Goal: Task Accomplishment & Management: Manage account settings

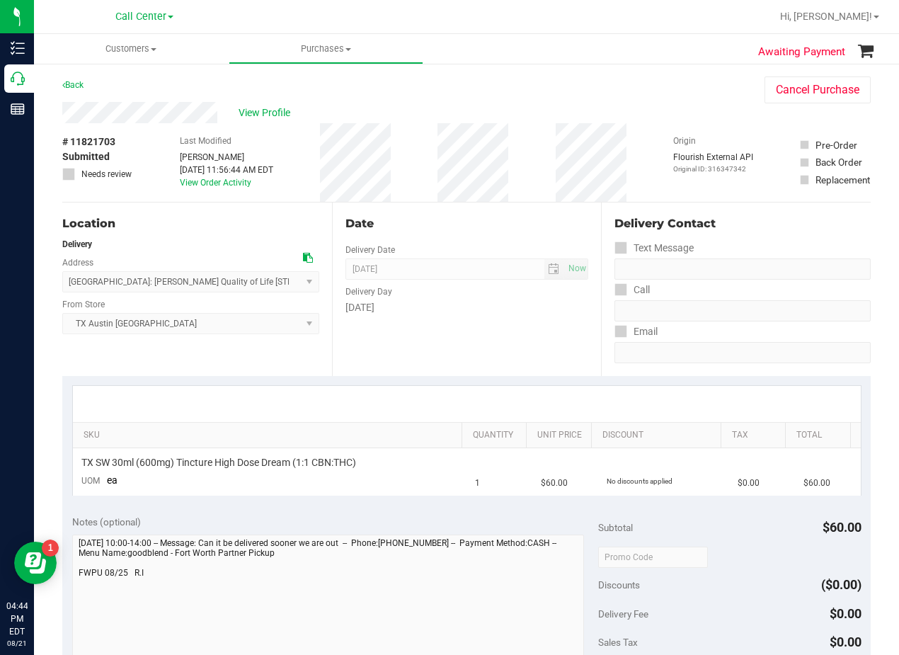
click at [535, 88] on div "Back Cancel Purchase" at bounding box center [466, 88] width 808 height 25
click at [265, 112] on span "View Profile" at bounding box center [267, 112] width 57 height 15
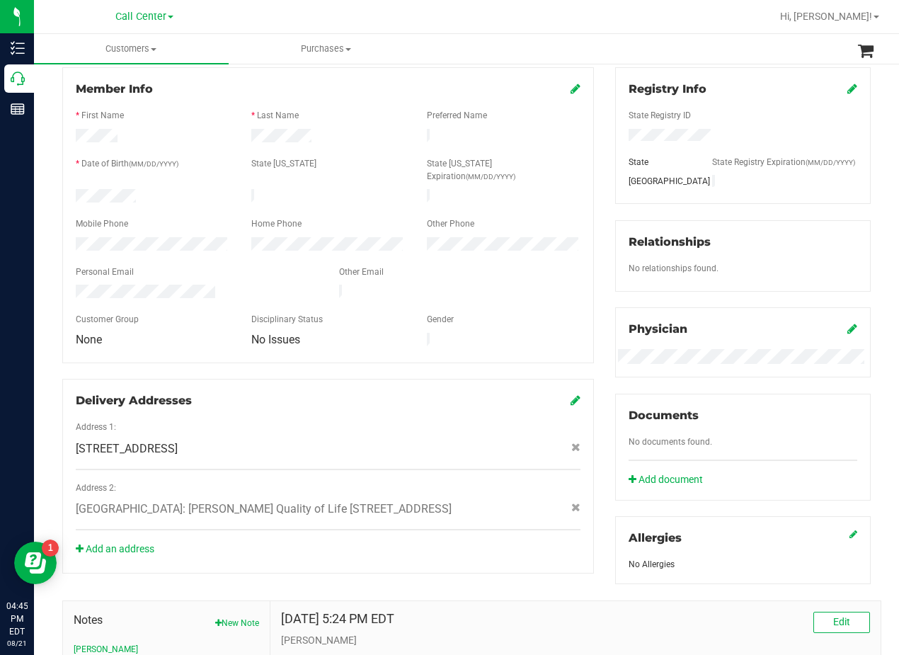
scroll to position [212, 0]
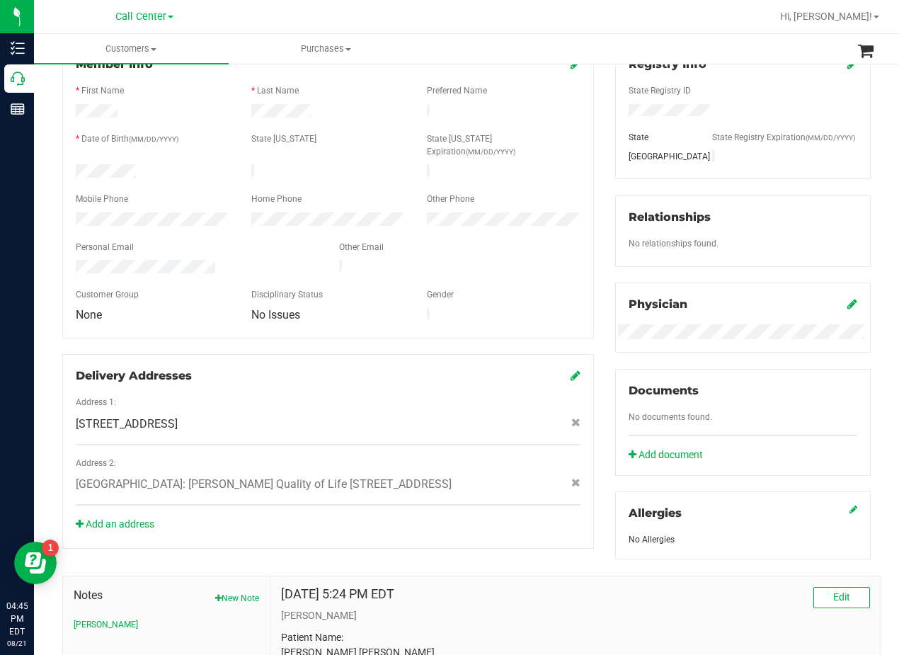
click at [363, 301] on div "Member Info * First Name * Last Name Preferred Name * Date of Birth (MM/DD/YYYY…" at bounding box center [328, 190] width 532 height 296
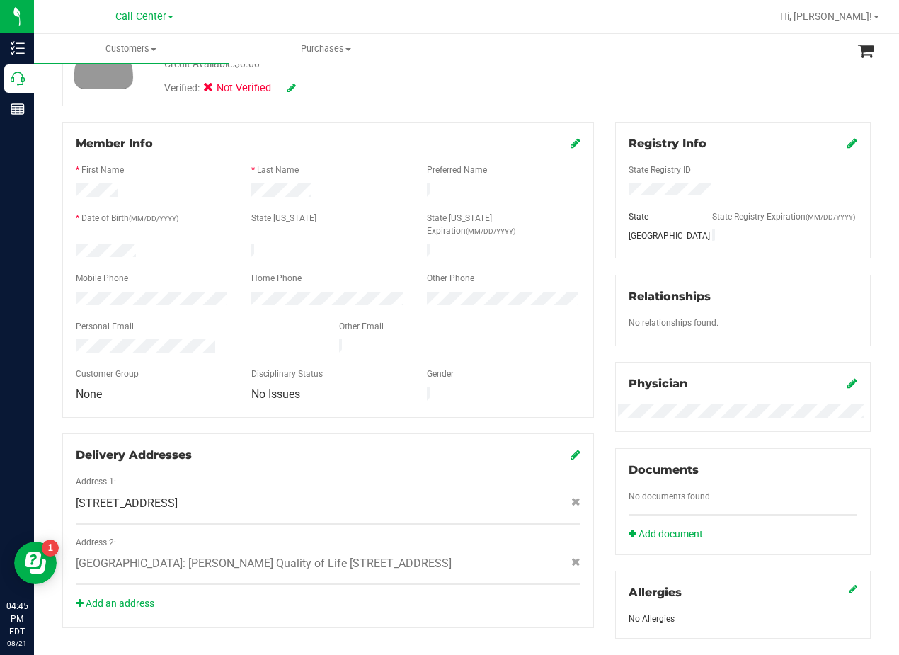
scroll to position [0, 0]
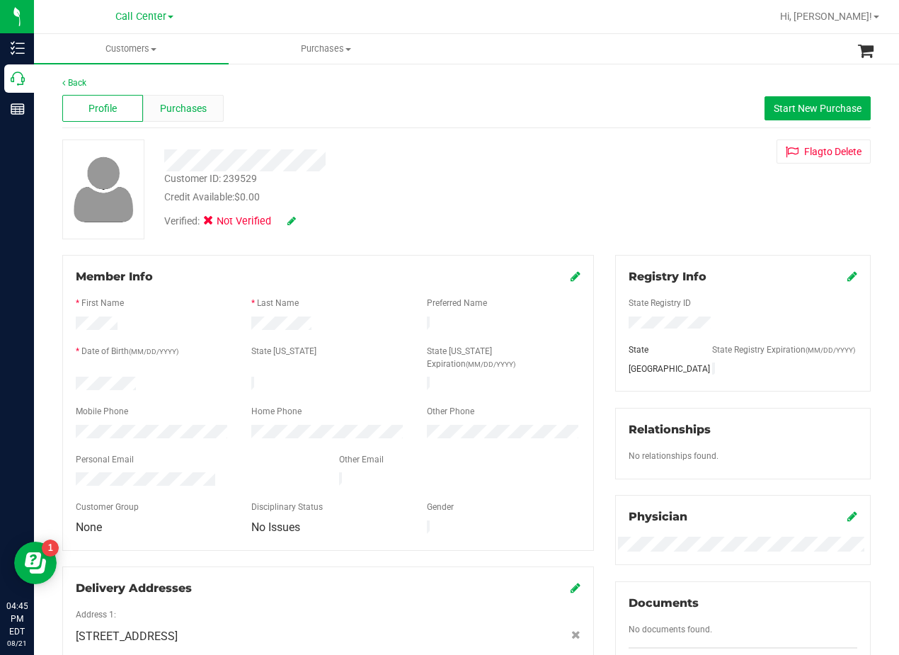
click at [191, 105] on span "Purchases" at bounding box center [183, 108] width 47 height 15
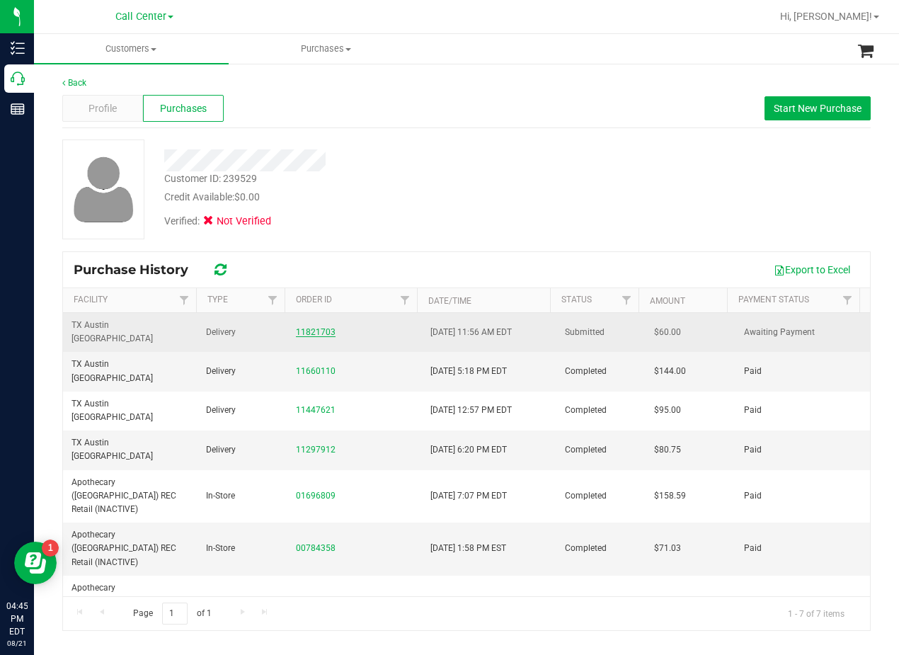
click at [318, 327] on link "11821703" at bounding box center [316, 332] width 40 height 10
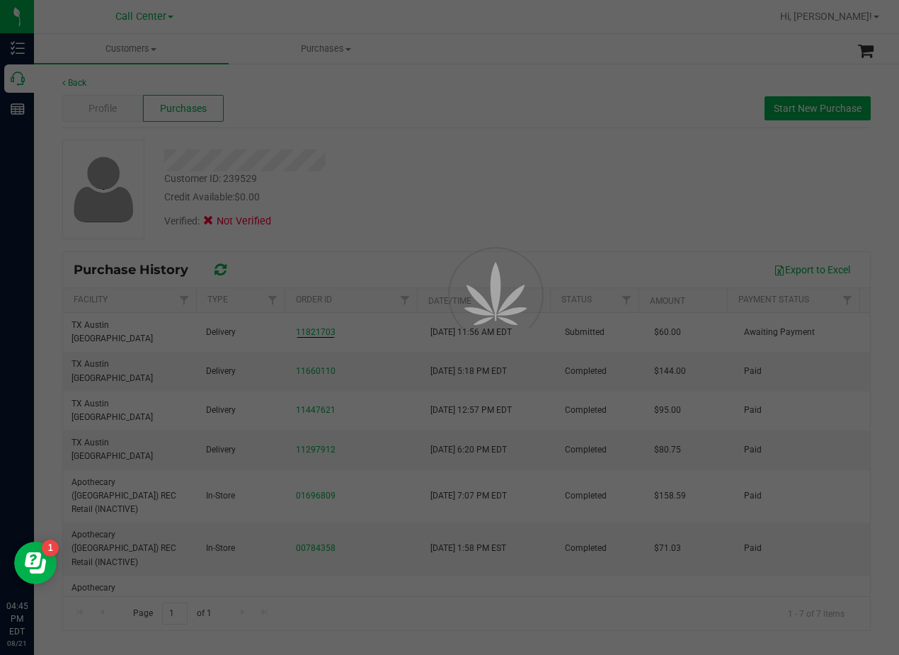
click at [343, 192] on div at bounding box center [449, 327] width 899 height 655
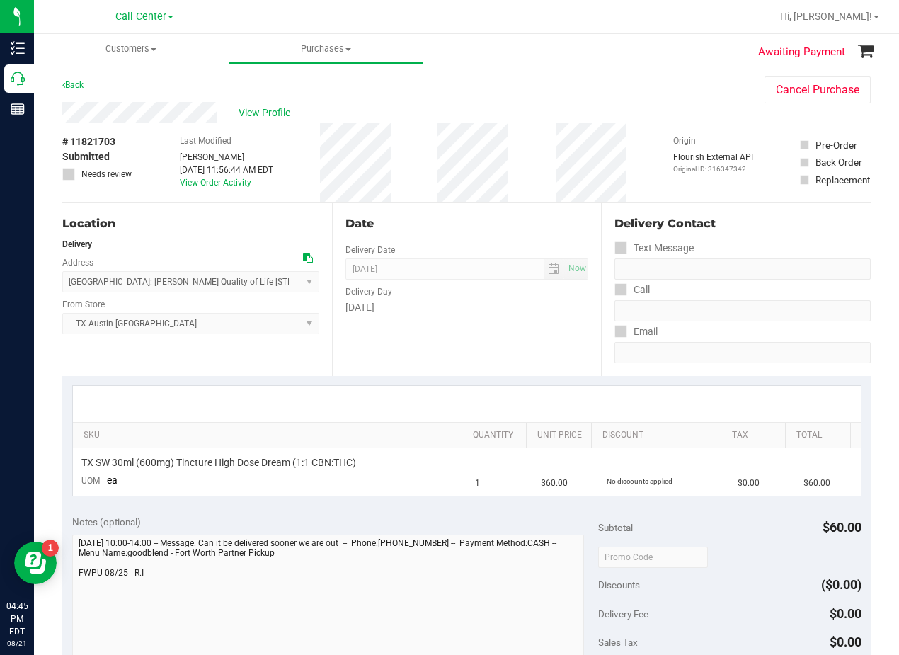
click at [534, 145] on div "# 11821703 Submitted Needs review Last Modified Reiji Iwaku Aug 21, 2025 11:56:…" at bounding box center [466, 162] width 808 height 79
click at [534, 190] on div "# 11821703 Submitted Needs review Last Modified Reiji Iwaku Aug 21, 2025 11:56:…" at bounding box center [466, 162] width 808 height 79
click at [285, 122] on div "View Profile" at bounding box center [399, 112] width 674 height 21
click at [283, 118] on span "View Profile" at bounding box center [267, 112] width 57 height 15
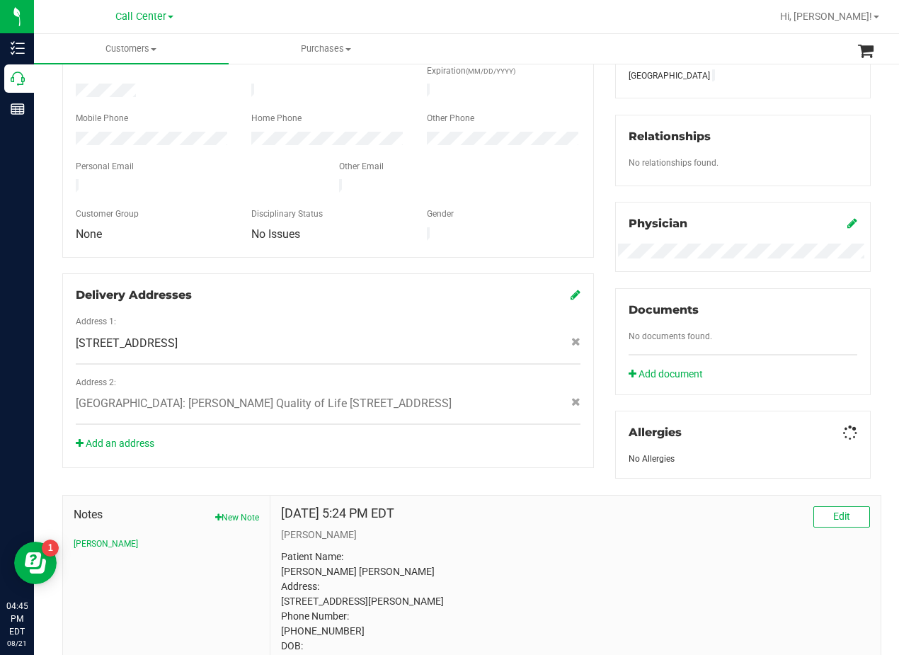
scroll to position [420, 0]
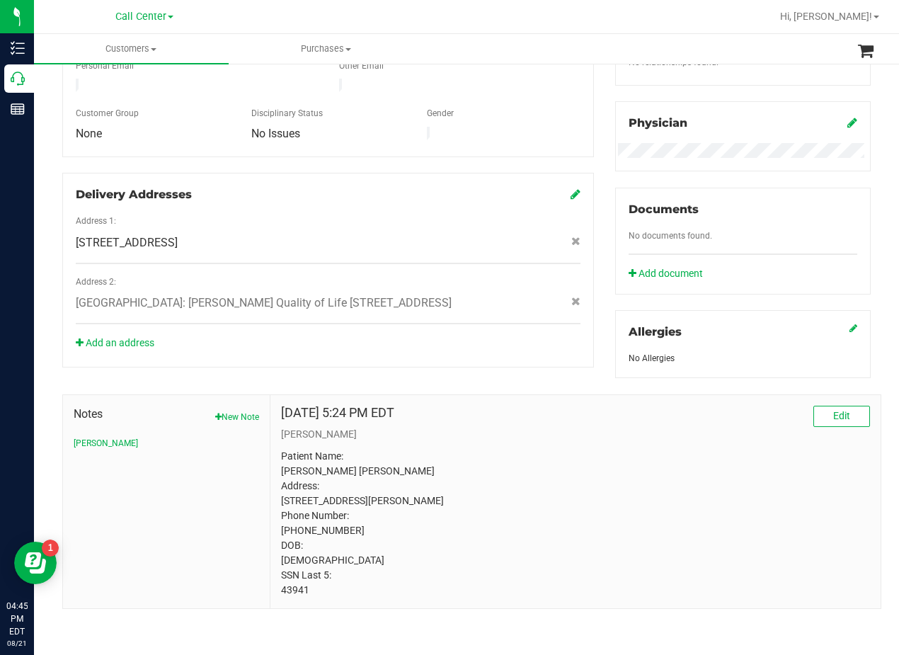
click at [294, 597] on p "Patient Name: Celena Yvette Rodriguez Address: 225 RANCHO DR Saginaw, TX, 76179…" at bounding box center [575, 523] width 589 height 149
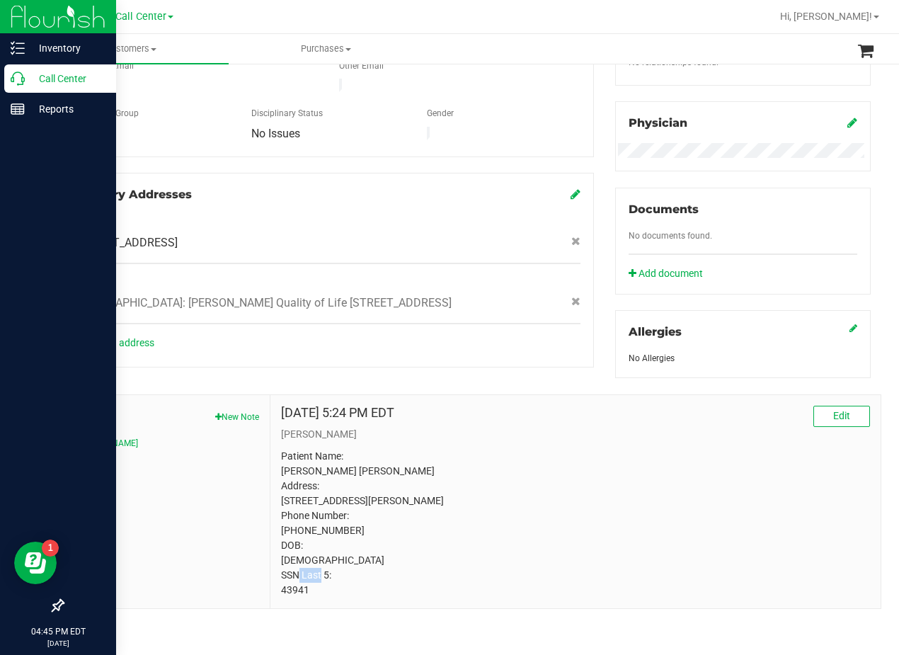
copy p "43941"
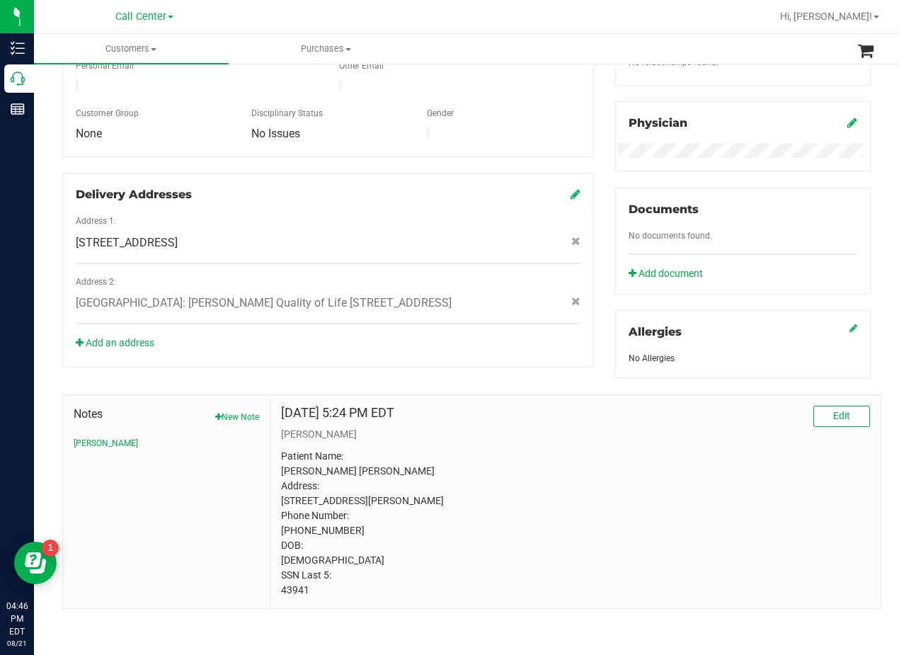
click at [566, 427] on p "[PERSON_NAME]" at bounding box center [575, 434] width 589 height 15
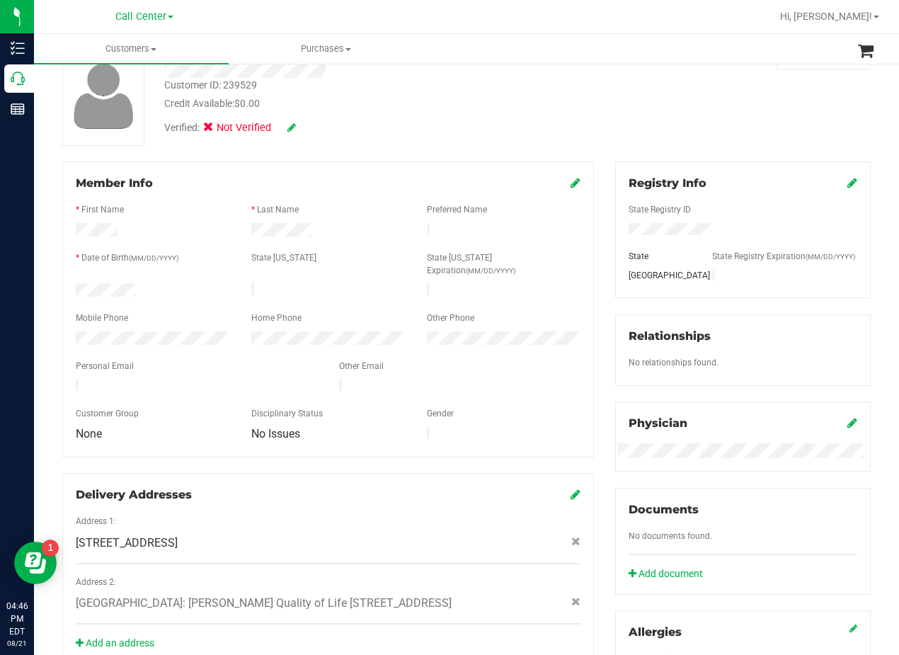
scroll to position [0, 0]
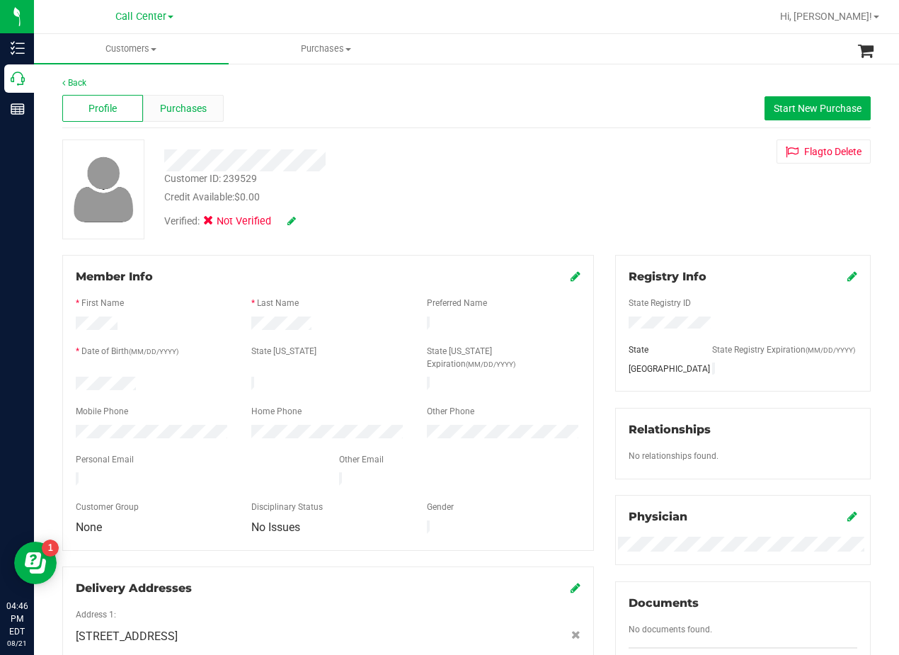
click at [193, 109] on span "Purchases" at bounding box center [183, 108] width 47 height 15
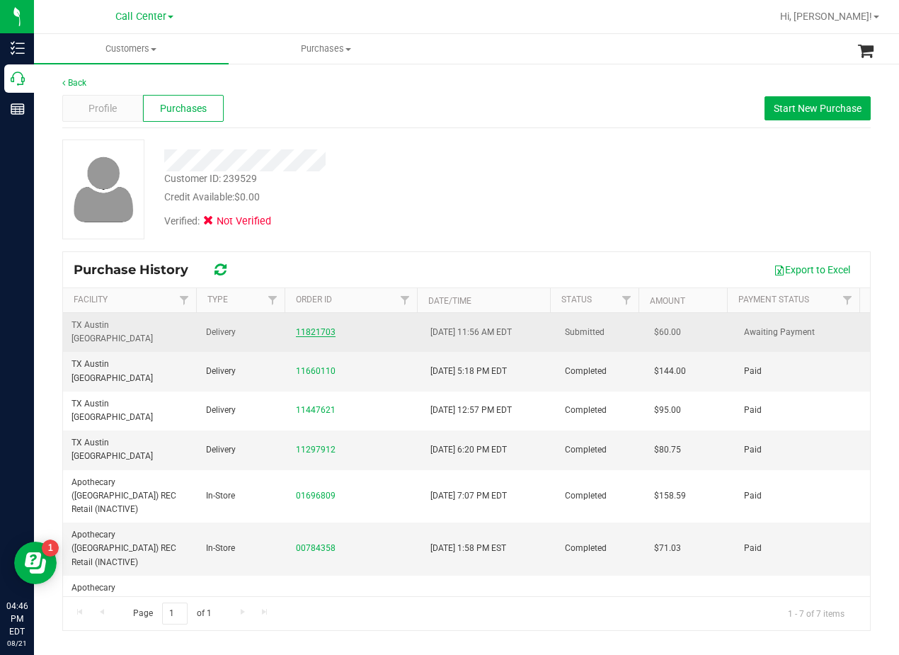
click at [320, 327] on link "11821703" at bounding box center [316, 332] width 40 height 10
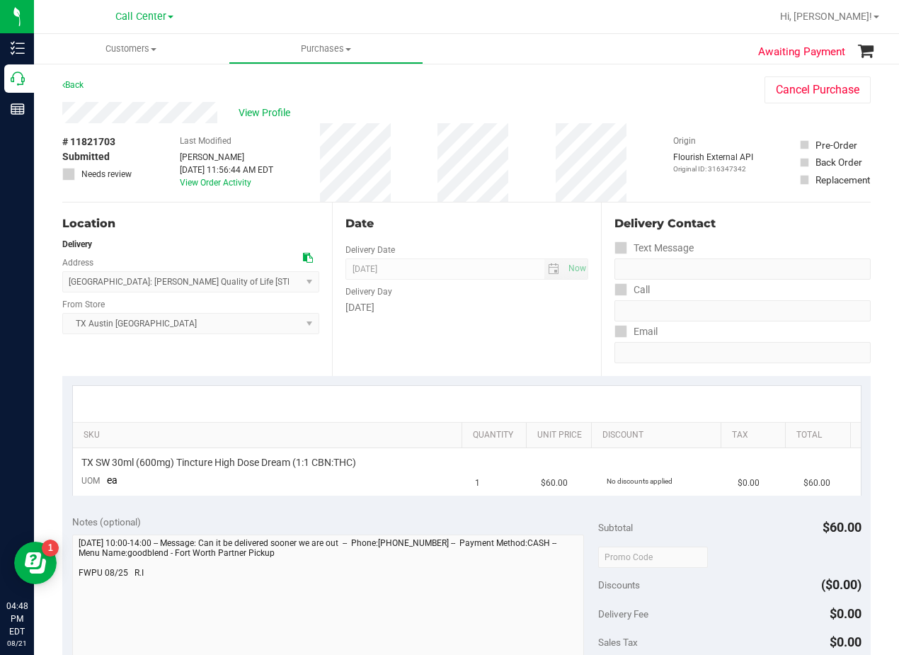
click at [512, 329] on div "Date Delivery Date 08/25/2025 Now 08/25/2025 08:00 AM Now Delivery Day Monday" at bounding box center [467, 288] width 270 height 173
click at [263, 113] on span "View Profile" at bounding box center [267, 112] width 57 height 15
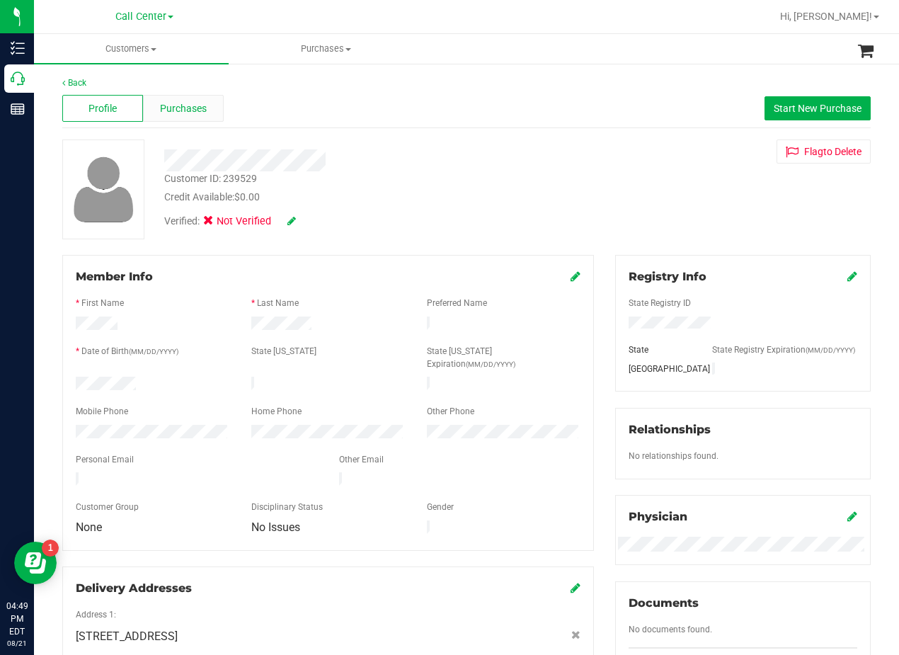
click at [186, 120] on div "Purchases" at bounding box center [183, 108] width 81 height 27
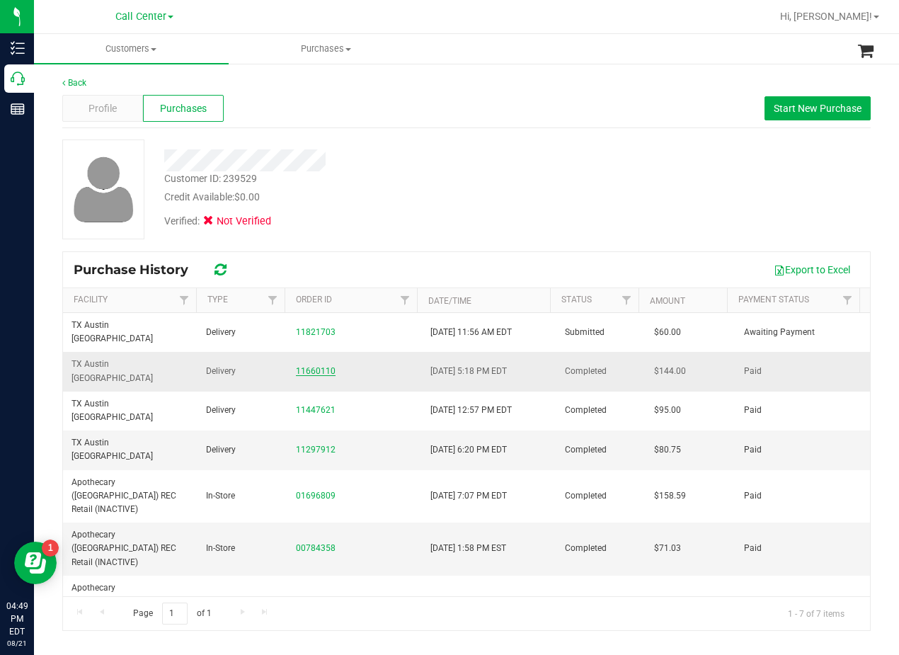
click at [322, 366] on link "11660110" at bounding box center [316, 371] width 40 height 10
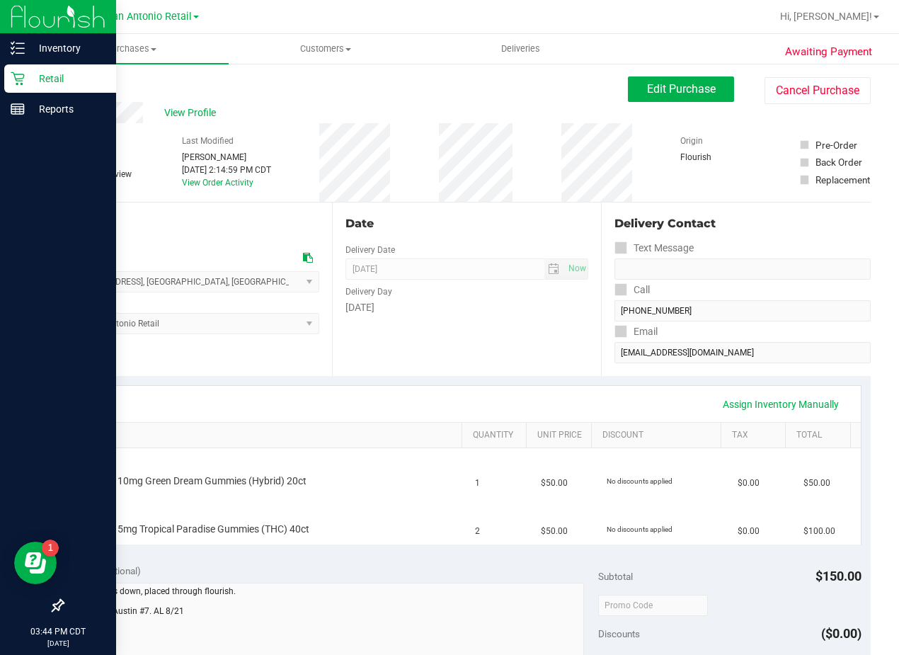
click at [27, 76] on p "Retail" at bounding box center [67, 78] width 85 height 17
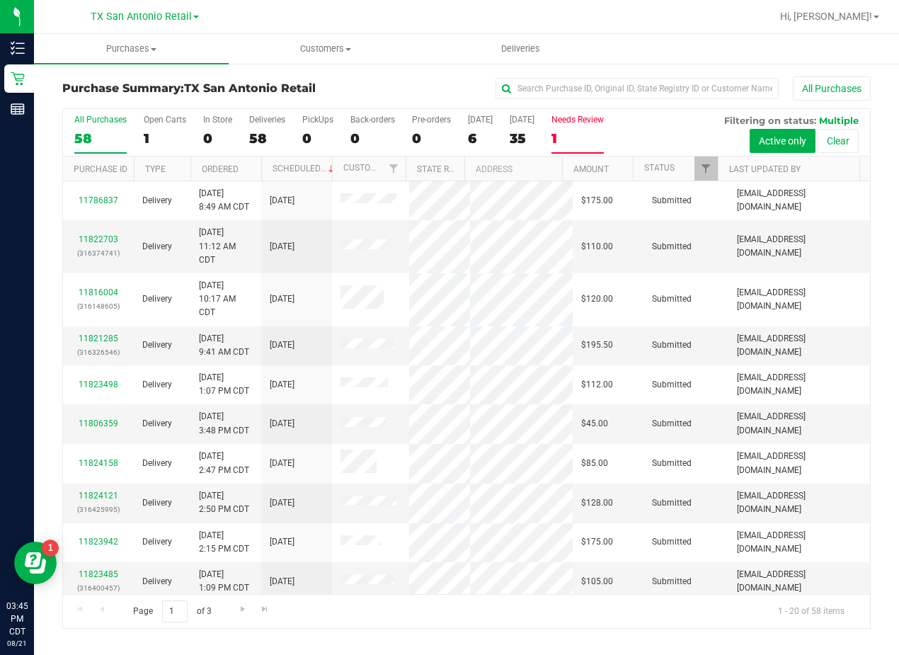
click at [574, 130] on div "1" at bounding box center [577, 138] width 52 height 16
click at [0, 0] on input "Needs Review 1" at bounding box center [0, 0] width 0 height 0
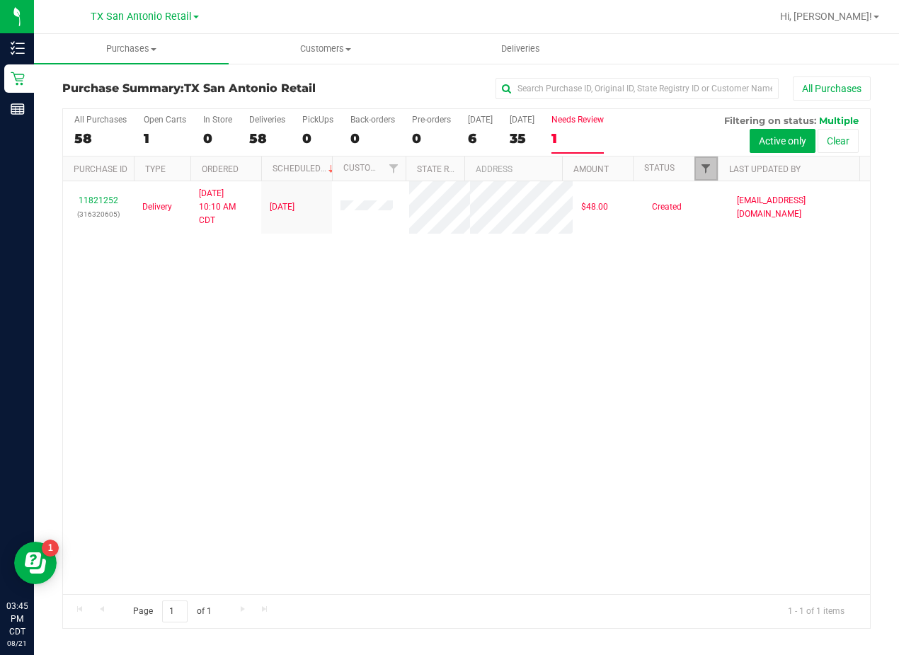
click at [709, 167] on span "Filter" at bounding box center [705, 168] width 11 height 11
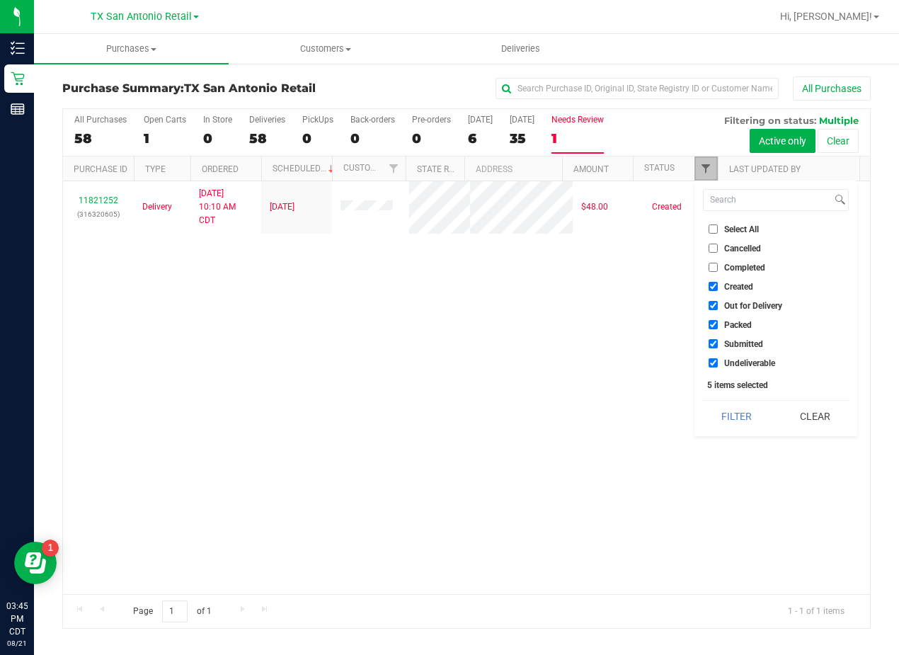
click at [709, 167] on span "Filter" at bounding box center [705, 168] width 11 height 11
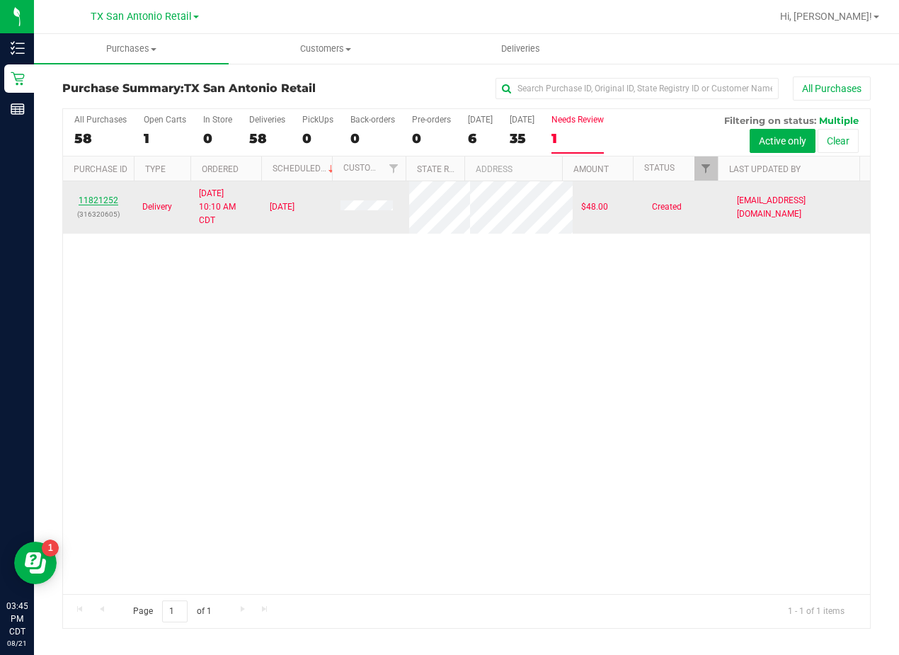
click at [100, 205] on link "11821252" at bounding box center [99, 200] width 40 height 10
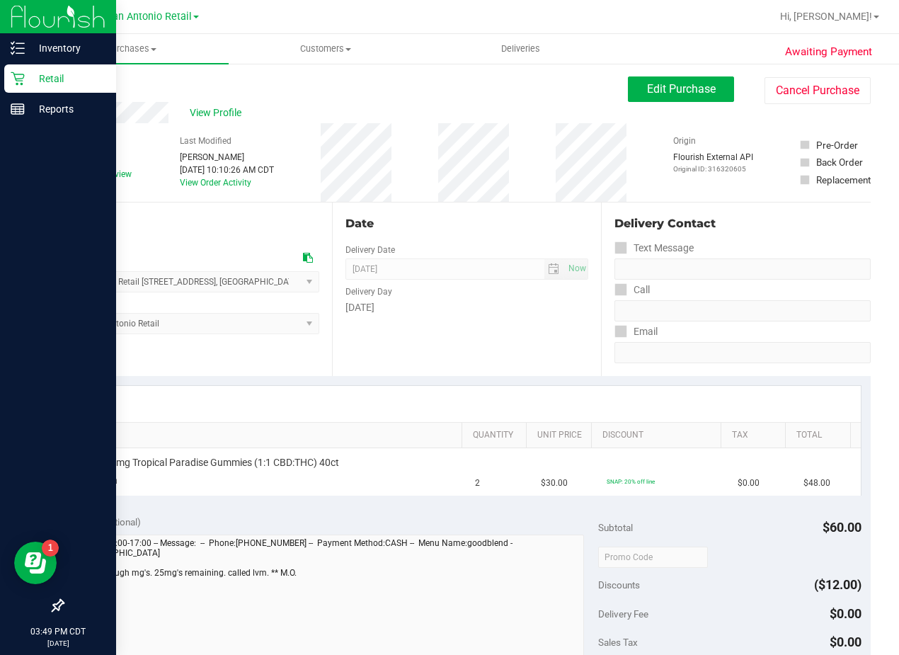
click at [21, 77] on icon at bounding box center [18, 78] width 14 height 14
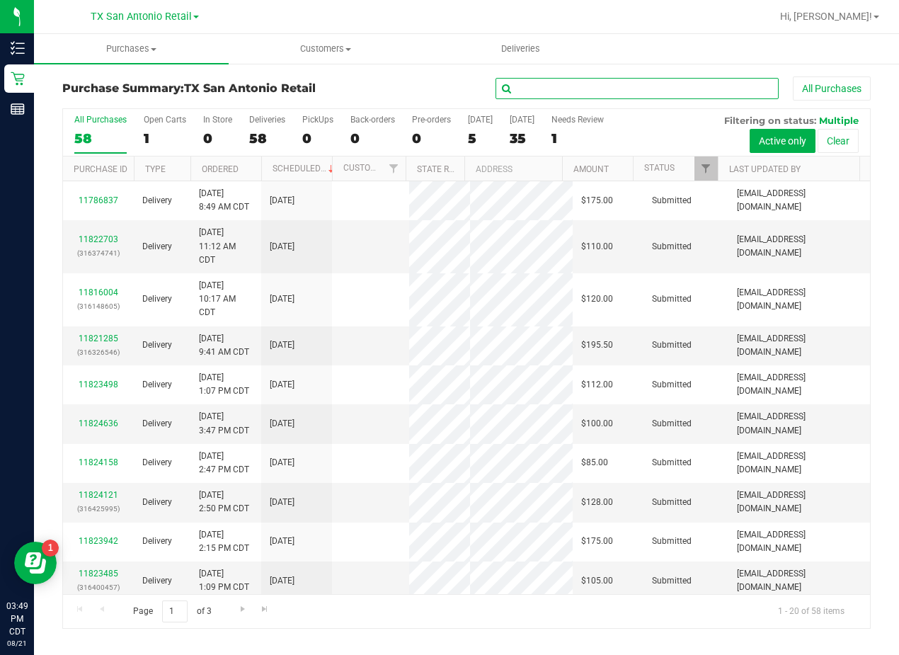
click at [582, 93] on input "text" at bounding box center [636, 88] width 283 height 21
paste input "CELENA RODRIGUEZ"
type input "CELENA RODRIGUEZ"
click at [166, 16] on span "TX San Antonio Retail" at bounding box center [141, 17] width 101 height 13
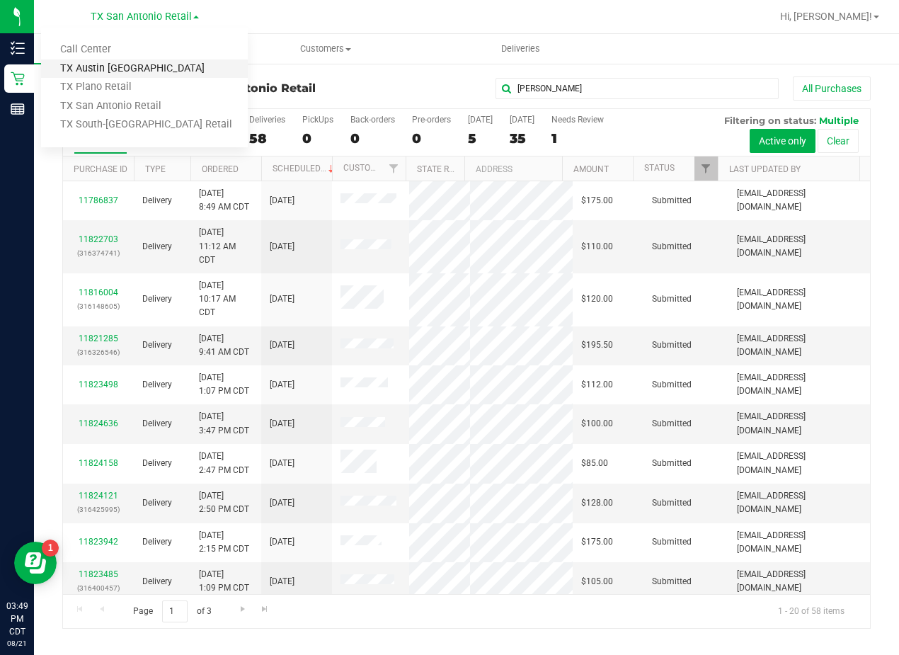
click at [133, 70] on link "TX Austin [GEOGRAPHIC_DATA]" at bounding box center [144, 68] width 207 height 19
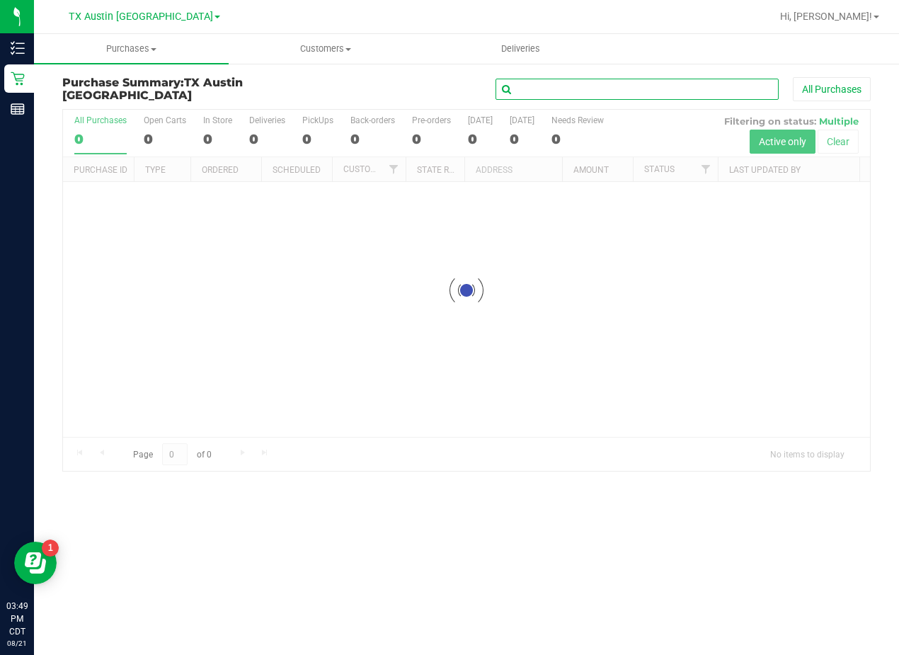
click at [568, 84] on input "text" at bounding box center [636, 89] width 283 height 21
paste input "CELENA RODRIGUEZ"
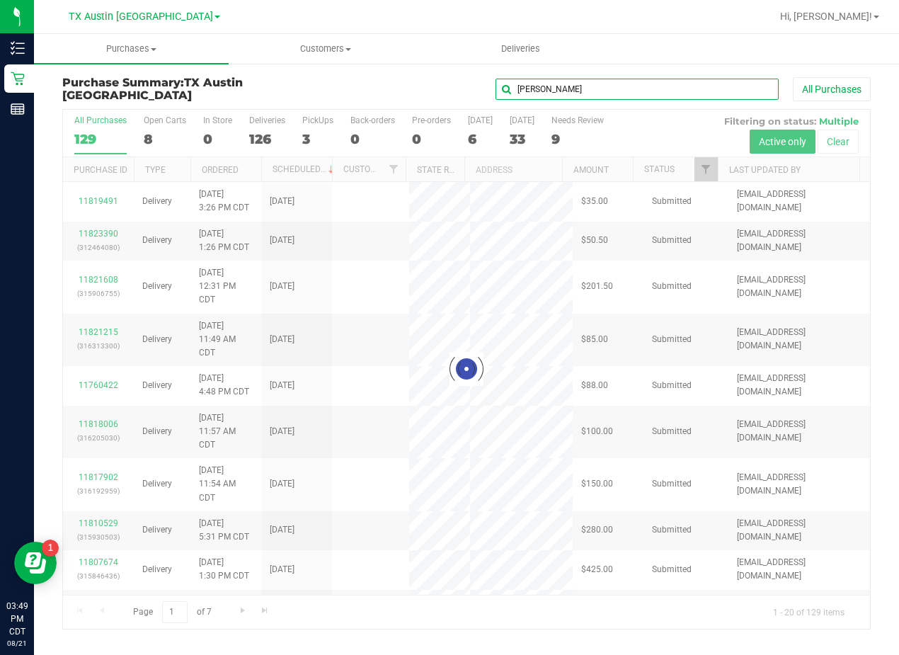
type input "CELENA RODRIGUEZ"
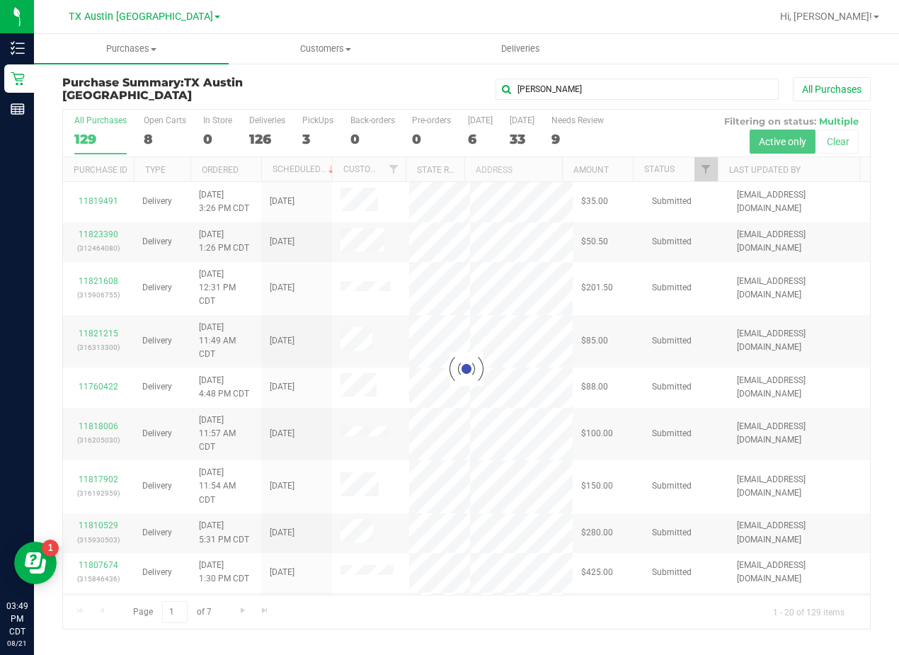
click at [392, 88] on div "CELENA RODRIGUEZ All Purchases" at bounding box center [601, 89] width 539 height 24
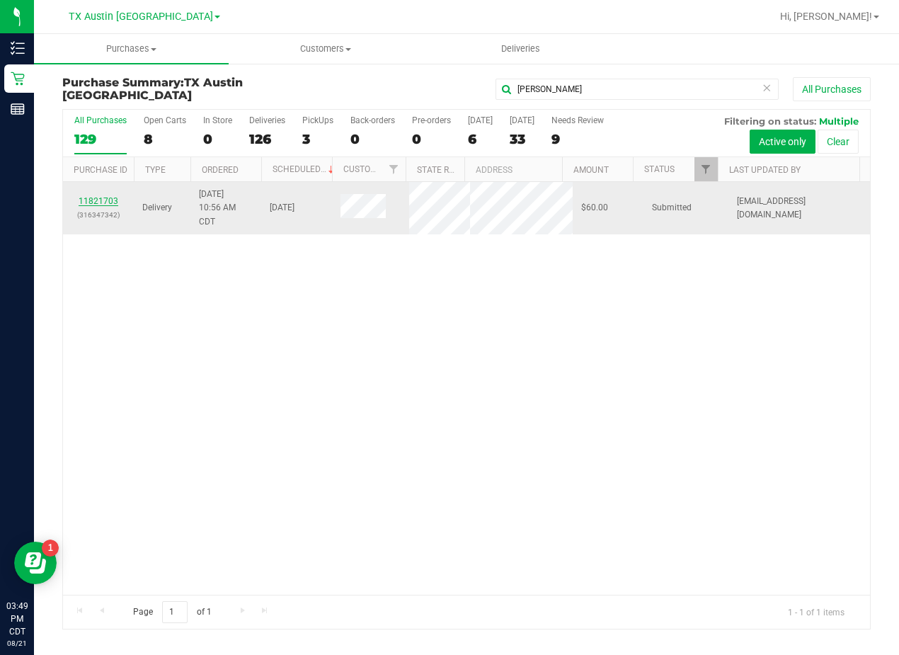
click at [101, 205] on link "11821703" at bounding box center [99, 201] width 40 height 10
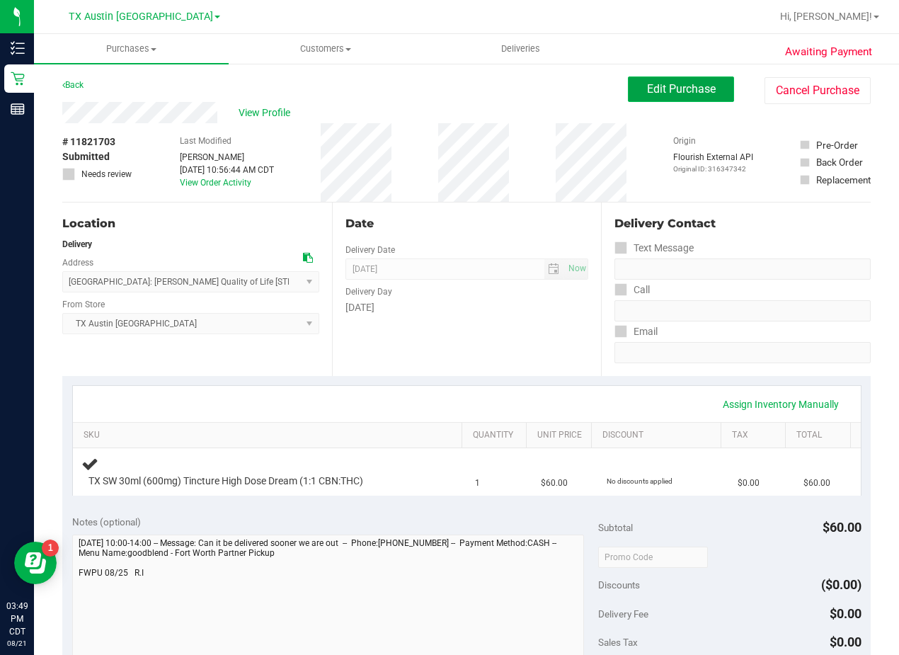
click at [647, 96] on button "Edit Purchase" at bounding box center [681, 88] width 106 height 25
click at [471, 93] on div "Back Edit Purchase Cancel Purchase" at bounding box center [466, 88] width 808 height 25
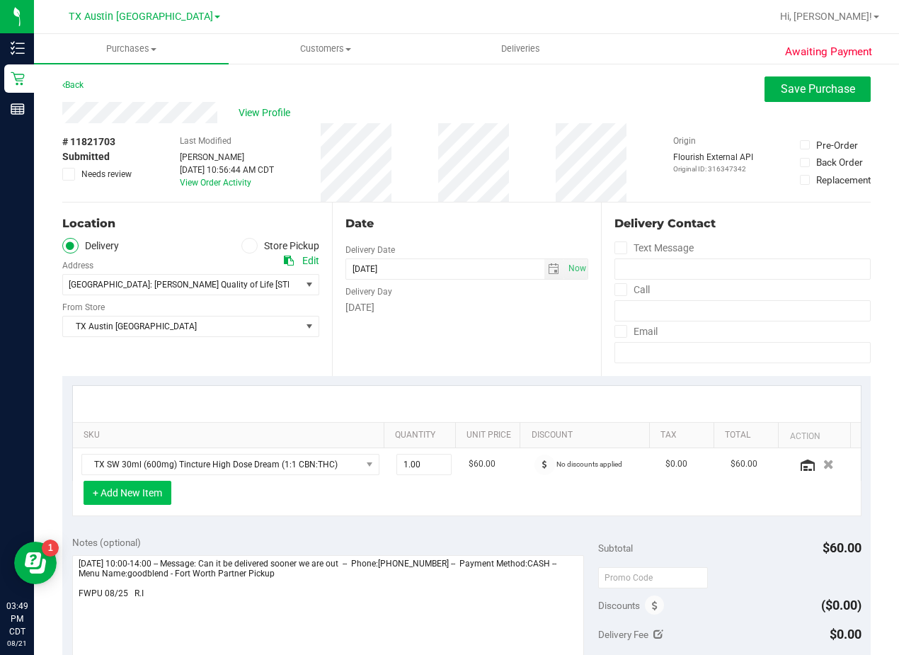
click at [163, 484] on button "+ Add New Item" at bounding box center [128, 493] width 88 height 24
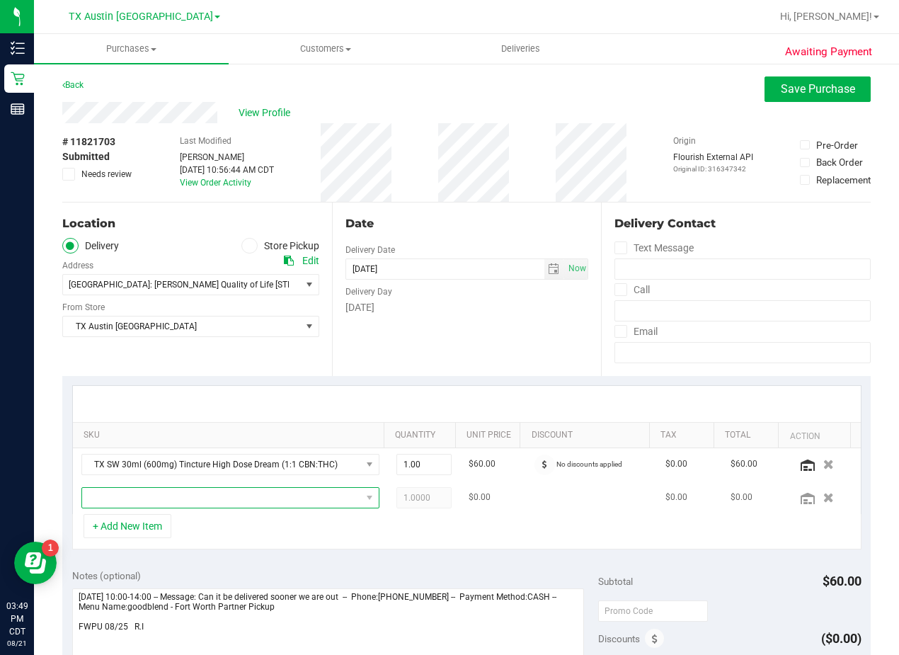
click at [304, 492] on span "NO DATA FOUND" at bounding box center [221, 498] width 279 height 20
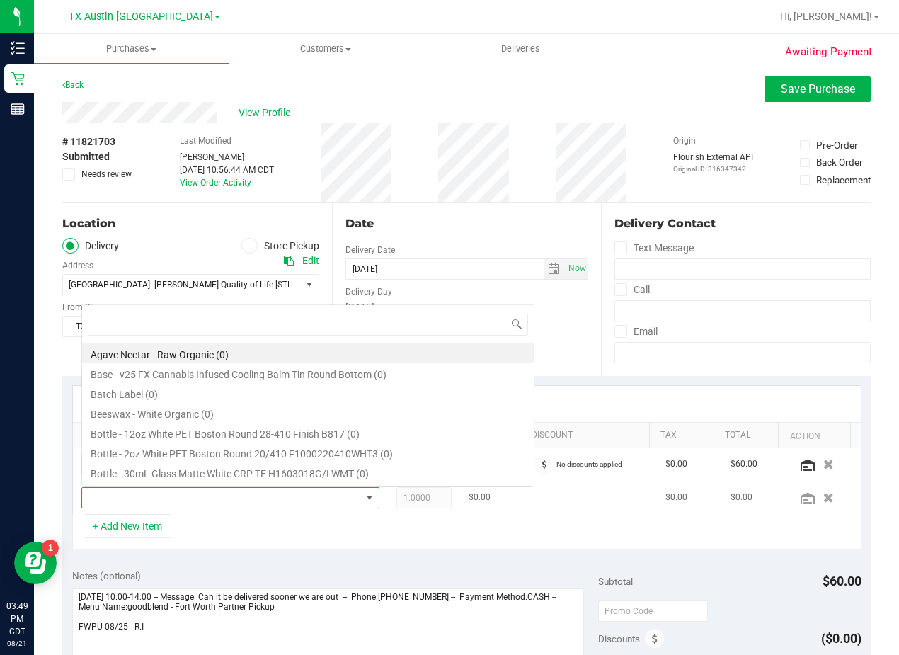
scroll to position [21, 279]
type input "high dose"
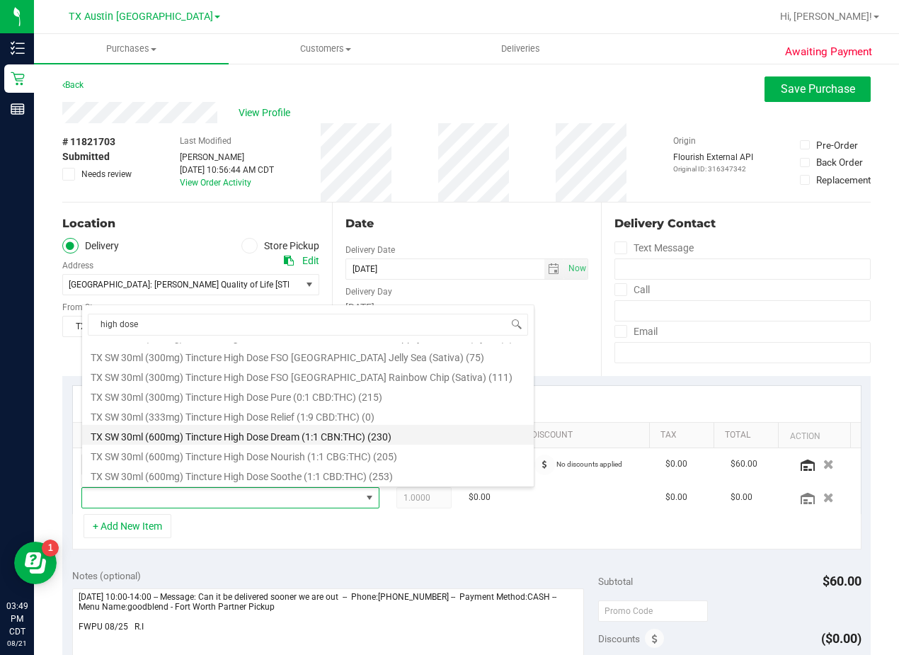
scroll to position [224, 0]
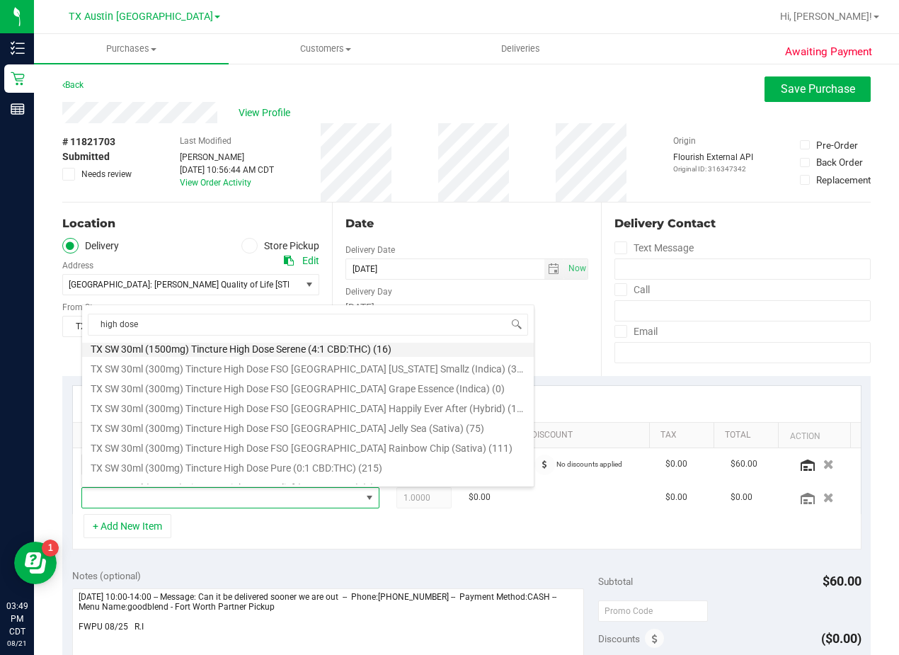
click at [231, 348] on li "TX SW 30ml (1500mg) Tincture High Dose Serene (4:1 CBD:THC) (16)" at bounding box center [308, 347] width 452 height 20
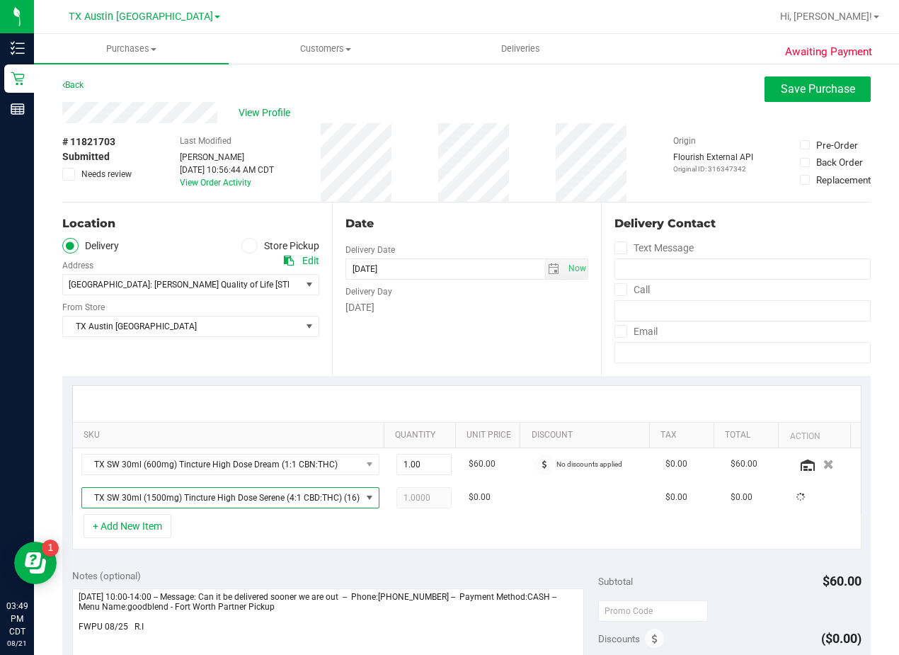
click at [418, 338] on div "Date Delivery Date 08/25/2025 Now 08/25/2025 08:00 AM Now Delivery Day Monday" at bounding box center [467, 288] width 270 height 173
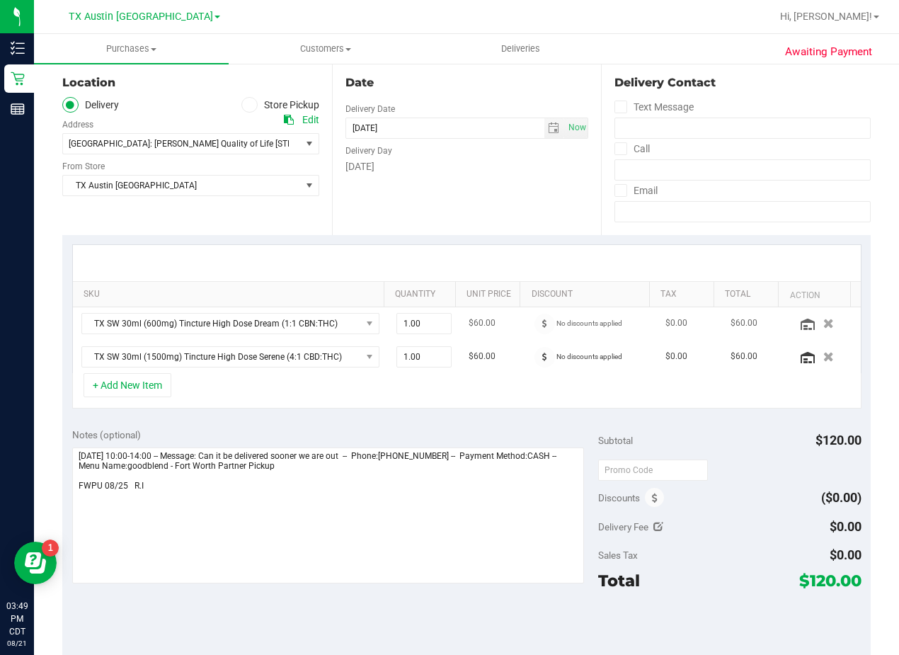
scroll to position [142, 0]
click at [499, 195] on div "Date Delivery Date 08/25/2025 Now 08/25/2025 08:00 AM Now Delivery Day Monday" at bounding box center [467, 147] width 270 height 173
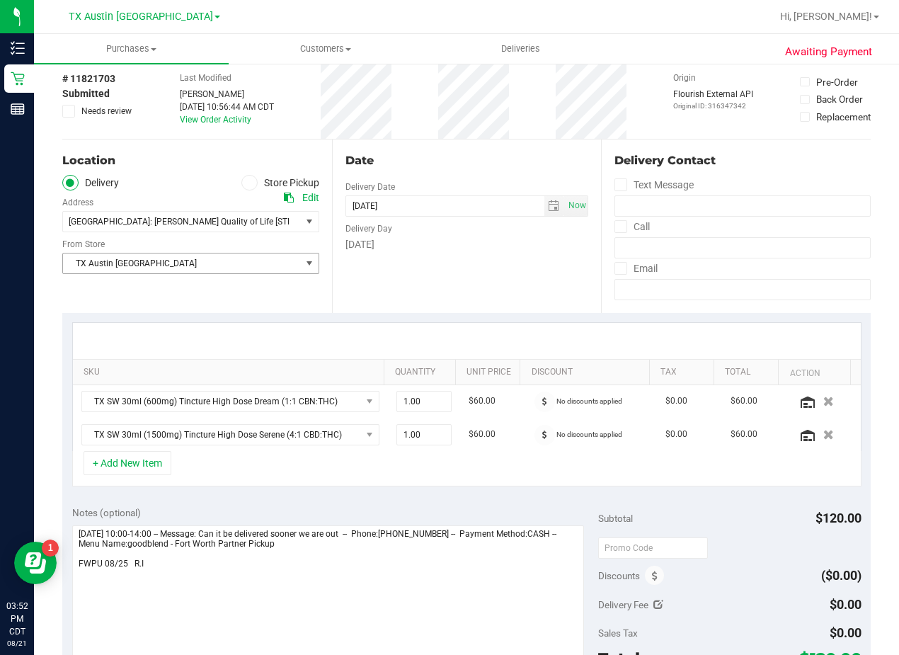
scroll to position [0, 0]
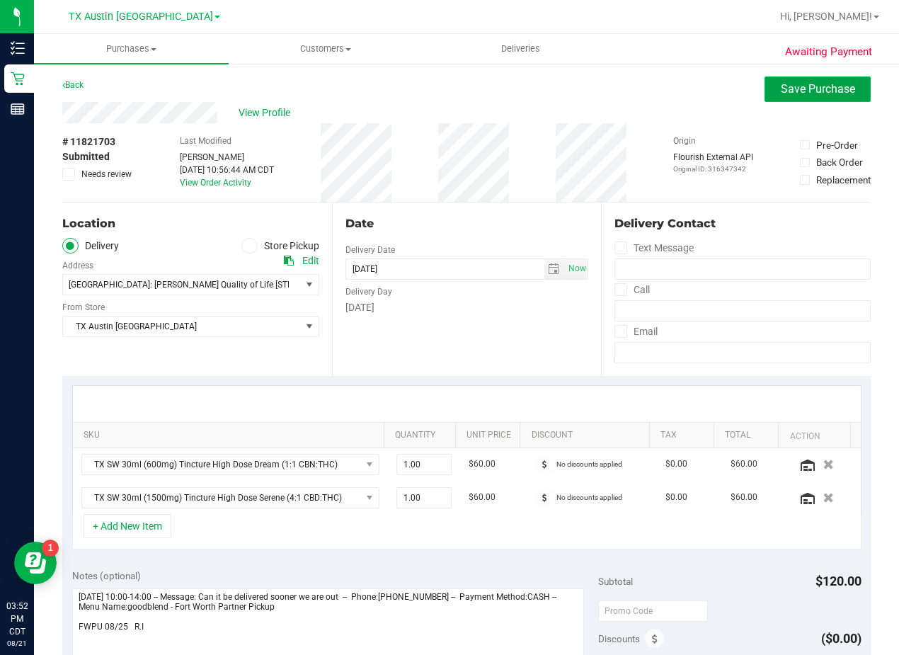
click at [781, 85] on span "Save Purchase" at bounding box center [818, 88] width 74 height 13
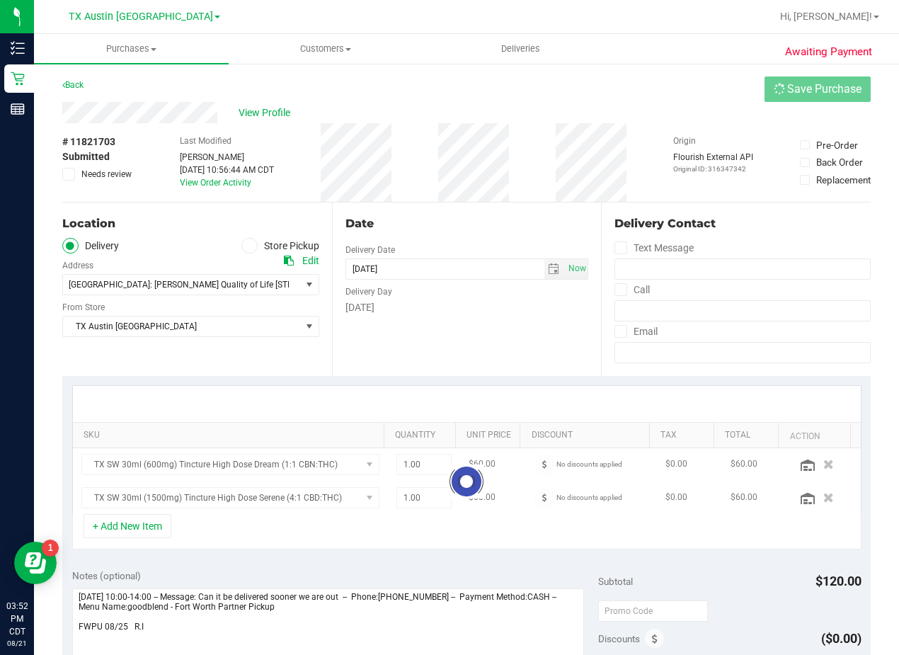
click at [566, 91] on div "Back Save Purchase" at bounding box center [466, 88] width 808 height 25
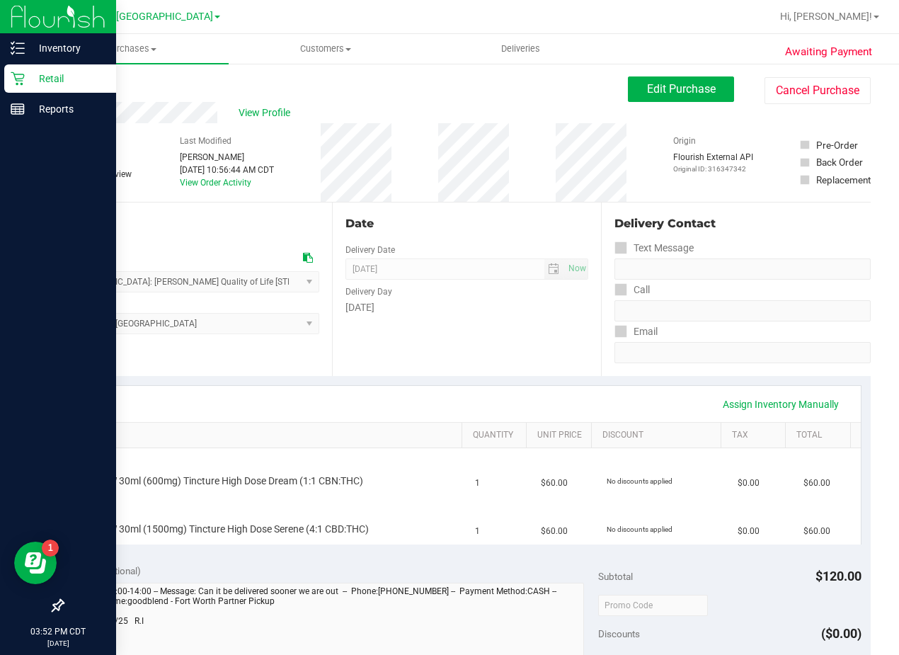
click at [25, 82] on p "Retail" at bounding box center [67, 78] width 85 height 17
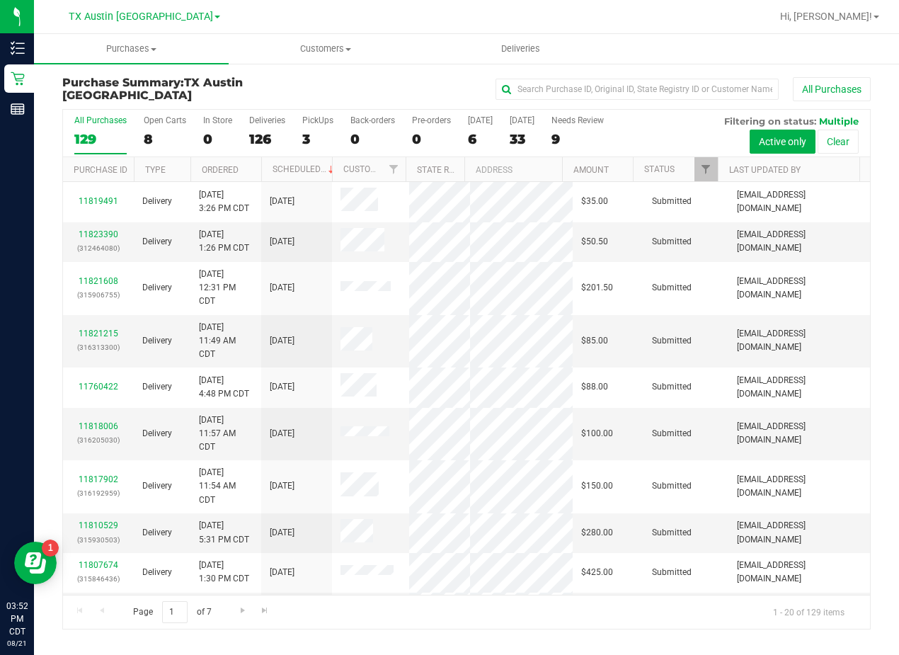
click at [466, 91] on div "All Purchases" at bounding box center [601, 89] width 539 height 24
click at [592, 135] on div "9" at bounding box center [577, 139] width 52 height 16
click at [0, 0] on input "Needs Review 9" at bounding box center [0, 0] width 0 height 0
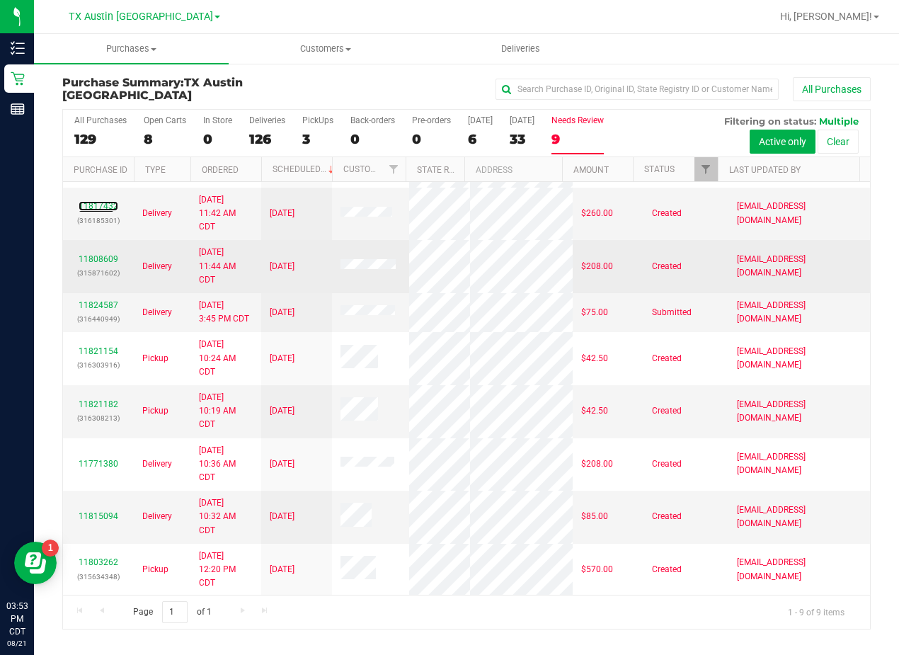
scroll to position [76, 0]
drag, startPoint x: 79, startPoint y: 232, endPoint x: 94, endPoint y: 229, distance: 16.0
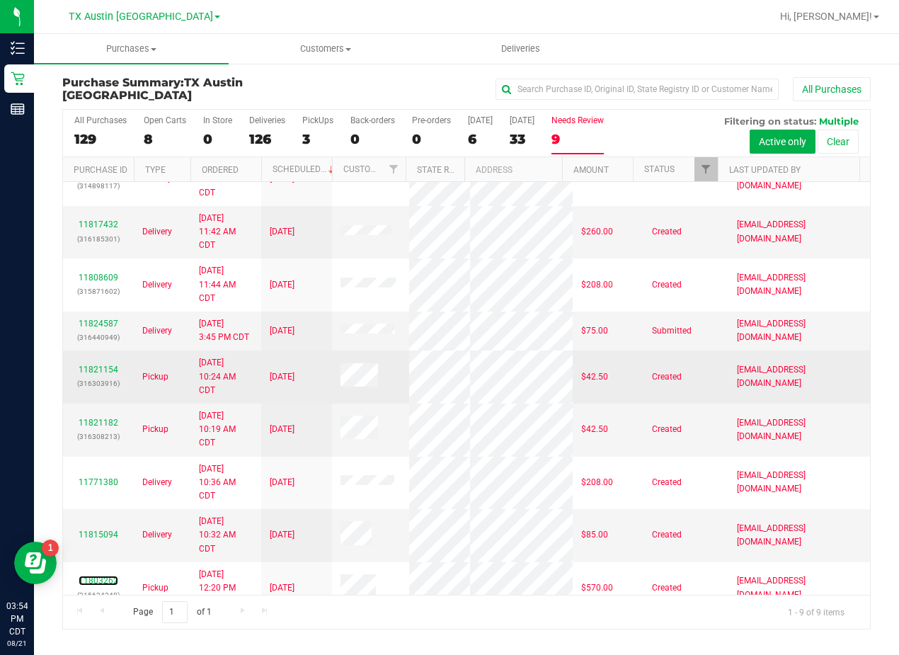
scroll to position [0, 0]
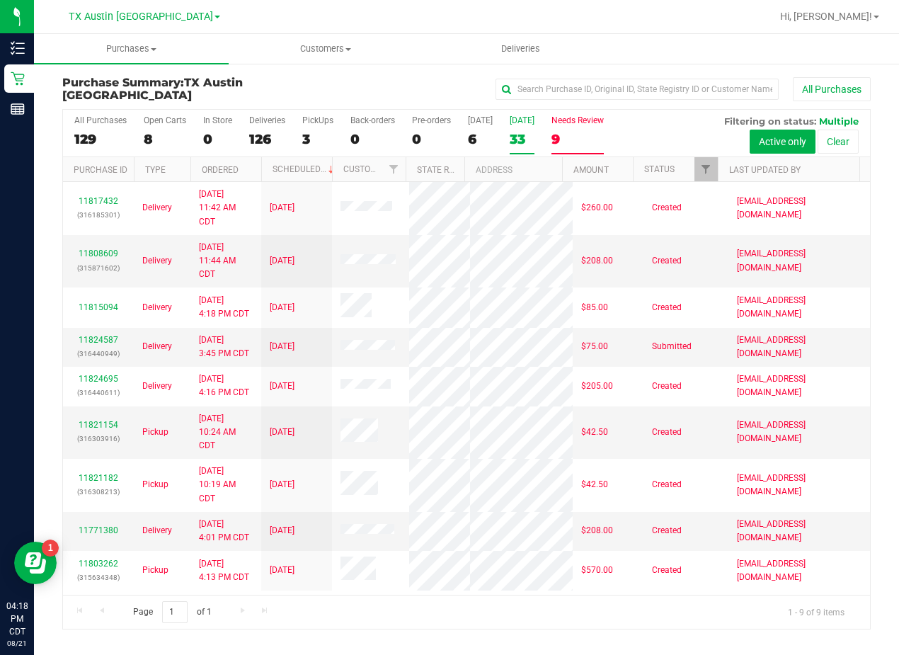
click at [532, 140] on div "33" at bounding box center [522, 139] width 25 height 16
click at [0, 0] on input "Tomorrow 33" at bounding box center [0, 0] width 0 height 0
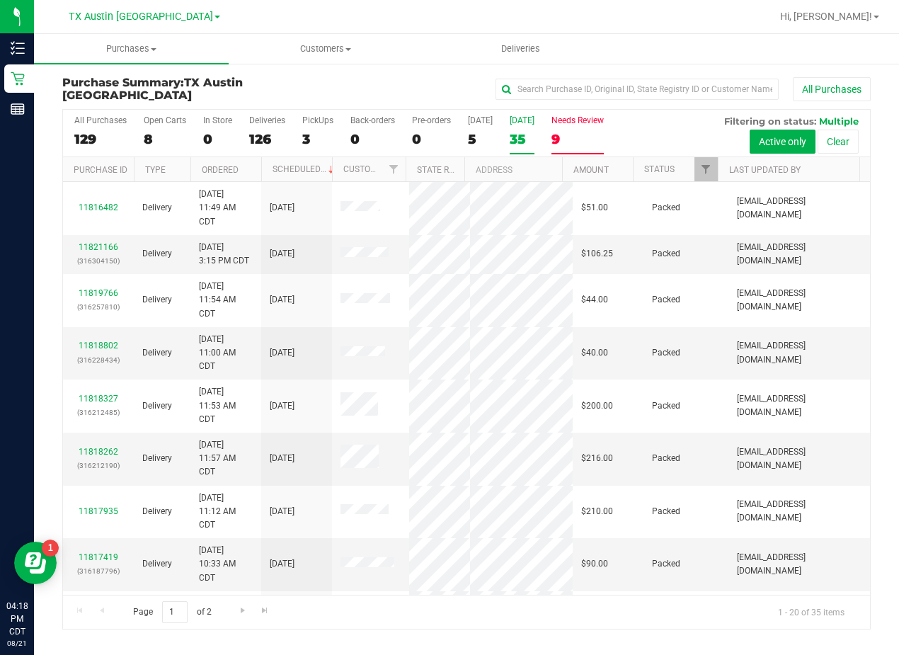
click at [576, 133] on div "9" at bounding box center [577, 139] width 52 height 16
click at [0, 0] on input "Needs Review 9" at bounding box center [0, 0] width 0 height 0
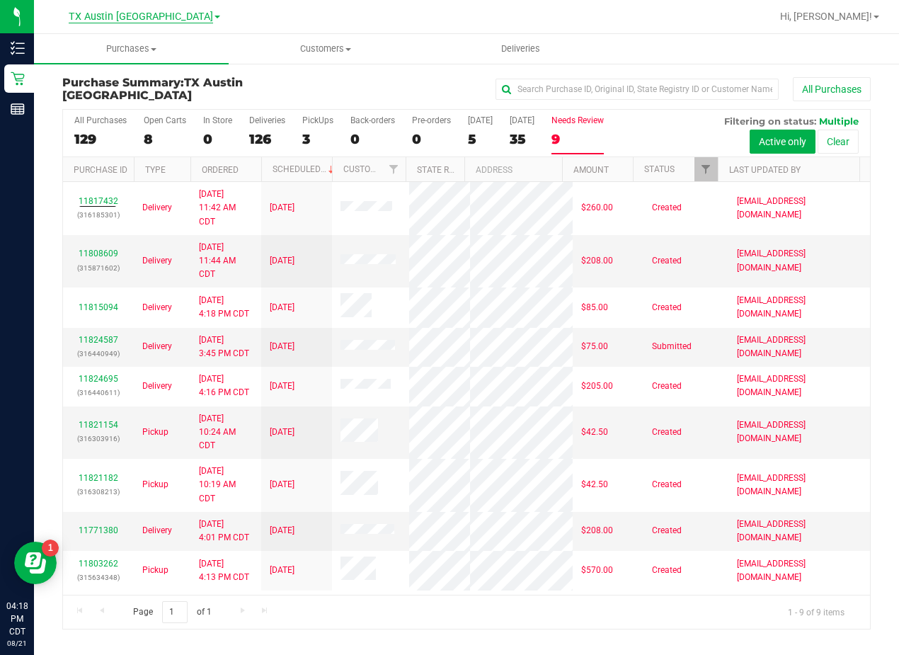
click at [148, 13] on span "TX Austin [GEOGRAPHIC_DATA]" at bounding box center [141, 17] width 144 height 13
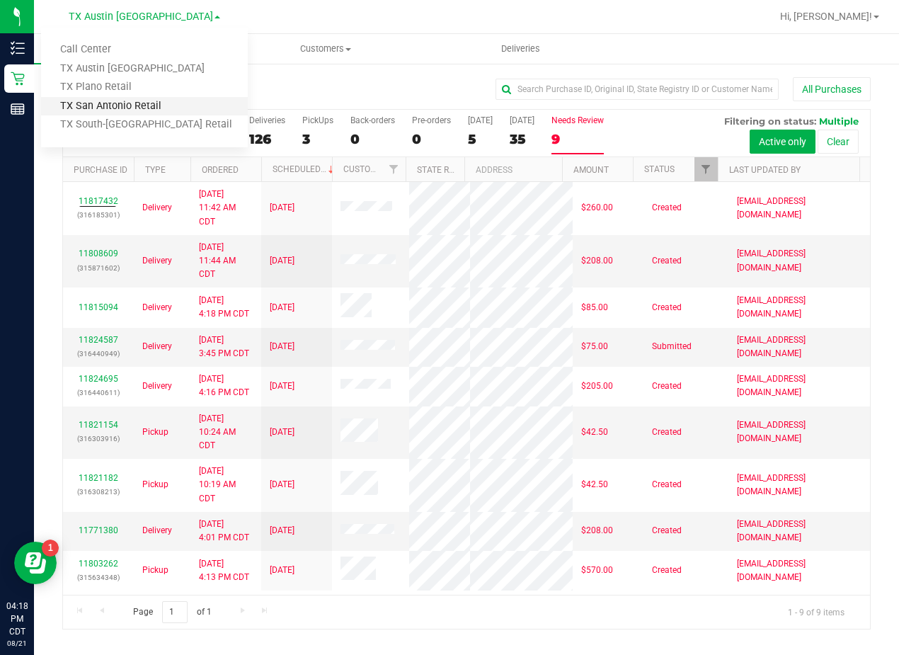
click at [136, 101] on link "TX San Antonio Retail" at bounding box center [144, 106] width 207 height 19
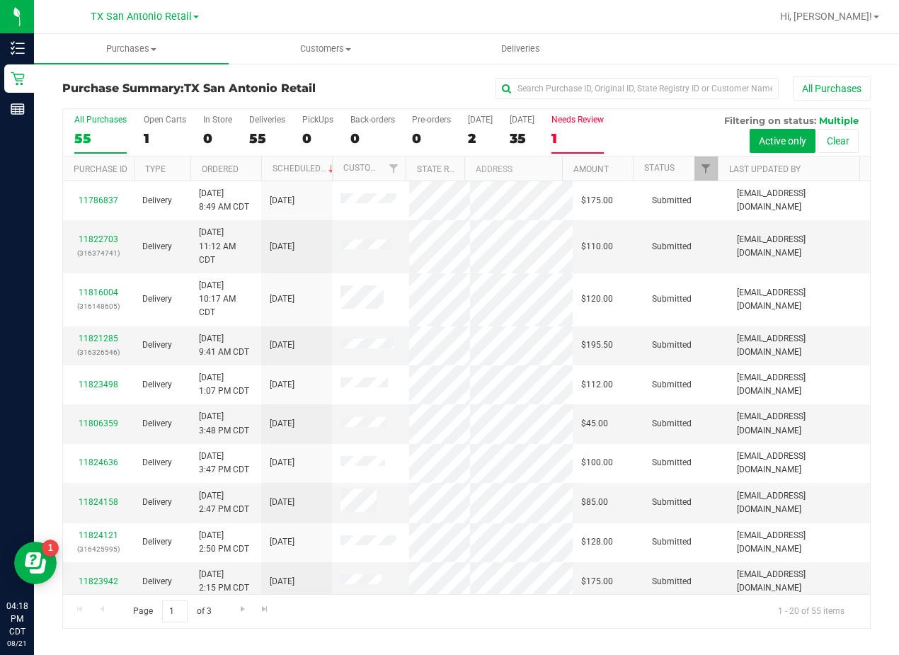
click at [568, 122] on div "Needs Review" at bounding box center [577, 120] width 52 height 10
click at [0, 0] on input "Needs Review 1" at bounding box center [0, 0] width 0 height 0
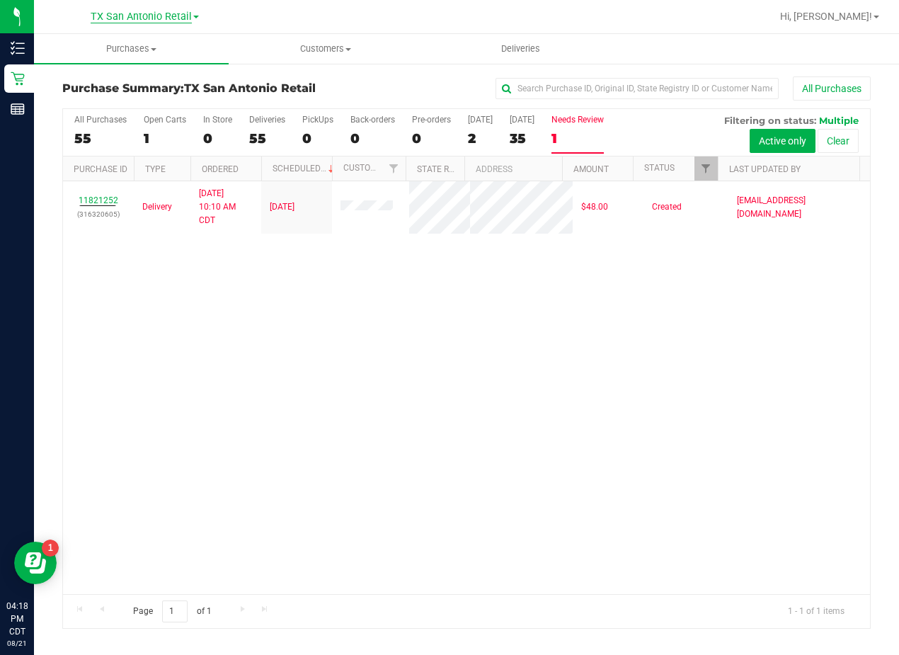
click at [139, 14] on span "TX San Antonio Retail" at bounding box center [141, 17] width 101 height 13
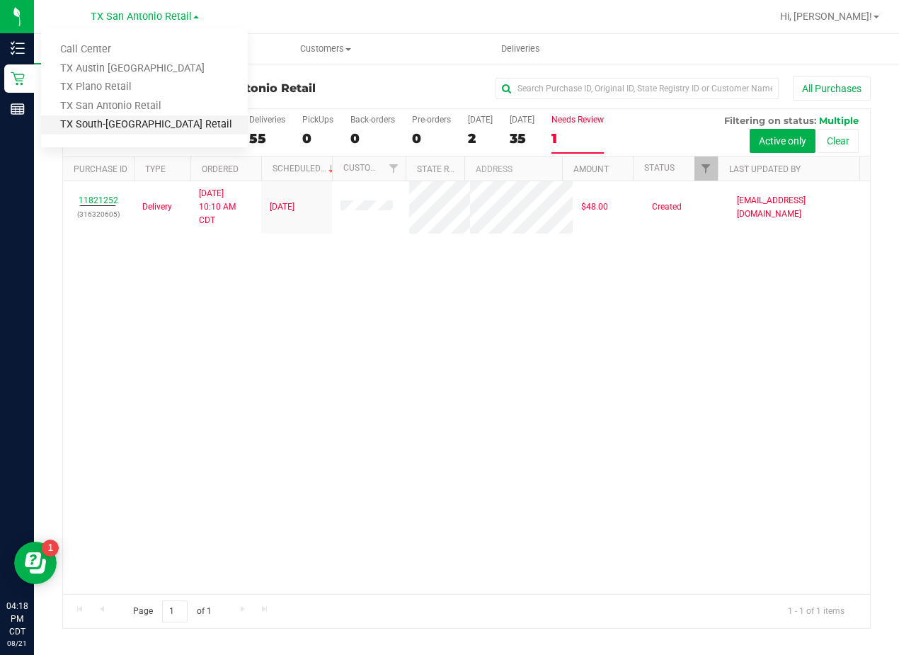
click at [145, 128] on link "TX South-[GEOGRAPHIC_DATA] Retail" at bounding box center [144, 124] width 207 height 19
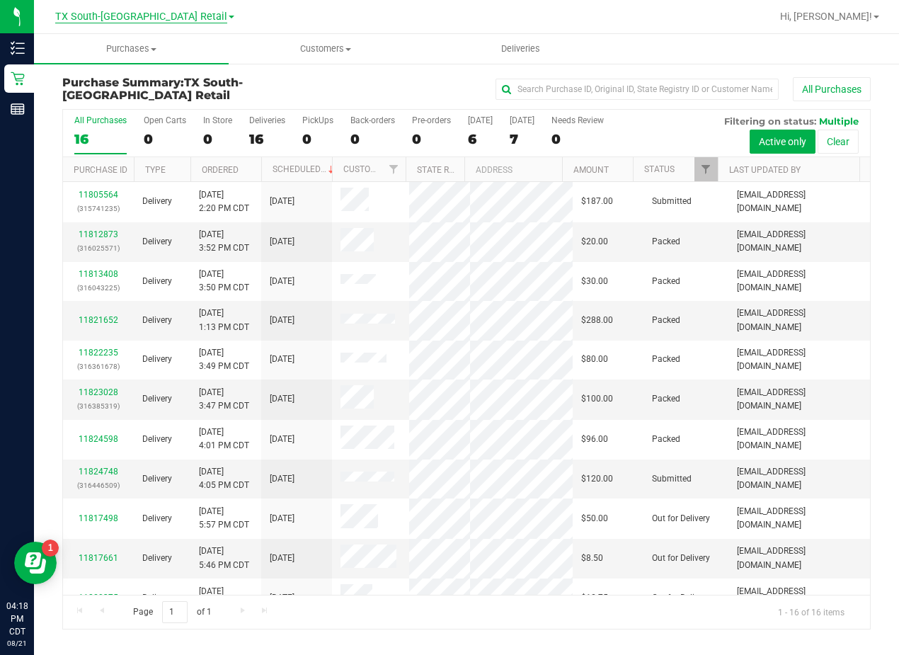
click at [162, 14] on span "TX South-[GEOGRAPHIC_DATA] Retail" at bounding box center [141, 17] width 172 height 13
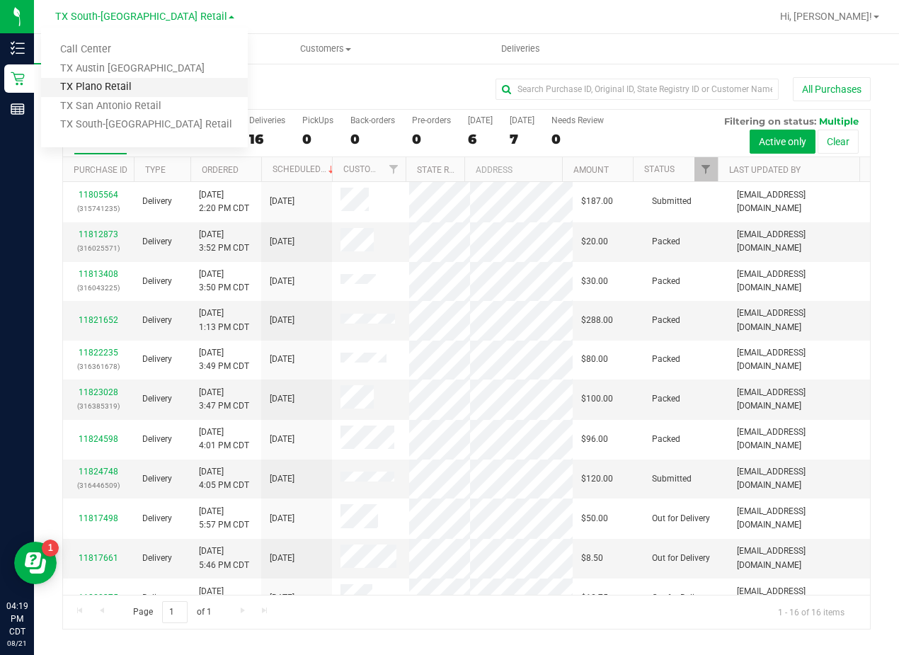
click at [147, 86] on link "TX Plano Retail" at bounding box center [144, 87] width 207 height 19
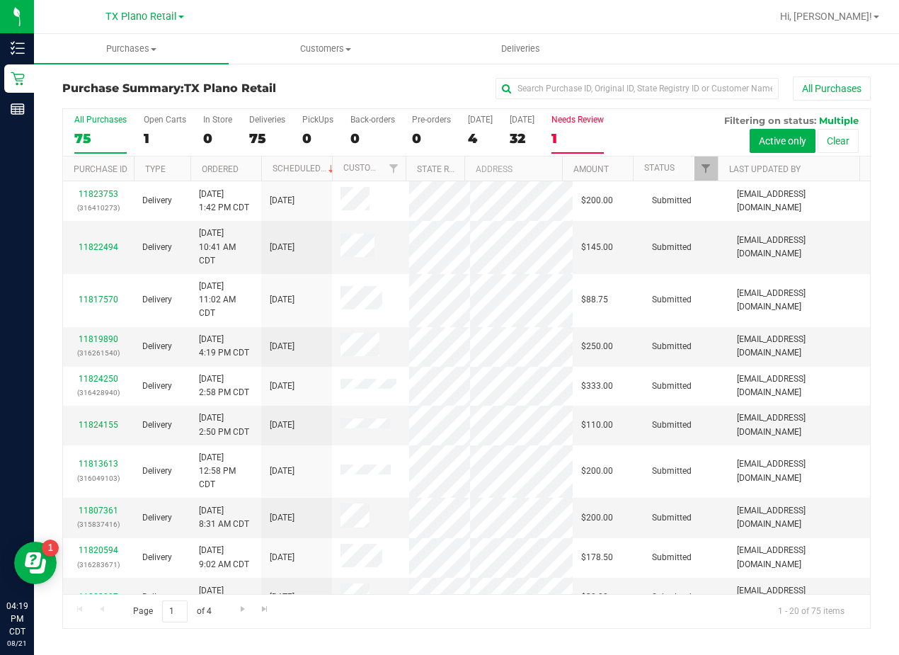
click at [580, 140] on div "1" at bounding box center [577, 138] width 52 height 16
click at [0, 0] on input "Needs Review 1" at bounding box center [0, 0] width 0 height 0
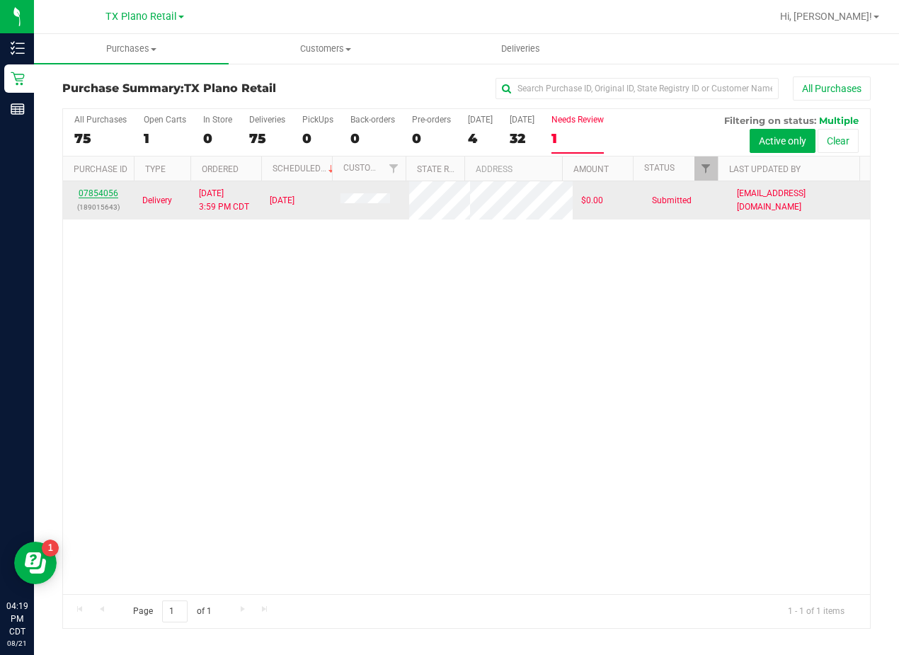
click at [90, 198] on link "07854056" at bounding box center [99, 193] width 40 height 10
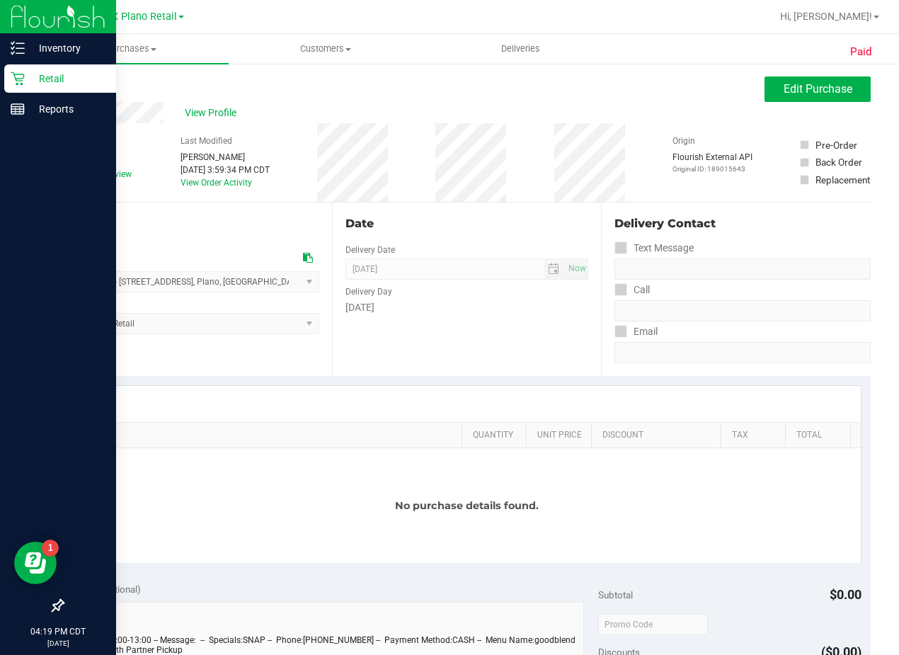
click at [21, 76] on icon at bounding box center [18, 78] width 14 height 14
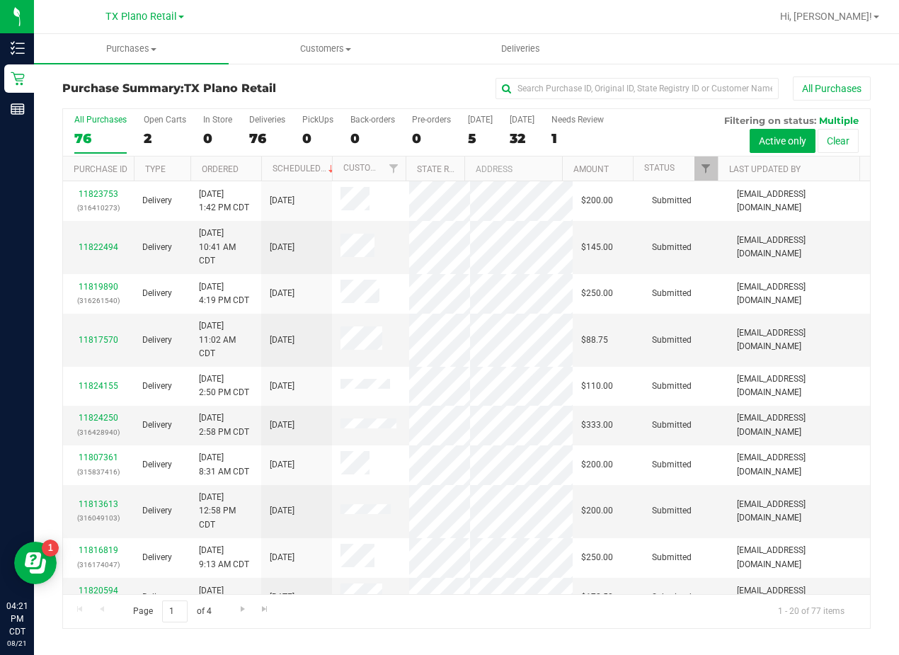
click at [464, 76] on div "Purchase Summary: TX Plano Retail All Purchases All Purchases 76 Open Carts 2 I…" at bounding box center [466, 352] width 865 height 580
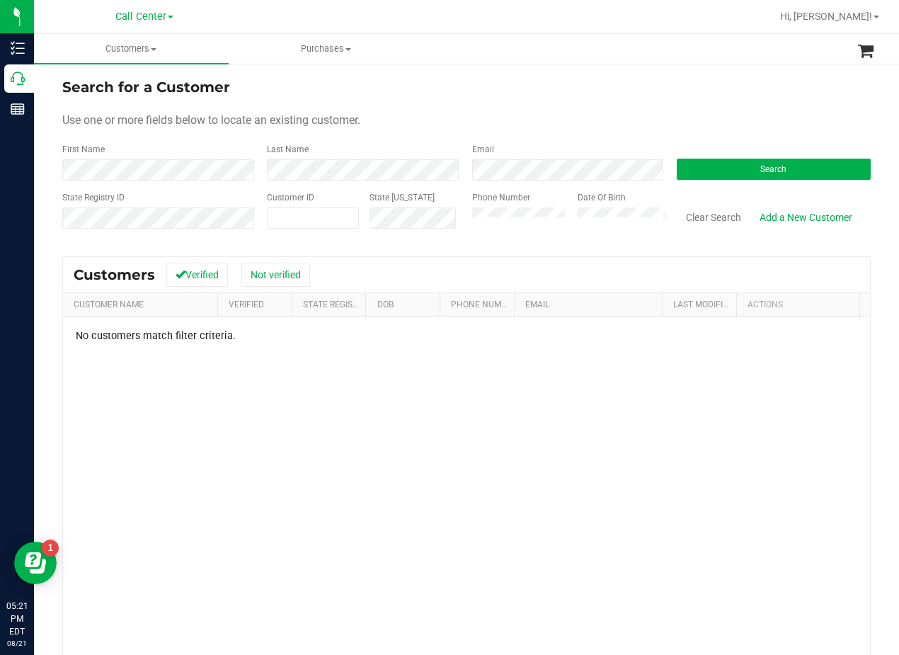
click at [599, 129] on form "Search for a Customer Use one or more fields below to locate an existing custom…" at bounding box center [466, 158] width 808 height 165
click at [550, 94] on div "Search for a Customer" at bounding box center [466, 86] width 808 height 21
click at [574, 97] on div "Search for a Customer" at bounding box center [466, 86] width 808 height 21
drag, startPoint x: 566, startPoint y: 118, endPoint x: 625, endPoint y: 122, distance: 59.6
click at [573, 117] on div "Use one or more fields below to locate an existing customer." at bounding box center [466, 120] width 808 height 17
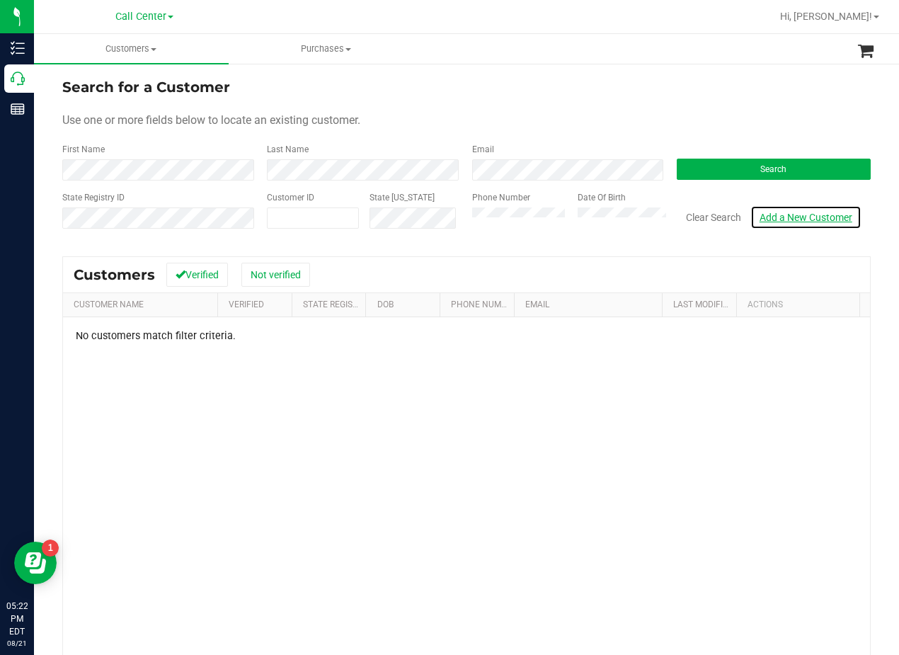
click at [787, 224] on link "Add a New Customer" at bounding box center [805, 217] width 111 height 24
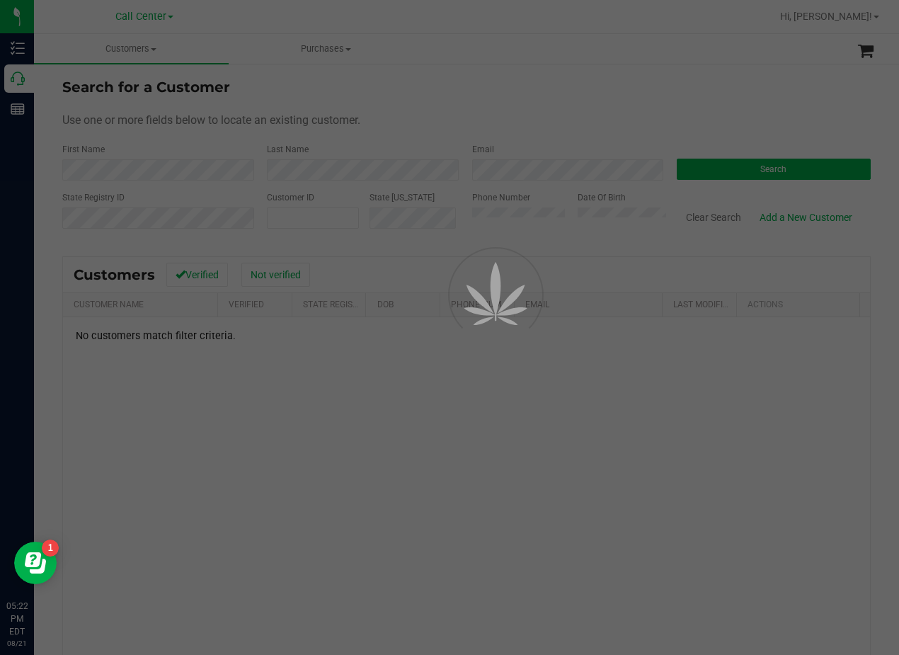
click at [504, 108] on div at bounding box center [449, 327] width 899 height 655
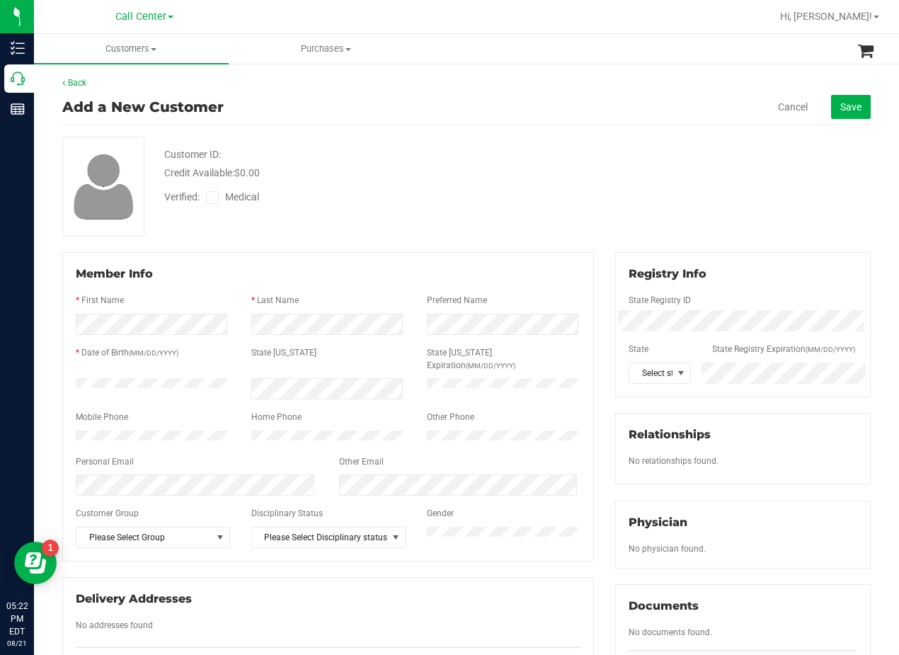
click at [725, 135] on div "Back Add a New Customer Cancel Save Customer ID: Credit Available: $0.00 Verifi…" at bounding box center [466, 521] width 808 height 890
click at [621, 209] on div "Customer ID: Credit Available: $0.00 Verified: Medical" at bounding box center [467, 187] width 830 height 100
click at [574, 221] on div "Customer ID: Credit Available: $0.00 Verified: Medical" at bounding box center [467, 187] width 830 height 100
drag, startPoint x: 450, startPoint y: 210, endPoint x: 409, endPoint y: 258, distance: 62.7
click at [451, 210] on div "Verified: Medical" at bounding box center [361, 195] width 415 height 31
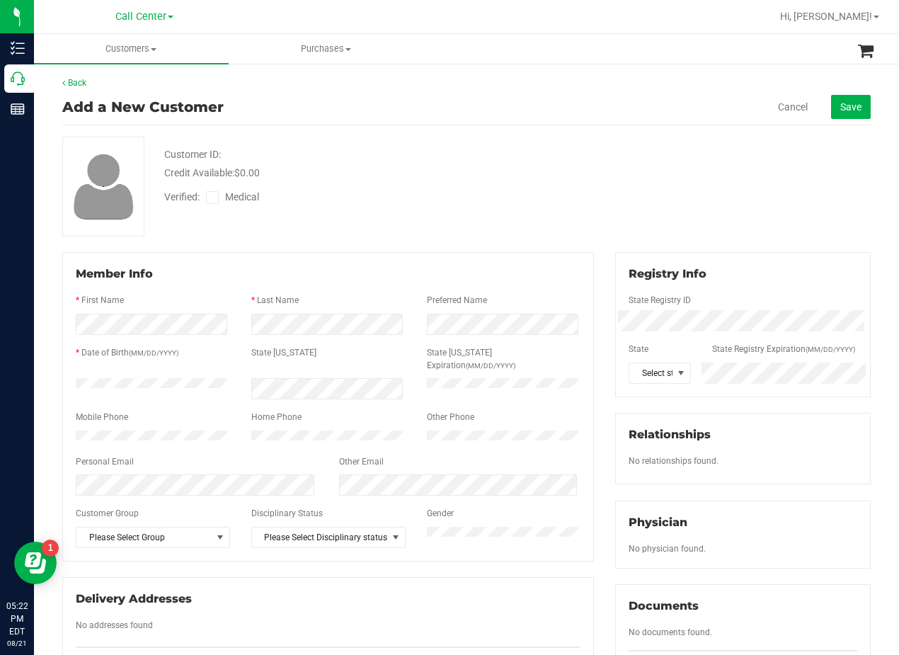
click at [659, 335] on div at bounding box center [742, 336] width 229 height 11
click at [213, 197] on icon at bounding box center [212, 197] width 9 height 0
click at [0, 0] on input "Medical" at bounding box center [0, 0] width 0 height 0
click at [420, 161] on div "Customer ID: Credit Available: $0.00" at bounding box center [361, 163] width 415 height 33
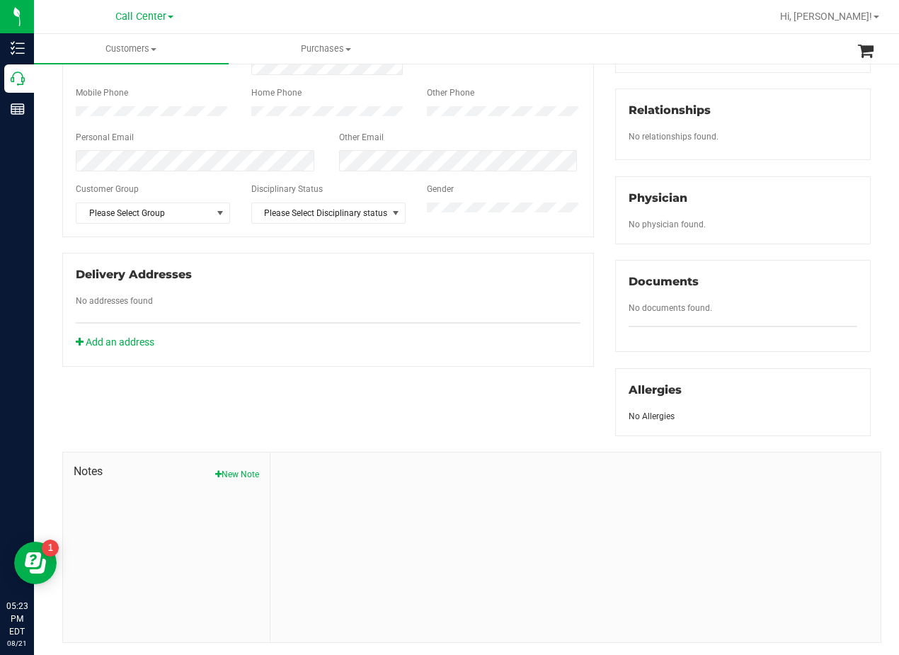
scroll to position [371, 0]
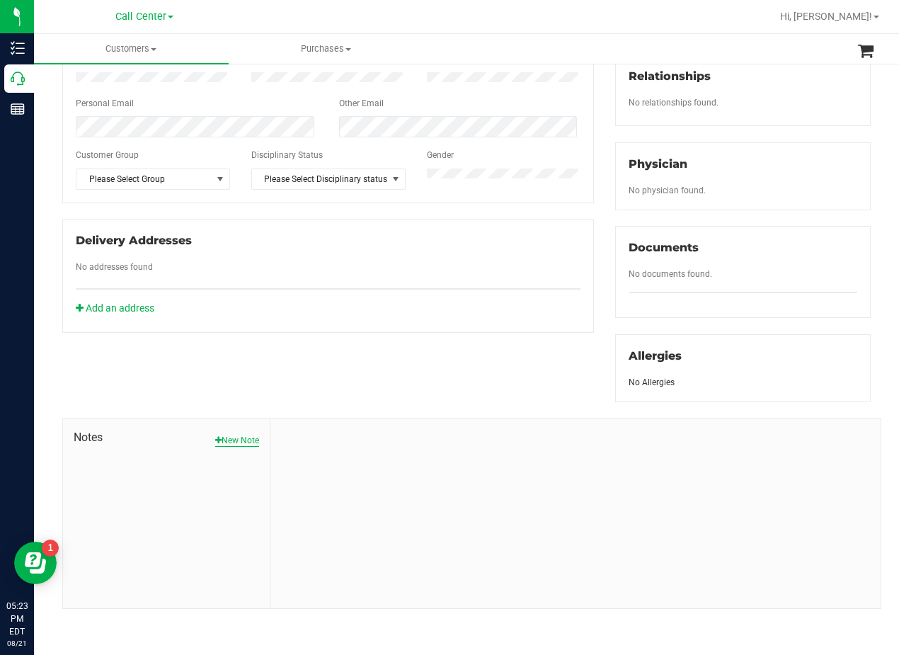
click at [246, 443] on button "New Note" at bounding box center [237, 440] width 44 height 13
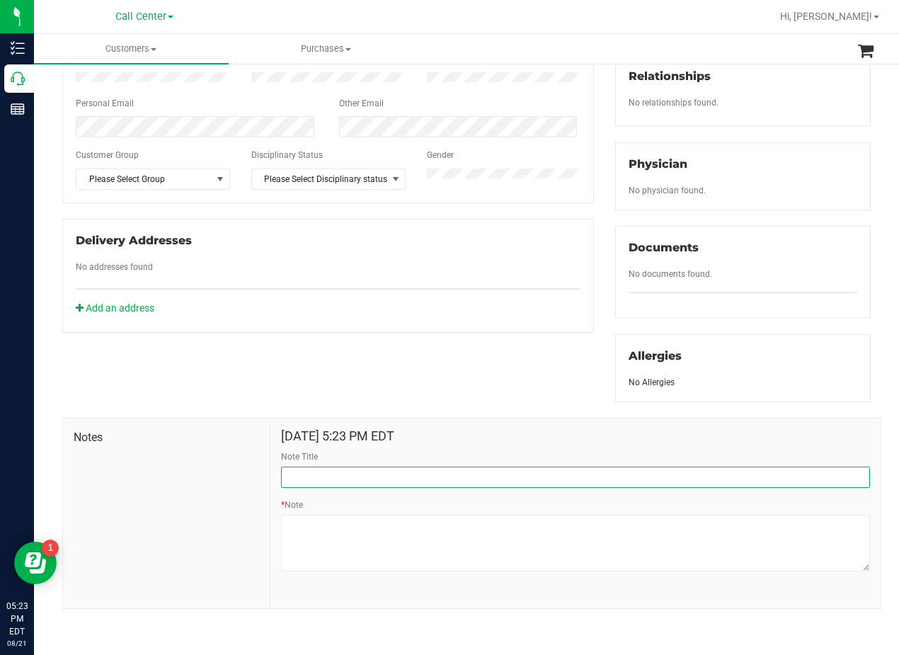
click at [327, 479] on input "Note Title" at bounding box center [575, 476] width 589 height 21
type input "[PERSON_NAME]"
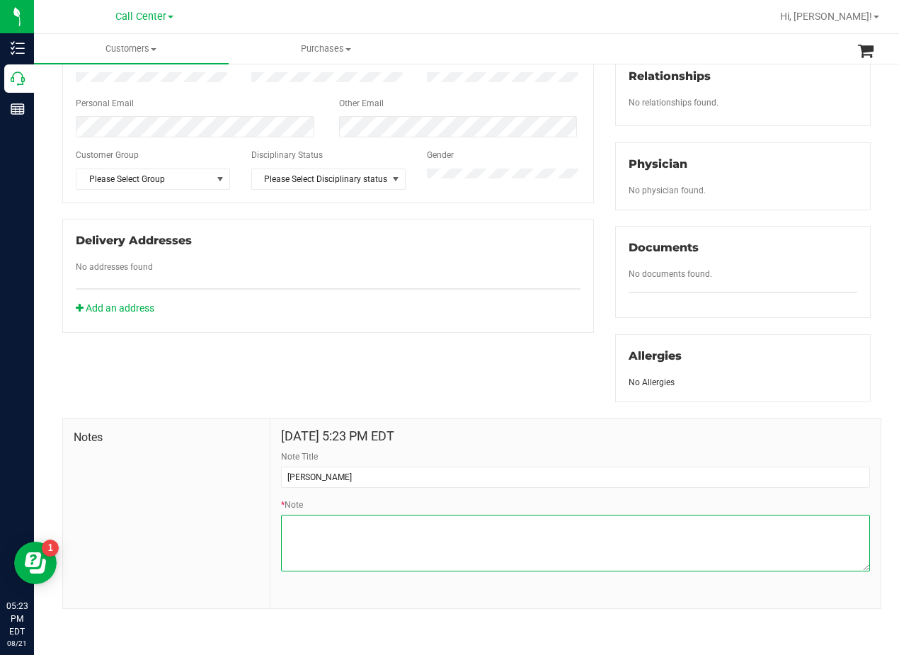
drag, startPoint x: 609, startPoint y: 546, endPoint x: 592, endPoint y: 546, distance: 17.7
click at [608, 546] on textarea "* Note" at bounding box center [575, 543] width 589 height 57
paste textarea "Patient Name: Carlos Losoya Address: 1004 W Minnesota Rd Pharr, TX, 78587 Phone…"
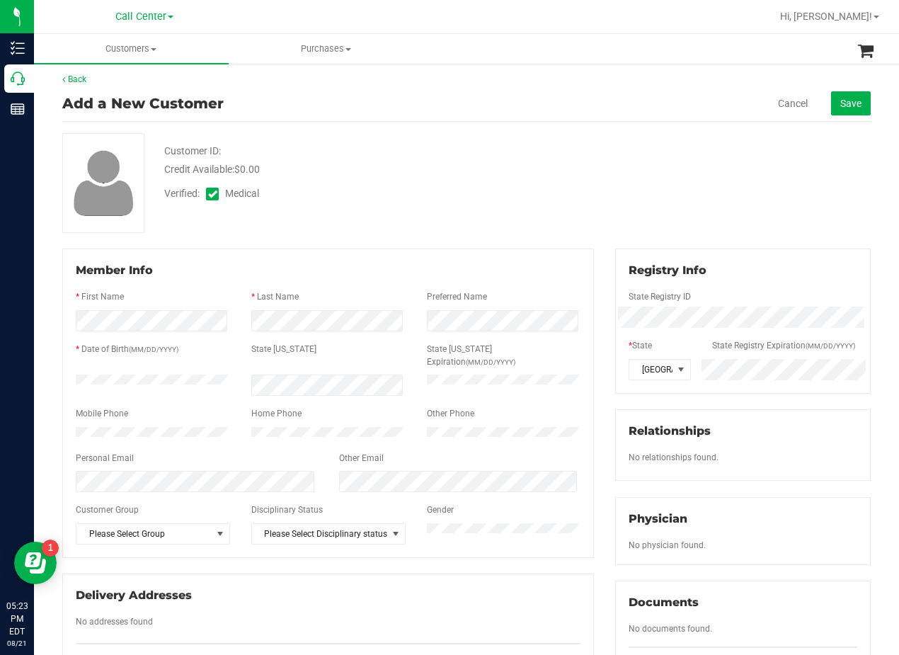
scroll to position [0, 0]
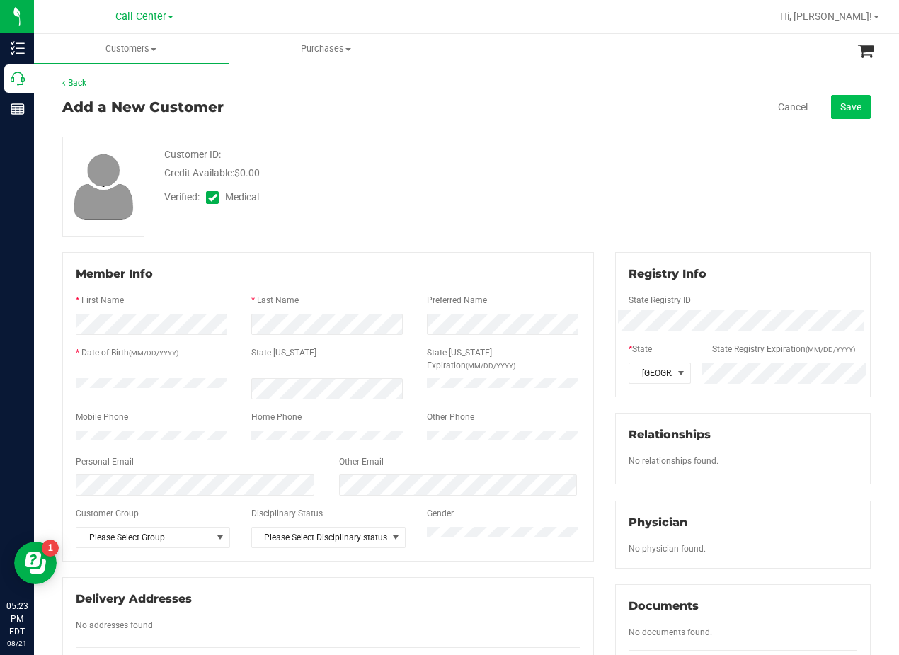
type textarea "Patient Name: Carlos Losoya Address: 1004 W Minnesota Rd Pharr, TX, 78587 Phone…"
drag, startPoint x: 832, startPoint y: 103, endPoint x: 694, endPoint y: 190, distance: 162.8
click at [840, 103] on span "Save" at bounding box center [850, 106] width 21 height 11
click at [646, 187] on div "Customer ID: Credit Available: $0.00 Verified: Medical" at bounding box center [467, 187] width 830 height 100
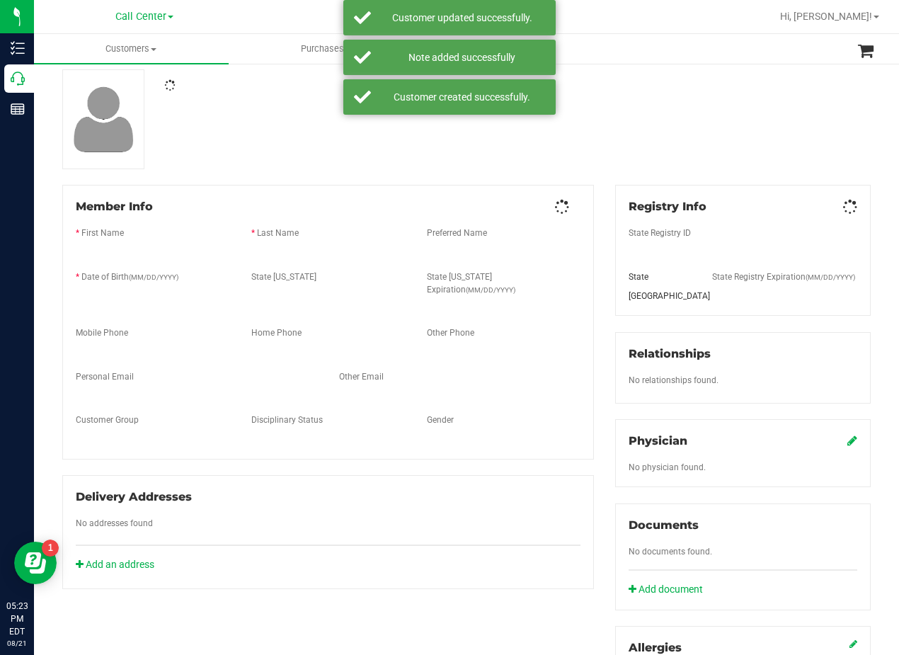
scroll to position [71, 0]
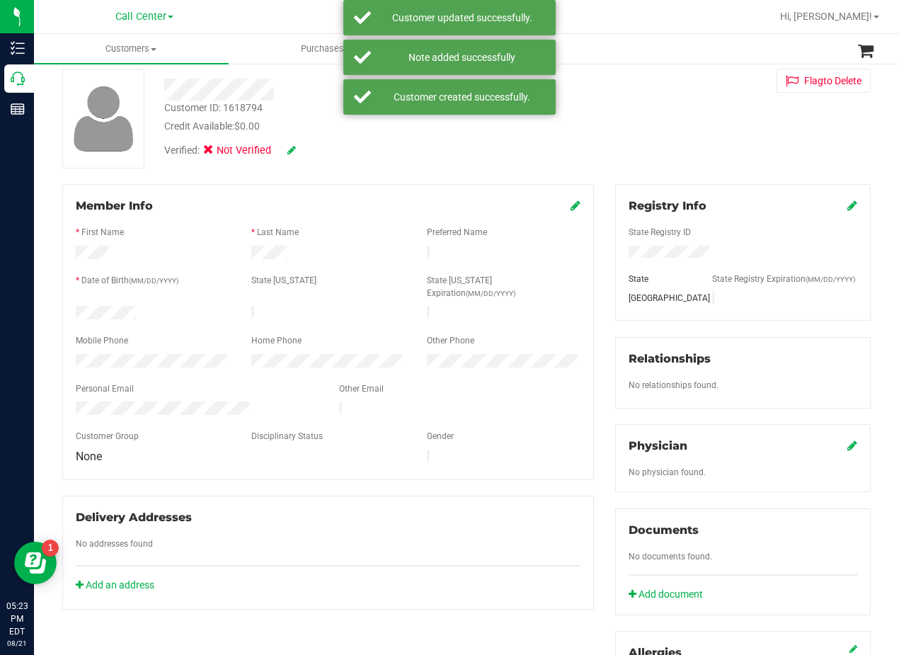
click at [847, 451] on icon at bounding box center [852, 445] width 10 height 11
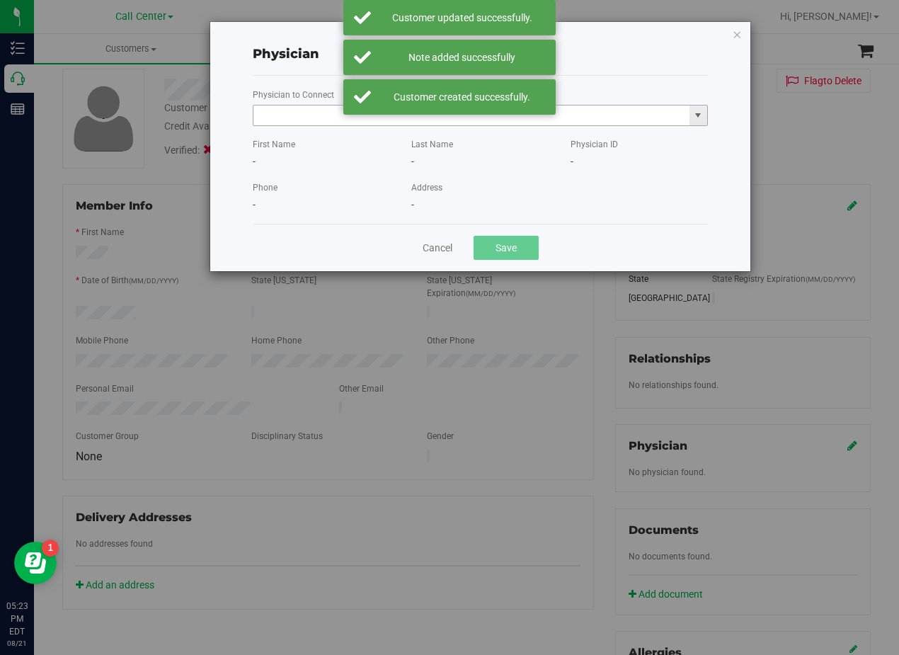
click at [290, 115] on input "text" at bounding box center [471, 115] width 436 height 20
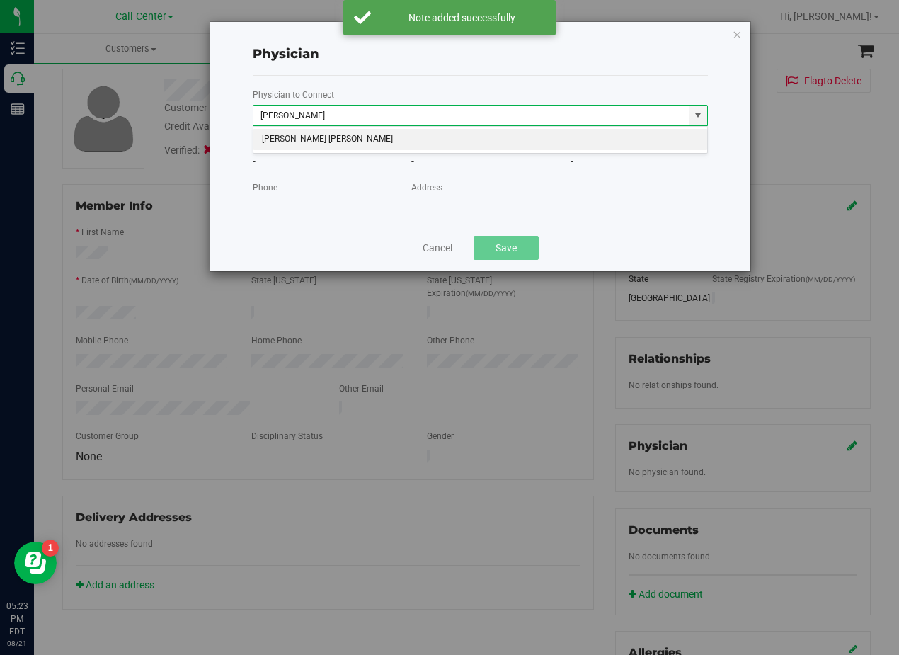
click at [349, 142] on li "MICHELLE TIWALADE GREEN HIGHTOWER" at bounding box center [480, 139] width 454 height 21
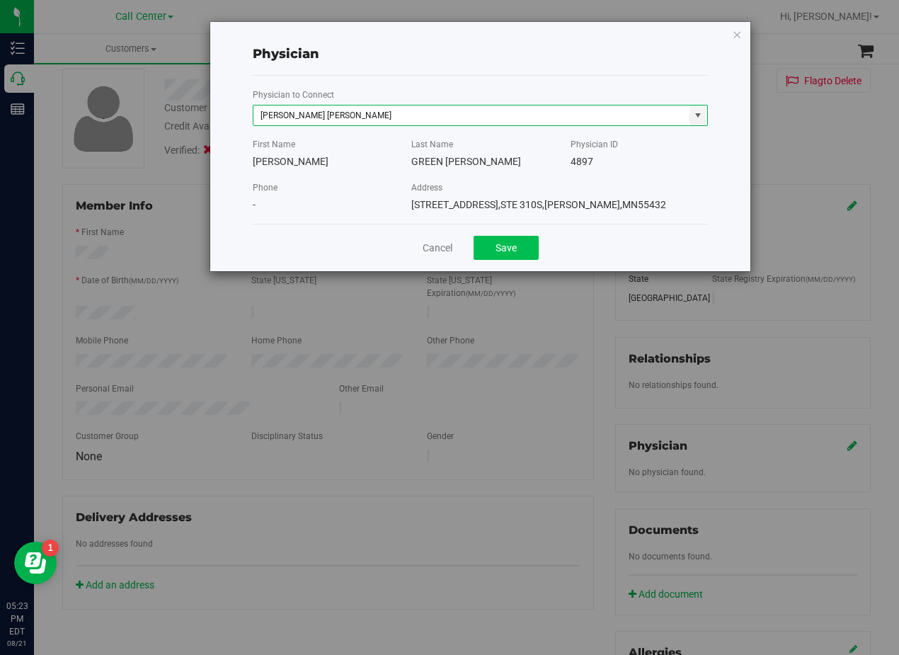
type input "MICHELLE TIWALADE GREEN HIGHTOWER"
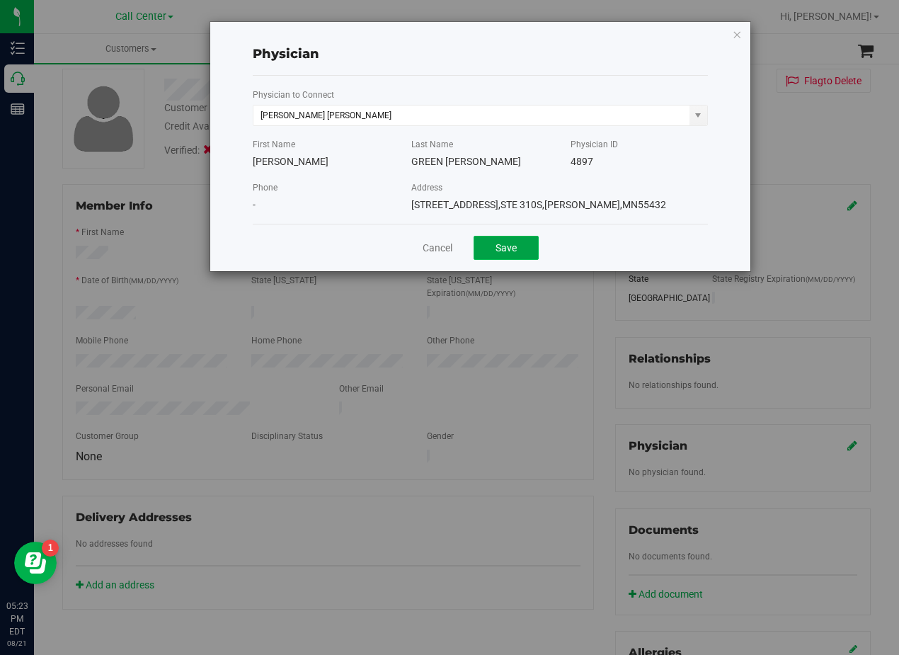
click at [516, 254] on button "Save" at bounding box center [505, 248] width 65 height 24
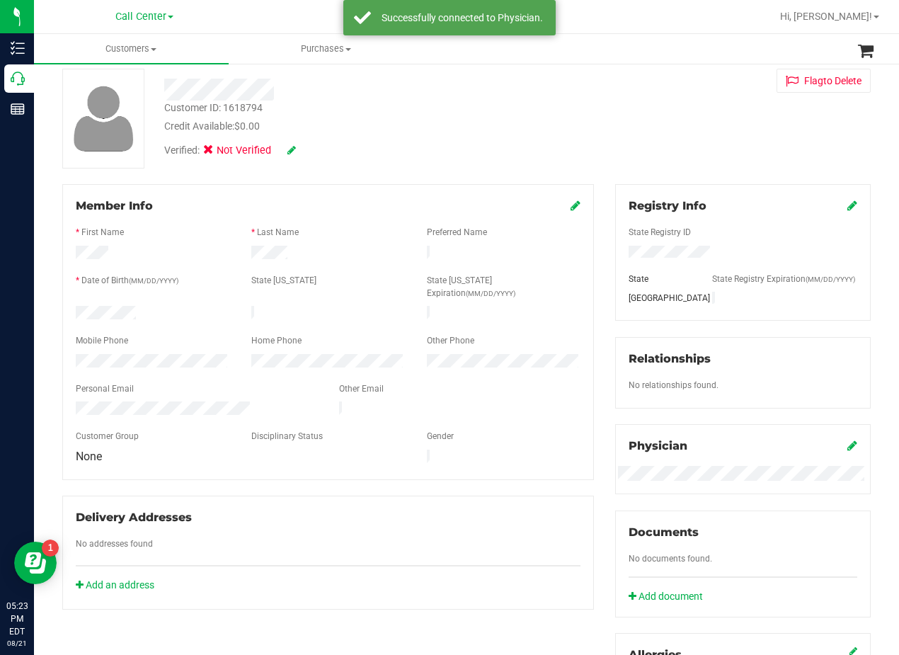
click at [444, 120] on div "Credit Available: $0.00" at bounding box center [361, 126] width 394 height 15
click at [296, 147] on icon at bounding box center [291, 150] width 8 height 10
click at [309, 151] on icon at bounding box center [310, 151] width 11 height 10
click at [400, 110] on div at bounding box center [467, 119] width 830 height 100
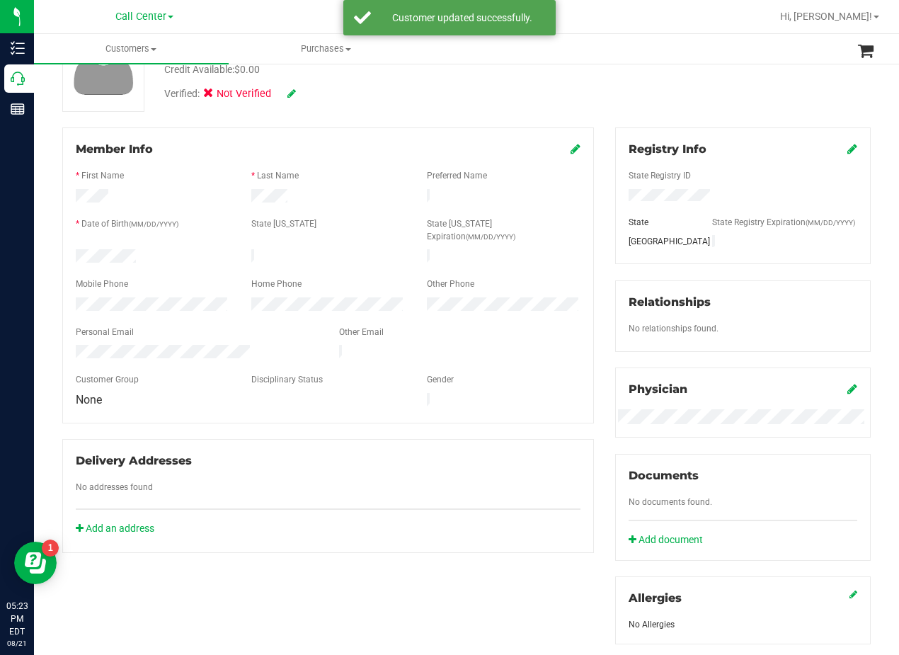
scroll to position [0, 0]
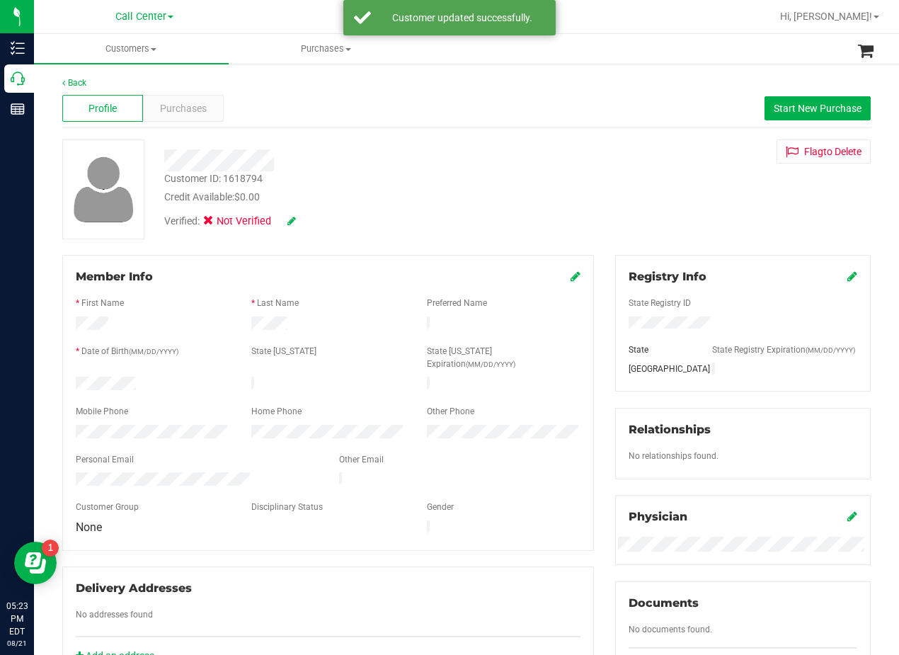
click at [442, 213] on div "Verified: Not Verified" at bounding box center [361, 220] width 415 height 31
click at [818, 105] on span "Start New Purchase" at bounding box center [818, 108] width 88 height 11
drag, startPoint x: 482, startPoint y: 156, endPoint x: 470, endPoint y: 158, distance: 12.2
click at [478, 156] on div at bounding box center [361, 160] width 415 height 22
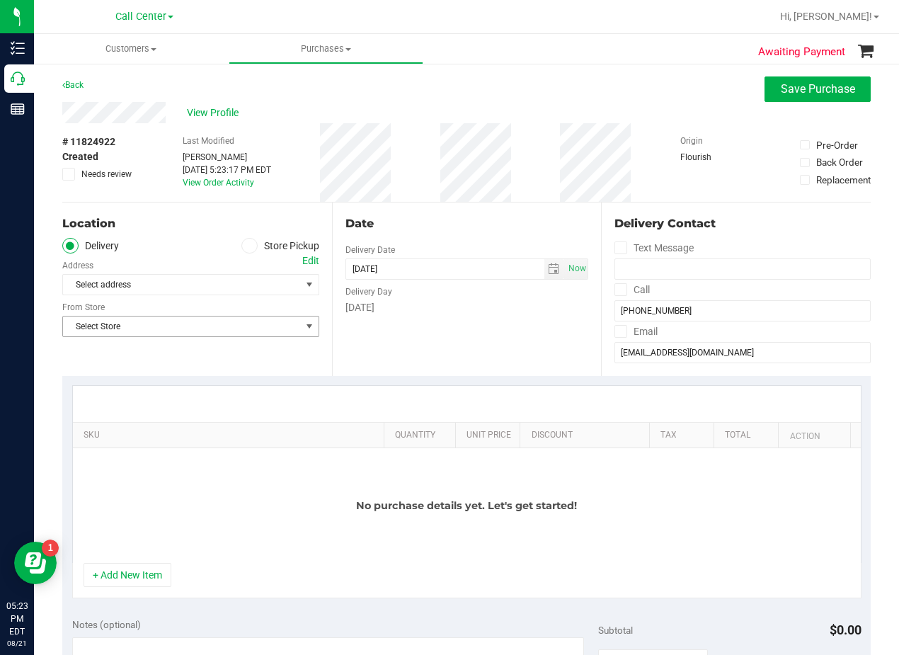
click at [245, 320] on span "Select Store" at bounding box center [182, 326] width 238 height 20
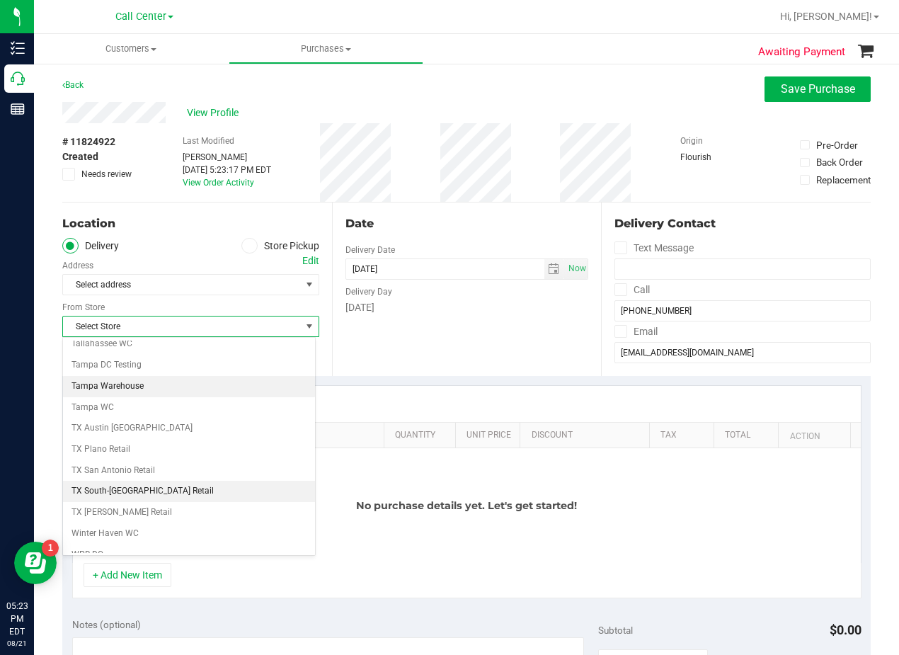
scroll to position [1028, 0]
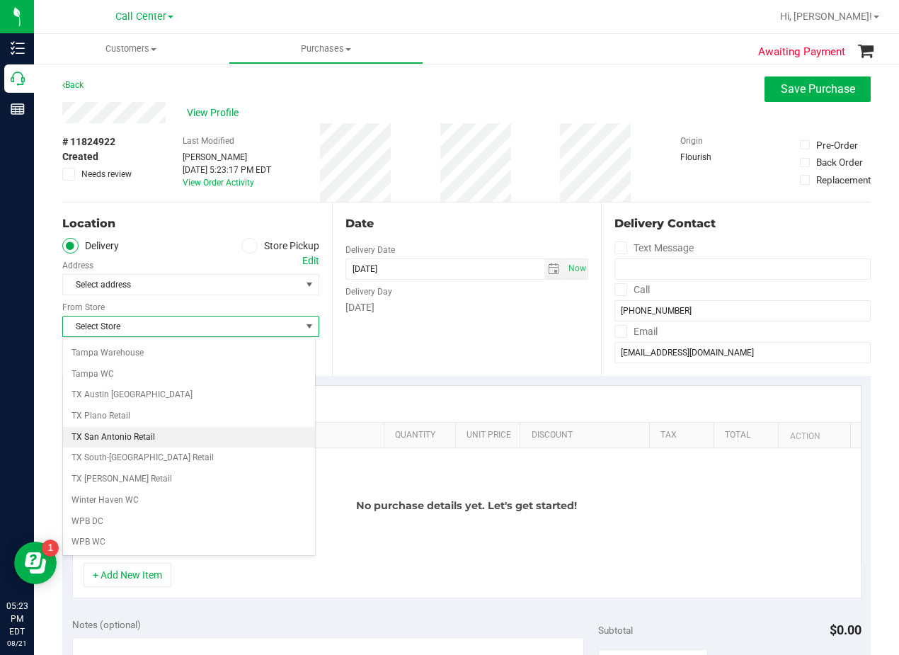
click at [195, 440] on li "TX San Antonio Retail" at bounding box center [189, 437] width 252 height 21
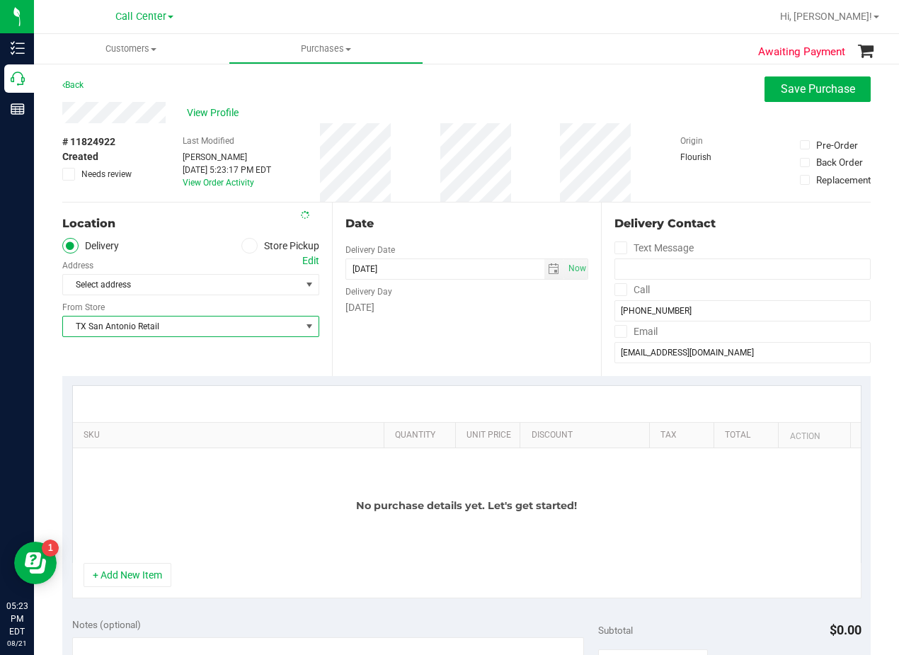
click at [416, 341] on div "Date Delivery Date 08/21/2025 Now 08/21/2025 05:23 PM Now Delivery Day Thursday" at bounding box center [467, 288] width 270 height 173
click at [302, 257] on div "Edit" at bounding box center [310, 260] width 17 height 15
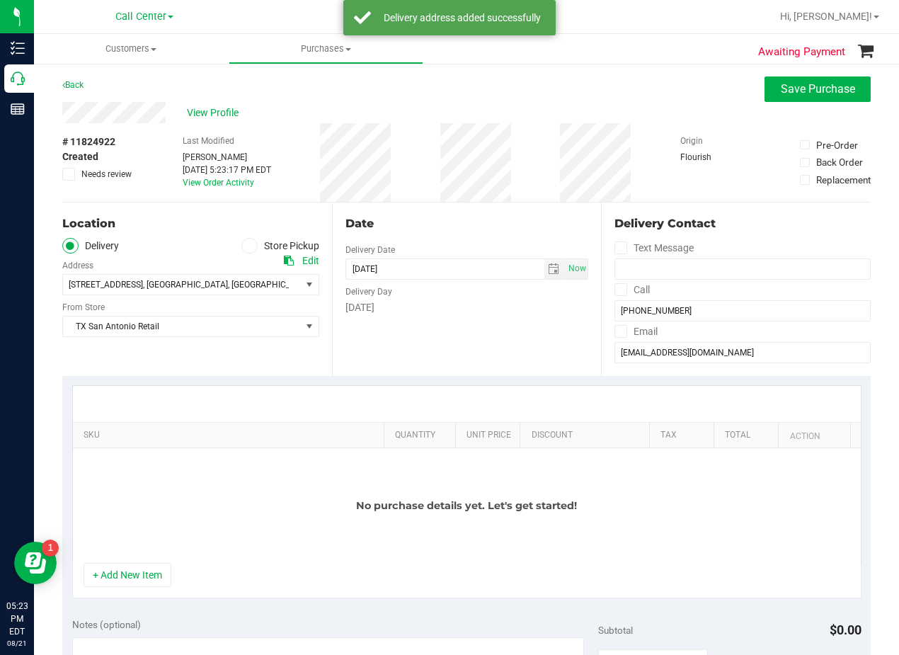
click at [483, 229] on div "Date" at bounding box center [466, 223] width 243 height 17
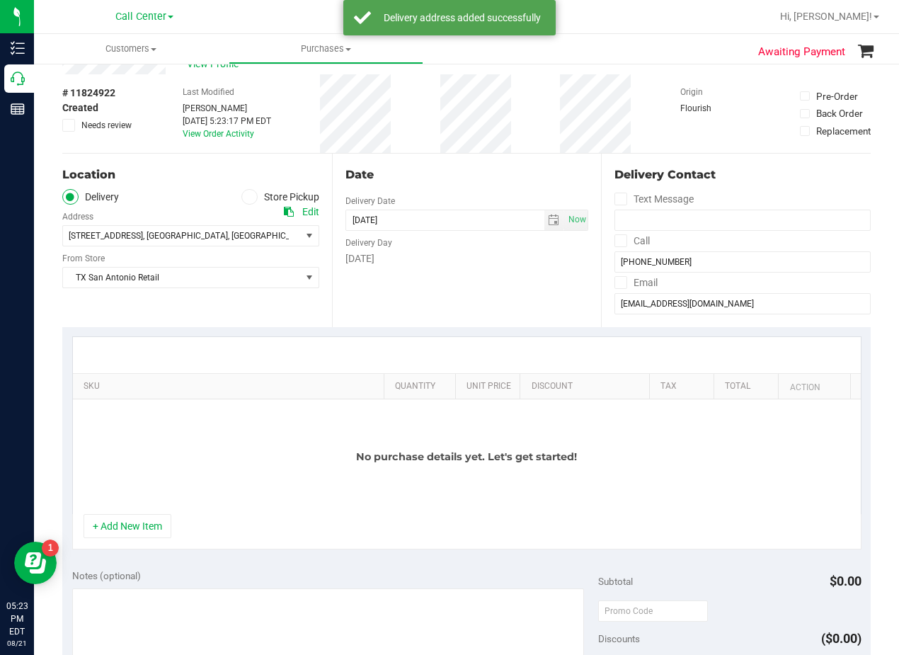
scroll to position [71, 0]
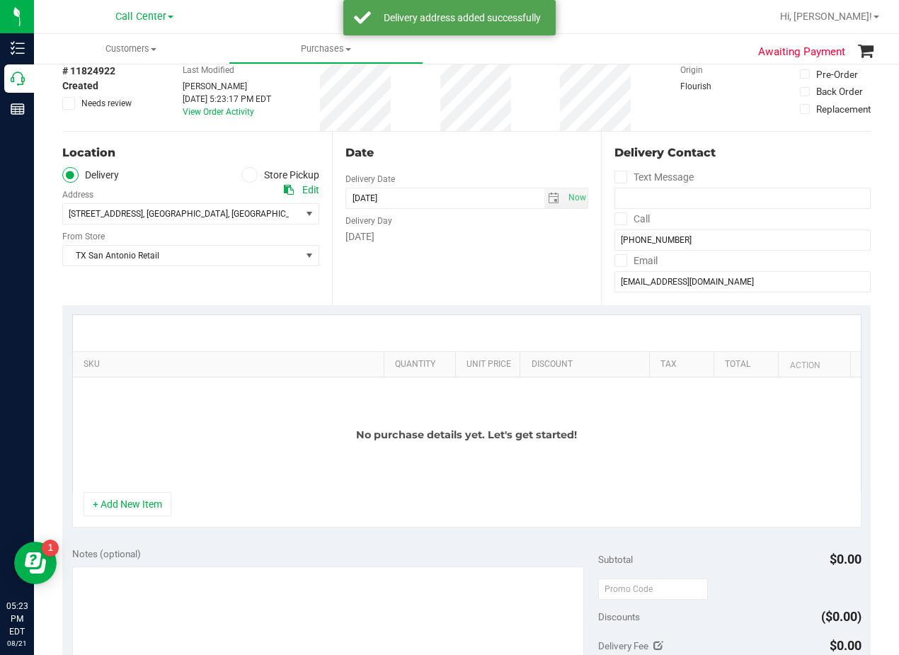
drag, startPoint x: 144, startPoint y: 503, endPoint x: 149, endPoint y: 481, distance: 23.2
click at [144, 505] on button "+ Add New Item" at bounding box center [128, 504] width 88 height 24
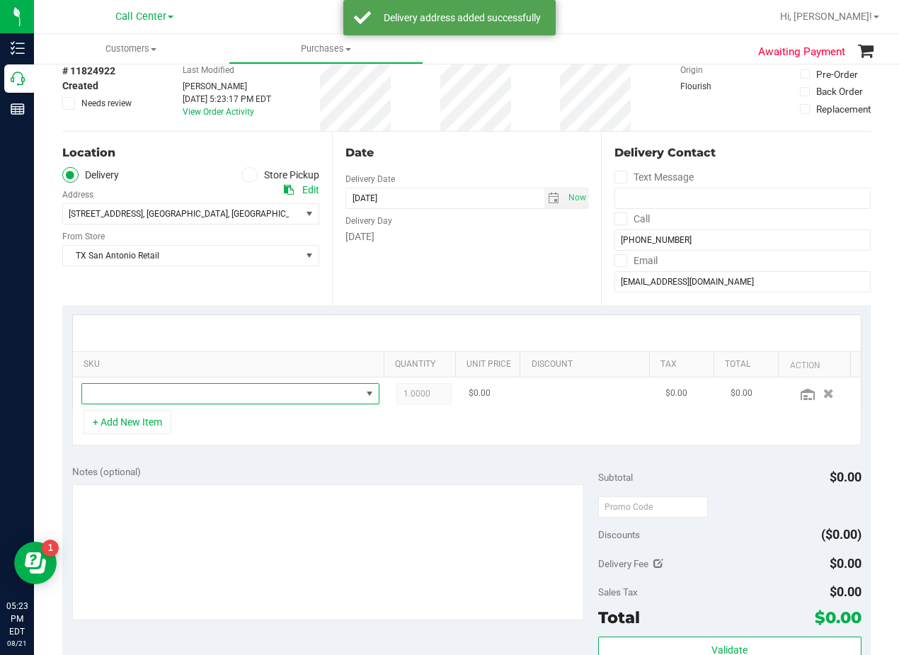
click at [184, 394] on span "NO DATA FOUND" at bounding box center [221, 394] width 279 height 20
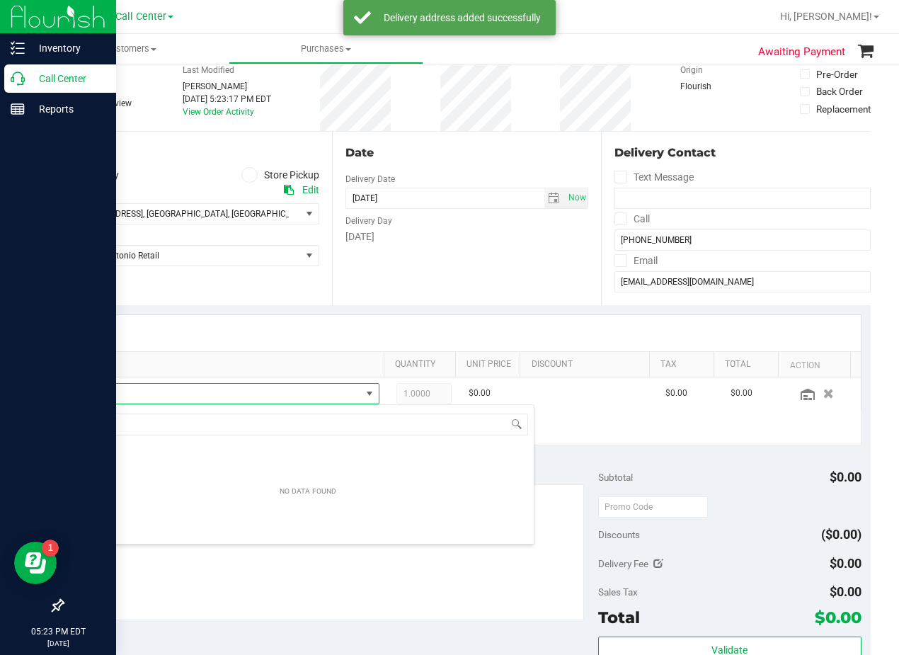
scroll to position [21, 279]
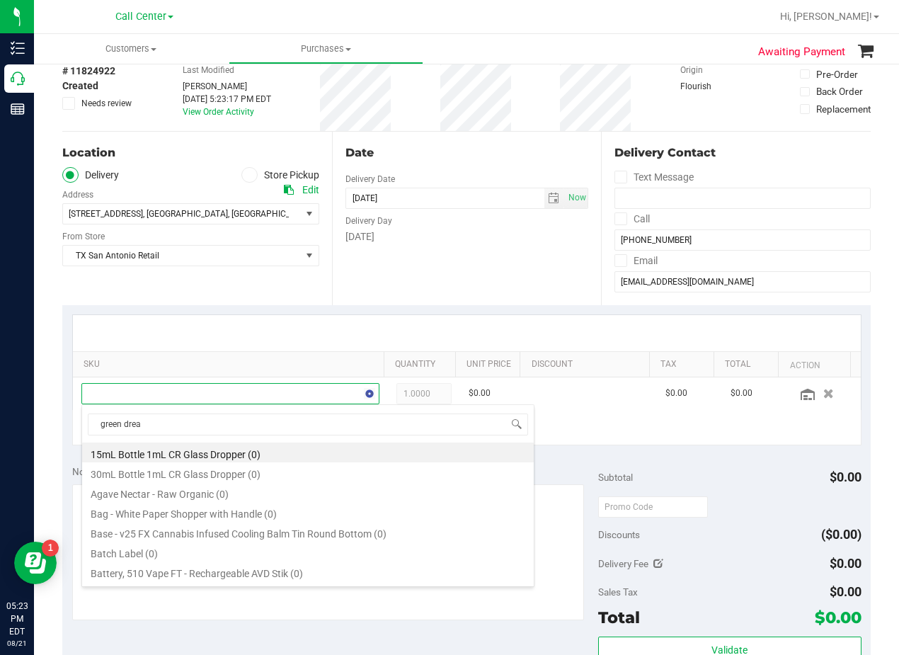
type input "green dream"
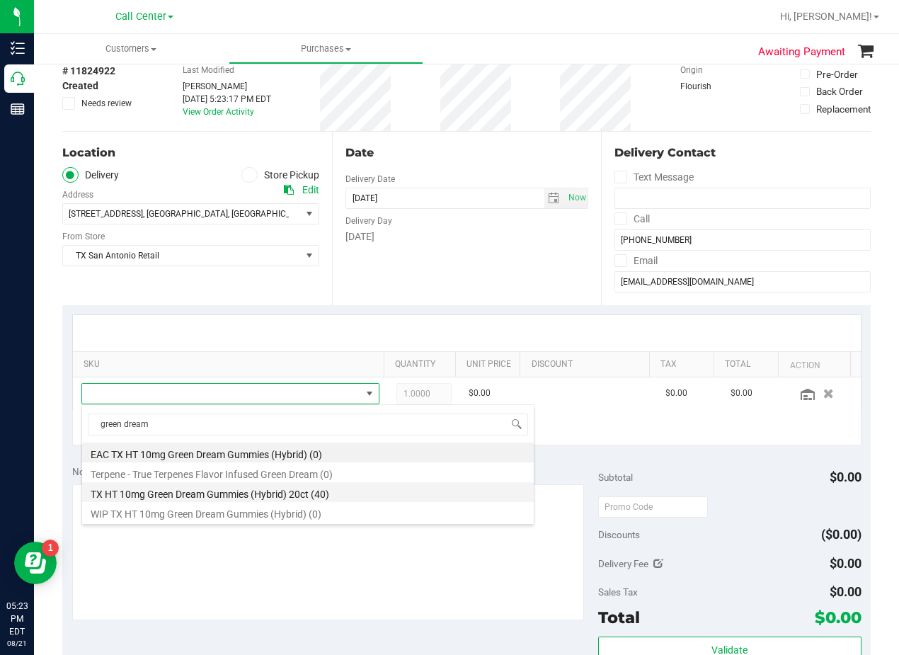
click at [280, 493] on li "TX HT 10mg Green Dream Gummies (Hybrid) 20ct (40)" at bounding box center [308, 492] width 452 height 20
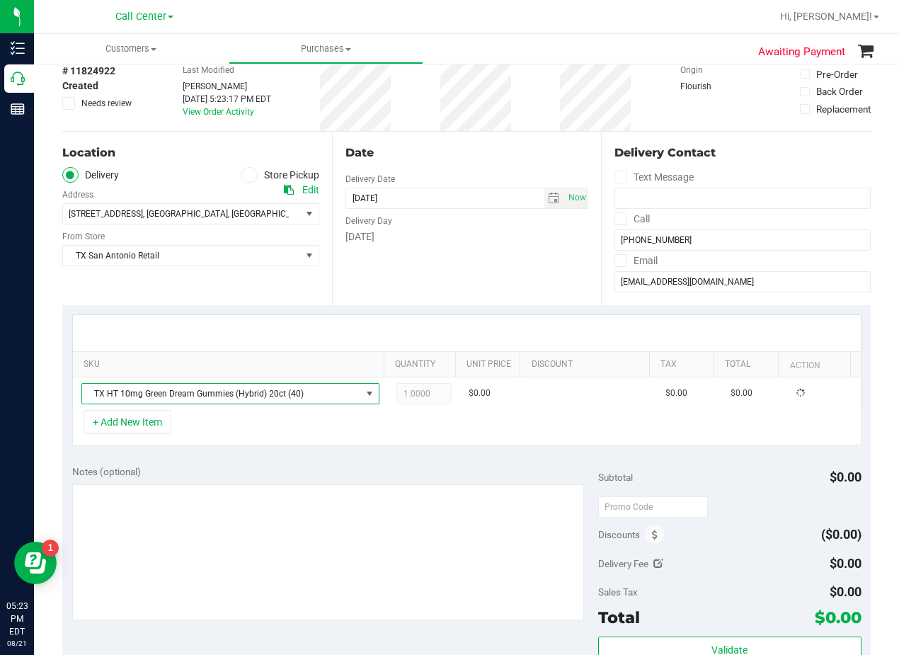
drag, startPoint x: 300, startPoint y: 432, endPoint x: 314, endPoint y: 431, distance: 14.2
click at [301, 432] on div "+ Add New Item" at bounding box center [466, 427] width 789 height 35
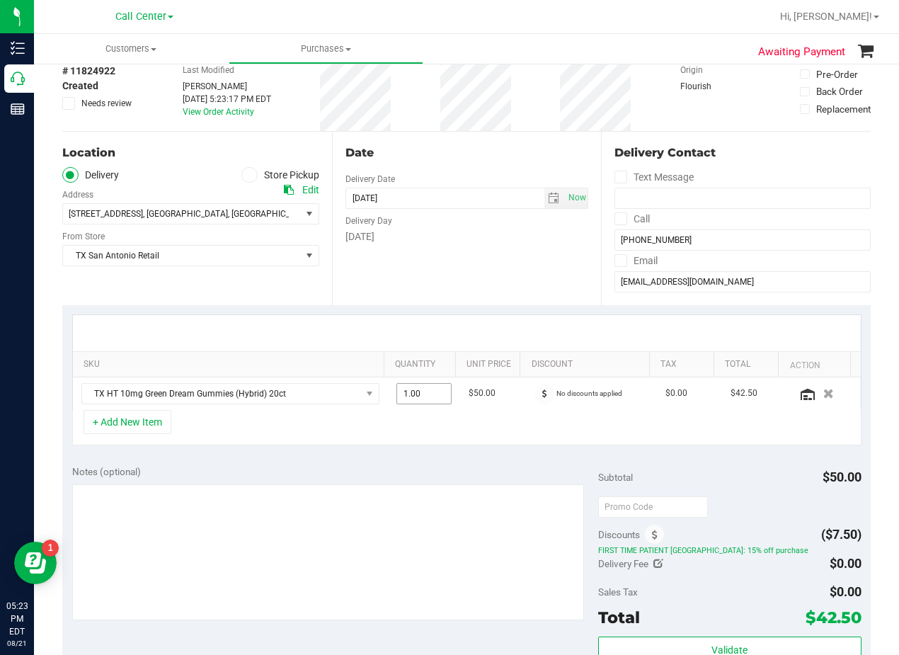
click at [419, 393] on span "1.00 1" at bounding box center [424, 393] width 56 height 21
click at [419, 393] on input "1" at bounding box center [424, 394] width 54 height 20
type input "2"
type input "2.00"
click at [414, 302] on div "Date Delivery Date 08/21/2025 Now 08/21/2025 08:00 AM Now Delivery Day Thursday" at bounding box center [467, 218] width 270 height 173
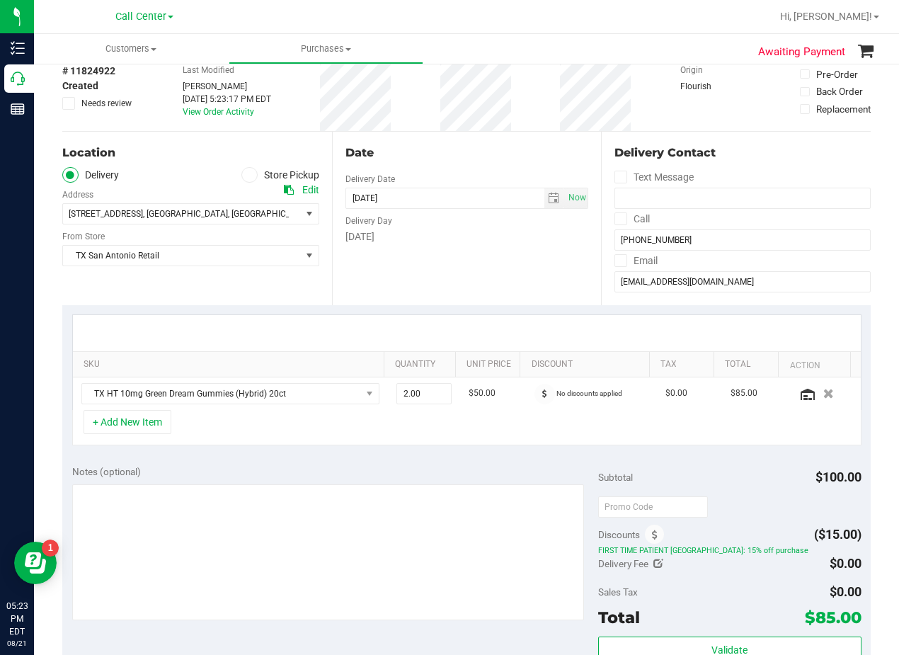
click at [494, 151] on div "Date" at bounding box center [466, 152] width 243 height 17
click at [548, 195] on span "select" at bounding box center [553, 198] width 11 height 11
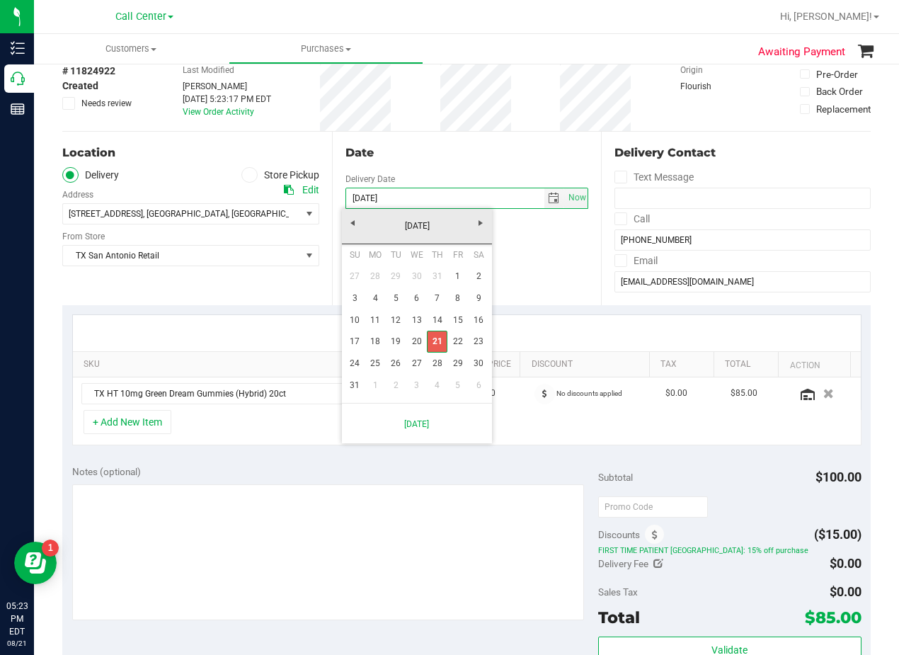
click at [456, 340] on link "22" at bounding box center [457, 342] width 21 height 22
type input "08/22/2025"
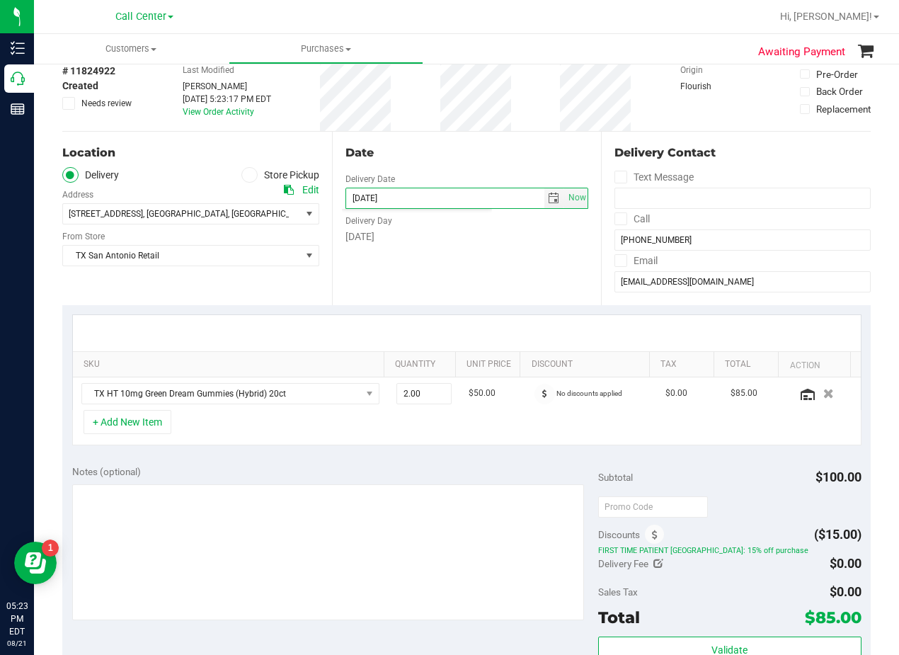
click at [454, 266] on div "Date Delivery Date 08/22/2025 Now 08/22/2025 08:00 AM Now Delivery Day Friday" at bounding box center [467, 218] width 270 height 173
click at [471, 161] on div "Date Delivery Date 08/22/2025 Now 08/22/2025 08:00 AM Now Delivery Day Friday" at bounding box center [467, 218] width 270 height 173
click at [153, 413] on button "+ Add New Item" at bounding box center [128, 422] width 88 height 24
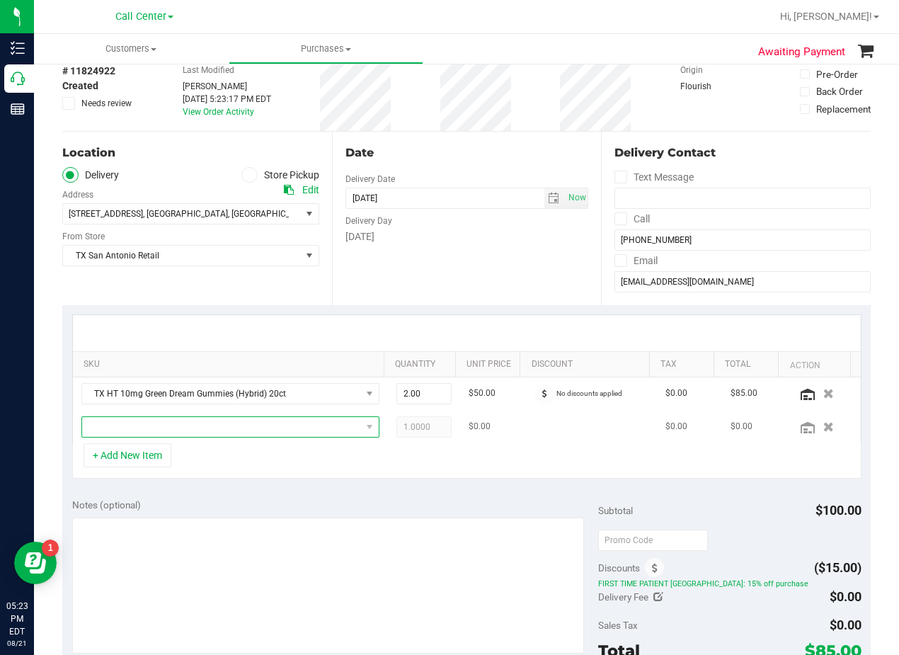
click at [167, 418] on span "NO DATA FOUND" at bounding box center [221, 427] width 279 height 20
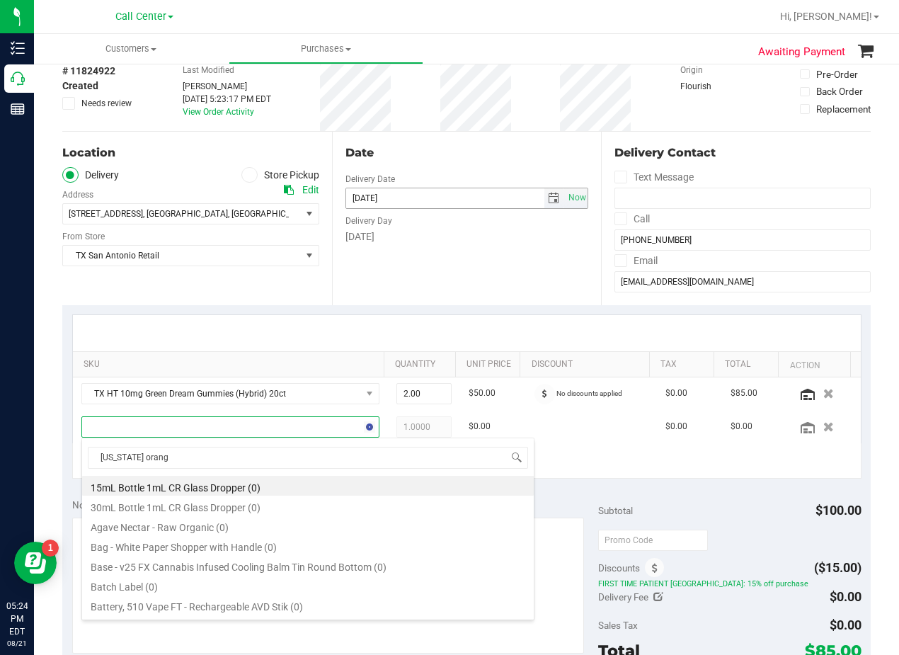
type input "texas orange"
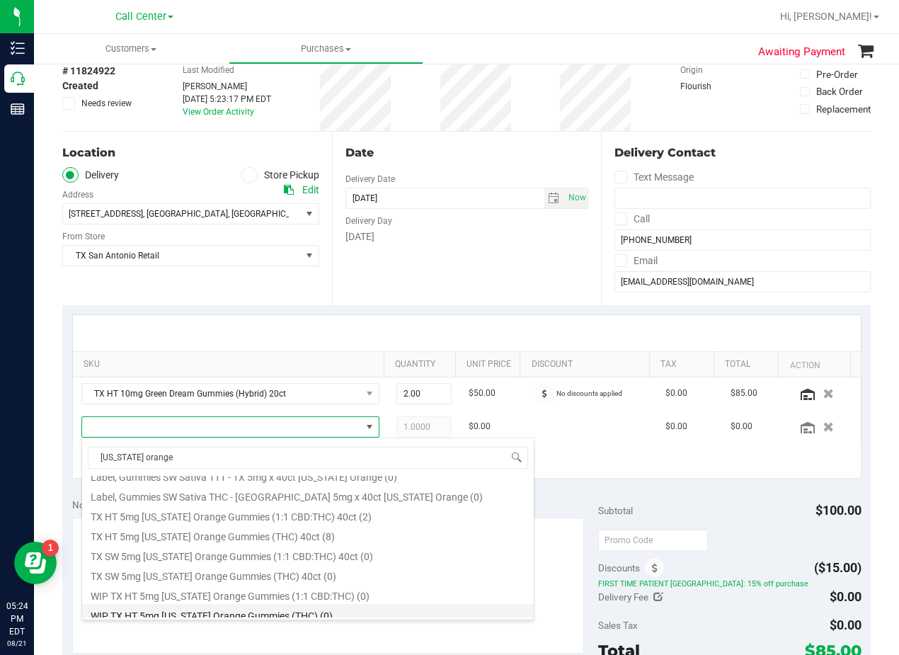
scroll to position [164, 0]
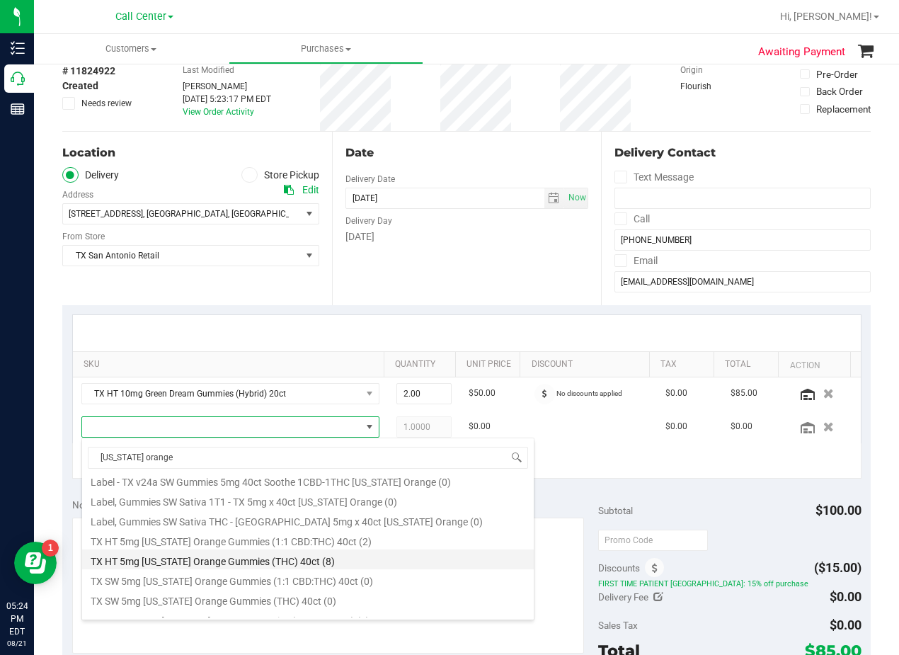
click at [322, 563] on li "TX HT 5mg Texas Orange Gummies (THC) 40ct (8)" at bounding box center [308, 559] width 452 height 20
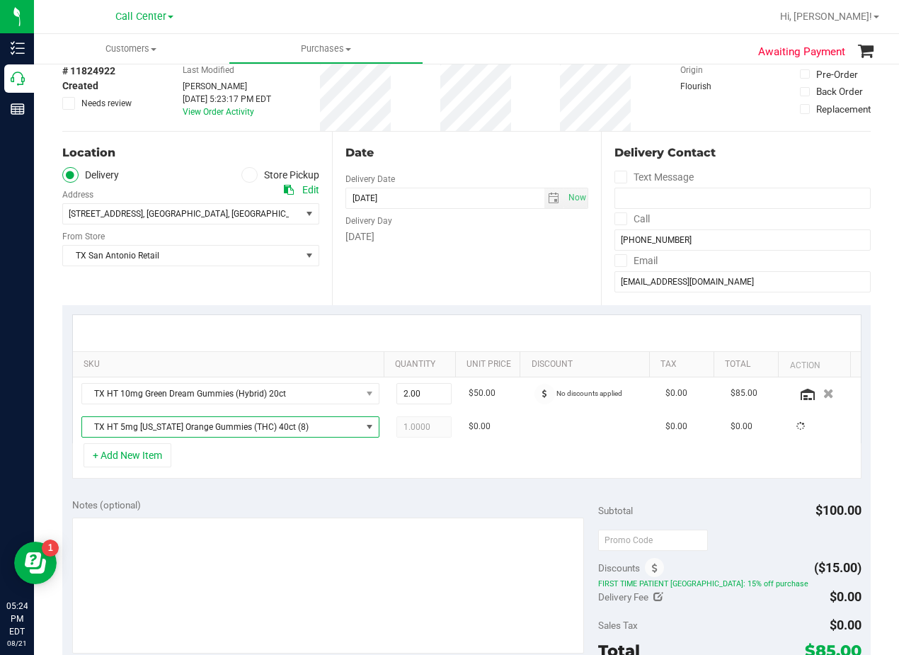
drag, startPoint x: 306, startPoint y: 492, endPoint x: 321, endPoint y: 489, distance: 15.1
click at [305, 492] on div "Notes (optional) Subtotal $100.00 Discounts ($15.00) FIRST TIME PATIENT TX: 15%…" at bounding box center [466, 615] width 808 height 255
click at [409, 432] on span "1.00 1" at bounding box center [424, 426] width 56 height 21
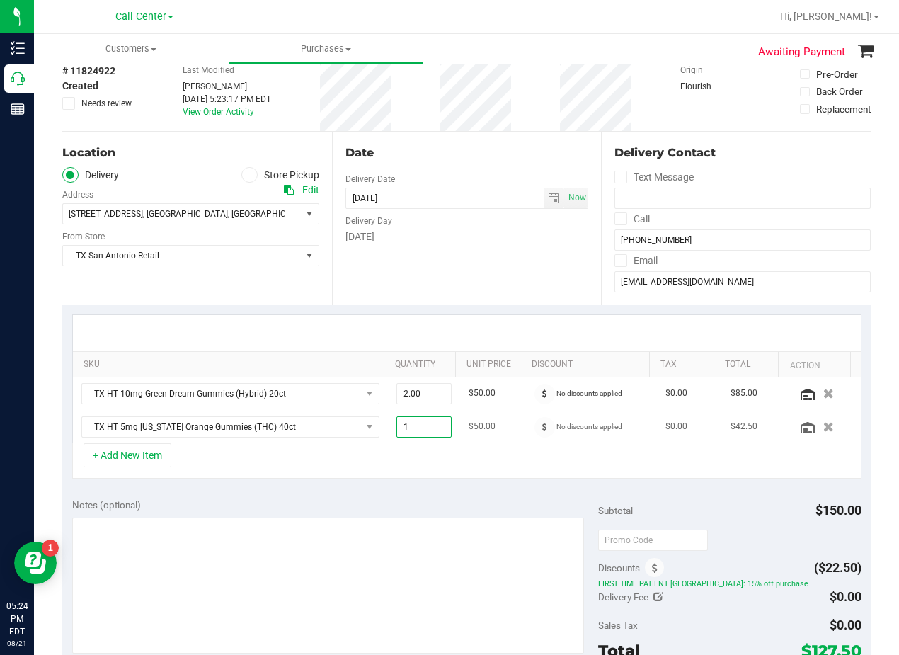
click at [409, 432] on input "1" at bounding box center [424, 427] width 54 height 20
type input "3"
type input "3.00"
click at [461, 281] on div "Date Delivery Date 08/22/2025 Now 08/22/2025 08:00 AM Now Delivery Day Friday" at bounding box center [467, 218] width 270 height 173
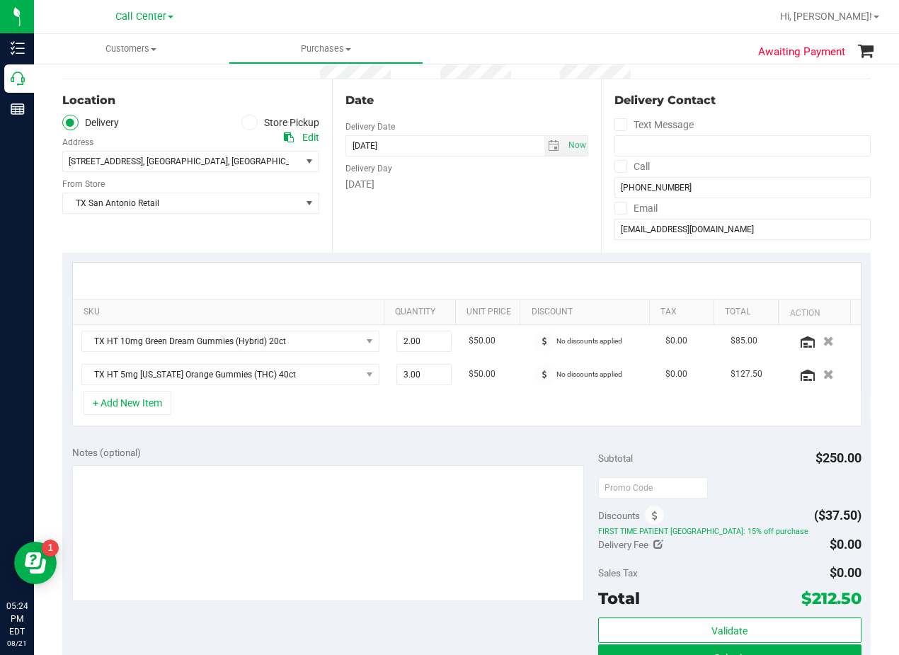
scroll to position [212, 0]
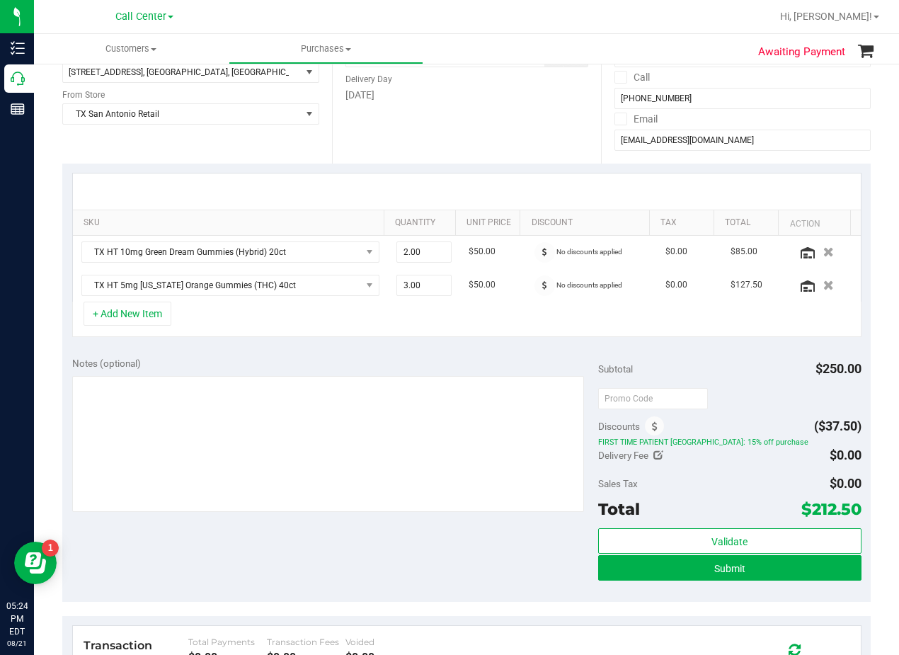
click at [206, 360] on div "Notes (optional)" at bounding box center [335, 363] width 526 height 14
click at [120, 320] on button "+ Add New Item" at bounding box center [128, 314] width 88 height 24
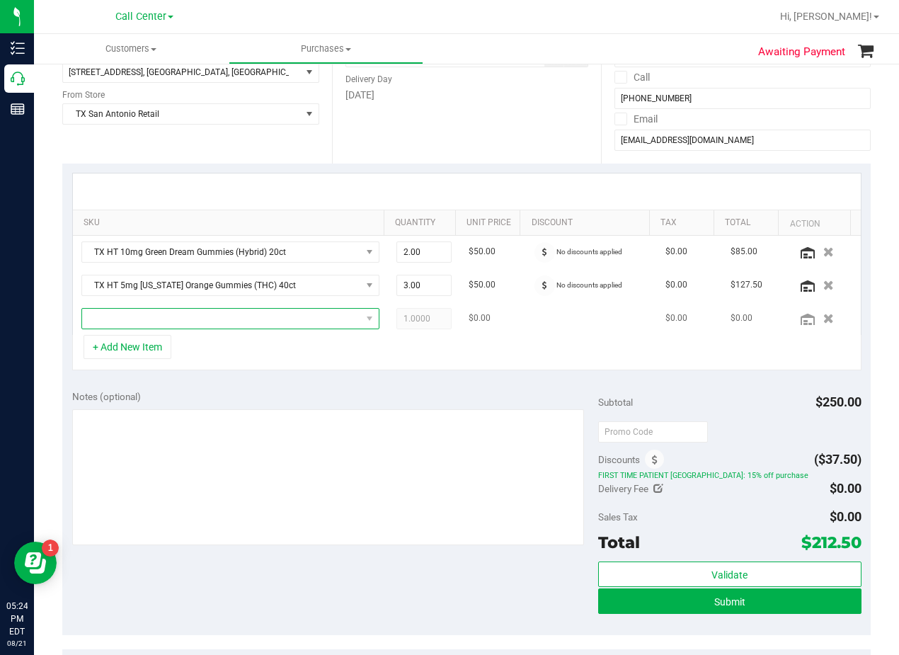
click at [188, 328] on span "NO DATA FOUND" at bounding box center [221, 319] width 279 height 20
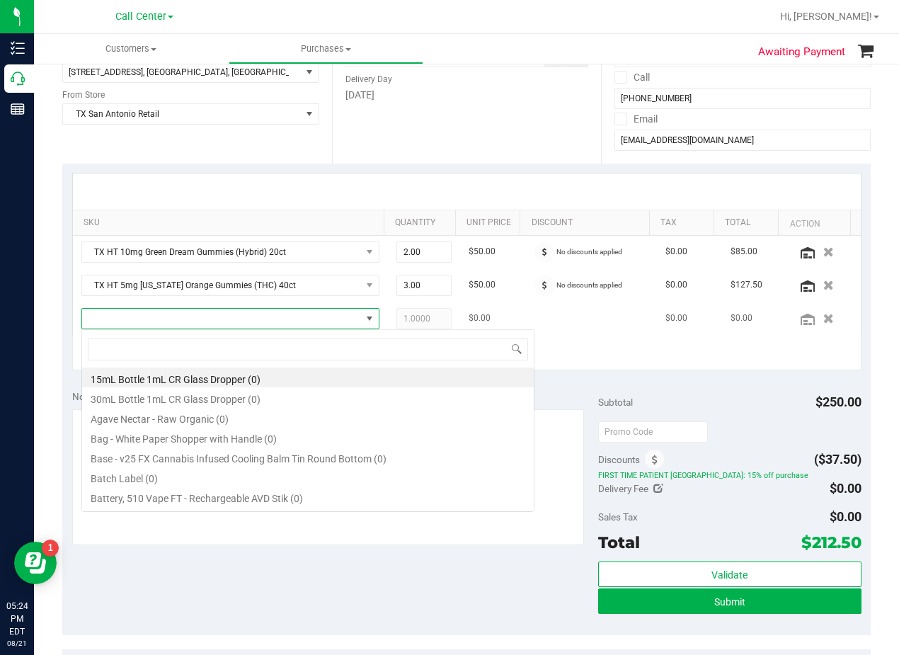
scroll to position [21, 289]
type input "watermelon kiwi"
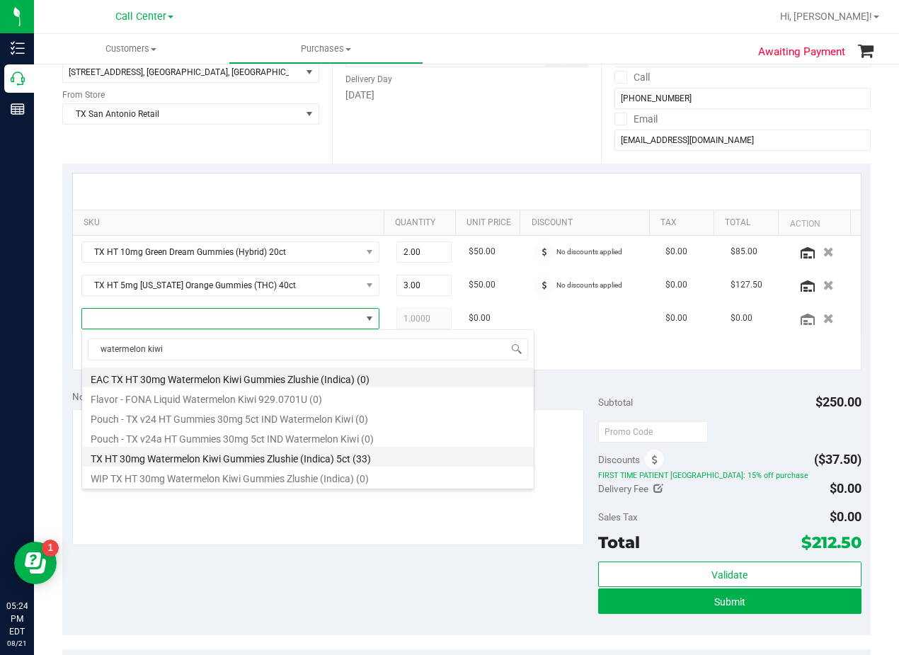
click at [282, 459] on li "TX HT 30mg Watermelon Kiwi Gummies Zlushie (Indica) 5ct (33)" at bounding box center [308, 457] width 452 height 20
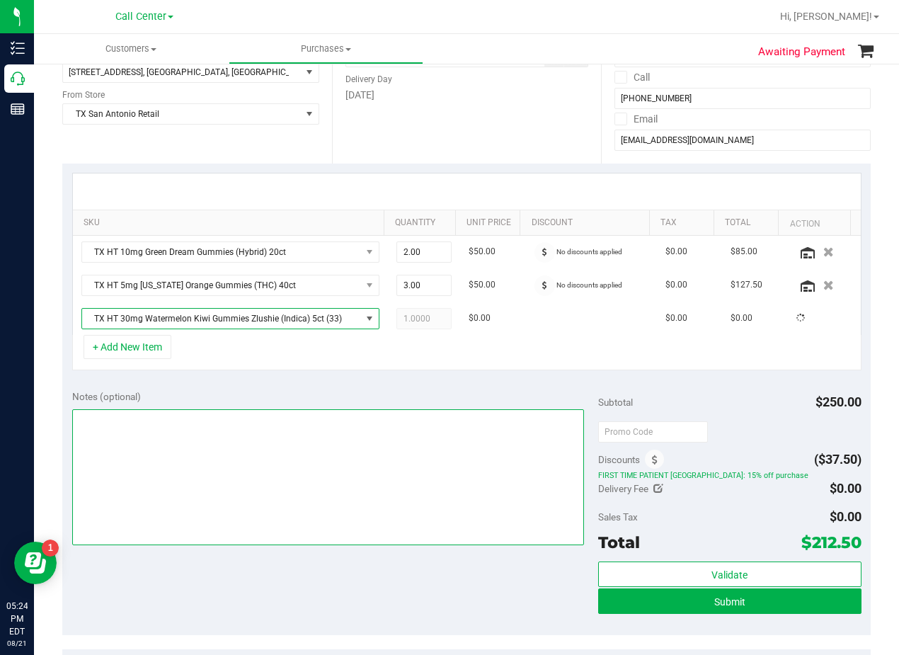
drag, startPoint x: 280, startPoint y: 417, endPoint x: 297, endPoint y: 400, distance: 24.0
click at [282, 417] on textarea at bounding box center [328, 477] width 512 height 136
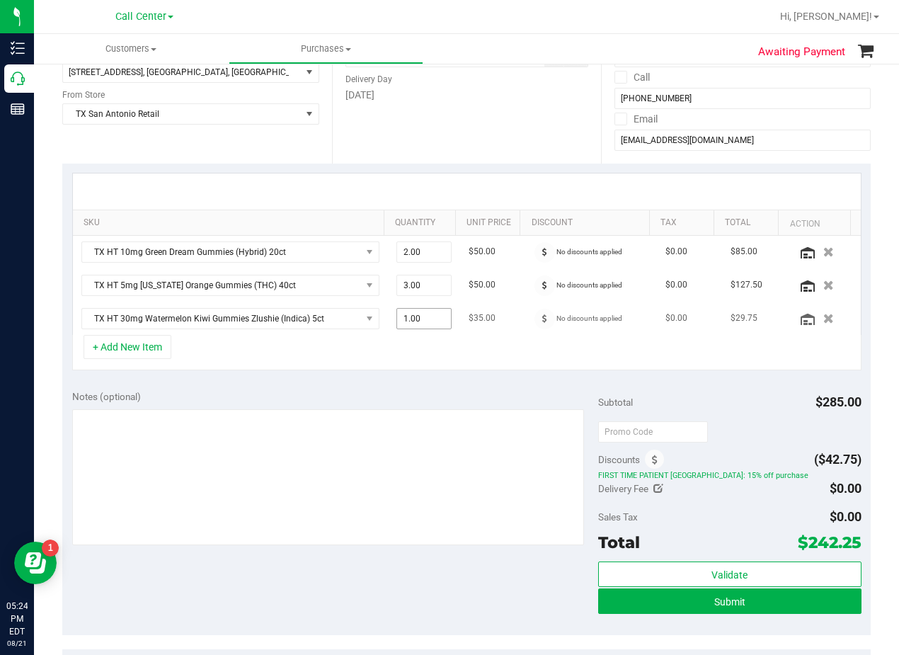
click at [428, 320] on span "1.00 1" at bounding box center [424, 318] width 56 height 21
click at [0, 0] on input "1" at bounding box center [0, 0] width 0 height 0
type input "4"
type input "4.00"
click at [526, 130] on div "Date Delivery Date 08/22/2025 Now 08/22/2025 08:00 AM Now Delivery Day Friday" at bounding box center [467, 76] width 270 height 173
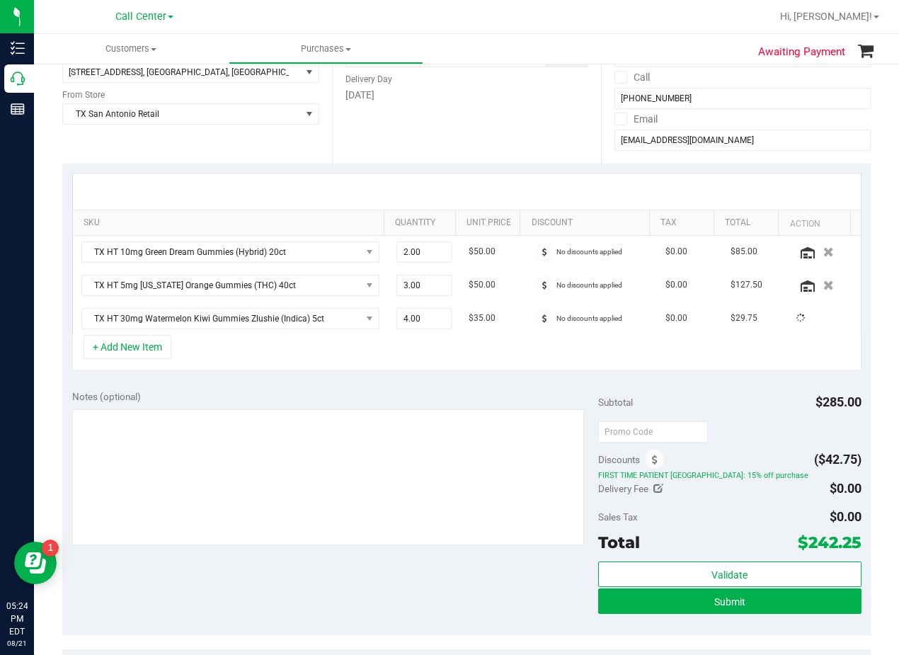
click at [515, 173] on div at bounding box center [467, 191] width 788 height 36
click at [491, 386] on div "Notes (optional) Subtotal $390.00 Discounts ($58.50) FIRST TIME PATIENT TX: 15%…" at bounding box center [466, 507] width 808 height 255
click at [497, 139] on div "Date Delivery Date 08/22/2025 Now 08/22/2025 08:00 AM Now Delivery Day Friday" at bounding box center [467, 76] width 270 height 173
drag, startPoint x: 529, startPoint y: 256, endPoint x: 506, endPoint y: 162, distance: 96.8
click at [534, 256] on span at bounding box center [544, 252] width 21 height 21
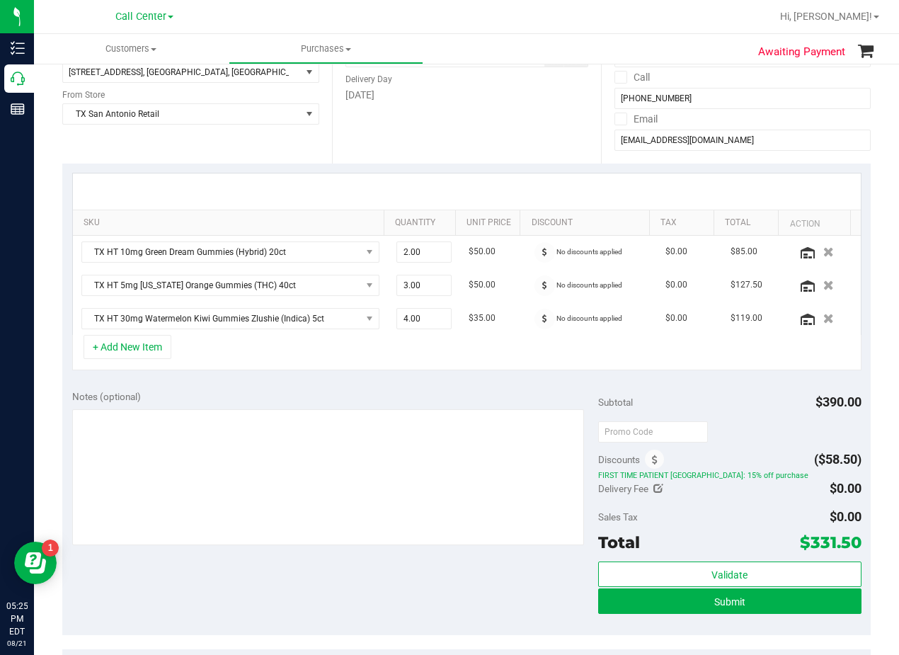
click at [500, 130] on div "Date Delivery Date 08/22/2025 Now 08/22/2025 08:00 AM Now Delivery Day Friday" at bounding box center [467, 76] width 270 height 173
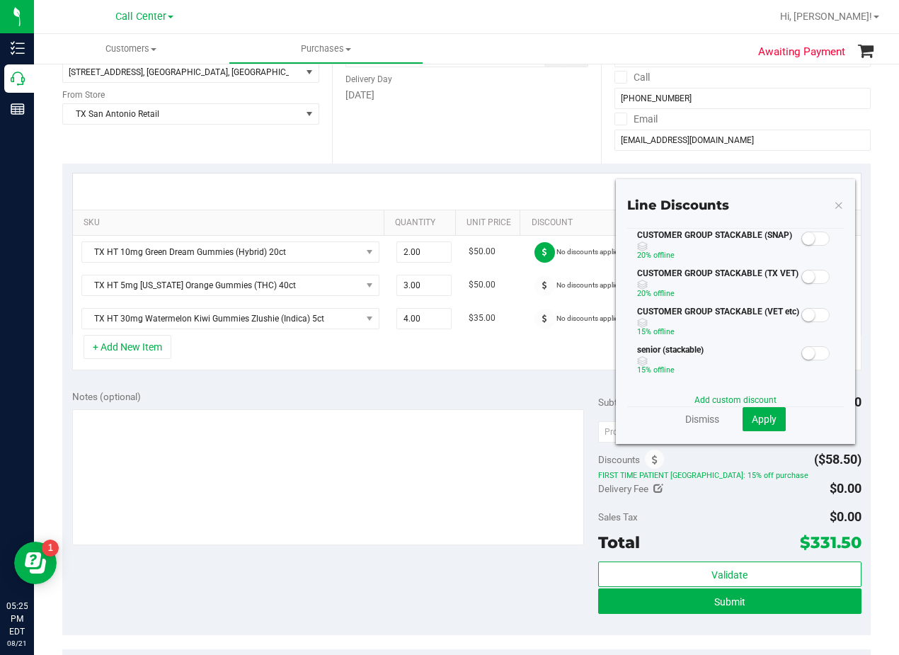
click at [803, 277] on small at bounding box center [808, 276] width 13 height 13
click at [761, 413] on span "Apply" at bounding box center [764, 418] width 25 height 11
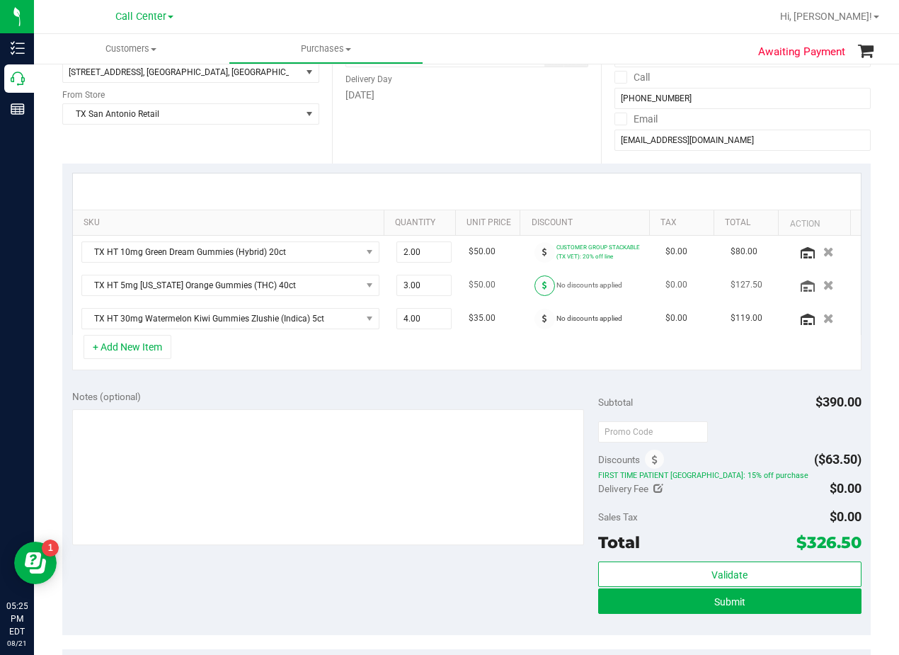
click at [537, 288] on span at bounding box center [544, 285] width 21 height 21
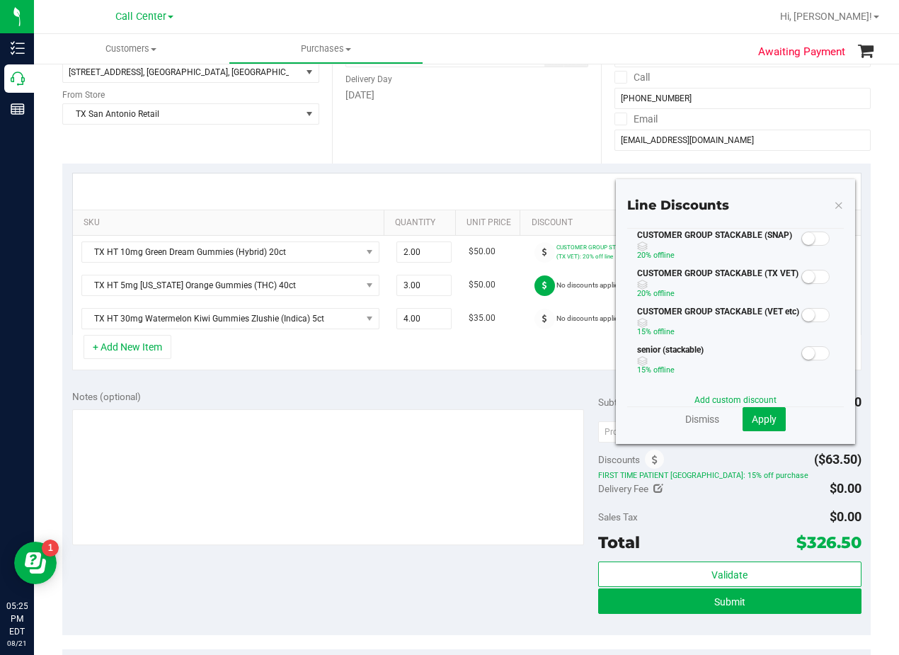
click at [804, 280] on span at bounding box center [815, 277] width 28 height 14
click at [766, 424] on span "Apply" at bounding box center [764, 418] width 25 height 11
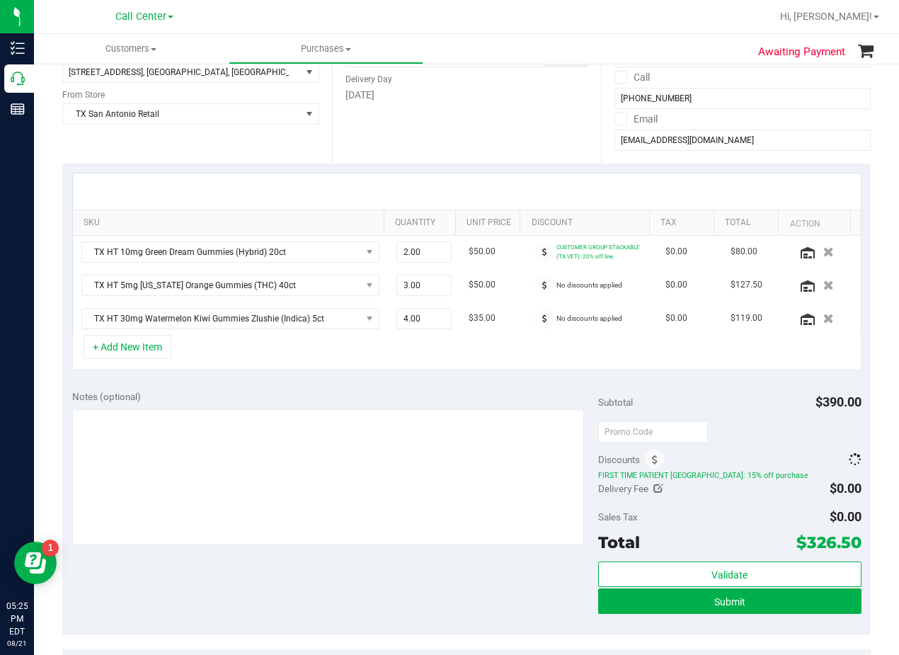
click at [737, 390] on div "Subtotal $390.00" at bounding box center [729, 401] width 263 height 25
click at [534, 323] on span at bounding box center [544, 319] width 21 height 21
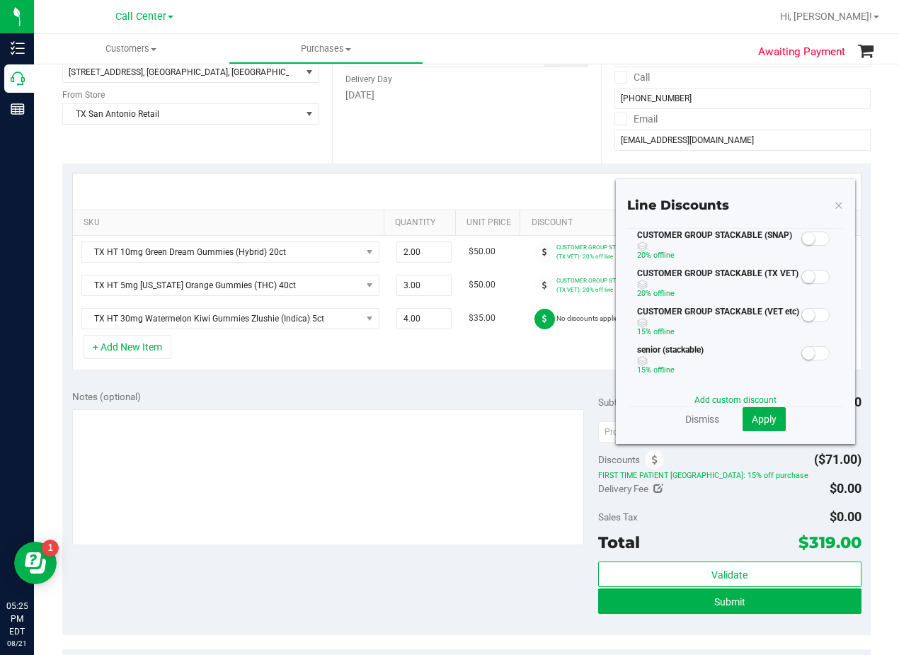
click at [802, 277] on small at bounding box center [808, 276] width 13 height 13
click at [760, 415] on span "Apply" at bounding box center [764, 418] width 25 height 11
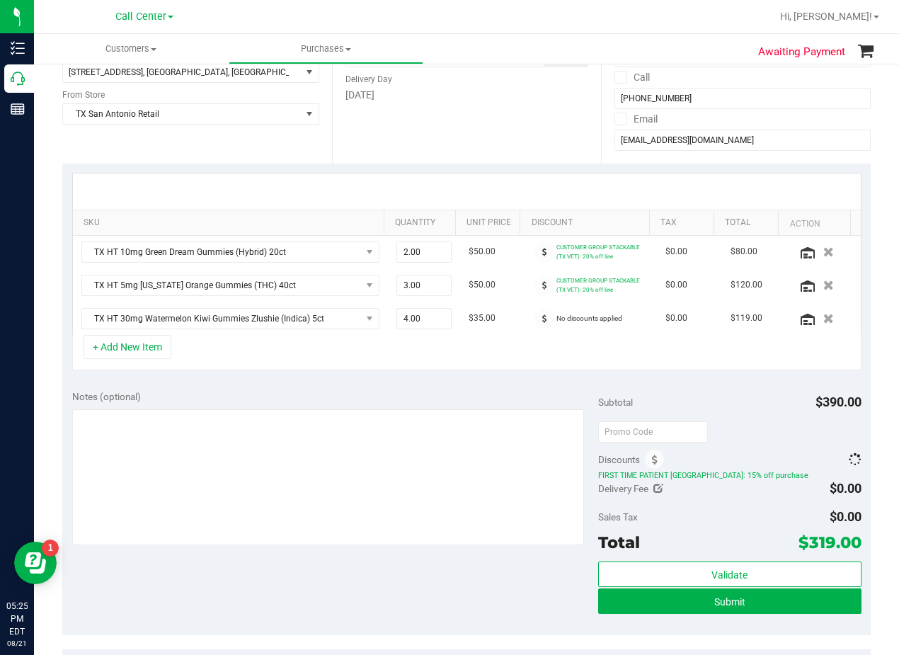
click at [779, 386] on div "Notes (optional) Subtotal $390.00 Discounts FIRST TIME PATIENT TX: 15% off purc…" at bounding box center [466, 507] width 808 height 255
click at [652, 458] on icon at bounding box center [655, 460] width 6 height 10
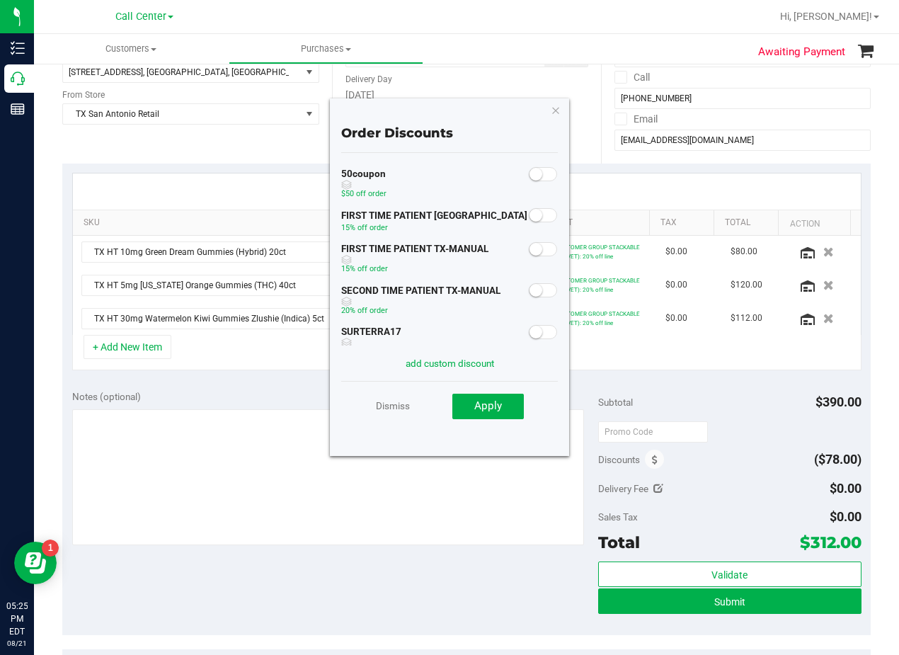
click at [533, 243] on span at bounding box center [543, 249] width 28 height 14
click at [497, 410] on span "Apply" at bounding box center [488, 405] width 28 height 13
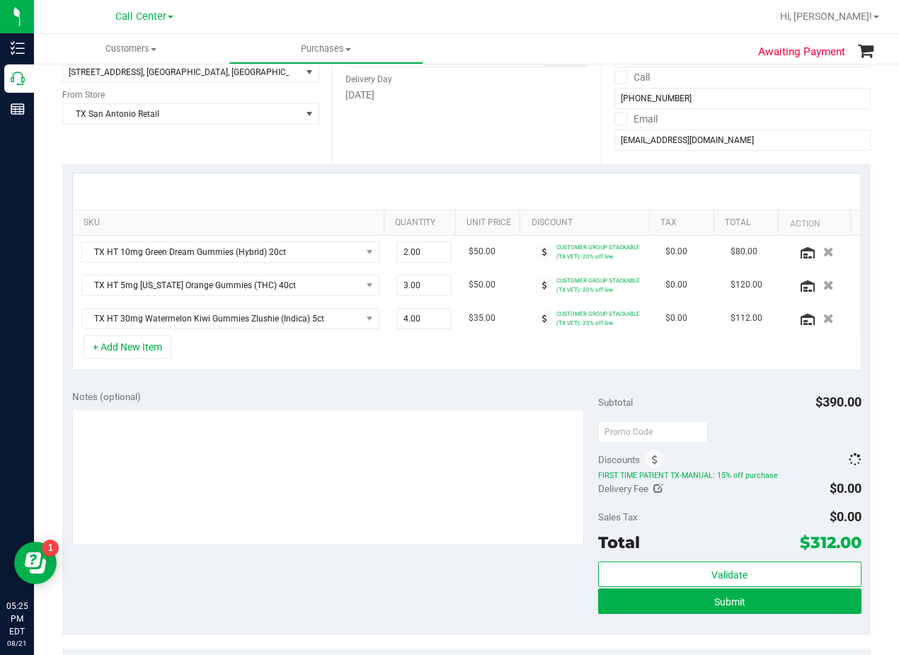
click at [495, 393] on div "Notes (optional)" at bounding box center [335, 396] width 526 height 14
click at [493, 379] on div "SKU Quantity Unit Price Discount Tax Total Action TX HT 10mg Green Dream Gummie…" at bounding box center [466, 271] width 808 height 217
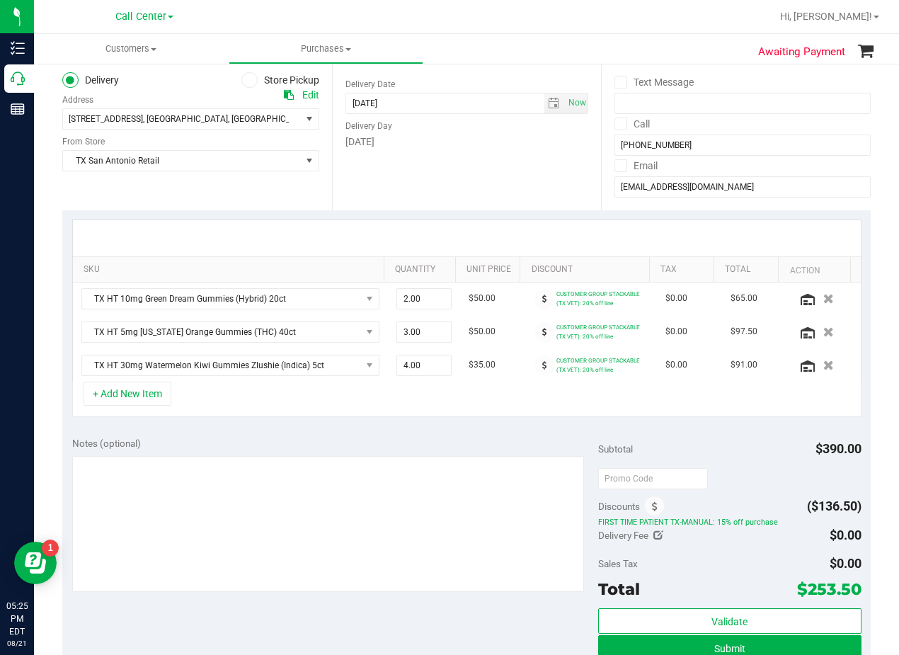
scroll to position [0, 0]
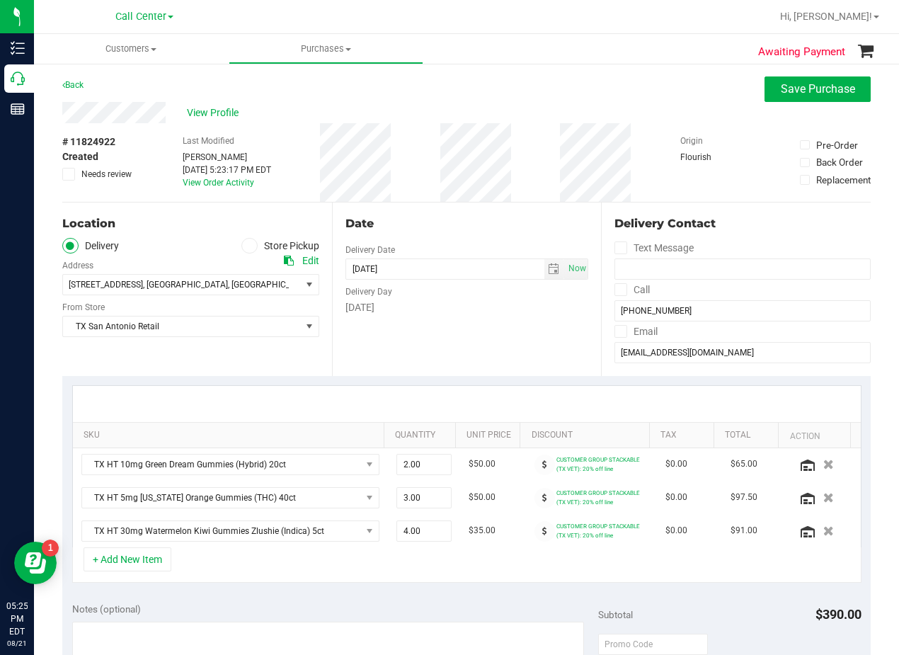
click at [488, 343] on div "Date Delivery Date 08/22/2025 Now 08/22/2025 08:00 AM Now Delivery Day Friday" at bounding box center [467, 288] width 270 height 173
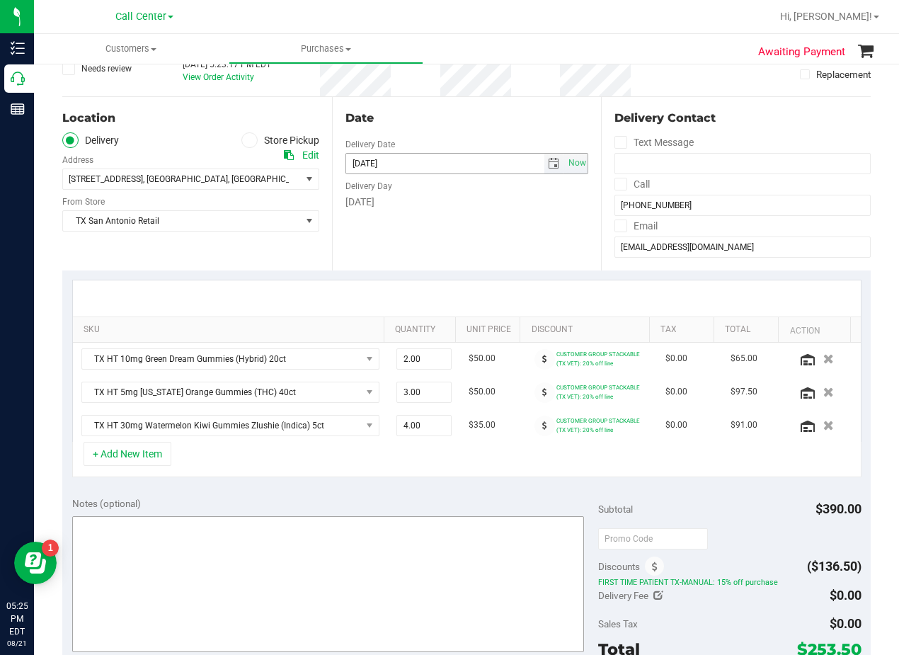
scroll to position [212, 0]
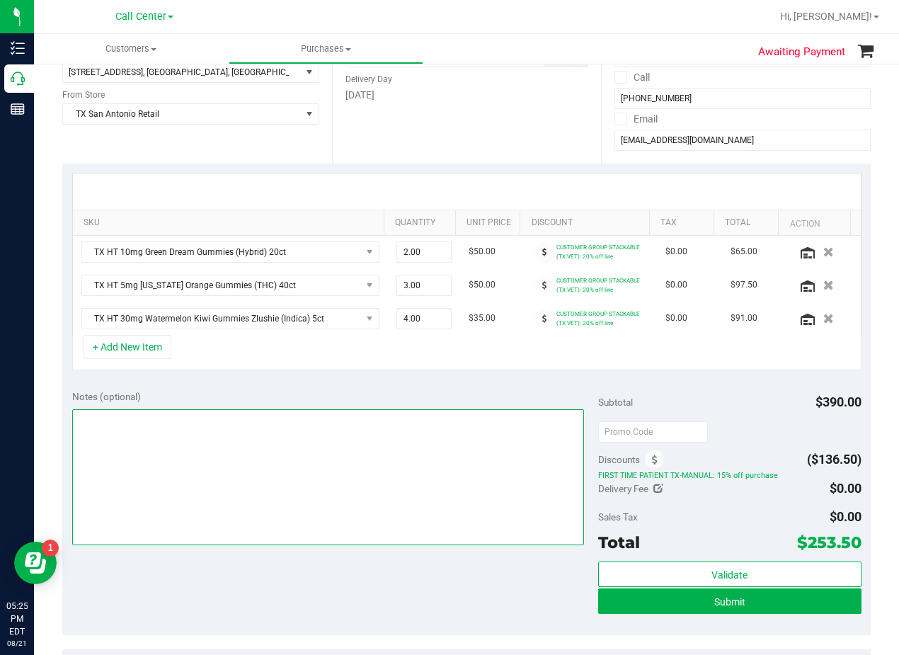
click at [450, 461] on textarea at bounding box center [328, 477] width 512 height 136
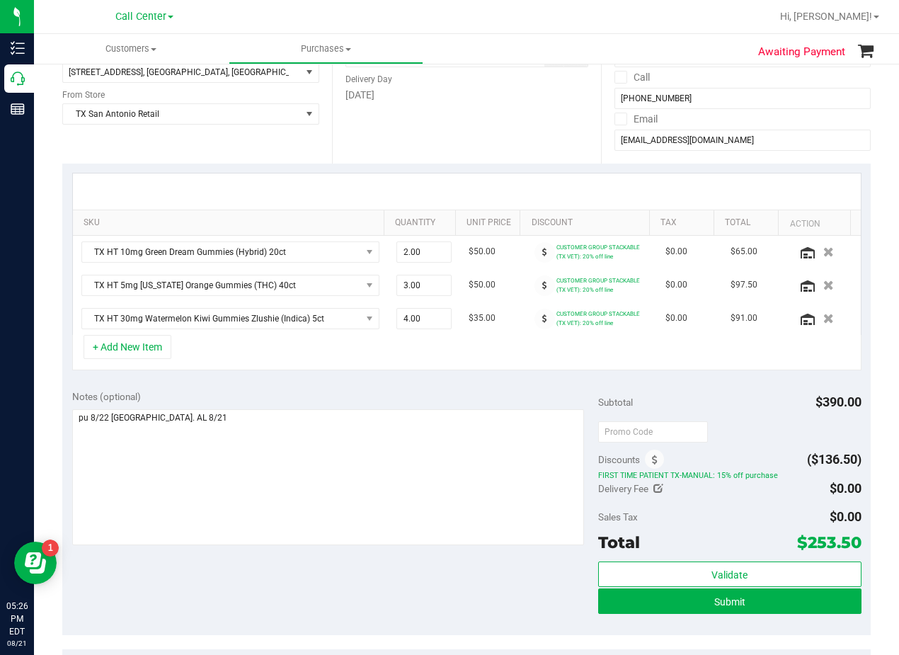
click at [501, 399] on div "Notes (optional)" at bounding box center [335, 396] width 526 height 14
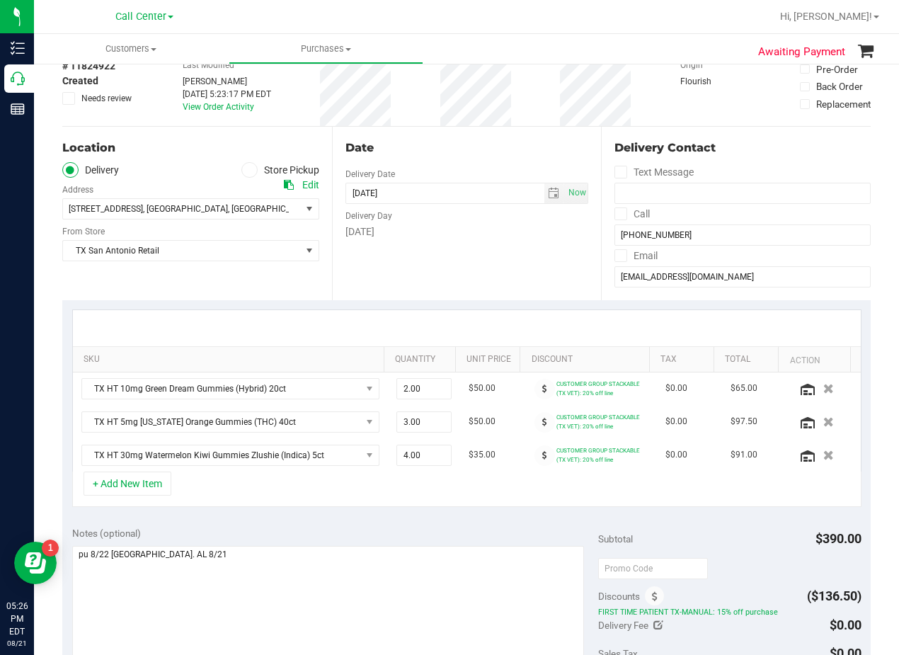
scroll to position [71, 0]
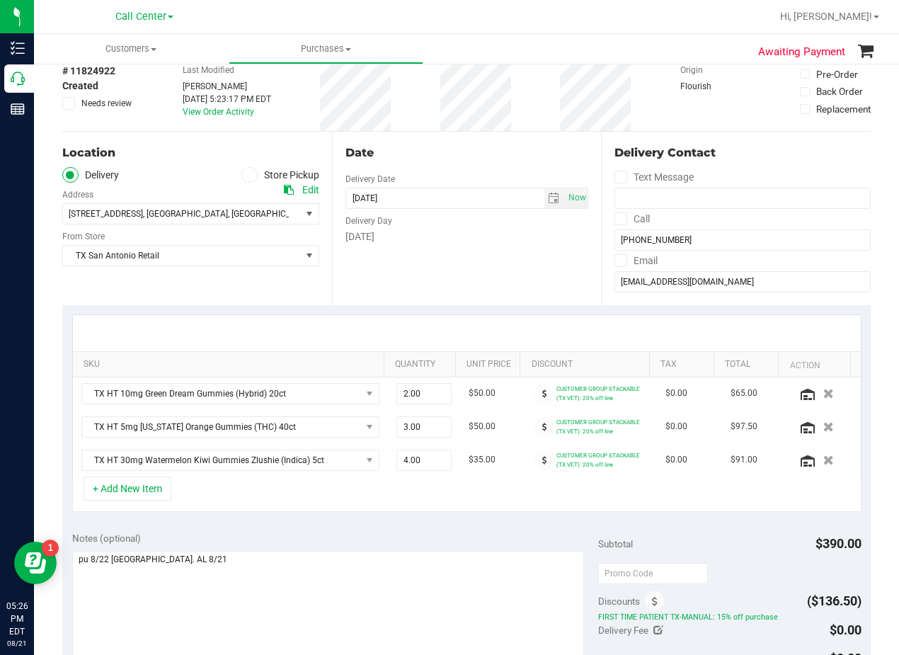
click at [493, 279] on div "Date Delivery Date 08/22/2025 Now 08/22/2025 08:00 AM Now Delivery Day Friday" at bounding box center [467, 218] width 270 height 173
click at [492, 156] on div "Date" at bounding box center [466, 152] width 243 height 17
click at [477, 153] on div "Date" at bounding box center [466, 152] width 243 height 17
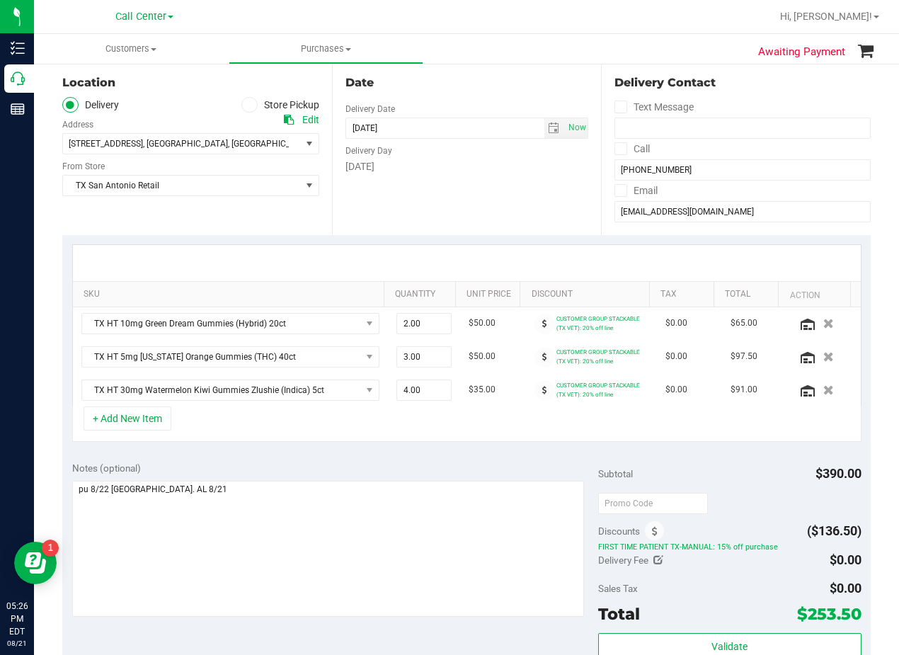
scroll to position [142, 0]
click at [449, 154] on div "Delivery Day" at bounding box center [466, 148] width 243 height 21
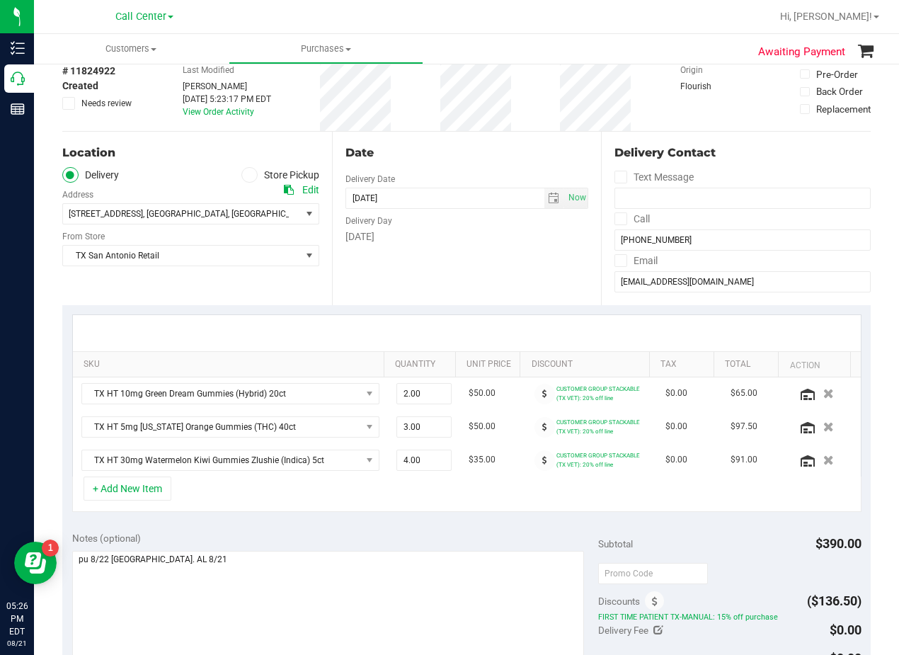
click at [453, 155] on div "Date" at bounding box center [466, 152] width 243 height 17
click at [450, 154] on div "Date" at bounding box center [466, 152] width 243 height 17
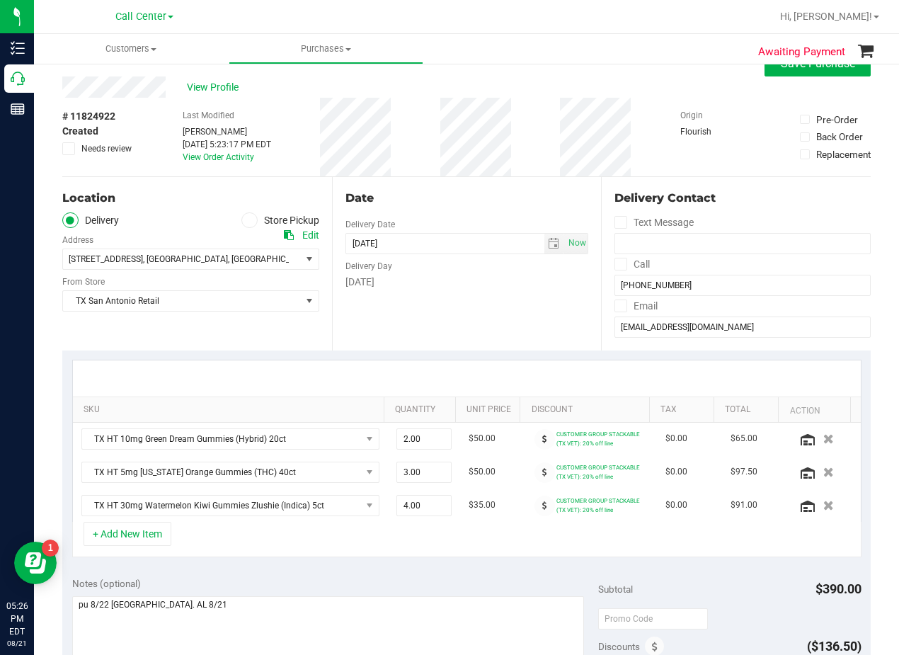
scroll to position [0, 0]
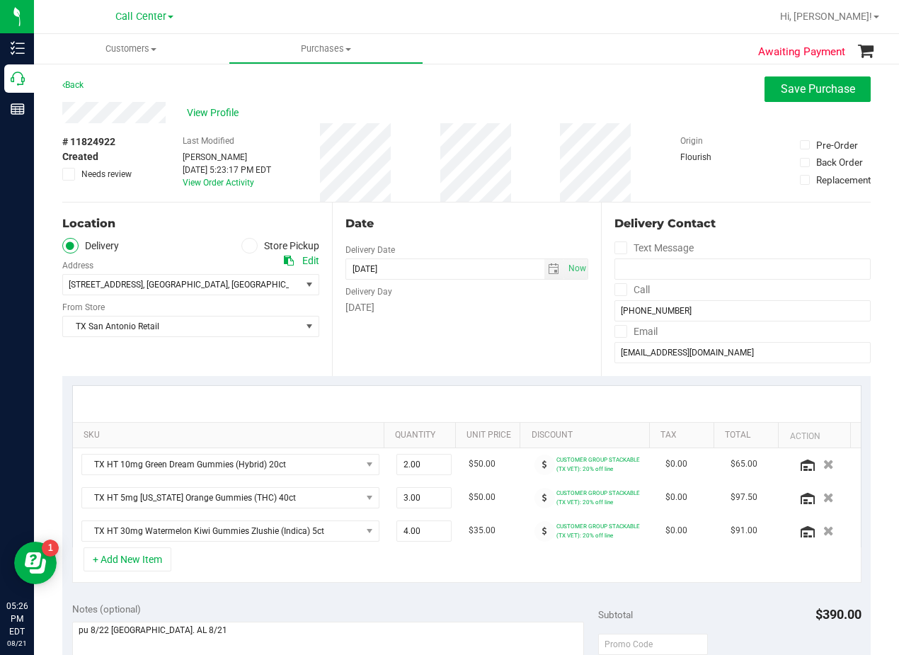
click at [485, 103] on div "View Profile" at bounding box center [466, 112] width 808 height 21
click at [468, 105] on div "View Profile" at bounding box center [466, 112] width 808 height 21
click at [447, 217] on div "Date" at bounding box center [466, 223] width 243 height 17
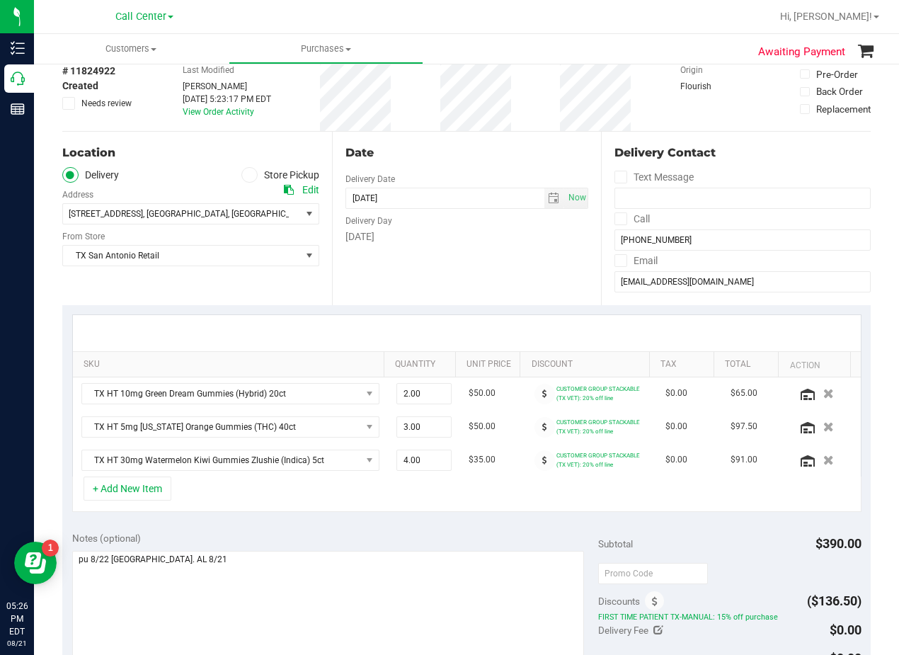
click at [456, 227] on div "Delivery Day" at bounding box center [466, 219] width 243 height 21
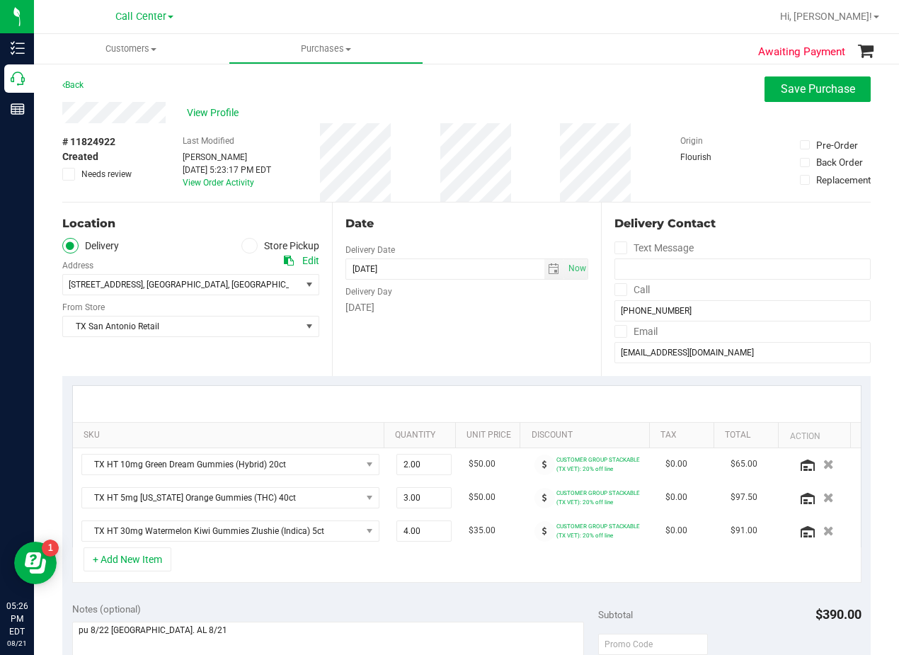
click at [456, 227] on div "Date" at bounding box center [466, 223] width 243 height 17
click at [458, 228] on div "Date" at bounding box center [466, 223] width 243 height 17
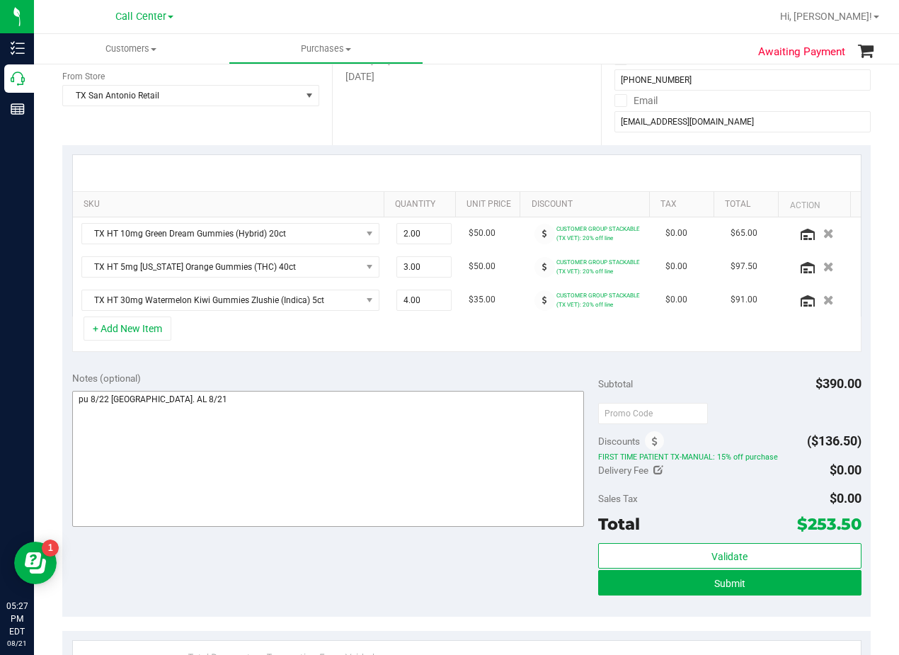
scroll to position [354, 0]
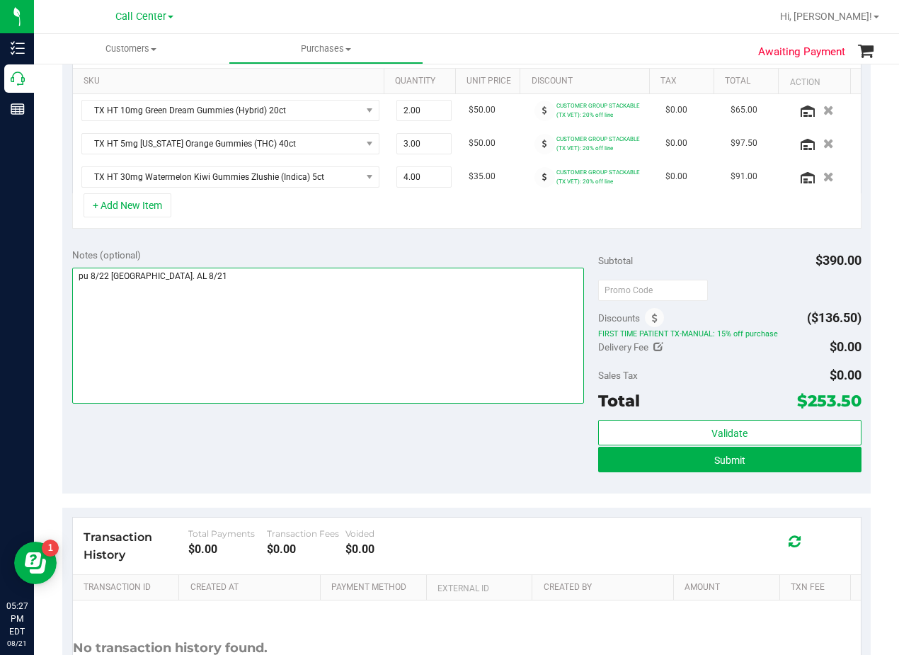
click at [459, 280] on textarea at bounding box center [328, 336] width 512 height 136
type textarea "pu 8/22 San Antonio. AL 8/21 Cash"
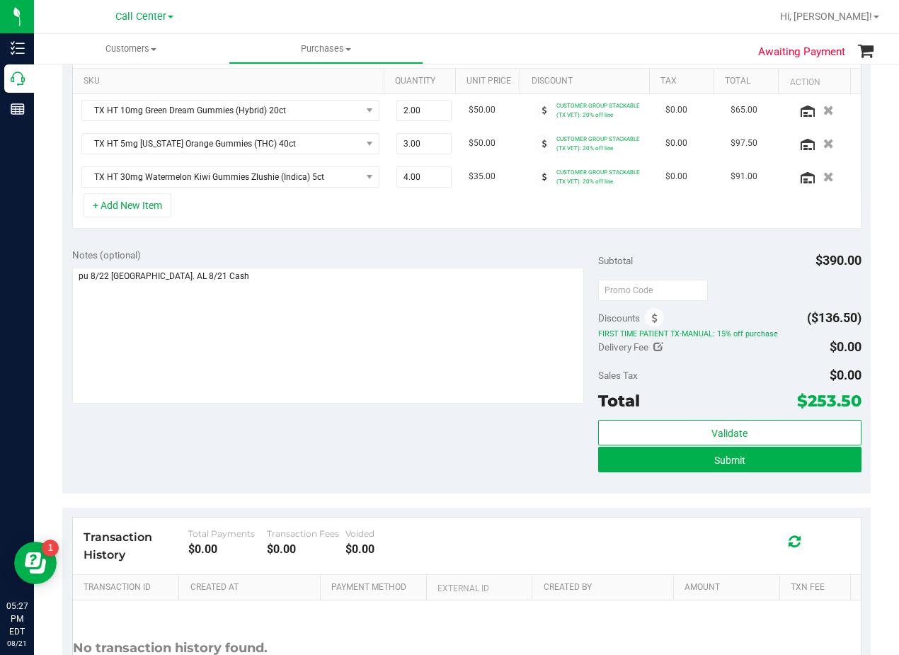
click at [511, 232] on div "SKU Quantity Unit Price Discount Tax Total Action TX HT 10mg Green Dream Gummie…" at bounding box center [466, 130] width 808 height 217
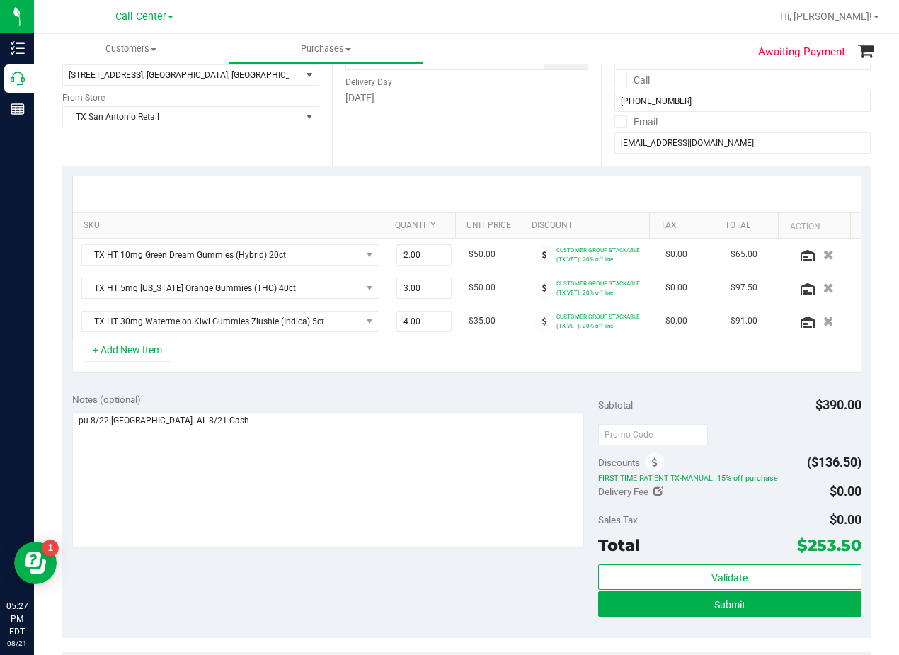
scroll to position [212, 0]
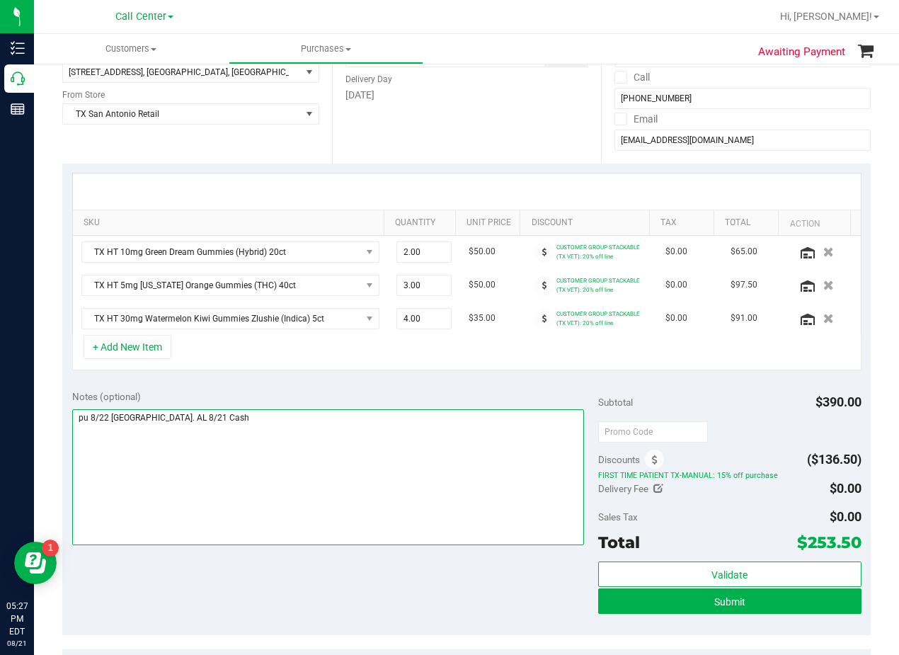
click at [462, 418] on textarea at bounding box center [328, 477] width 512 height 136
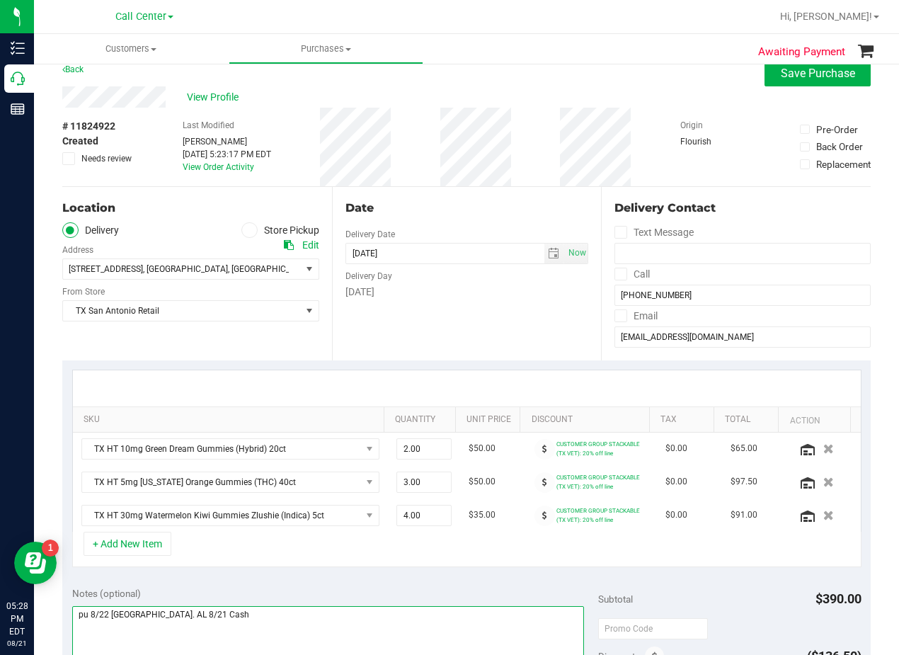
scroll to position [0, 0]
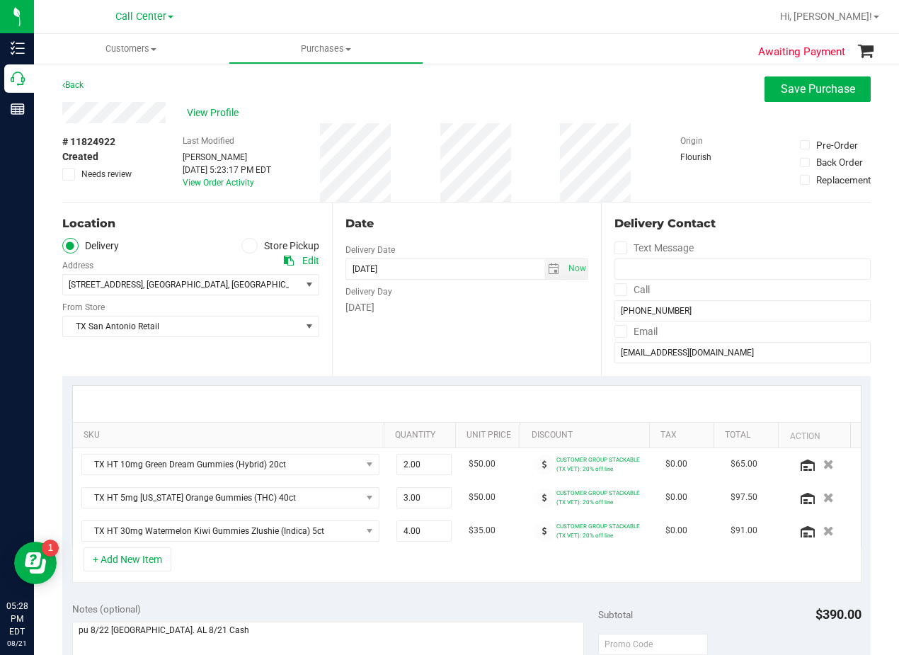
click at [455, 331] on div "Date Delivery Date 08/22/2025 Now 08/22/2025 08:00 AM Now Delivery Day Friday" at bounding box center [467, 288] width 270 height 173
click at [457, 223] on div "Date" at bounding box center [466, 223] width 243 height 17
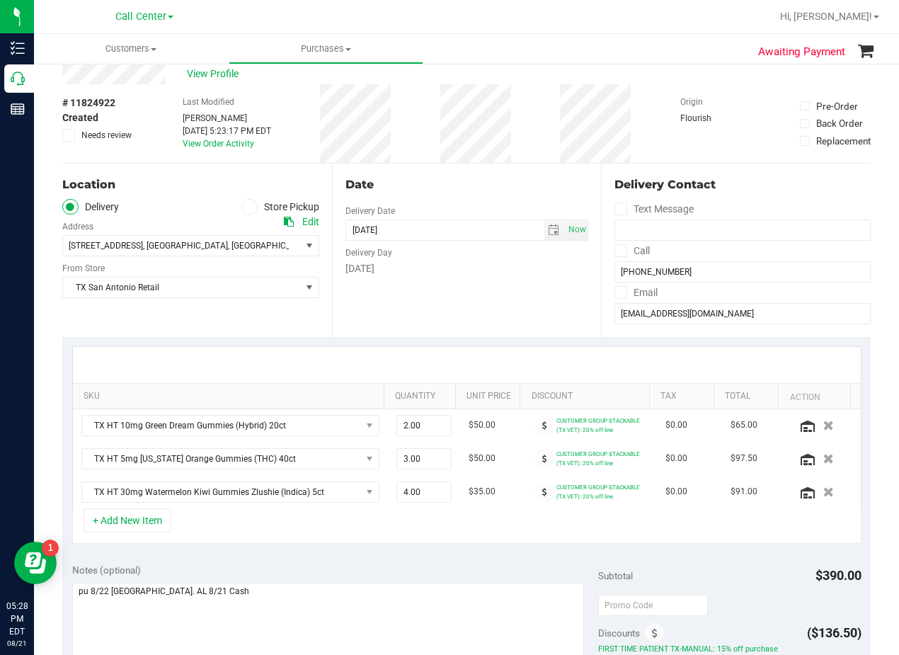
scroll to position [71, 0]
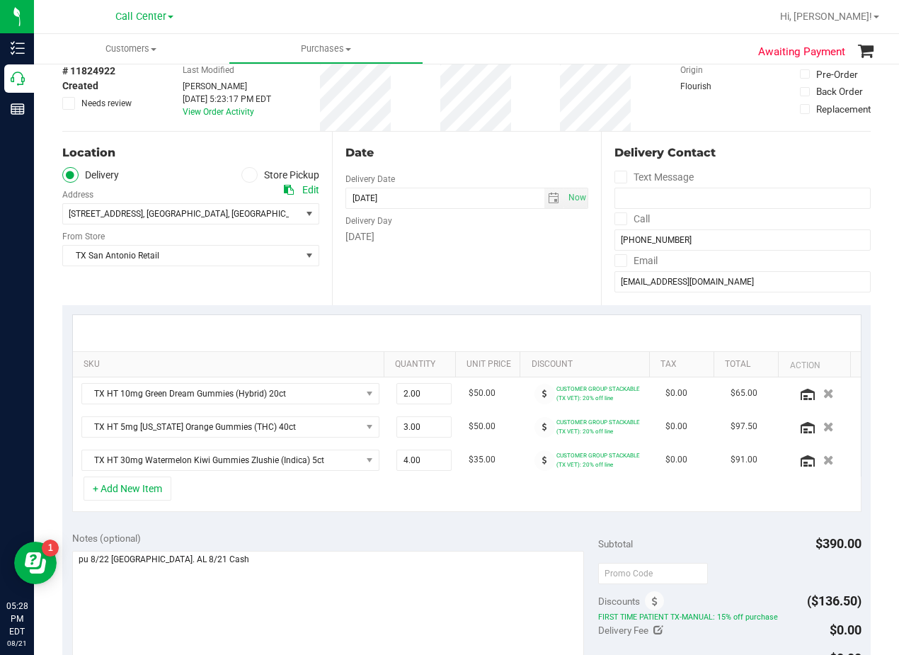
click at [498, 146] on div "Date" at bounding box center [466, 152] width 243 height 17
click at [464, 154] on div "Date" at bounding box center [466, 152] width 243 height 17
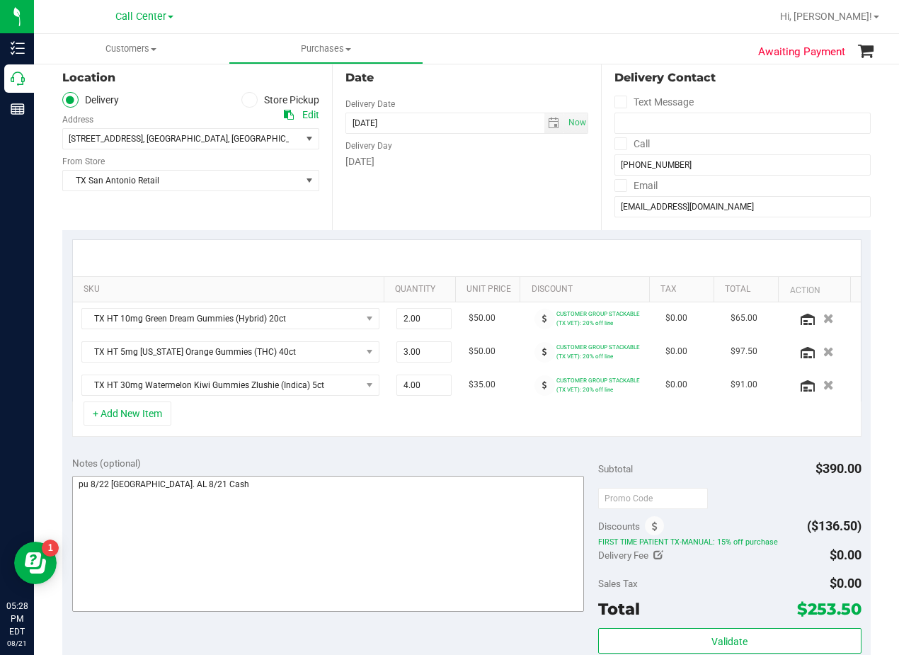
scroll to position [212, 0]
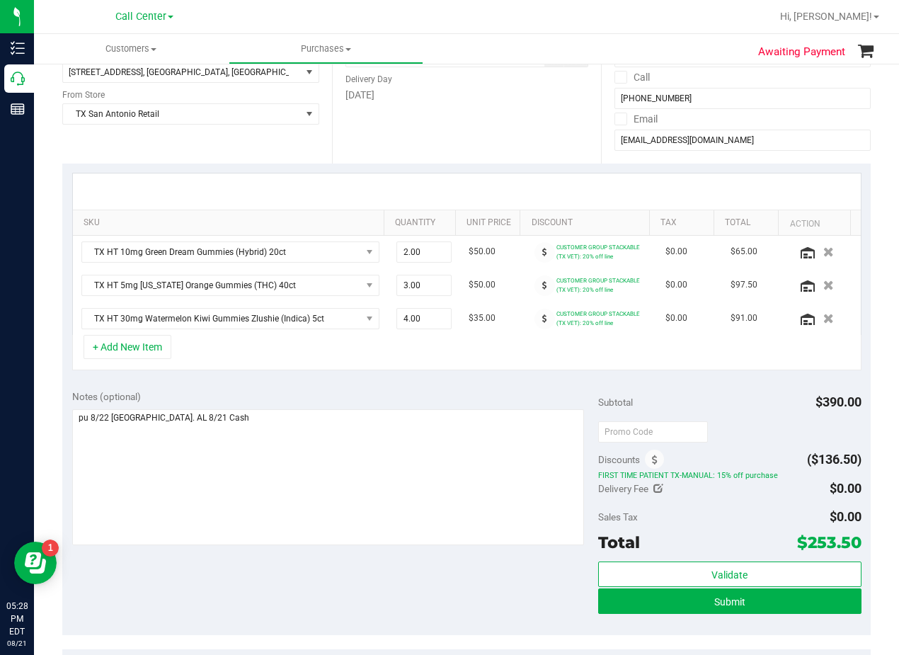
click at [440, 396] on div "Notes (optional)" at bounding box center [335, 396] width 526 height 14
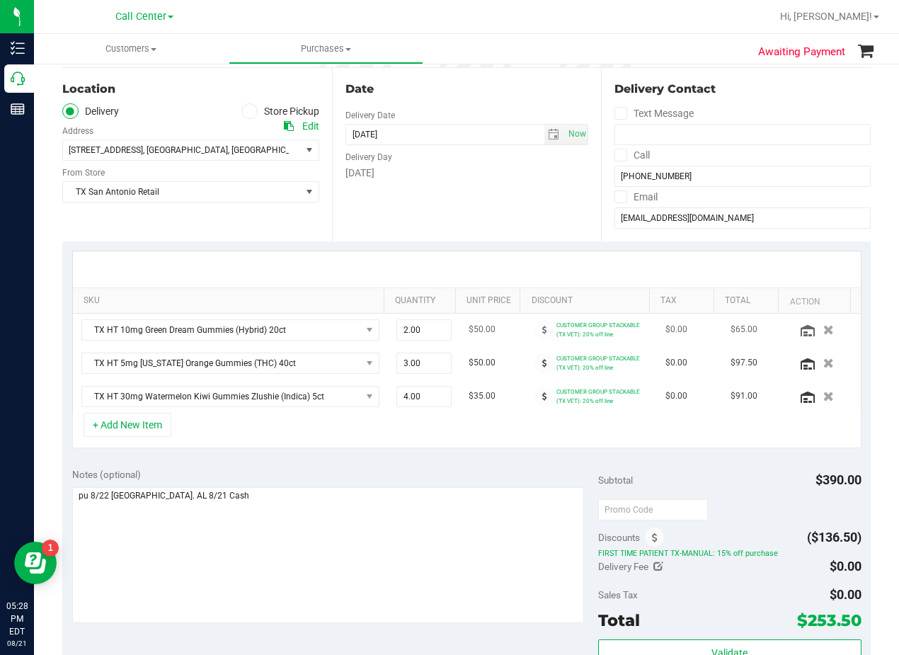
scroll to position [71, 0]
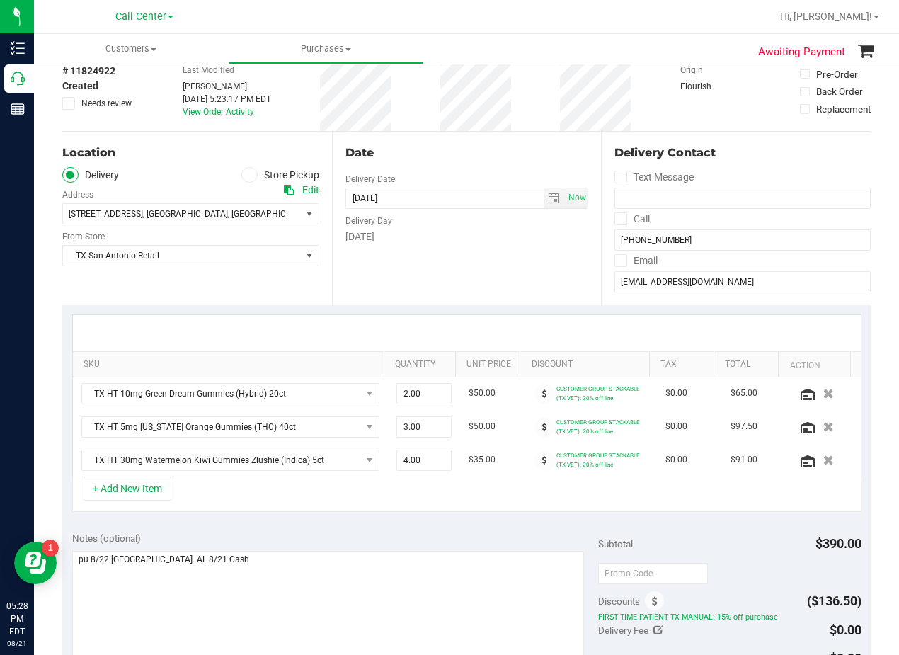
click at [519, 262] on div "Date Delivery Date 08/22/2025 Now 08/22/2025 08:00 AM Now Delivery Day Friday" at bounding box center [467, 218] width 270 height 173
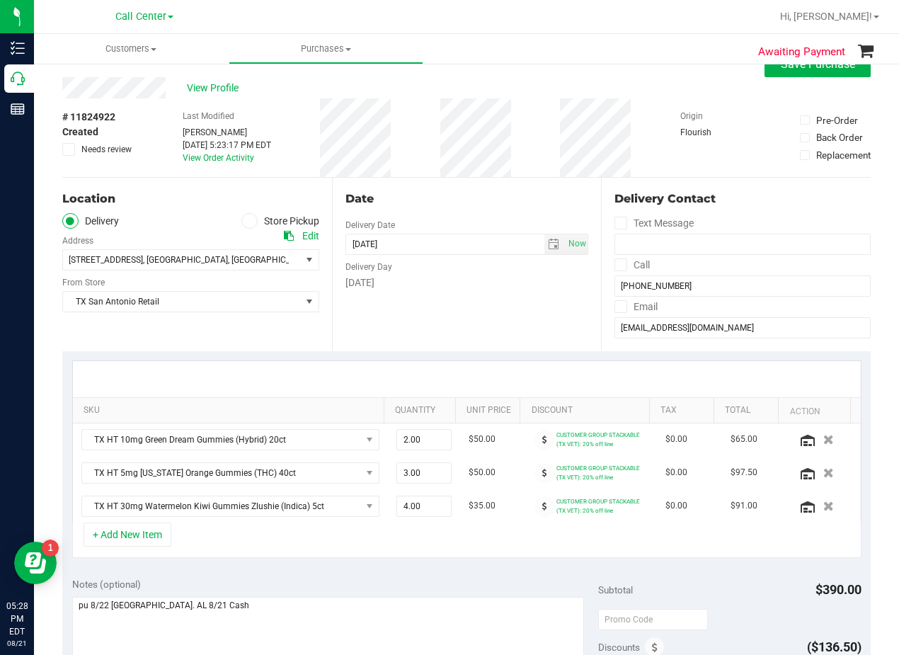
scroll to position [0, 0]
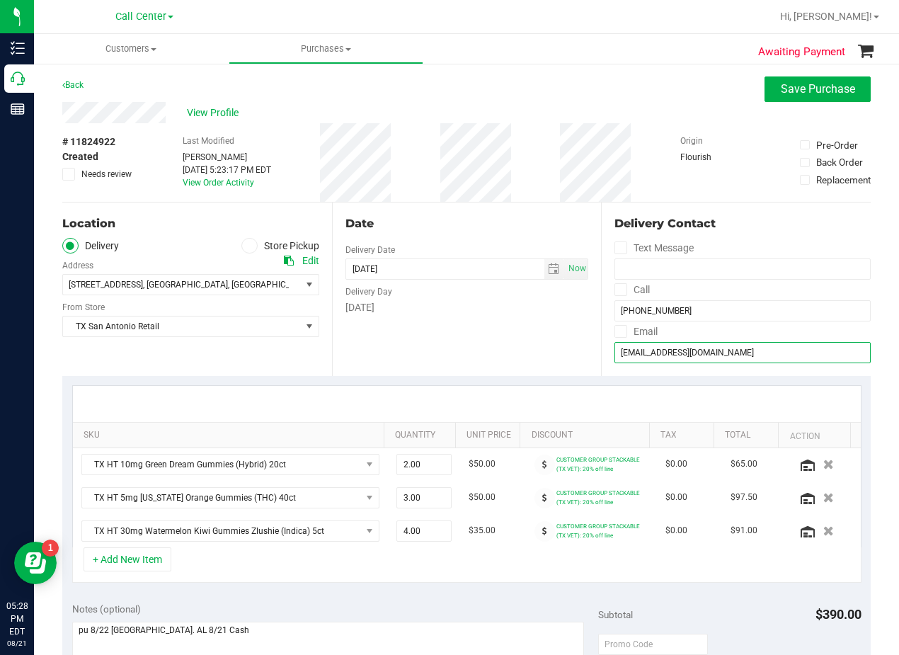
click at [658, 350] on input "carloslosoyaplumbing@gmail.com" at bounding box center [742, 352] width 256 height 21
click at [658, 349] on input "carloslosoyaplumbing@gmail.com" at bounding box center [742, 352] width 256 height 21
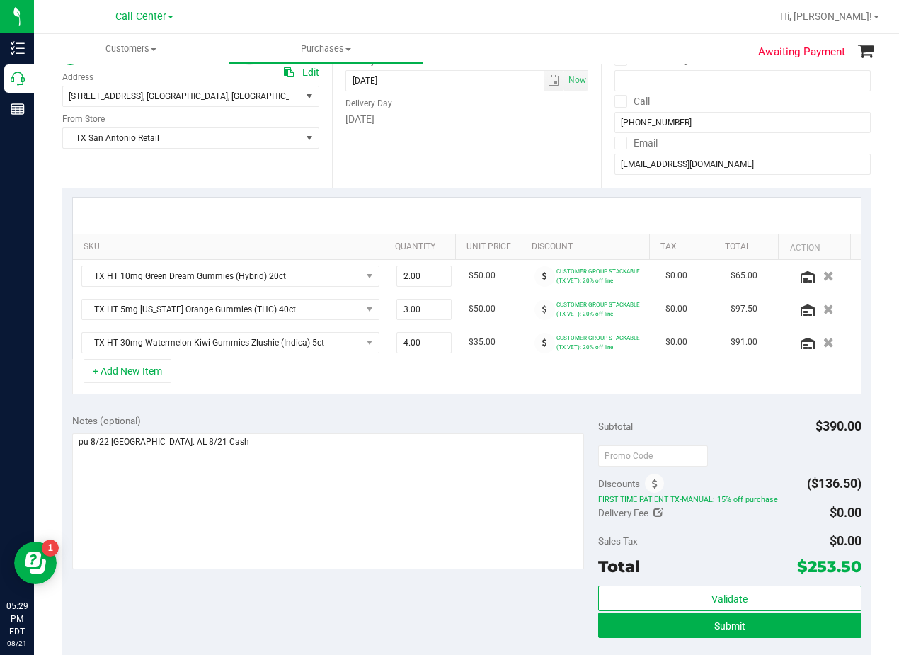
scroll to position [212, 0]
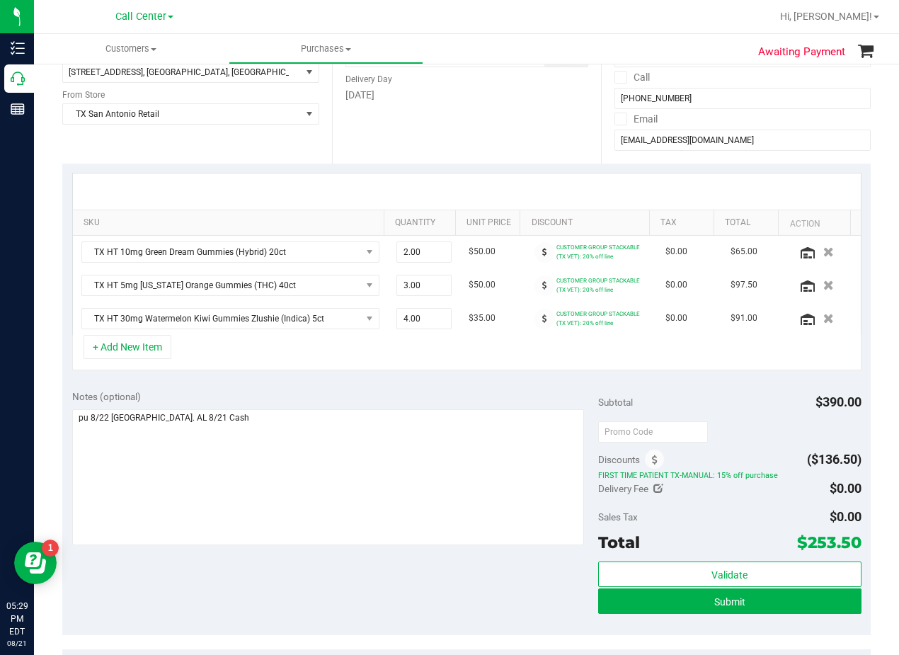
click at [533, 375] on div "SKU Quantity Unit Price Discount Tax Total Action TX HT 10mg Green Dream Gummie…" at bounding box center [466, 271] width 808 height 217
drag, startPoint x: 605, startPoint y: 604, endPoint x: 376, endPoint y: 451, distance: 275.6
click at [376, 452] on div "Notes (optional) Subtotal $390.00 Discounts ($136.50) FIRST TIME PATIENT TX-MAN…" at bounding box center [466, 507] width 808 height 255
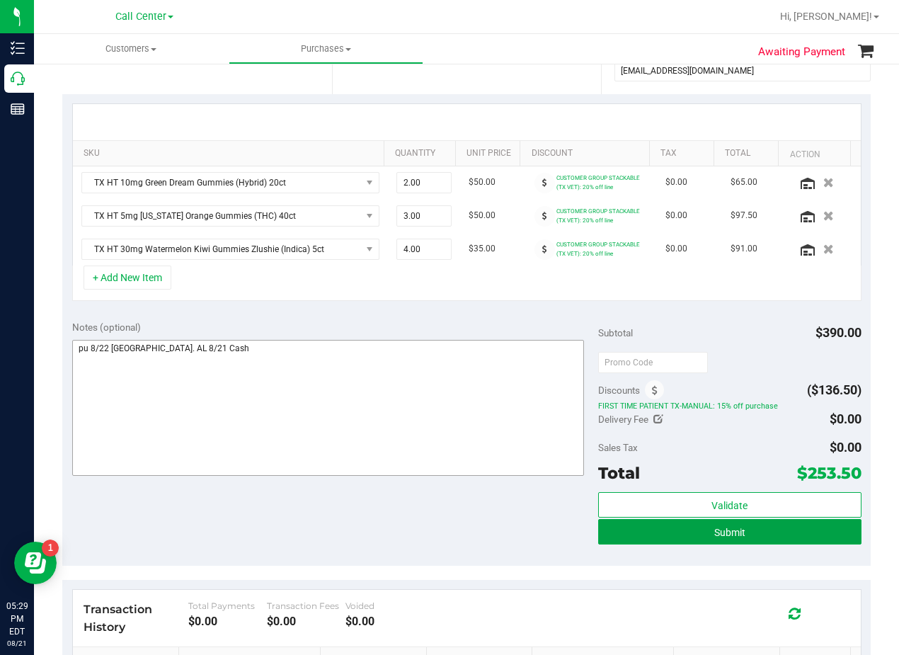
scroll to position [283, 0]
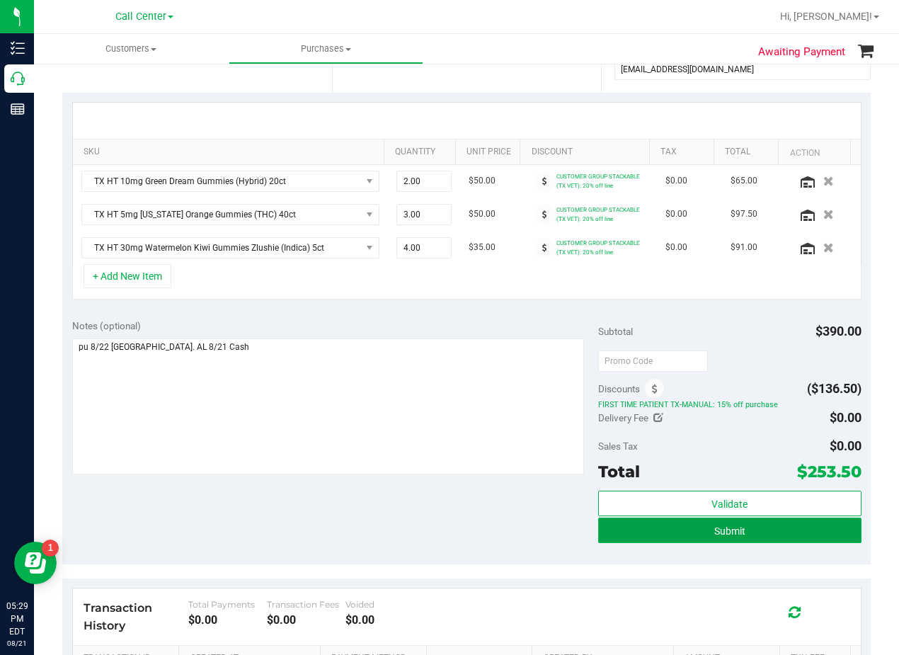
click at [619, 540] on button "Submit" at bounding box center [729, 529] width 263 height 25
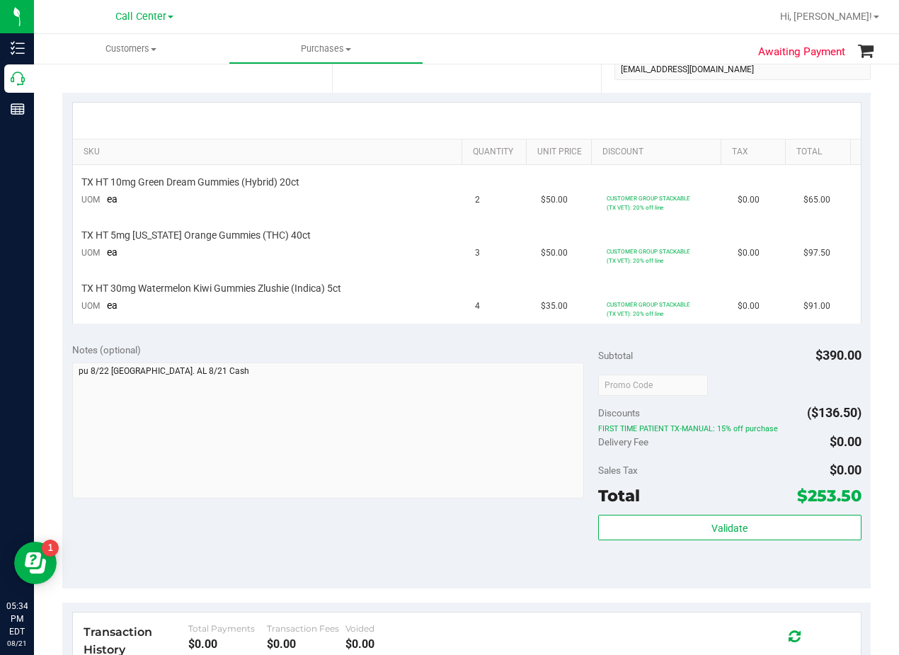
click at [516, 325] on div "SKU Quantity Unit Price Discount Tax Total TX HT 10mg Green Dream Gummies (Hybr…" at bounding box center [466, 213] width 808 height 241
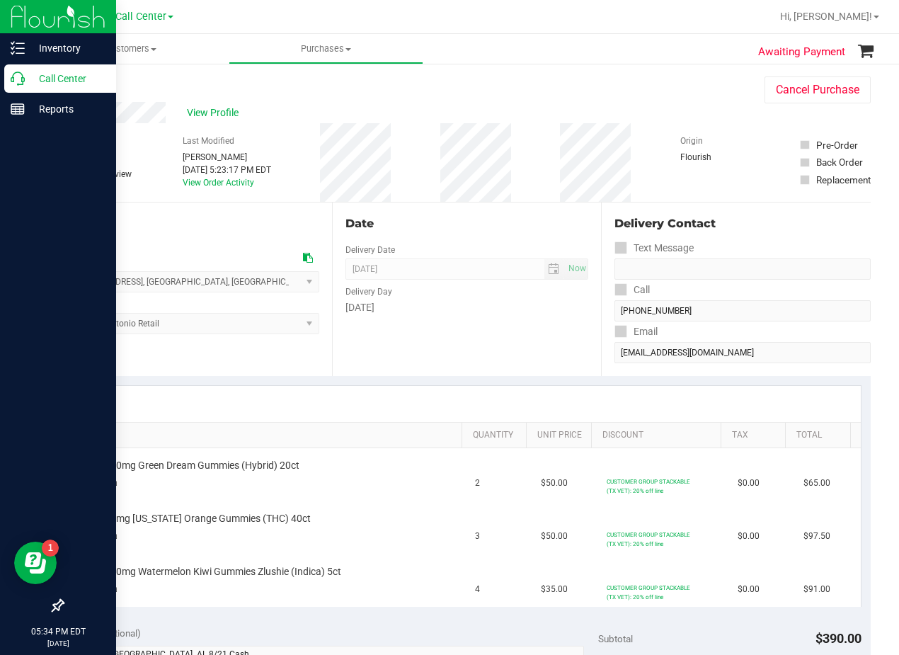
click at [34, 81] on p "Call Center" at bounding box center [67, 78] width 85 height 17
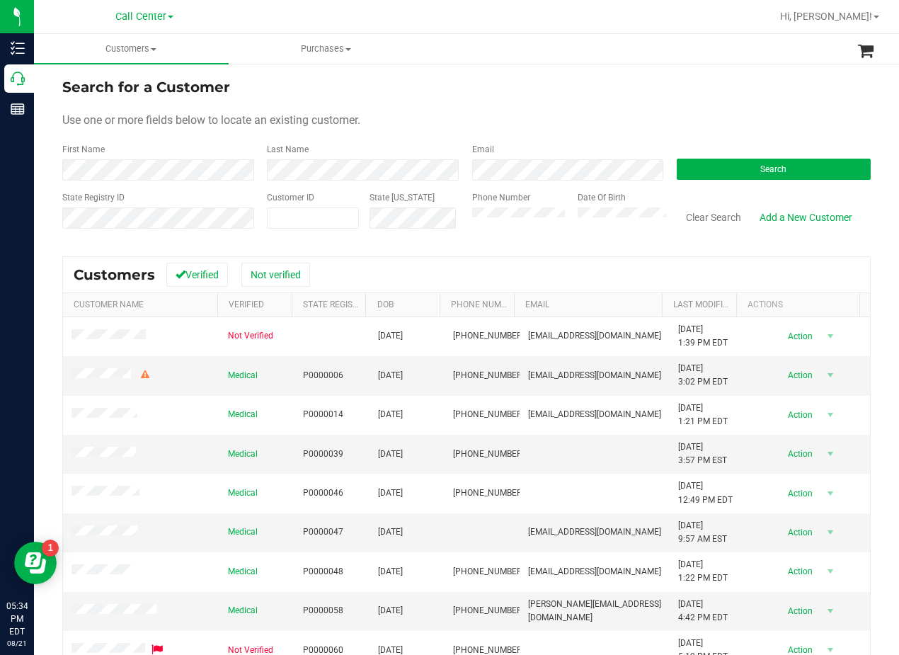
click at [593, 108] on form "Search for a Customer Use one or more fields below to locate an existing custom…" at bounding box center [466, 158] width 808 height 165
click at [764, 183] on form "Search for a Customer Use one or more fields below to locate an existing custom…" at bounding box center [466, 158] width 808 height 165
click at [764, 169] on span "Search" at bounding box center [773, 169] width 26 height 10
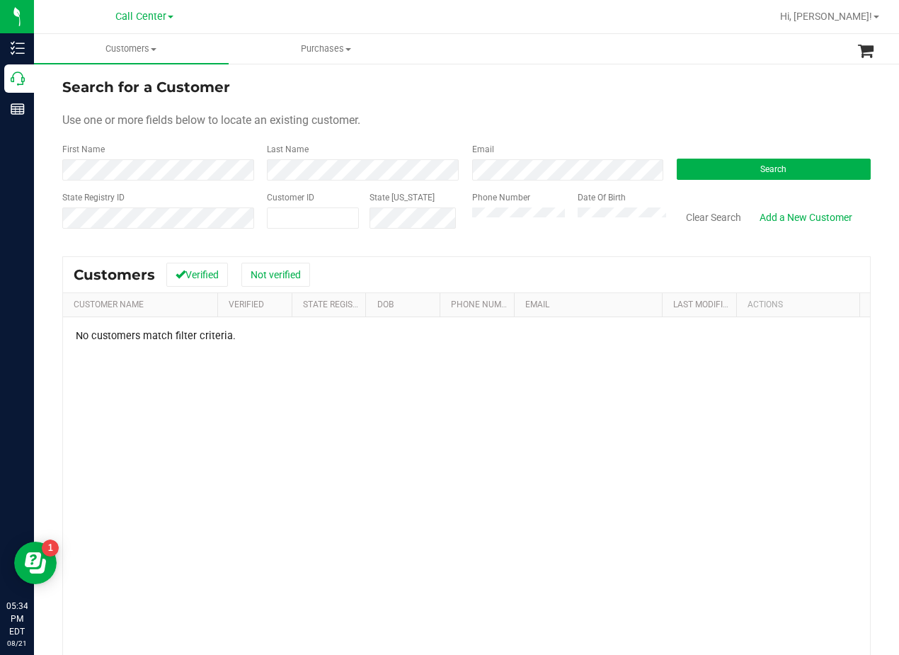
click at [549, 92] on div "Search for a Customer" at bounding box center [466, 86] width 808 height 21
click at [660, 91] on div "Search for a Customer" at bounding box center [466, 86] width 808 height 21
click at [522, 102] on form "Search for a Customer Use one or more fields below to locate an existing custom…" at bounding box center [466, 158] width 808 height 165
click at [569, 119] on div "Use one or more fields below to locate an existing customer." at bounding box center [466, 120] width 808 height 17
click at [532, 38] on ul "Customers All customers Add a new customer All physicians Purchases All purchas…" at bounding box center [483, 49] width 899 height 30
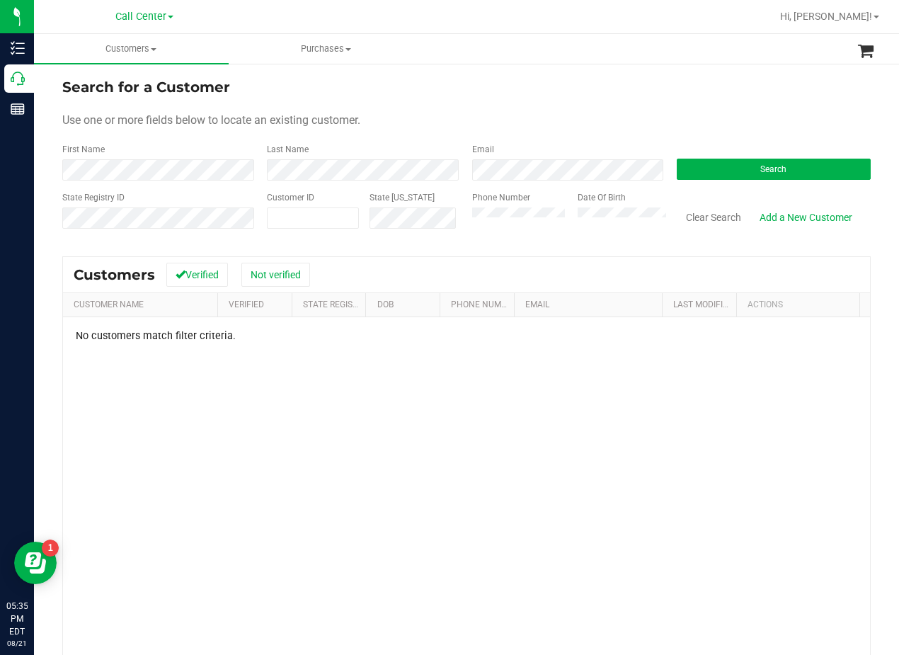
click at [609, 391] on div "No customers match filter criteria." at bounding box center [466, 529] width 807 height 425
click at [601, 90] on div "Search for a Customer" at bounding box center [466, 86] width 808 height 21
click at [798, 218] on link "Add a New Customer" at bounding box center [805, 217] width 111 height 24
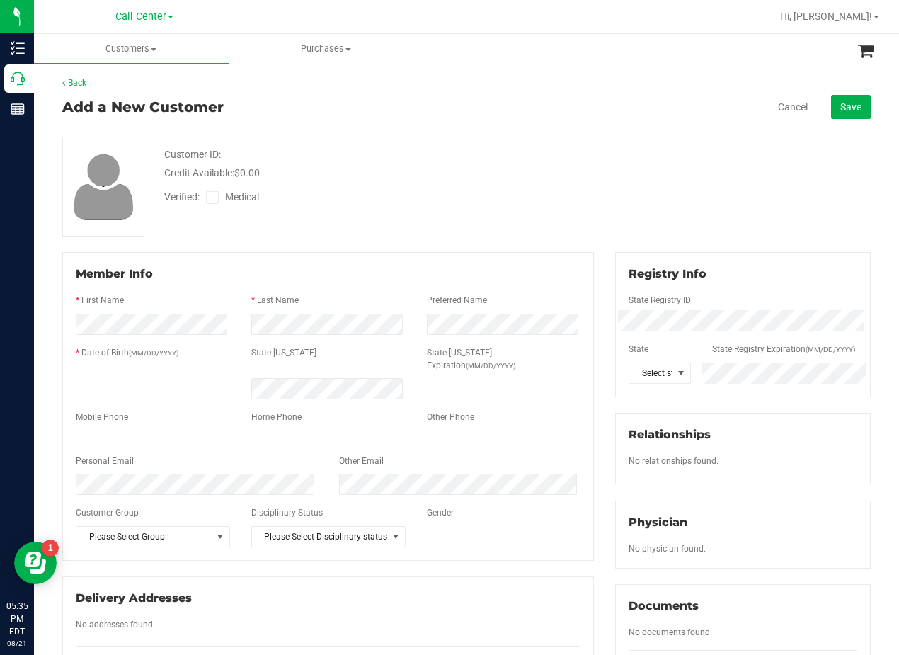
click at [541, 110] on div "Cancel Save" at bounding box center [694, 107] width 354 height 24
click at [524, 116] on div "Cancel Save" at bounding box center [694, 107] width 354 height 24
click at [450, 182] on div "Verified: Medical" at bounding box center [361, 195] width 415 height 31
drag, startPoint x: 536, startPoint y: 113, endPoint x: 538, endPoint y: 190, distance: 77.2
click at [537, 113] on div "Cancel Save" at bounding box center [694, 107] width 354 height 24
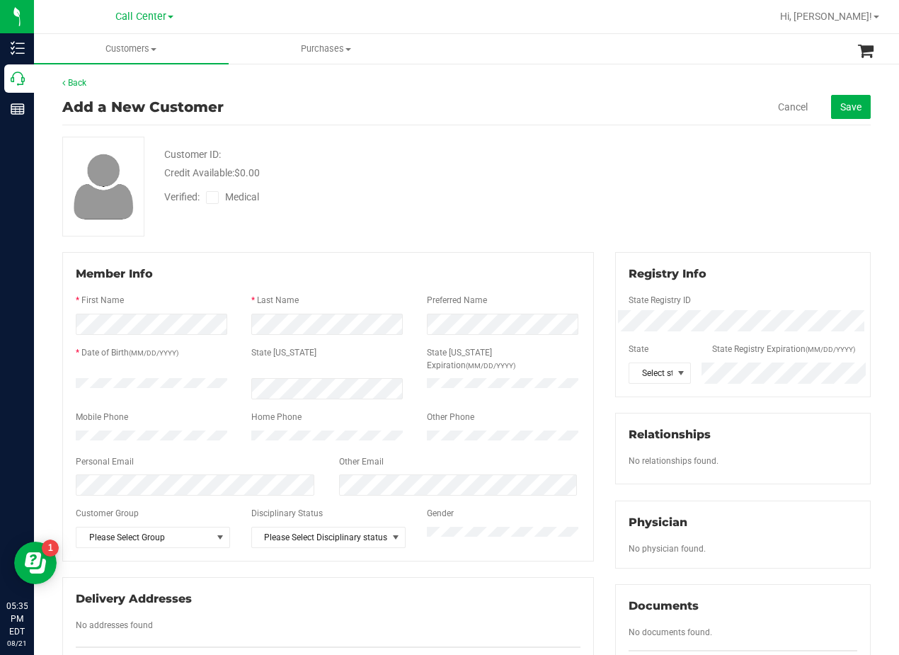
click at [497, 208] on div "Verified: Medical" at bounding box center [361, 195] width 415 height 31
click at [481, 132] on div "Back Add a New Customer Cancel Save Customer ID: Credit Available: $0.00 Verifi…" at bounding box center [466, 521] width 808 height 890
click at [223, 199] on label "Medical" at bounding box center [235, 197] width 59 height 15
click at [0, 0] on input "Medical" at bounding box center [0, 0] width 0 height 0
click at [422, 168] on div "Credit Available: $0.00" at bounding box center [361, 173] width 394 height 15
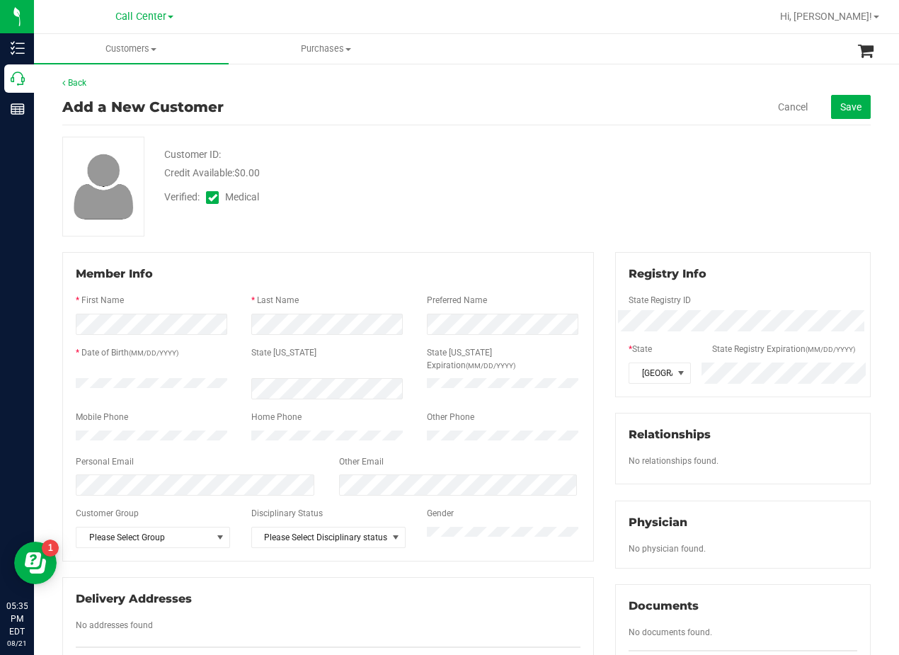
click at [614, 151] on div "Customer ID: Credit Available: $0.00 Verified: Medical" at bounding box center [467, 187] width 830 height 100
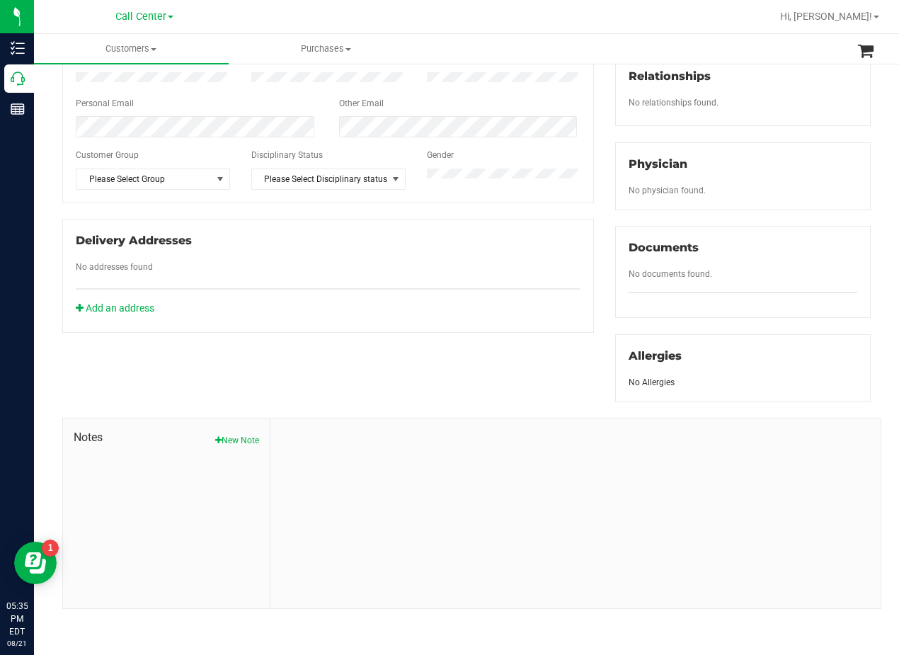
scroll to position [371, 0]
click at [228, 444] on button "New Note" at bounding box center [237, 440] width 44 height 13
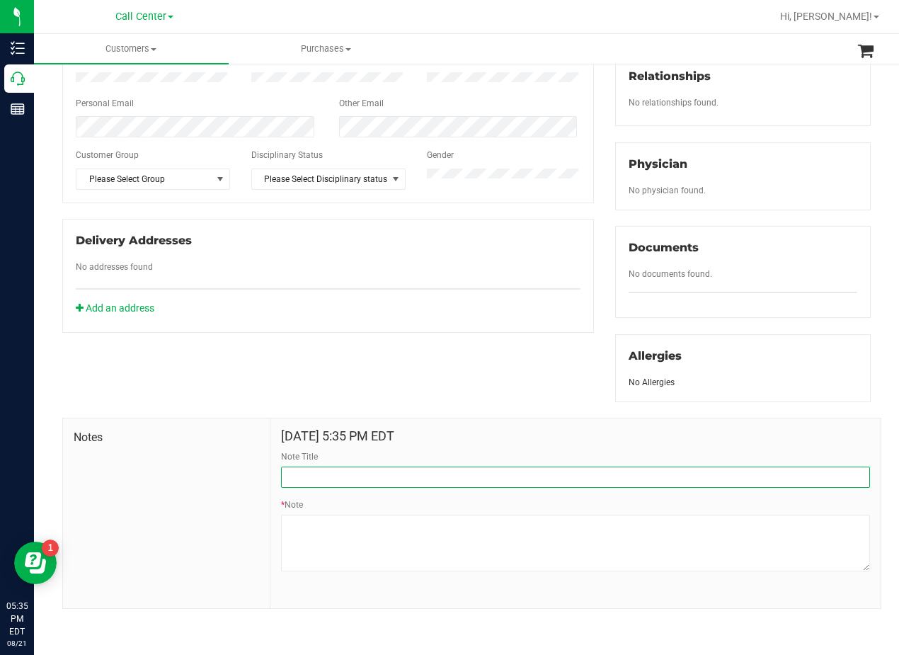
click at [376, 470] on input "Note Title" at bounding box center [575, 476] width 589 height 21
type input "[PERSON_NAME]"
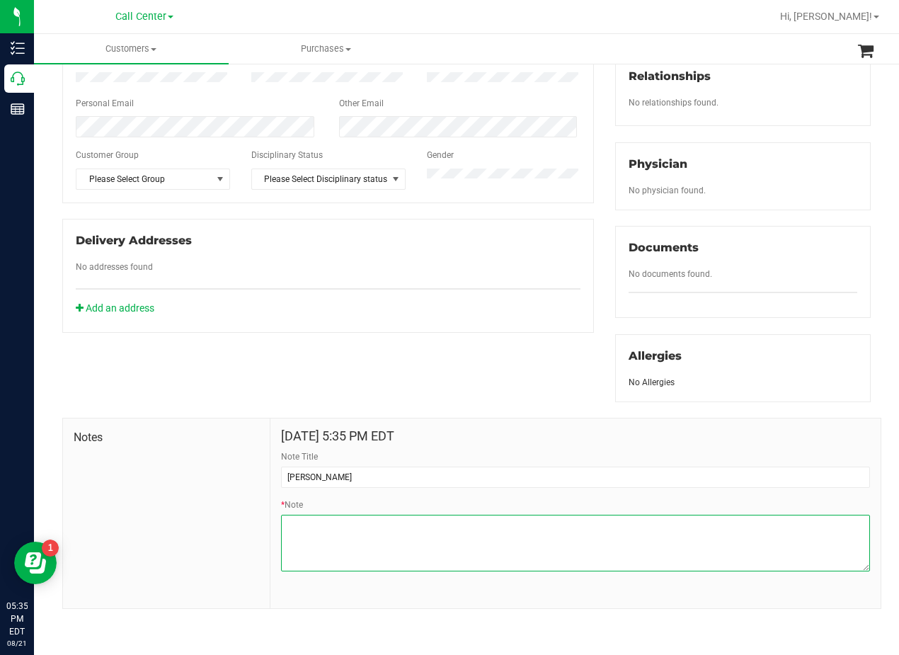
click at [563, 533] on textarea "* Note" at bounding box center [575, 543] width 589 height 57
paste textarea "Patient Name: Tytana L Scott Address: 103 W 30th Street Unit 203 Austin, TX, 78…"
type textarea "Patient Name: Tytana L Scott Address: 103 W 30th Street Unit 203 Austin, TX, 78…"
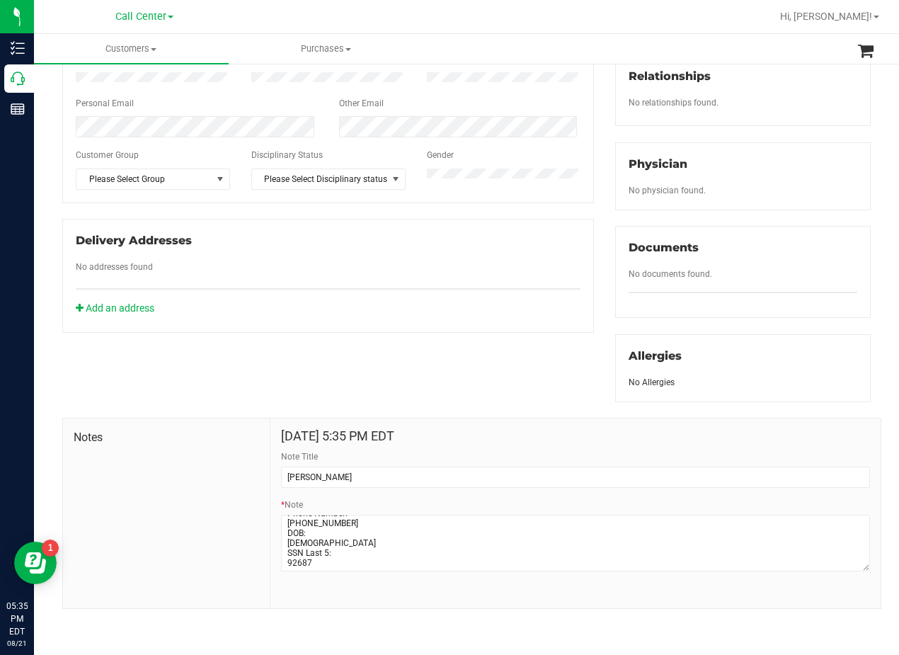
click at [546, 302] on div "Delivery Addresses No addresses found Add an address" at bounding box center [328, 276] width 532 height 114
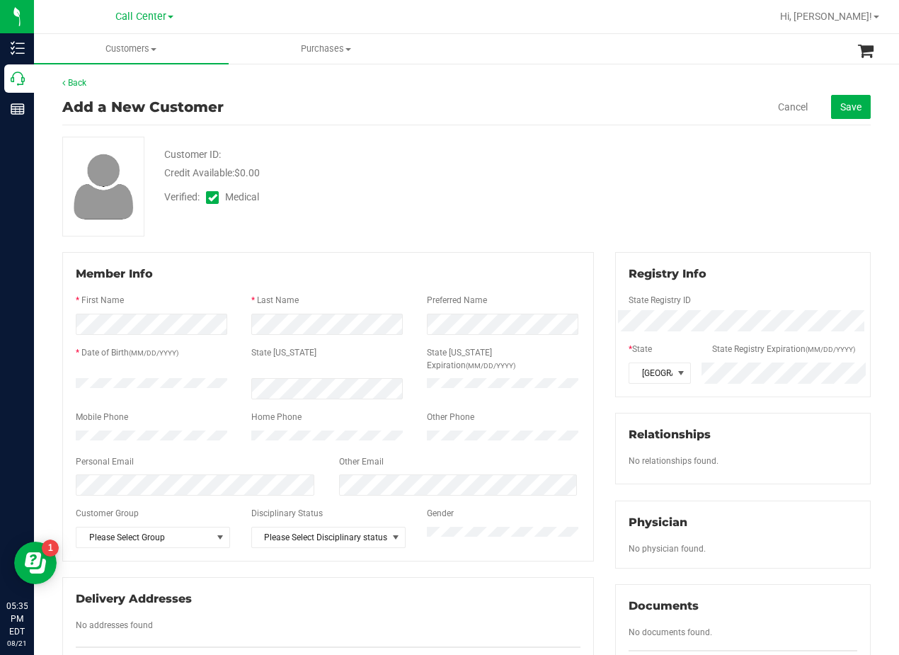
click at [614, 188] on div "Customer ID: Credit Available: $0.00 Verified: Medical" at bounding box center [467, 187] width 830 height 100
click at [416, 216] on div "Customer ID: Credit Available: $0.00 Verified: Medical" at bounding box center [467, 187] width 830 height 100
click at [574, 129] on div "Back Add a New Customer Cancel Save Customer ID: Credit Available: $0.00 Verifi…" at bounding box center [466, 521] width 808 height 890
drag, startPoint x: 509, startPoint y: 182, endPoint x: 533, endPoint y: 211, distance: 37.7
click at [512, 182] on div "Verified: Medical" at bounding box center [361, 195] width 415 height 31
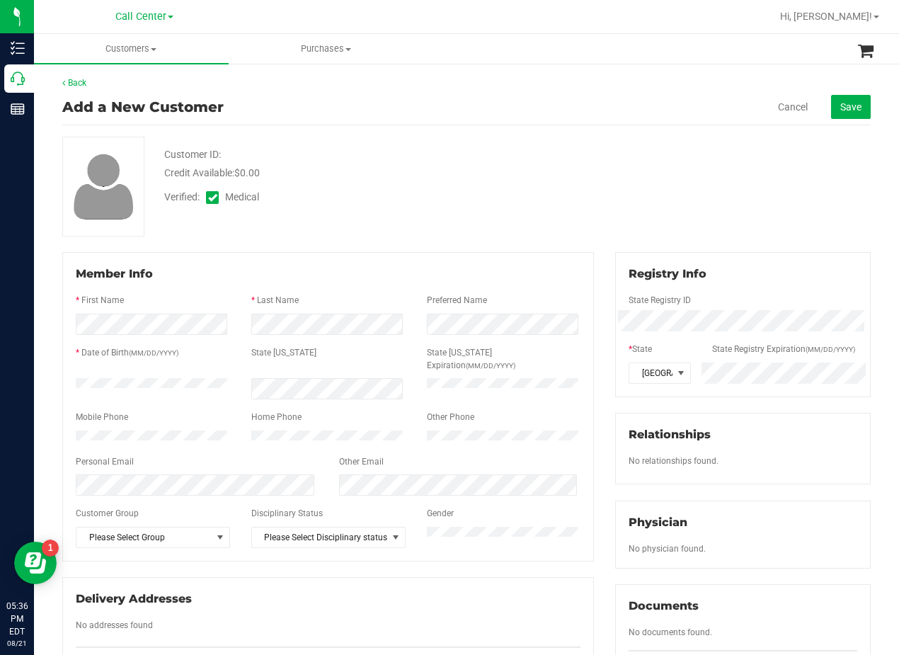
click at [860, 117] on div "Back Add a New Customer Cancel Save Customer ID: Credit Available: $0.00 Verifi…" at bounding box center [466, 537] width 865 height 951
drag, startPoint x: 852, startPoint y: 112, endPoint x: 747, endPoint y: 216, distance: 147.6
click at [852, 113] on button "Save" at bounding box center [851, 107] width 40 height 24
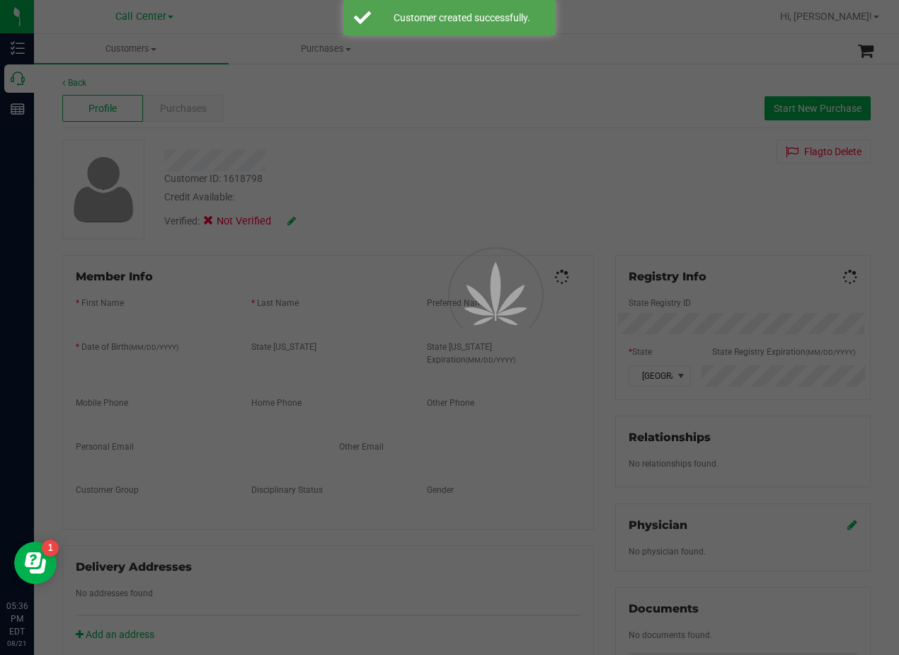
click at [591, 176] on div "Customer ID: 1618798 Credit Available: Verified: Not Verified Flag to Delete" at bounding box center [467, 189] width 830 height 100
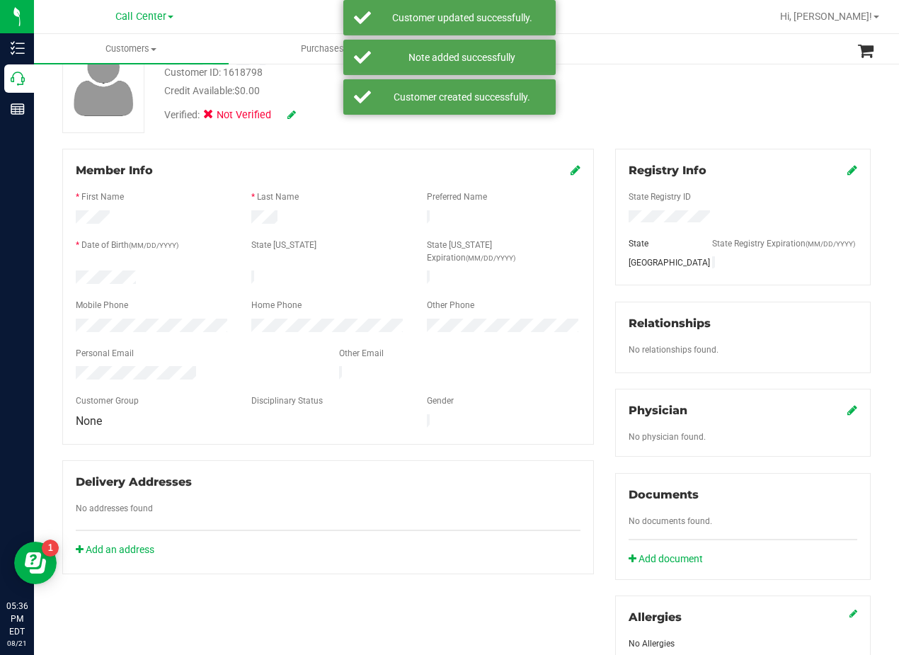
scroll to position [283, 0]
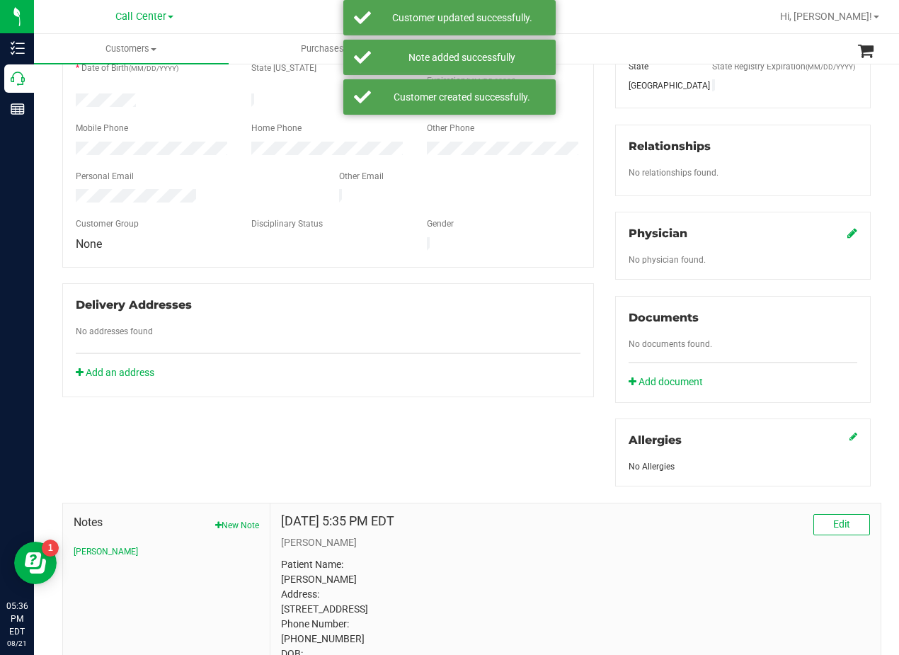
click at [836, 236] on div "Physician No physician found." at bounding box center [743, 246] width 256 height 68
click at [847, 239] on icon at bounding box center [852, 232] width 10 height 11
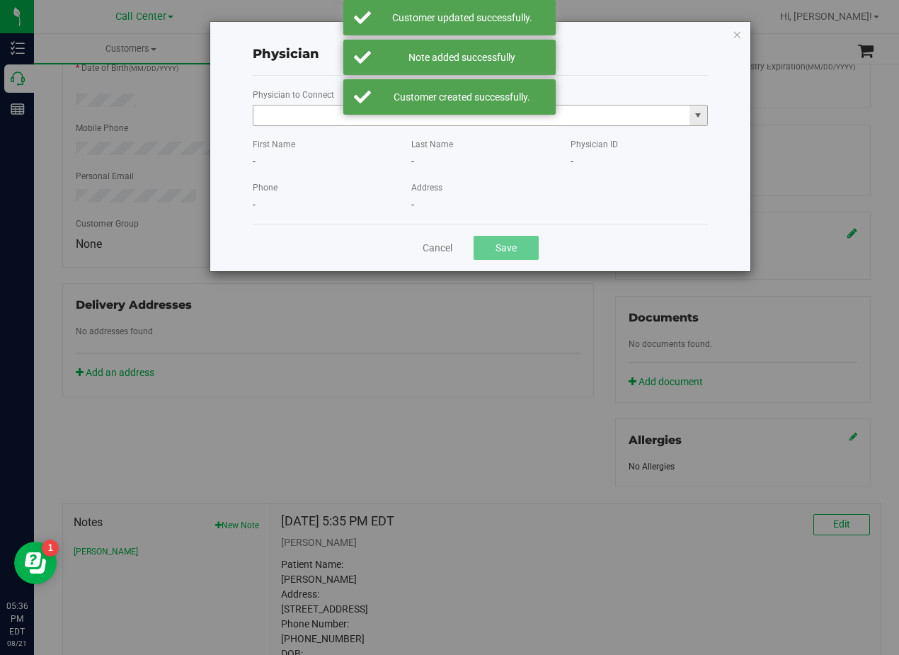
click at [299, 111] on input "text" at bounding box center [471, 115] width 436 height 20
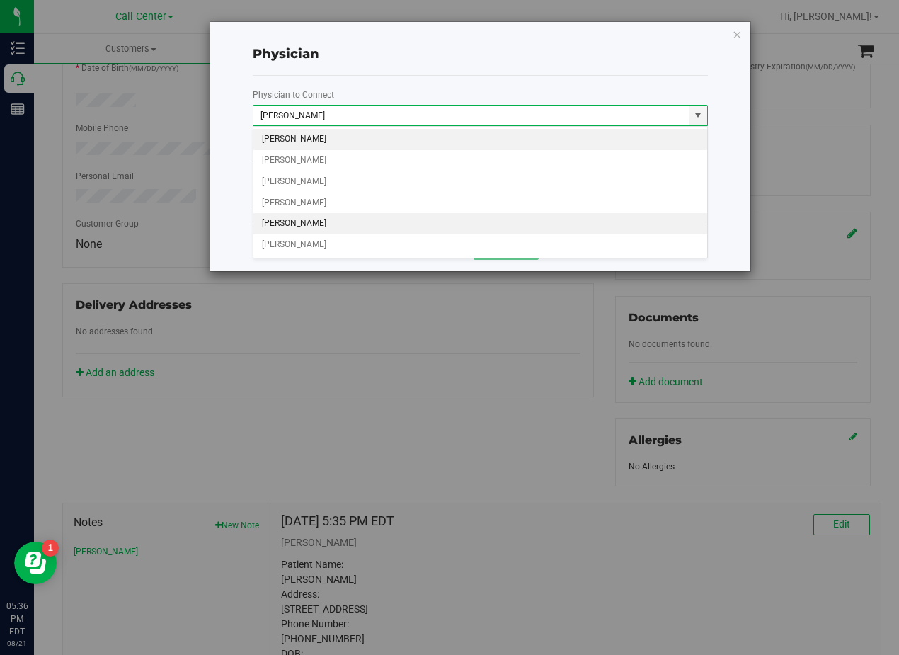
click at [389, 224] on li "Cassandra Brandon" at bounding box center [480, 223] width 454 height 21
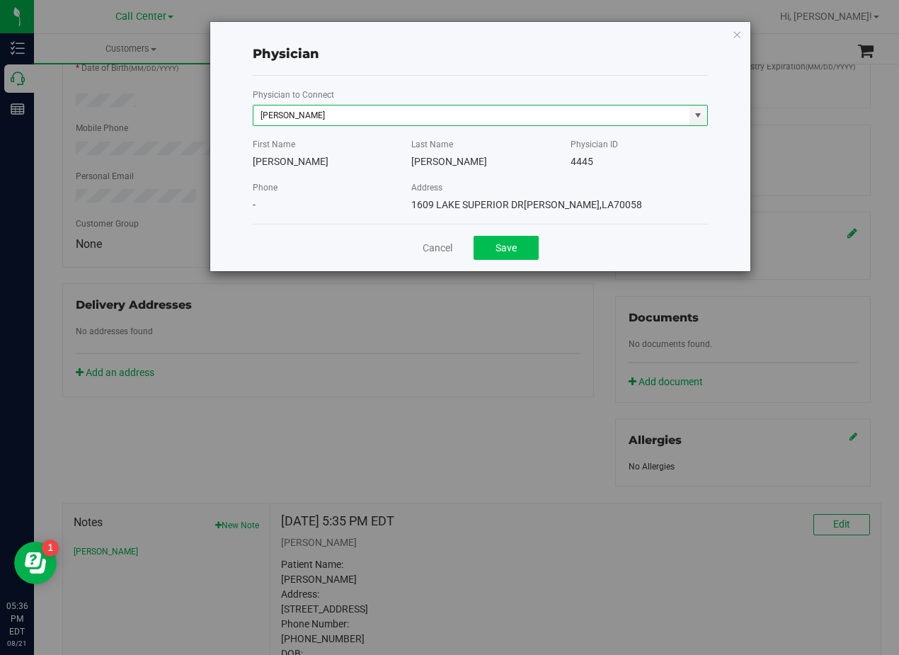
type input "Cassandra Brandon"
click at [493, 250] on button "Save" at bounding box center [505, 248] width 65 height 24
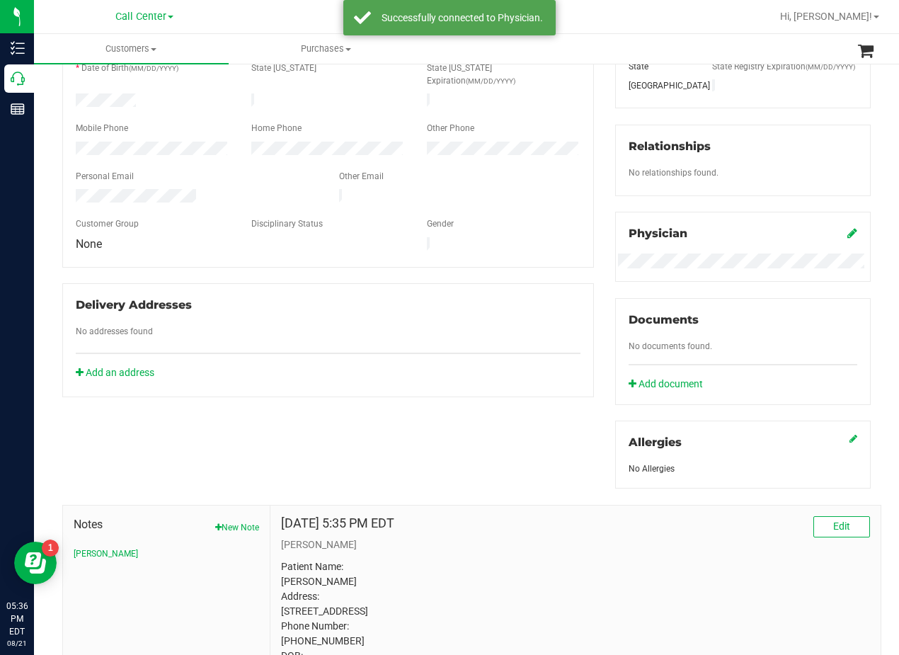
drag, startPoint x: 538, startPoint y: 343, endPoint x: 527, endPoint y: 417, distance: 74.4
click at [539, 354] on div "Delivery Addresses No addresses found Add an address" at bounding box center [328, 340] width 532 height 114
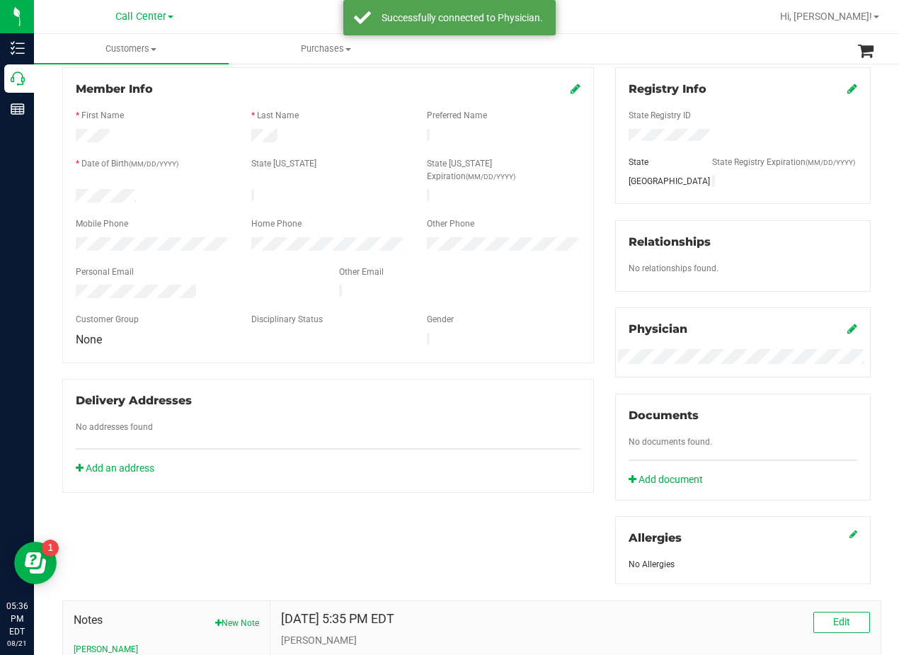
scroll to position [0, 0]
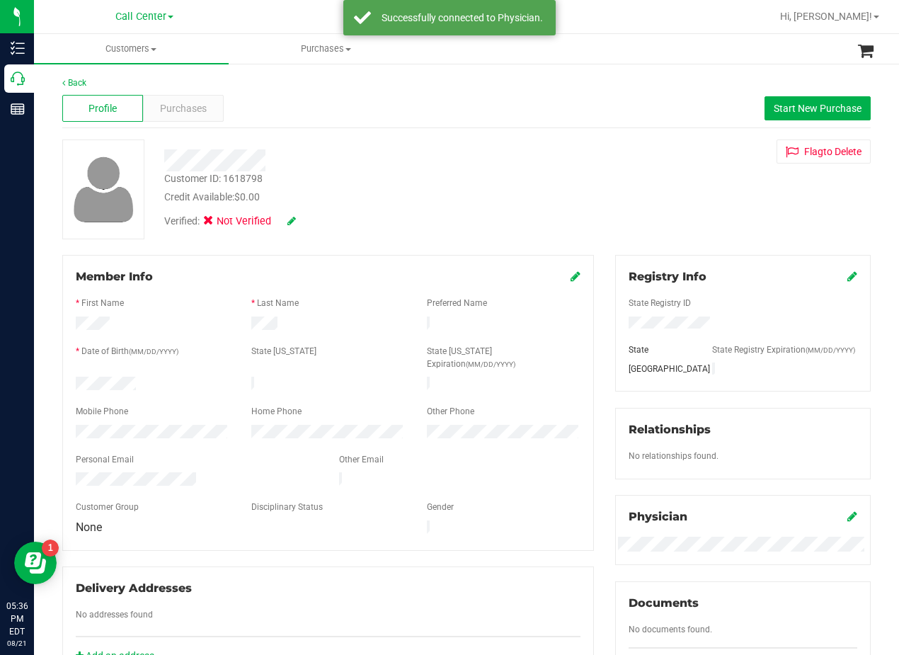
click at [546, 130] on div "Back Profile Purchases Start New Purchase Customer ID: 1618798 Credit Available…" at bounding box center [466, 539] width 808 height 926
click at [288, 219] on icon at bounding box center [291, 221] width 8 height 10
click at [305, 220] on span at bounding box center [298, 221] width 37 height 15
click at [348, 220] on div "Verified: Medical" at bounding box center [361, 222] width 415 height 35
click at [311, 224] on icon at bounding box center [310, 222] width 11 height 10
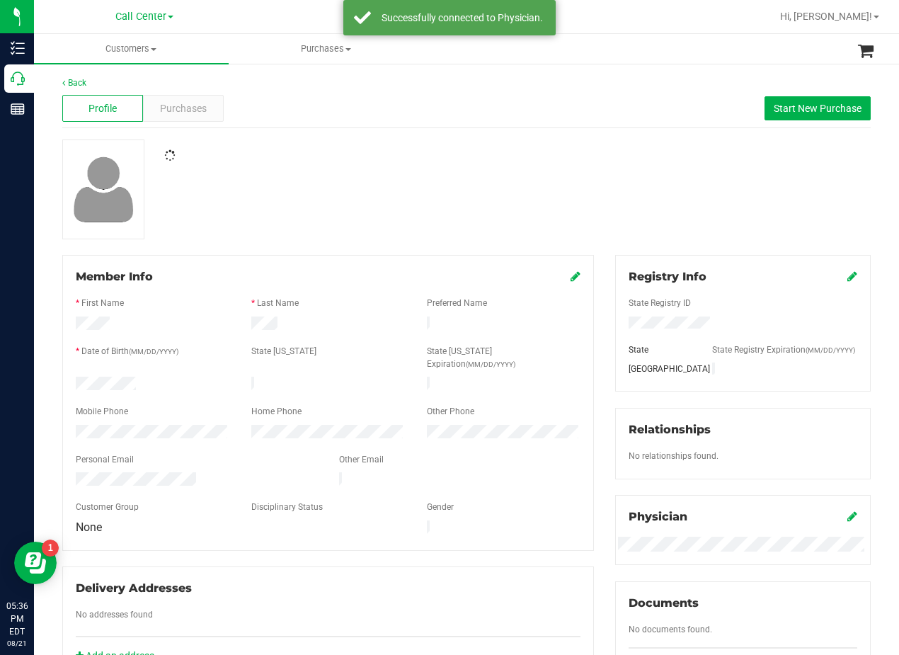
click at [438, 164] on div at bounding box center [467, 189] width 830 height 100
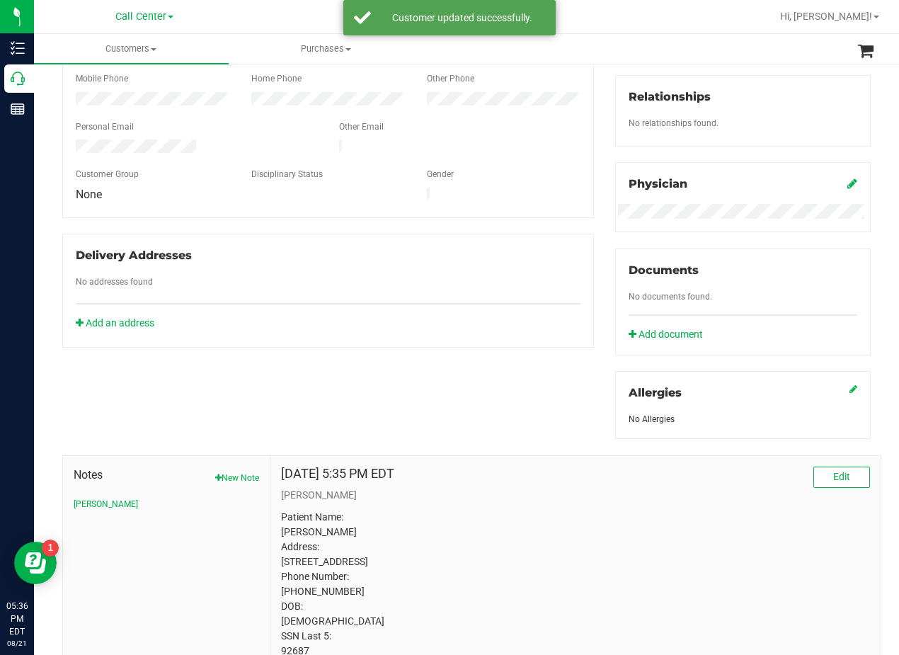
scroll to position [420, 0]
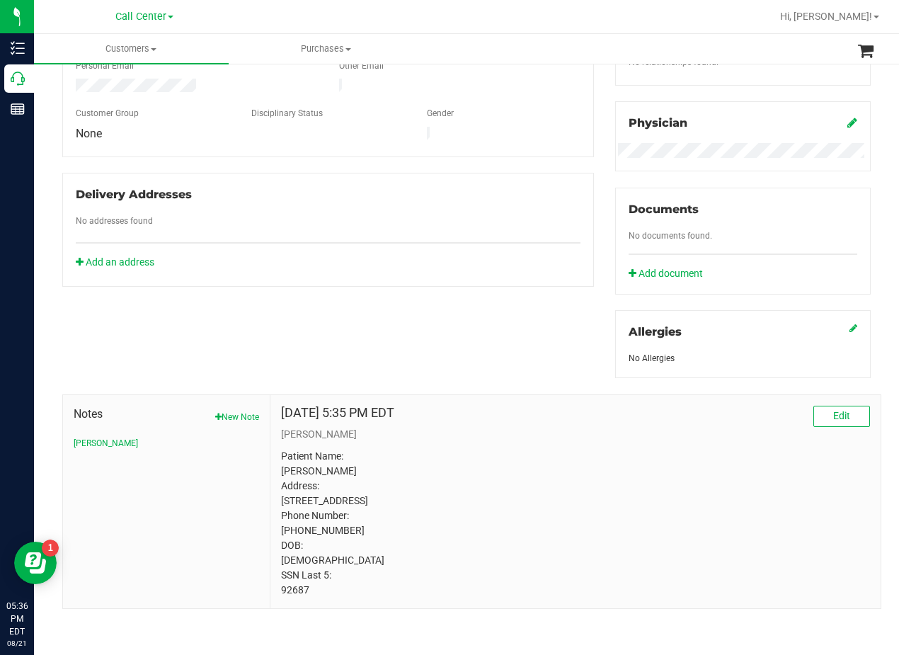
click at [585, 306] on div "Member Info * First Name * Last Name Preferred Name * Date of Birth (MM/DD/YYYY…" at bounding box center [467, 234] width 830 height 747
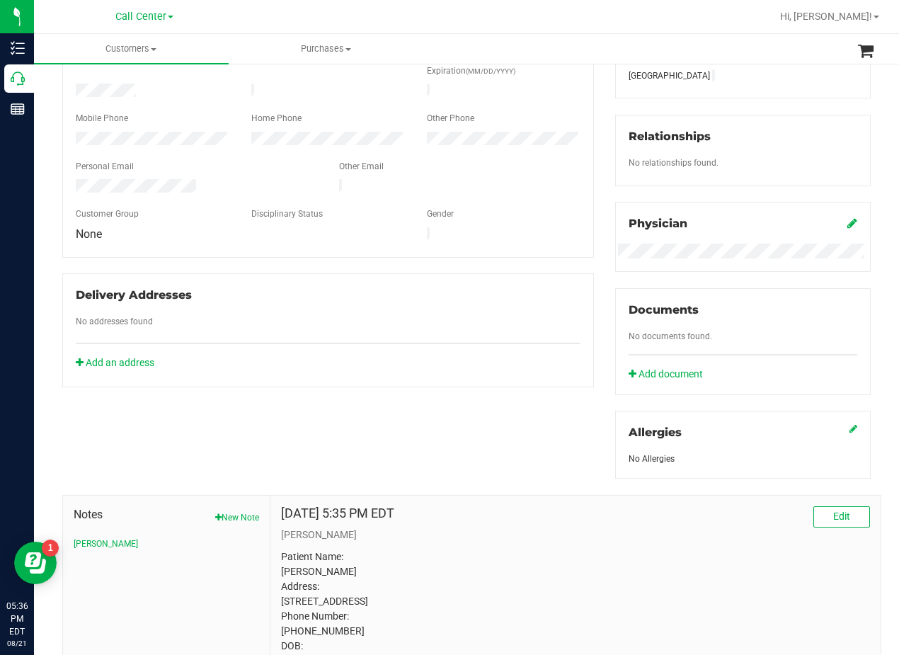
scroll to position [207, 0]
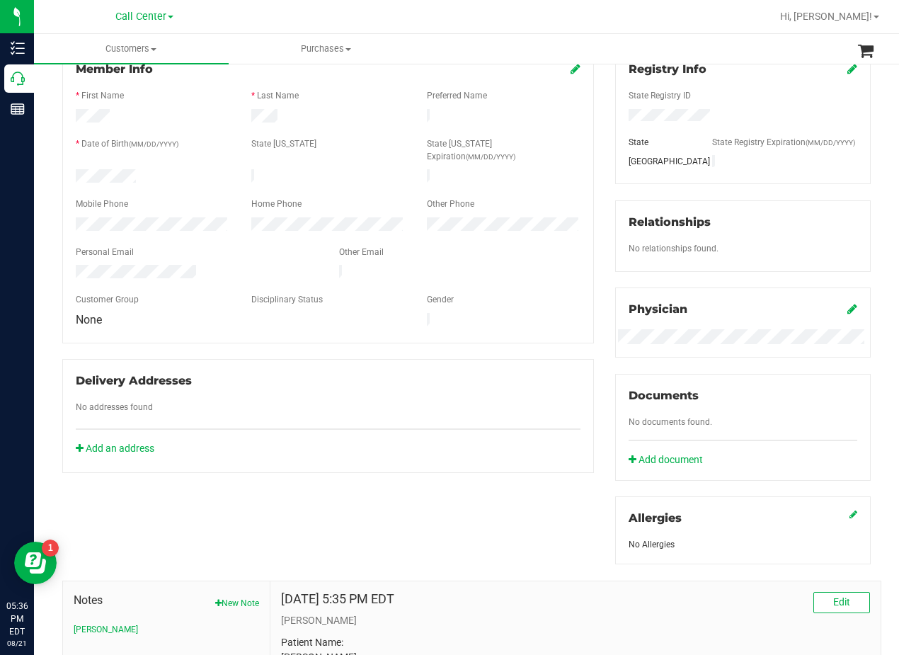
click at [593, 246] on div "Member Info * First Name * Last Name Preferred Name * Date of Birth (MM/DD/YYYY…" at bounding box center [328, 259] width 553 height 425
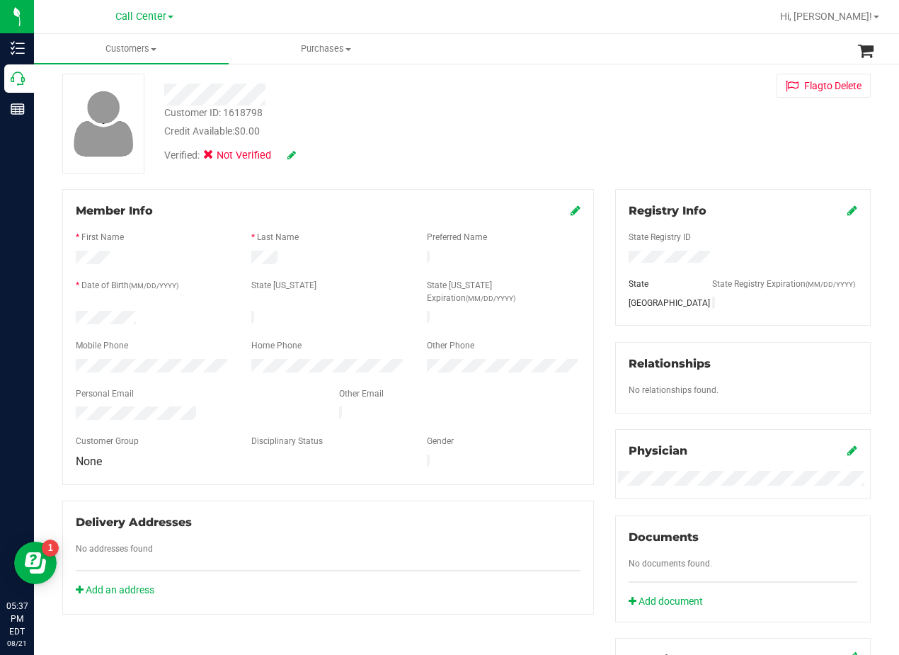
click at [595, 159] on div "Customer ID: 1618798 Credit Available: $0.00 Verified: Not Verified Flag to Del…" at bounding box center [467, 124] width 830 height 100
click at [592, 198] on div "Member Info * First Name * Last Name Preferred Name * Date of Birth (MM/DD/YYYY…" at bounding box center [328, 401] width 553 height 425
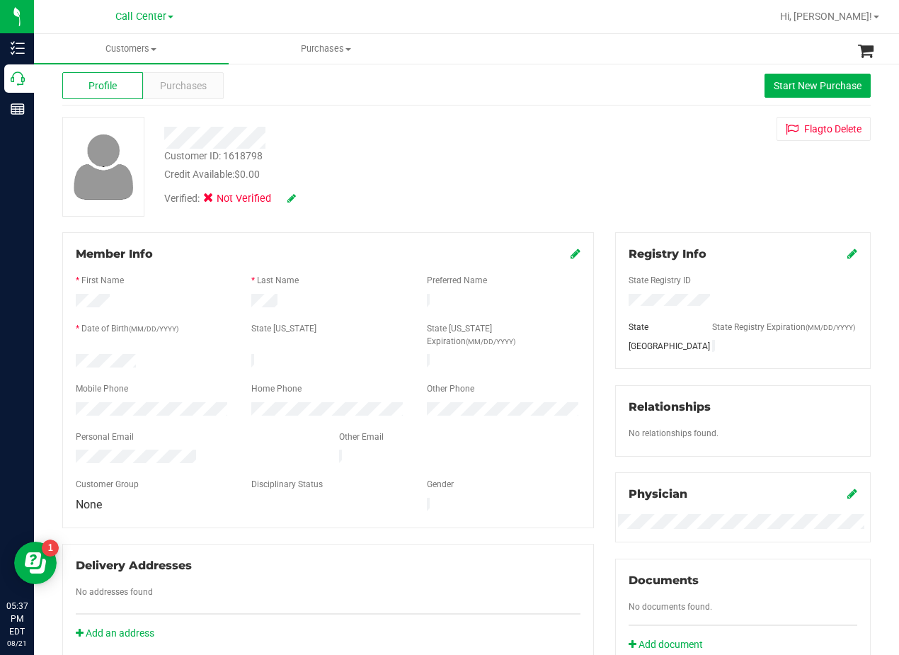
scroll to position [0, 0]
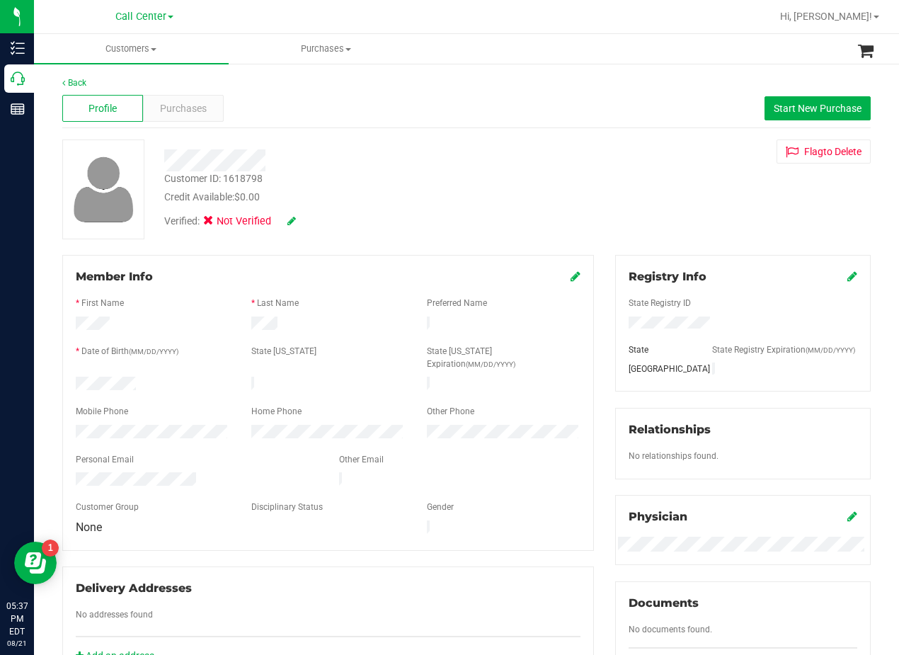
click at [595, 195] on div "Customer ID: 1618798 Credit Available: $0.00 Verified: Not Verified Flag to Del…" at bounding box center [467, 189] width 830 height 100
click at [780, 103] on span "Start New Purchase" at bounding box center [818, 108] width 88 height 11
click at [527, 136] on div "Back Profile Purchases Start New Purchase Customer ID: 1618798 Credit Available…" at bounding box center [466, 539] width 808 height 926
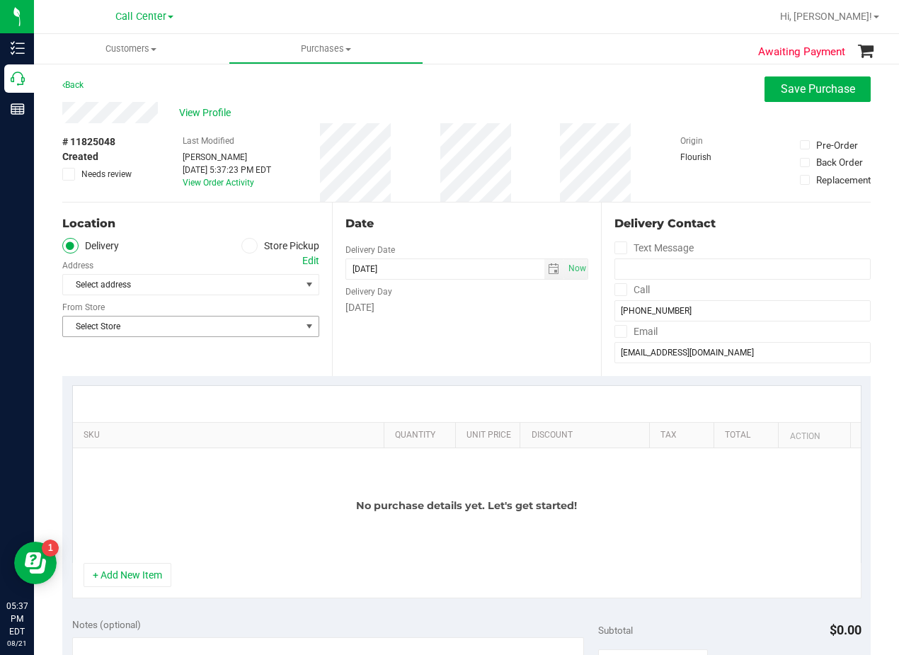
drag, startPoint x: 267, startPoint y: 326, endPoint x: 268, endPoint y: 360, distance: 34.7
click at [267, 325] on span "Select Store" at bounding box center [182, 326] width 238 height 20
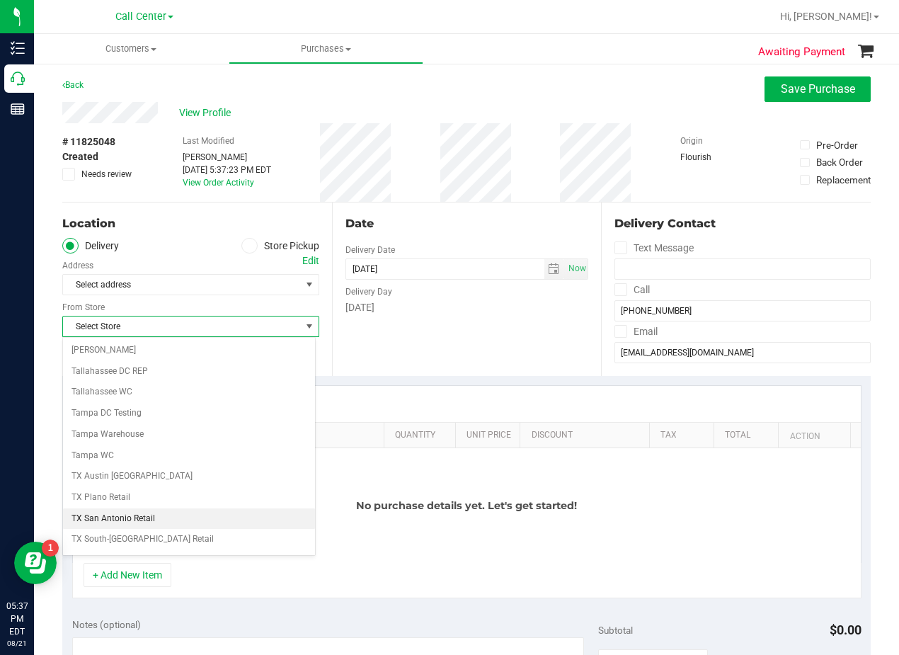
scroll to position [1028, 0]
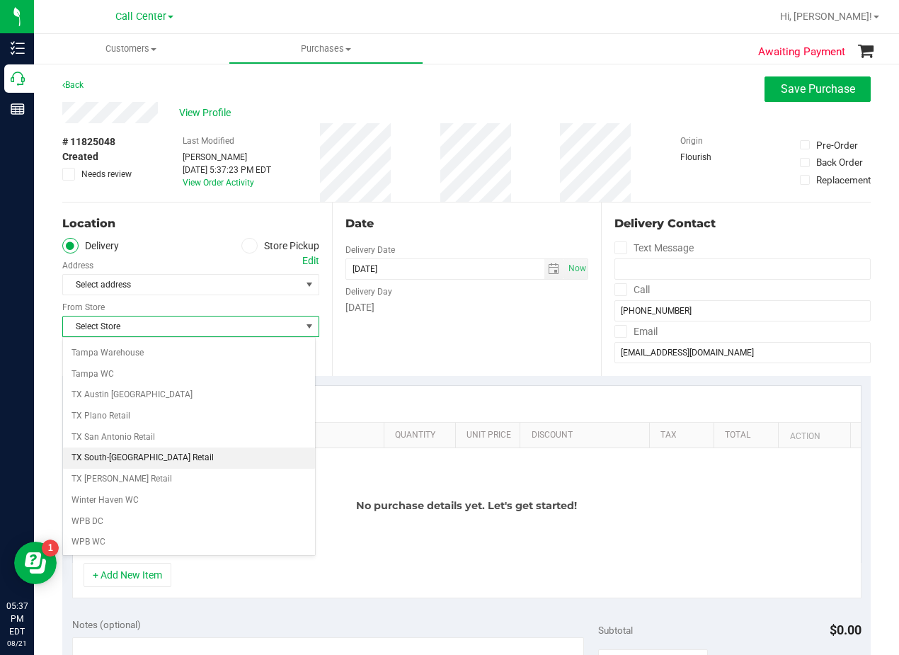
click at [147, 457] on li "TX South-[GEOGRAPHIC_DATA] Retail" at bounding box center [189, 457] width 252 height 21
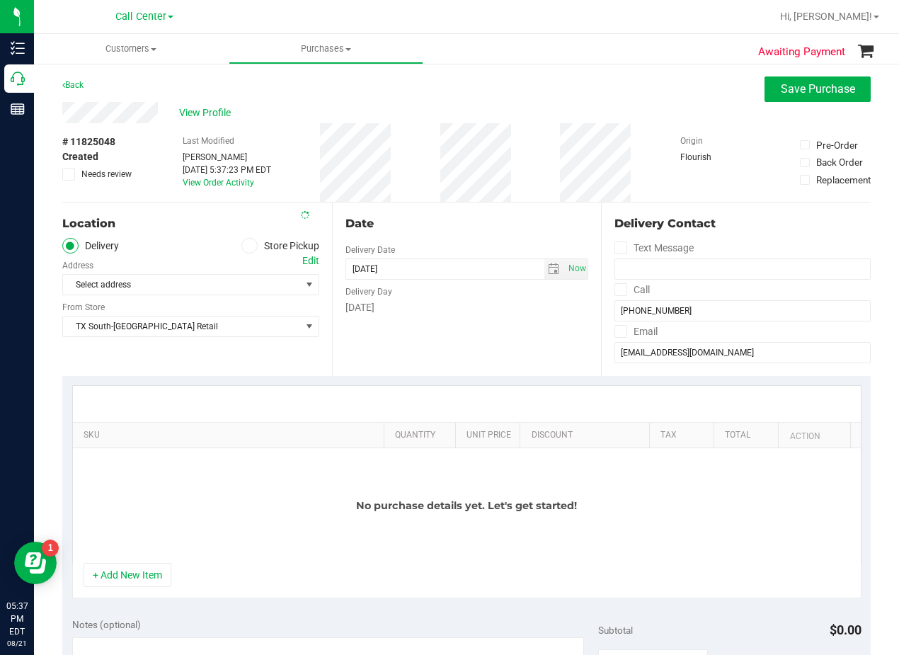
click at [458, 328] on div "Date Delivery Date 08/21/2025 Now 08/21/2025 05:37 PM Now Delivery Day Thursday" at bounding box center [467, 288] width 270 height 173
click at [463, 208] on div "Date Delivery Date 08/21/2025 Now 08/21/2025 05:37 PM Now Delivery Day Thursday" at bounding box center [467, 288] width 270 height 173
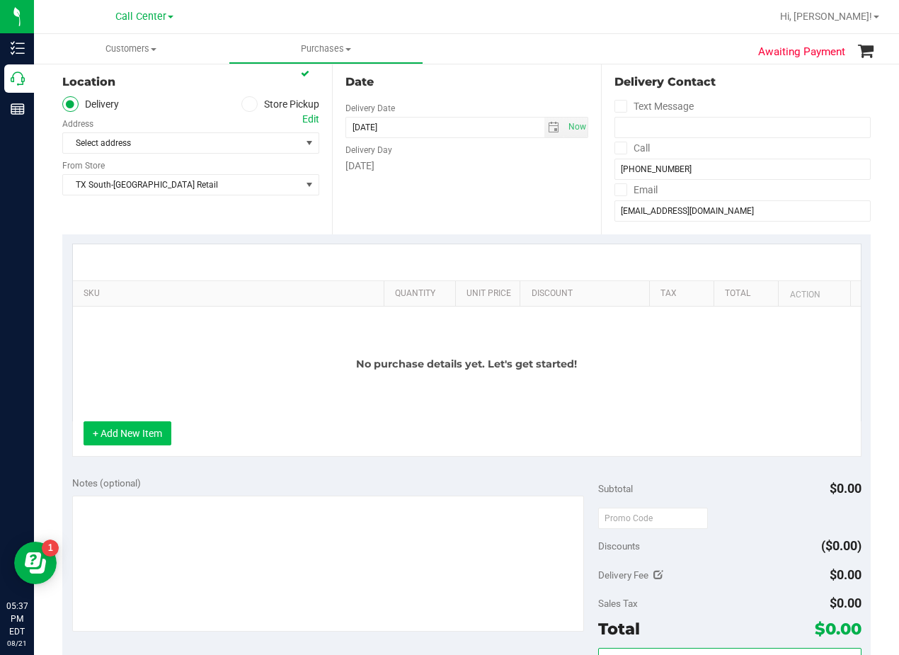
click at [122, 440] on button "+ Add New Item" at bounding box center [128, 433] width 88 height 24
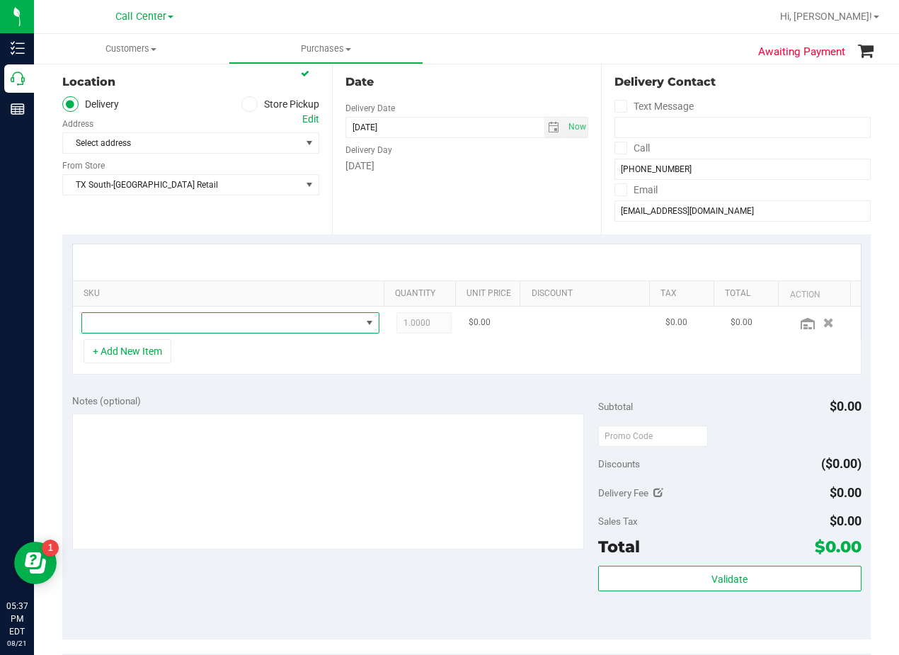
click at [178, 328] on span "NO DATA FOUND" at bounding box center [221, 323] width 279 height 20
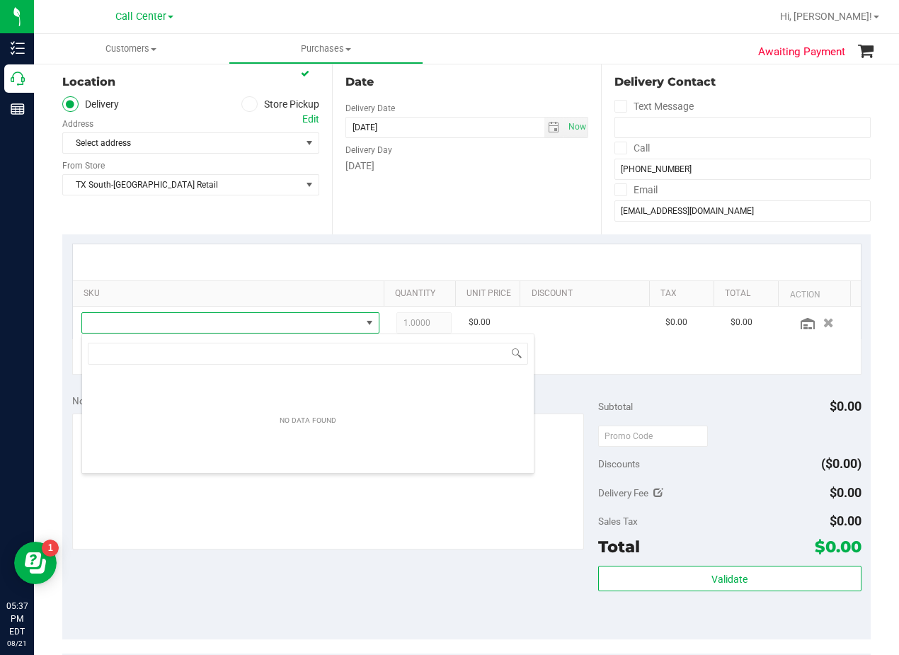
scroll to position [21, 289]
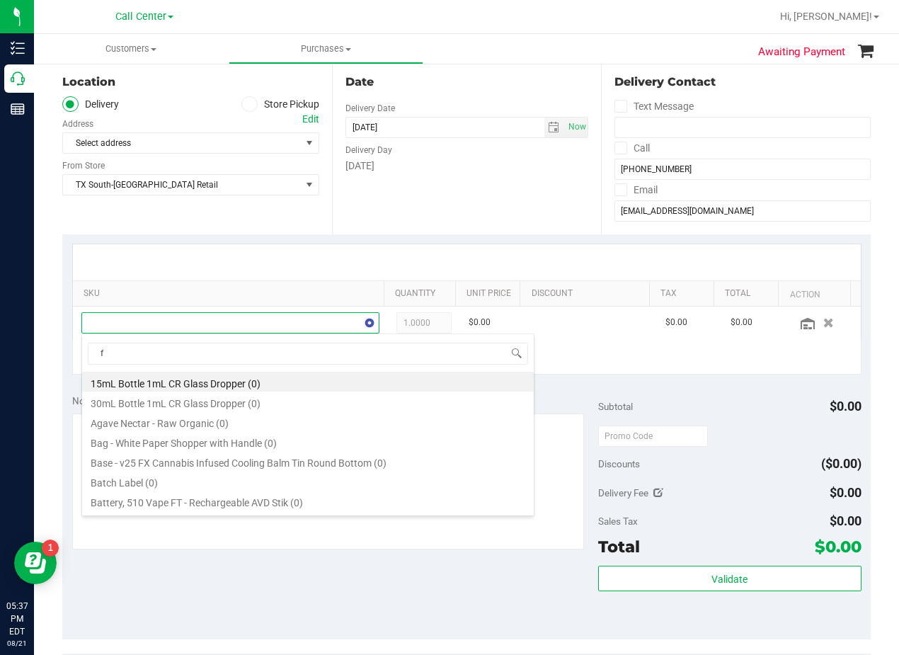
type input "fx"
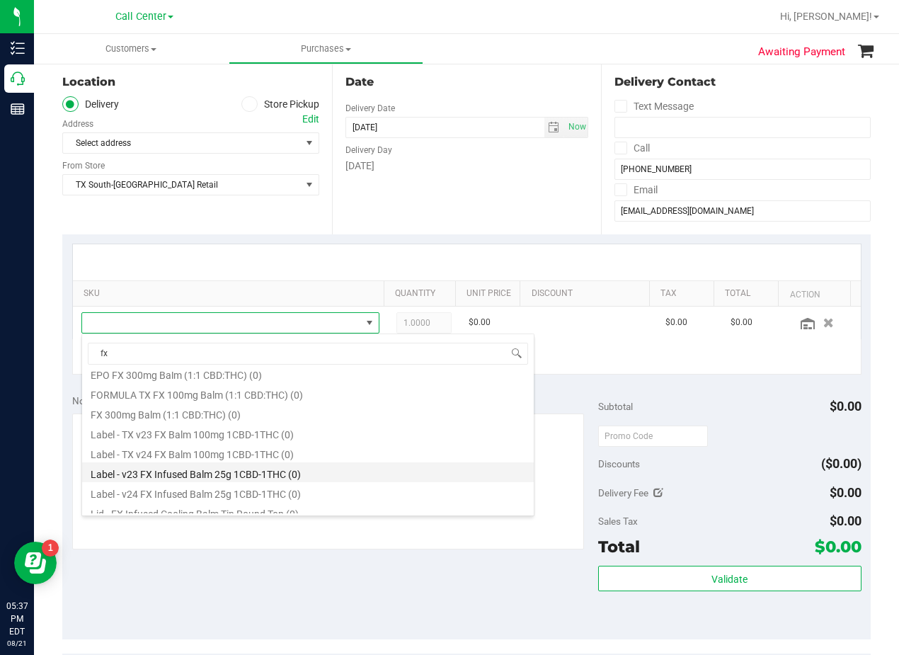
scroll to position [96, 0]
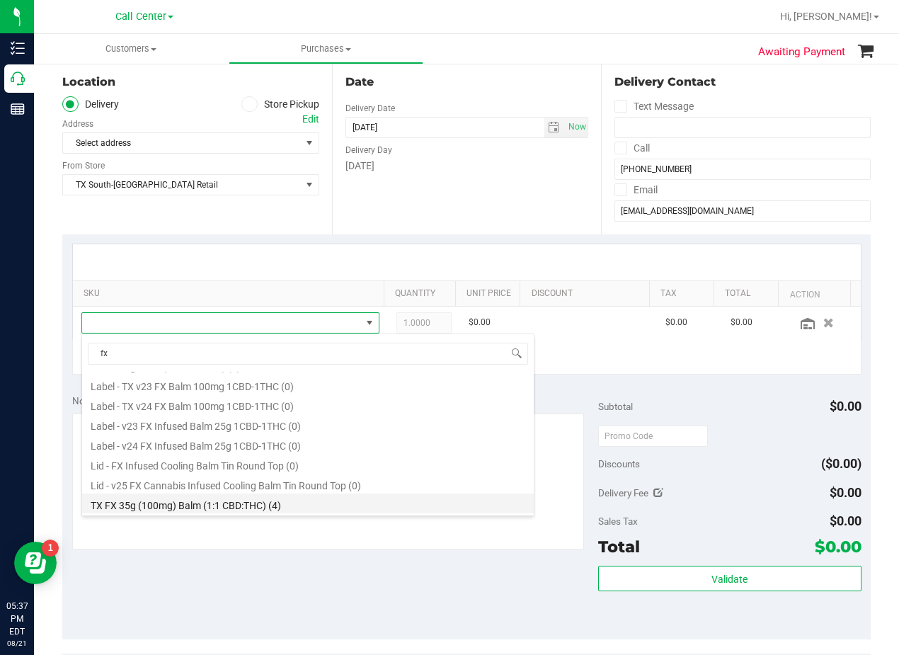
click at [316, 507] on li "TX FX 35g (100mg) Balm (1:1 CBD:THC) (4)" at bounding box center [308, 503] width 452 height 20
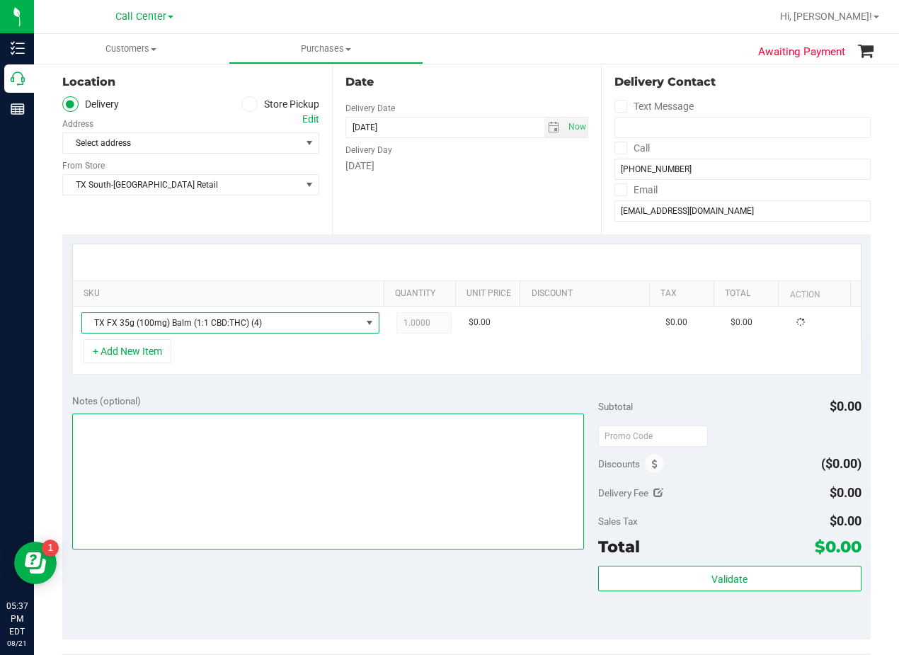
click at [311, 421] on textarea at bounding box center [328, 481] width 512 height 136
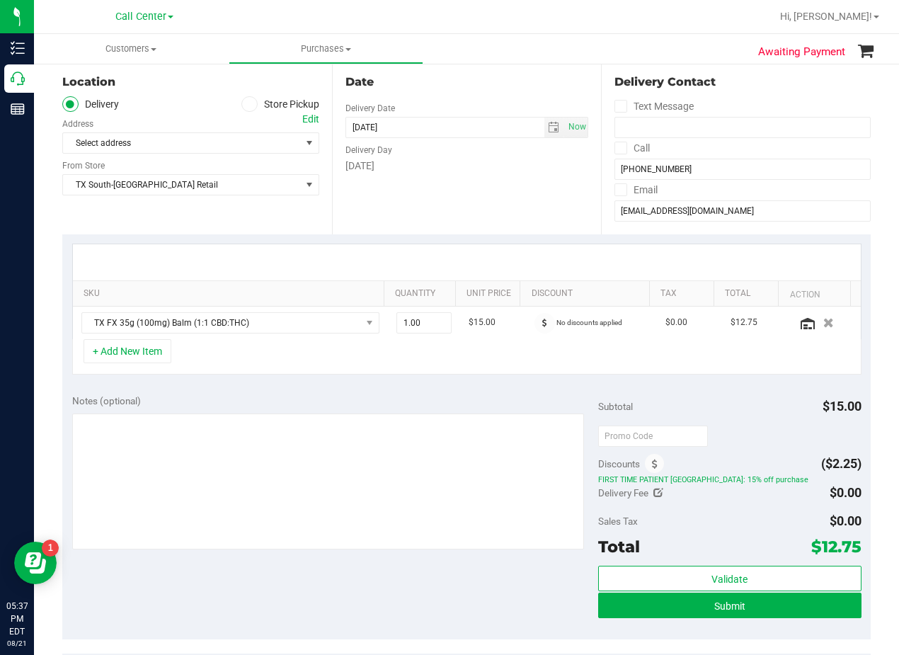
click at [466, 362] on div "+ Add New Item" at bounding box center [466, 356] width 789 height 35
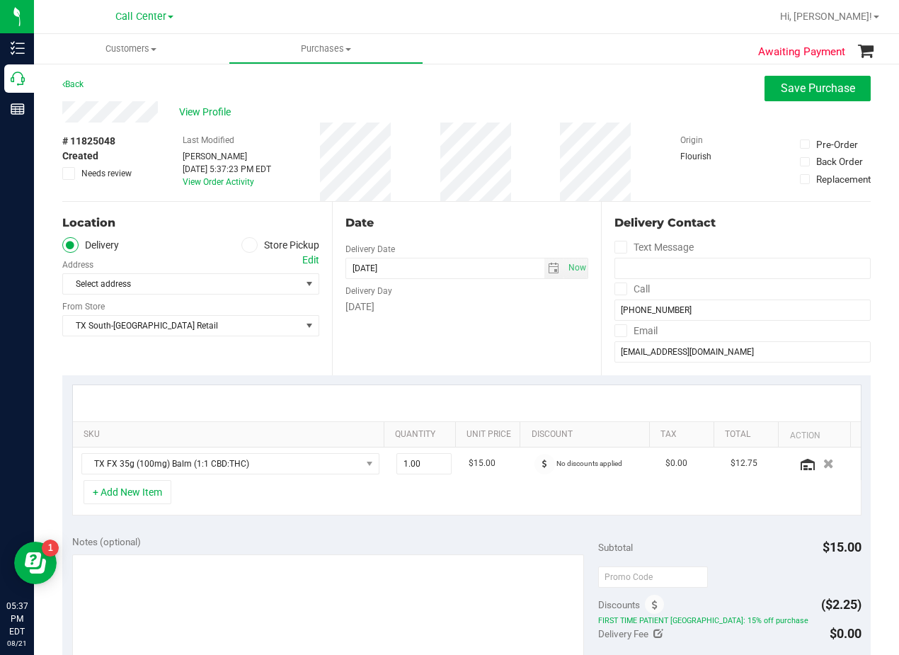
scroll to position [0, 0]
click at [466, 357] on div "Date Delivery Date 08/21/2025 Now 08/21/2025 08:00 AM Now Delivery Day Thursday" at bounding box center [467, 288] width 270 height 173
click at [478, 298] on div "Delivery Day" at bounding box center [466, 290] width 243 height 21
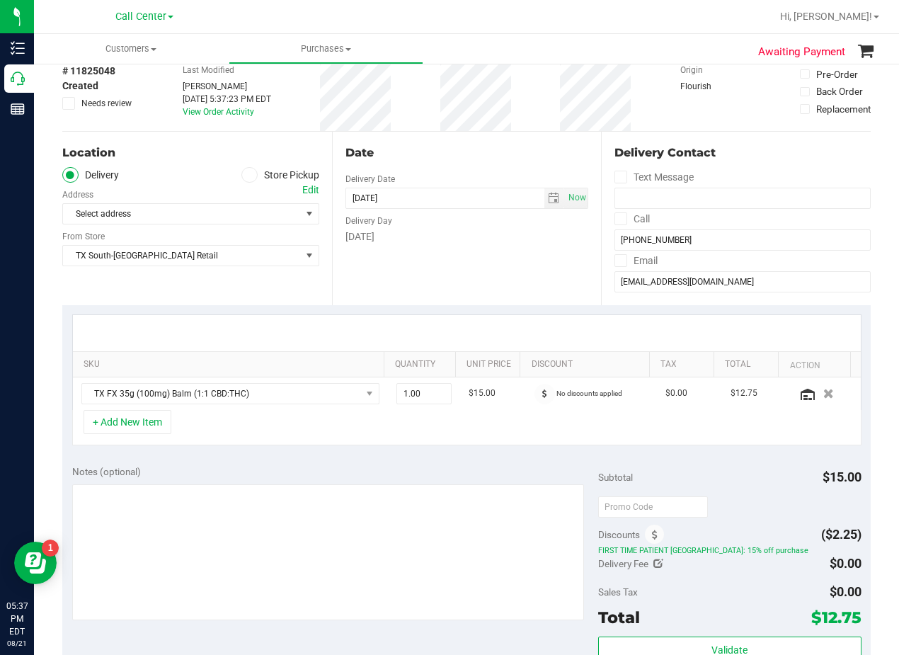
drag, startPoint x: 432, startPoint y: 321, endPoint x: 466, endPoint y: 325, distance: 34.2
click at [433, 321] on div at bounding box center [467, 333] width 788 height 36
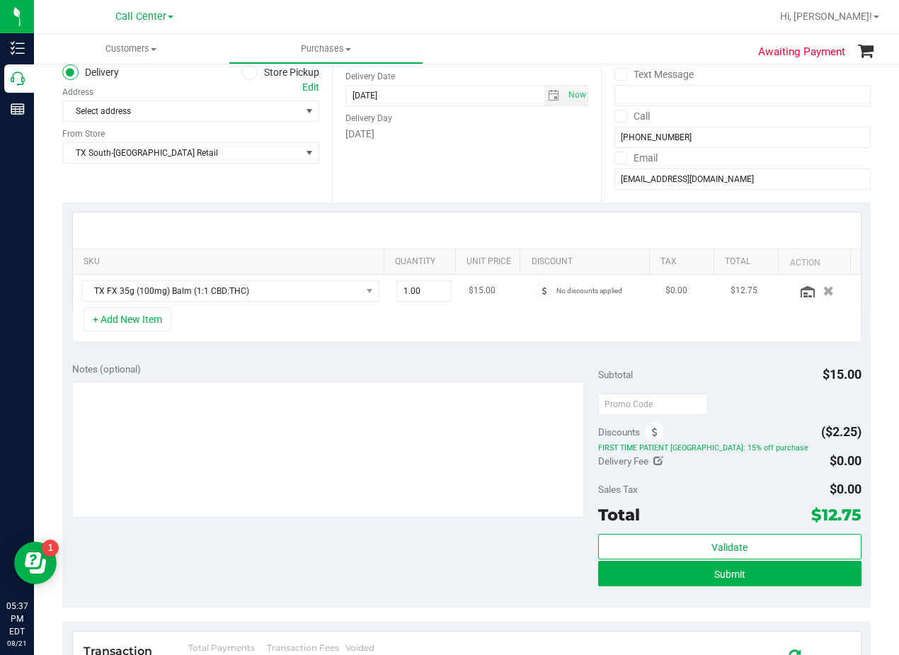
scroll to position [142, 0]
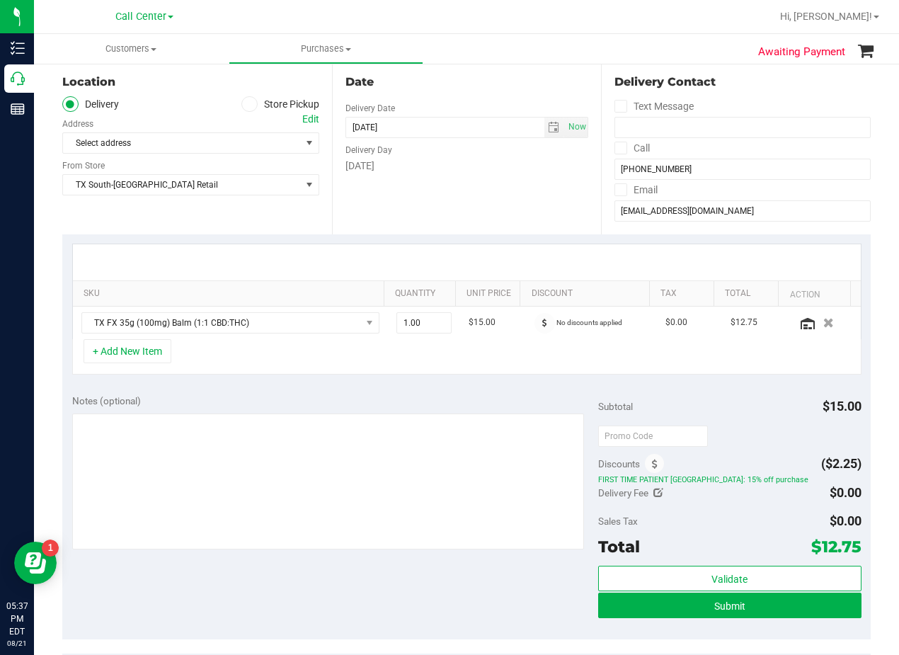
click at [490, 260] on div at bounding box center [467, 262] width 788 height 36
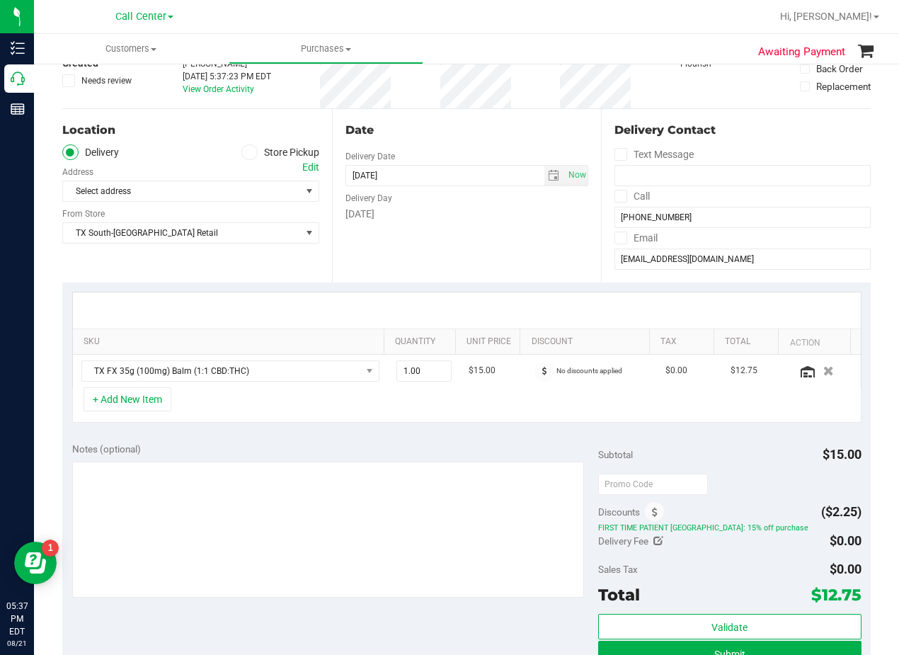
scroll to position [71, 0]
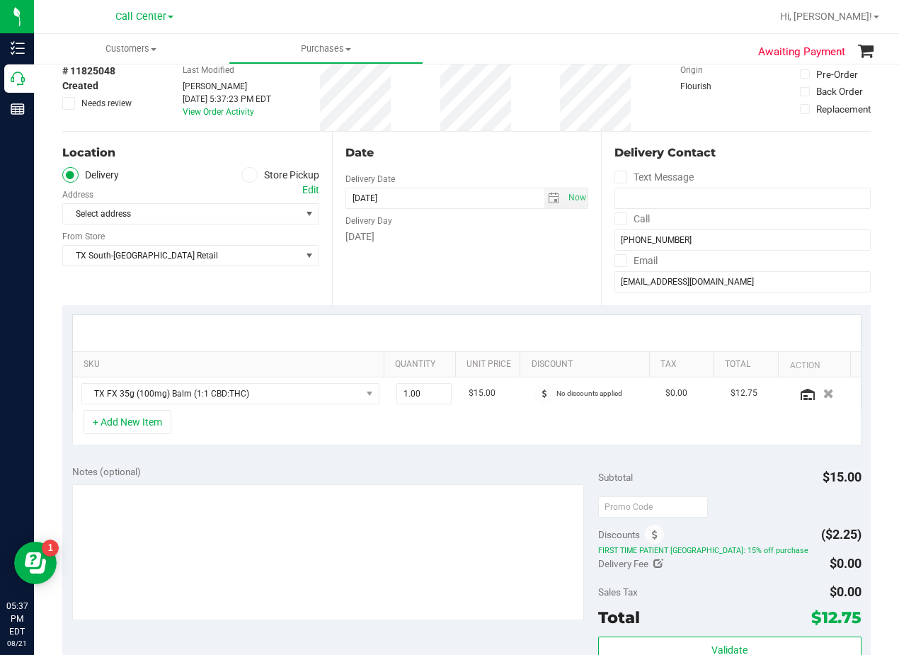
click at [302, 189] on div "Edit" at bounding box center [310, 190] width 17 height 15
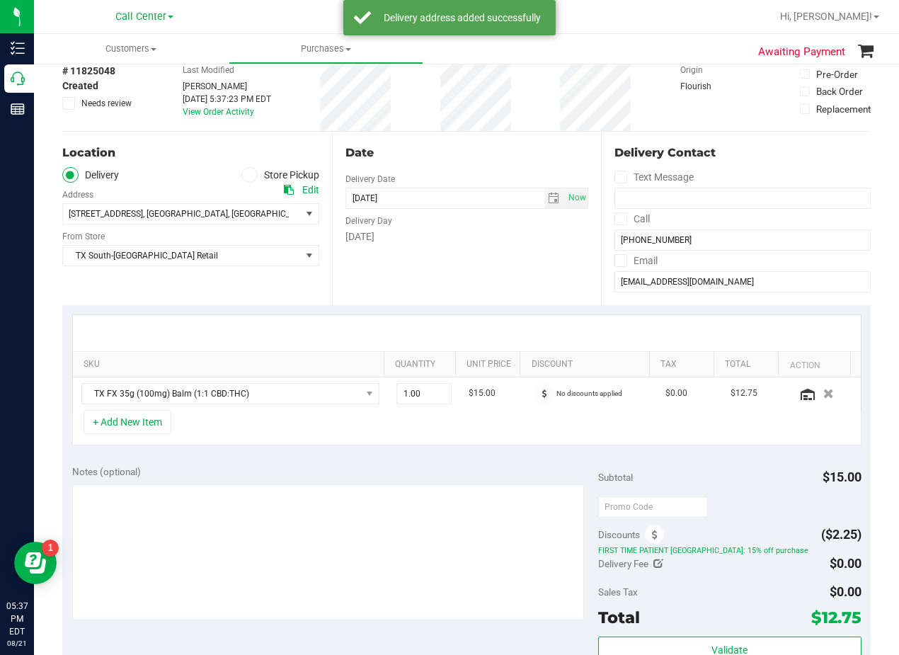
click at [535, 283] on div "Date Delivery Date 08/21/2025 Now 08/21/2025 08:00 AM Now Delivery Day Thursday" at bounding box center [467, 218] width 270 height 173
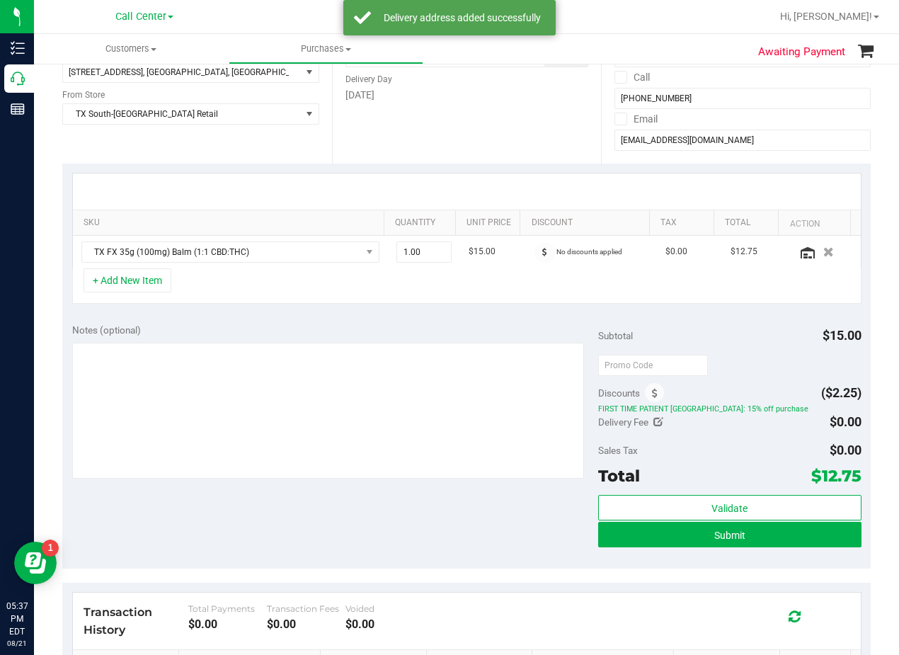
click at [536, 297] on div "+ Add New Item" at bounding box center [466, 285] width 789 height 35
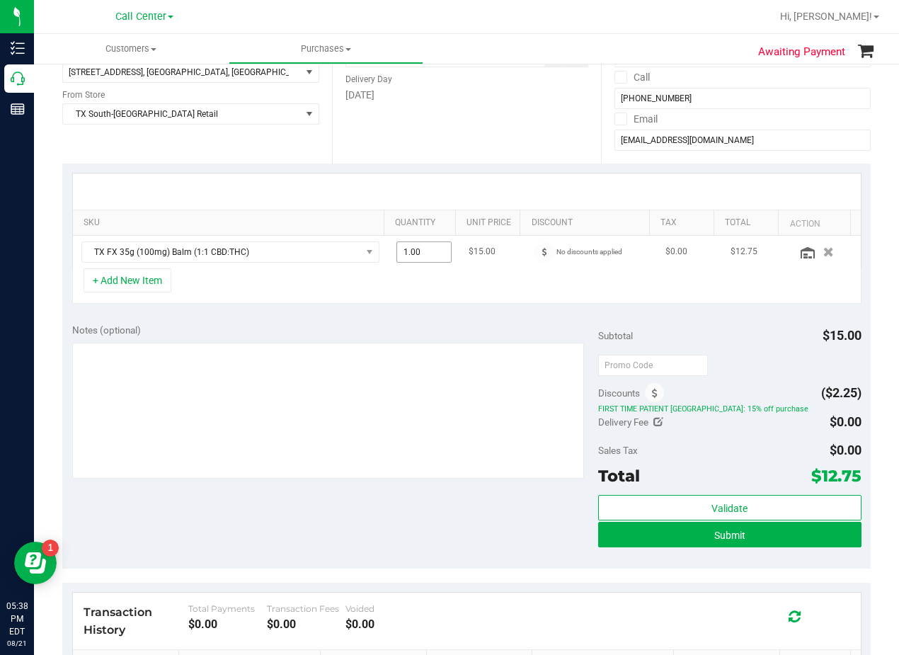
click at [424, 251] on span "1.00 1" at bounding box center [424, 251] width 56 height 21
click at [0, 0] on input "1" at bounding box center [0, 0] width 0 height 0
type input "2"
type input "2.00"
click at [448, 147] on div "Date Delivery Date 08/21/2025 Now 08/21/2025 08:00 AM Now Delivery Day Thursday" at bounding box center [467, 76] width 270 height 173
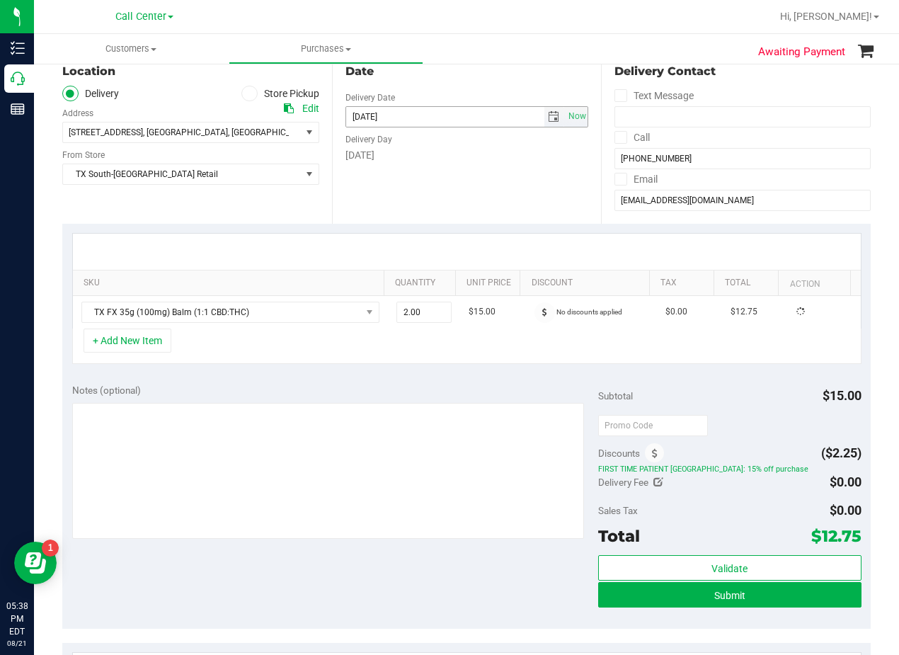
scroll to position [71, 0]
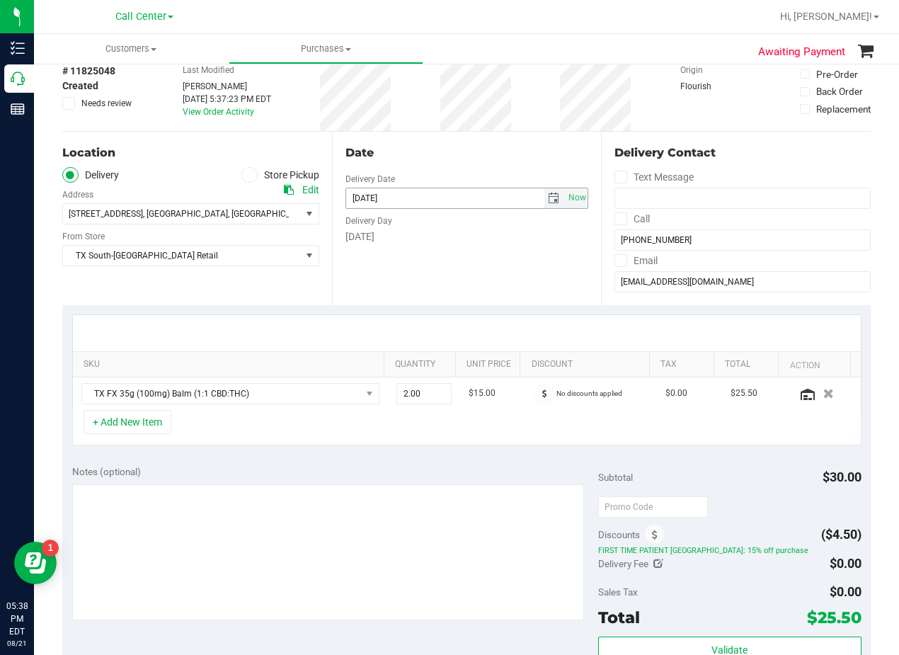
click at [481, 139] on div "Date Delivery Date 08/21/2025 Now 08/21/2025 08:00 AM Now Delivery Day Thursday" at bounding box center [467, 218] width 270 height 173
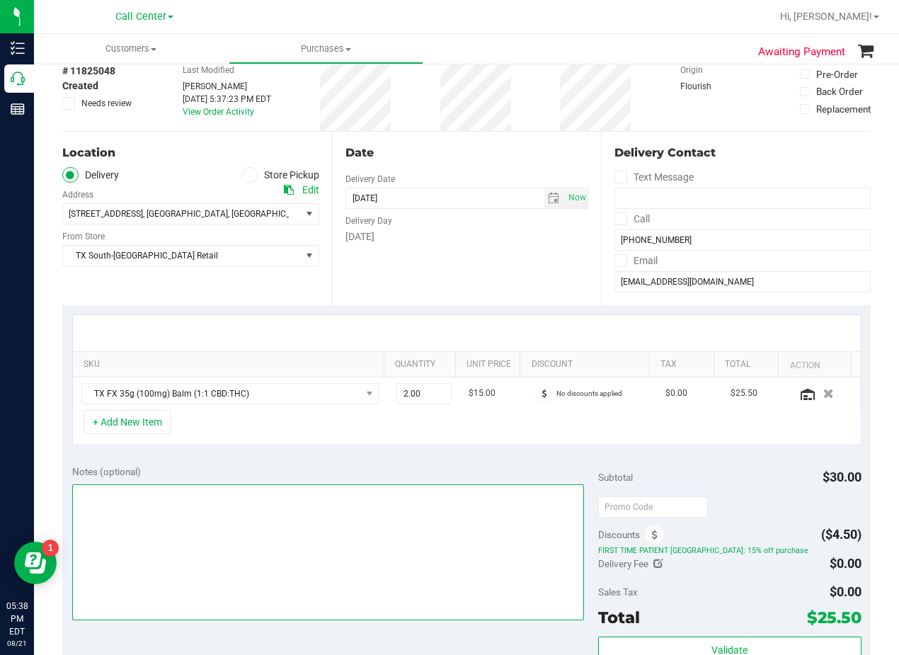
click at [447, 528] on textarea at bounding box center [328, 552] width 512 height 136
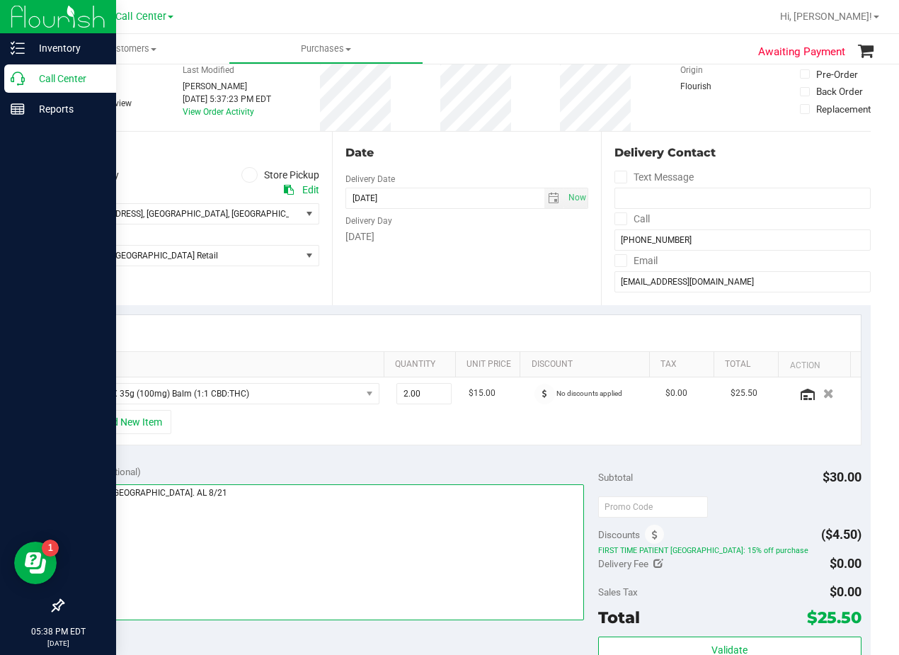
type textarea "pu 8/22 South Austin. AL 8/21"
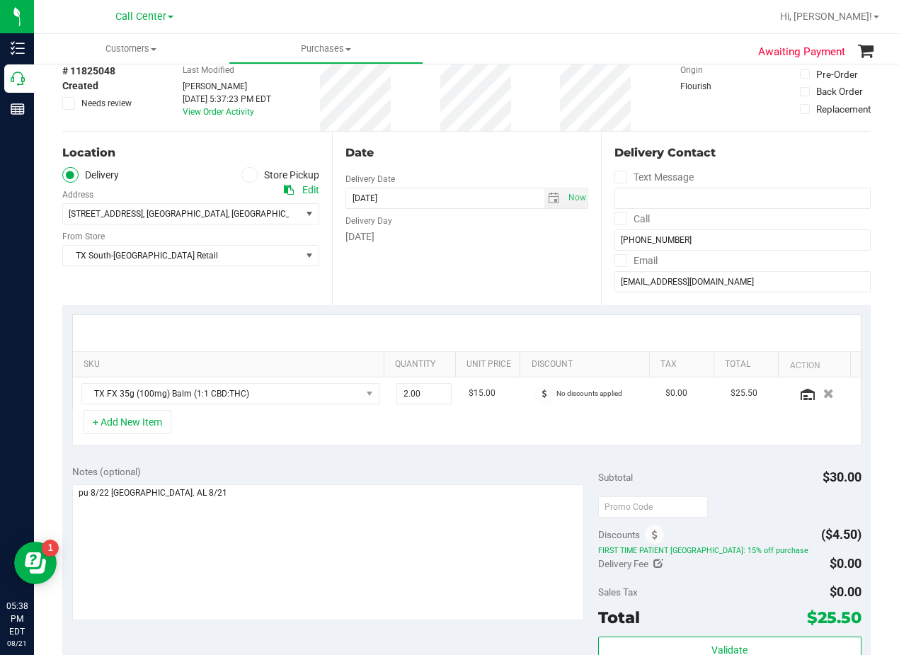
click at [551, 244] on div "Date Delivery Date 08/21/2025 Now 08/21/2025 08:00 AM Now Delivery Day Thursday" at bounding box center [467, 218] width 270 height 173
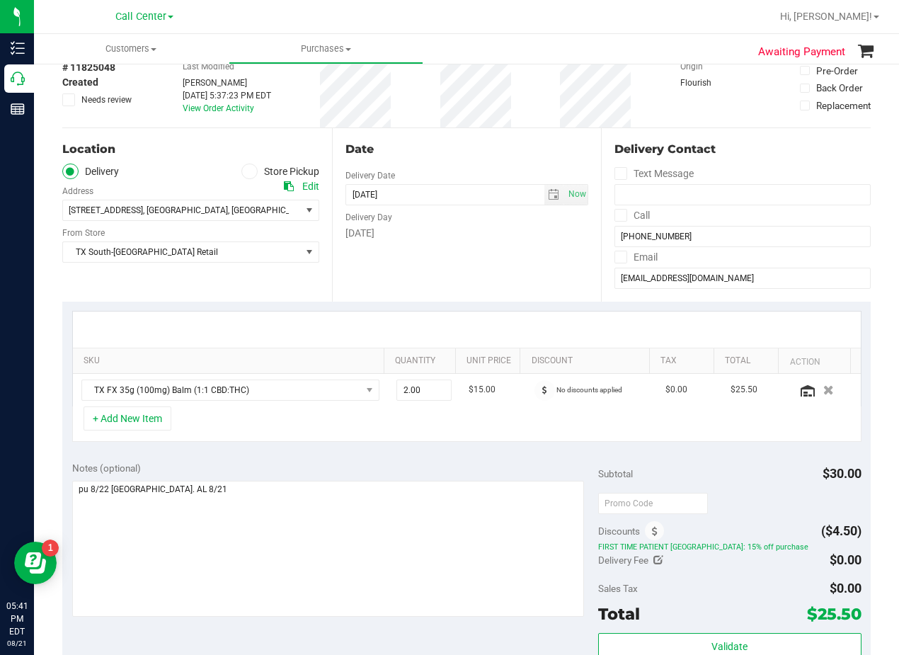
scroll to position [142, 0]
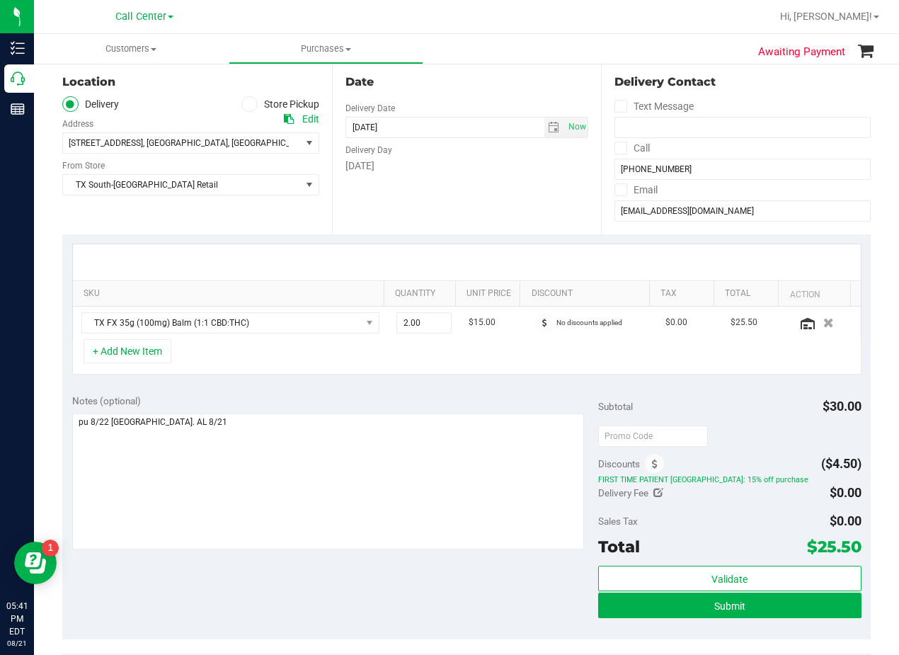
click at [151, 369] on div "+ Add New Item" at bounding box center [466, 356] width 789 height 35
click at [148, 357] on button "+ Add New Item" at bounding box center [128, 351] width 88 height 24
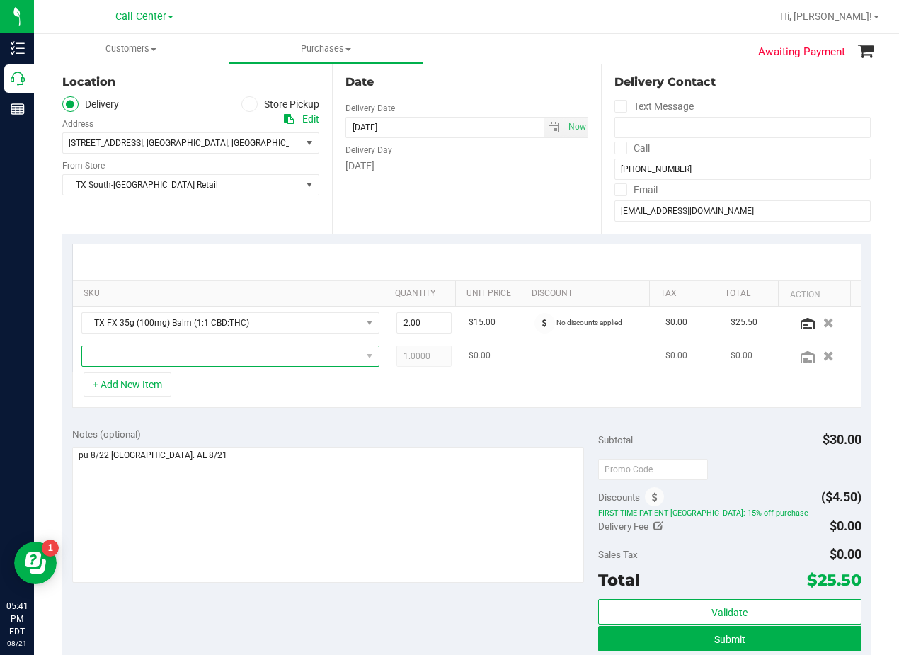
click at [185, 360] on span "NO DATA FOUND" at bounding box center [221, 356] width 279 height 20
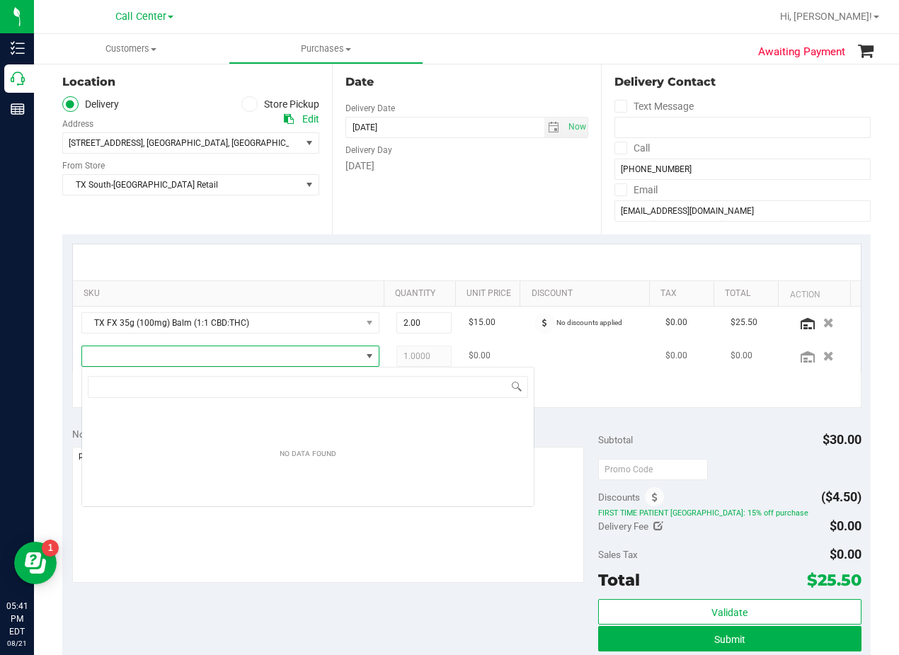
scroll to position [21, 289]
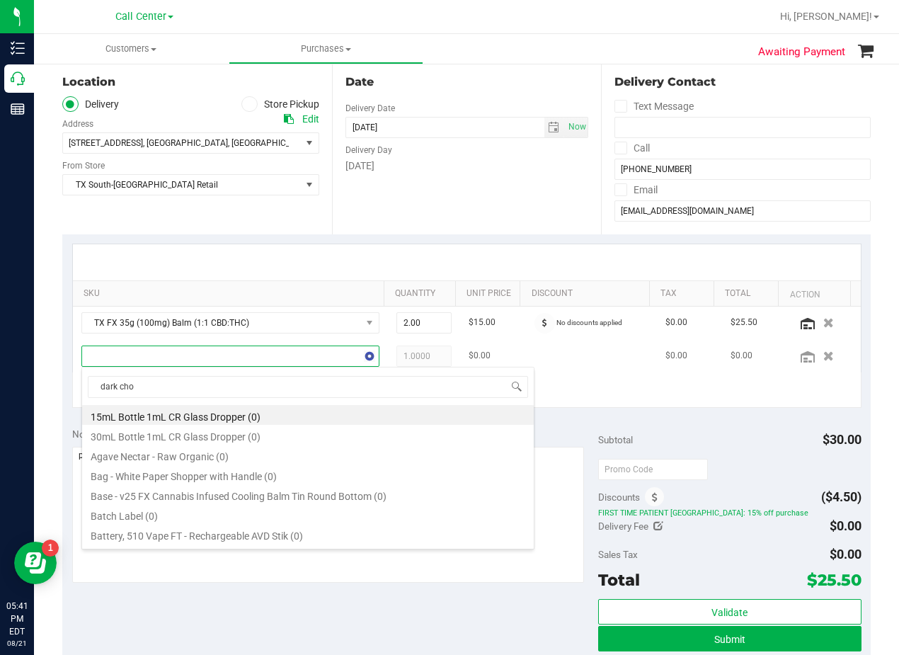
type input "dark choc"
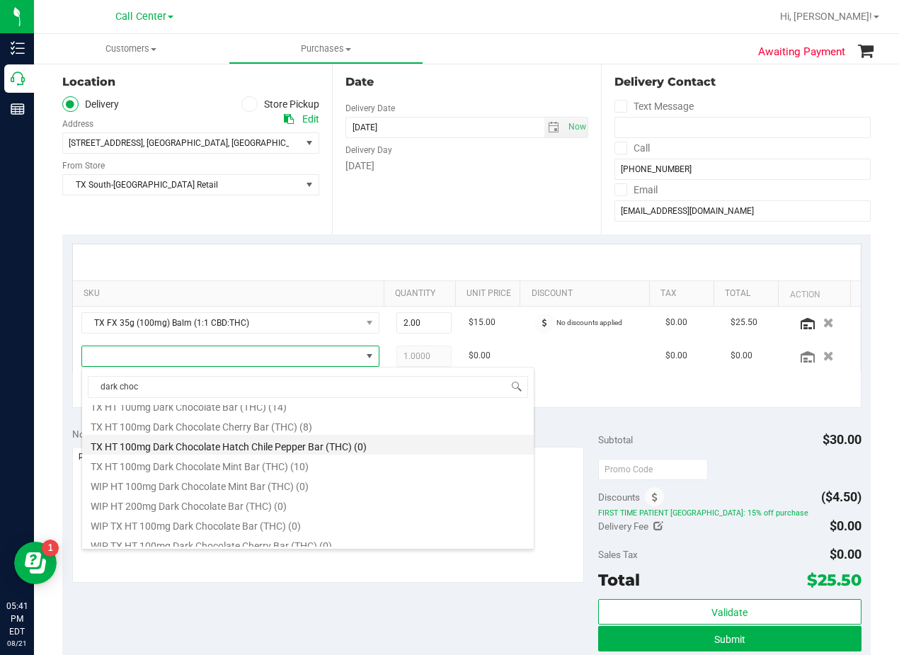
scroll to position [679, 0]
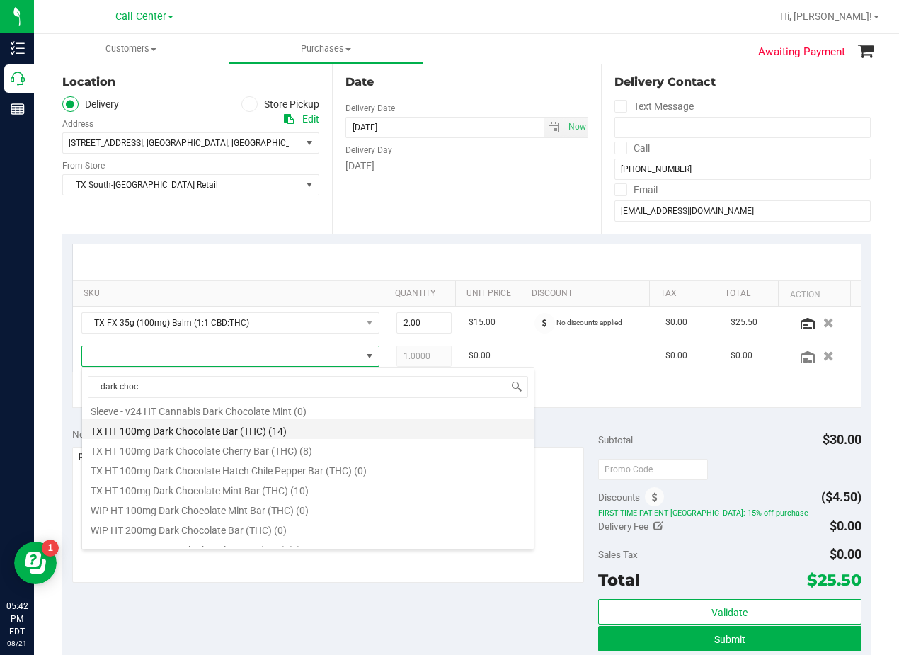
click at [241, 433] on li "TX HT 100mg Dark Chocolate Bar (THC) (14)" at bounding box center [308, 429] width 452 height 20
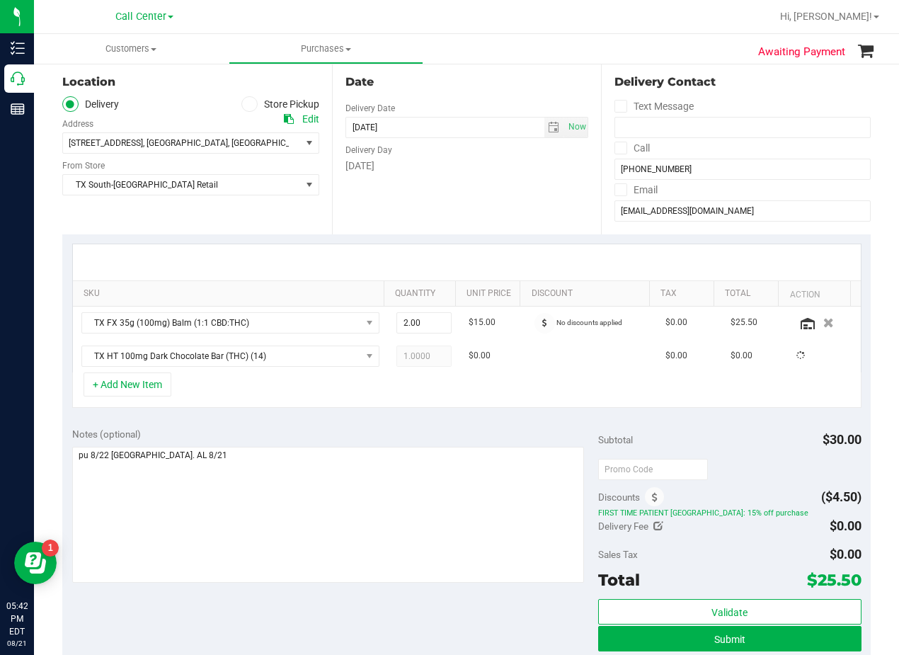
click at [348, 404] on div "+ Add New Item" at bounding box center [466, 389] width 789 height 35
click at [488, 211] on div "Date Delivery Date 08/21/2025 Now 08/21/2025 08:00 AM Now Delivery Day Thursday" at bounding box center [467, 147] width 270 height 173
click at [498, 171] on div "[DATE]" at bounding box center [466, 166] width 243 height 15
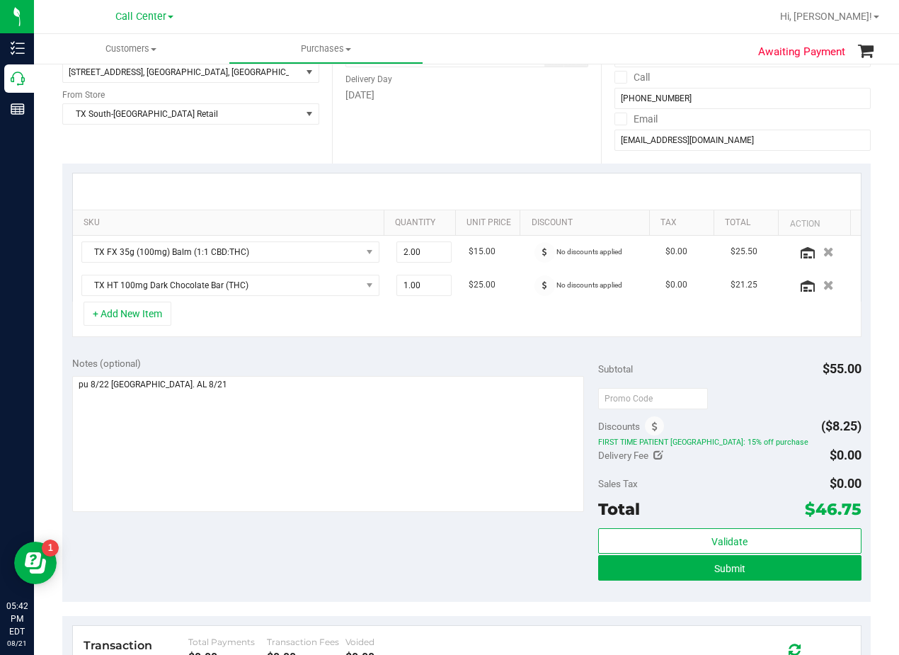
click at [500, 182] on div at bounding box center [467, 191] width 788 height 36
click at [495, 185] on div at bounding box center [467, 191] width 788 height 36
click at [495, 187] on div at bounding box center [467, 191] width 788 height 36
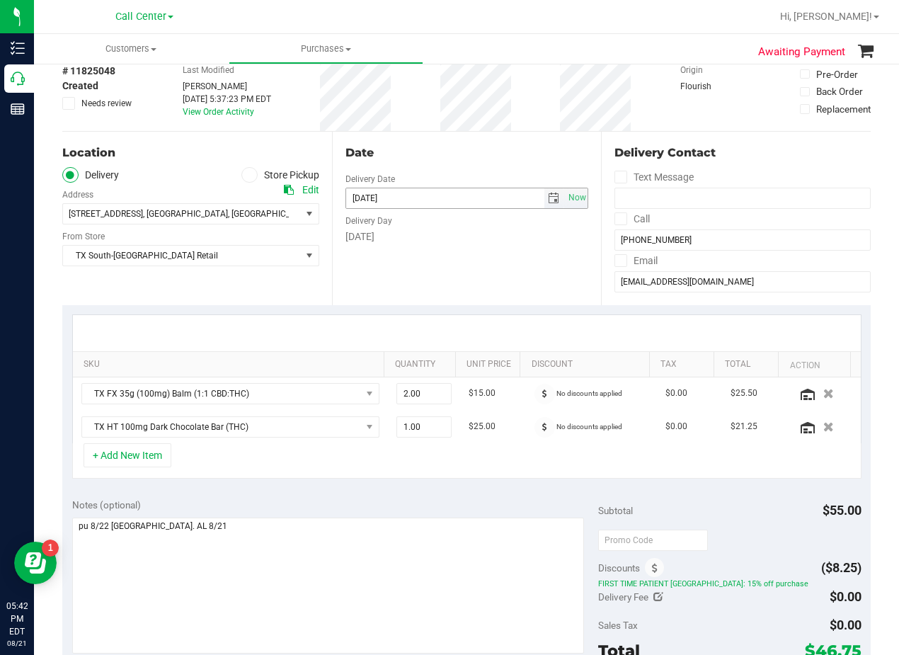
scroll to position [0, 0]
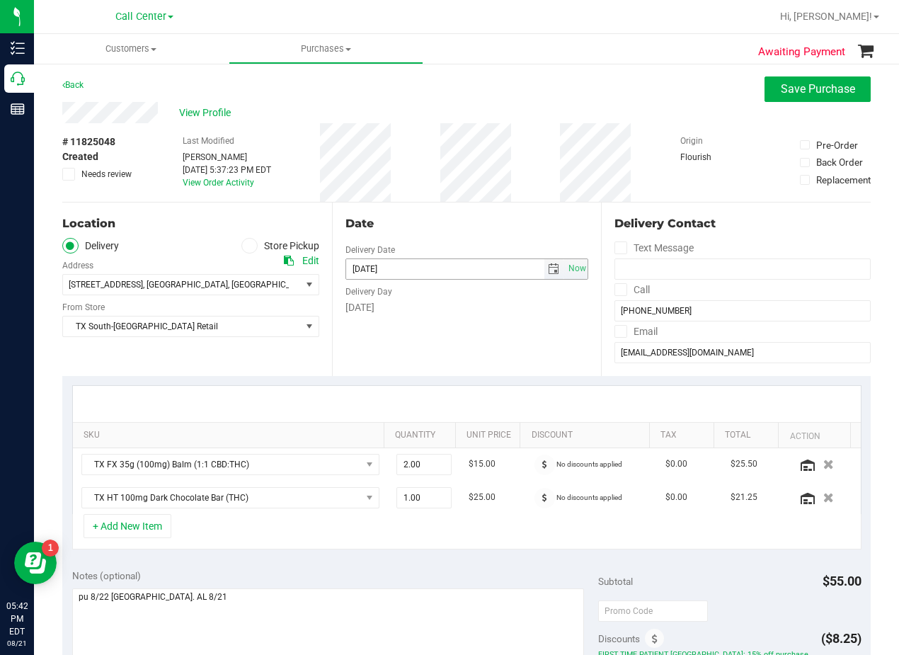
click at [548, 263] on span "select" at bounding box center [553, 268] width 11 height 11
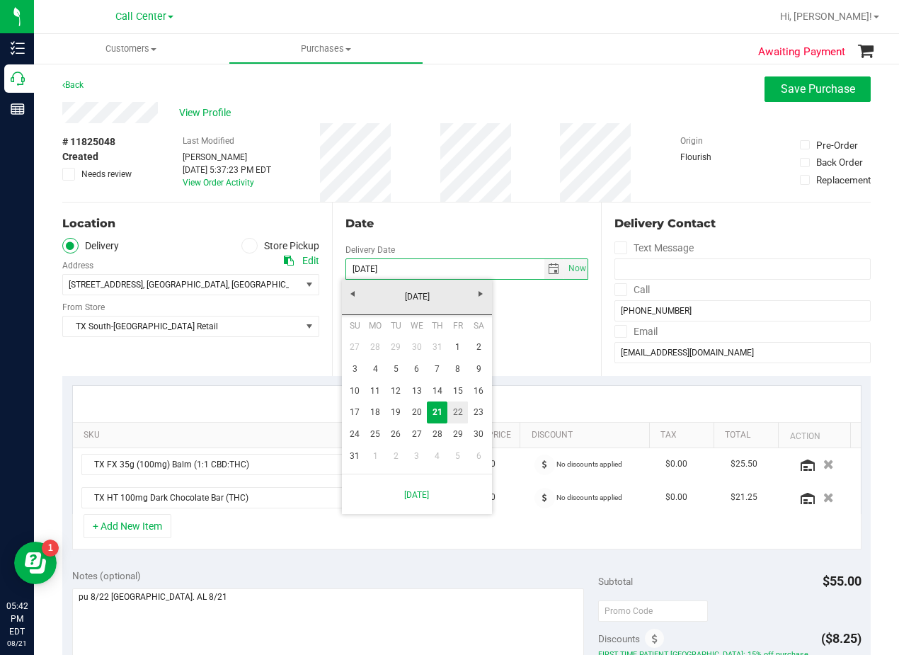
click at [458, 409] on link "22" at bounding box center [457, 412] width 21 height 22
type input "[DATE]"
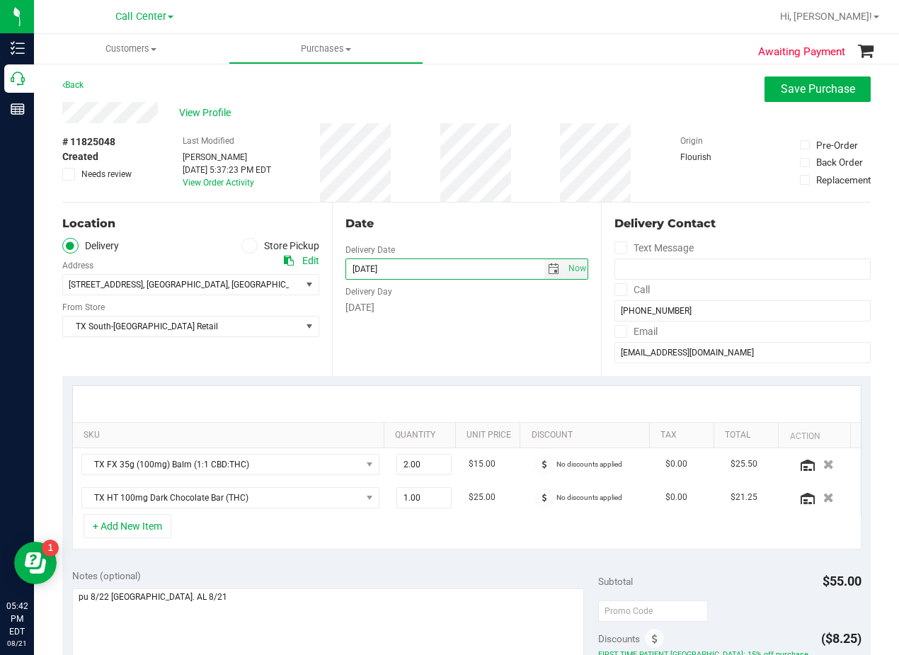
click at [463, 327] on div "Date Delivery Date 08/22/2025 Now 08/22/2025 08:00 AM Now Delivery Day Friday" at bounding box center [467, 288] width 270 height 173
click at [489, 212] on div "Date Delivery Date 08/22/2025 Now 08/22/2025 08:00 AM Now Delivery Day Friday" at bounding box center [467, 288] width 270 height 173
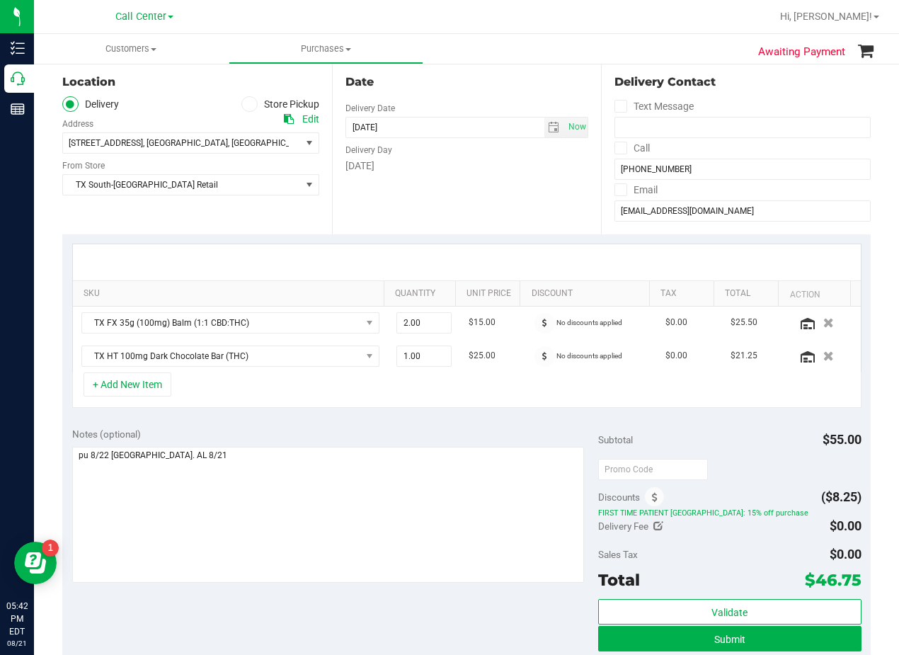
scroll to position [212, 0]
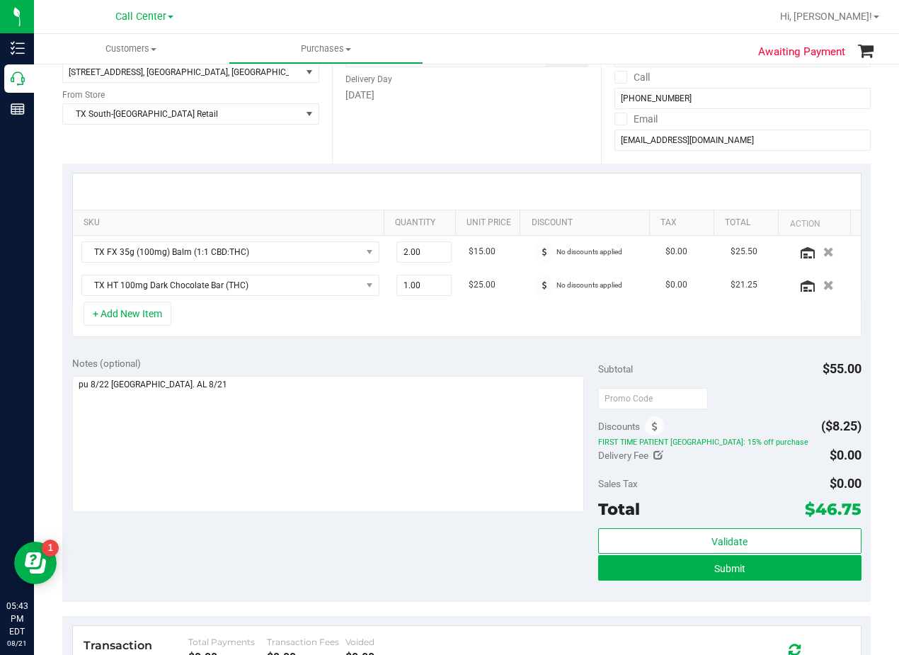
click at [499, 185] on div at bounding box center [467, 191] width 788 height 36
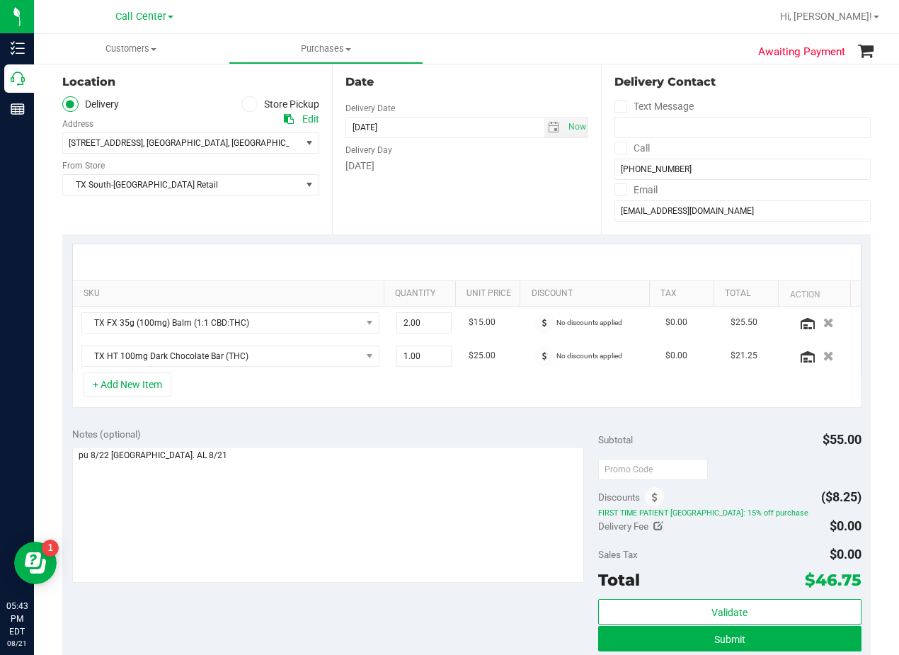
scroll to position [71, 0]
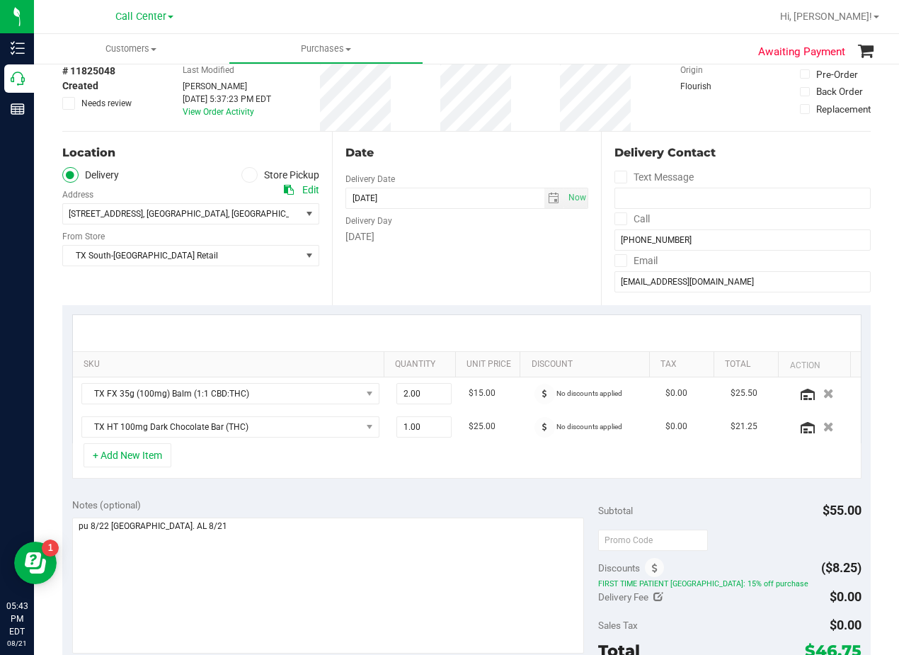
click at [494, 159] on div "Date" at bounding box center [466, 152] width 243 height 17
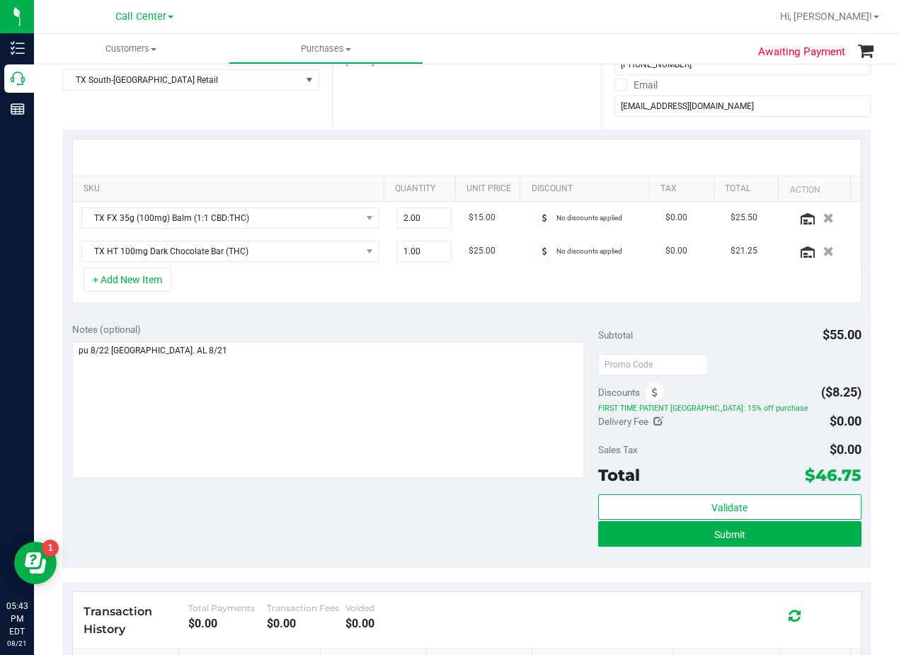
scroll to position [283, 0]
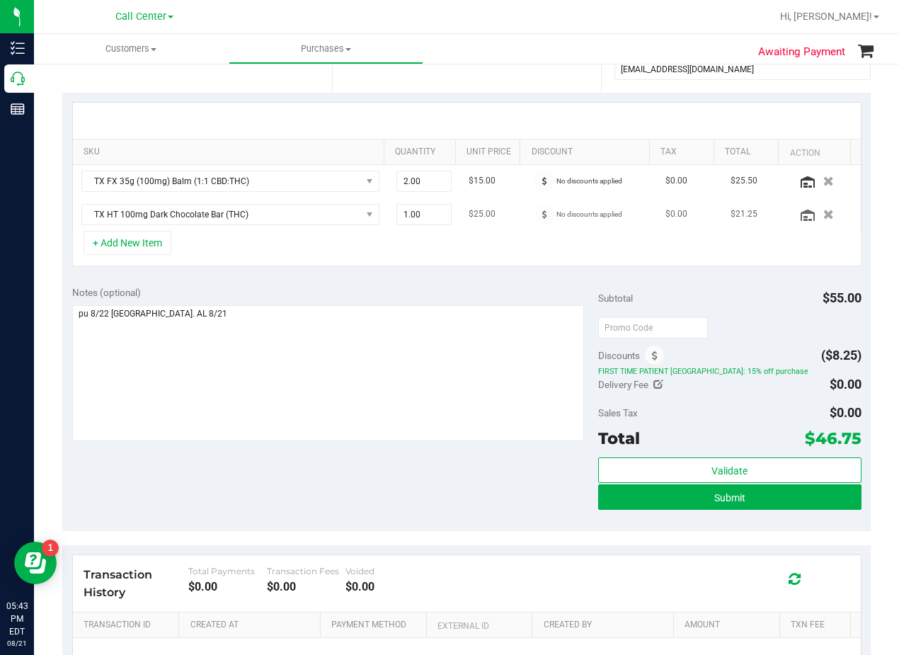
click at [501, 199] on td "$25.00" at bounding box center [492, 214] width 65 height 33
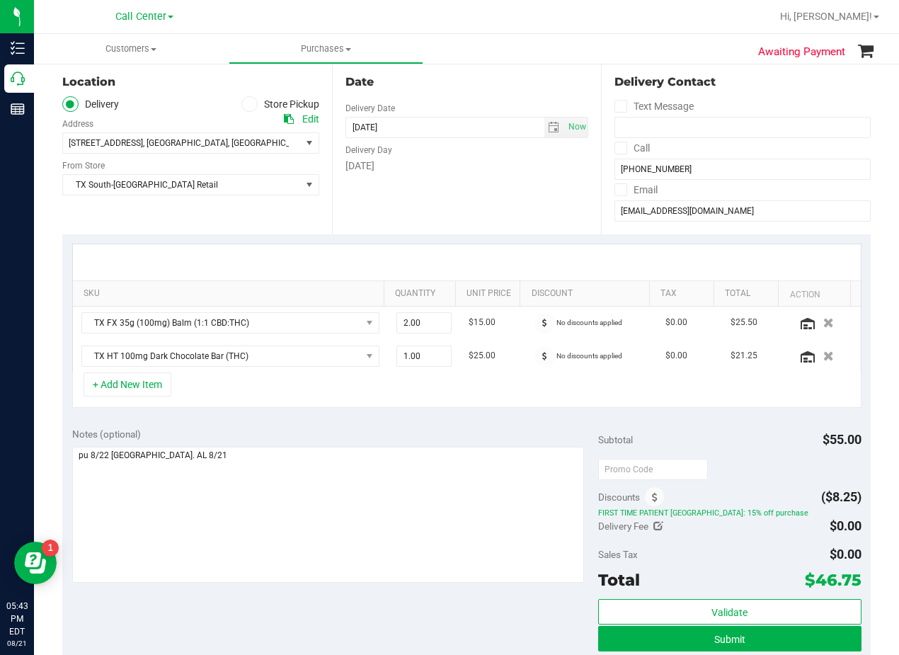
click at [501, 198] on div "Date Delivery Date 08/22/2025 Now 08/22/2025 08:00 AM Now Delivery Day Friday" at bounding box center [467, 147] width 270 height 173
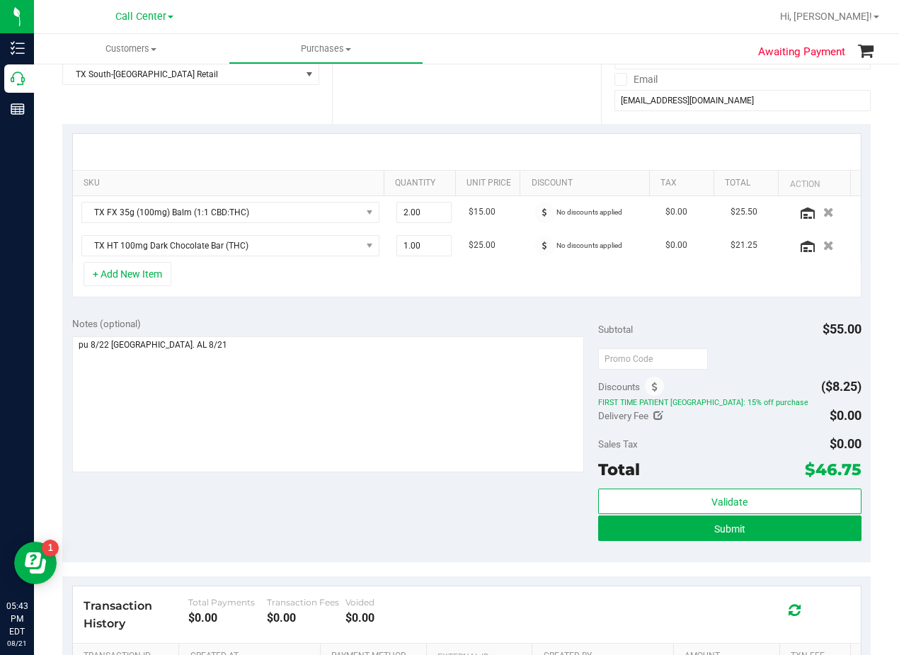
scroll to position [446, 0]
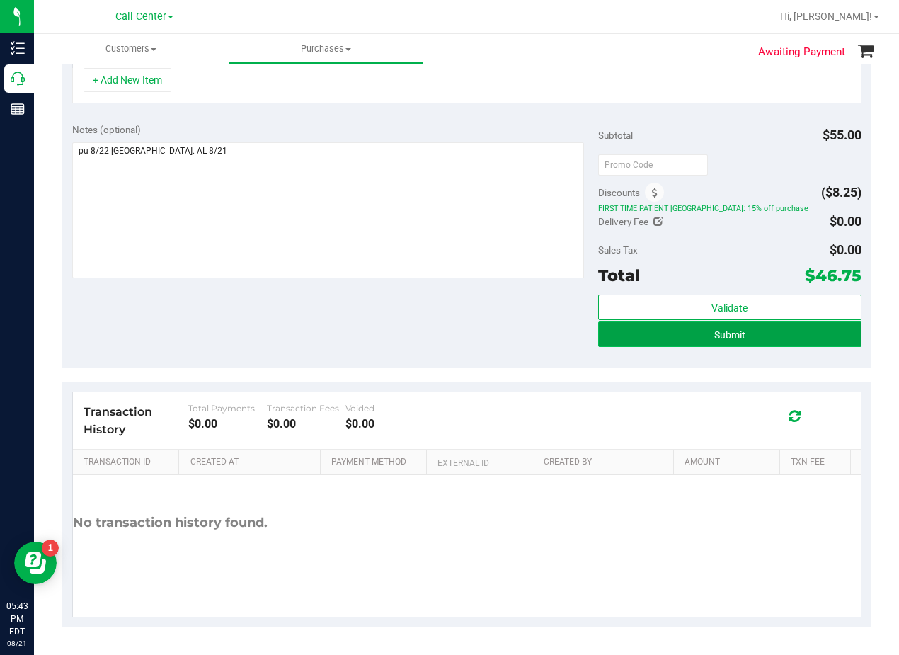
click at [632, 343] on button "Submit" at bounding box center [729, 333] width 263 height 25
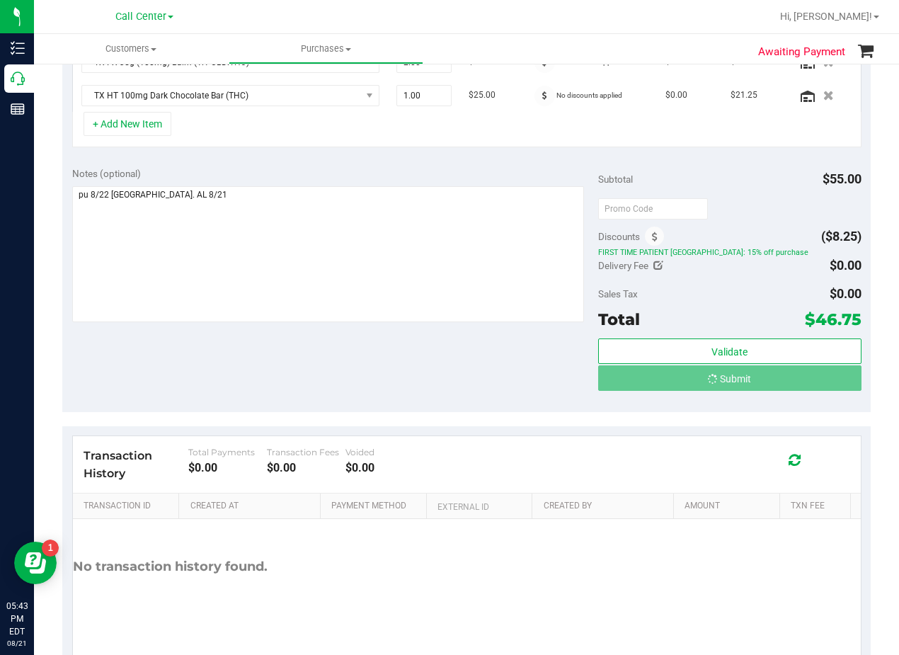
scroll to position [0, 0]
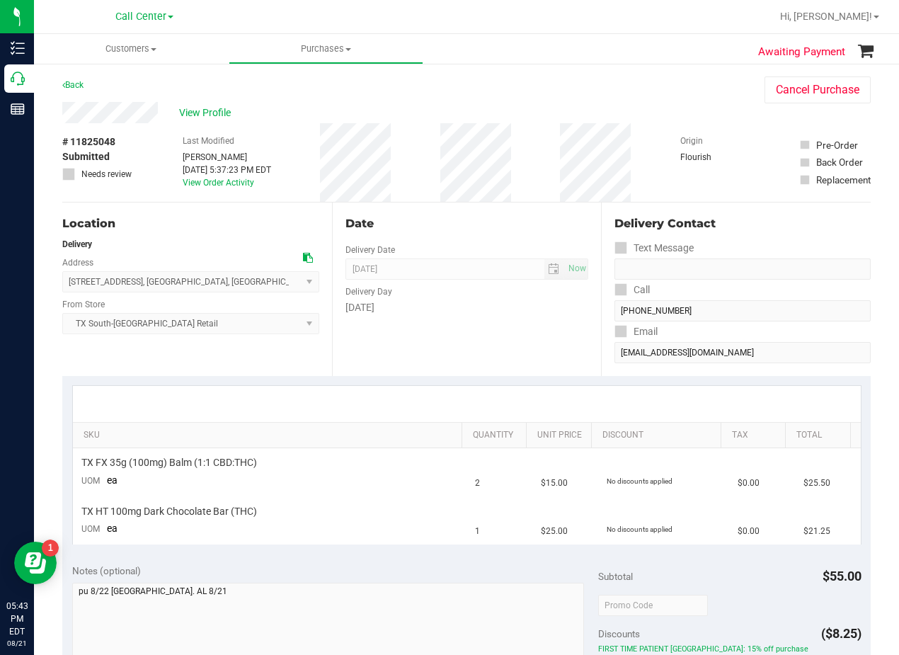
click at [124, 123] on div "# 11825048 Submitted Needs review" at bounding box center [97, 162] width 71 height 79
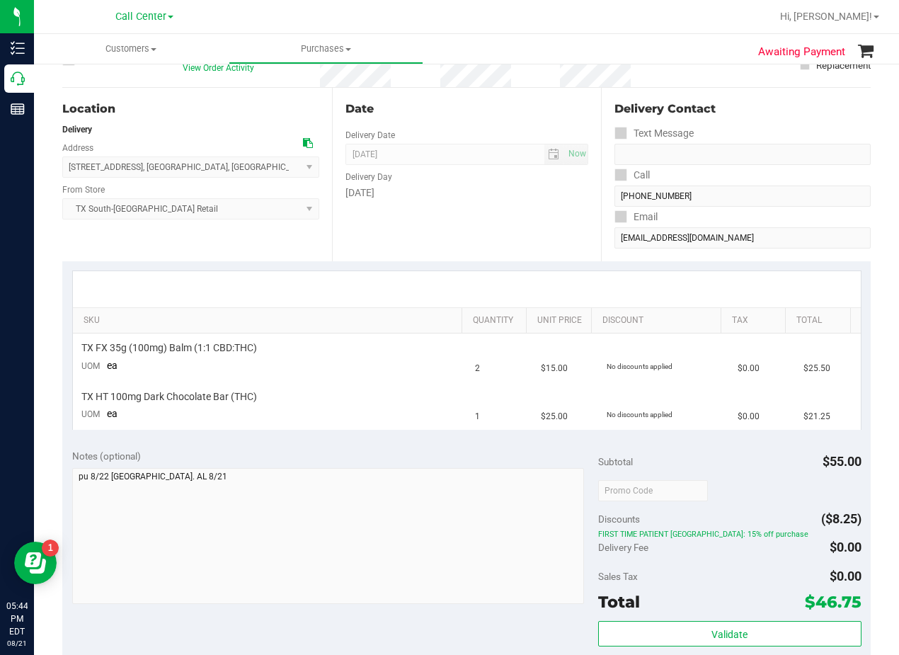
scroll to position [212, 0]
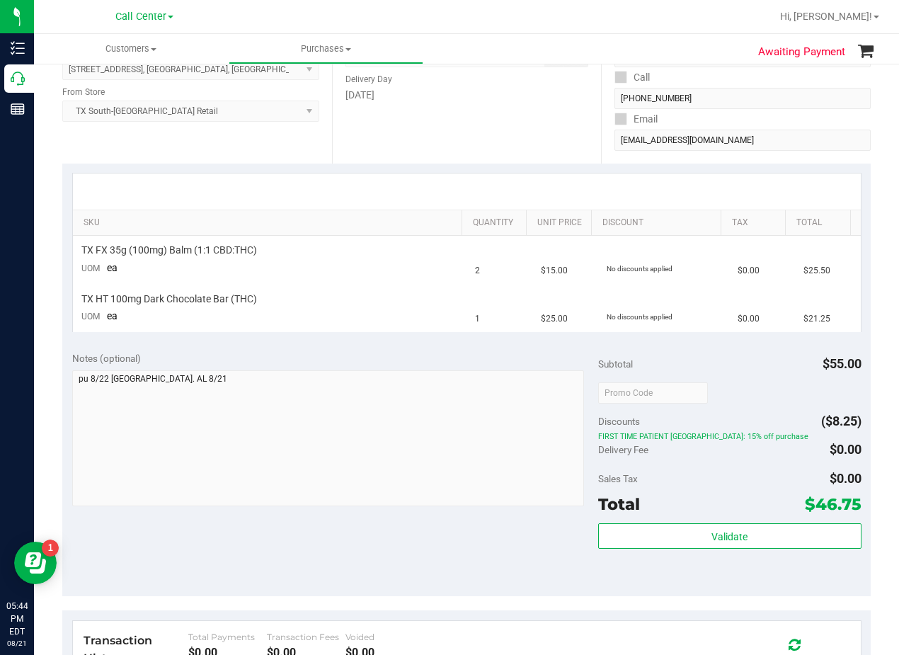
click at [510, 166] on div "SKU Quantity Unit Price Discount Tax Total TX FX 35g (100mg) Balm (1:1 CBD:THC)…" at bounding box center [466, 252] width 808 height 178
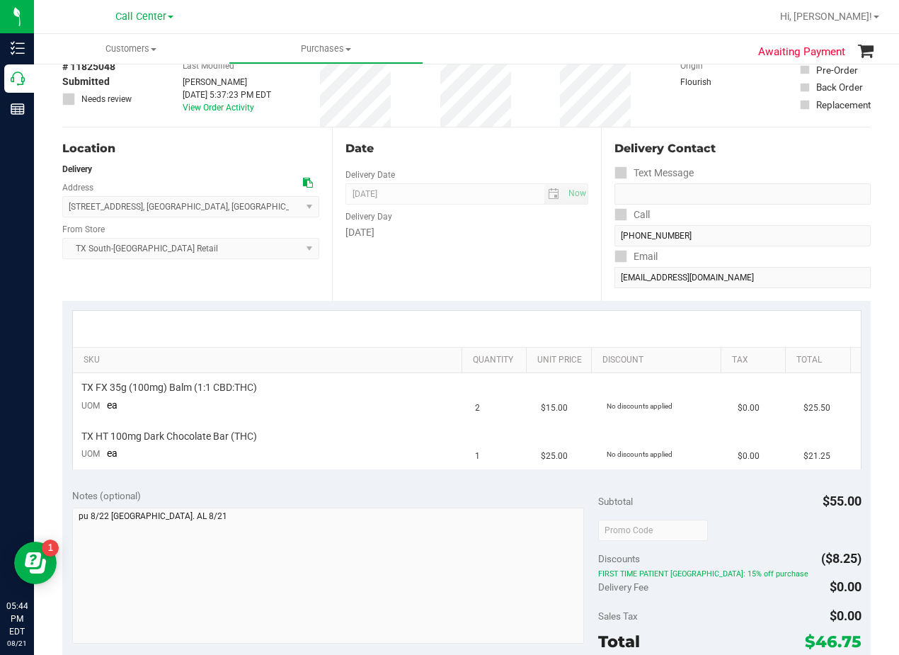
scroll to position [0, 0]
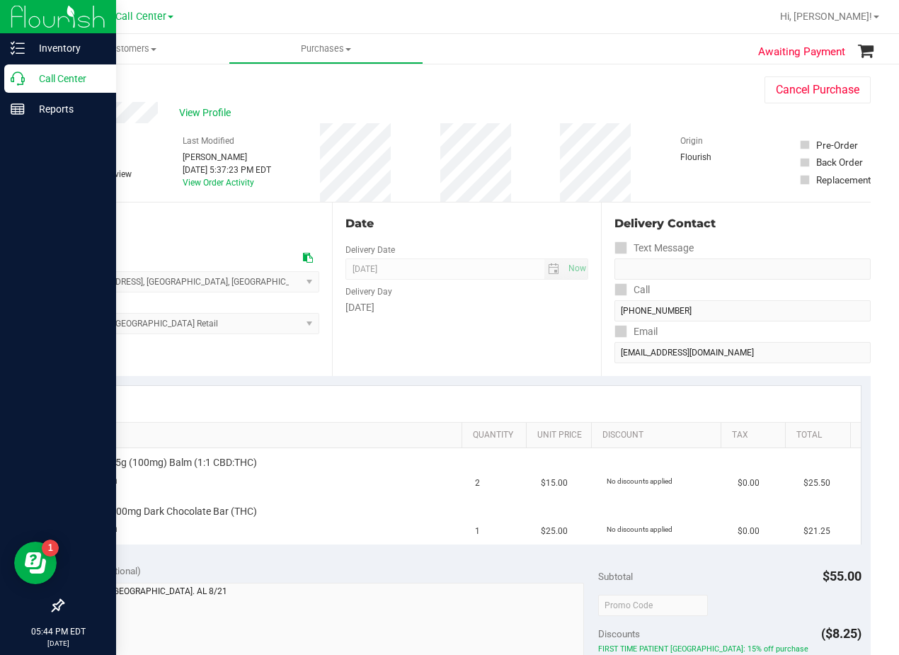
click at [25, 67] on div "Call Center" at bounding box center [60, 78] width 112 height 28
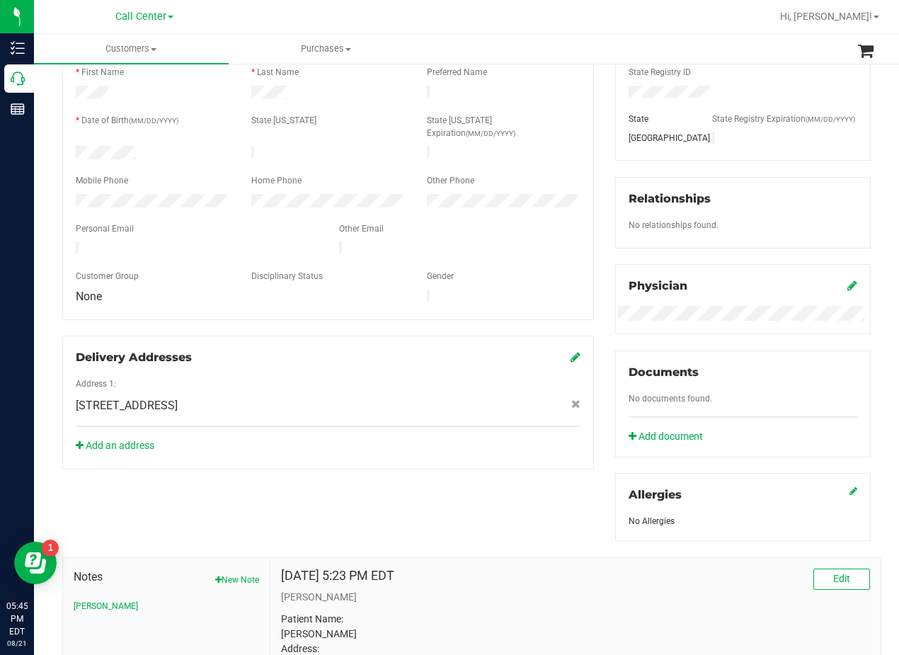
scroll to position [283, 0]
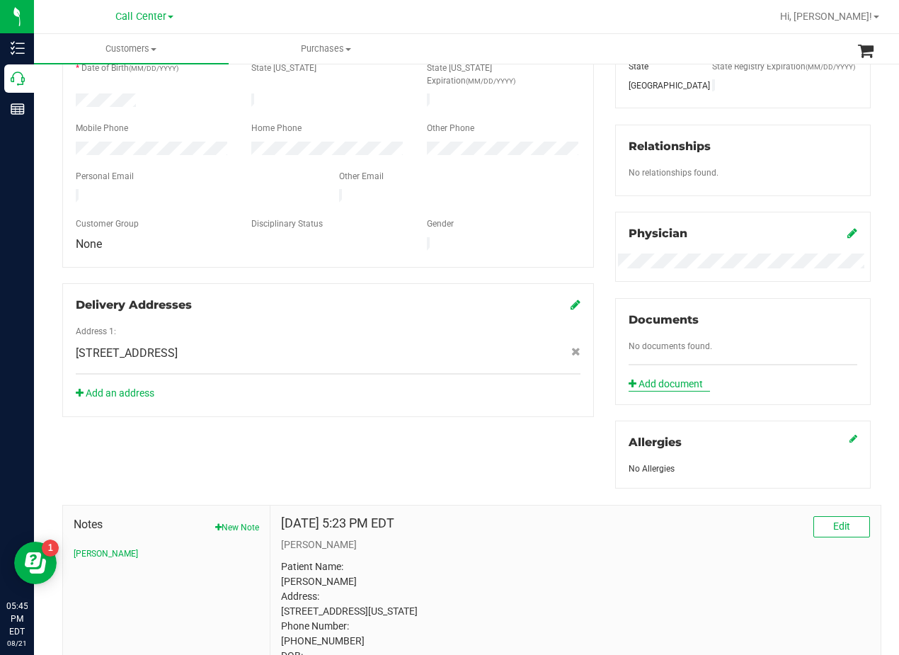
click at [662, 391] on link "Add document" at bounding box center [668, 384] width 81 height 15
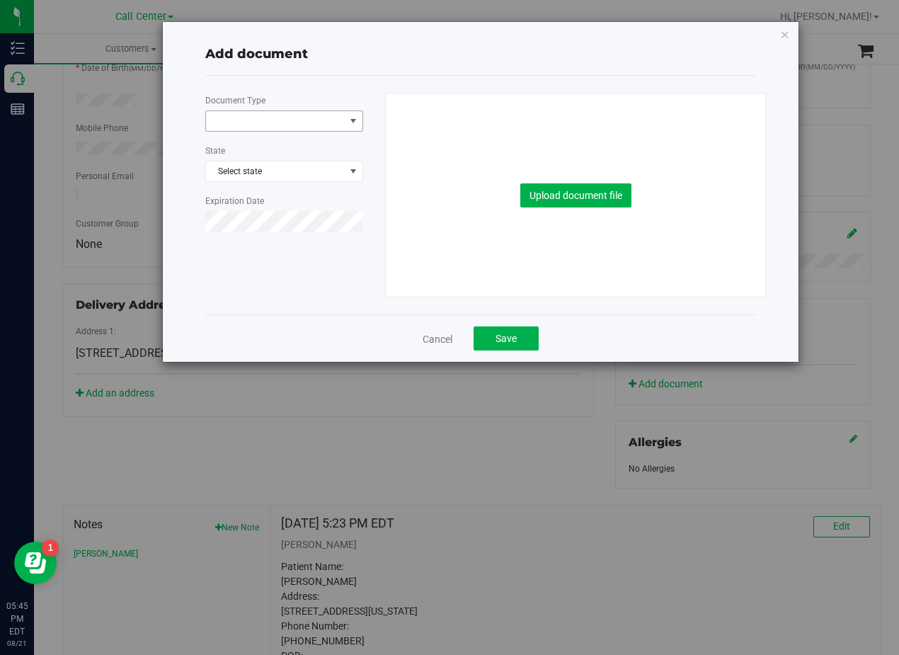
click at [315, 128] on span at bounding box center [275, 121] width 139 height 20
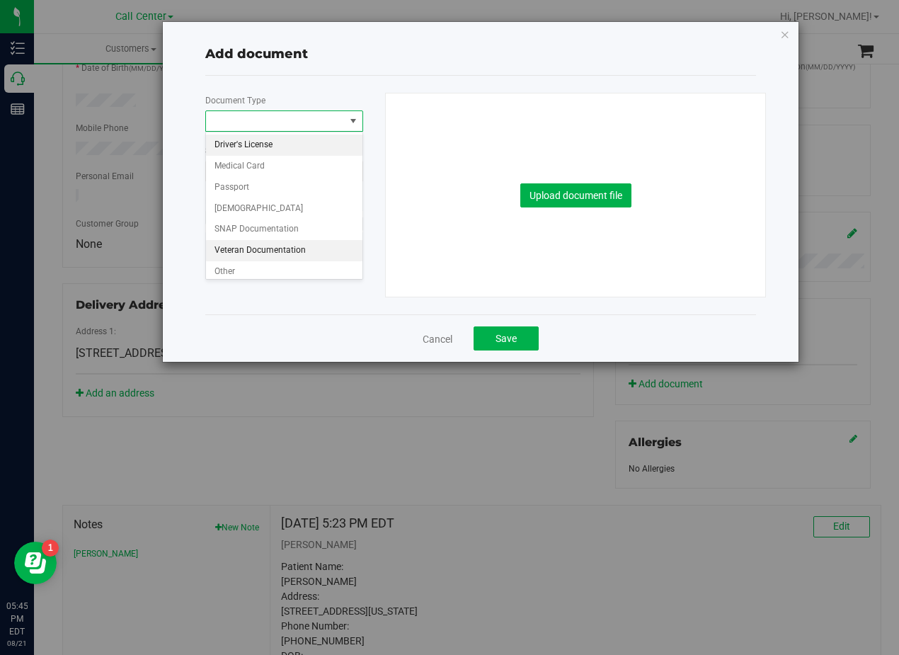
click at [263, 246] on li "Veteran Documentation" at bounding box center [284, 250] width 156 height 21
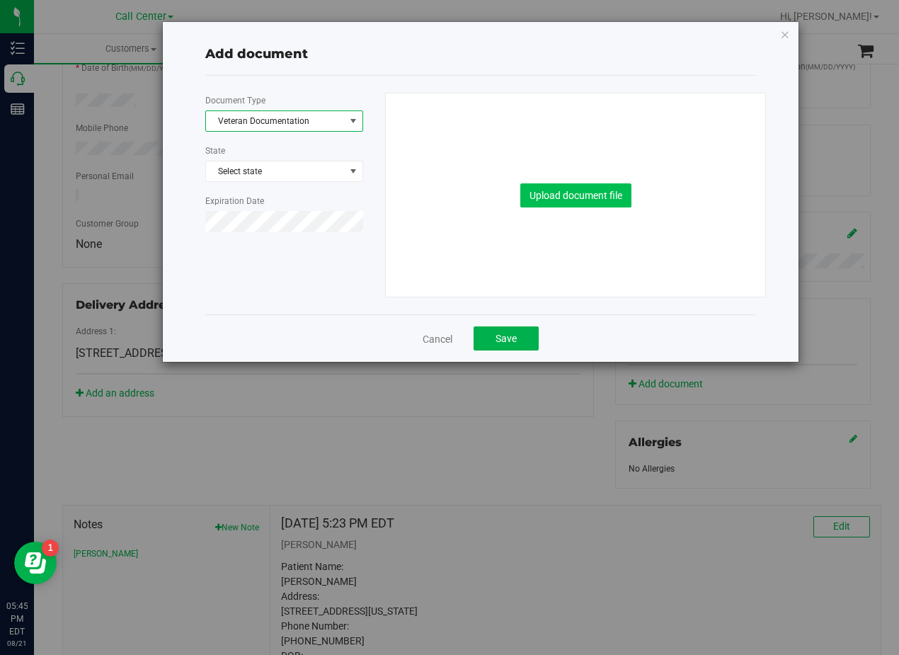
drag, startPoint x: 564, startPoint y: 176, endPoint x: 570, endPoint y: 184, distance: 9.6
click at [565, 176] on div "Upload document file" at bounding box center [575, 194] width 359 height 203
click at [573, 188] on button "Upload document file" at bounding box center [575, 195] width 111 height 24
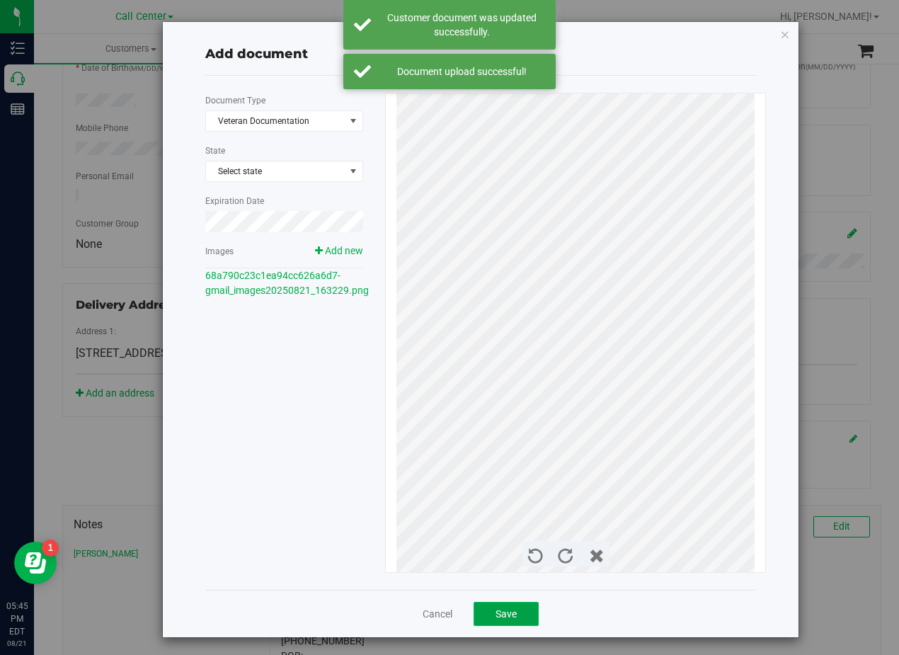
click at [527, 621] on button "Save" at bounding box center [505, 614] width 65 height 24
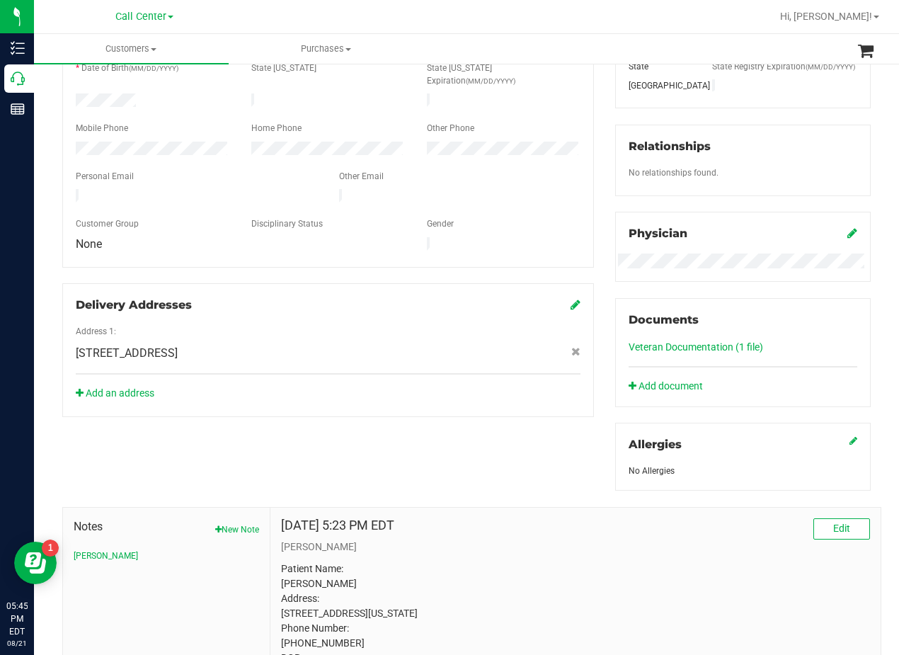
scroll to position [0, 0]
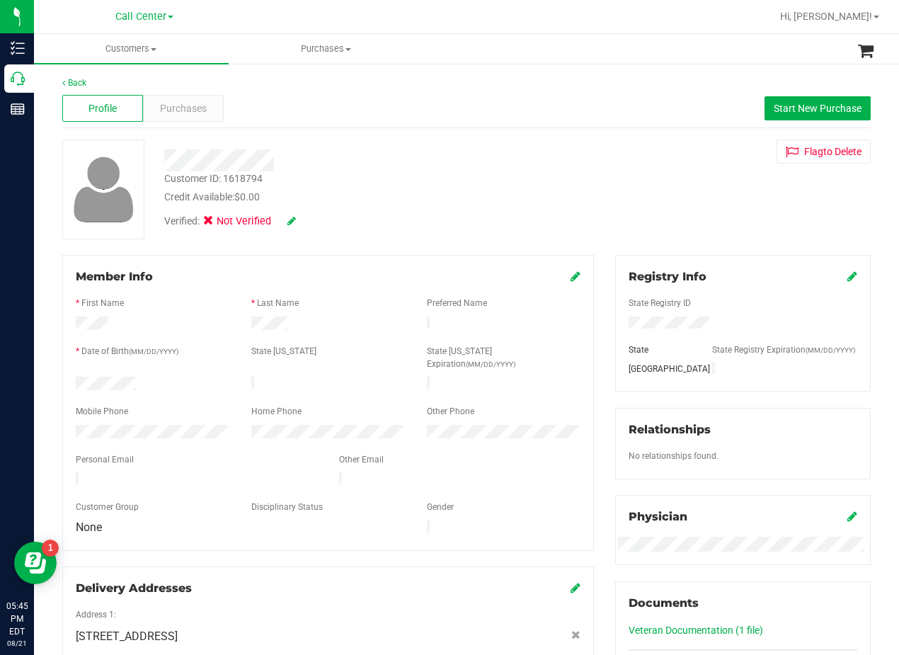
click at [570, 277] on icon at bounding box center [575, 275] width 10 height 11
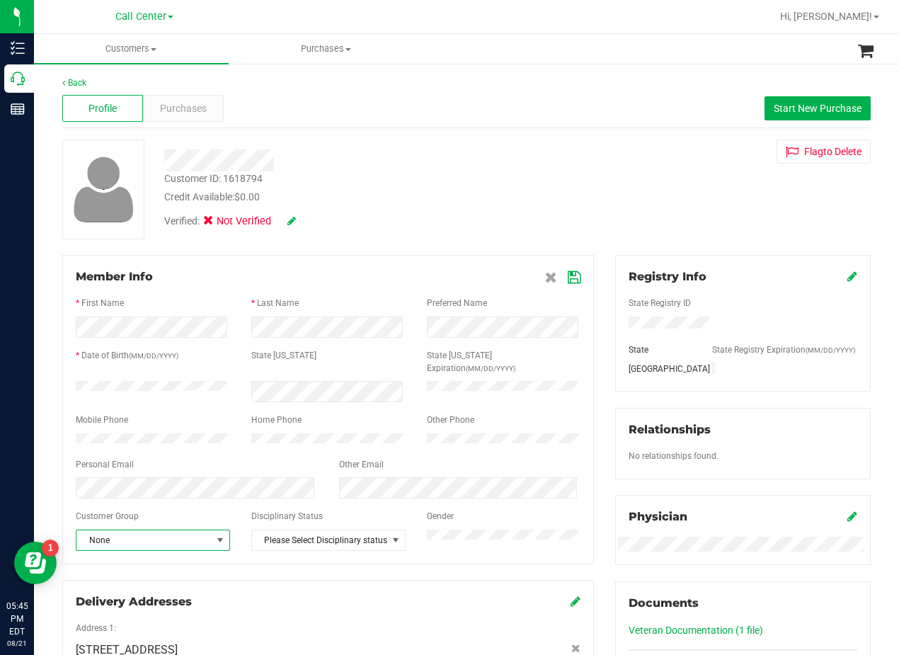
click at [188, 545] on span "None" at bounding box center [153, 539] width 154 height 21
click at [153, 509] on li "Veteran" at bounding box center [151, 510] width 150 height 21
click at [568, 277] on icon at bounding box center [574, 277] width 13 height 11
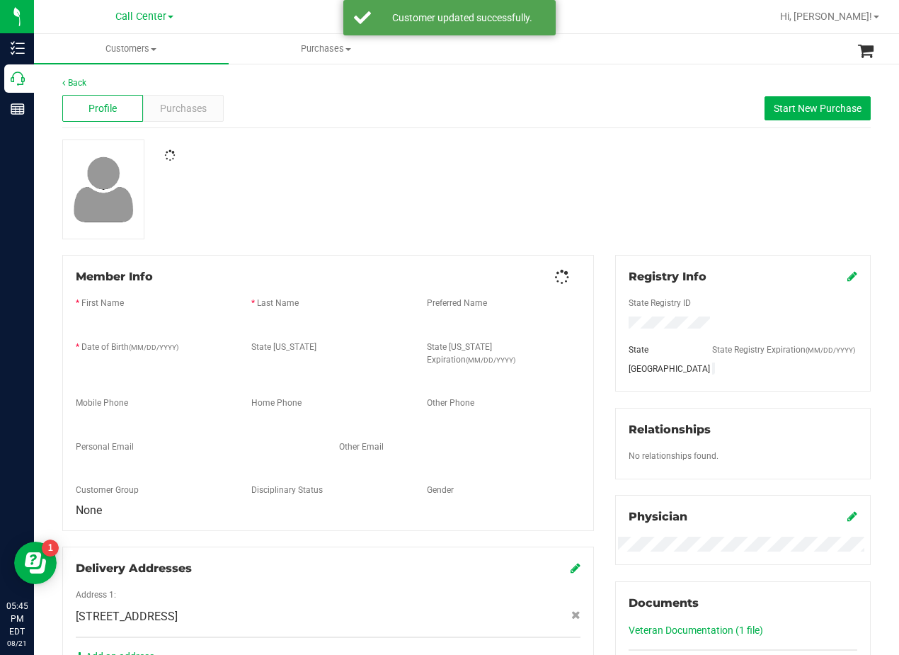
click at [534, 205] on div at bounding box center [467, 189] width 830 height 100
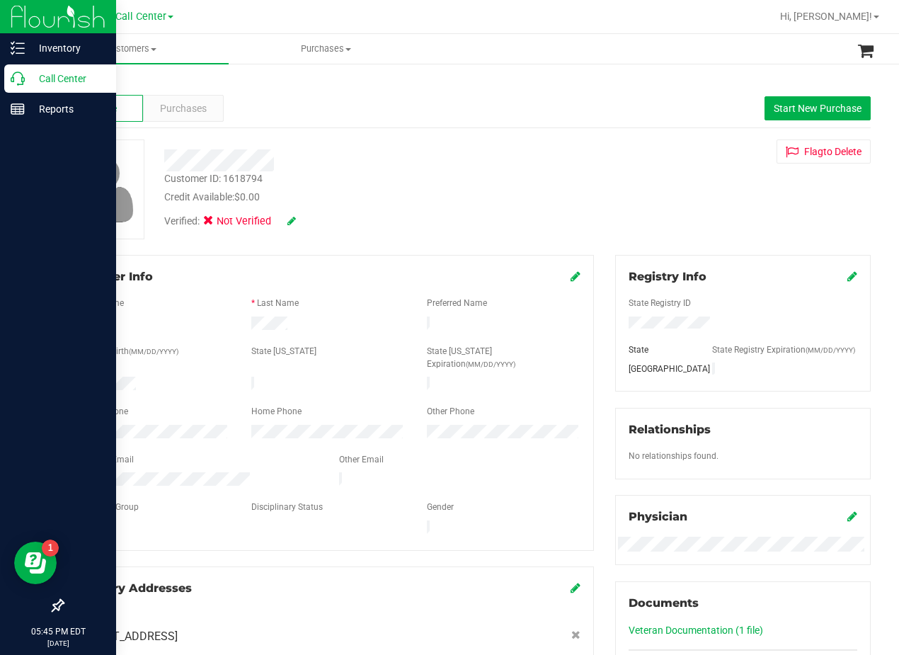
click at [23, 84] on icon at bounding box center [18, 78] width 14 height 14
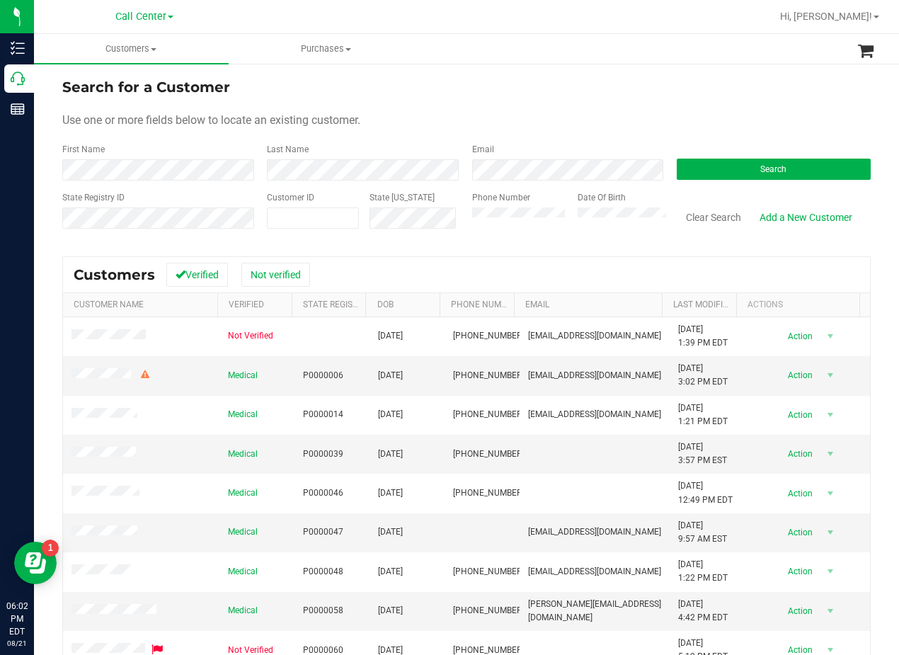
drag, startPoint x: 590, startPoint y: 99, endPoint x: 601, endPoint y: 105, distance: 13.0
click at [590, 99] on form "Search for a Customer Use one or more fields below to locate an existing custom…" at bounding box center [466, 158] width 808 height 165
click at [796, 169] on button "Search" at bounding box center [774, 169] width 194 height 21
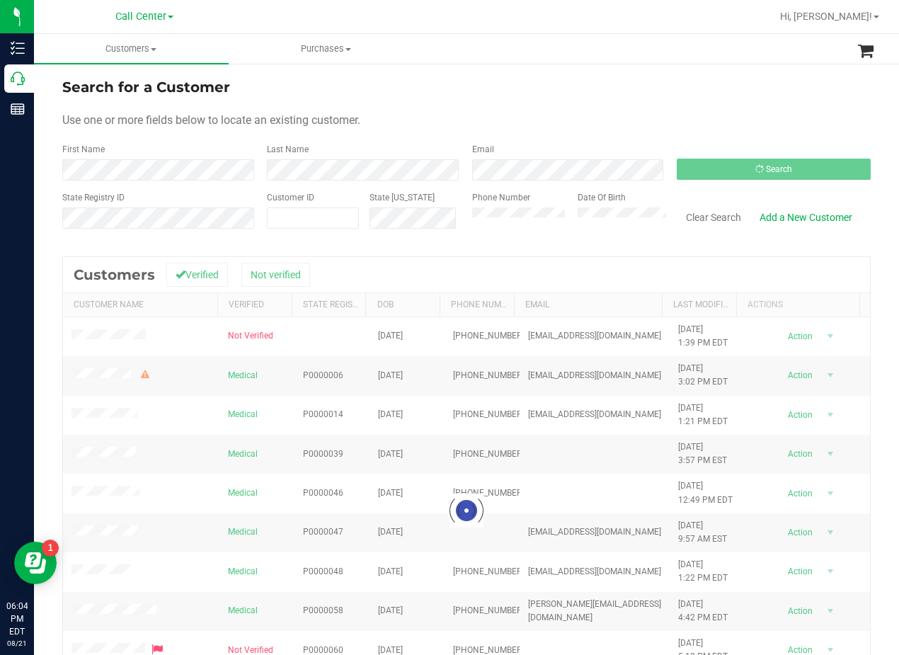
drag, startPoint x: 610, startPoint y: 101, endPoint x: 439, endPoint y: 110, distance: 171.5
click at [601, 102] on form "Search for a Customer Use one or more fields below to locate an existing custom…" at bounding box center [466, 158] width 808 height 165
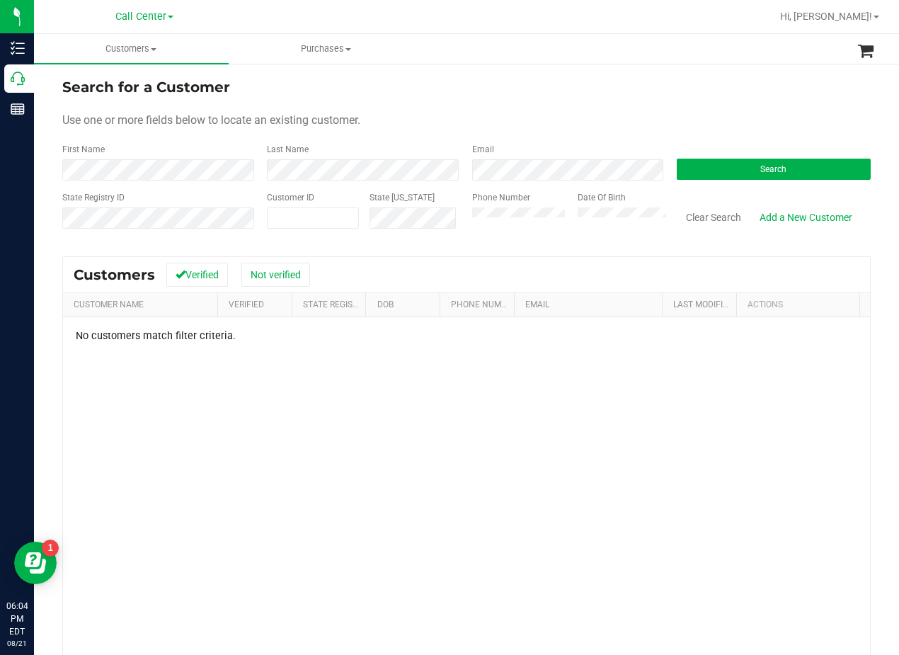
click at [510, 91] on div "Search for a Customer" at bounding box center [466, 86] width 808 height 21
drag, startPoint x: 535, startPoint y: 91, endPoint x: 399, endPoint y: 137, distance: 143.2
click at [532, 96] on div "Search for a Customer" at bounding box center [466, 86] width 808 height 21
click at [692, 219] on button "Clear Search" at bounding box center [714, 217] width 74 height 24
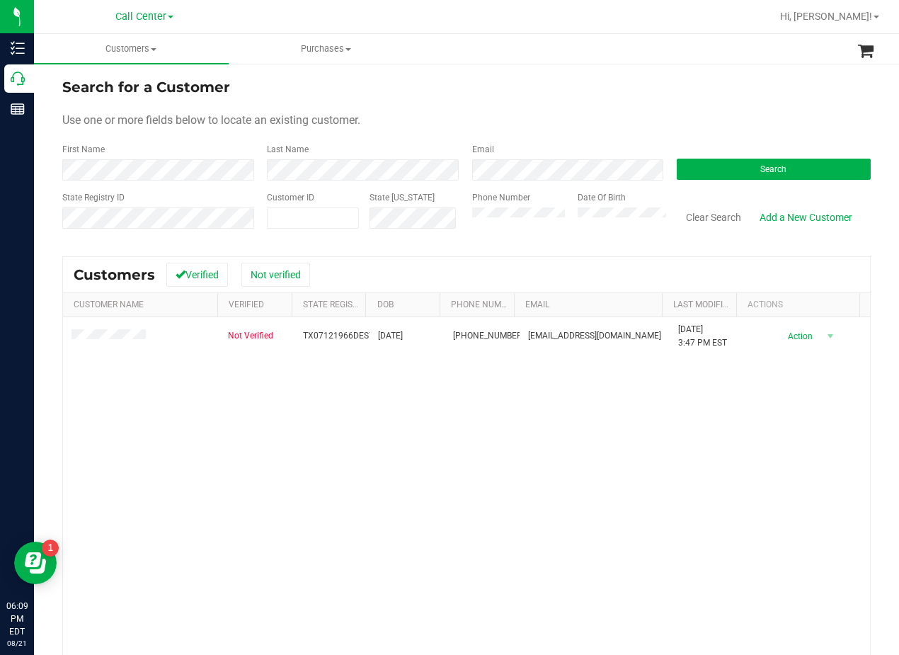
click at [580, 103] on form "Search for a Customer Use one or more fields below to locate an existing custom…" at bounding box center [466, 158] width 808 height 165
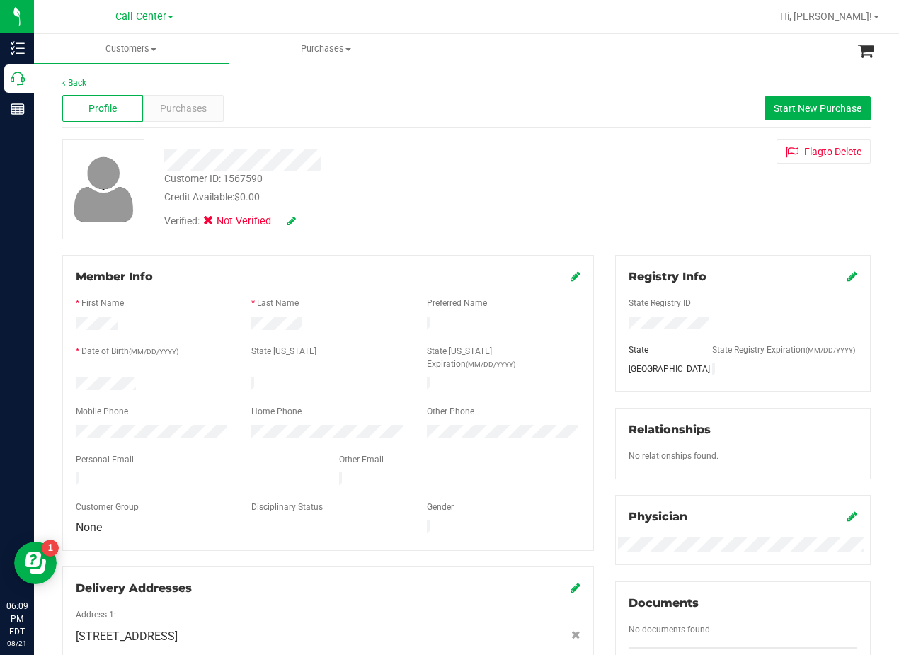
click at [585, 144] on div "Customer ID: 1567590 Credit Available: $0.00 Verified: Not Verified Flag to Del…" at bounding box center [467, 189] width 830 height 100
drag, startPoint x: 512, startPoint y: 133, endPoint x: 510, endPoint y: 183, distance: 49.6
click at [513, 133] on div "Back Profile Purchases Start New Purchase Customer ID: 1567590 Credit Available…" at bounding box center [466, 531] width 808 height 911
click at [463, 147] on div at bounding box center [361, 155] width 415 height 32
click at [800, 101] on button "Start New Purchase" at bounding box center [817, 108] width 106 height 24
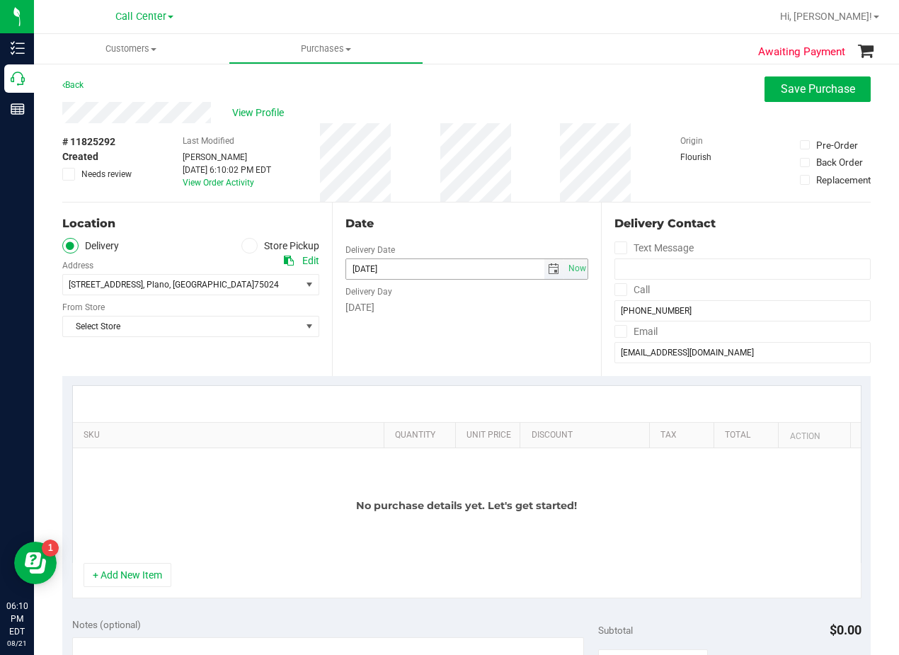
click at [548, 266] on span "select" at bounding box center [553, 268] width 11 height 11
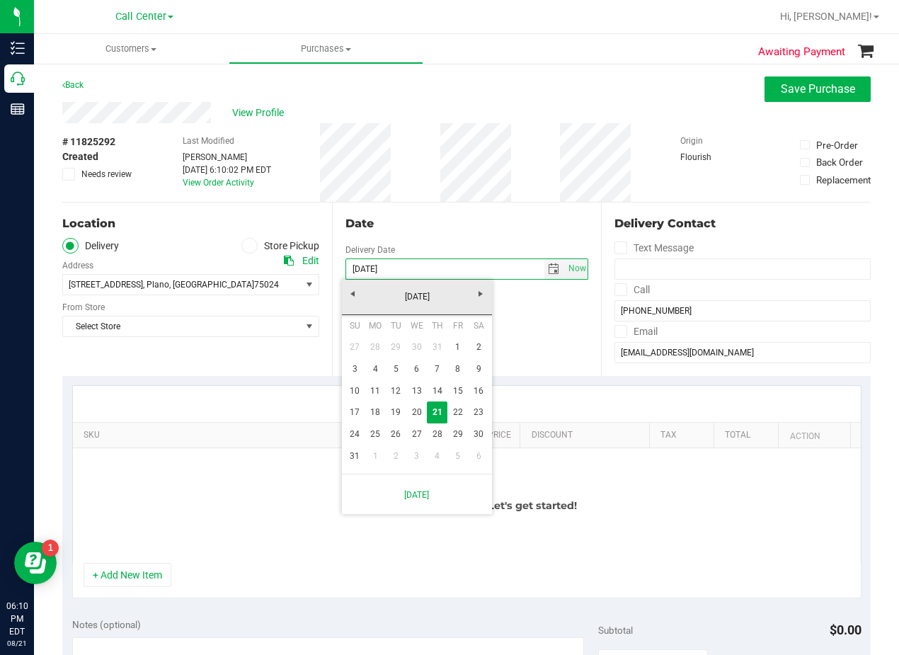
click at [483, 209] on div "Date Delivery Date 08/21/2025 Now 08/21/2025 06:10 PM Now Delivery Day Thursday" at bounding box center [467, 288] width 270 height 173
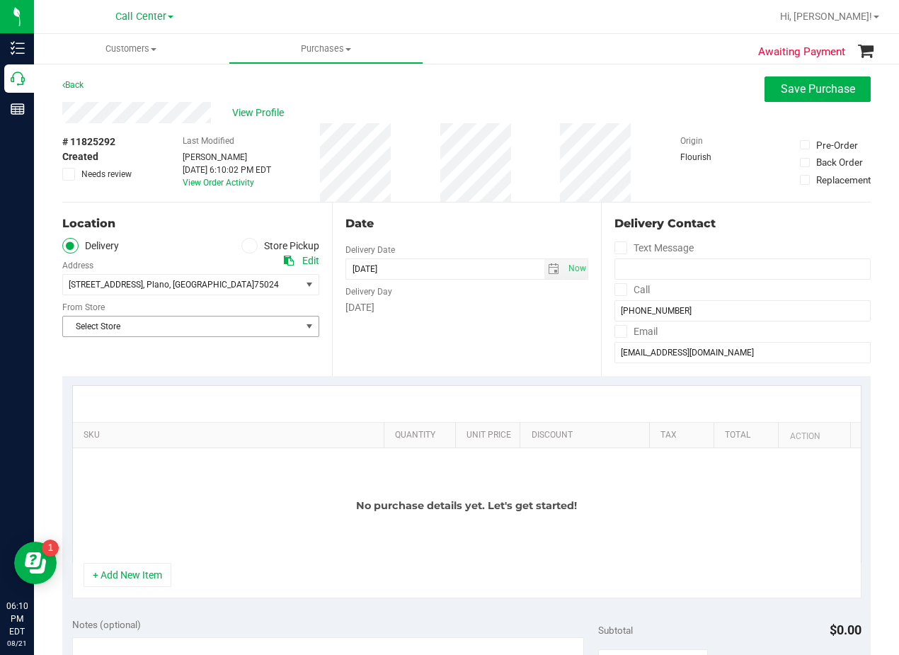
click at [217, 323] on span "Select Store" at bounding box center [182, 326] width 238 height 20
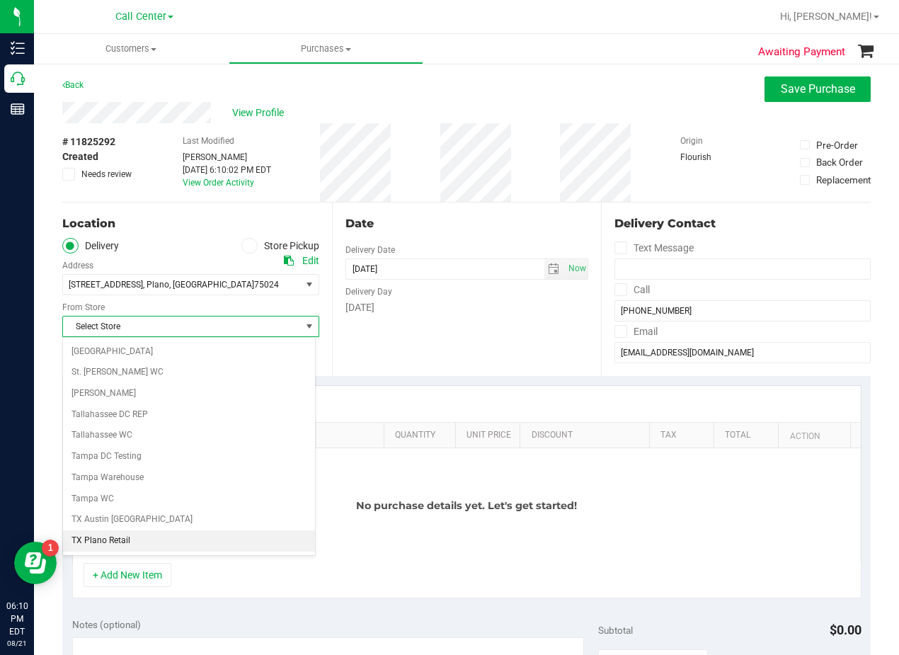
scroll to position [1028, 0]
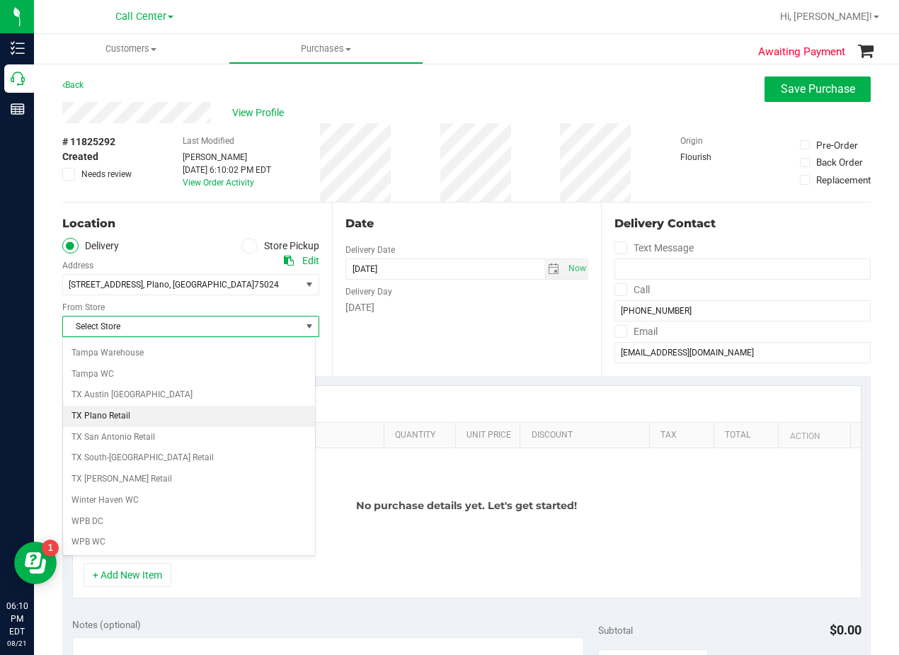
click at [207, 412] on li "TX Plano Retail" at bounding box center [189, 416] width 252 height 21
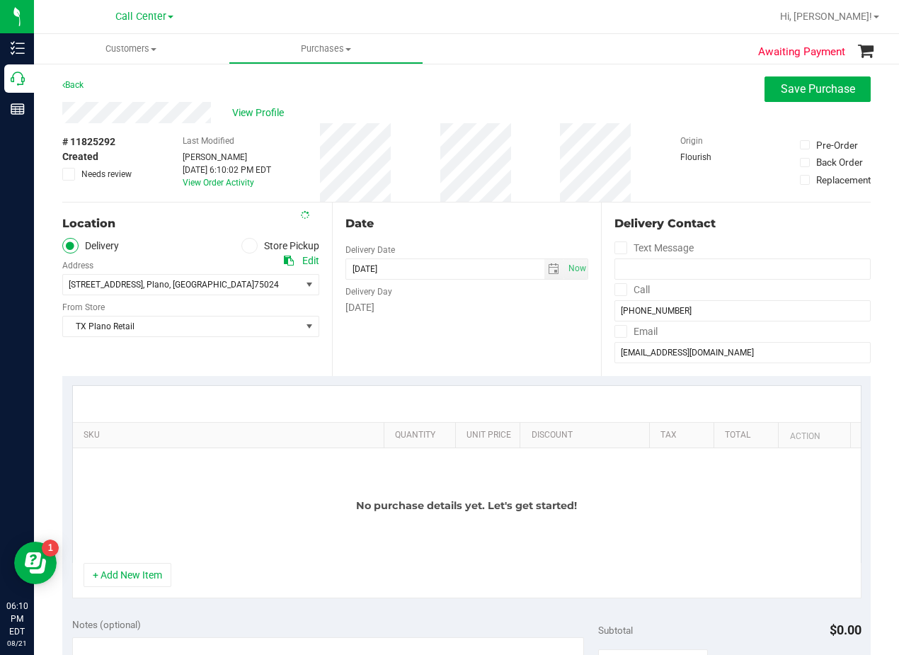
click at [372, 361] on div "Date Delivery Date 08/21/2025 Now 08/21/2025 06:10 PM Now Delivery Day Thursday" at bounding box center [467, 288] width 270 height 173
click at [447, 202] on div "Date Delivery Date 08/21/2025 Now 08/21/2025 06:10 PM Now Delivery Day Thursday" at bounding box center [467, 288] width 270 height 173
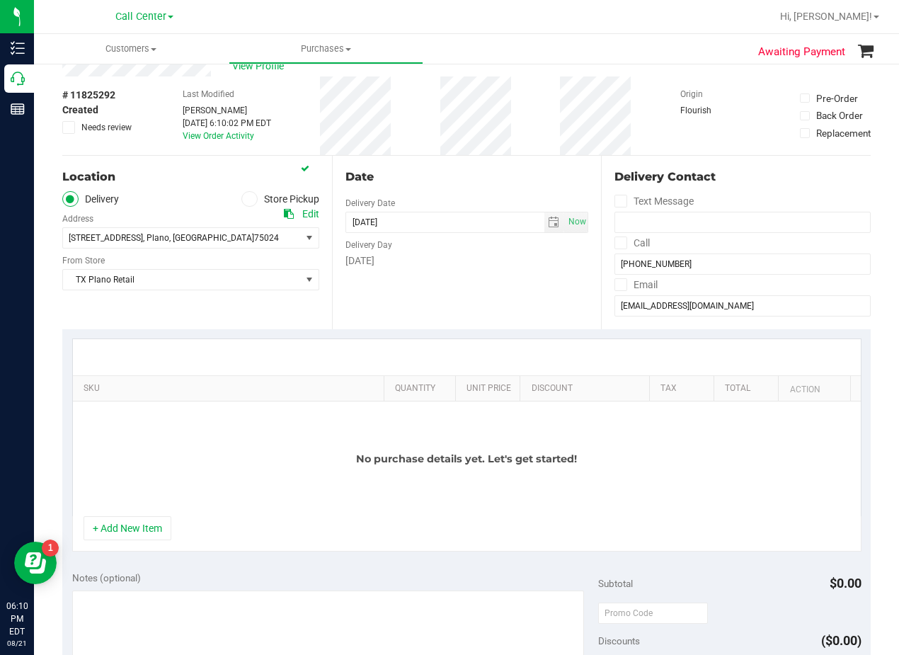
scroll to position [71, 0]
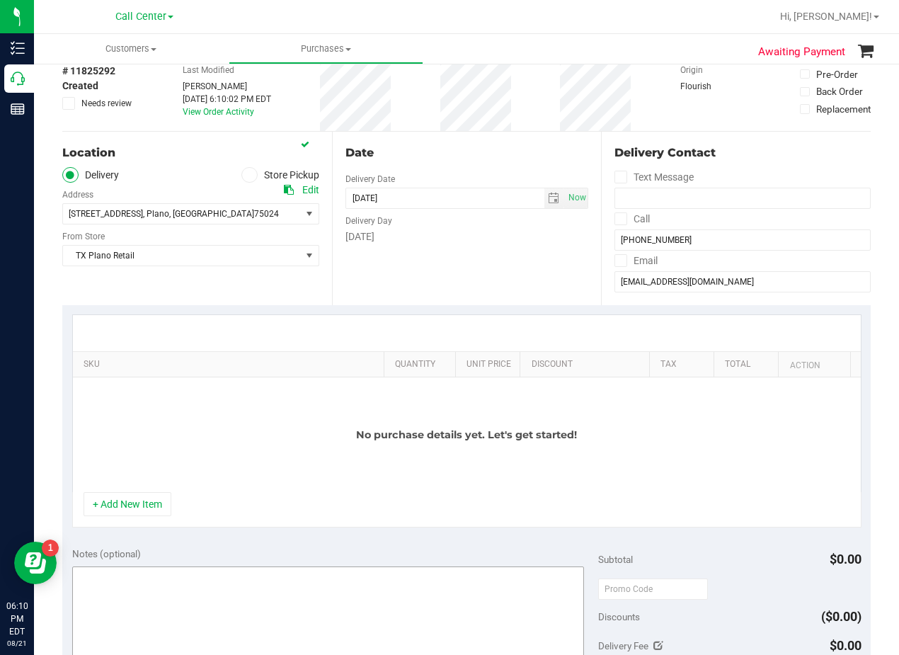
click at [116, 500] on button "+ Add New Item" at bounding box center [128, 504] width 88 height 24
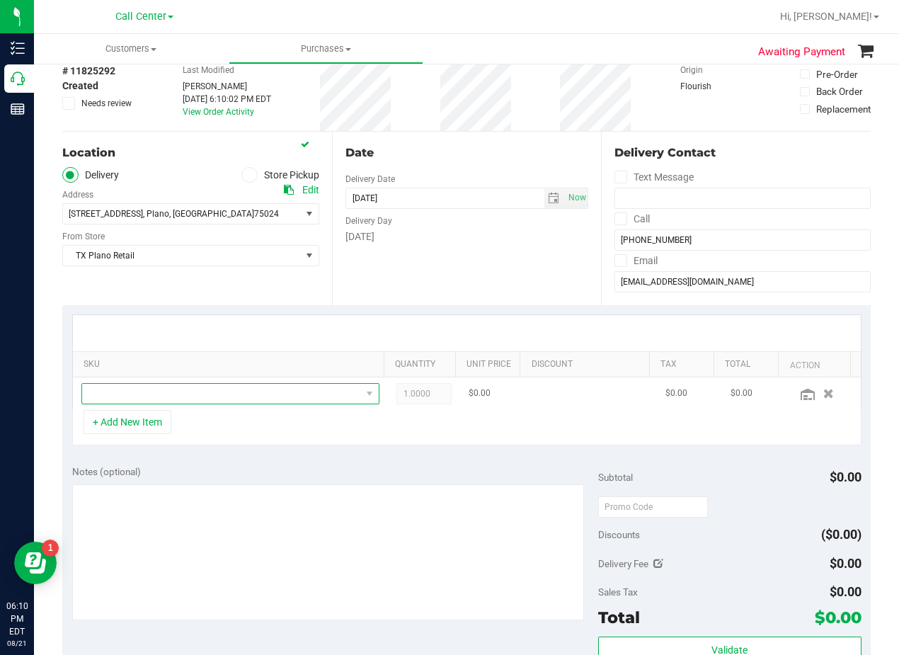
click at [191, 399] on span "NO DATA FOUND" at bounding box center [221, 394] width 279 height 20
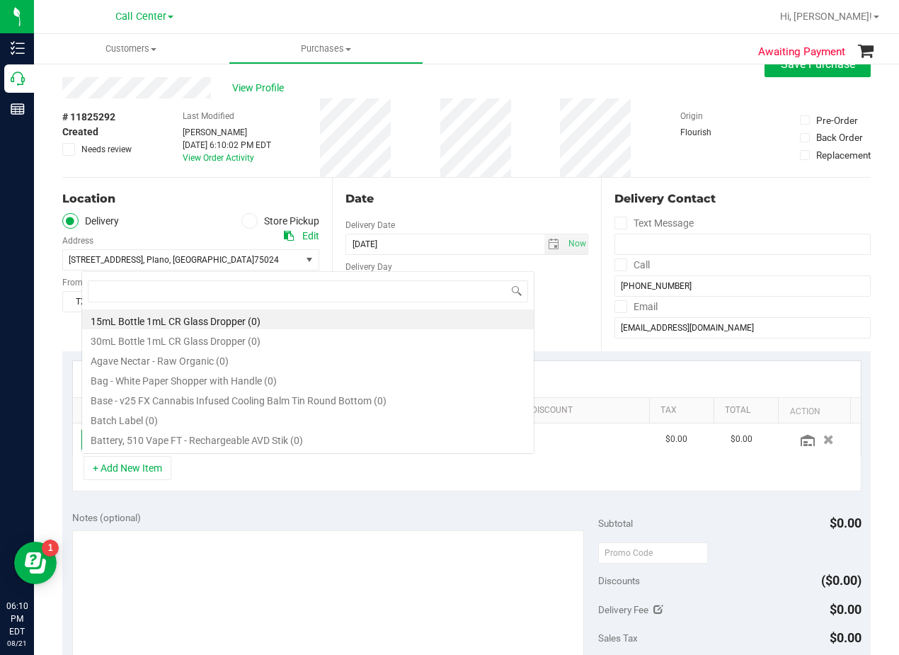
scroll to position [0, 0]
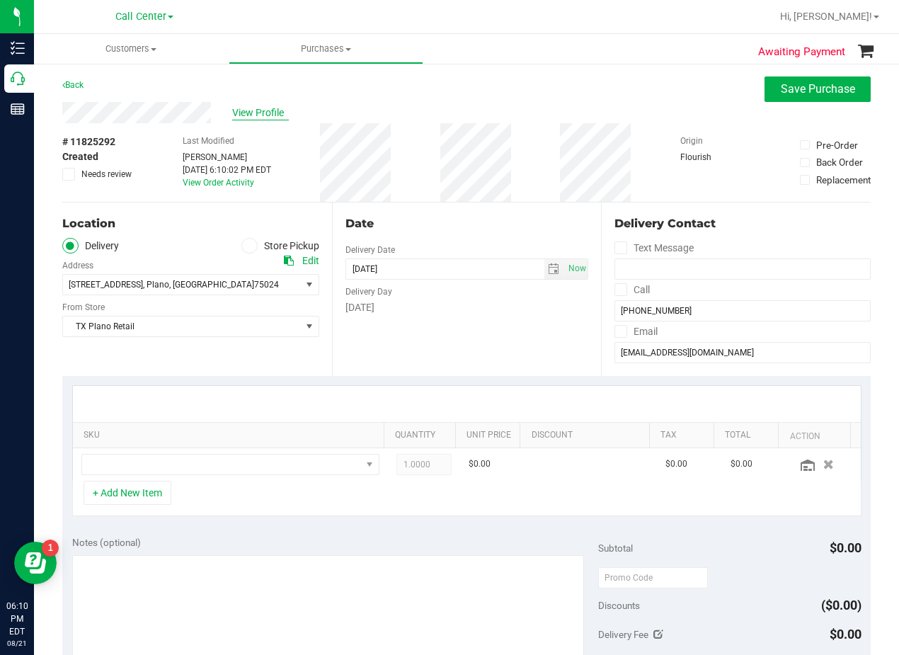
click at [265, 108] on span "View Profile" at bounding box center [260, 112] width 57 height 15
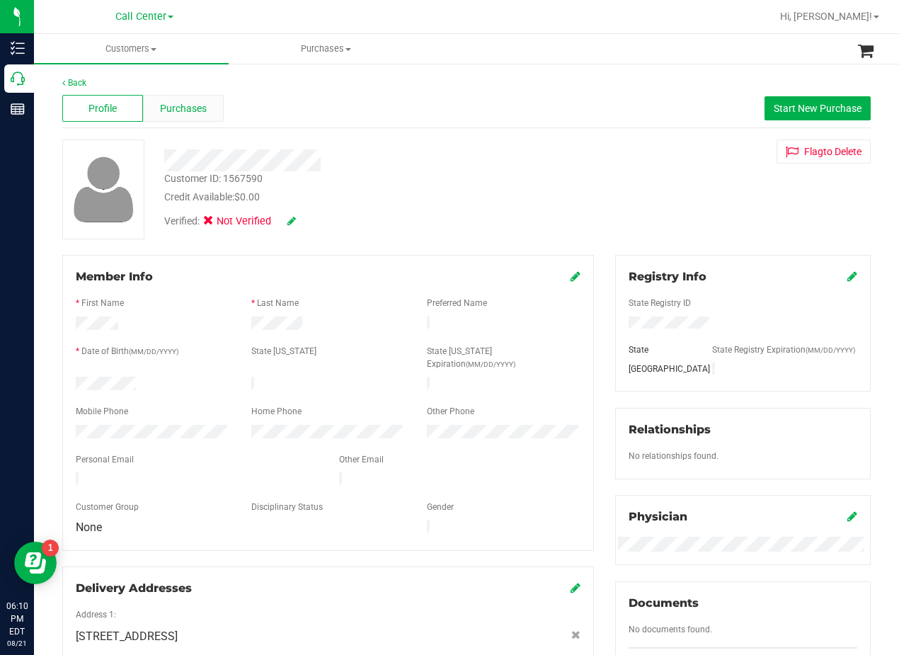
click at [168, 104] on span "Purchases" at bounding box center [183, 108] width 47 height 15
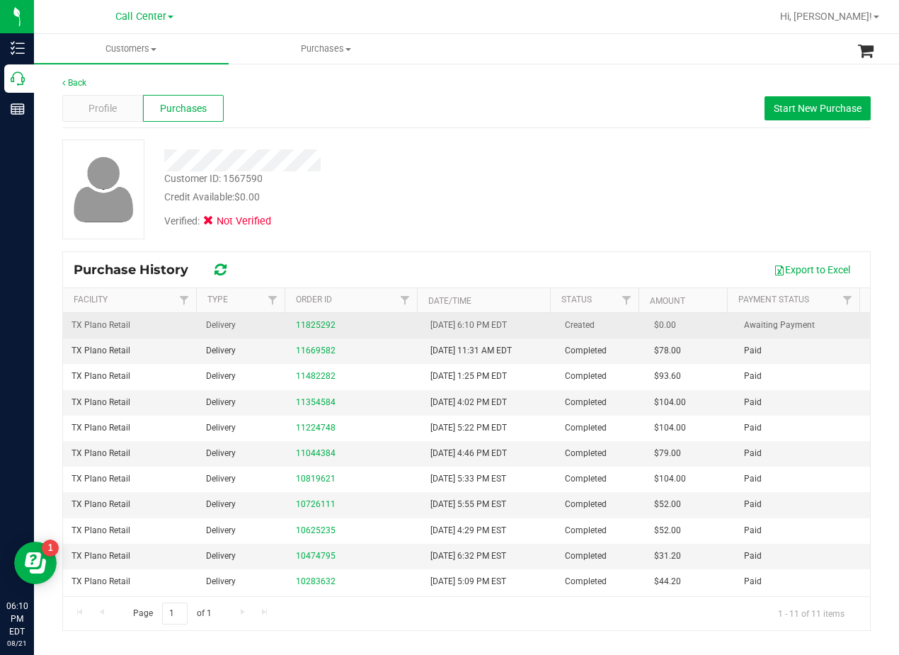
click at [309, 318] on div "11825292" at bounding box center [354, 324] width 117 height 13
click at [310, 324] on link "11825292" at bounding box center [316, 325] width 40 height 10
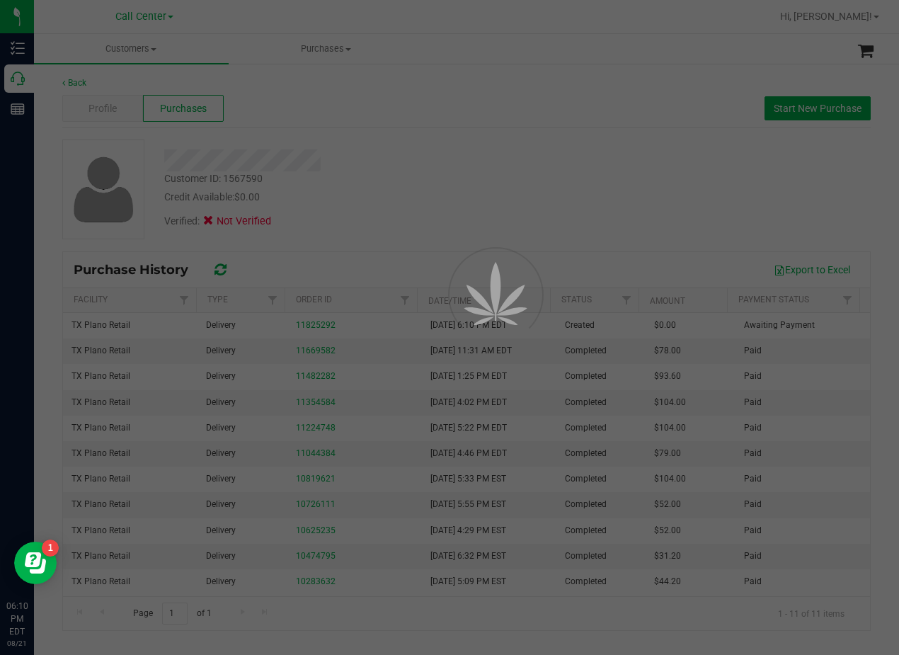
click at [384, 178] on div at bounding box center [449, 327] width 899 height 655
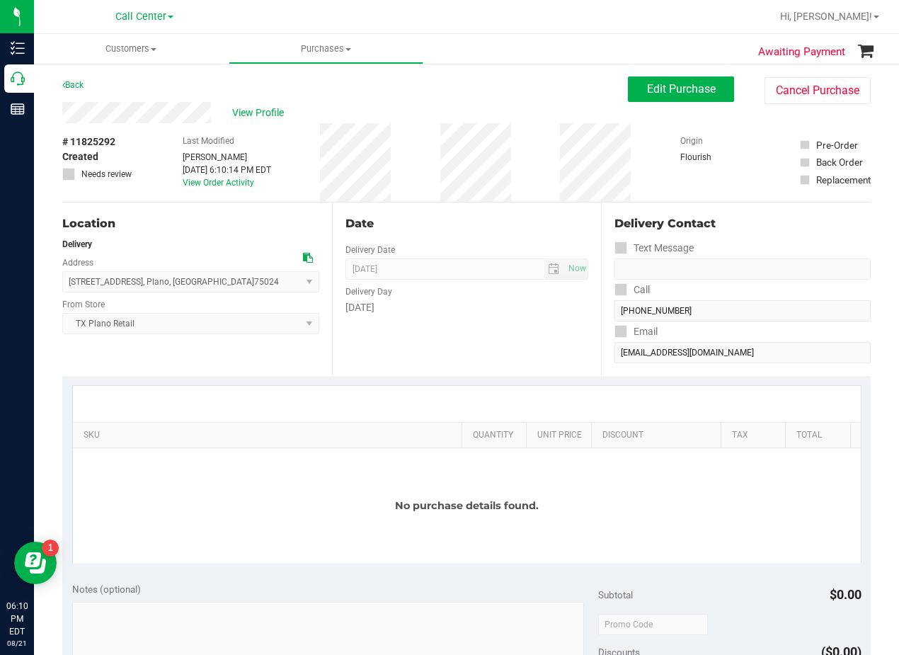
click at [454, 71] on div "Awaiting Payment Back Edit Purchase Cancel Purchase View Profile # 11825292 Cre…" at bounding box center [466, 588] width 865 height 1052
click at [701, 84] on span "Edit Purchase" at bounding box center [681, 88] width 69 height 13
click at [486, 84] on div "Back Edit Purchase Cancel Purchase" at bounding box center [466, 88] width 808 height 25
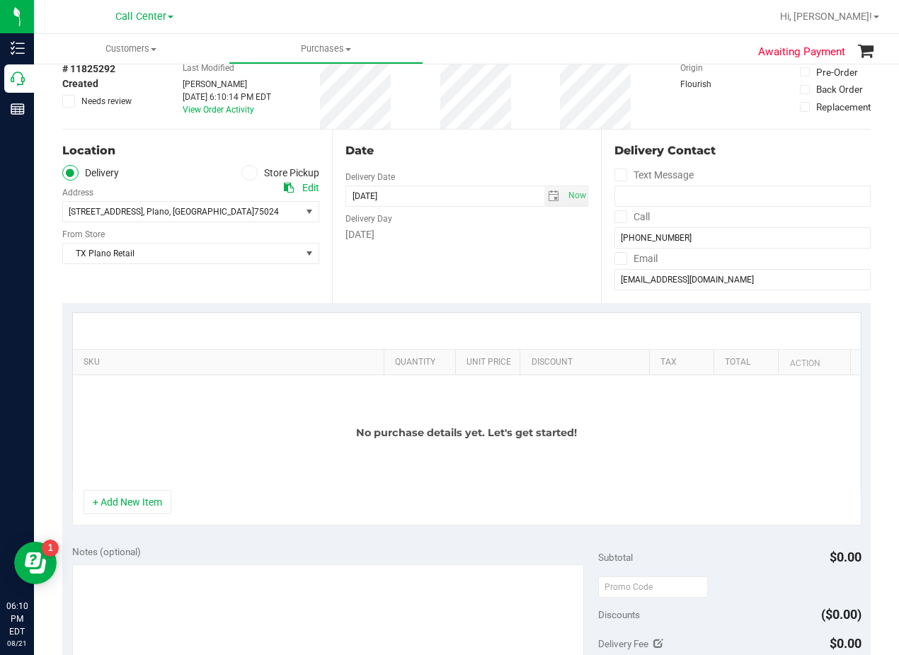
scroll to position [142, 0]
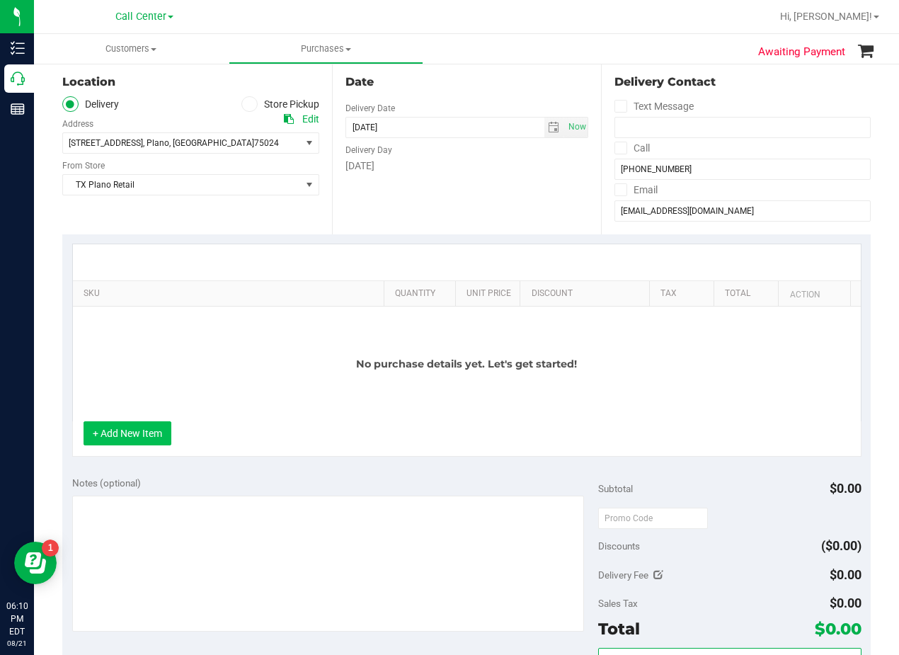
click at [145, 432] on button "+ Add New Item" at bounding box center [128, 433] width 88 height 24
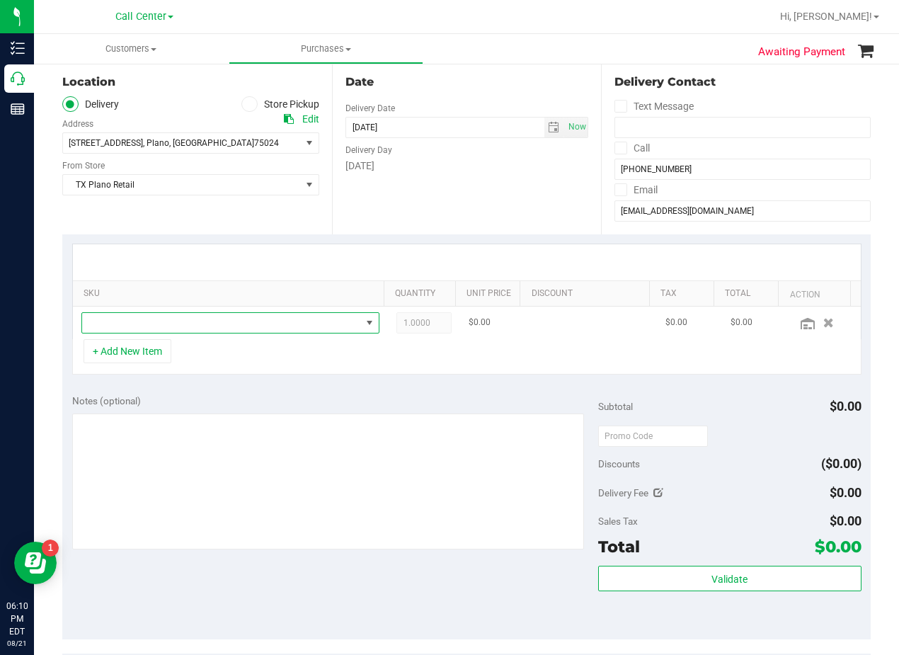
click at [194, 333] on span "NO DATA FOUND" at bounding box center [230, 322] width 298 height 21
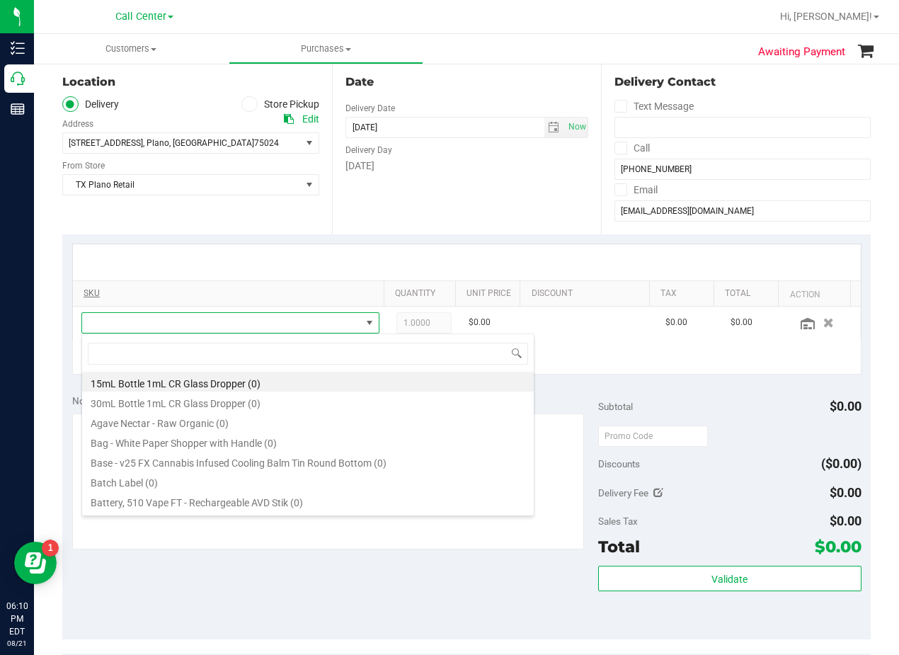
scroll to position [21, 289]
type input "tropical par"
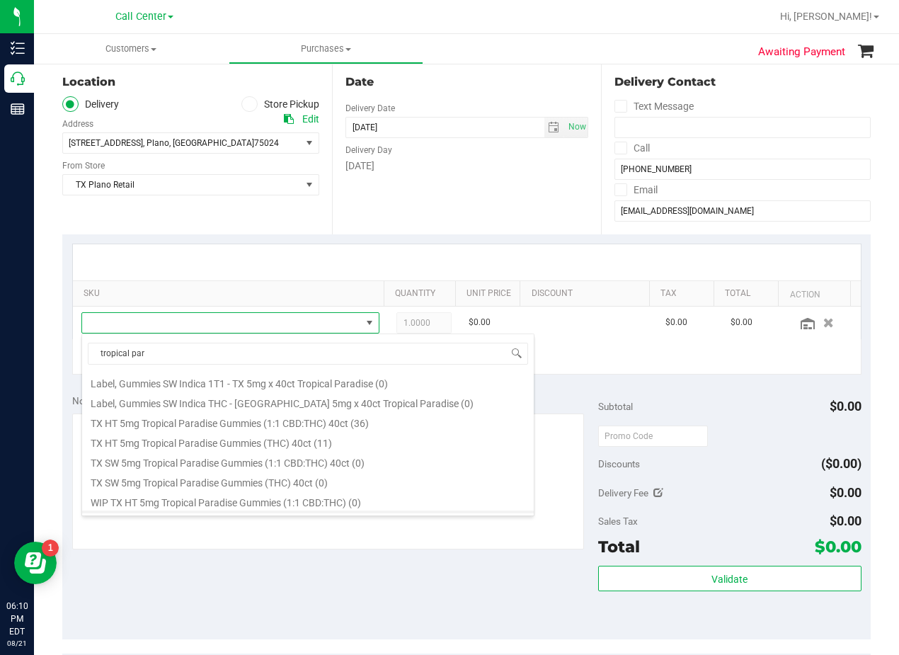
scroll to position [255, 0]
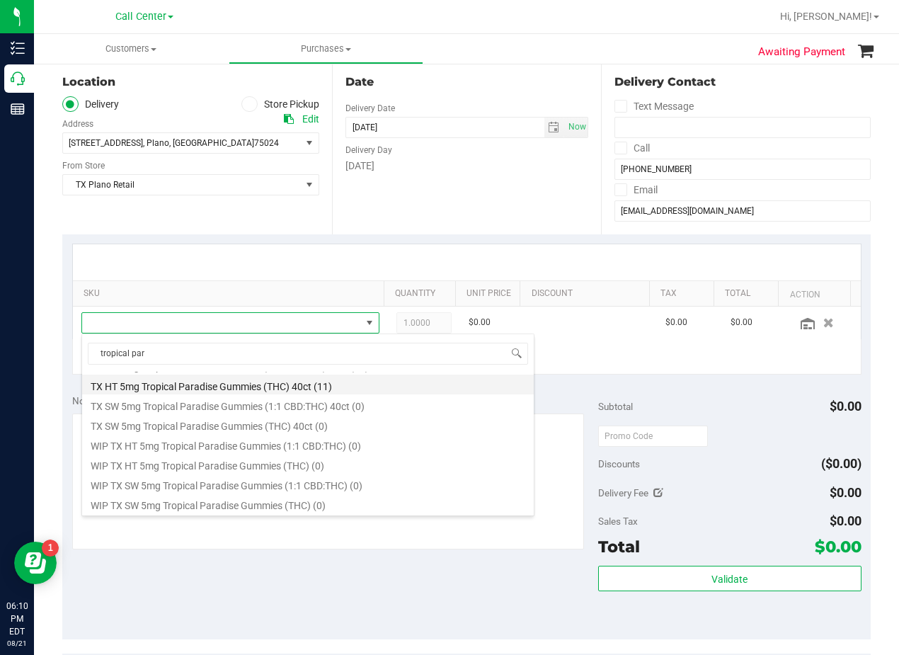
click at [268, 389] on li "TX HT 5mg Tropical Paradise Gummies (THC) 40ct (11)" at bounding box center [308, 384] width 452 height 20
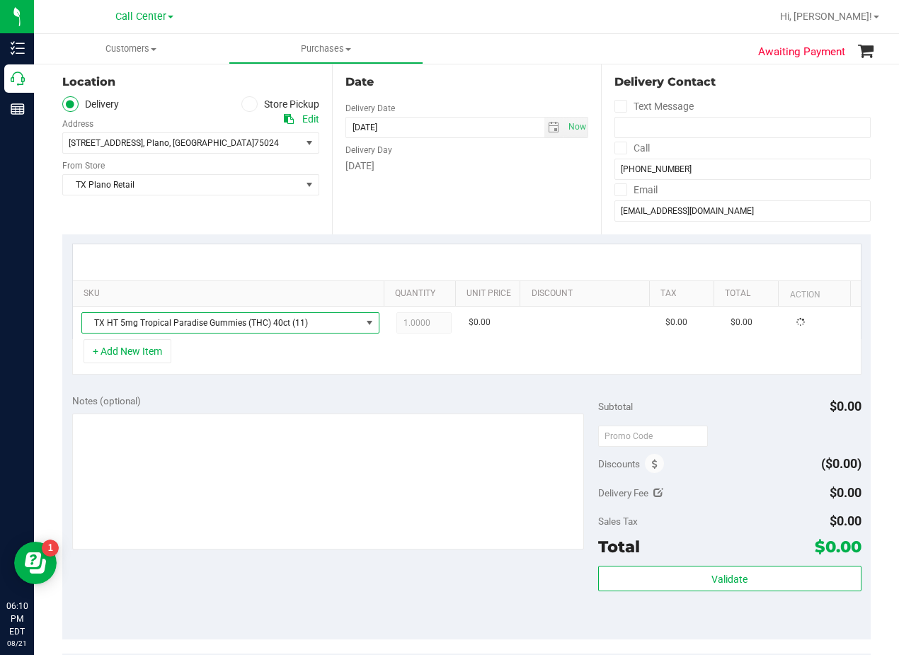
drag, startPoint x: 321, startPoint y: 387, endPoint x: 412, endPoint y: 376, distance: 91.3
click at [328, 387] on div "Notes (optional) Subtotal $0.00 Discounts ($0.00) Delivery Fee $0.00 Sales Tax …" at bounding box center [466, 511] width 808 height 255
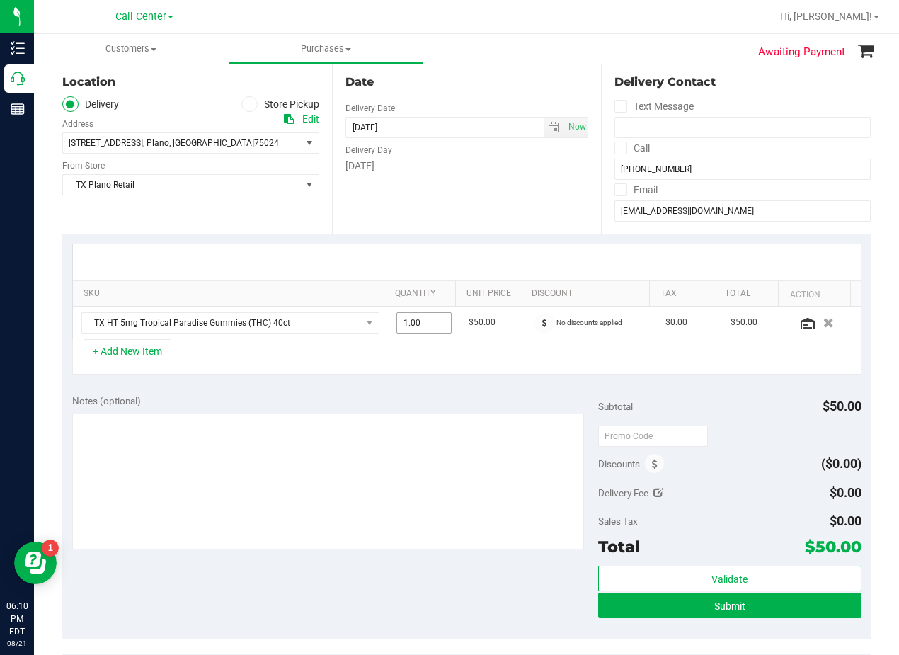
click at [413, 322] on span "1.00 1" at bounding box center [424, 322] width 56 height 21
click at [413, 322] on input "1" at bounding box center [424, 323] width 54 height 20
type input "2"
type input "2.00"
click at [415, 226] on div "Date Delivery Date 08/21/2025 Now 08/21/2025 08:00 AM Now Delivery Day Thursday" at bounding box center [467, 147] width 270 height 173
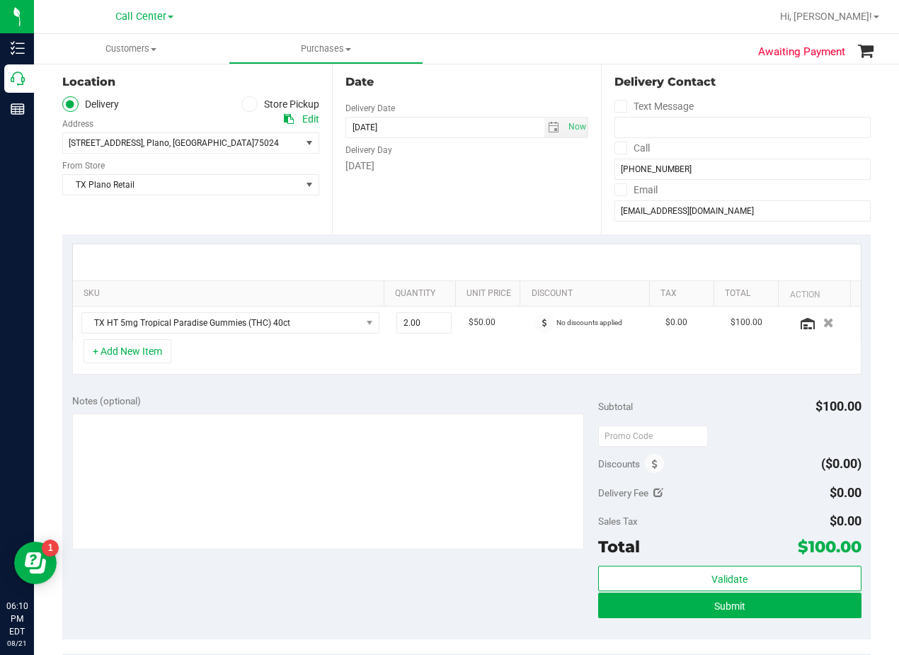
click at [449, 196] on div "Date Delivery Date 08/21/2025 Now 08/21/2025 08:00 AM Now Delivery Day Thursday" at bounding box center [467, 147] width 270 height 173
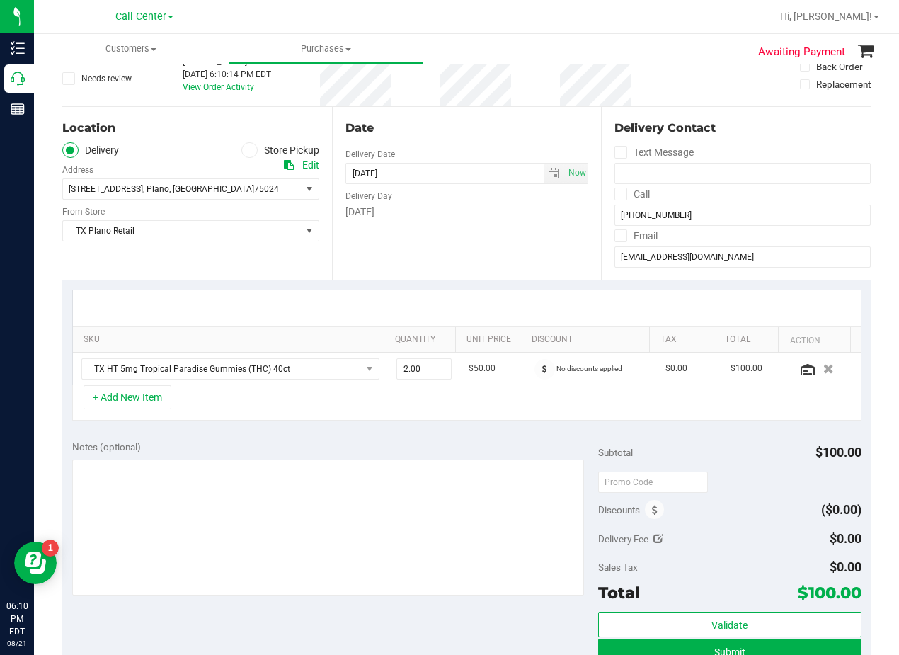
scroll to position [71, 0]
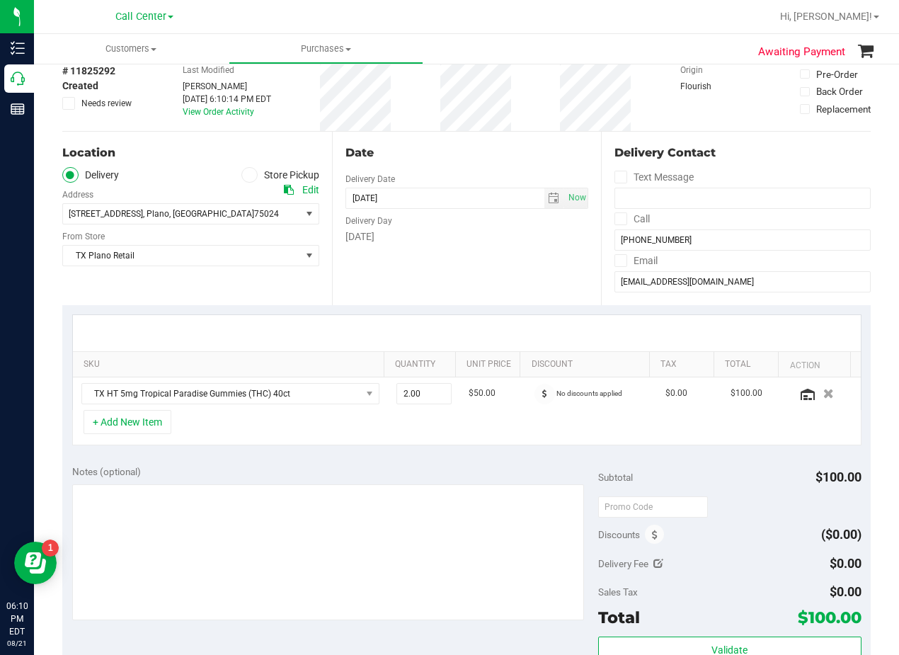
click at [451, 151] on div "Date" at bounding box center [466, 152] width 243 height 17
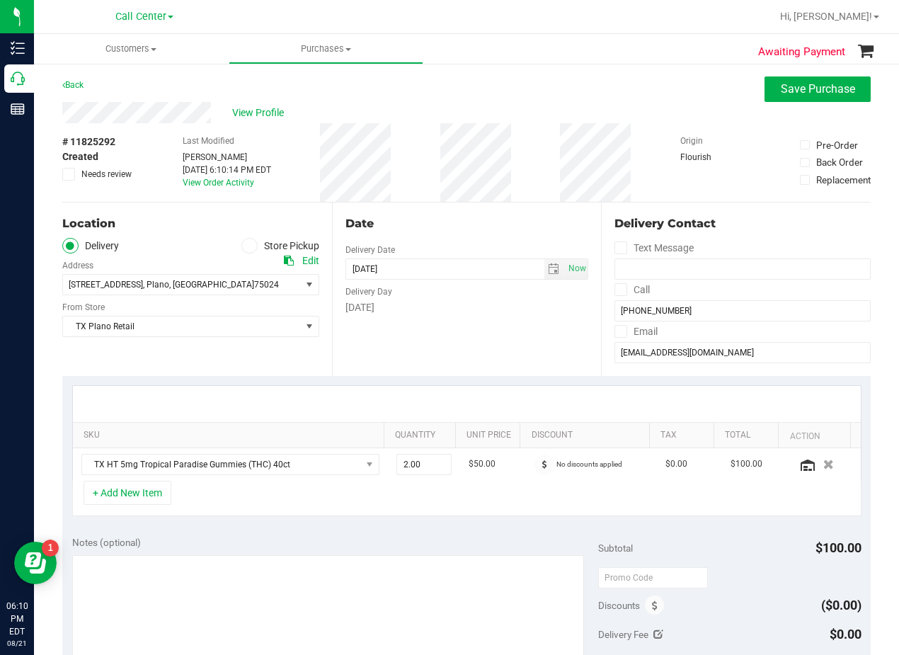
click at [489, 96] on div "Back Save Purchase" at bounding box center [466, 88] width 808 height 25
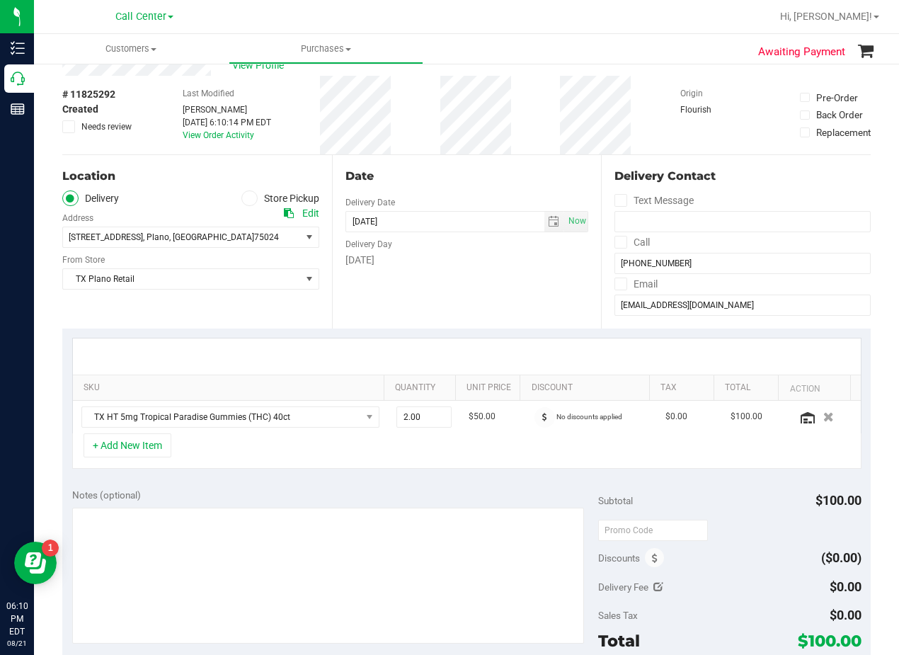
scroll to position [71, 0]
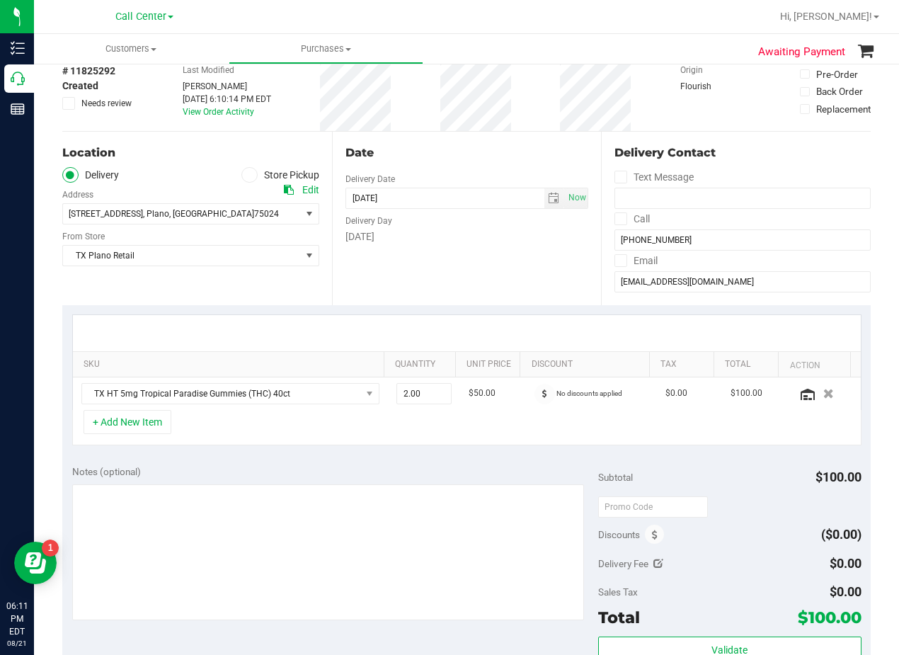
click at [520, 129] on div "# 11825292 Created Needs review Last Modified Alexander Lawson Aug 21, 2025 6:1…" at bounding box center [466, 91] width 808 height 79
click at [149, 424] on button "+ Add New Item" at bounding box center [128, 422] width 88 height 24
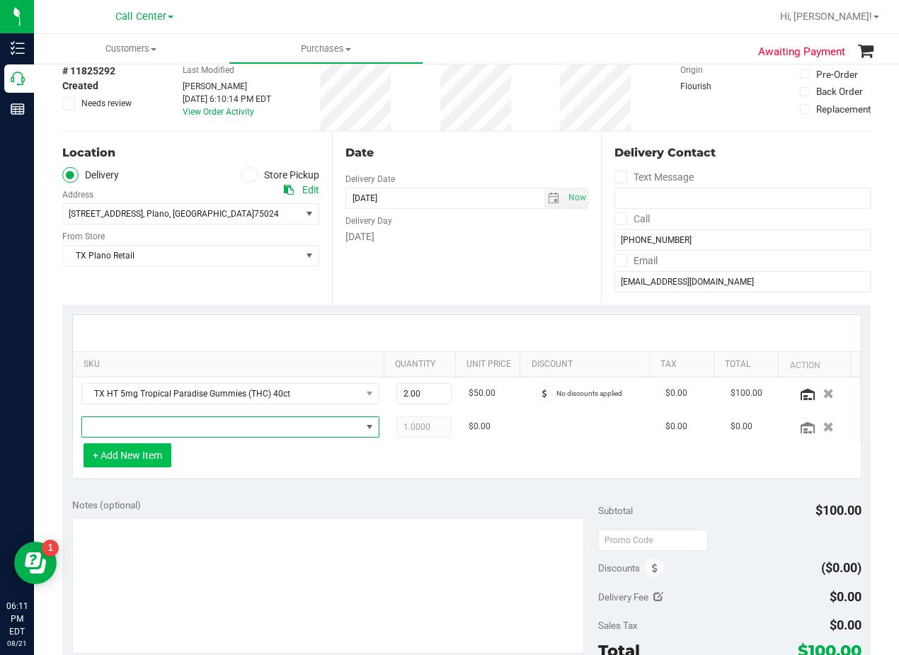
click at [149, 425] on span "NO DATA FOUND" at bounding box center [221, 427] width 279 height 20
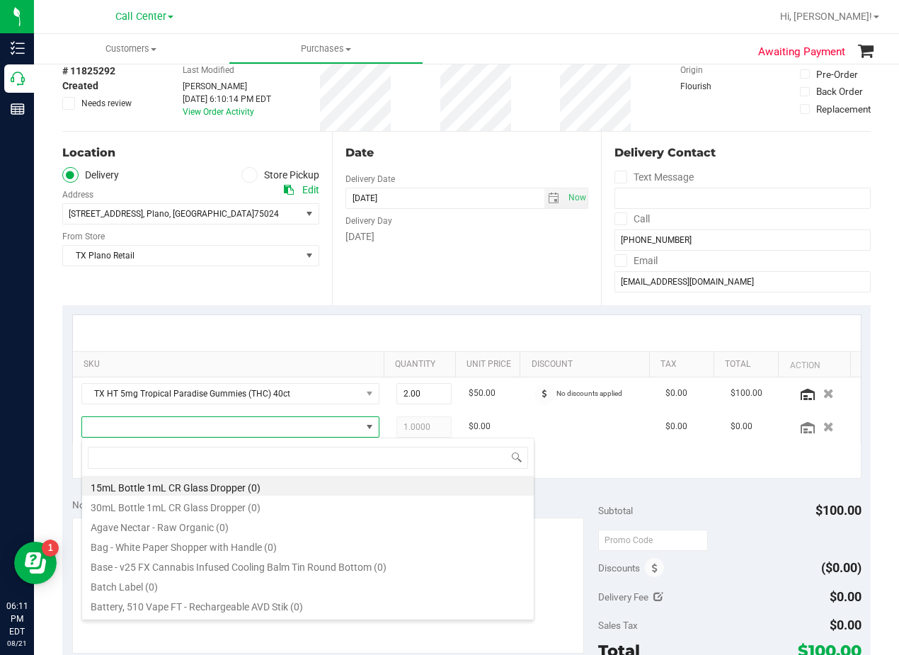
scroll to position [21, 279]
type input "fx"
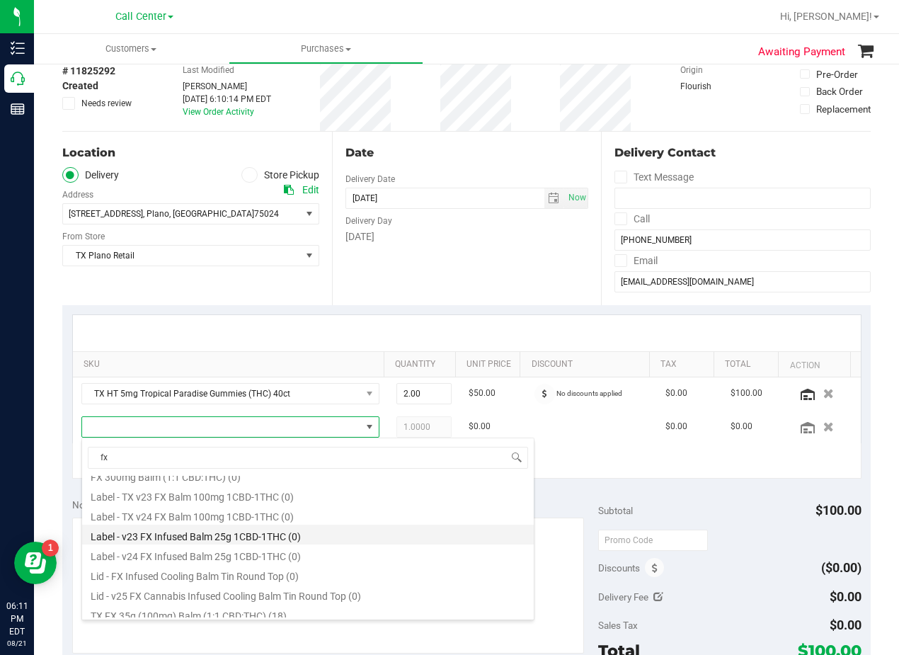
scroll to position [96, 0]
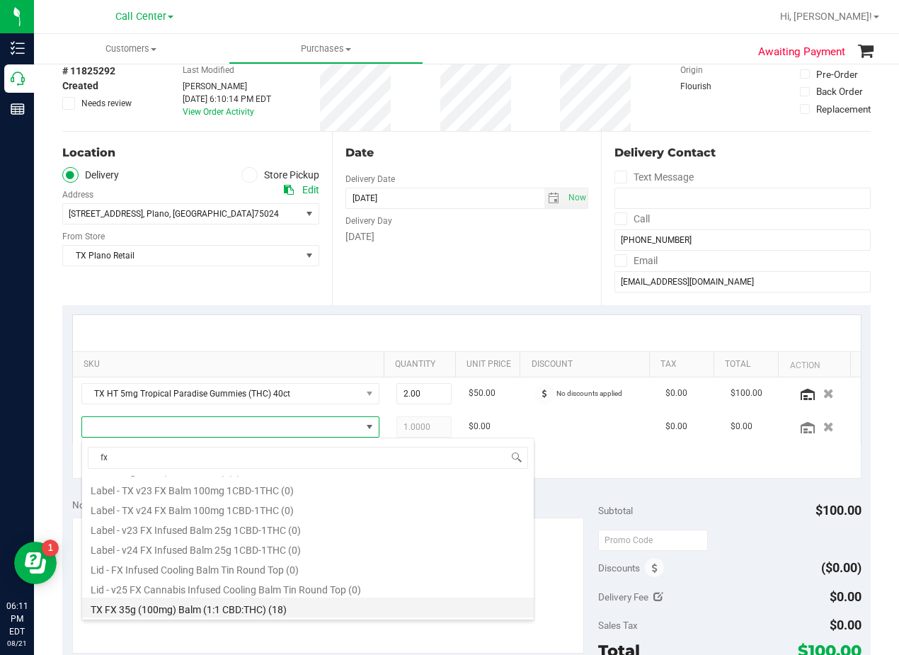
click at [345, 605] on li "TX FX 35g (100mg) Balm (1:1 CBD:THC) (18)" at bounding box center [308, 607] width 452 height 20
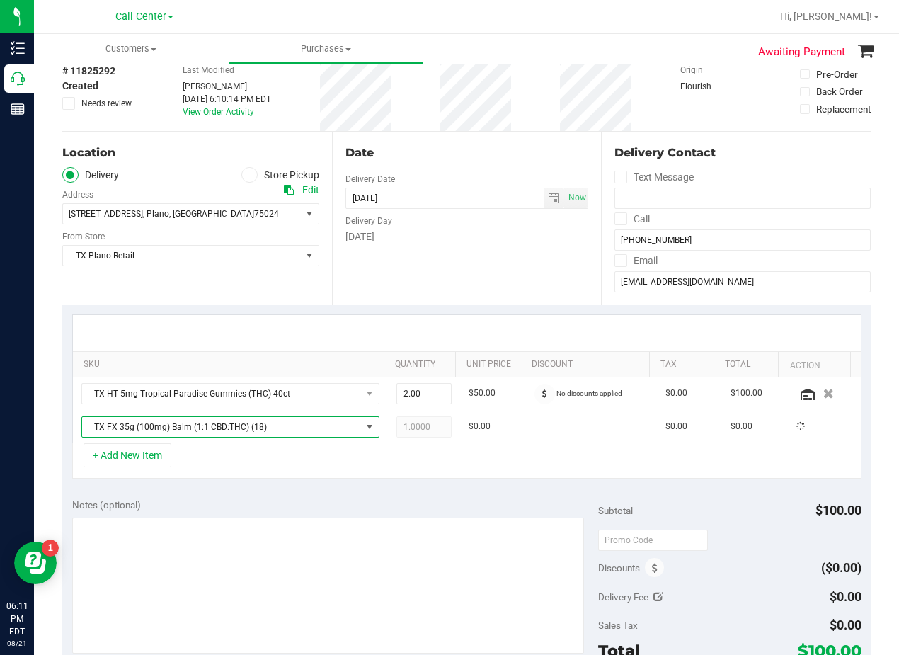
click at [328, 500] on div "Notes (optional)" at bounding box center [335, 505] width 526 height 14
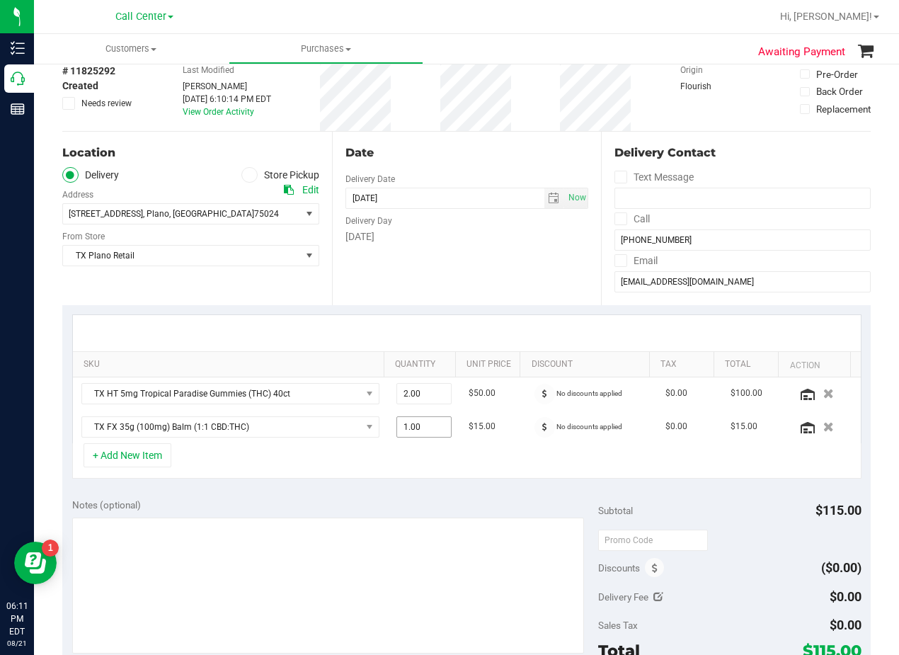
click at [408, 428] on span "1.00 1" at bounding box center [424, 426] width 56 height 21
drag, startPoint x: 416, startPoint y: 437, endPoint x: 408, endPoint y: 427, distance: 12.6
click at [0, 0] on input "1" at bounding box center [0, 0] width 0 height 0
type input "2"
type input "2.00"
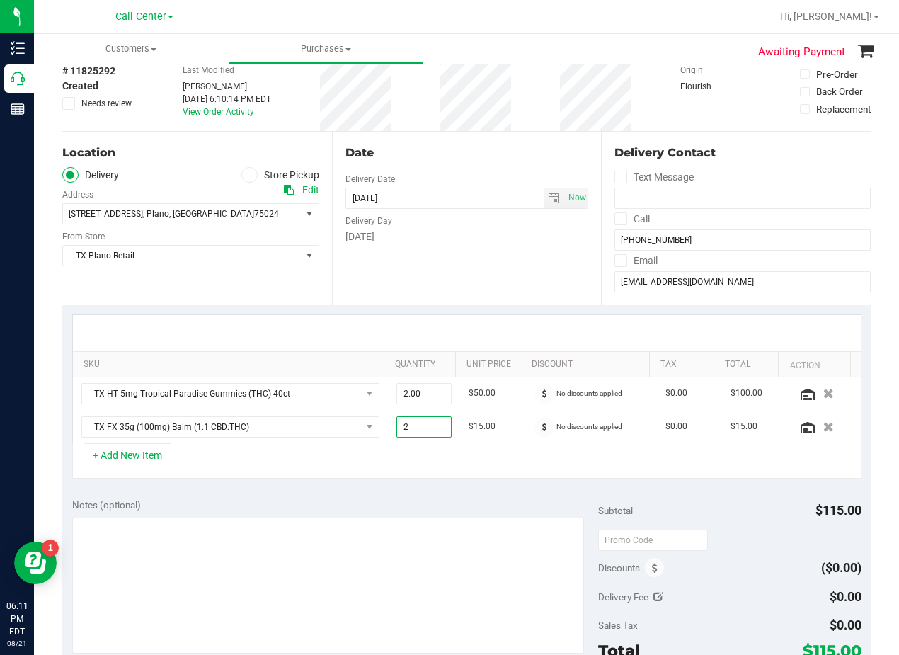
click at [452, 265] on div "Date Delivery Date 08/21/2025 Now 08/21/2025 08:00 AM Now Delivery Day Thursday" at bounding box center [467, 218] width 270 height 173
click at [492, 140] on div "Date Delivery Date 08/21/2025 Now 08/21/2025 08:00 AM Now Delivery Day Thursday" at bounding box center [467, 218] width 270 height 173
click at [497, 160] on div "Date" at bounding box center [466, 152] width 243 height 17
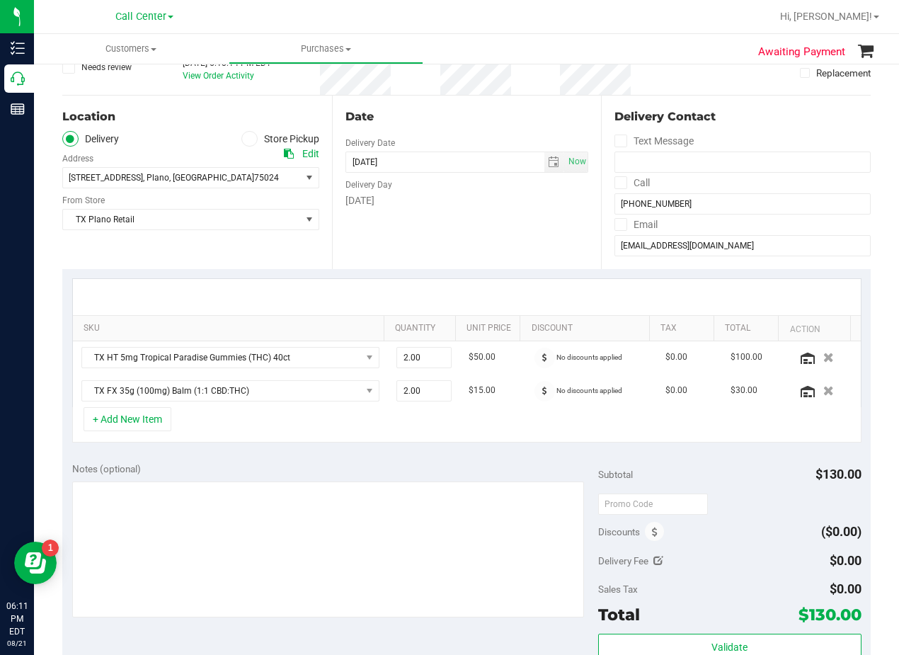
scroll to position [142, 0]
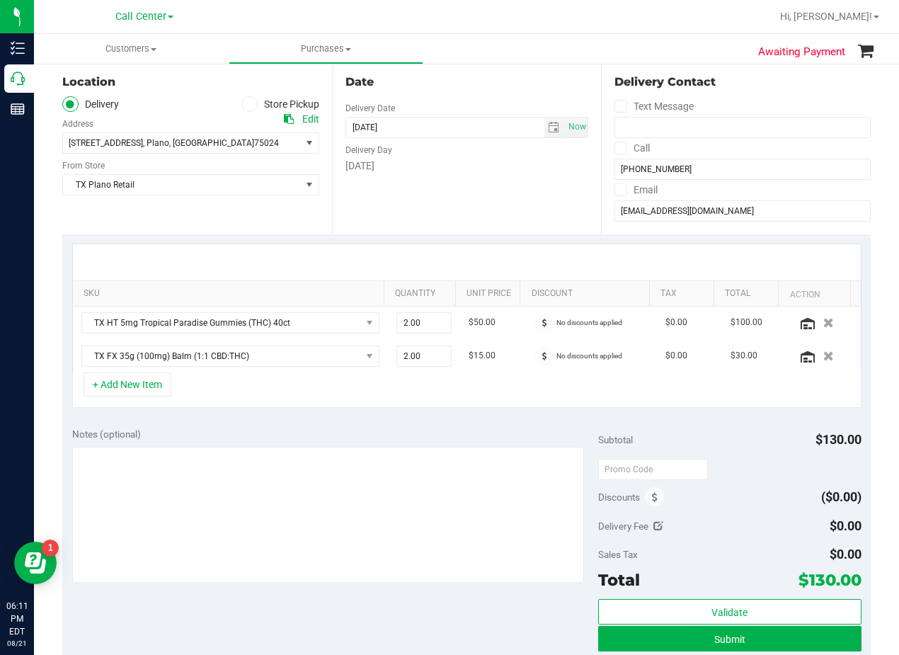
click at [492, 197] on div "Date Delivery Date 08/21/2025 Now 08/21/2025 08:00 AM Now Delivery Day Thursday" at bounding box center [467, 147] width 270 height 173
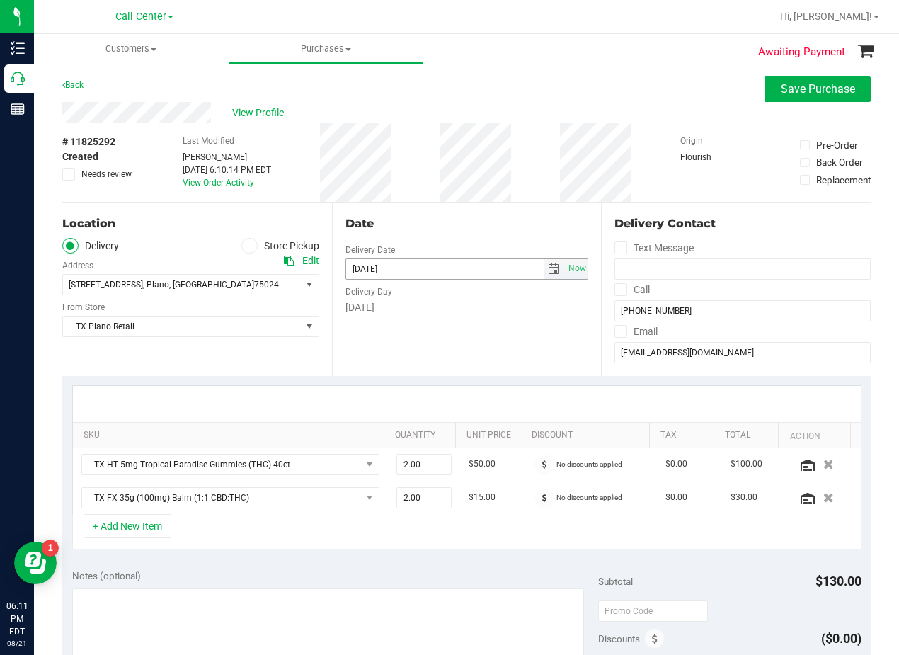
click at [548, 270] on span "select" at bounding box center [553, 268] width 11 height 11
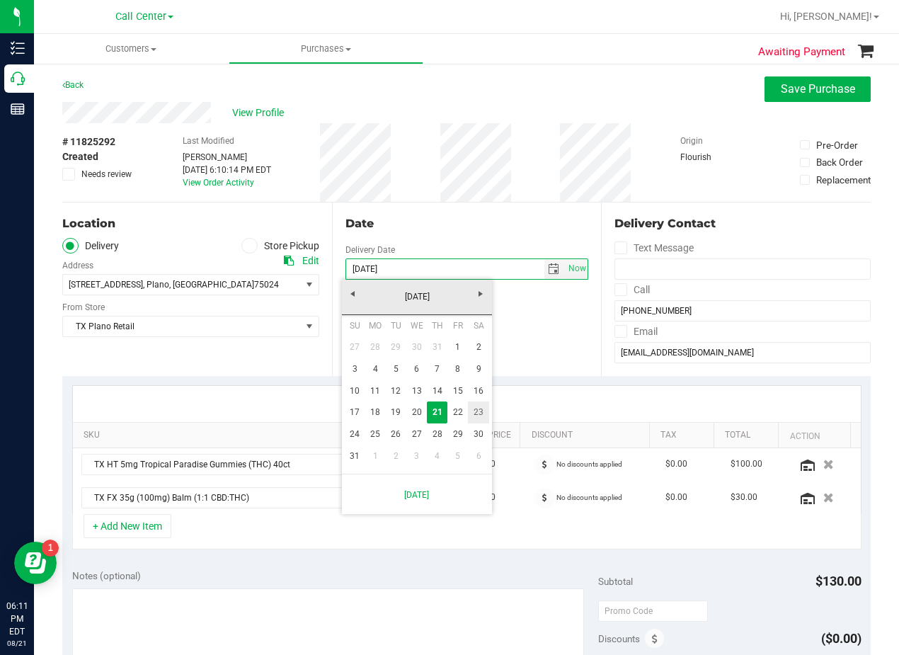
click at [483, 414] on link "23" at bounding box center [478, 412] width 21 height 22
type input "08/23/2025"
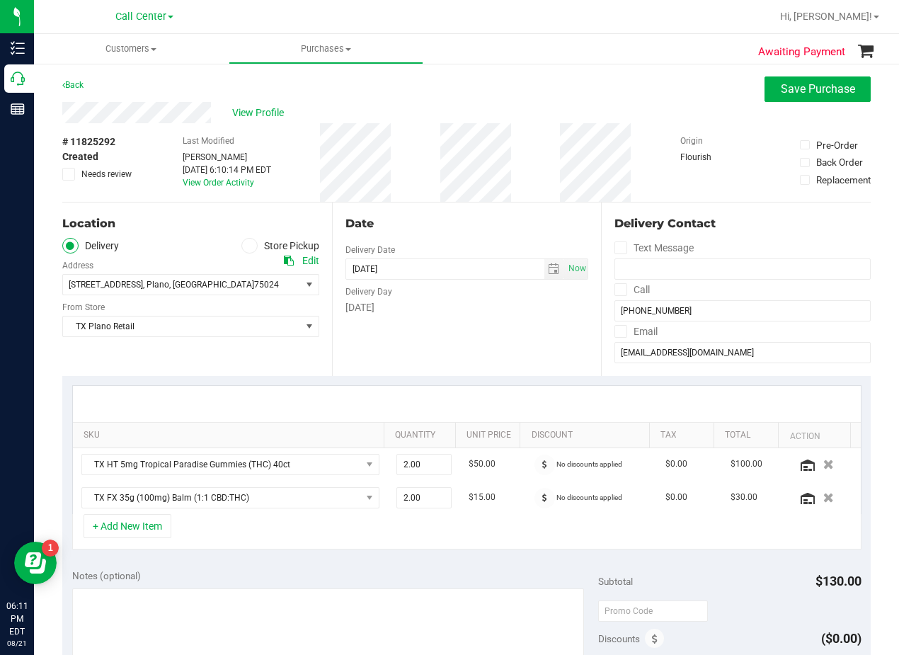
click at [488, 323] on div "Date Delivery Date 08/23/2025 Now 08/23/2025 08:00 AM Now Delivery Day Saturday" at bounding box center [467, 288] width 270 height 173
click at [470, 229] on div "Date" at bounding box center [466, 223] width 243 height 17
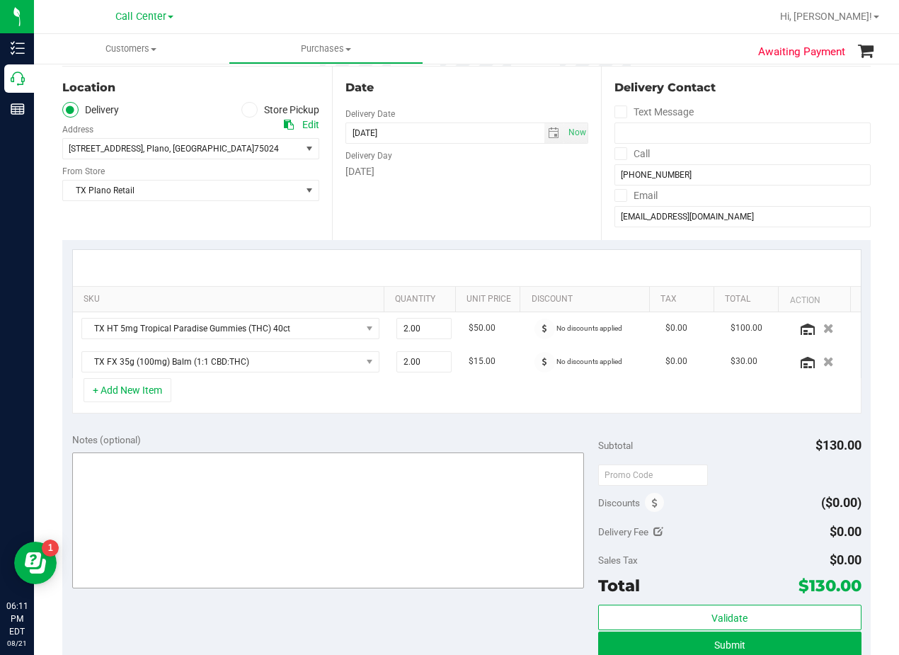
scroll to position [142, 0]
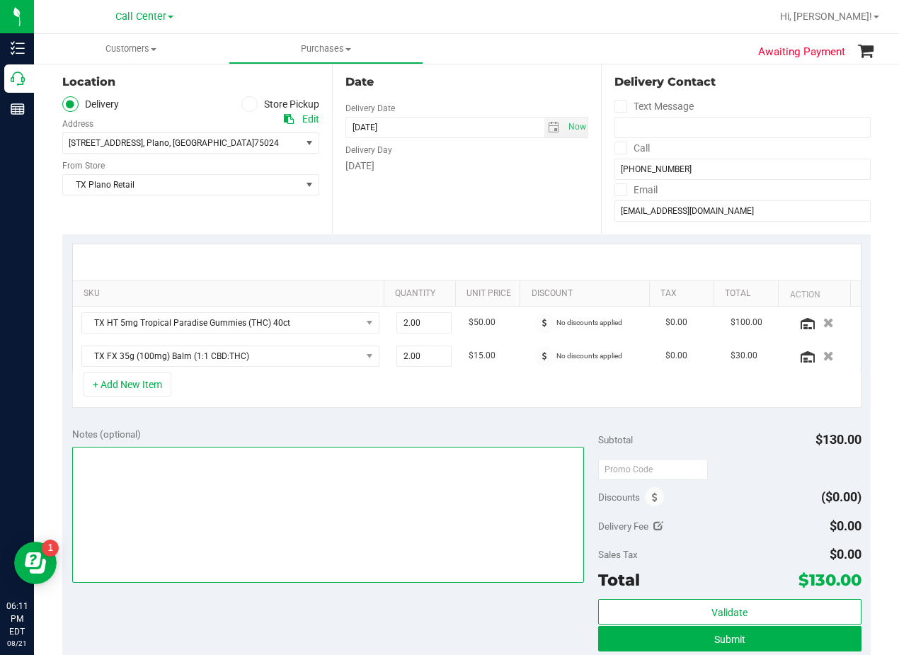
click at [438, 562] on textarea at bounding box center [328, 515] width 512 height 136
type textarea "pu 8/22 Plano. AL 8/21"
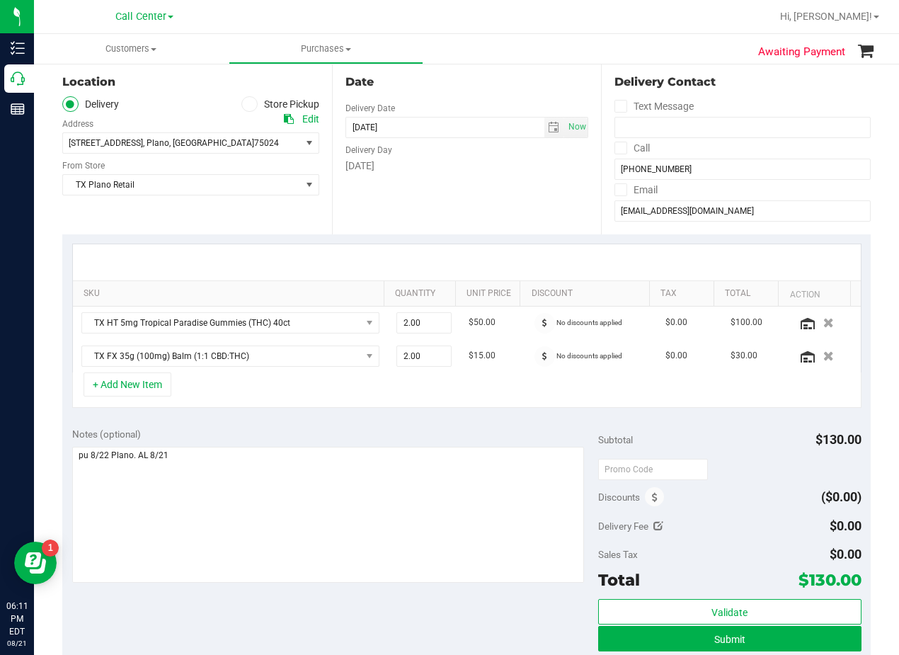
click at [483, 197] on div "Date Delivery Date 08/23/2025 Now 08/23/2025 08:00 AM Now Delivery Day Saturday" at bounding box center [467, 147] width 270 height 173
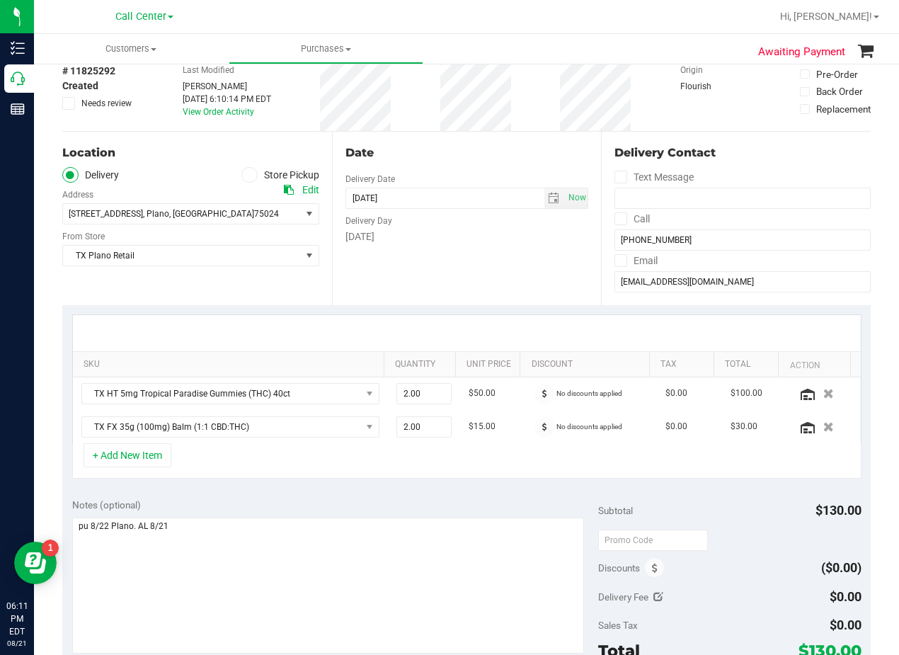
click at [477, 175] on div "Date Delivery Date 08/23/2025 Now 08/23/2025 08:00 AM Now Delivery Day Saturday" at bounding box center [467, 218] width 270 height 173
click at [469, 151] on div "Date" at bounding box center [466, 152] width 243 height 17
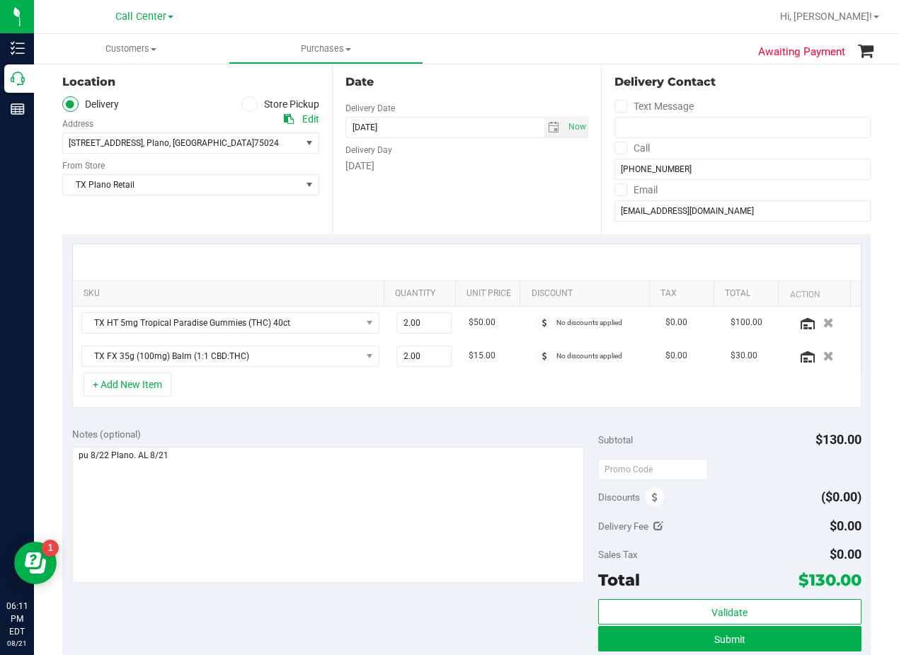
click at [481, 176] on div "Date Delivery Date 08/23/2025 Now 08/23/2025 08:00 AM Now Delivery Day Saturday" at bounding box center [467, 147] width 270 height 173
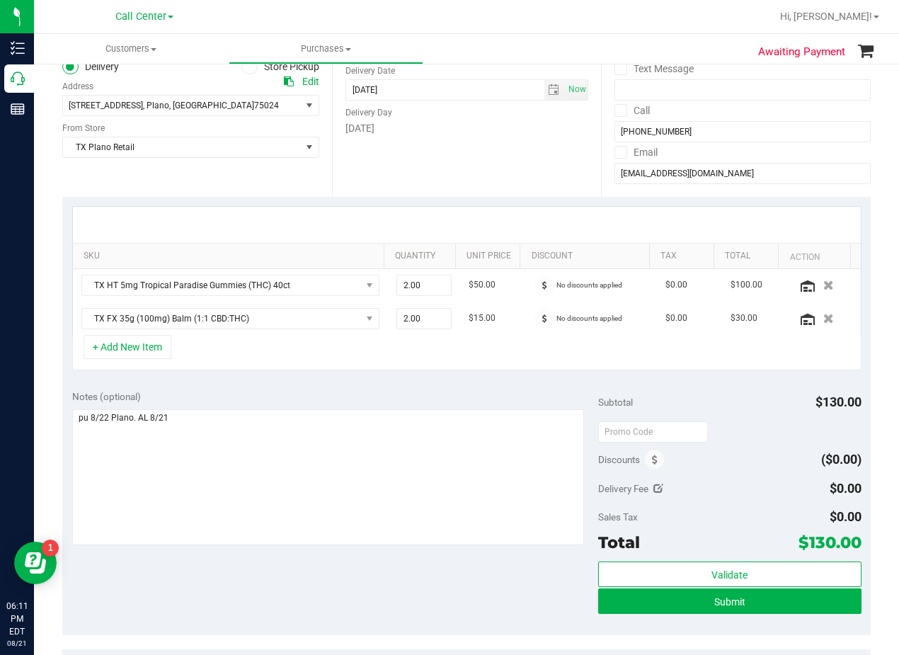
scroll to position [212, 0]
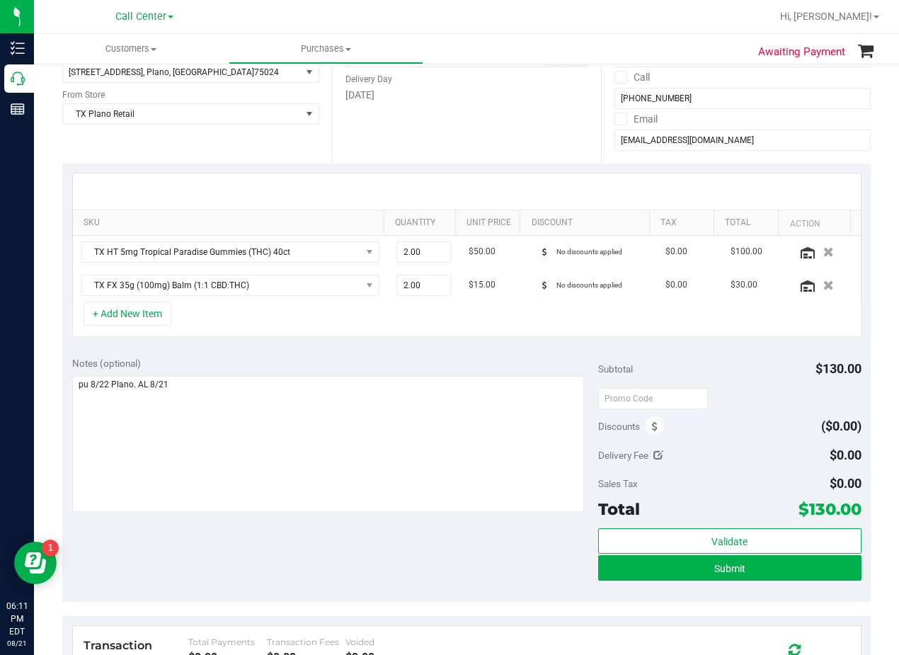
drag, startPoint x: 541, startPoint y: 338, endPoint x: 563, endPoint y: 348, distance: 24.1
click at [541, 338] on div "SKU Quantity Unit Price Discount Tax Total Action TX HT 5mg Tropical Paradise G…" at bounding box center [466, 254] width 808 height 183
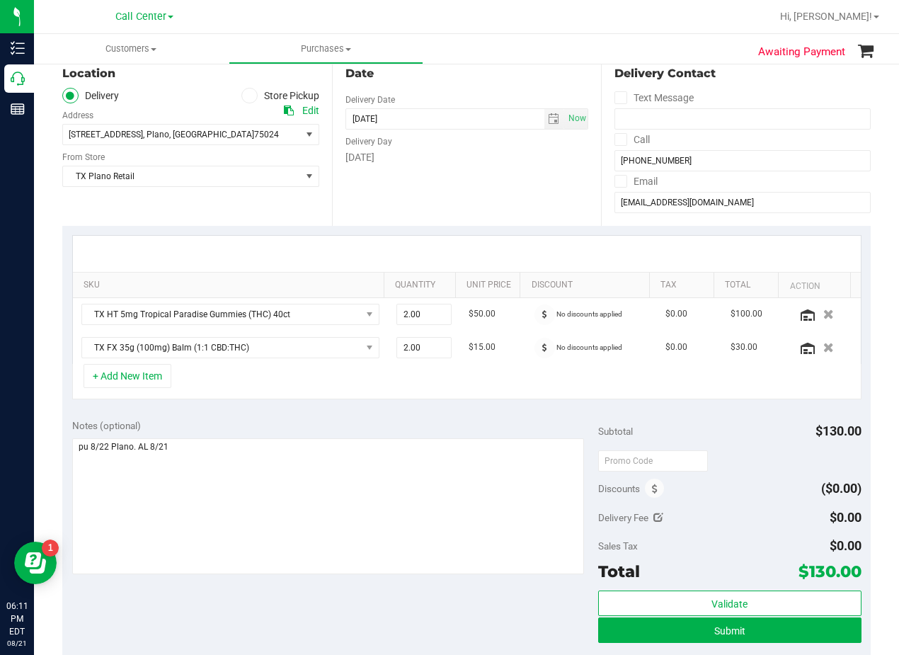
scroll to position [71, 0]
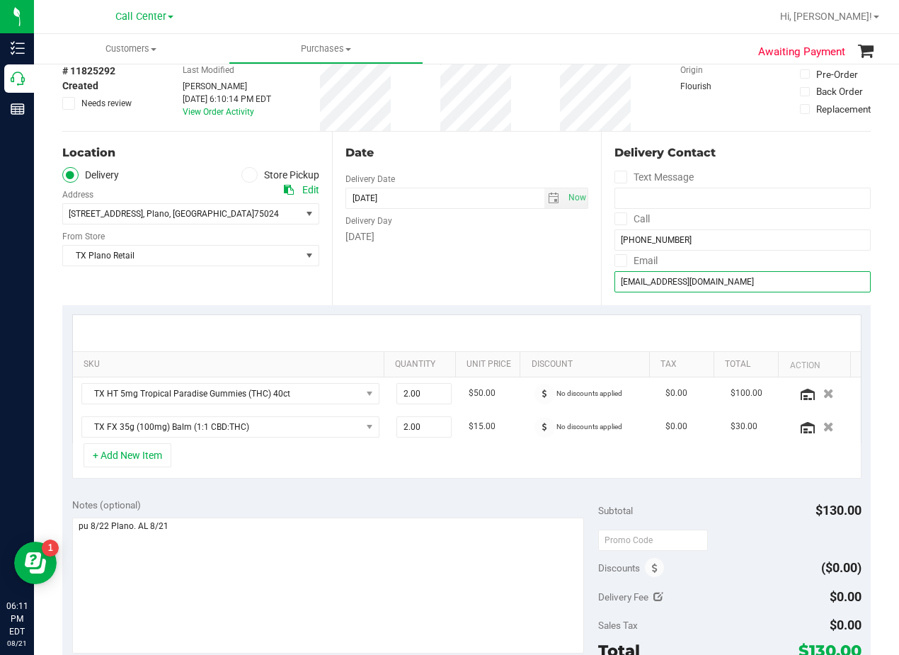
click at [684, 278] on input "dStringfield@mac.com" at bounding box center [742, 281] width 256 height 21
click at [553, 122] on div "# 11825292 Created Needs review Last Modified Alexander Lawson Aug 21, 2025 6:1…" at bounding box center [466, 91] width 808 height 79
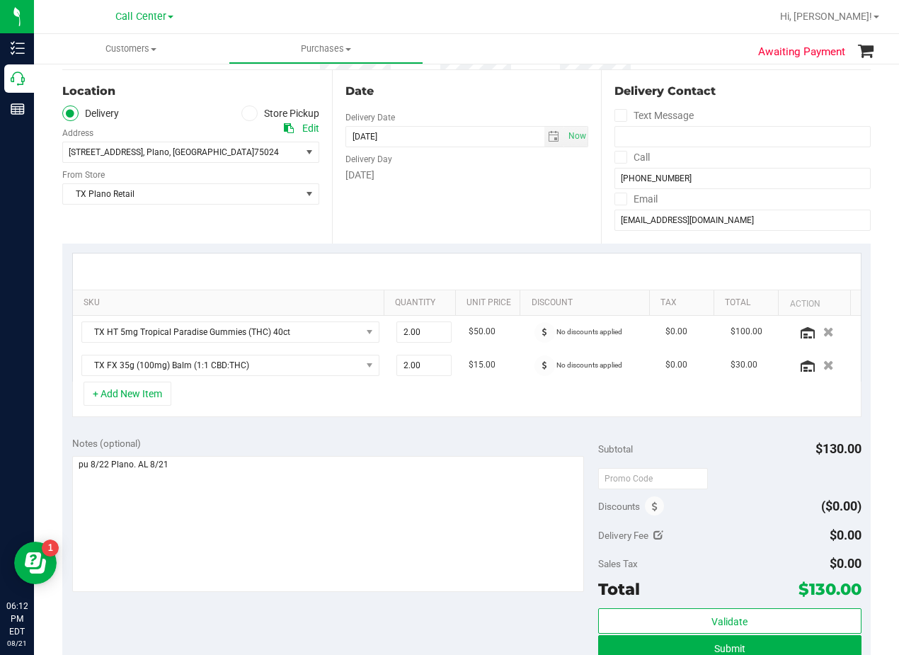
scroll to position [283, 0]
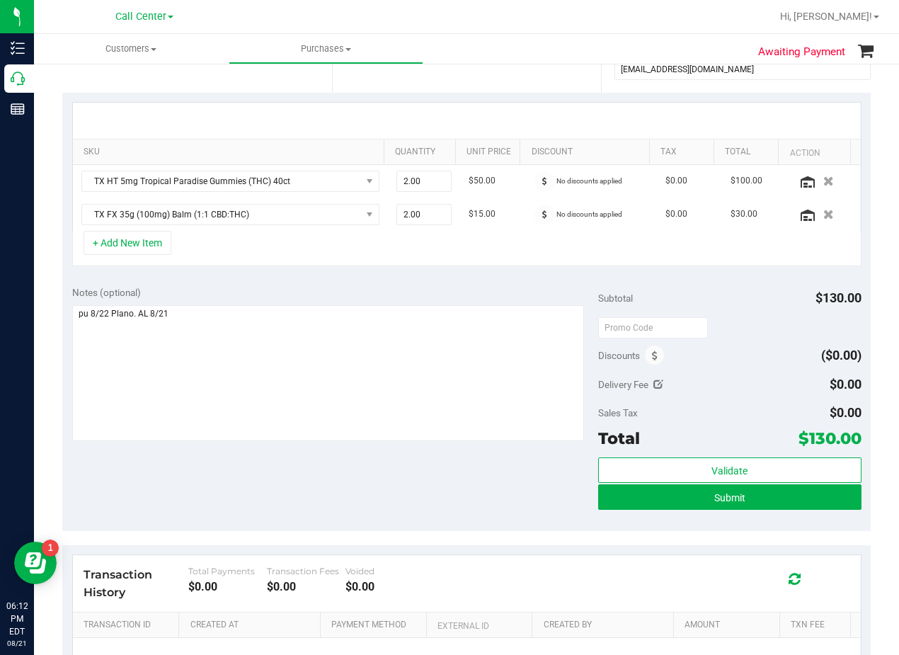
click at [522, 292] on div "Notes (optional)" at bounding box center [335, 292] width 526 height 14
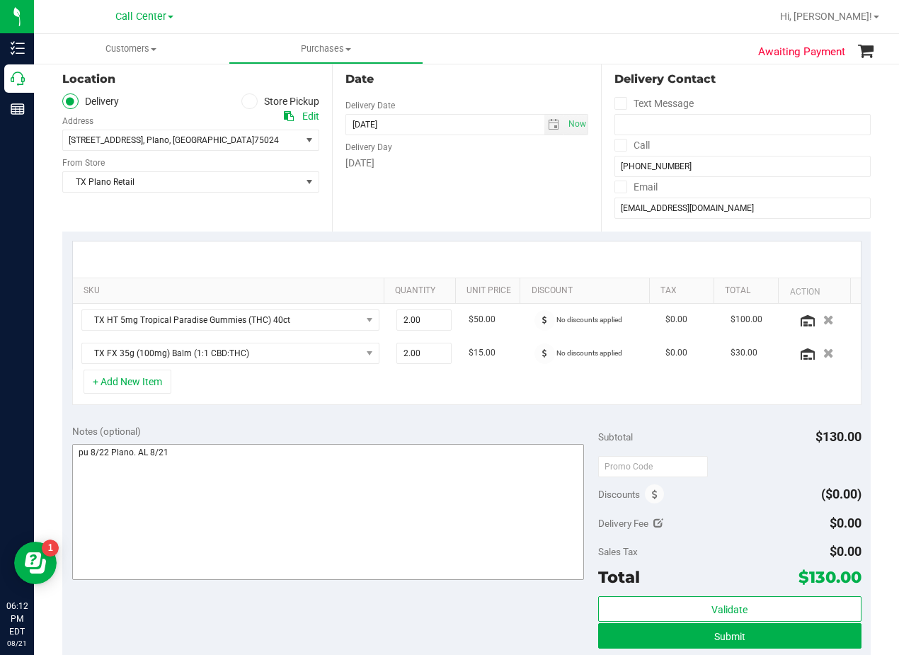
scroll to position [354, 0]
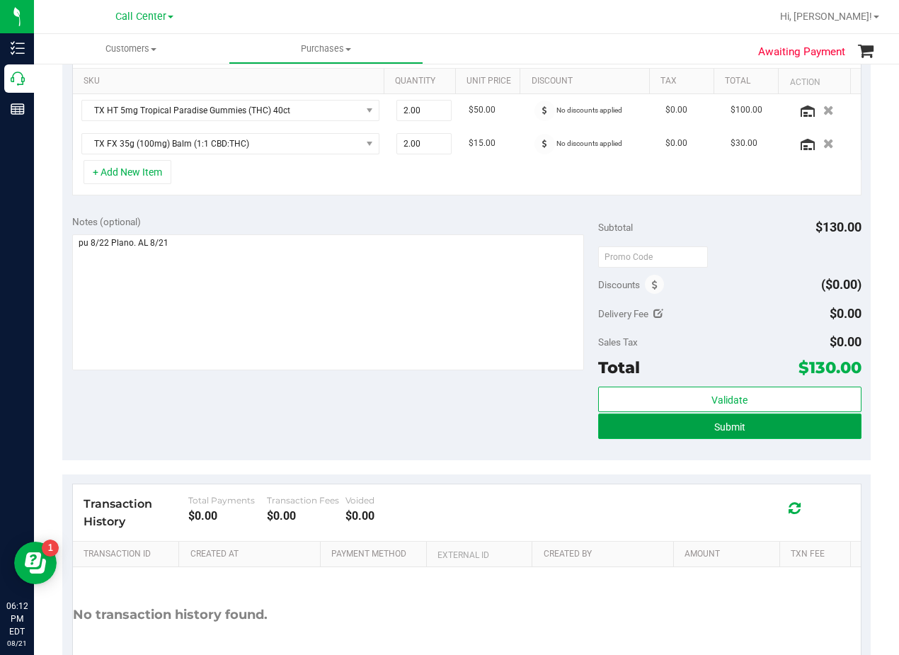
click at [631, 431] on button "Submit" at bounding box center [729, 425] width 263 height 25
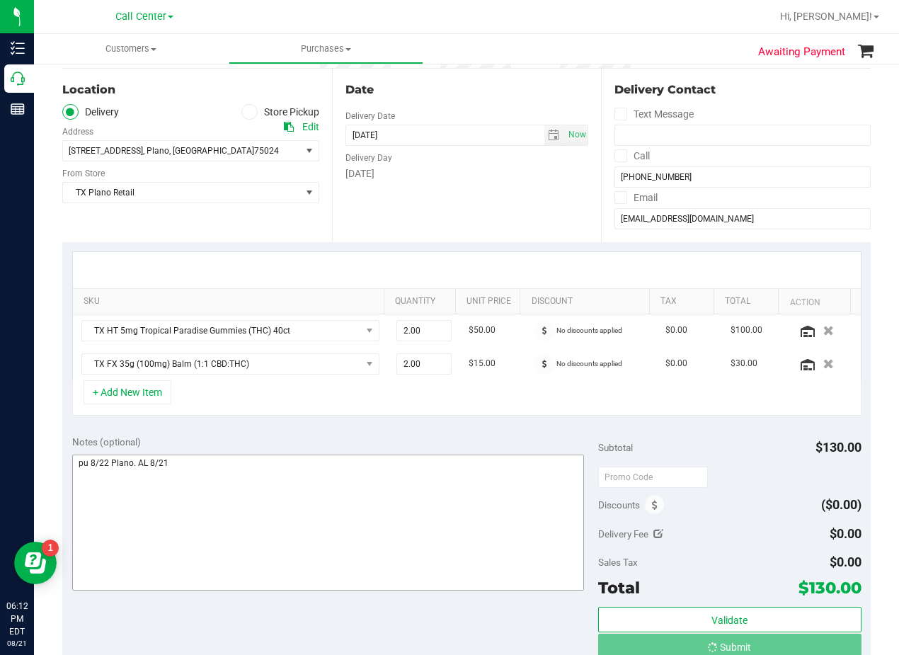
scroll to position [0, 0]
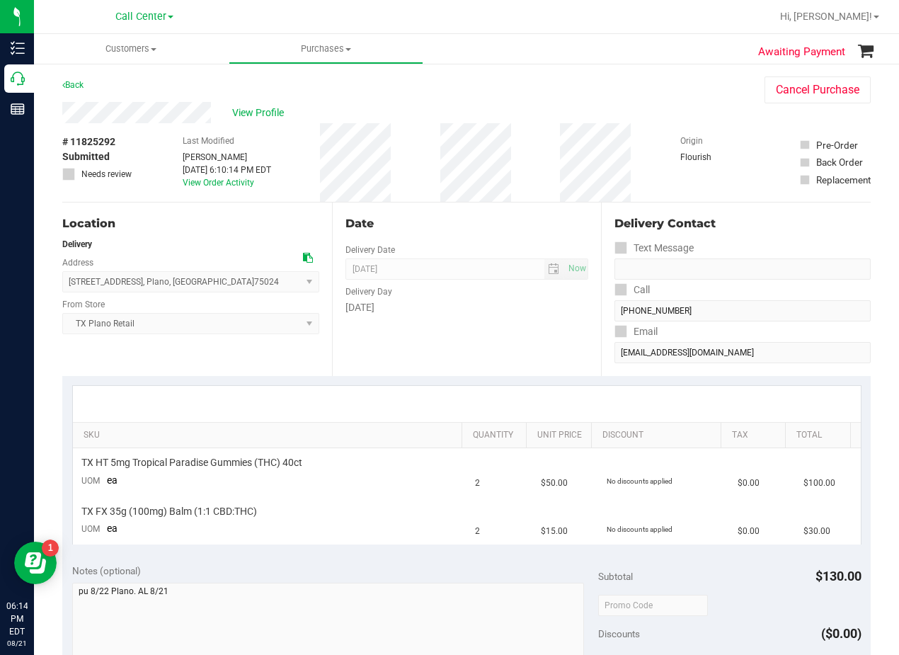
click at [461, 100] on div "Back Cancel Purchase" at bounding box center [466, 88] width 808 height 25
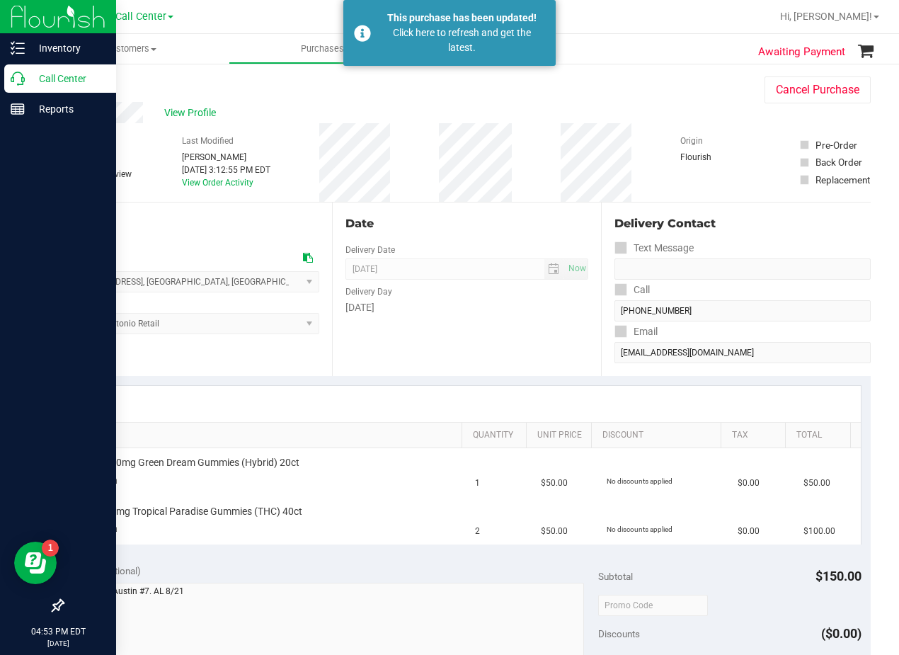
click at [24, 76] on icon at bounding box center [18, 78] width 14 height 14
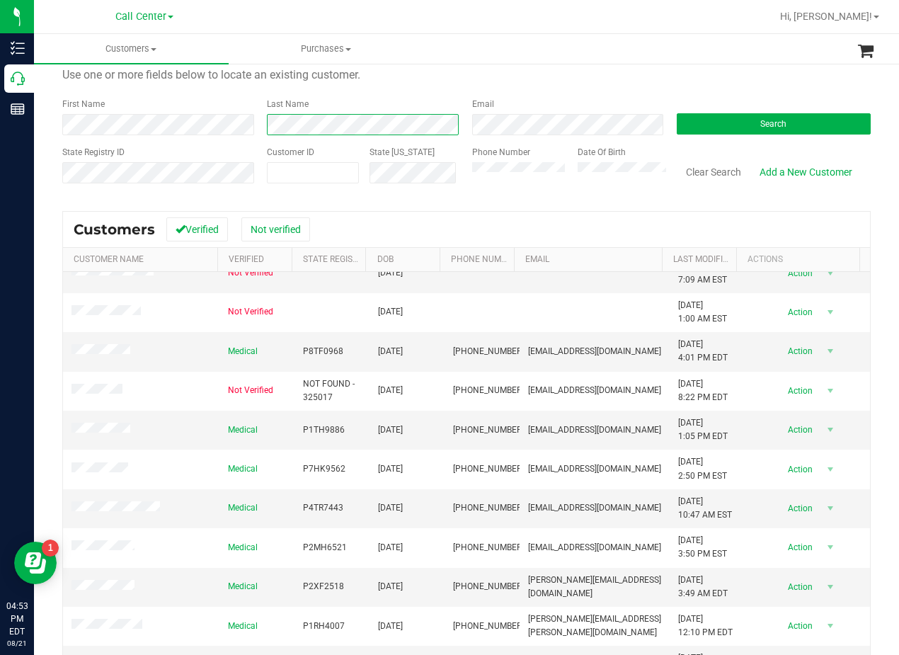
scroll to position [123, 0]
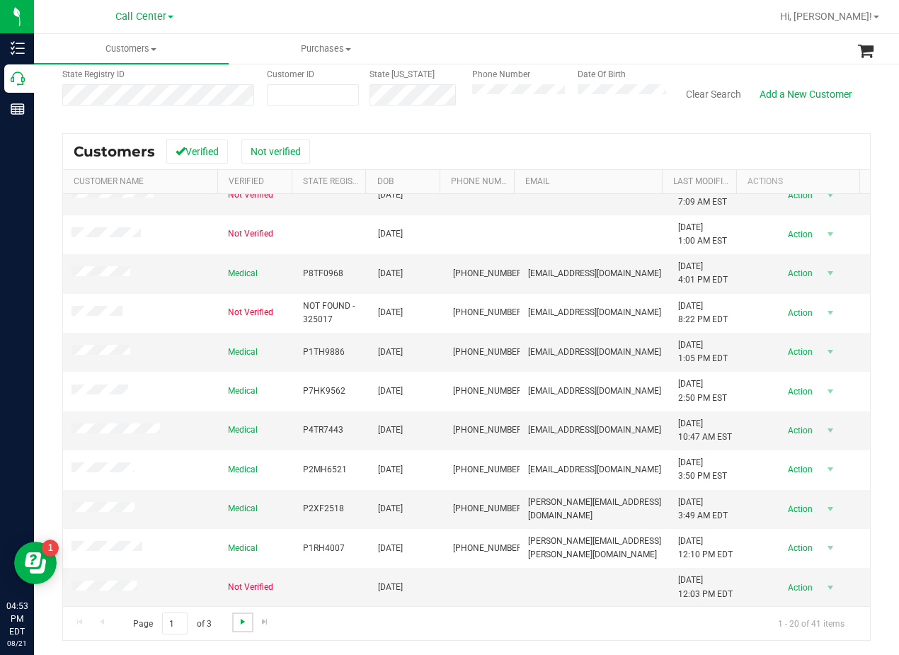
click at [242, 621] on span "Go to the next page" at bounding box center [242, 621] width 11 height 11
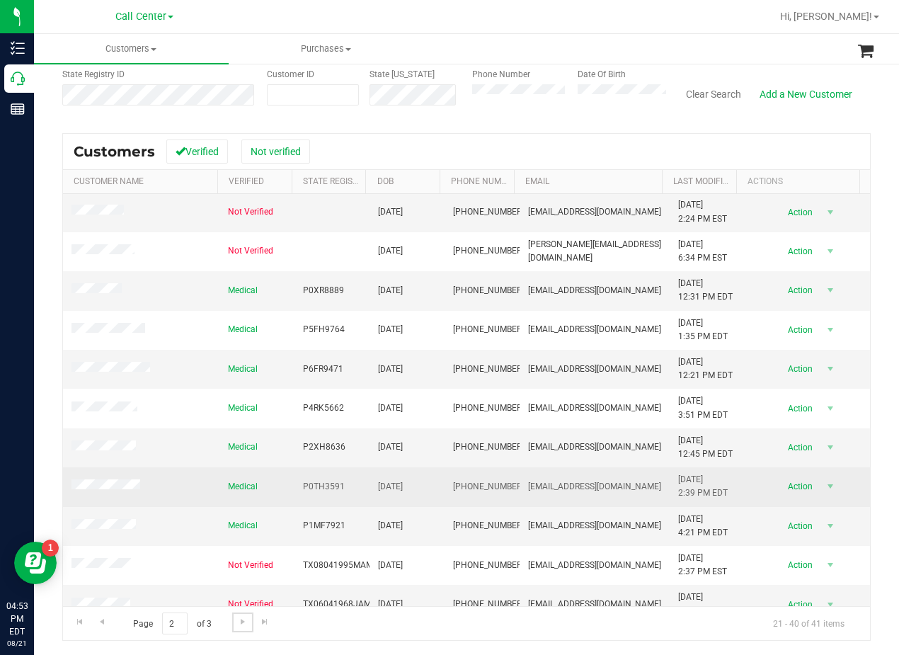
scroll to position [371, 0]
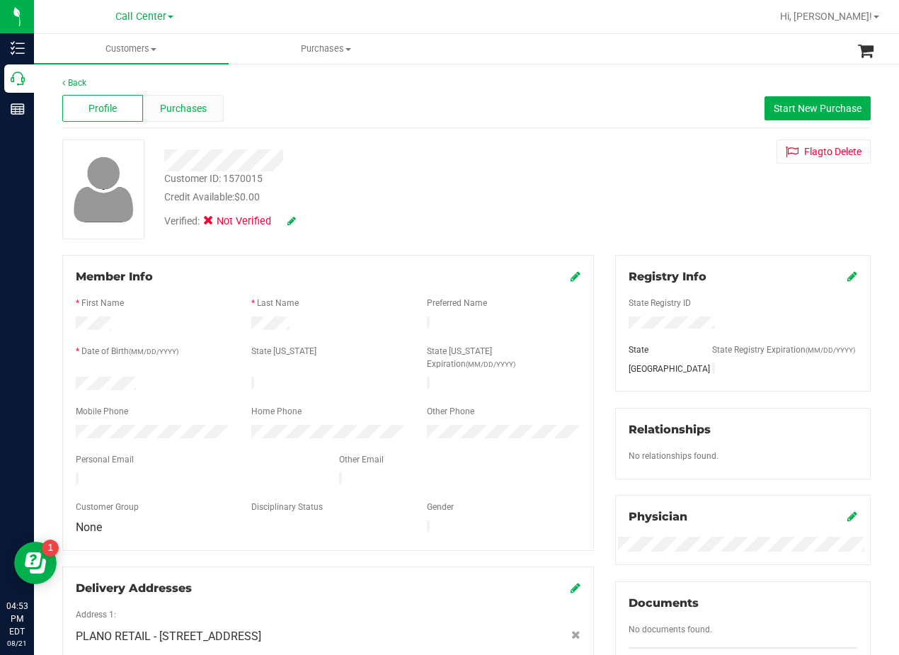
click at [199, 108] on span "Purchases" at bounding box center [183, 108] width 47 height 15
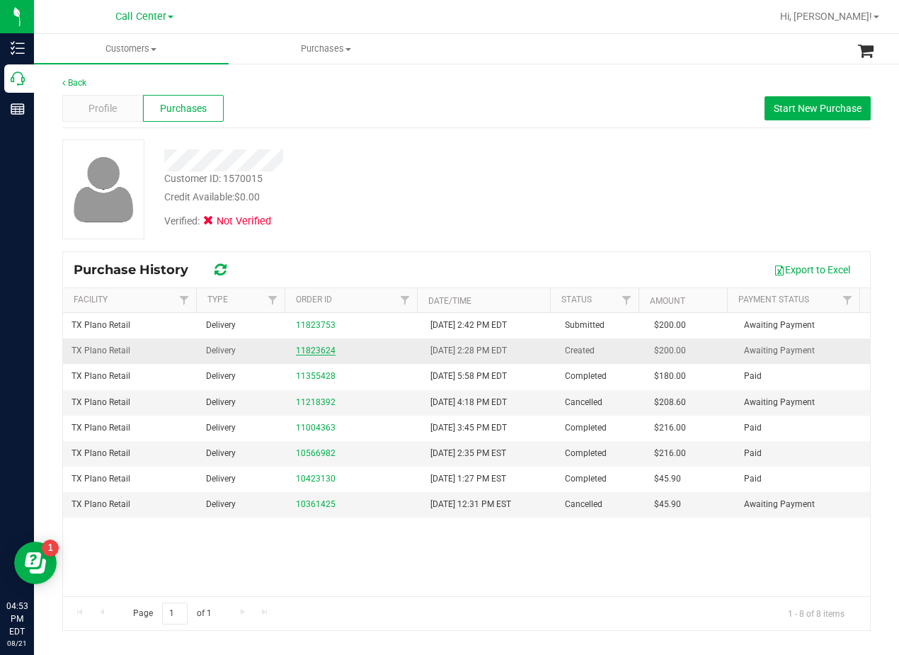
click at [304, 348] on link "11823624" at bounding box center [316, 350] width 40 height 10
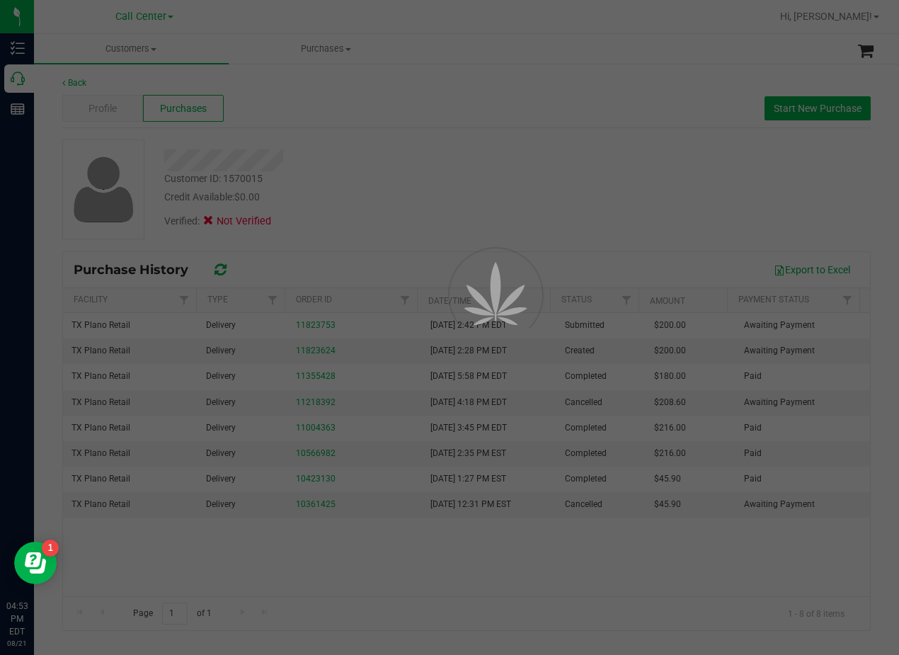
click at [439, 152] on div at bounding box center [449, 327] width 899 height 655
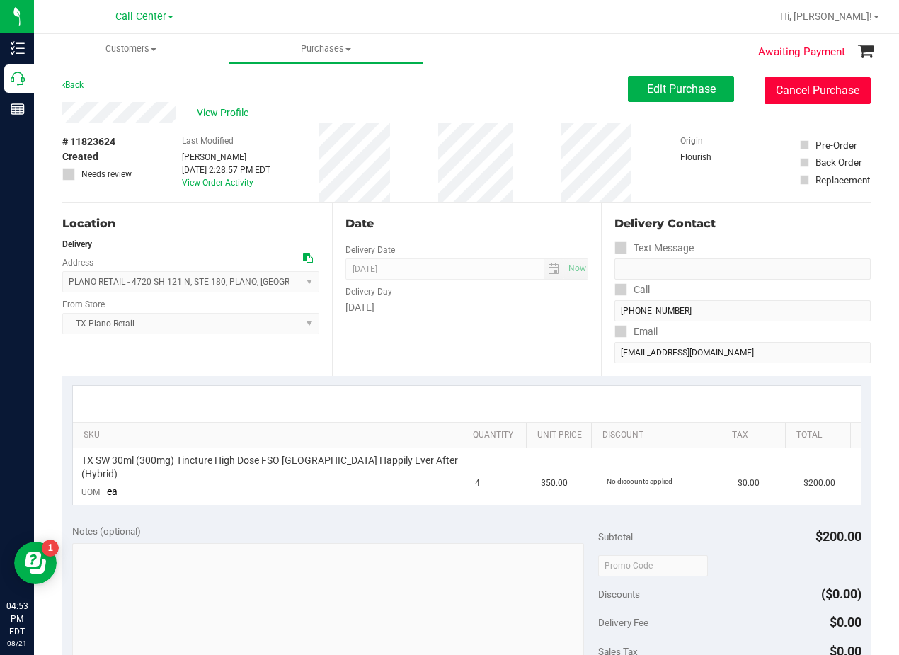
click at [767, 99] on button "Cancel Purchase" at bounding box center [817, 90] width 106 height 27
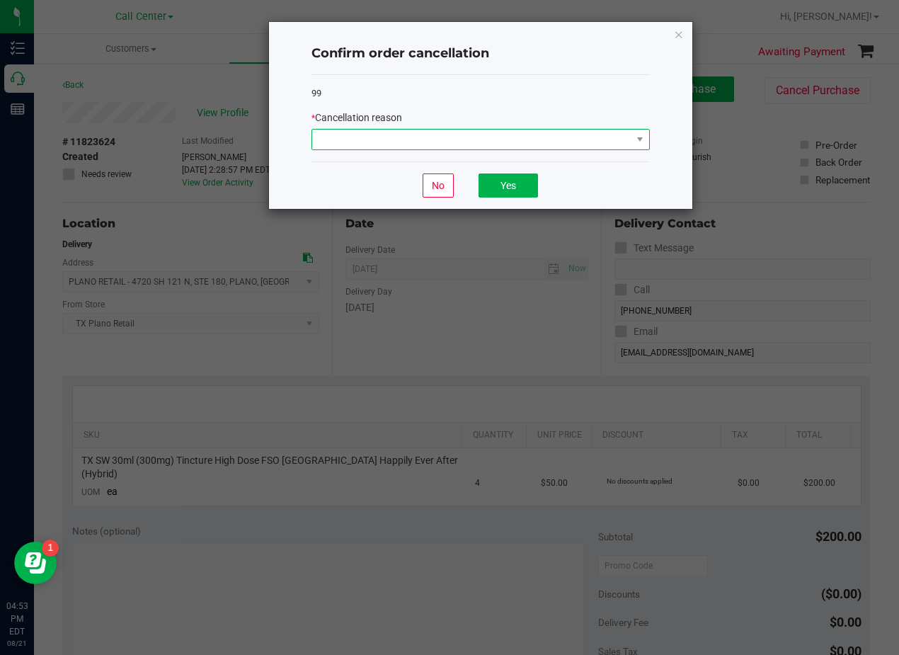
click at [535, 137] on span at bounding box center [471, 140] width 319 height 20
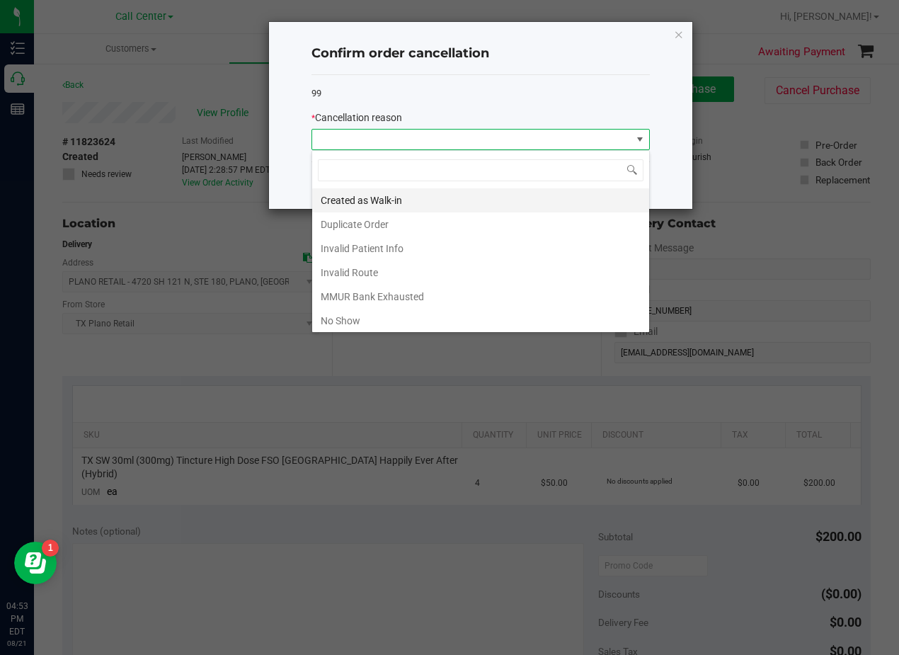
scroll to position [21, 338]
click at [464, 220] on li "Duplicate Order" at bounding box center [480, 224] width 337 height 24
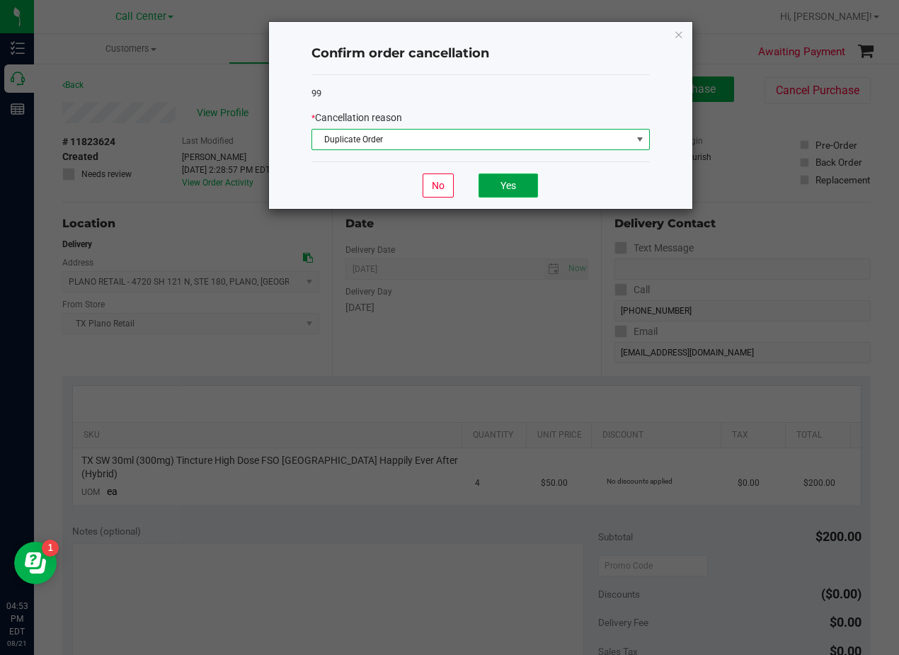
click at [505, 180] on button "Yes" at bounding box center [507, 185] width 59 height 24
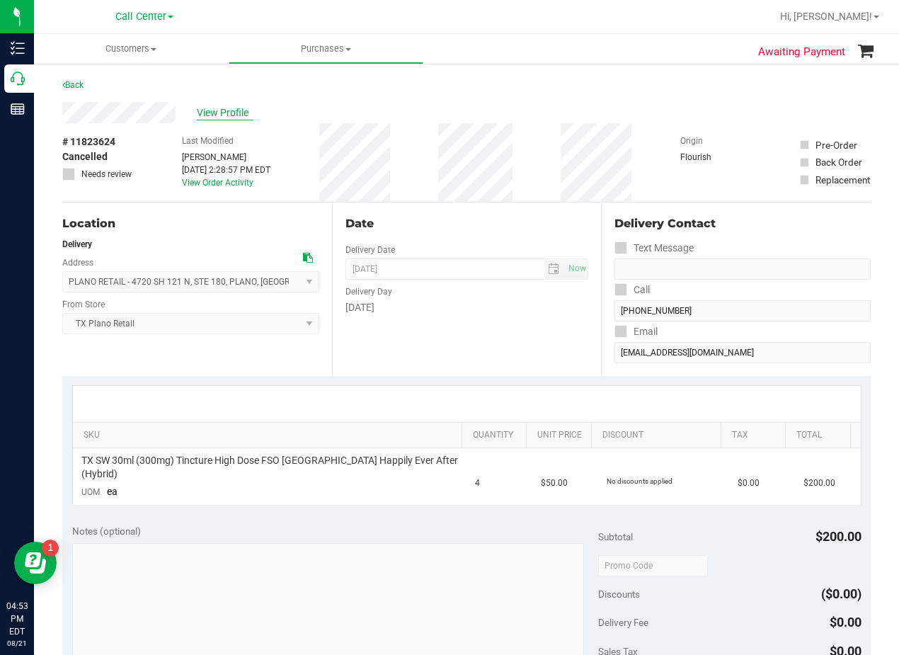
click at [243, 117] on span "View Profile" at bounding box center [225, 112] width 57 height 15
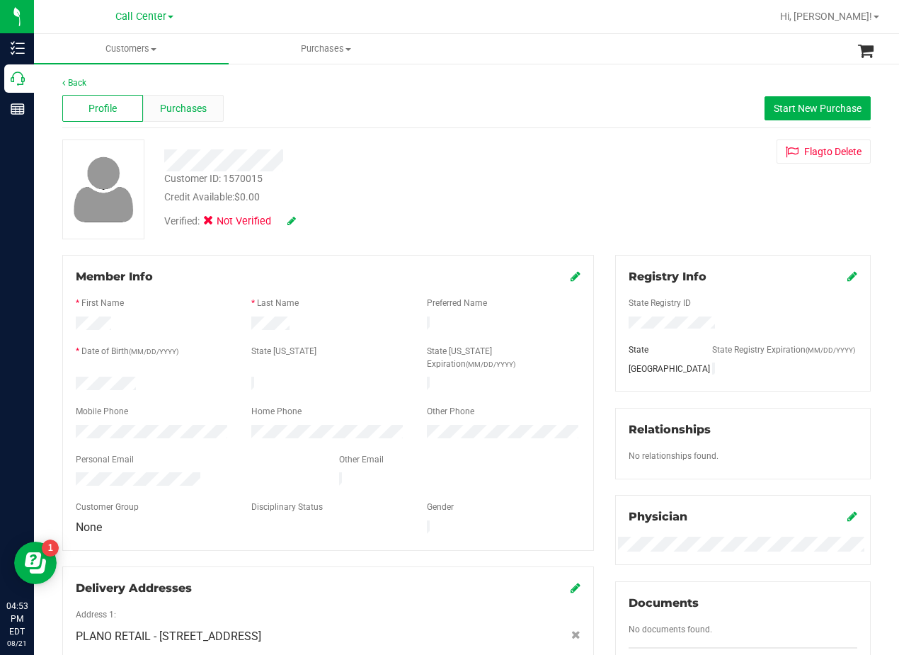
click at [164, 108] on span "Purchases" at bounding box center [183, 108] width 47 height 15
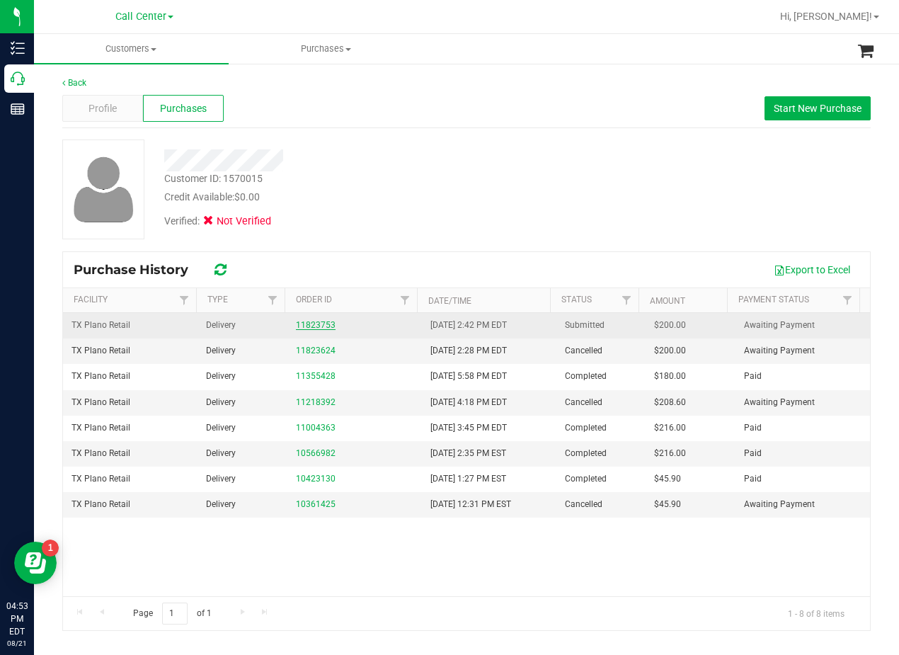
click at [316, 325] on link "11823753" at bounding box center [316, 325] width 40 height 10
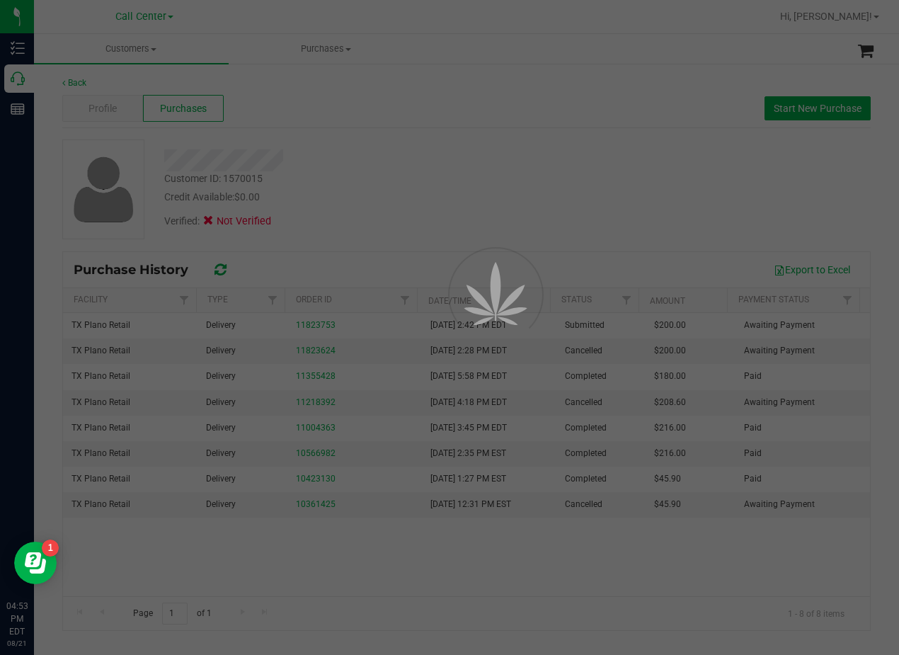
click at [365, 199] on div at bounding box center [449, 327] width 899 height 655
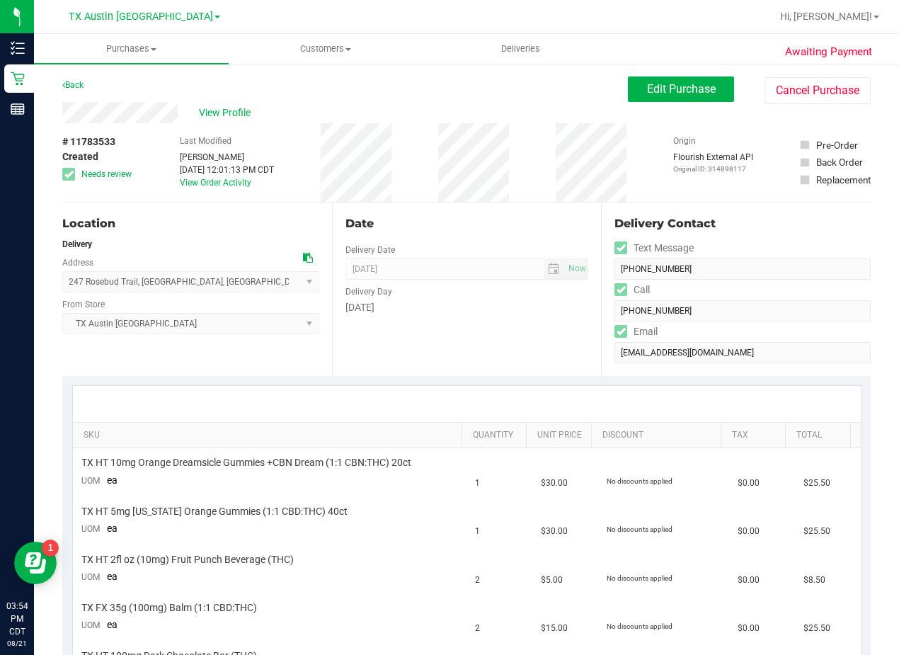
click at [539, 339] on div "Date Delivery Date [DATE] Now [DATE] 08:00 AM Now Delivery Day [DATE]" at bounding box center [467, 288] width 270 height 173
click at [802, 84] on button "Cancel Purchase" at bounding box center [817, 90] width 106 height 27
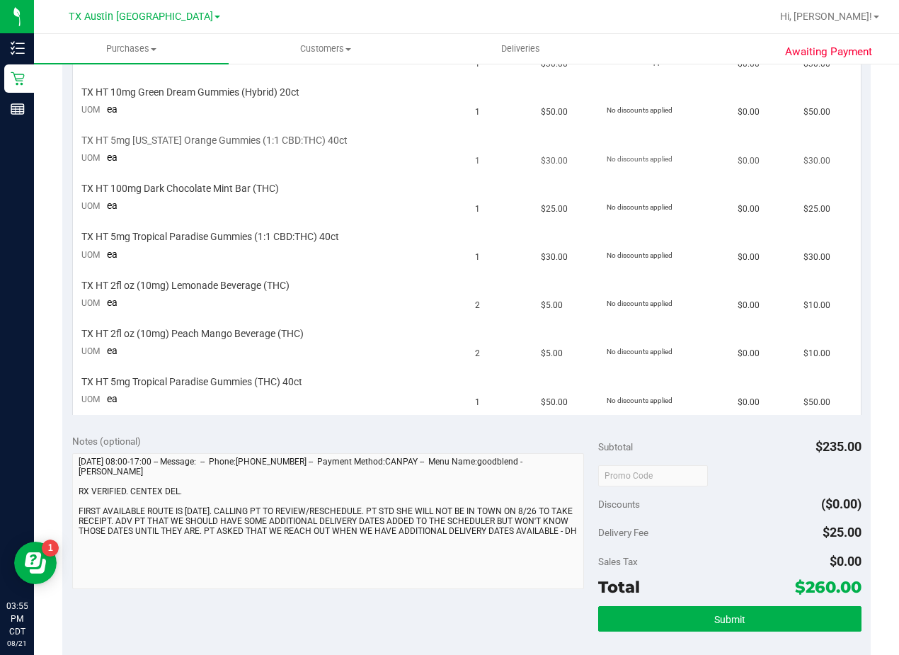
scroll to position [495, 0]
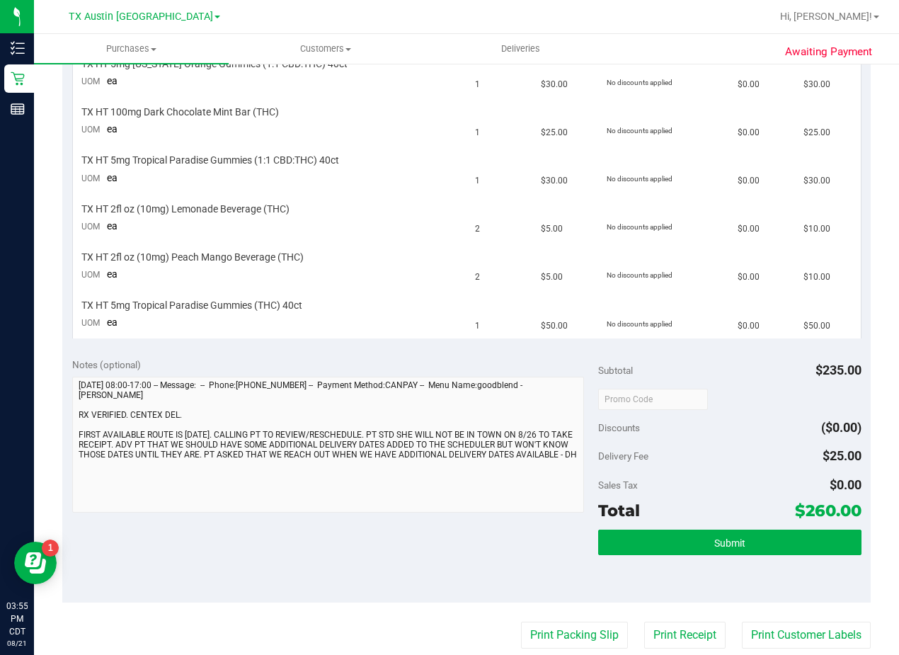
click at [493, 360] on div "Notes (optional)" at bounding box center [335, 364] width 526 height 14
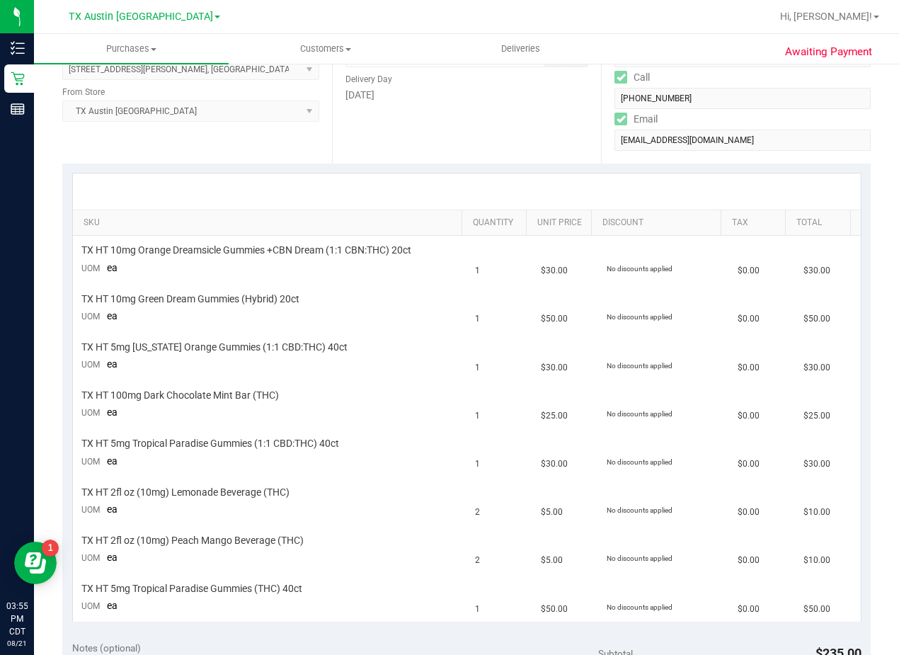
scroll to position [0, 0]
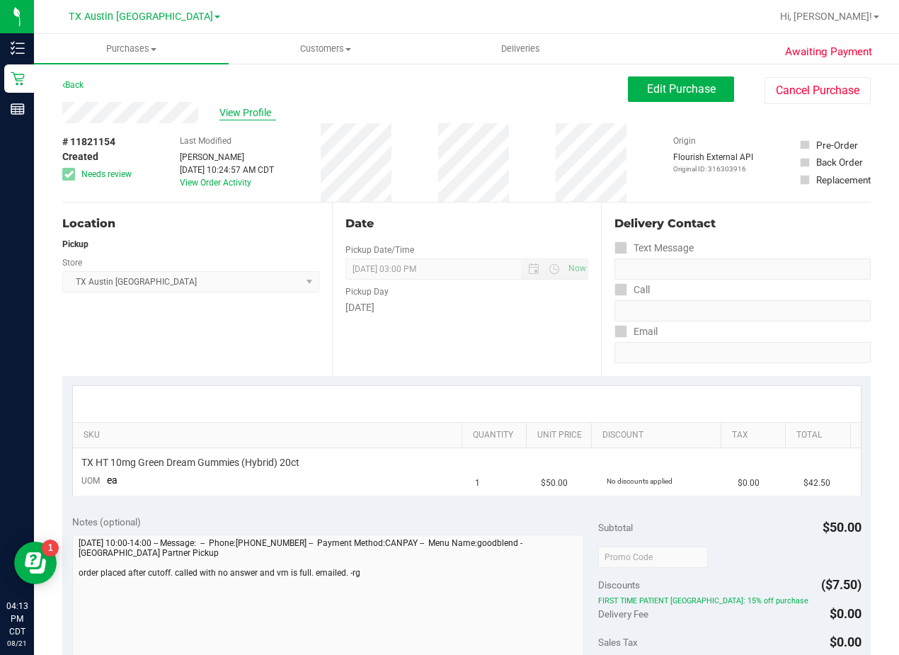
click at [247, 107] on span "View Profile" at bounding box center [247, 112] width 57 height 15
click at [246, 110] on span "View Profile" at bounding box center [247, 112] width 57 height 15
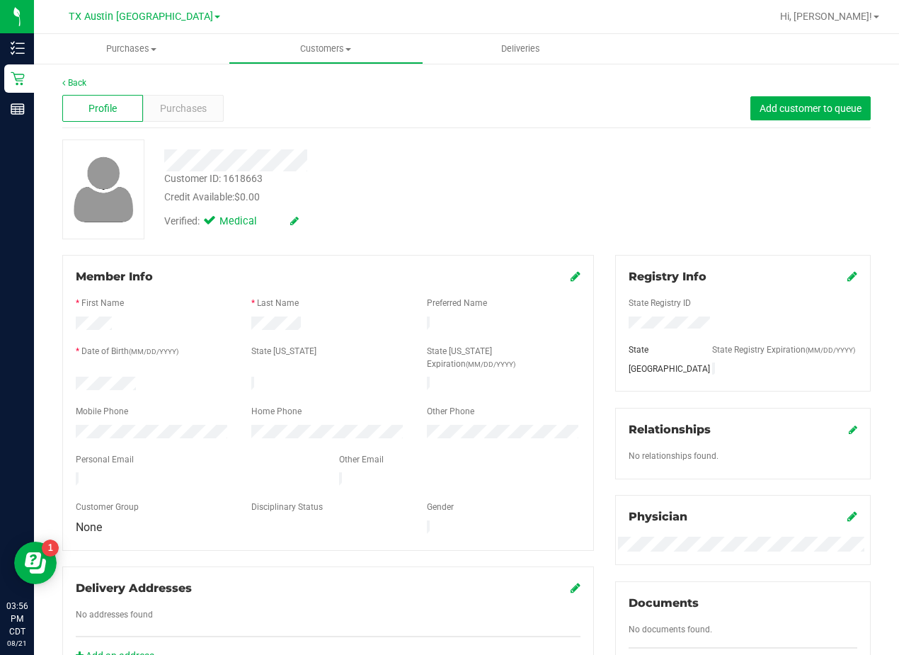
drag, startPoint x: 534, startPoint y: 135, endPoint x: 525, endPoint y: 138, distance: 9.0
click at [534, 135] on div "Back Profile Purchases Add customer to queue Customer ID: 1618663 Credit Availa…" at bounding box center [466, 546] width 808 height 941
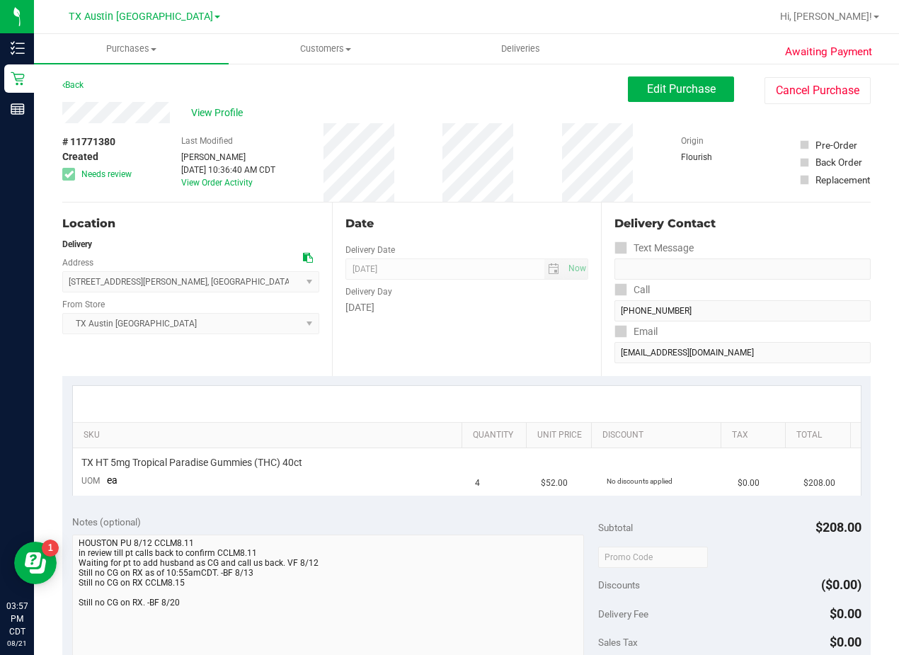
click at [415, 107] on div "View Profile" at bounding box center [345, 112] width 566 height 21
click at [593, 284] on div "Date Delivery Date [DATE] Now [DATE] 08:00 AM Now Delivery Day [DATE]" at bounding box center [467, 288] width 270 height 173
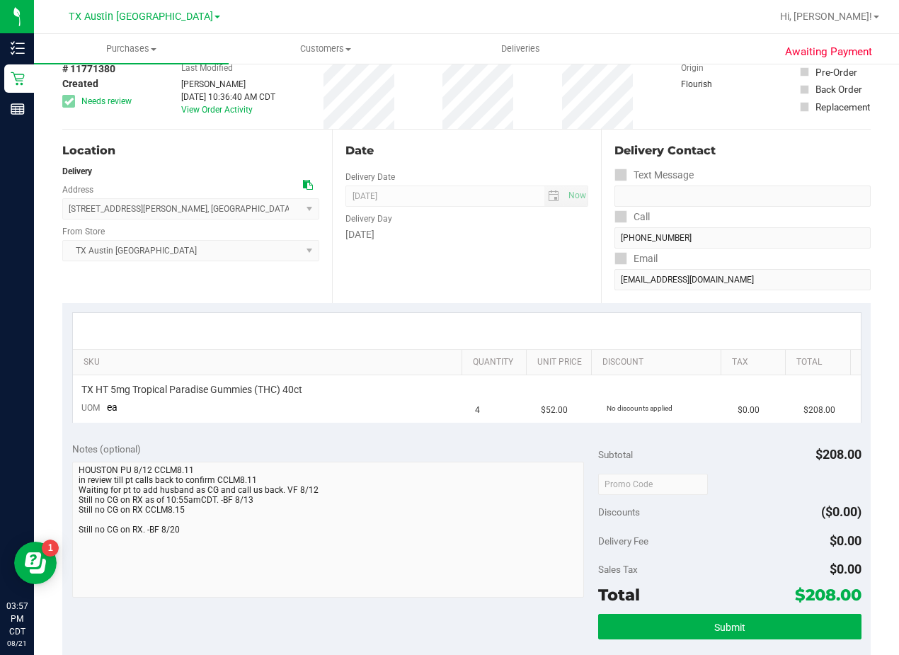
scroll to position [71, 0]
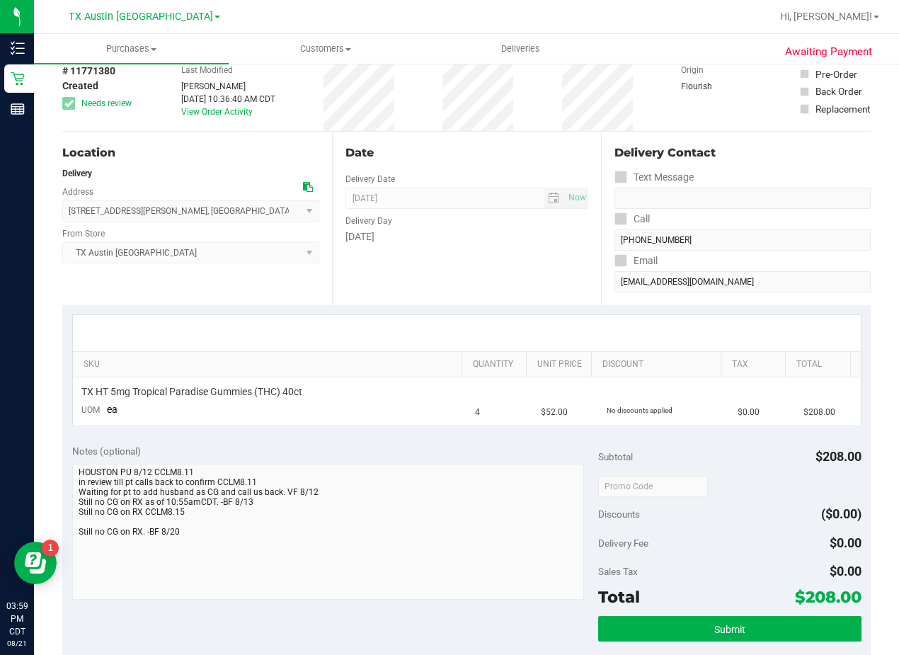
click at [563, 302] on div "Date Delivery Date [DATE] Now [DATE] 08:00 AM Now Delivery Day [DATE]" at bounding box center [467, 218] width 270 height 173
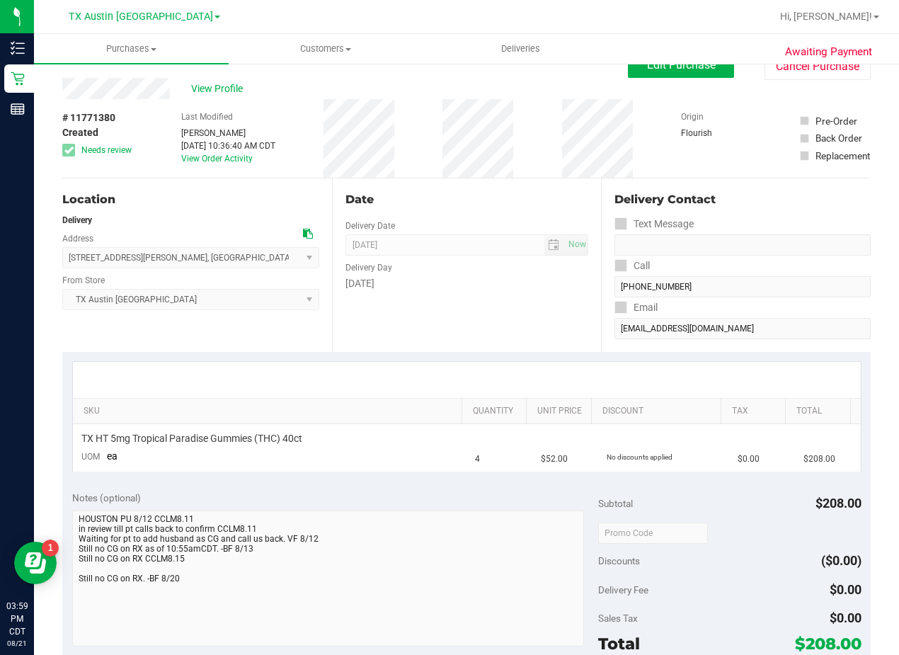
scroll to position [0, 0]
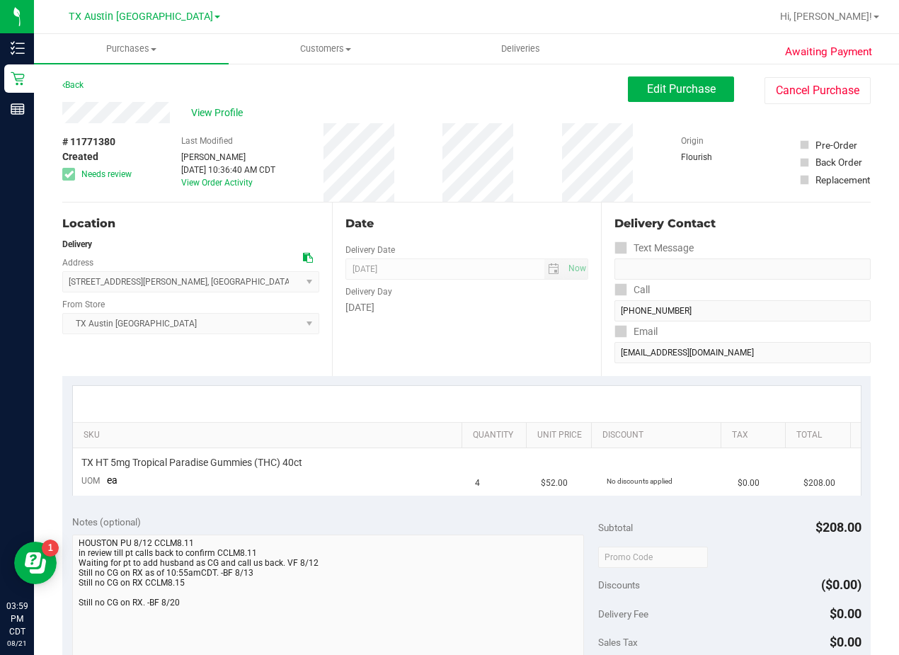
click at [476, 202] on div "Date Delivery Date [DATE] Now [DATE] 08:00 AM Now Delivery Day [DATE]" at bounding box center [467, 288] width 270 height 173
click at [544, 195] on div "# 11771380 Created Needs review Last Modified [PERSON_NAME] [DATE] 10:36:40 AM …" at bounding box center [466, 162] width 808 height 79
click at [480, 106] on div "View Profile" at bounding box center [345, 112] width 566 height 21
click at [639, 101] on button "Edit Purchase" at bounding box center [681, 88] width 106 height 25
click at [531, 106] on div "View Profile" at bounding box center [345, 112] width 566 height 21
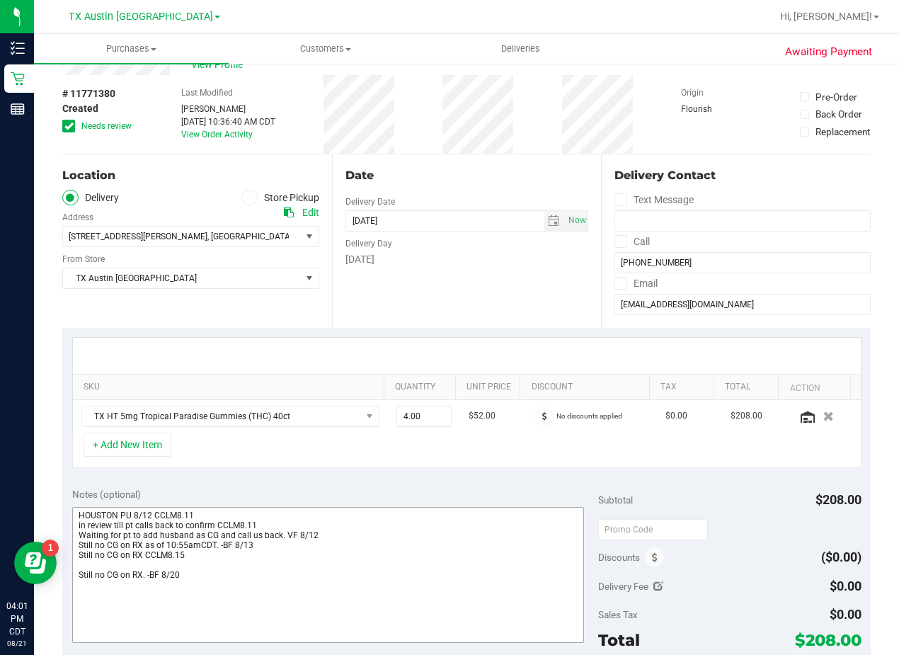
scroll to position [71, 0]
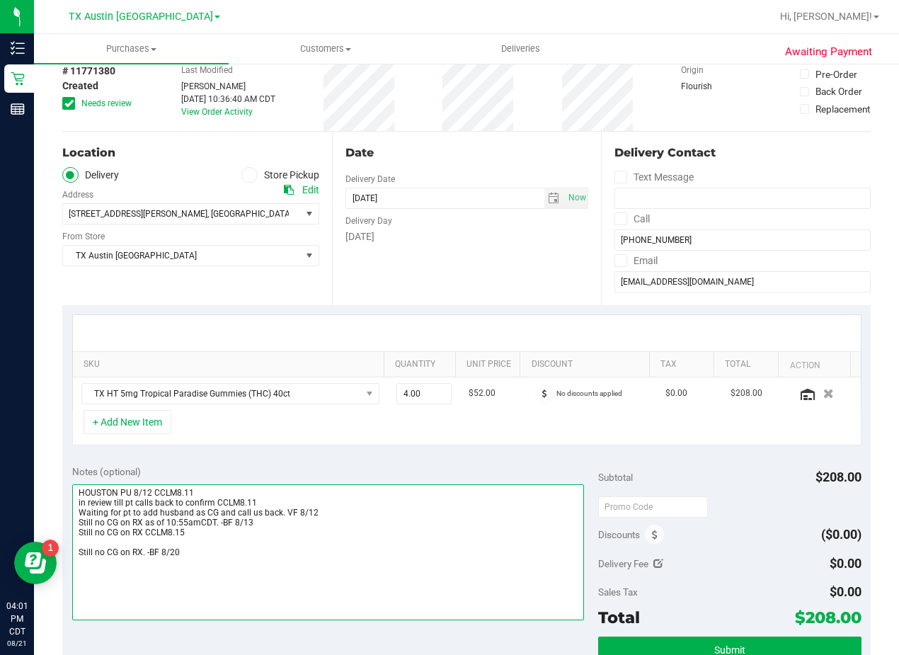
click at [248, 552] on textarea at bounding box center [328, 552] width 512 height 136
type textarea "HOUSTON PU 8/12 CCLM8.11 in review till pt calls back to confirm CCLM8.11 Waiti…"
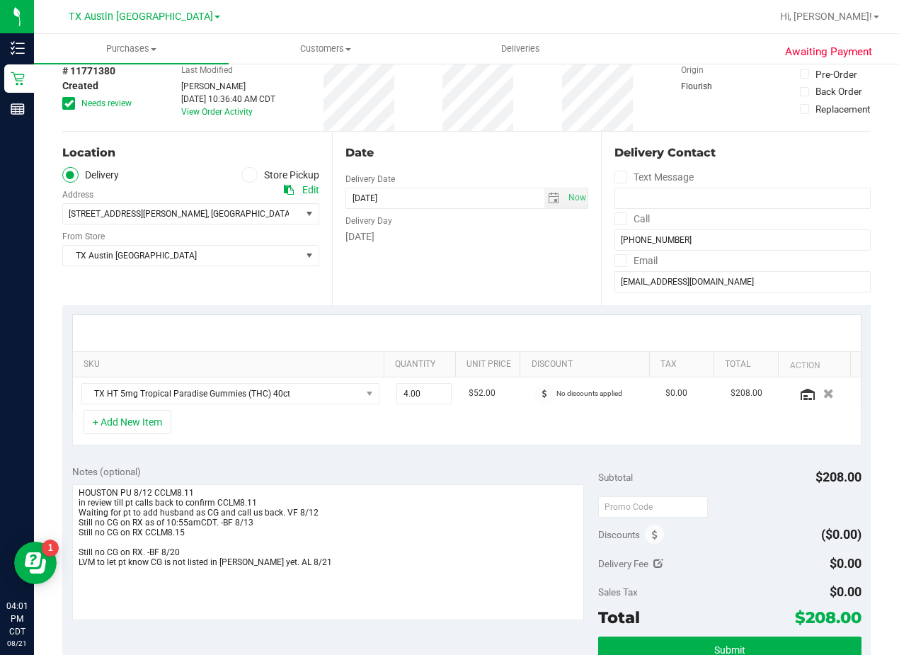
click at [527, 238] on div "[DATE]" at bounding box center [466, 236] width 243 height 15
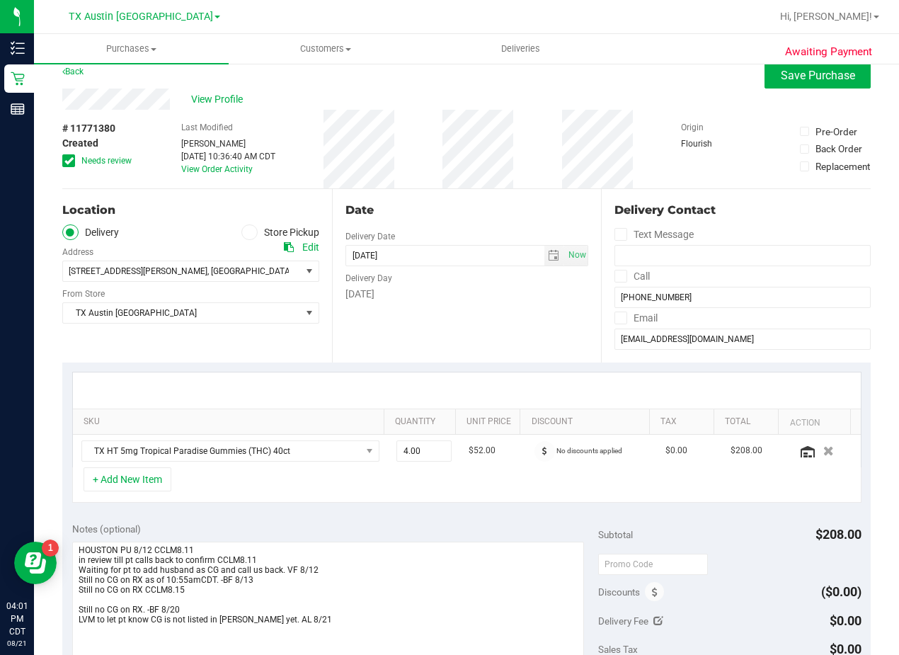
scroll to position [0, 0]
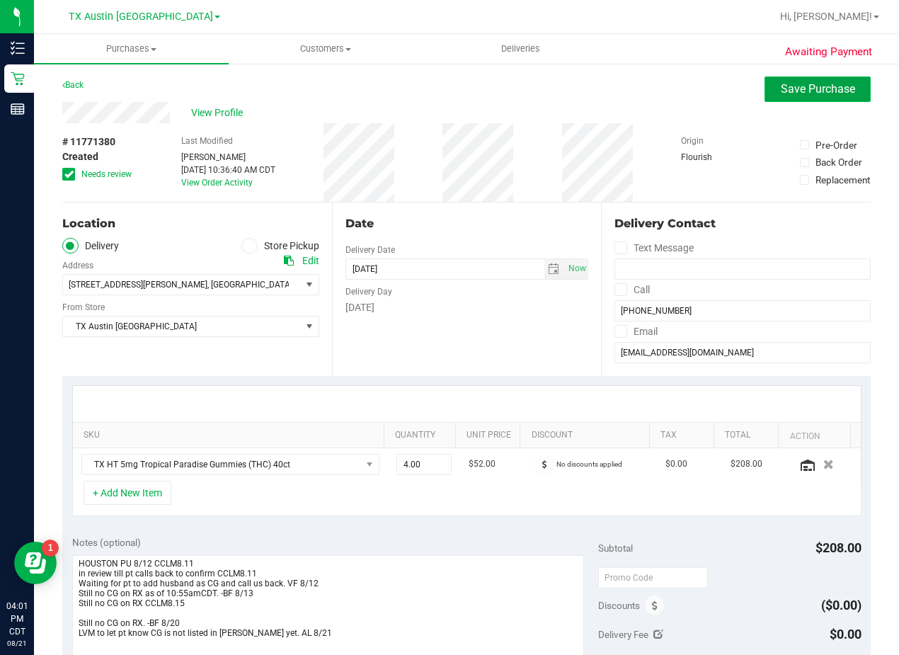
click at [781, 87] on span "Save Purchase" at bounding box center [818, 88] width 74 height 13
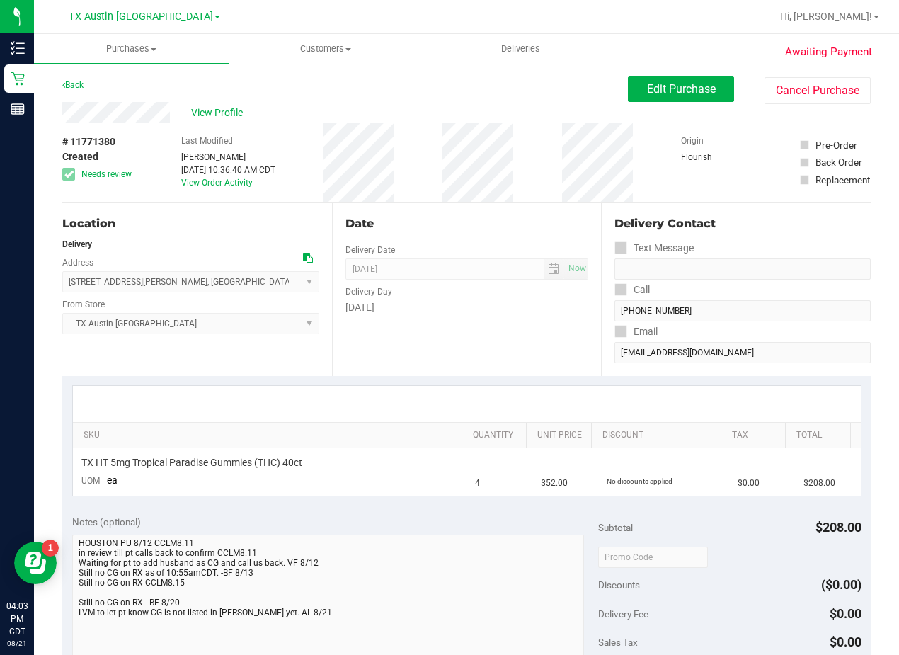
drag, startPoint x: 500, startPoint y: 96, endPoint x: 499, endPoint y: 108, distance: 12.1
click at [501, 96] on div "Back Edit Purchase Cancel Purchase" at bounding box center [466, 88] width 808 height 25
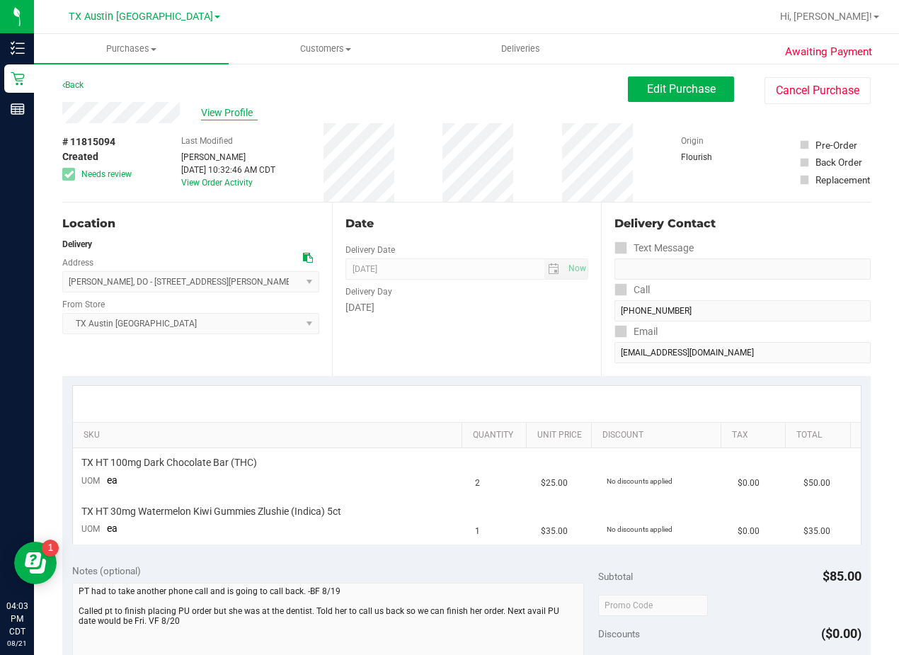
click at [242, 118] on span "View Profile" at bounding box center [229, 112] width 57 height 15
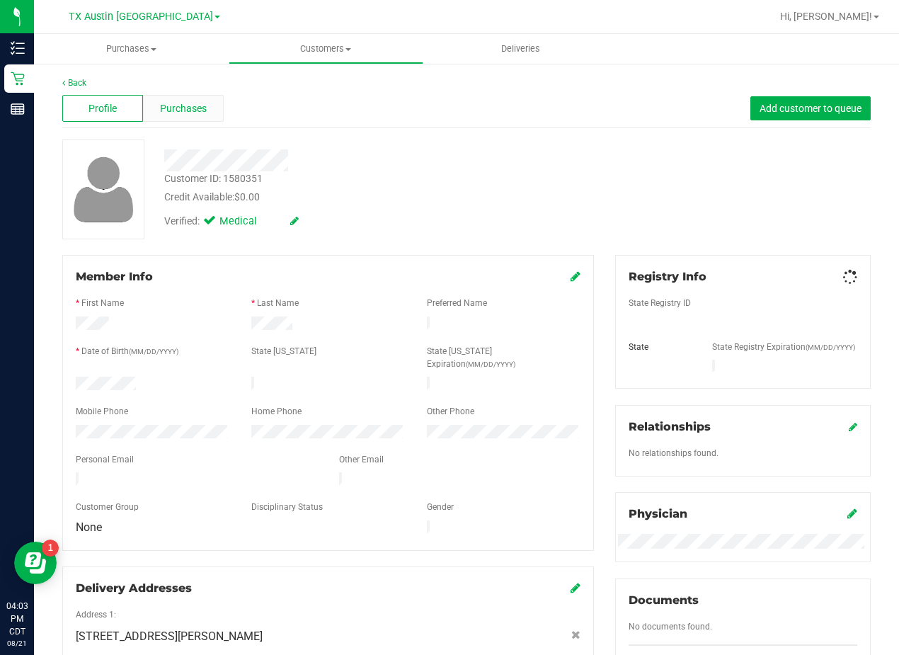
click at [190, 107] on span "Purchases" at bounding box center [183, 108] width 47 height 15
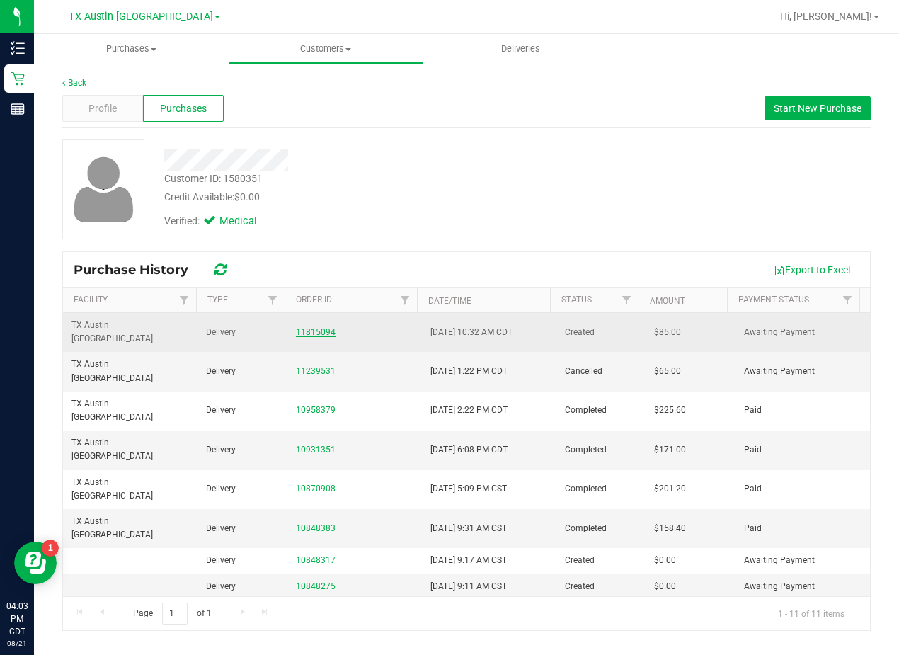
click at [321, 327] on link "11815094" at bounding box center [316, 332] width 40 height 10
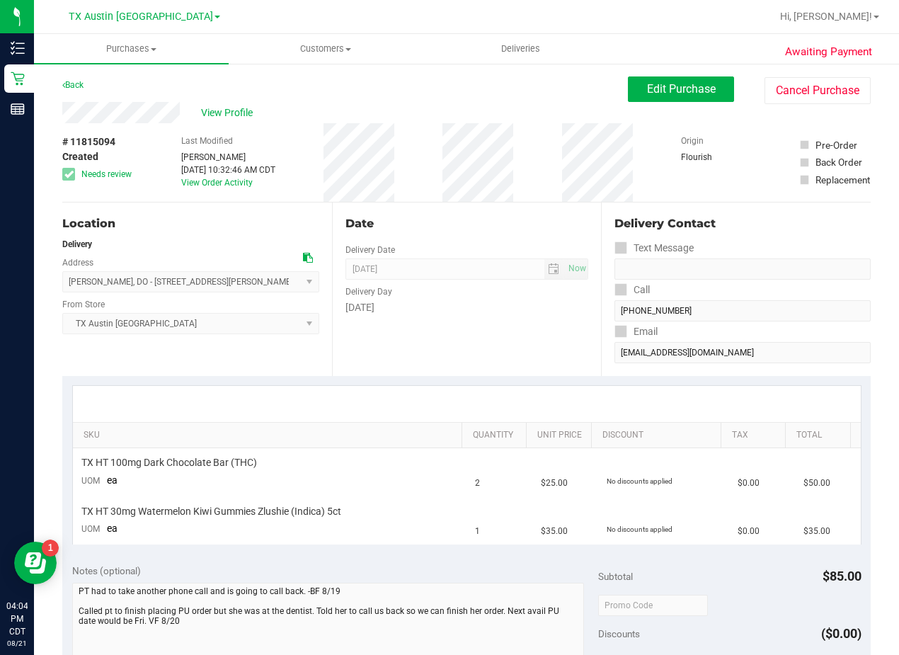
click at [566, 121] on div "View Profile" at bounding box center [345, 112] width 566 height 21
click at [520, 186] on div "# 11815094 Created Needs review Last Modified [PERSON_NAME] [DATE] 10:32:46 AM …" at bounding box center [466, 162] width 808 height 79
click at [507, 210] on div "Date Delivery Date [DATE] Now [DATE] 08:00 AM Now Delivery Day [DATE]" at bounding box center [467, 288] width 270 height 173
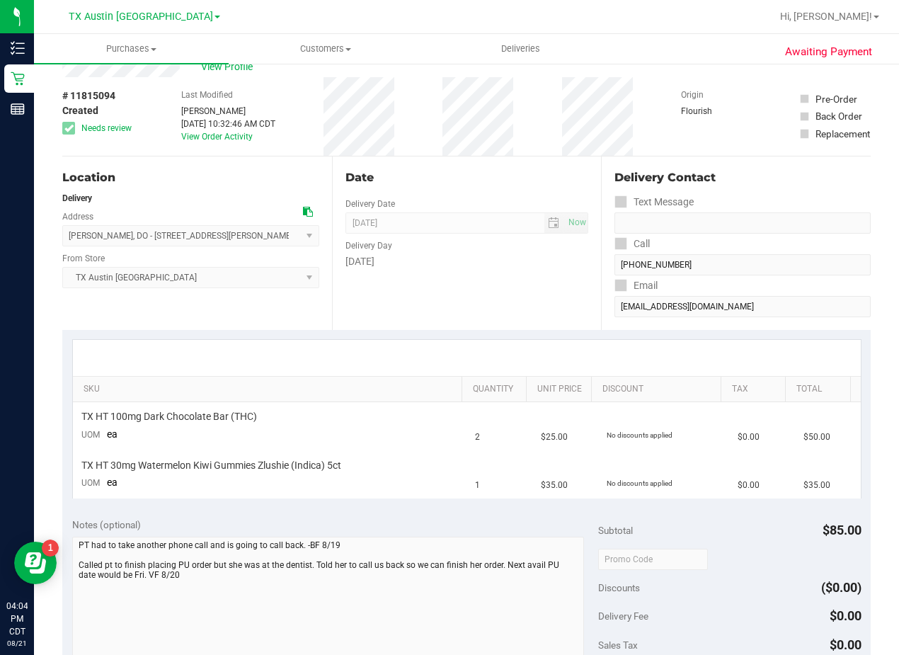
scroll to position [71, 0]
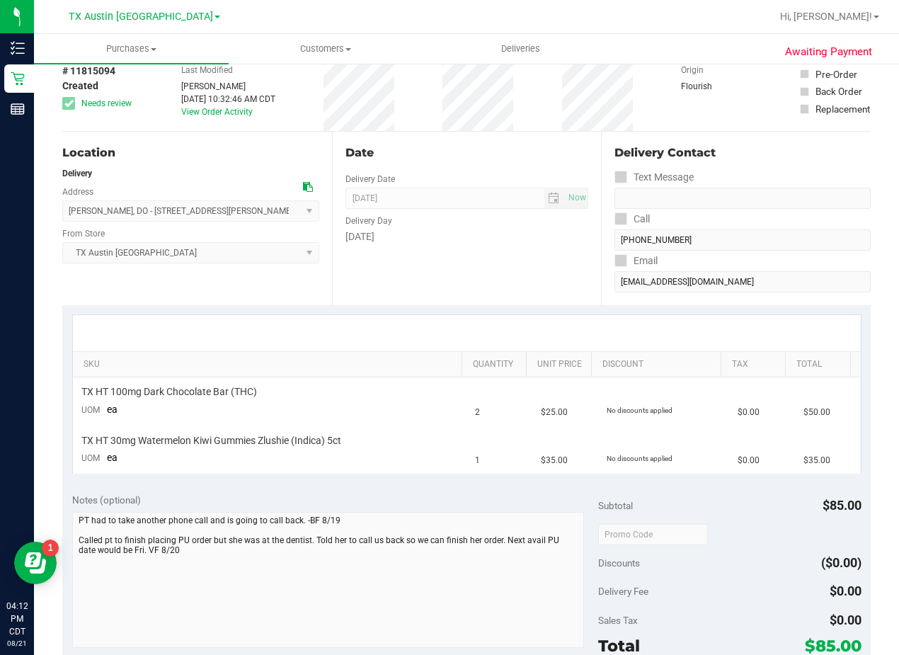
click at [454, 280] on div "Date Delivery Date [DATE] Now [DATE] 08:00 AM Now Delivery Day [DATE]" at bounding box center [467, 218] width 270 height 173
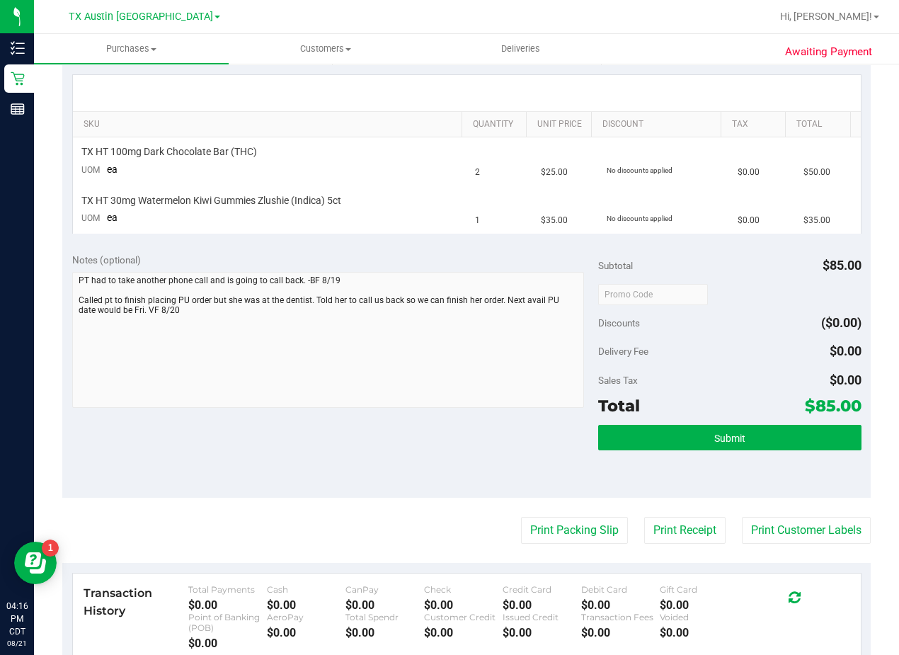
scroll to position [0, 0]
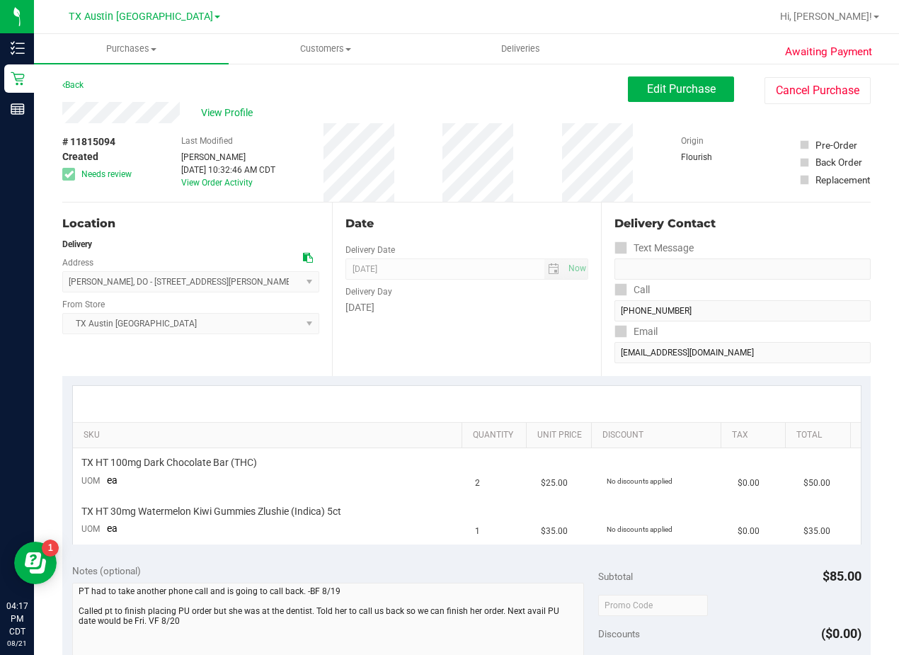
click at [466, 106] on div "View Profile" at bounding box center [345, 112] width 566 height 21
click at [473, 101] on div "Back Edit Purchase Cancel Purchase" at bounding box center [466, 88] width 808 height 25
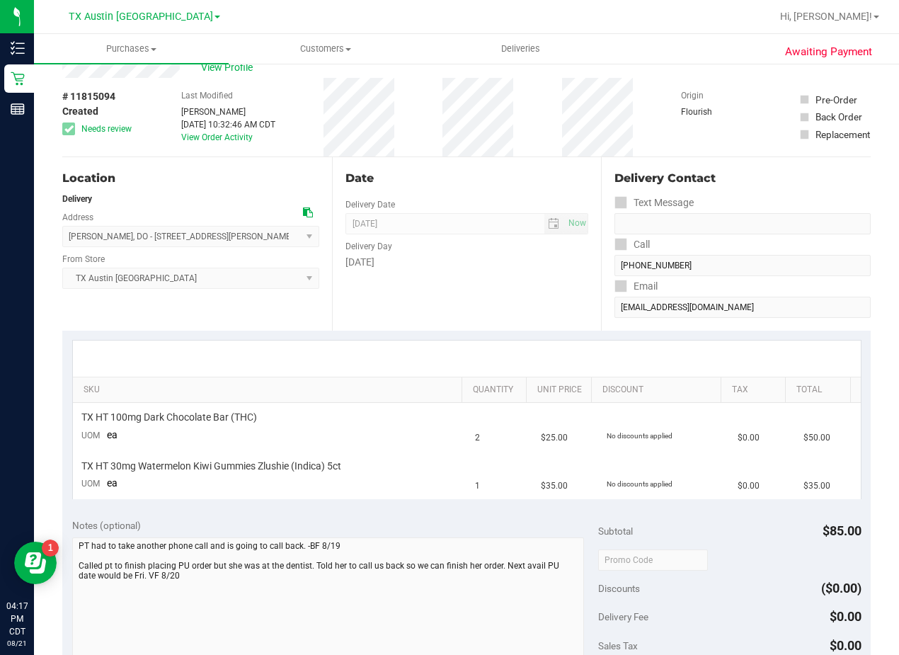
scroll to position [71, 0]
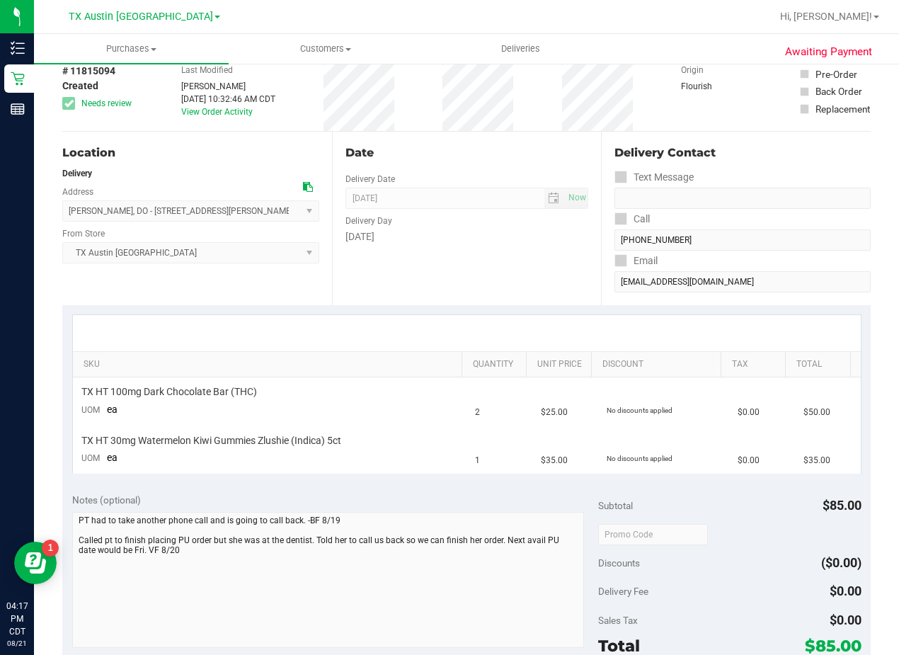
click at [502, 241] on div "[DATE]" at bounding box center [466, 236] width 243 height 15
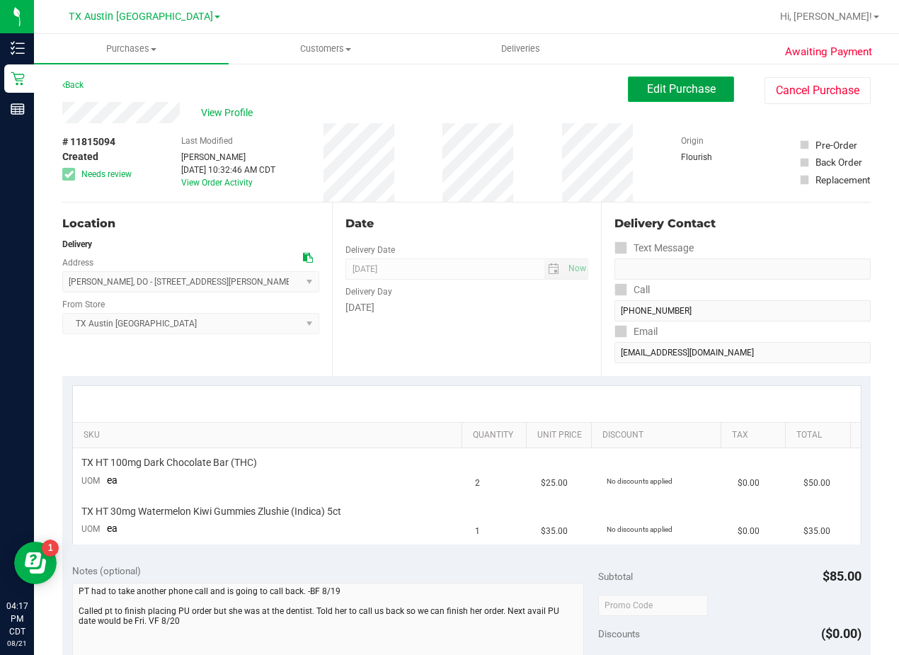
click at [660, 77] on button "Edit Purchase" at bounding box center [681, 88] width 106 height 25
click at [494, 112] on div "View Profile" at bounding box center [345, 112] width 566 height 21
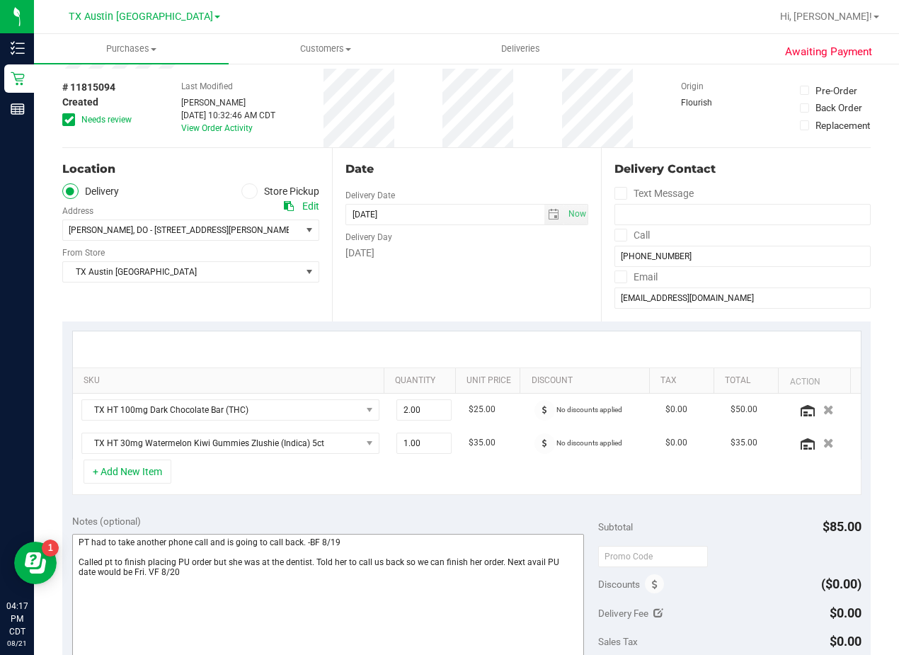
scroll to position [142, 0]
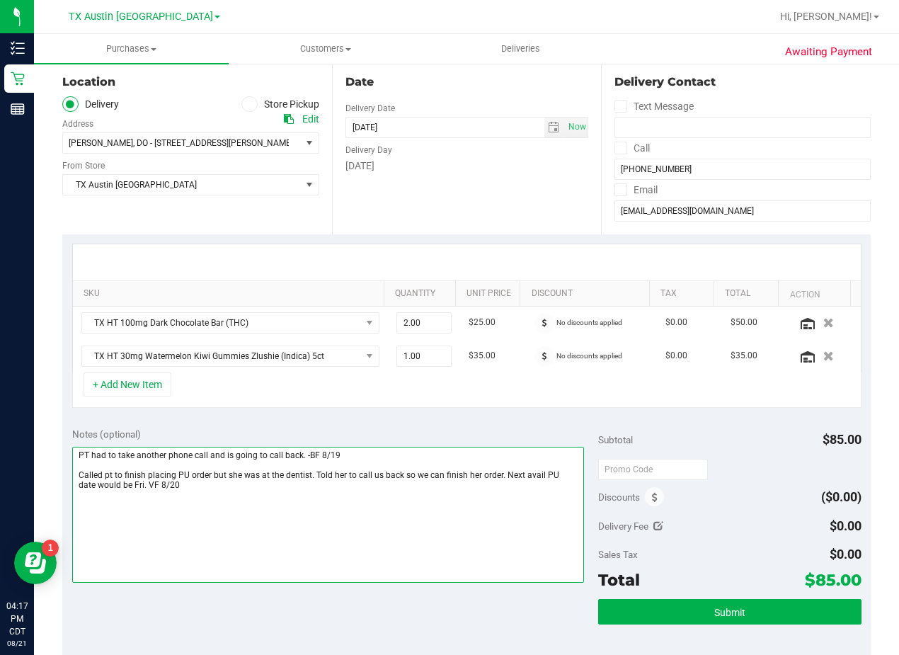
click at [321, 490] on textarea at bounding box center [328, 515] width 512 height 136
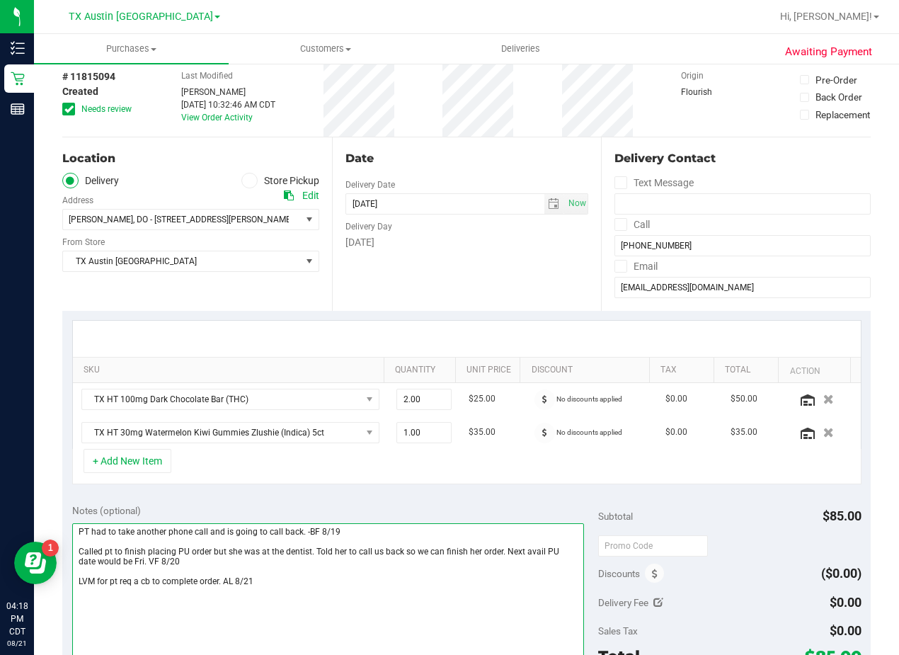
scroll to position [0, 0]
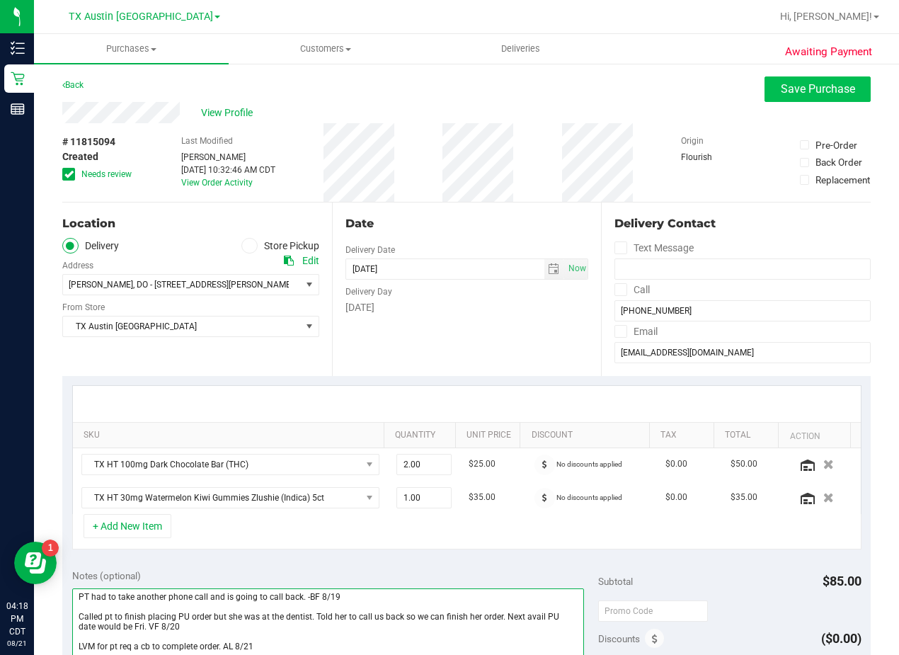
type textarea "PT had to take another phone call and is going to call back. -BF 8/19 Called pt…"
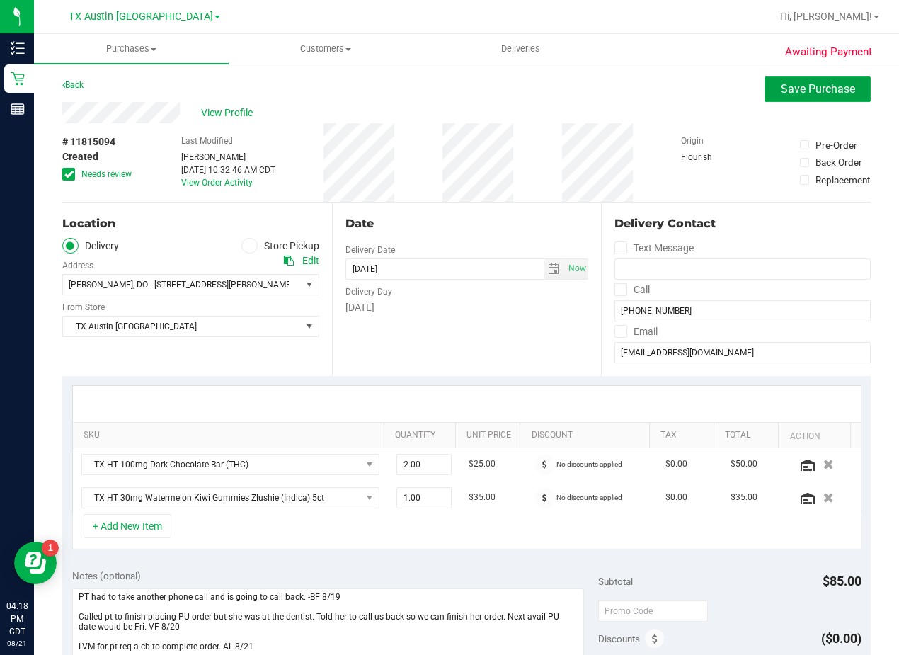
click at [789, 84] on span "Save Purchase" at bounding box center [818, 88] width 74 height 13
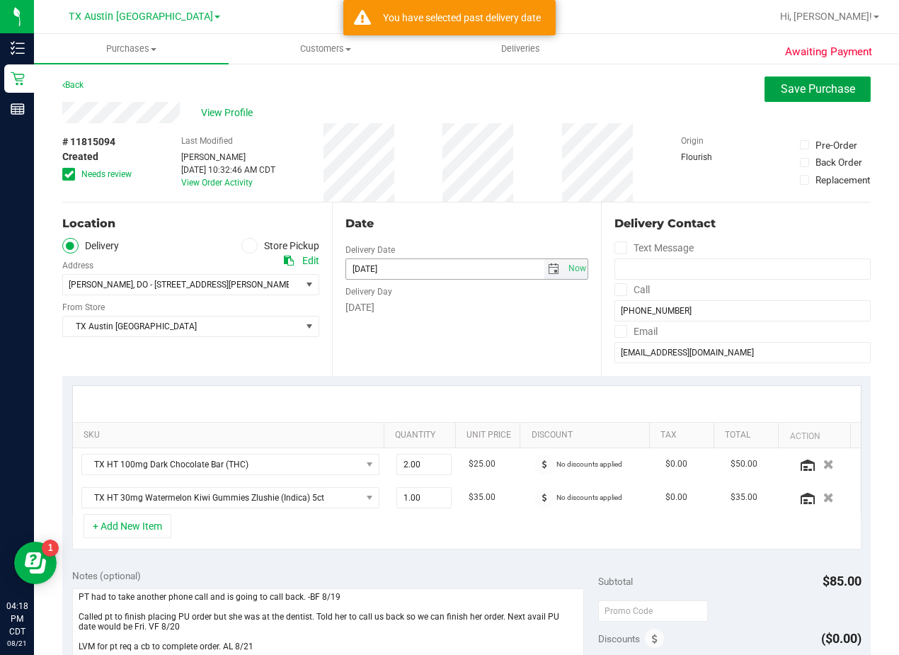
click at [548, 268] on span "select" at bounding box center [553, 268] width 11 height 11
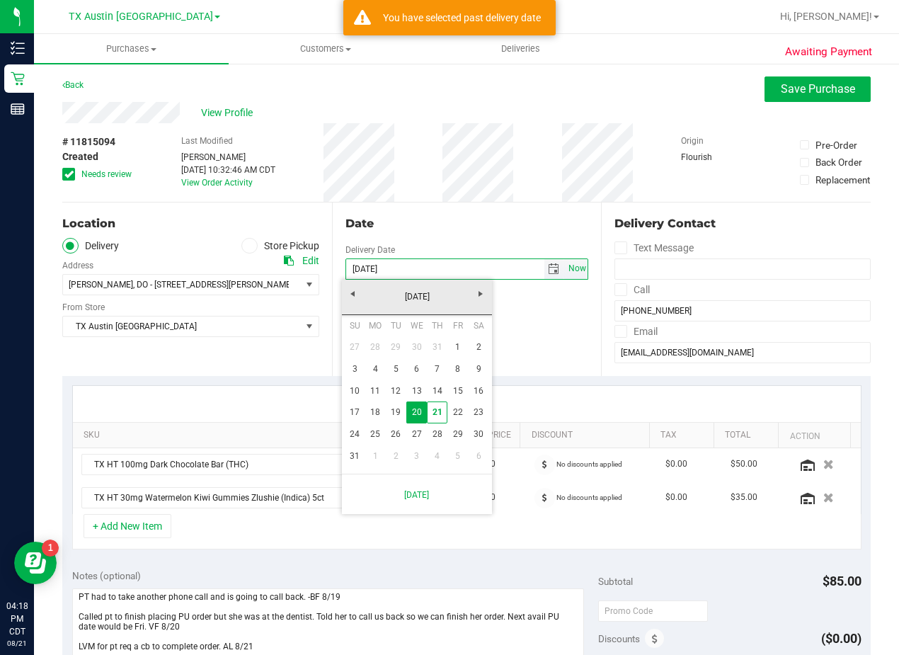
click at [565, 272] on span "Now" at bounding box center [577, 268] width 24 height 21
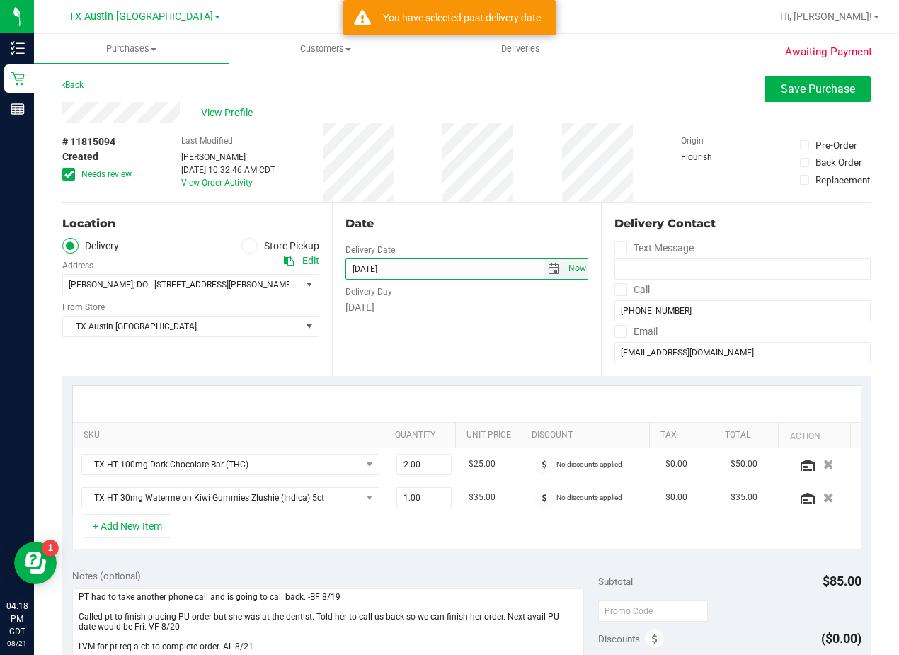
click at [565, 268] on span "Now" at bounding box center [577, 268] width 24 height 21
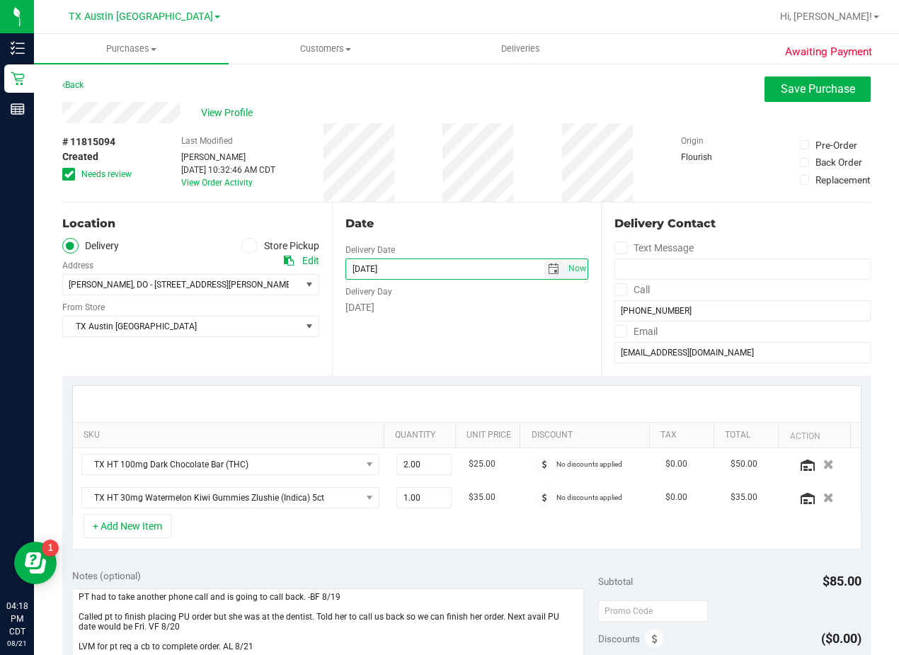
click at [549, 270] on span "select" at bounding box center [553, 268] width 11 height 11
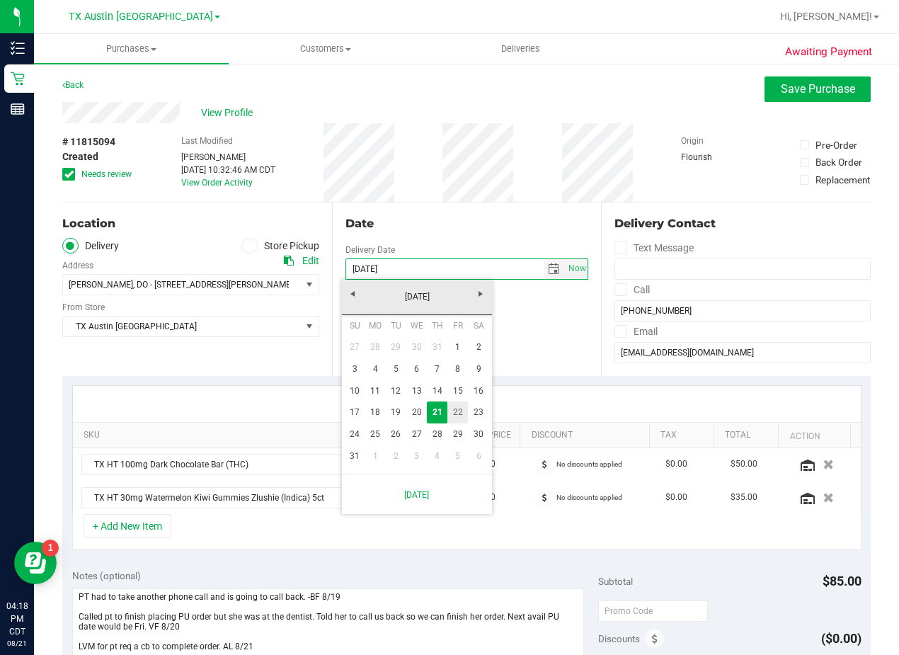
click at [459, 415] on link "22" at bounding box center [457, 412] width 21 height 22
type input "[DATE]"
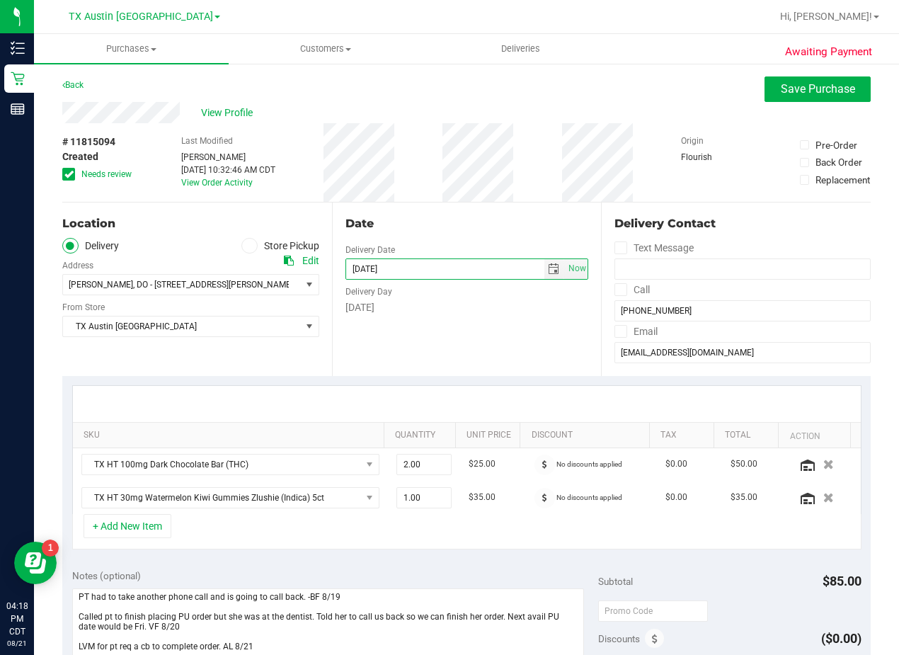
click at [502, 205] on div "Date Delivery Date [DATE] Now [DATE] 05:18 PM Now Delivery Day [DATE]" at bounding box center [467, 288] width 270 height 173
click at [784, 85] on span "Save Purchase" at bounding box center [818, 88] width 74 height 13
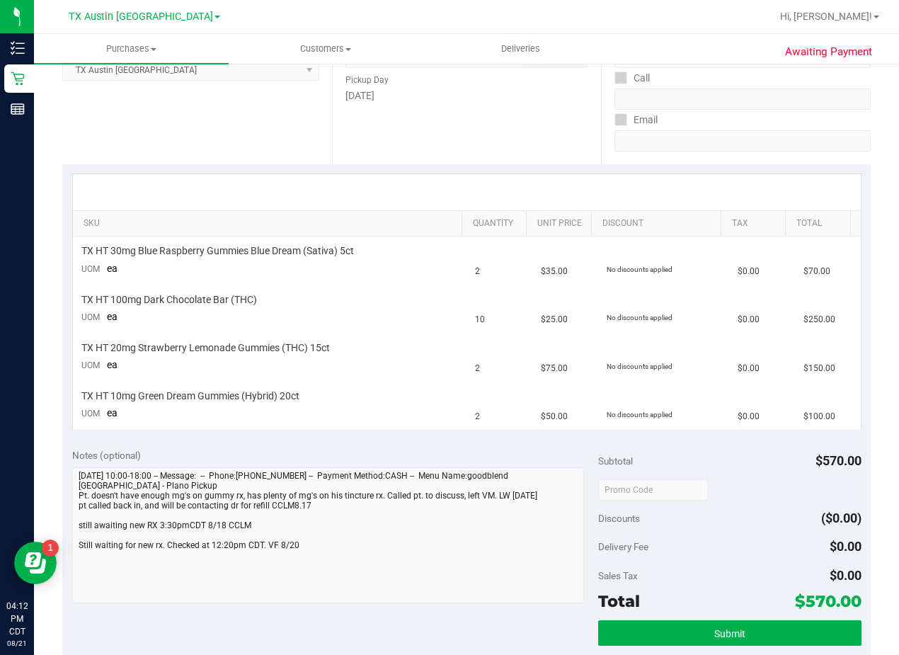
scroll to position [212, 0]
click at [527, 141] on div "Date Pickup Date/Time 08/18/2025 Now 08/18/2025 08:00 AM Now Pickup Day Monday" at bounding box center [467, 76] width 270 height 173
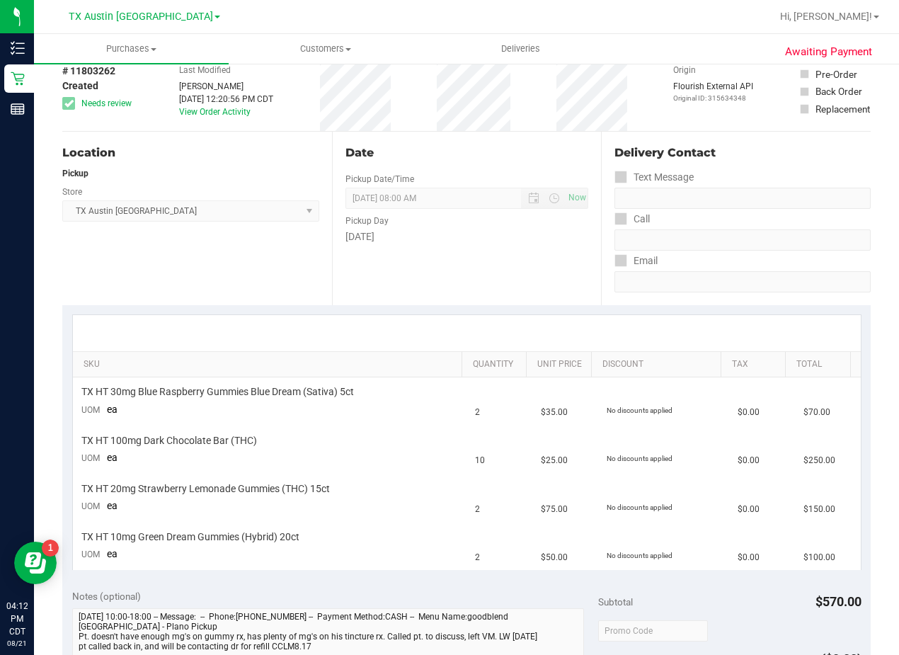
scroll to position [0, 0]
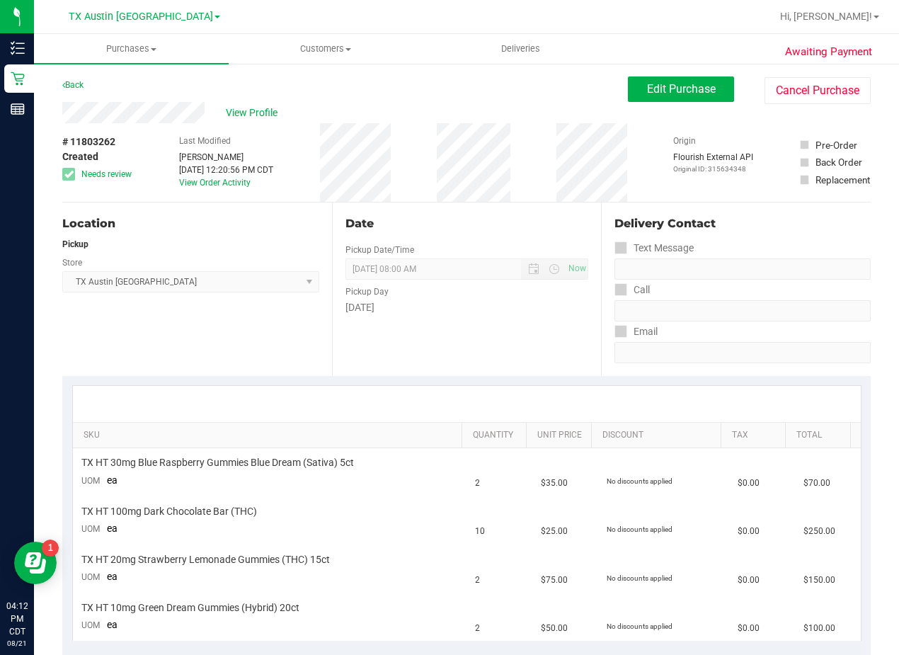
click at [471, 299] on div "Pickup Day" at bounding box center [466, 290] width 243 height 21
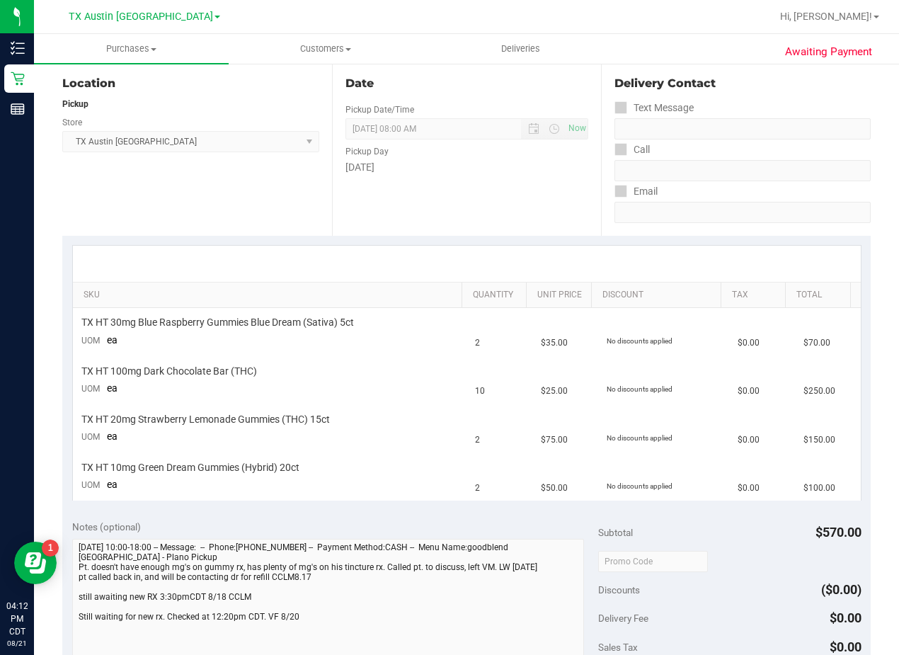
scroll to position [142, 0]
click at [520, 197] on div "Date Pickup Date/Time 08/18/2025 Now 08/18/2025 08:00 AM Now Pickup Day Monday" at bounding box center [467, 147] width 270 height 173
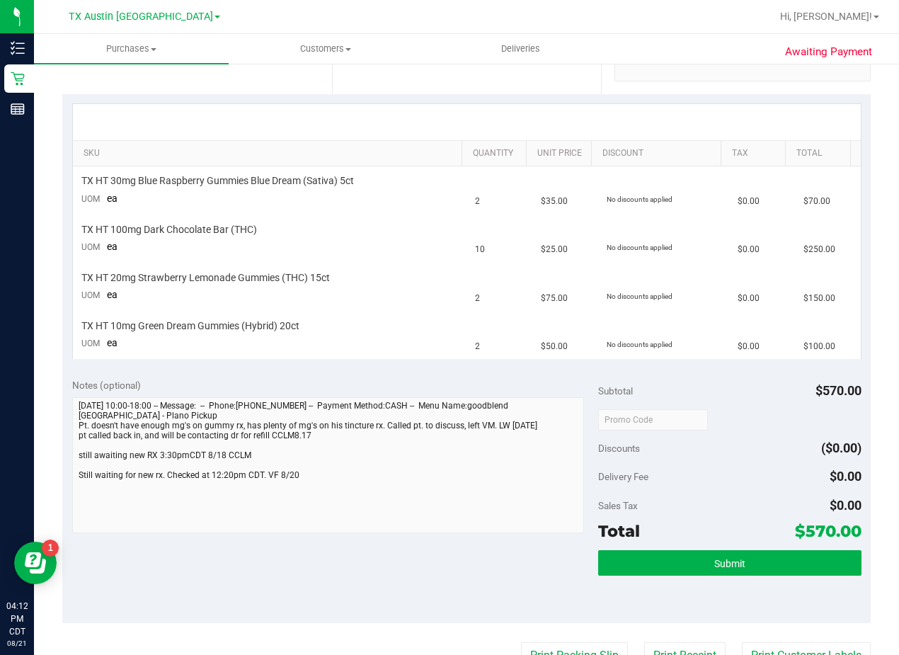
scroll to position [283, 0]
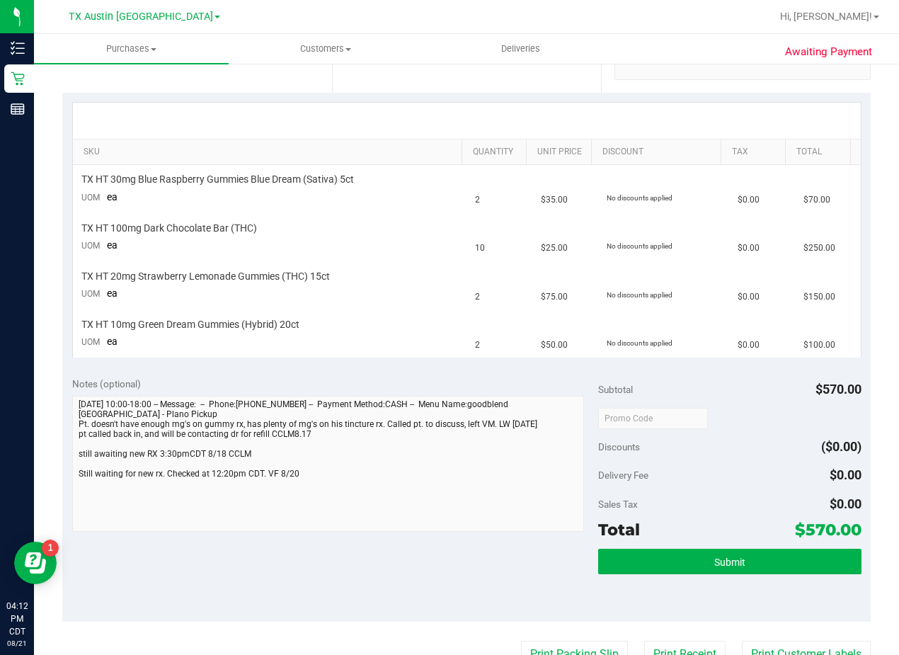
click at [468, 367] on div "SKU Quantity Unit Price Discount Tax Total TX HT 30mg Blue Raspberry Gummies Bl…" at bounding box center [466, 230] width 808 height 275
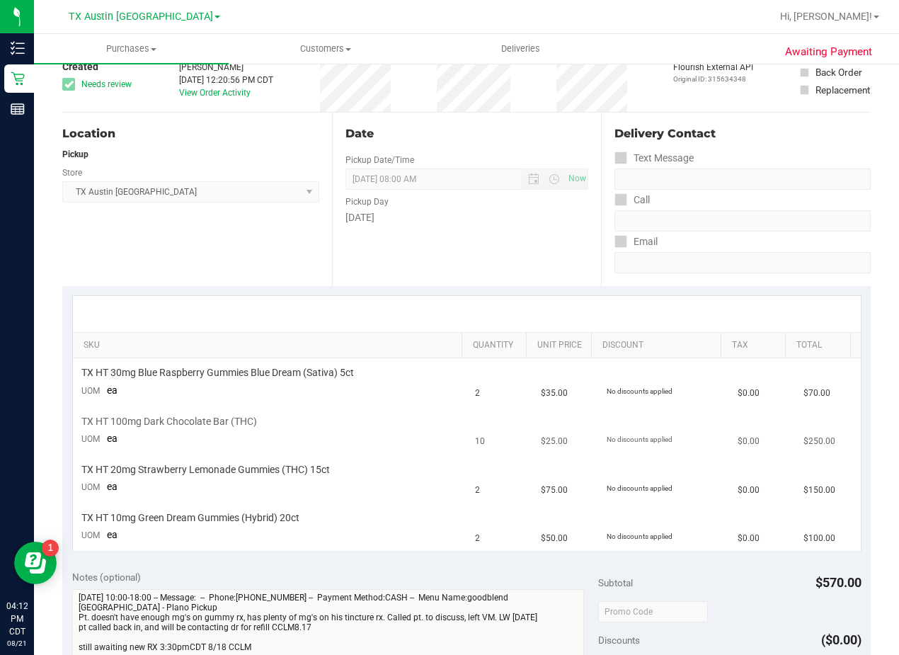
scroll to position [0, 0]
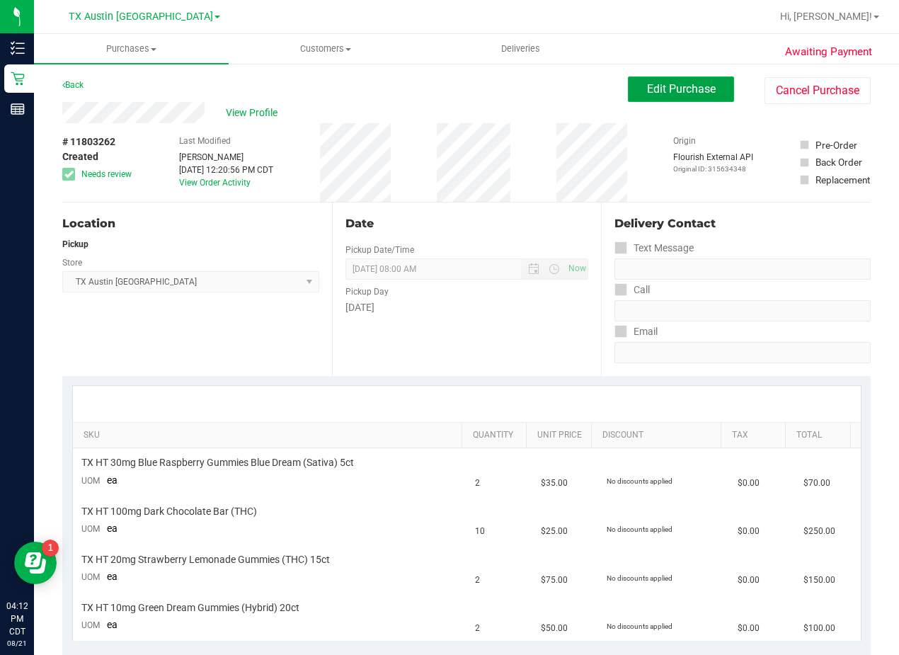
click at [639, 96] on button "Edit Purchase" at bounding box center [681, 88] width 106 height 25
click at [420, 71] on div "Awaiting Payment Back Edit Purchase Cancel Purchase View Profile # 11803262 Cre…" at bounding box center [466, 667] width 865 height 1211
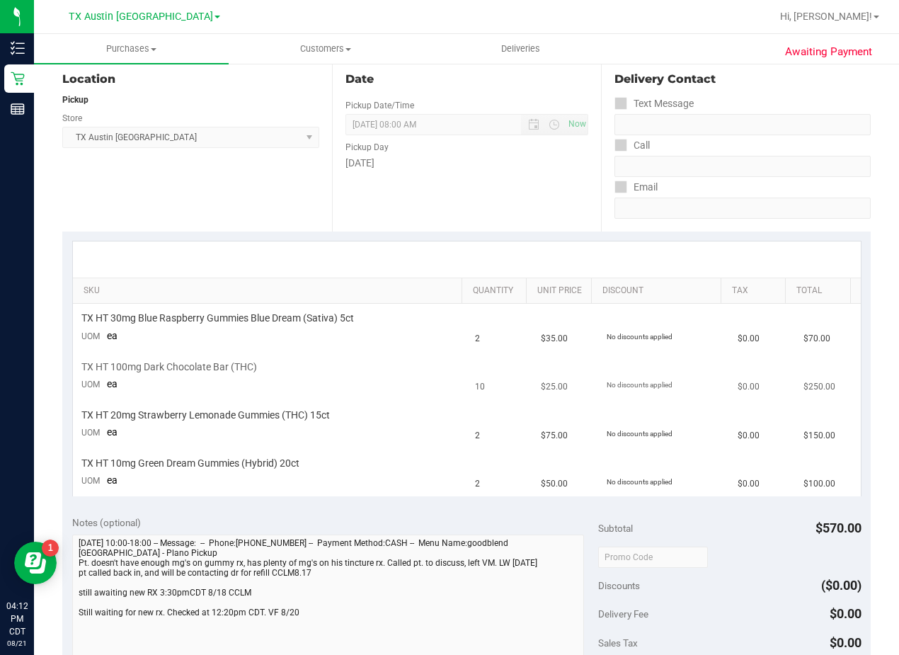
scroll to position [354, 0]
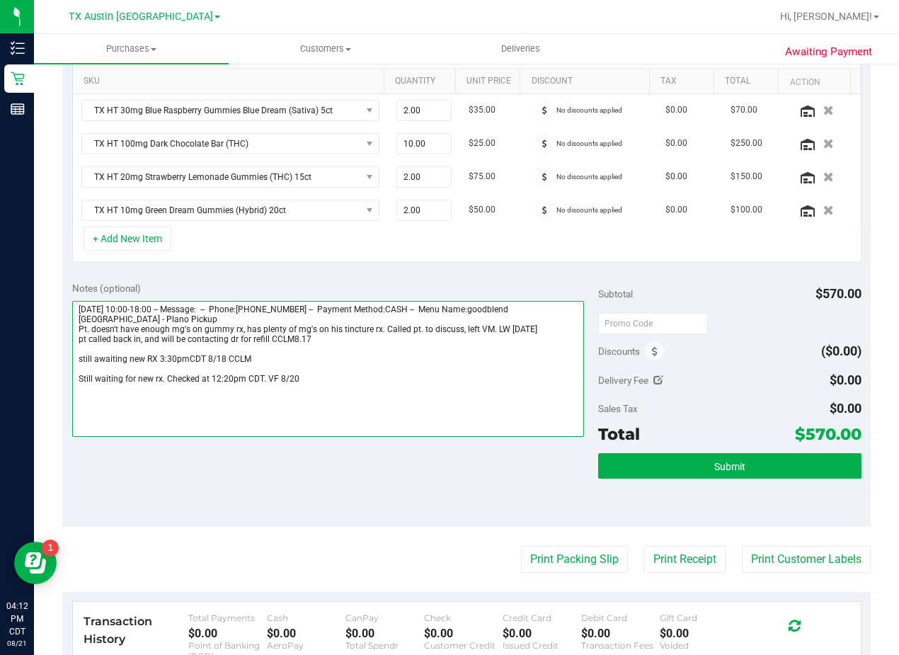
click at [351, 376] on textarea at bounding box center [328, 369] width 512 height 136
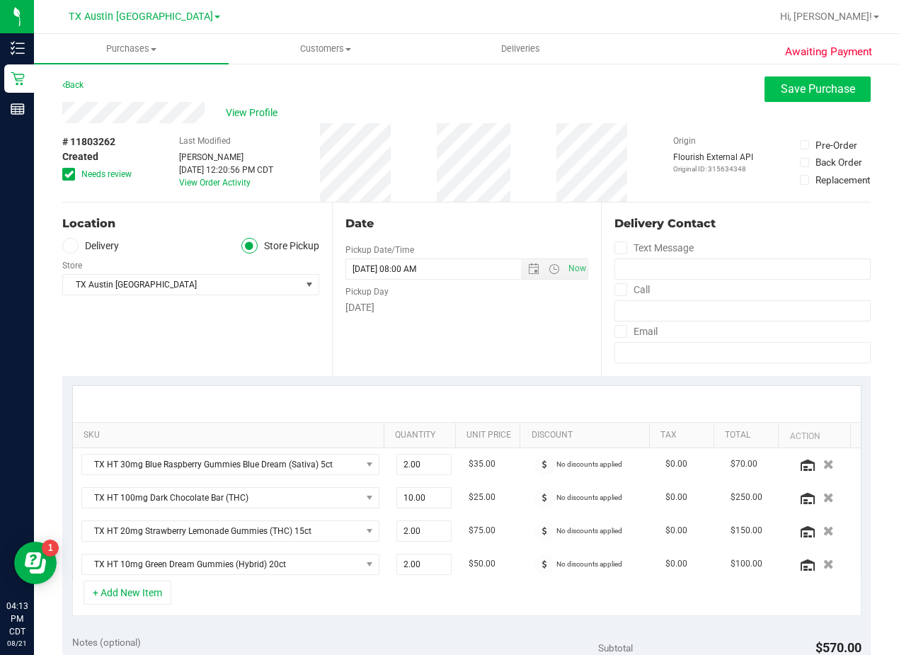
type textarea "Monday 08/18/2025 10:00-18:00 -- Message: -- Phone:9724000967 -- Payment Method…"
click at [781, 86] on span "Save Purchase" at bounding box center [818, 88] width 74 height 13
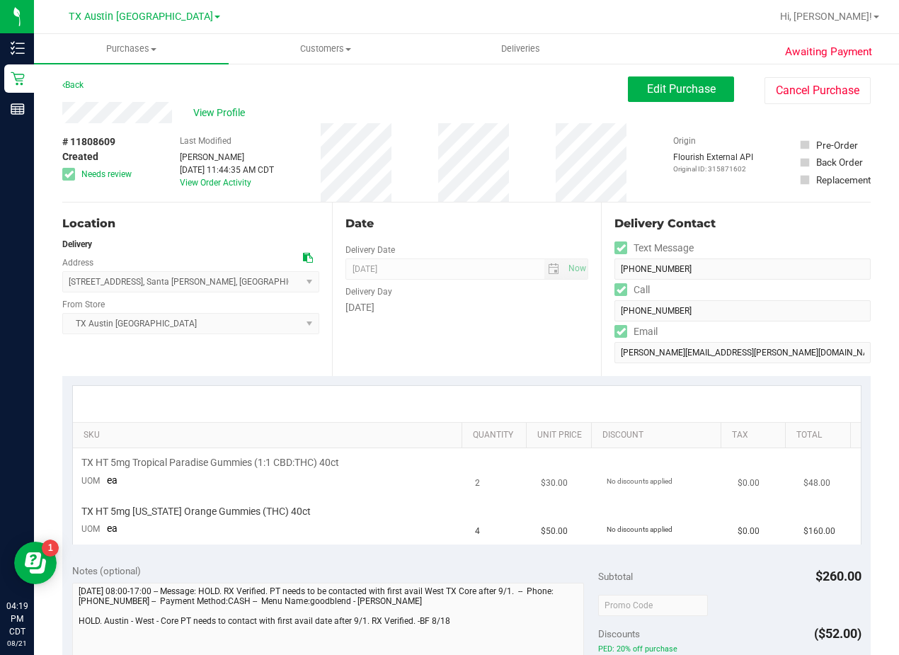
scroll to position [283, 0]
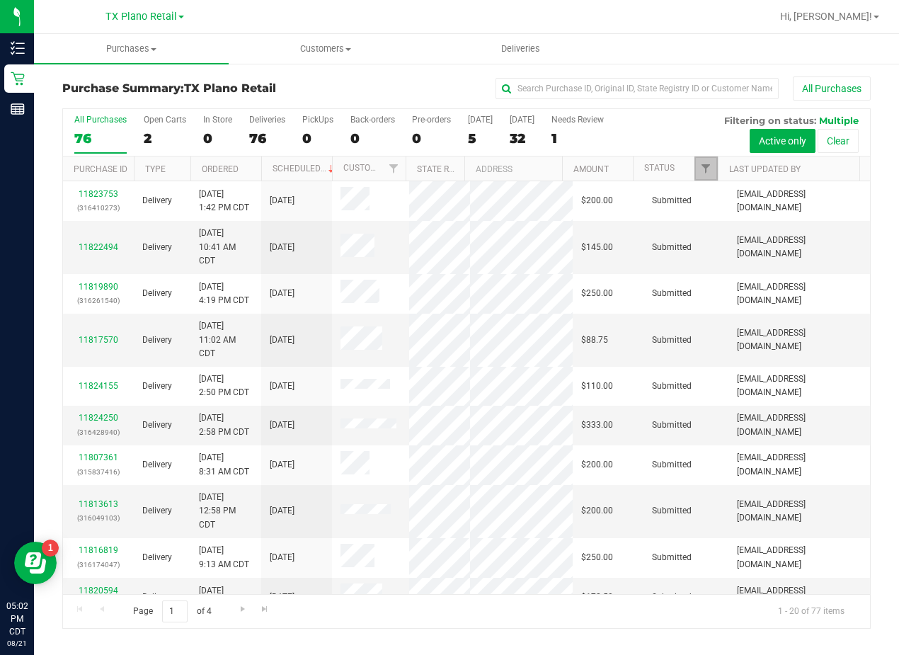
click at [713, 175] on link "Filter" at bounding box center [705, 168] width 23 height 24
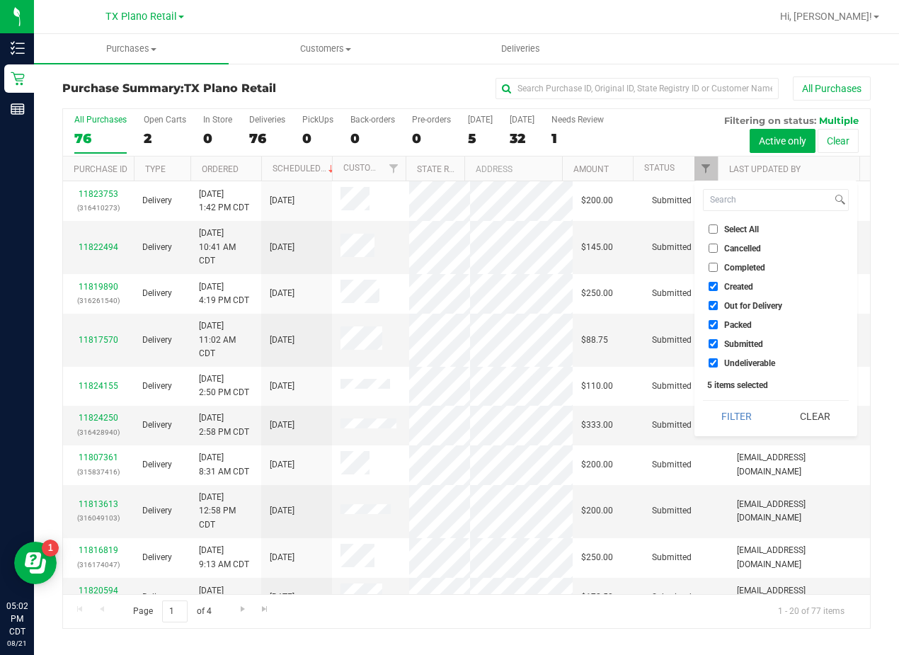
click at [760, 308] on span "Out for Delivery" at bounding box center [753, 306] width 58 height 8
click at [718, 308] on input "Out for Delivery" at bounding box center [712, 305] width 9 height 9
checkbox input "false"
click at [740, 324] on span "Packed" at bounding box center [738, 325] width 28 height 8
click at [718, 324] on input "Packed" at bounding box center [712, 324] width 9 height 9
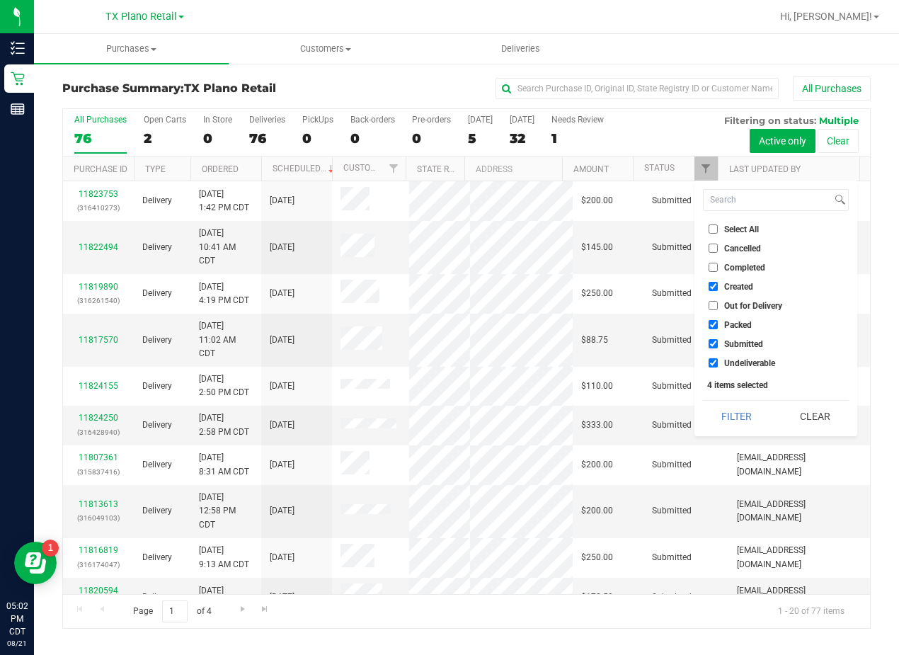
checkbox input "false"
click at [740, 343] on span "Submitted" at bounding box center [743, 344] width 39 height 8
click at [718, 343] on input "Submitted" at bounding box center [712, 343] width 9 height 9
checkbox input "false"
click at [743, 365] on span "Undeliverable" at bounding box center [749, 363] width 51 height 8
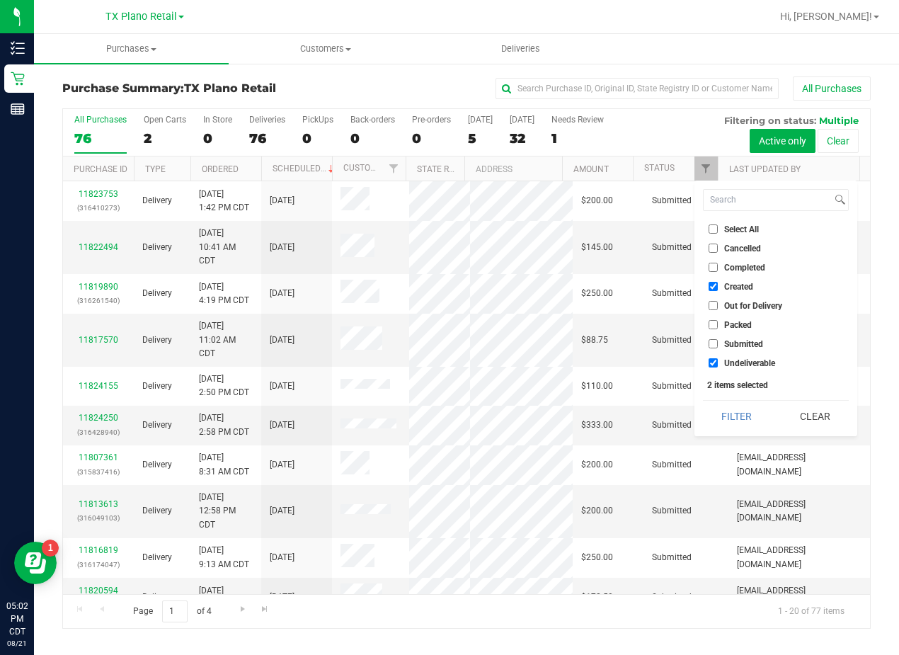
click at [718, 365] on input "Undeliverable" at bounding box center [712, 362] width 9 height 9
checkbox input "false"
click at [745, 407] on button "Filter" at bounding box center [737, 416] width 68 height 31
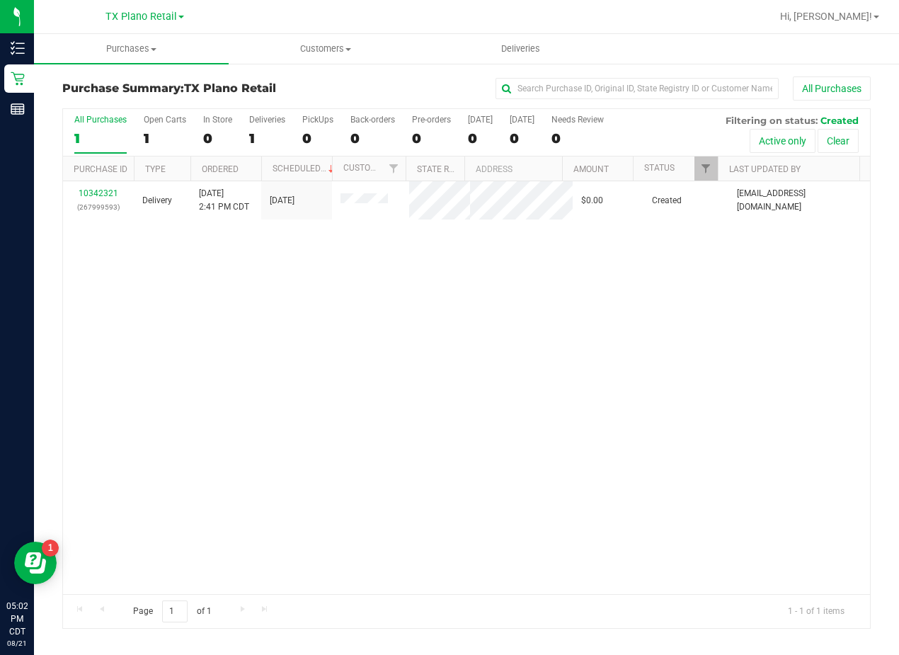
click at [151, 8] on div "TX Plano Retail Call Center TX Austin DC TX Plano Retail TX San Antonio Retail …" at bounding box center [144, 17] width 207 height 22
click at [150, 18] on span "TX Plano Retail" at bounding box center [140, 17] width 71 height 13
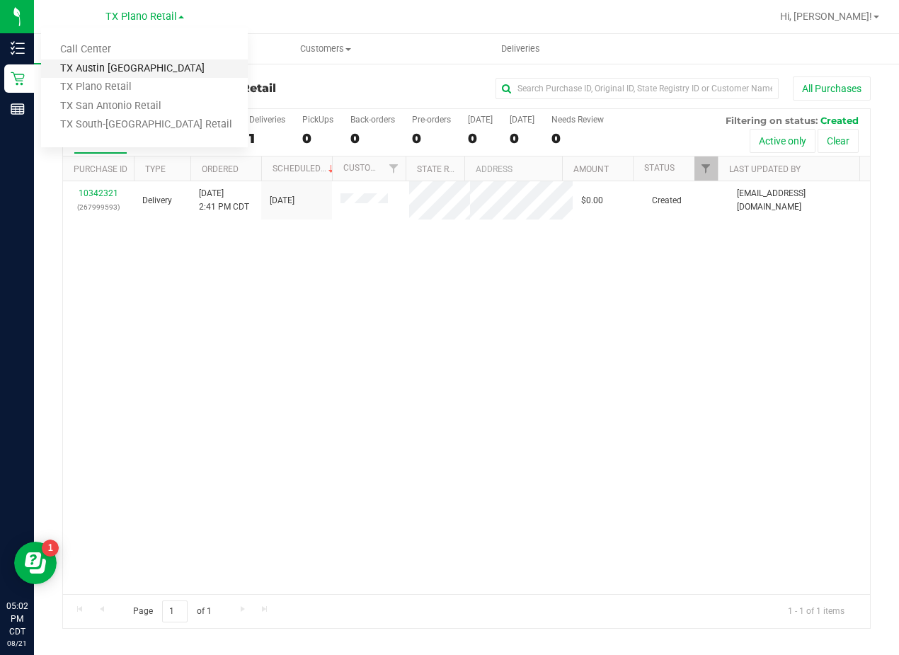
click at [137, 67] on link "TX Austin [GEOGRAPHIC_DATA]" at bounding box center [144, 68] width 207 height 19
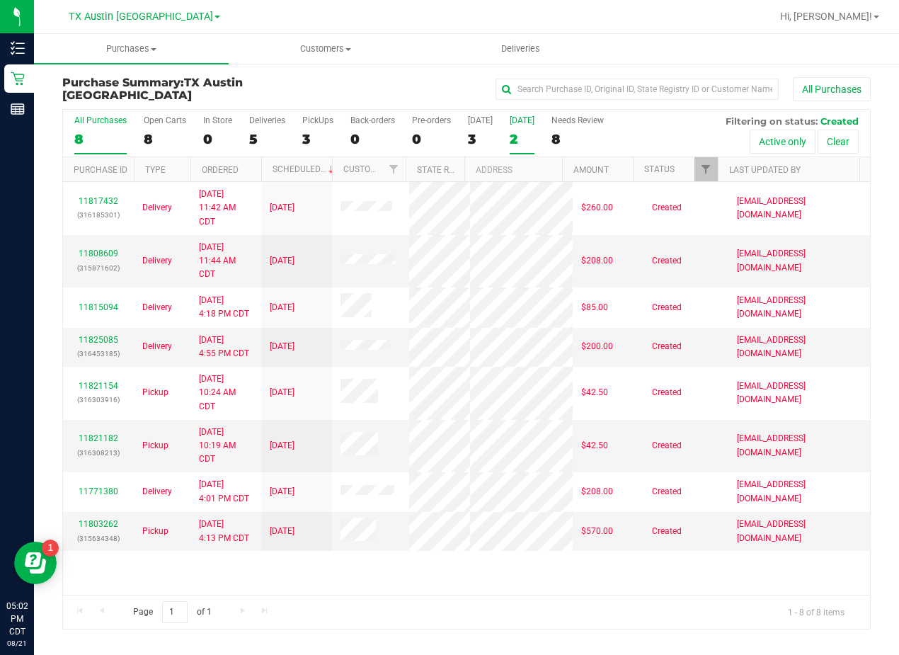
click at [515, 134] on div "2" at bounding box center [522, 139] width 25 height 16
click at [0, 0] on input "Tomorrow 2" at bounding box center [0, 0] width 0 height 0
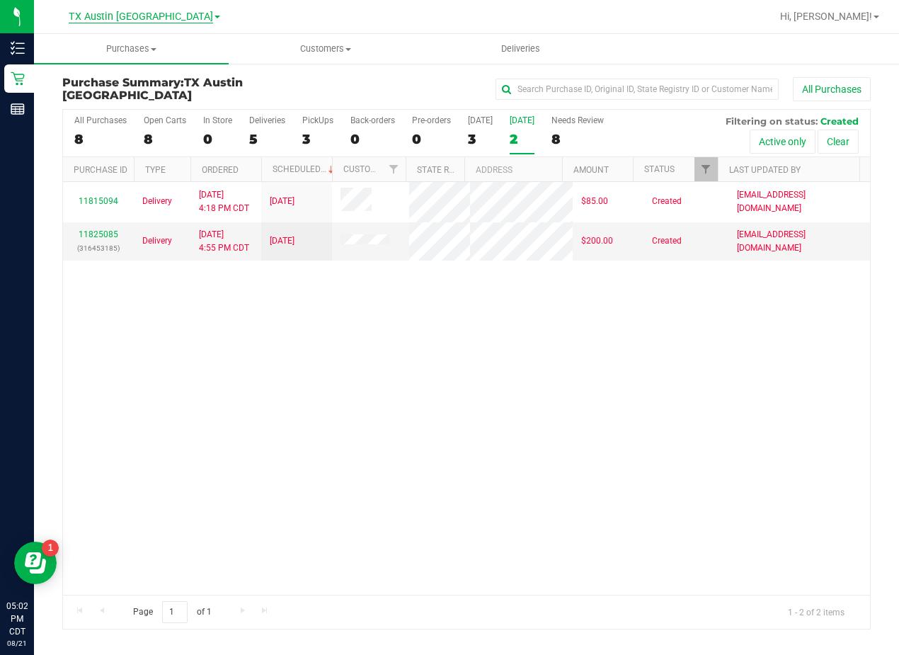
click at [145, 18] on span "TX Austin [GEOGRAPHIC_DATA]" at bounding box center [141, 17] width 144 height 13
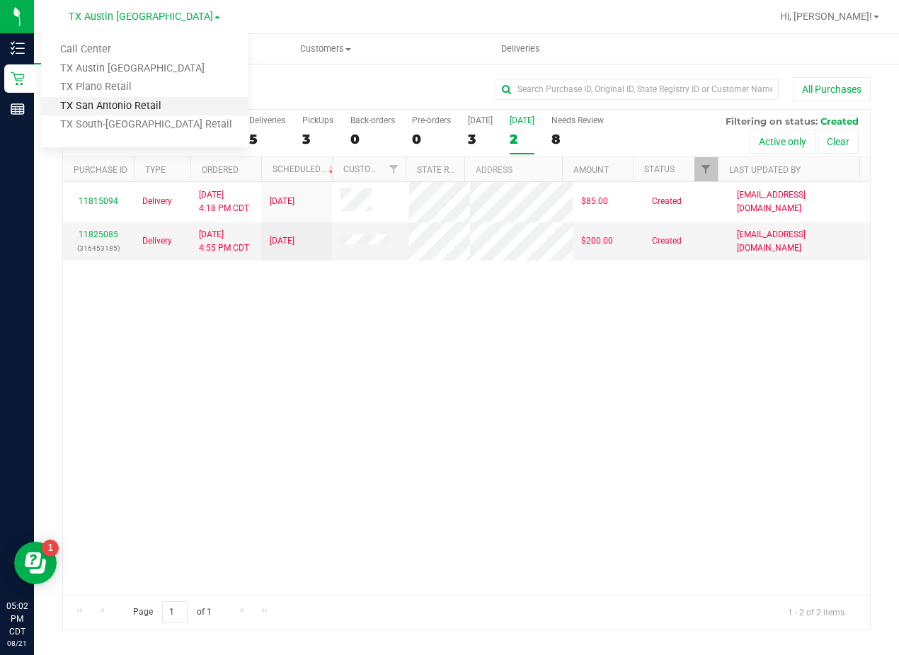
click at [151, 105] on link "TX San Antonio Retail" at bounding box center [144, 106] width 207 height 19
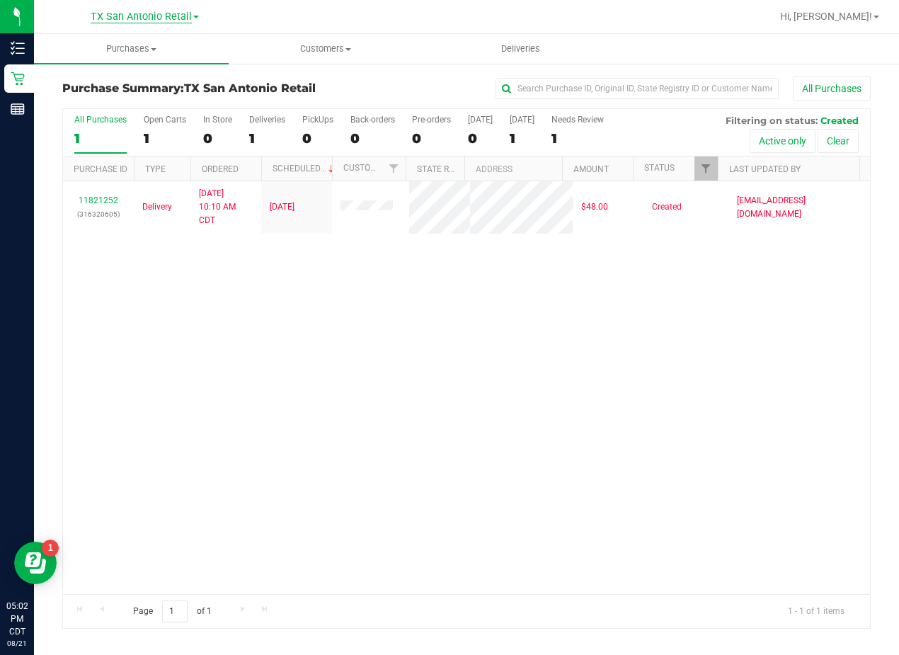
click at [163, 16] on span "TX San Antonio Retail" at bounding box center [141, 17] width 101 height 13
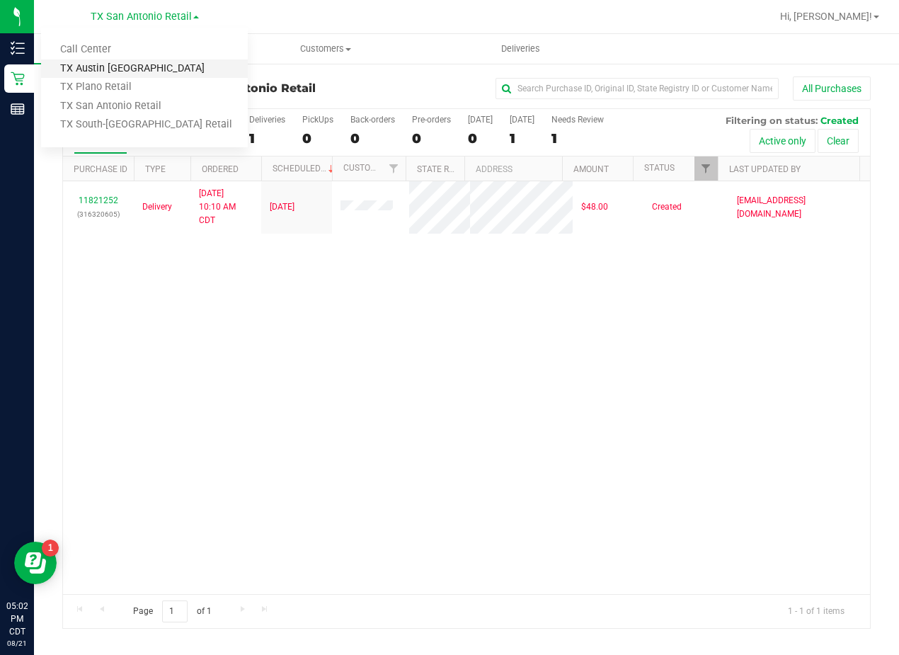
click at [154, 71] on link "TX Austin [GEOGRAPHIC_DATA]" at bounding box center [144, 68] width 207 height 19
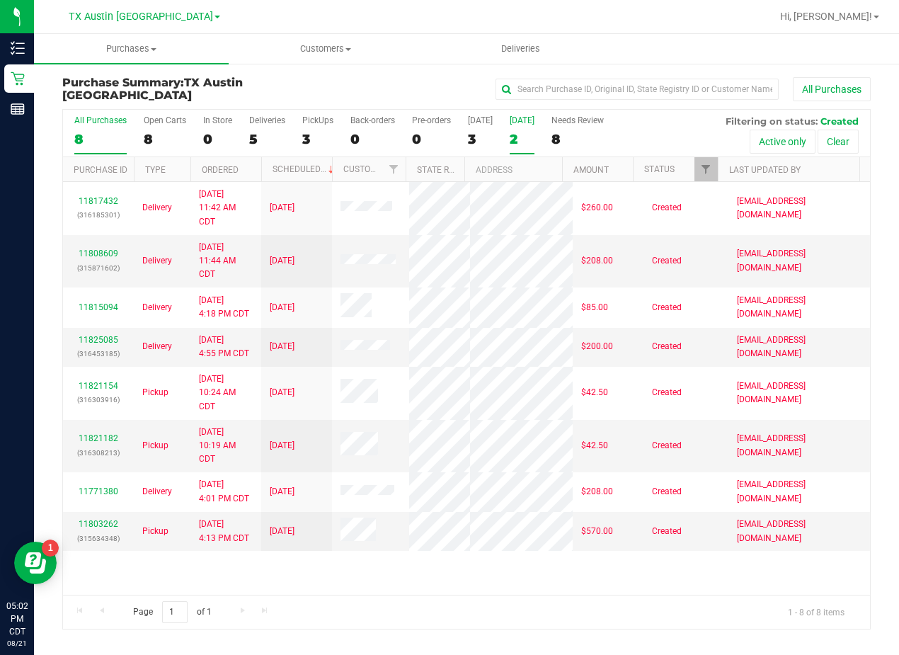
click at [522, 132] on div "2" at bounding box center [522, 139] width 25 height 16
click at [0, 0] on input "Tomorrow 2" at bounding box center [0, 0] width 0 height 0
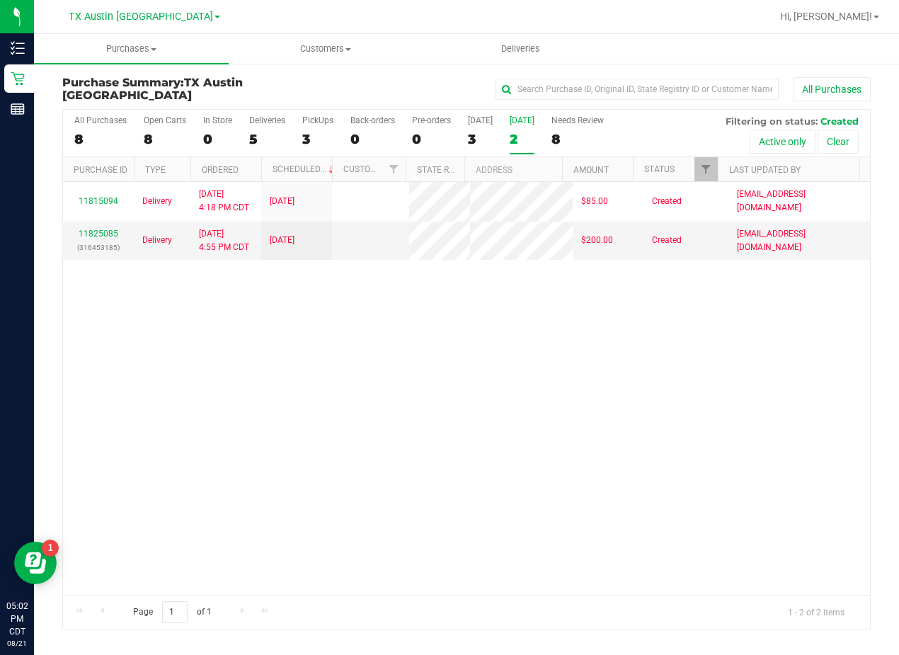
click at [474, 134] on div "3" at bounding box center [480, 139] width 25 height 16
click at [0, 0] on input "Today 3" at bounding box center [0, 0] width 0 height 0
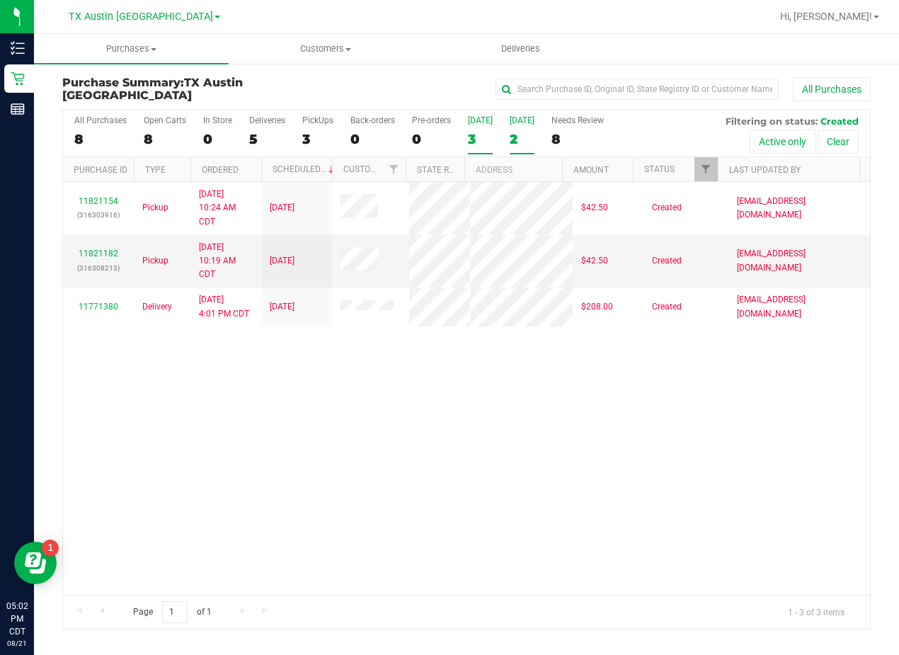
click at [517, 134] on div "2" at bounding box center [522, 139] width 25 height 16
click at [0, 0] on input "Tomorrow 2" at bounding box center [0, 0] width 0 height 0
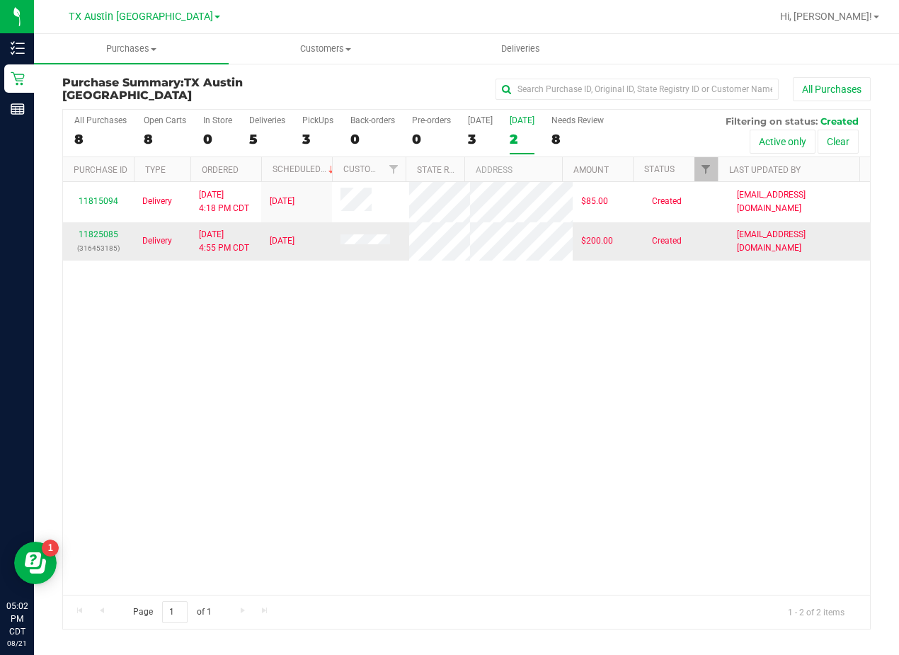
click at [106, 255] on div "11825085 (316453185)" at bounding box center [98, 241] width 54 height 27
click at [105, 239] on link "11825085" at bounding box center [99, 234] width 40 height 10
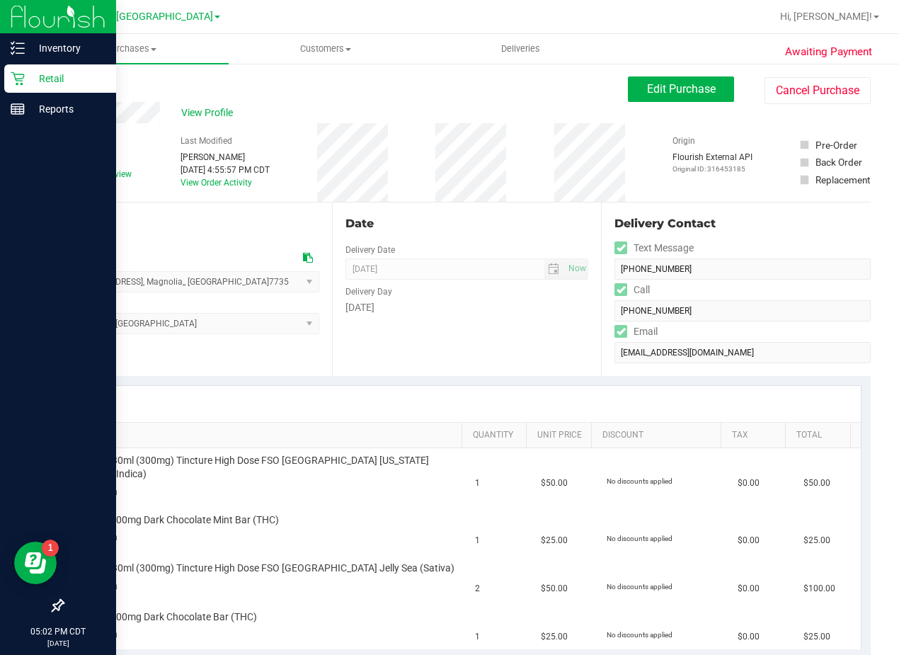
click at [29, 76] on p "Retail" at bounding box center [67, 78] width 85 height 17
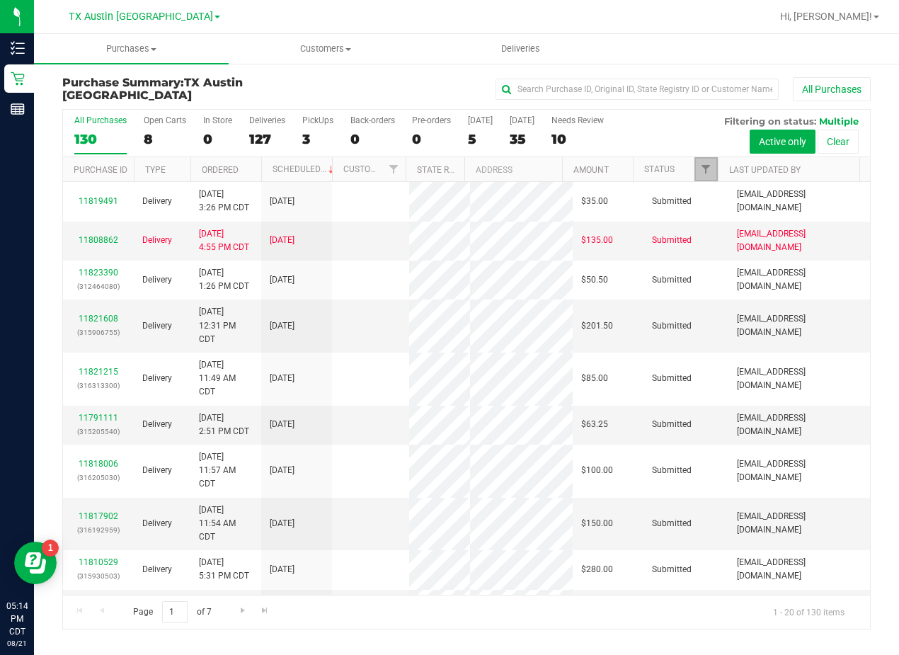
click at [699, 165] on link "Filter" at bounding box center [705, 169] width 23 height 24
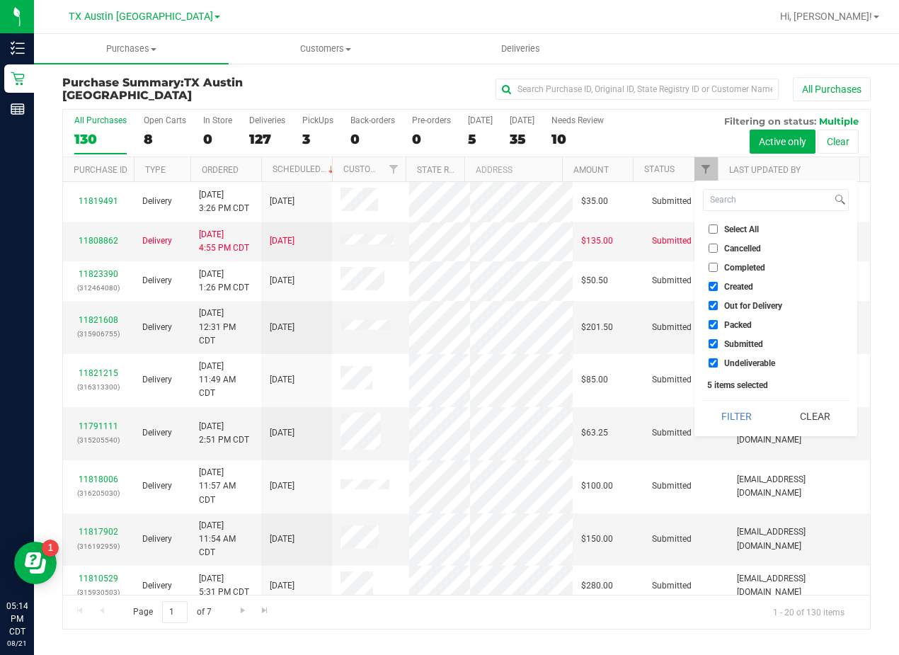
click at [738, 307] on span "Out for Delivery" at bounding box center [753, 306] width 58 height 8
click at [718, 307] on input "Out for Delivery" at bounding box center [712, 305] width 9 height 9
checkbox input "false"
drag, startPoint x: 739, startPoint y: 323, endPoint x: 741, endPoint y: 335, distance: 12.2
click at [739, 324] on span "Packed" at bounding box center [738, 325] width 28 height 8
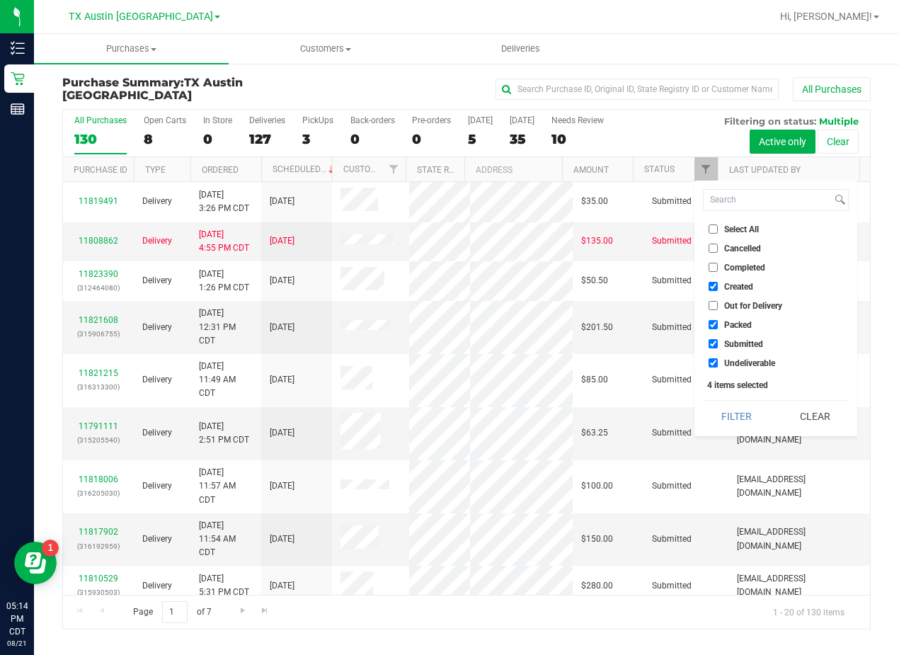
click at [718, 324] on input "Packed" at bounding box center [712, 324] width 9 height 9
checkbox input "false"
click at [741, 340] on span "Submitted" at bounding box center [743, 344] width 39 height 8
click at [718, 339] on input "Submitted" at bounding box center [712, 343] width 9 height 9
checkbox input "false"
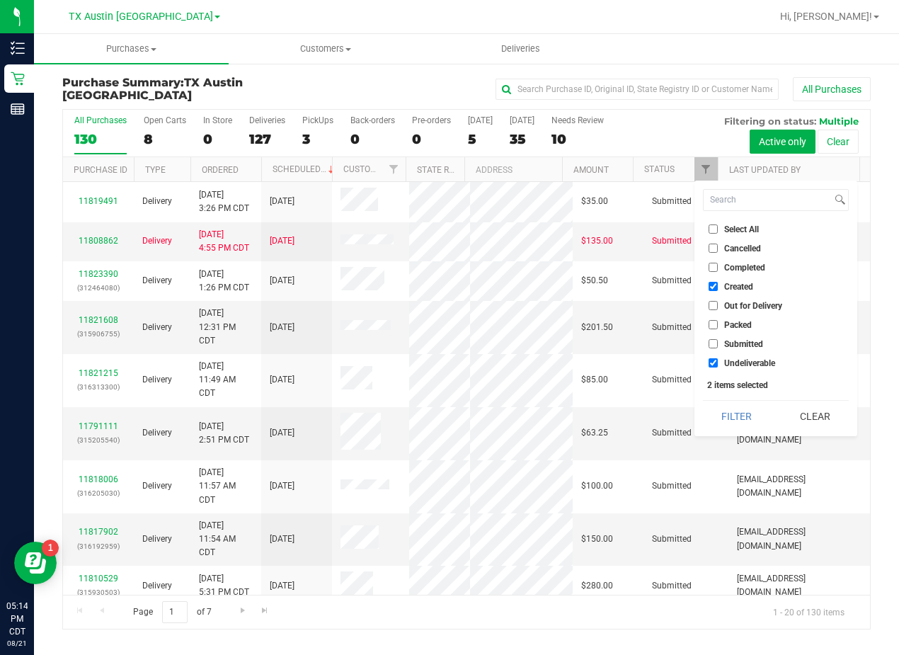
click at [745, 365] on span "Undeliverable" at bounding box center [749, 363] width 51 height 8
click at [718, 365] on input "Undeliverable" at bounding box center [712, 362] width 9 height 9
checkbox input "false"
click at [744, 426] on button "Filter" at bounding box center [737, 416] width 68 height 31
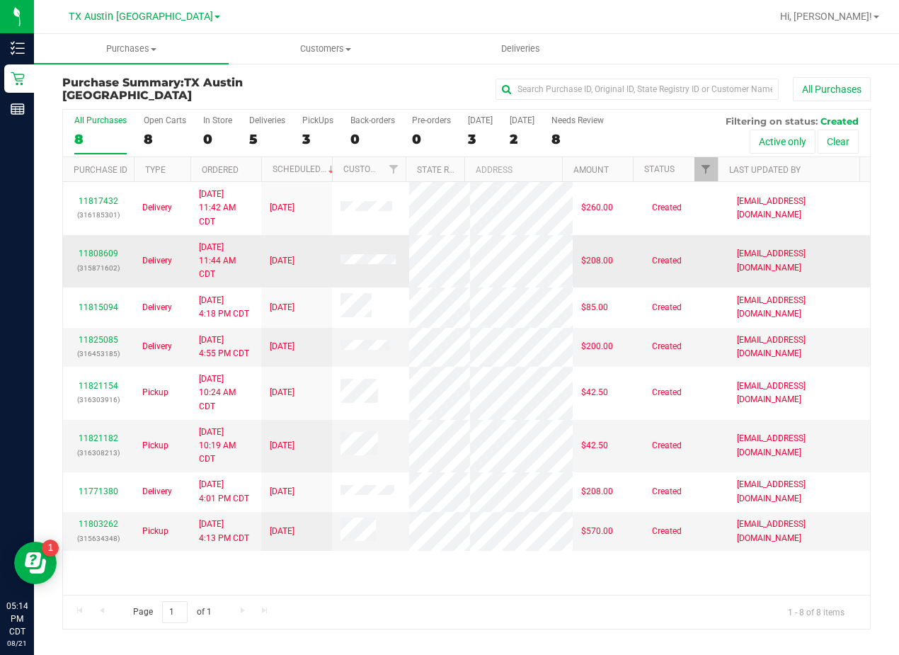
scroll to position [23, 0]
click at [517, 132] on div "2" at bounding box center [522, 139] width 25 height 16
click at [0, 0] on input "Tomorrow 2" at bounding box center [0, 0] width 0 height 0
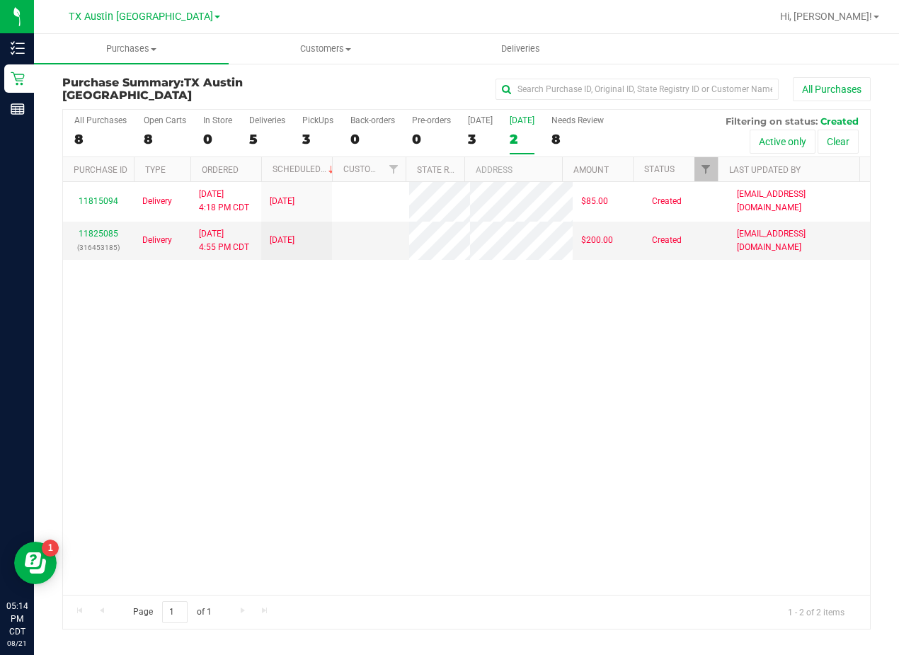
scroll to position [0, 0]
click at [153, 17] on span "TX Austin [GEOGRAPHIC_DATA]" at bounding box center [141, 17] width 144 height 13
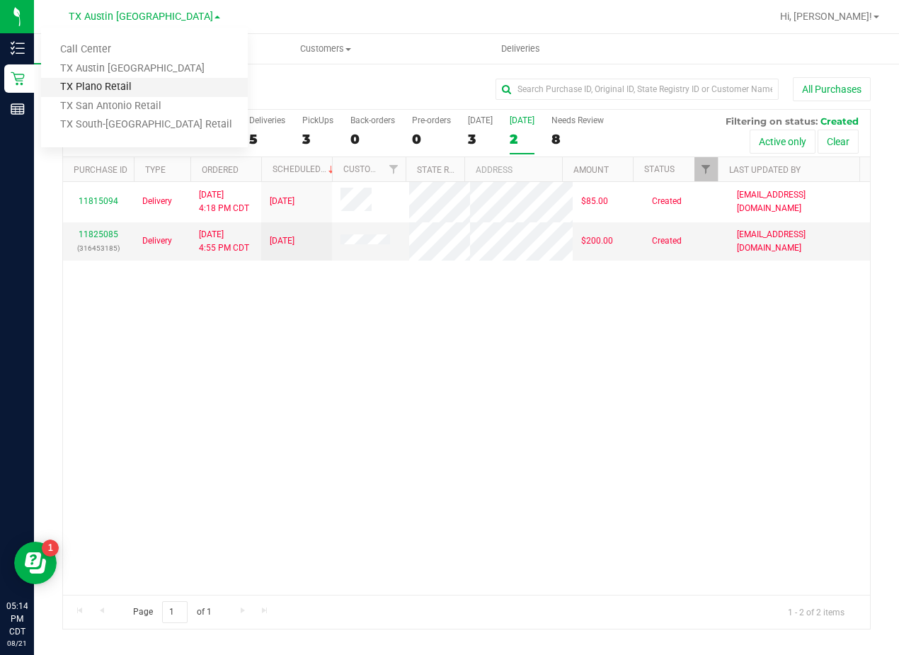
click at [130, 79] on link "TX Plano Retail" at bounding box center [144, 87] width 207 height 19
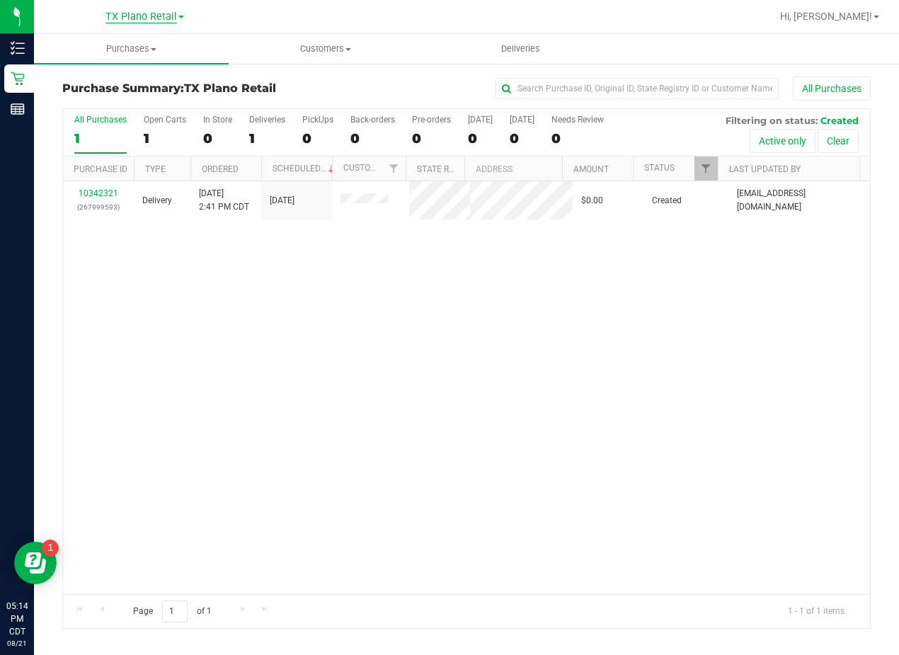
click at [157, 15] on span "TX Plano Retail" at bounding box center [140, 17] width 71 height 13
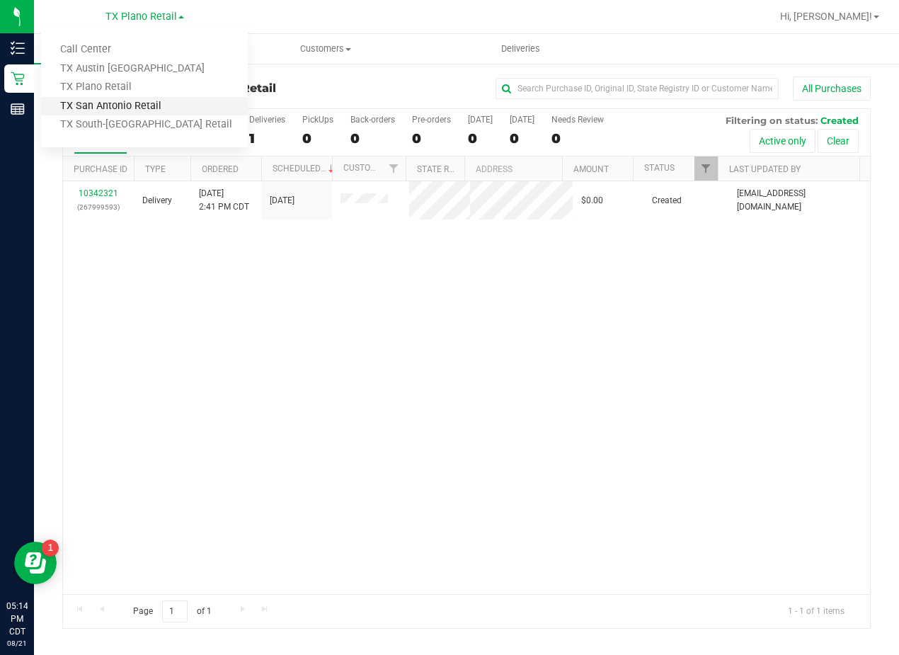
click at [152, 110] on link "TX San Antonio Retail" at bounding box center [144, 106] width 207 height 19
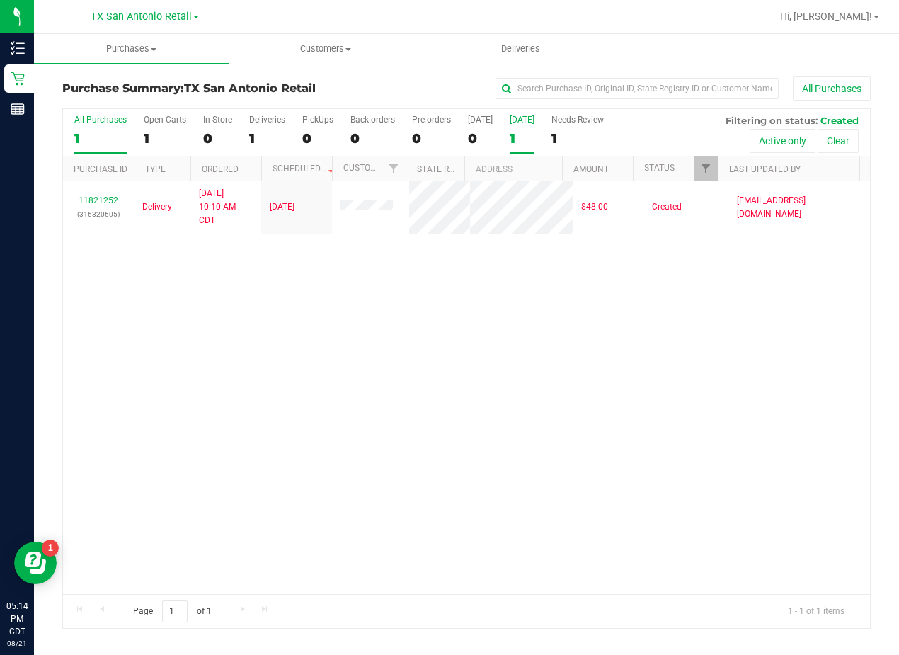
click at [527, 131] on div "1" at bounding box center [522, 138] width 25 height 16
click at [0, 0] on input "Tomorrow 1" at bounding box center [0, 0] width 0 height 0
click at [745, 479] on div "11821252 (316320605) Delivery 8/21/2025 10:10 AM CDT 8/22/2025 $48.00 Created m…" at bounding box center [466, 387] width 807 height 413
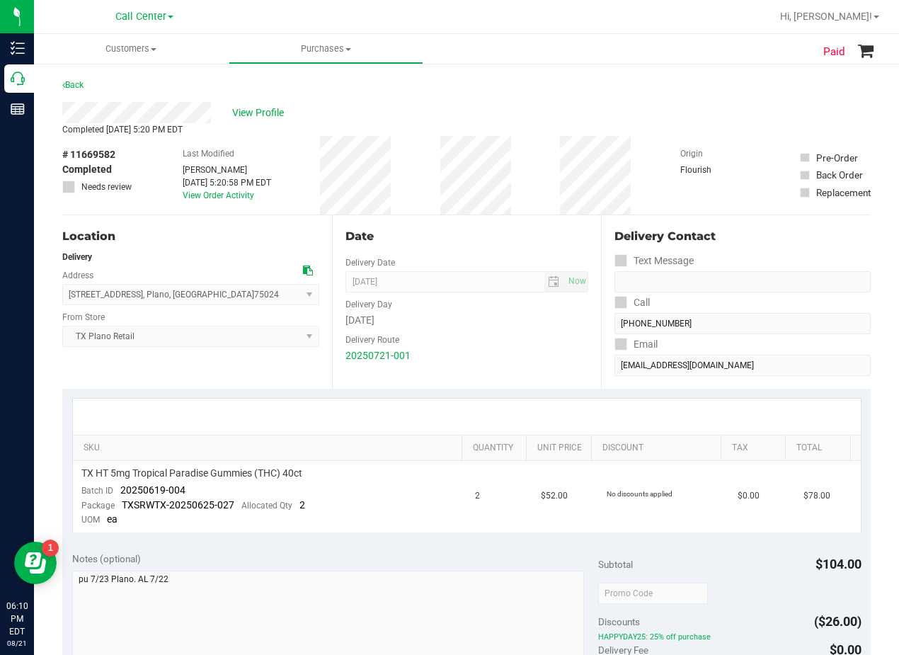
click at [479, 370] on div "Date Delivery Date [DATE] Now [DATE] 08:00 AM Now Delivery Day [DATE] Delivery …" at bounding box center [467, 301] width 270 height 173
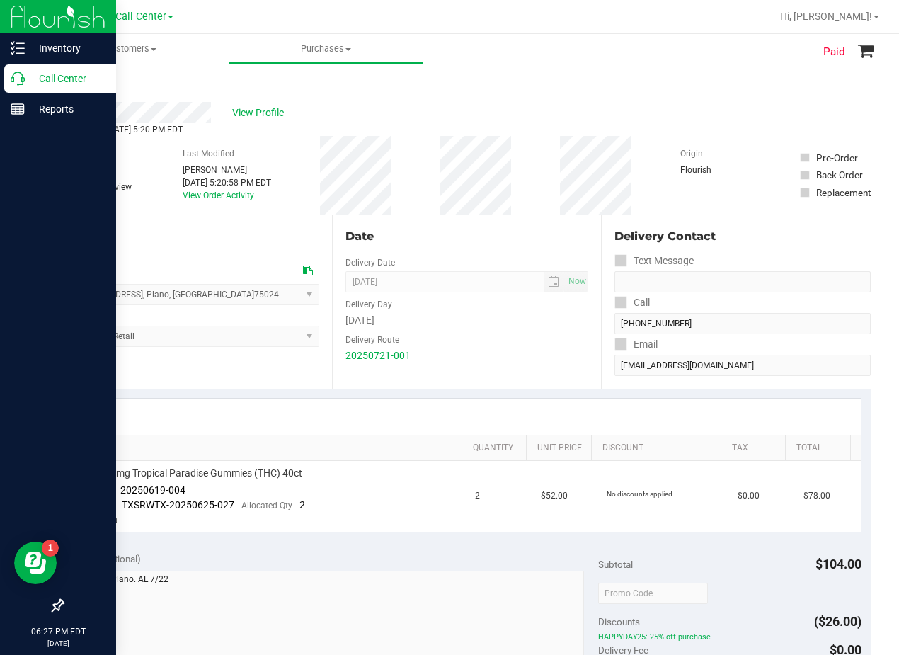
click at [24, 81] on icon at bounding box center [18, 78] width 14 height 14
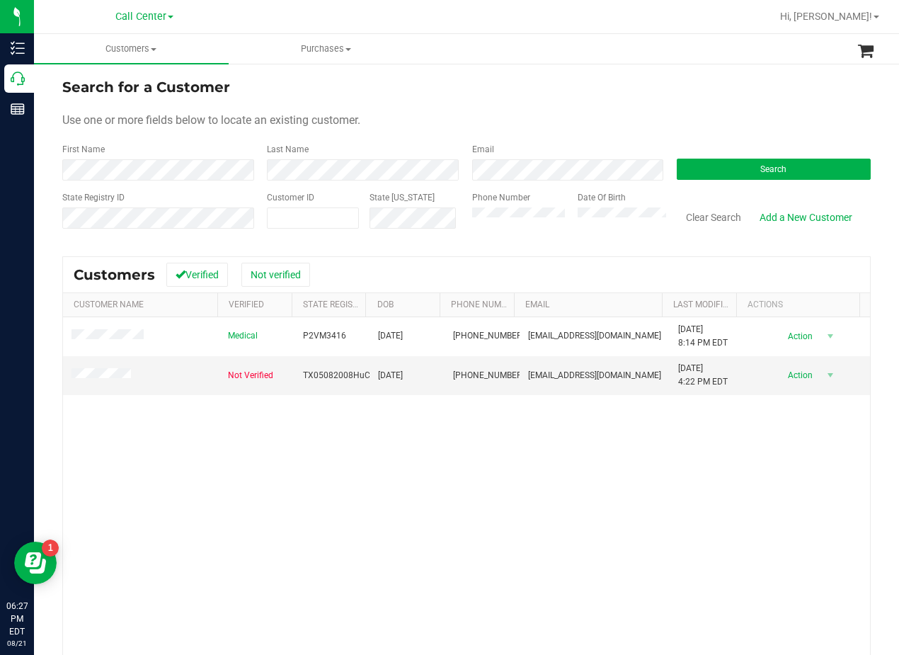
click at [563, 111] on form "Search for a Customer Use one or more fields below to locate an existing custom…" at bounding box center [466, 158] width 808 height 165
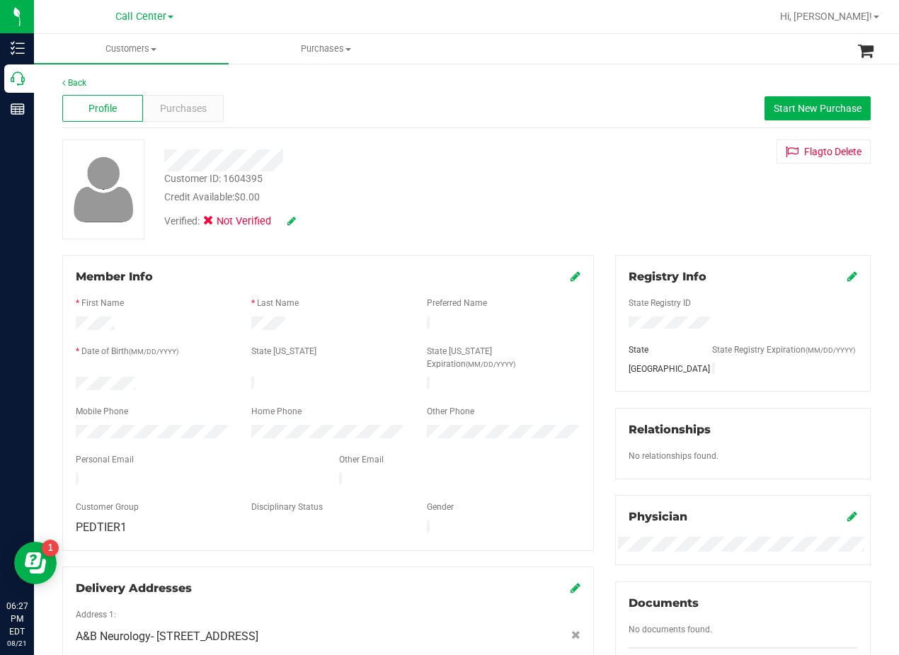
click at [536, 132] on div "Back Profile Purchases Start New Purchase Customer ID: 1604395 Credit Available…" at bounding box center [466, 583] width 808 height 1015
click at [195, 489] on div at bounding box center [328, 494] width 505 height 11
click at [608, 183] on div "Customer ID: 1604395 Credit Available: $0.00 Verified: Not Verified Flag to [GE…" at bounding box center [467, 189] width 830 height 100
click at [604, 149] on div "Flag to [GEOGRAPHIC_DATA]" at bounding box center [742, 151] width 277 height 24
click at [574, 161] on div "Customer ID: 1604395 Credit Available: $0.00 Verified: Not Verified Flag to [GE…" at bounding box center [467, 189] width 830 height 100
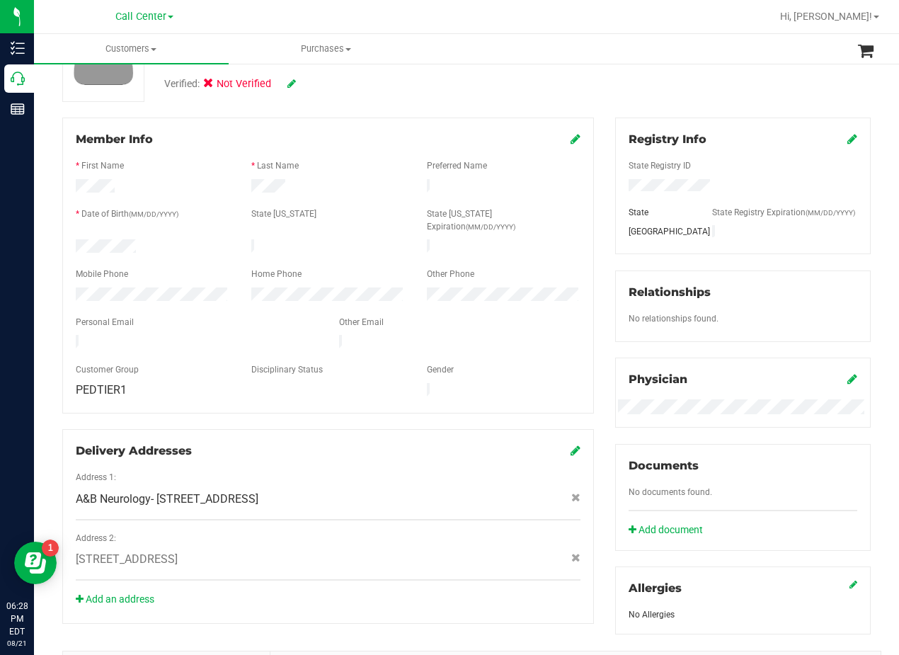
scroll to position [354, 0]
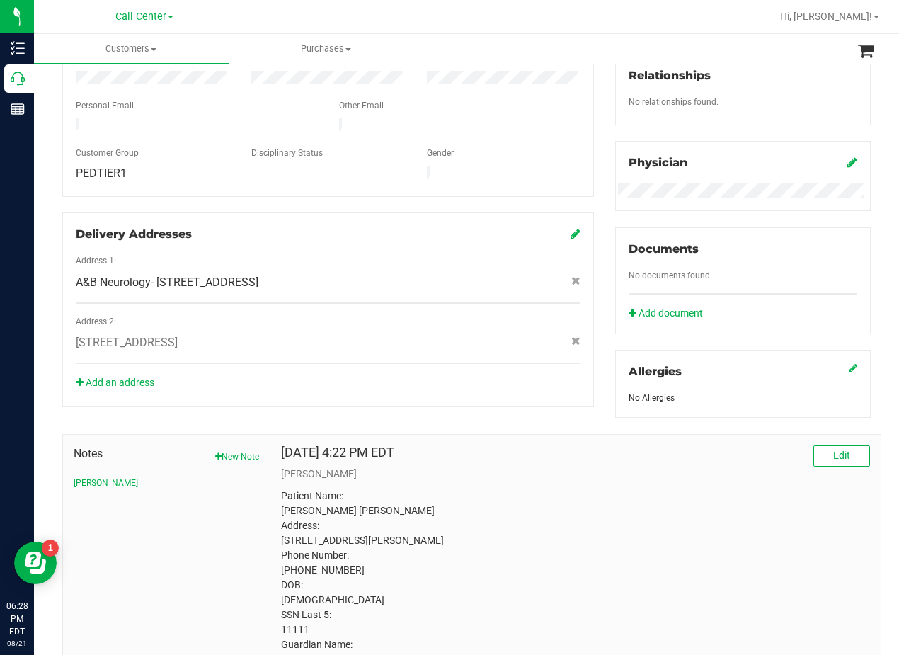
click at [594, 202] on div "Member Info * First Name * Last Name Preferred Name * Date of Birth (MM/DD/YYYY…" at bounding box center [328, 154] width 553 height 506
click at [532, 274] on div "A&B Neurology- [STREET_ADDRESS]" at bounding box center [328, 282] width 526 height 17
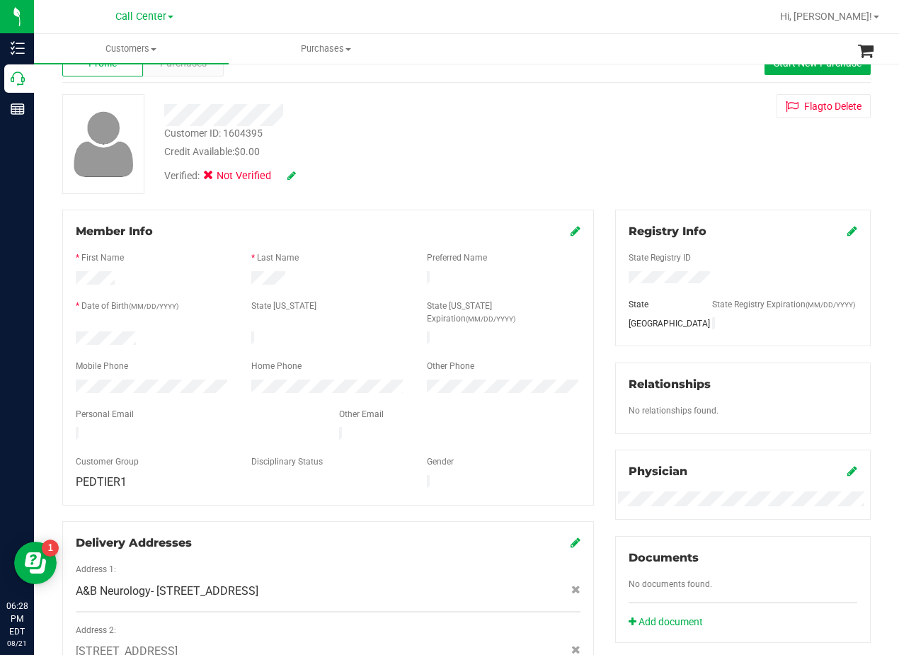
scroll to position [0, 0]
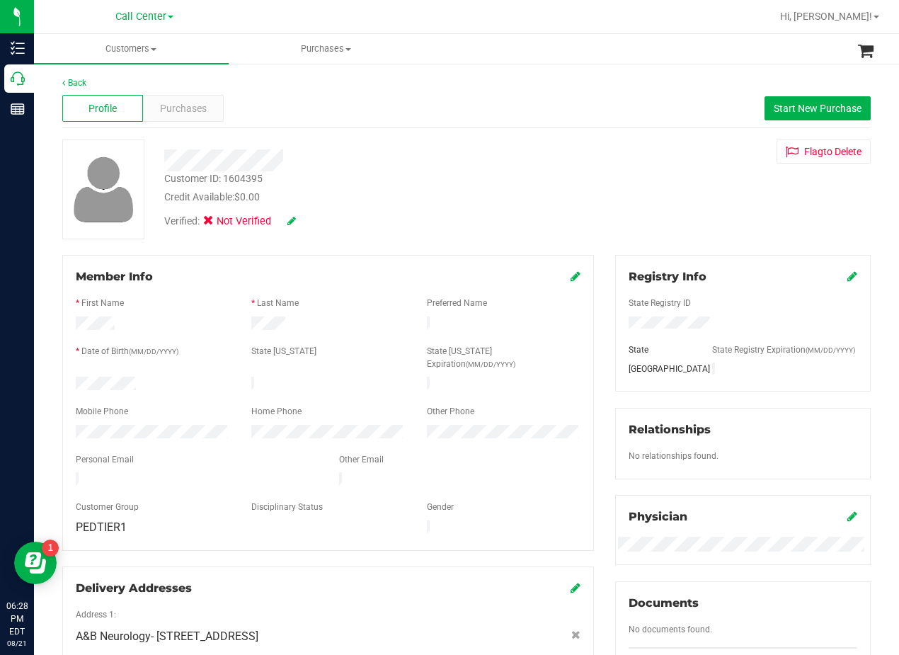
drag, startPoint x: 435, startPoint y: 144, endPoint x: 268, endPoint y: 127, distance: 168.5
click at [432, 145] on div at bounding box center [361, 155] width 415 height 32
drag, startPoint x: 588, startPoint y: 156, endPoint x: 277, endPoint y: 122, distance: 312.6
click at [588, 156] on div "Customer ID: 1604395 Credit Available: $0.00 Verified: Not Verified Flag to [GE…" at bounding box center [467, 189] width 830 height 100
click at [167, 100] on div "Purchases" at bounding box center [183, 108] width 81 height 27
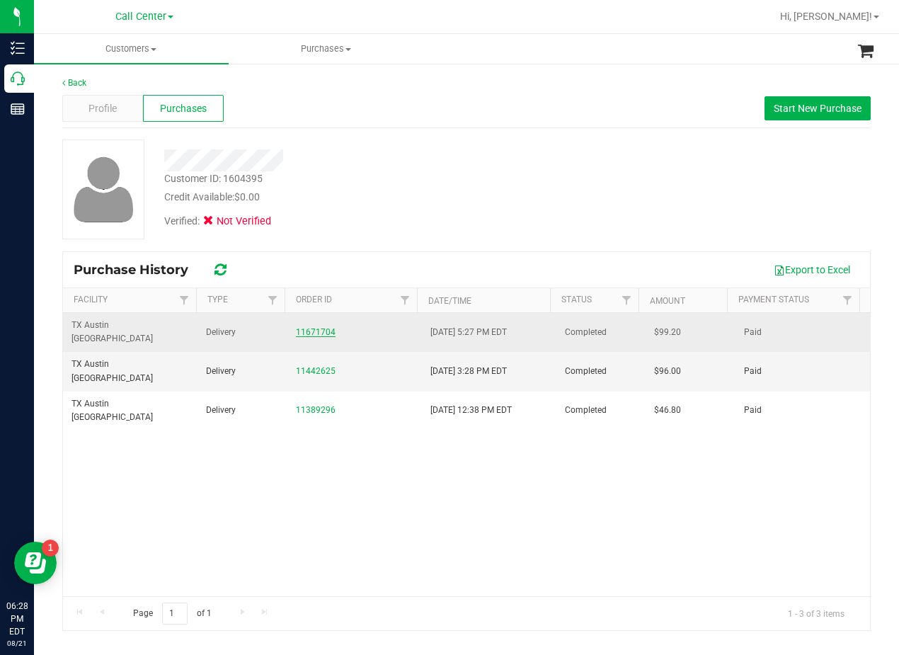
click at [310, 327] on link "11671704" at bounding box center [316, 332] width 40 height 10
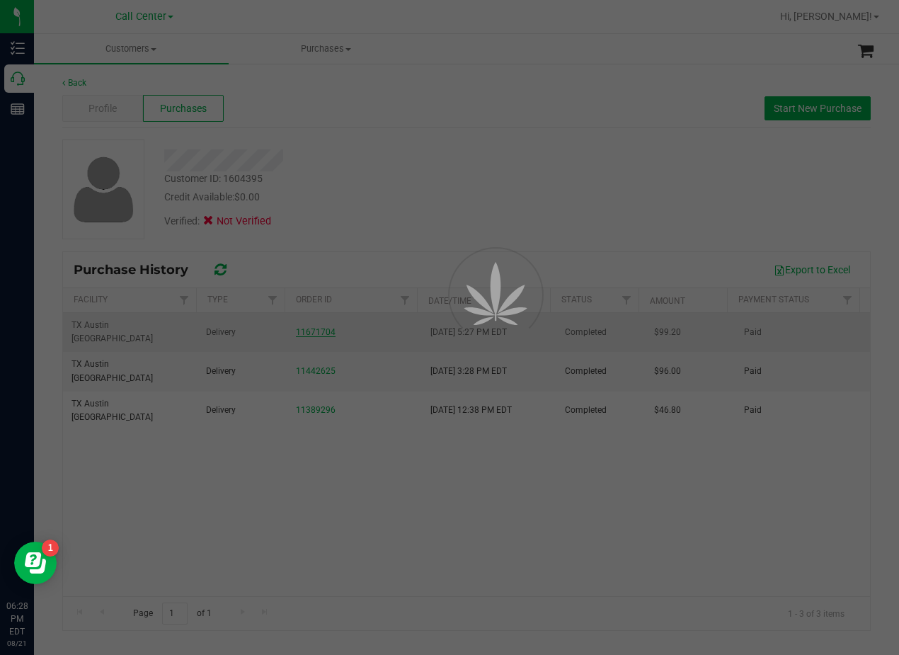
click at [383, 203] on div at bounding box center [449, 327] width 899 height 655
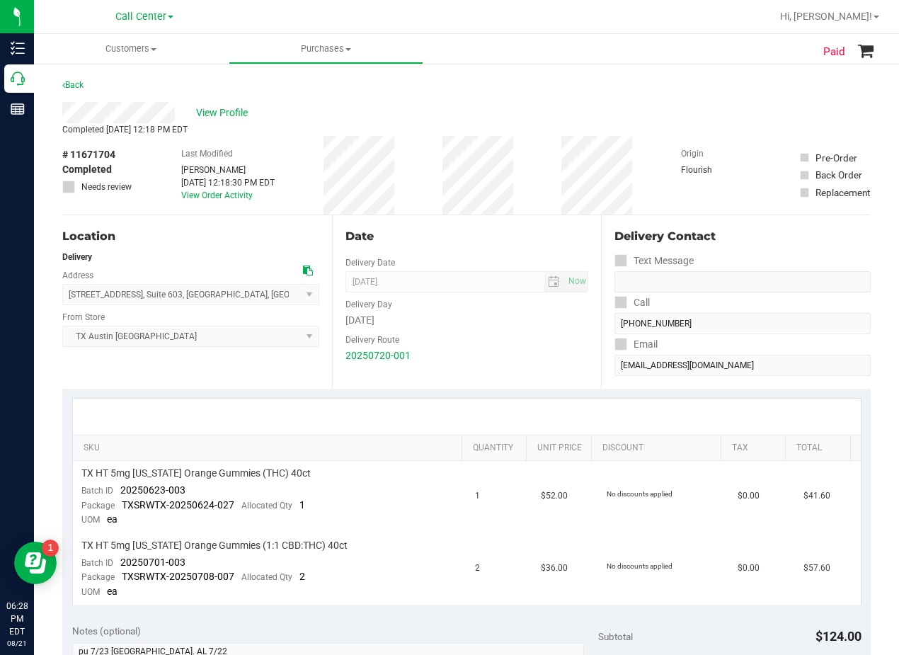
click at [484, 117] on div "View Profile" at bounding box center [466, 112] width 808 height 21
click at [209, 111] on span "View Profile" at bounding box center [224, 112] width 57 height 15
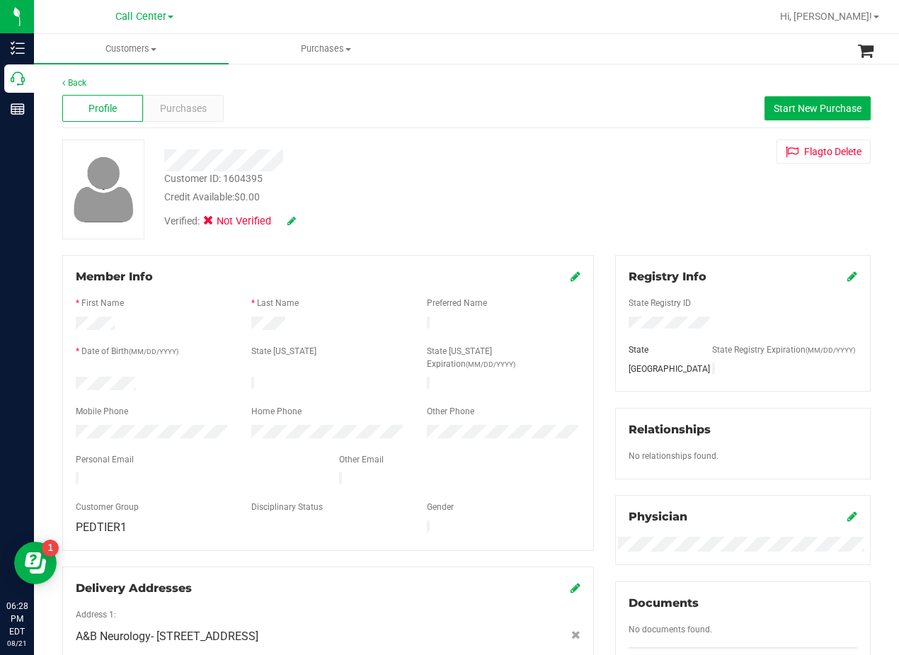
click at [358, 163] on div at bounding box center [361, 160] width 415 height 22
click at [166, 103] on span "Purchases" at bounding box center [183, 108] width 47 height 15
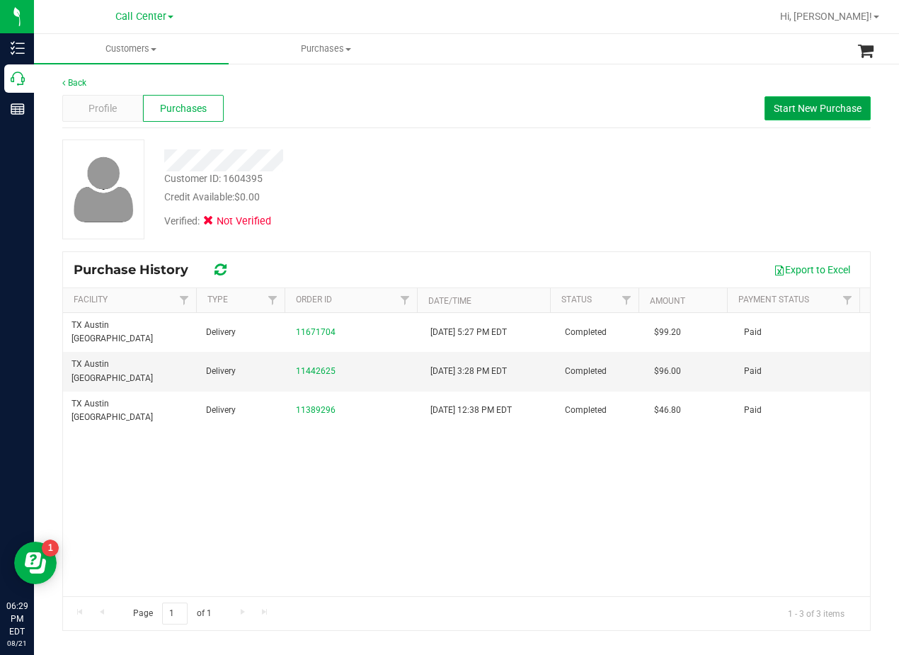
click at [793, 104] on span "Start New Purchase" at bounding box center [818, 108] width 88 height 11
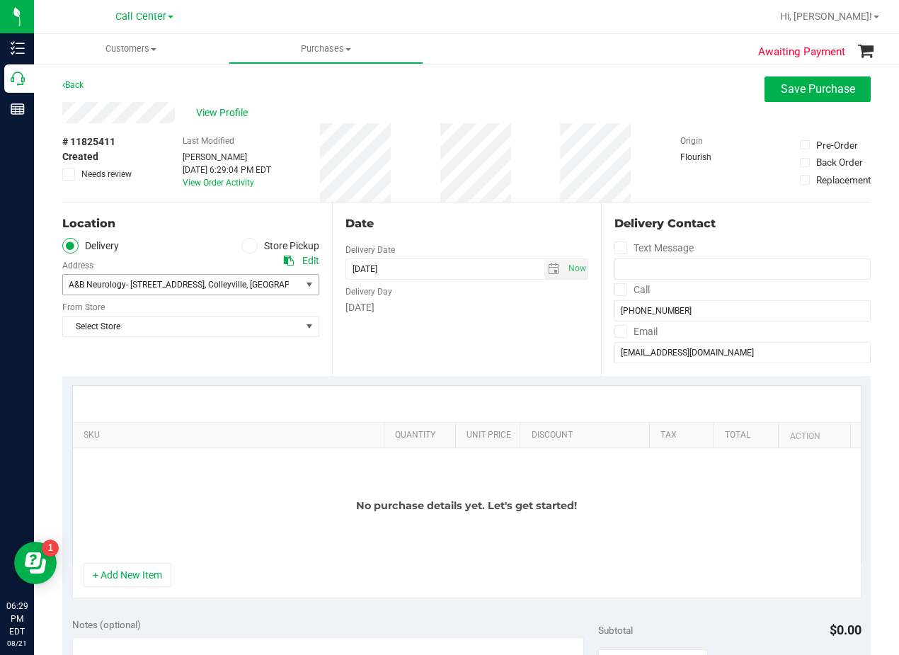
click at [243, 289] on span ", Colleyville" at bounding box center [226, 285] width 42 height 10
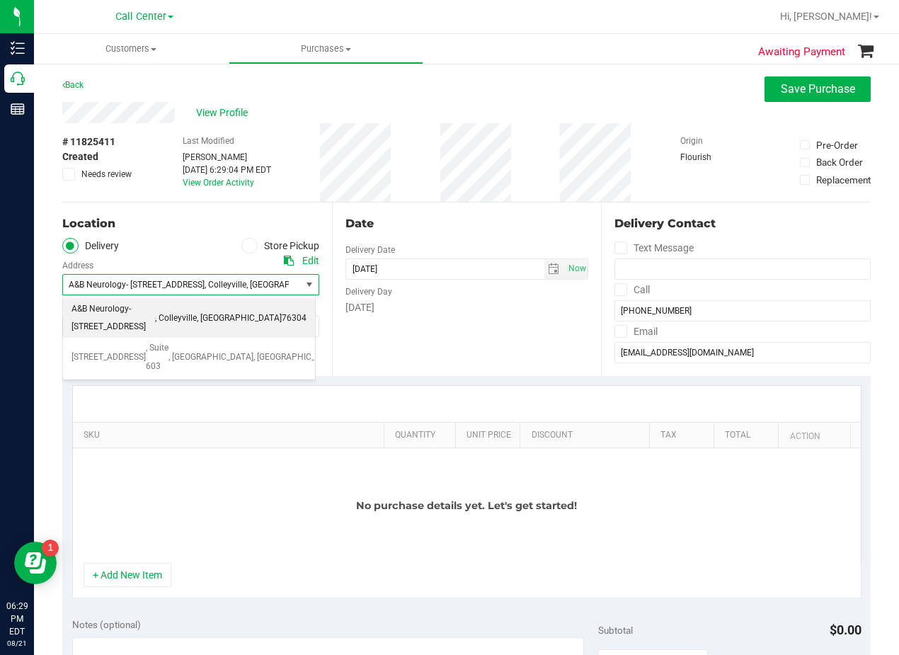
click at [240, 292] on span "A&B Neurology- 6213 Colleyville Blvd , Colleyville , TX 76304" at bounding box center [176, 285] width 226 height 20
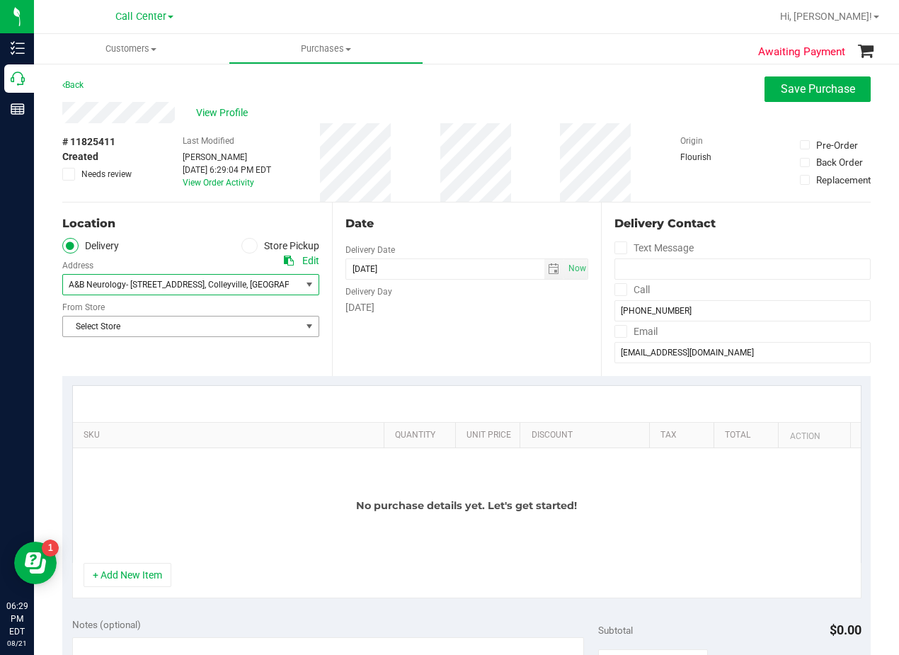
click at [244, 334] on span "Select Store" at bounding box center [182, 326] width 238 height 20
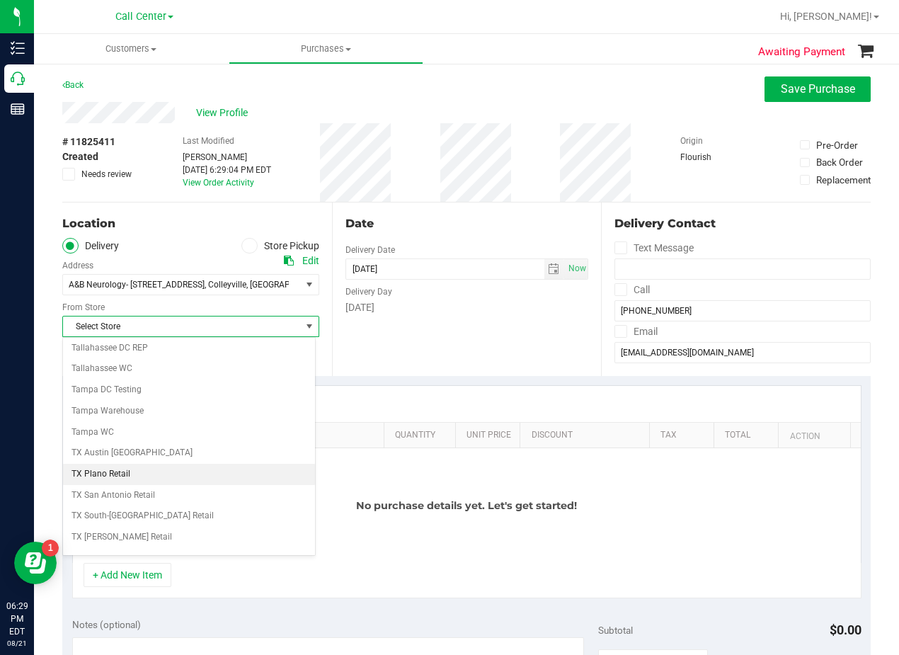
scroll to position [1028, 0]
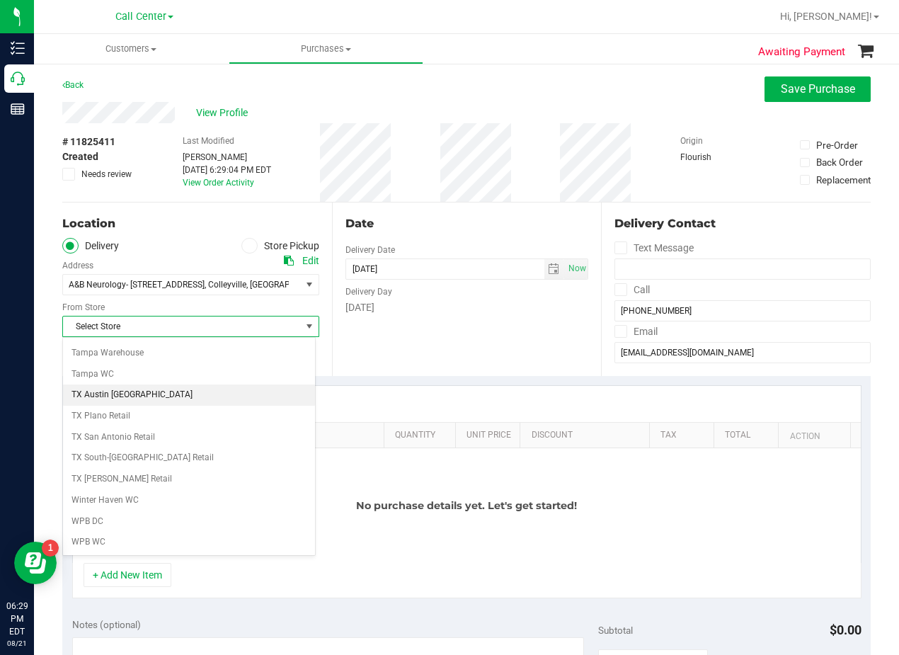
click at [193, 403] on li "TX Austin [GEOGRAPHIC_DATA]" at bounding box center [189, 394] width 252 height 21
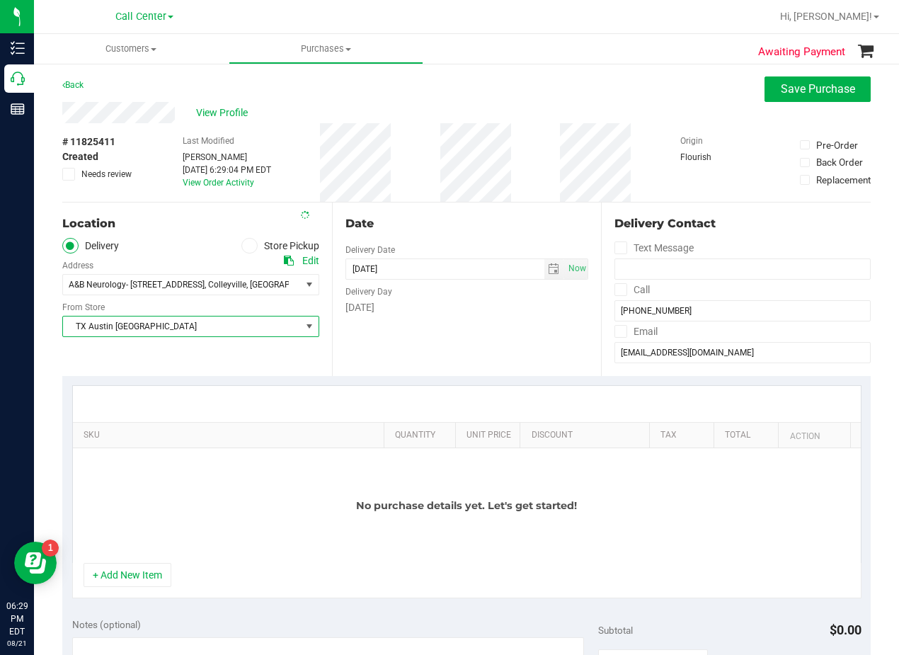
click at [343, 368] on div "Date Delivery Date 08/21/2025 Now 08/21/2025 06:29 PM Now Delivery Day Thursday" at bounding box center [467, 288] width 270 height 173
drag, startPoint x: 612, startPoint y: 54, endPoint x: 500, endPoint y: 47, distance: 111.3
click at [609, 54] on ul "Customers All customers Add a new customer All physicians Purchases All purchas…" at bounding box center [483, 49] width 899 height 30
click at [534, 206] on div "Date Delivery Date 08/21/2025 Now 08/21/2025 06:29 PM Now Delivery Day Thursday" at bounding box center [467, 288] width 270 height 173
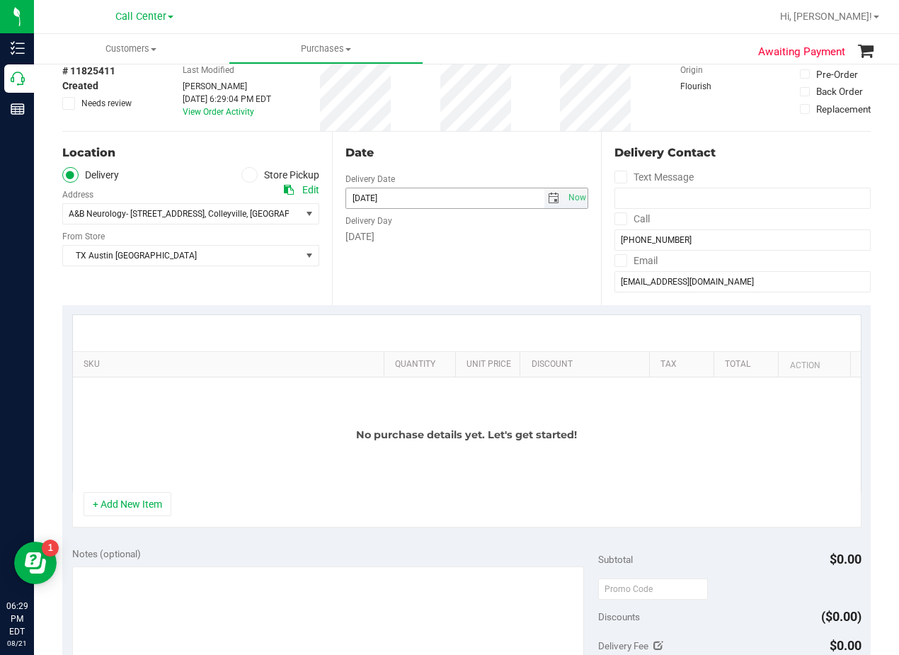
click at [550, 195] on span "select" at bounding box center [553, 198] width 11 height 11
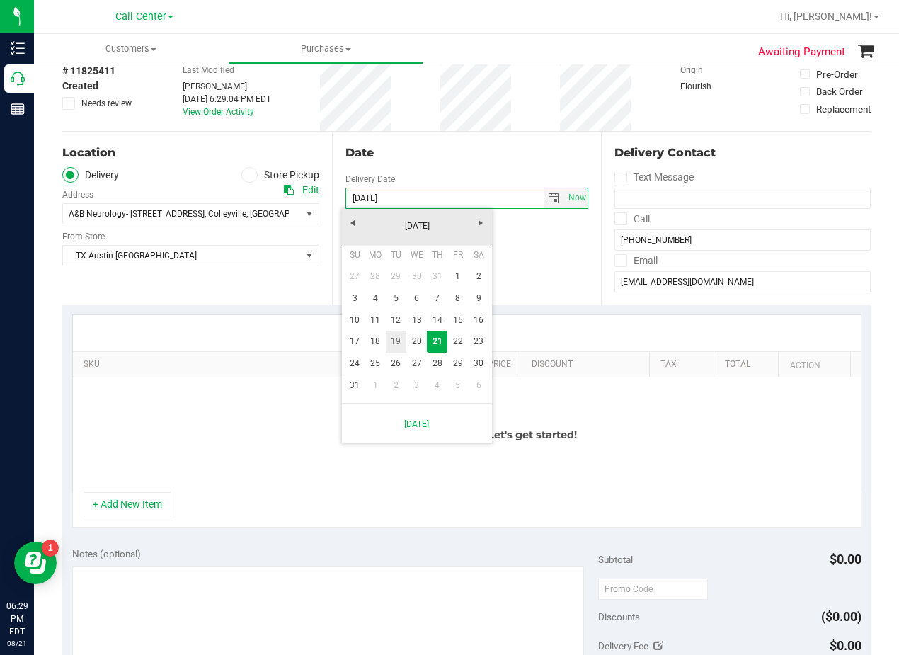
click at [389, 340] on link "19" at bounding box center [396, 342] width 21 height 22
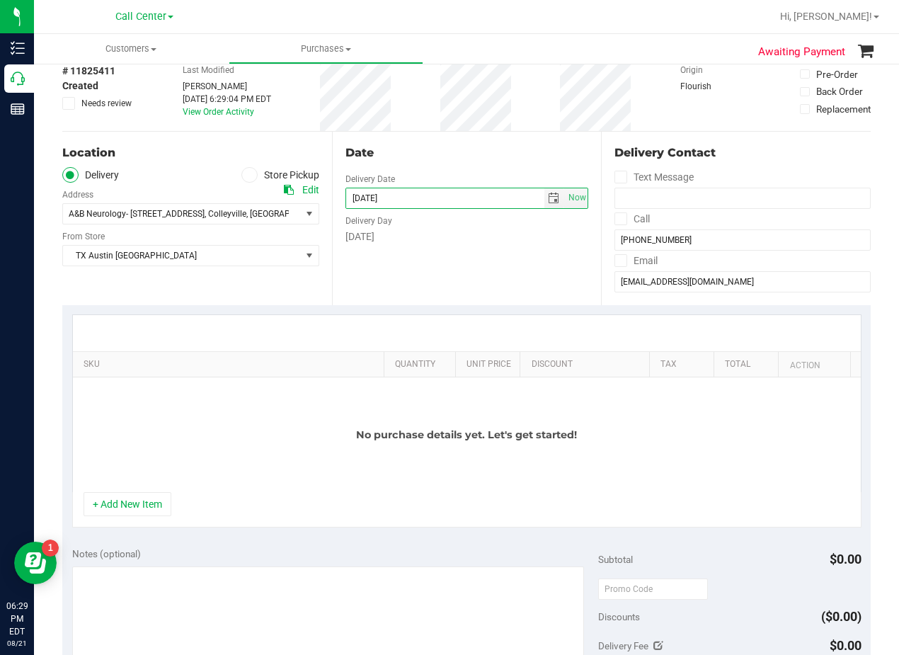
click at [427, 263] on div "Date Delivery Date 08/19/2025 Now 08/19/2025 06:29 PM Now Delivery Day Tuesday" at bounding box center [467, 218] width 270 height 173
click at [435, 142] on div "Date Delivery Date 08/19/2025 Now 08/19/2025 06:29 PM Now Delivery Day Tuesday" at bounding box center [467, 218] width 270 height 173
click at [285, 256] on span "TX Austin [GEOGRAPHIC_DATA]" at bounding box center [182, 256] width 238 height 20
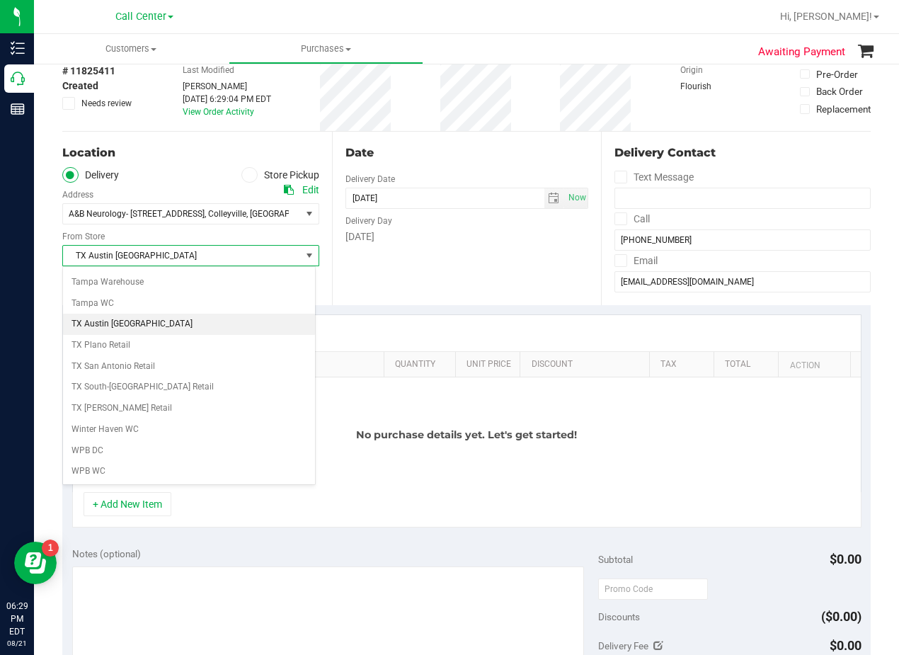
click at [401, 248] on div "Date Delivery Date 08/19/2025 Now 08/19/2025 06:29 PM Now Delivery Day Tuesday" at bounding box center [467, 218] width 270 height 173
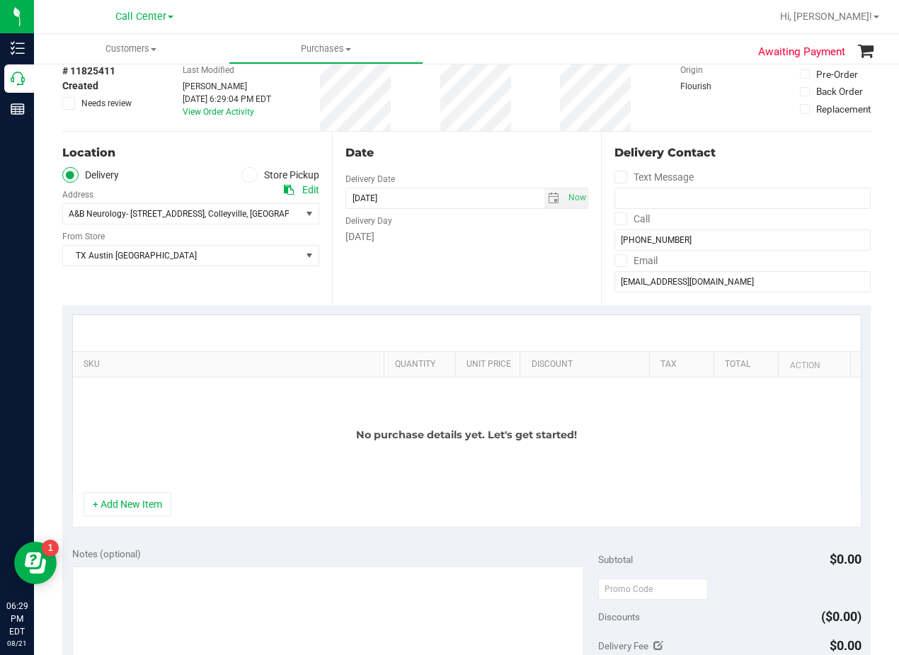
click at [475, 139] on div "Date Delivery Date 08/19/2025 Now 08/19/2025 06:29 PM Now Delivery Day Tuesday" at bounding box center [467, 218] width 270 height 173
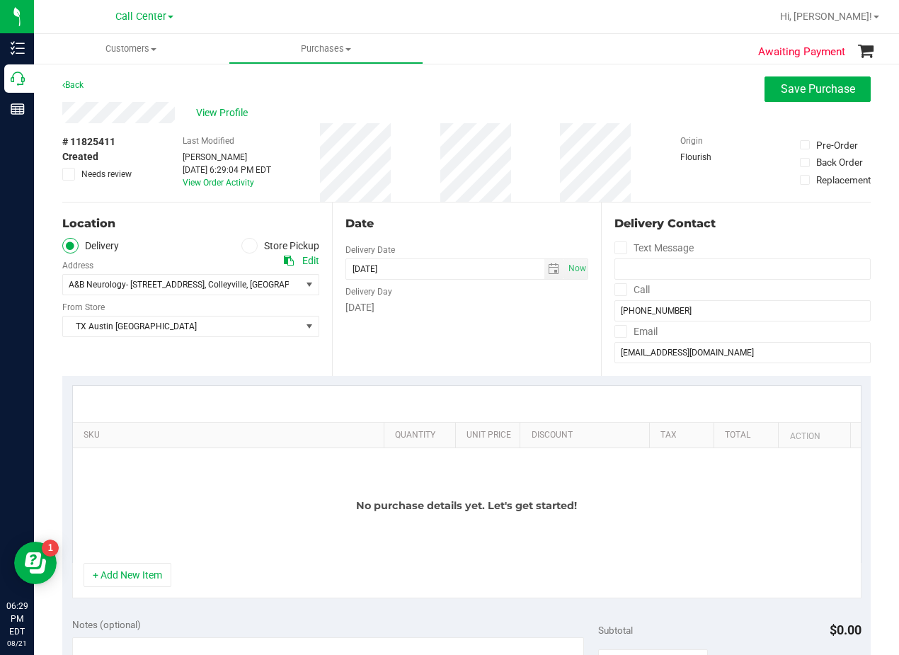
click at [468, 234] on div "Date Delivery Date 08/19/2025 Now 08/19/2025 06:29 PM Now Delivery Day Tuesday" at bounding box center [467, 288] width 270 height 173
click at [535, 267] on input "08/19/2025" at bounding box center [445, 269] width 198 height 20
click at [522, 183] on div "# 11825411 Created Needs review Last Modified Alexander Lawson Aug 21, 2025 6:2…" at bounding box center [466, 162] width 808 height 79
click at [256, 279] on span "A&B Neurology- 6213 Colleyville Blvd , Colleyville , TX 76304" at bounding box center [176, 285] width 226 height 20
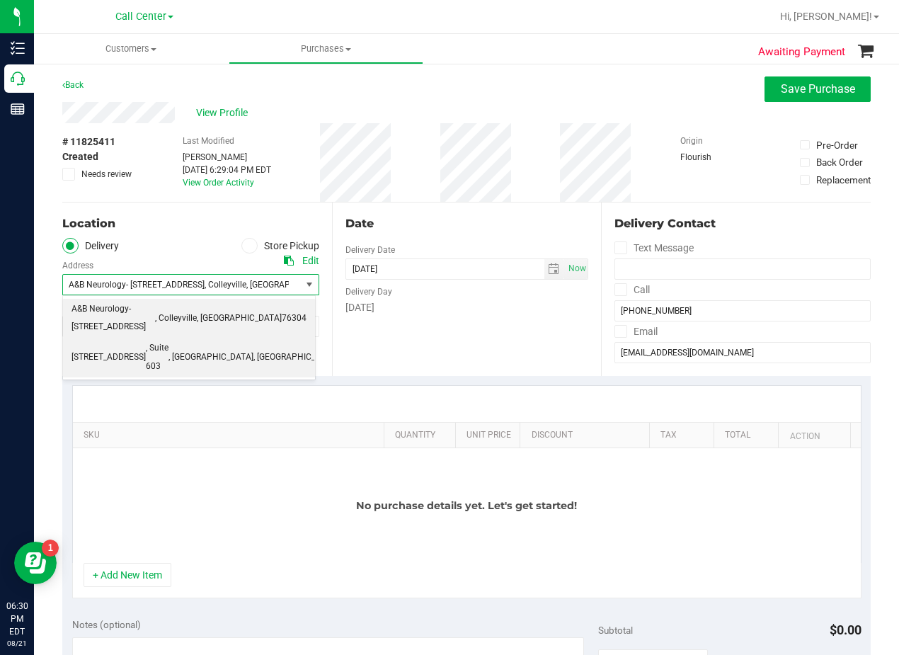
click at [338, 348] on span "76104" at bounding box center [350, 357] width 25 height 18
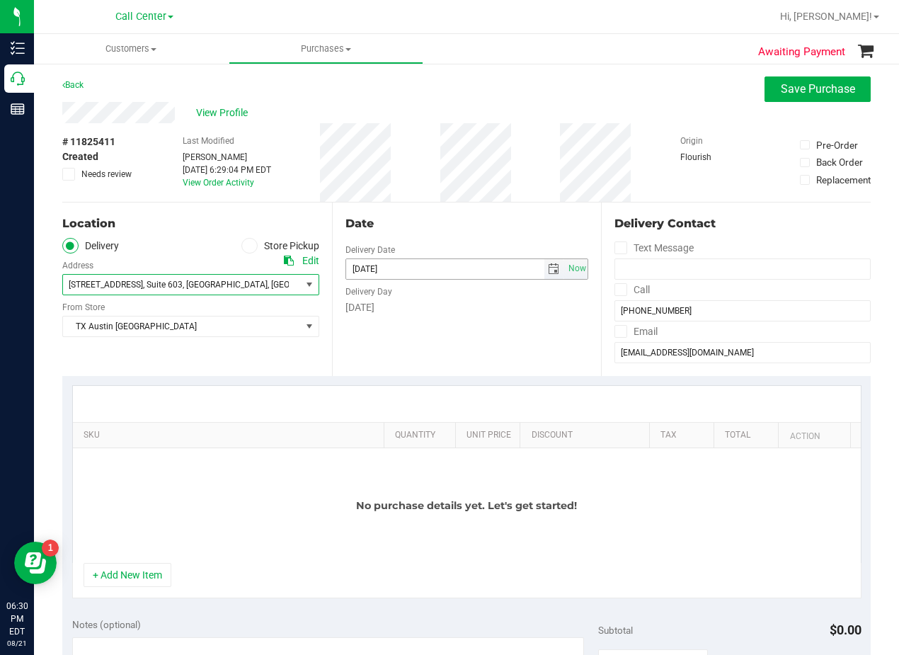
click at [548, 266] on span "select" at bounding box center [553, 268] width 11 height 11
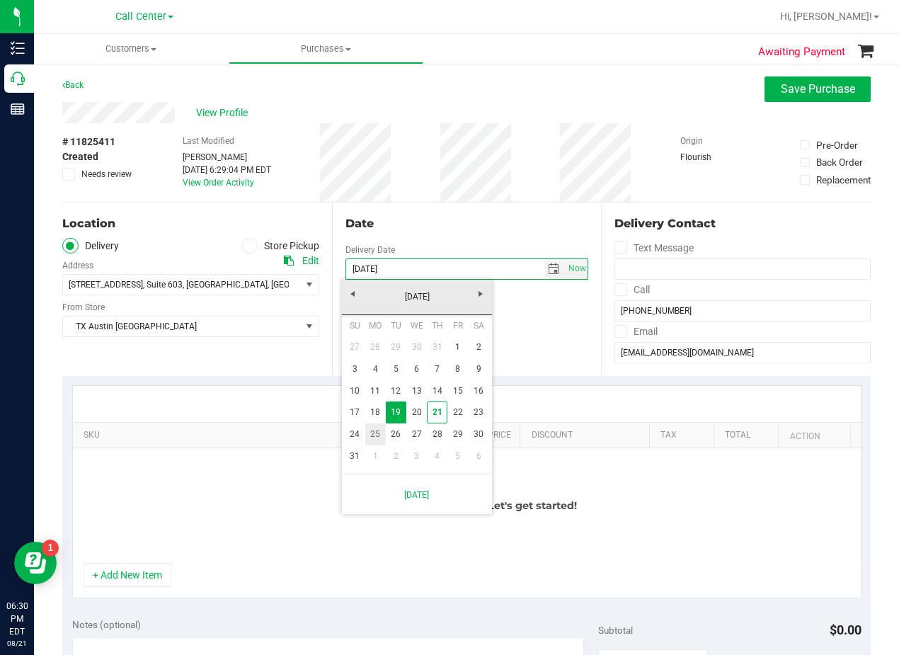
click at [372, 437] on link "25" at bounding box center [375, 434] width 21 height 22
type input "08/25/2025"
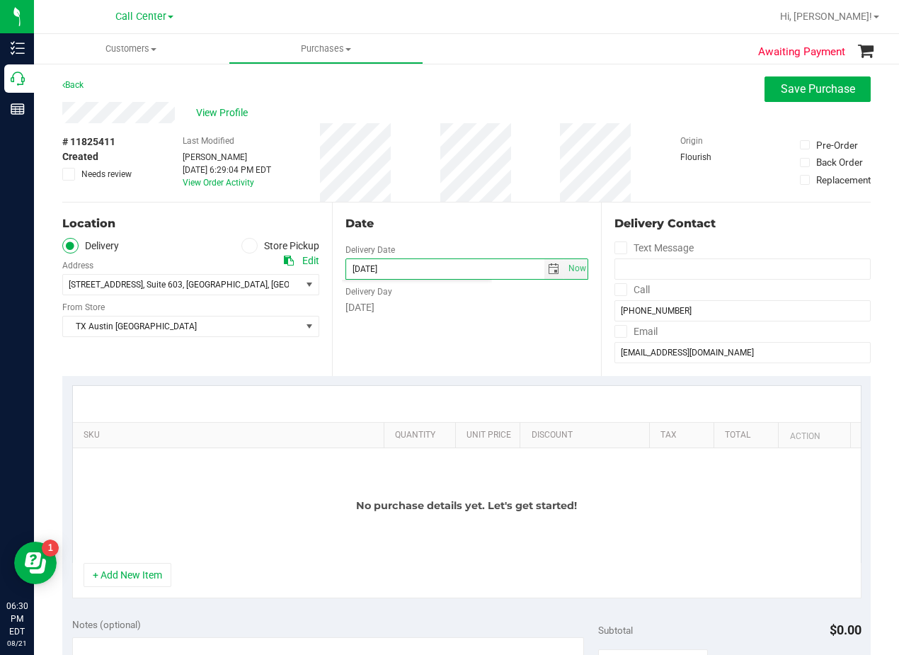
click at [413, 307] on div "Monday" at bounding box center [466, 307] width 243 height 15
click at [234, 110] on span "View Profile" at bounding box center [224, 112] width 57 height 15
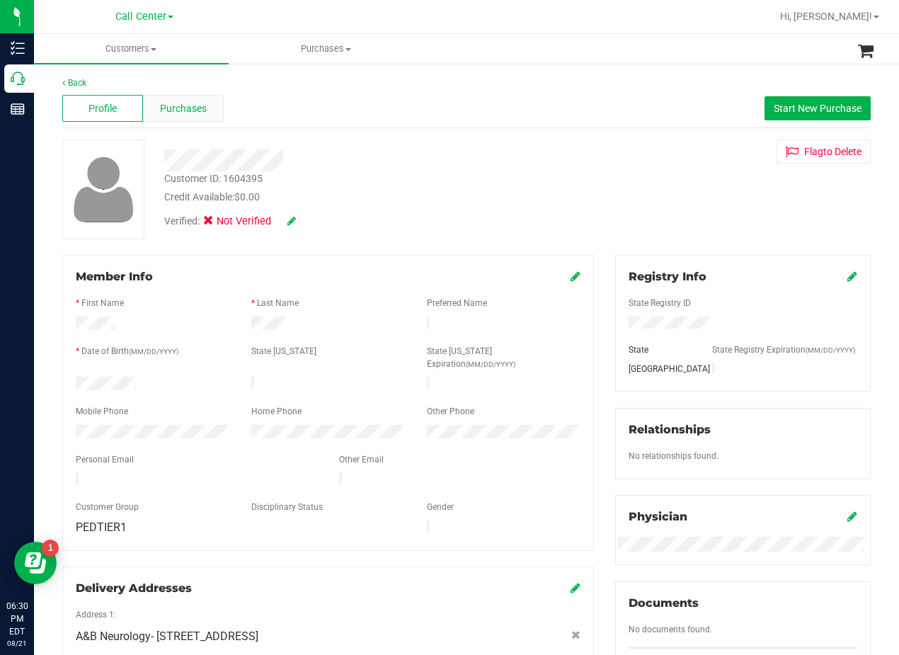
click at [185, 102] on span "Purchases" at bounding box center [183, 108] width 47 height 15
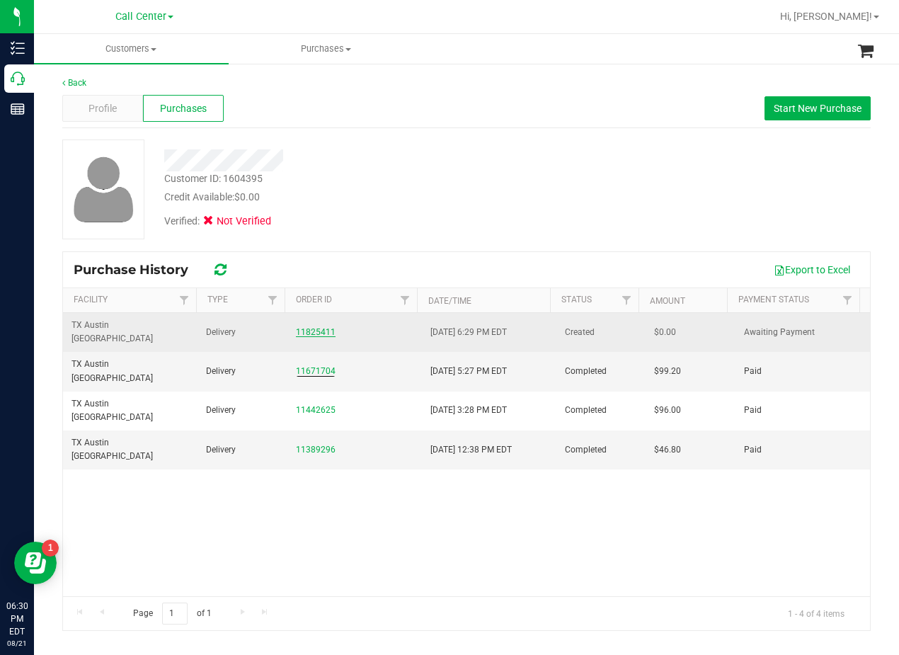
click at [313, 327] on link "11825411" at bounding box center [316, 332] width 40 height 10
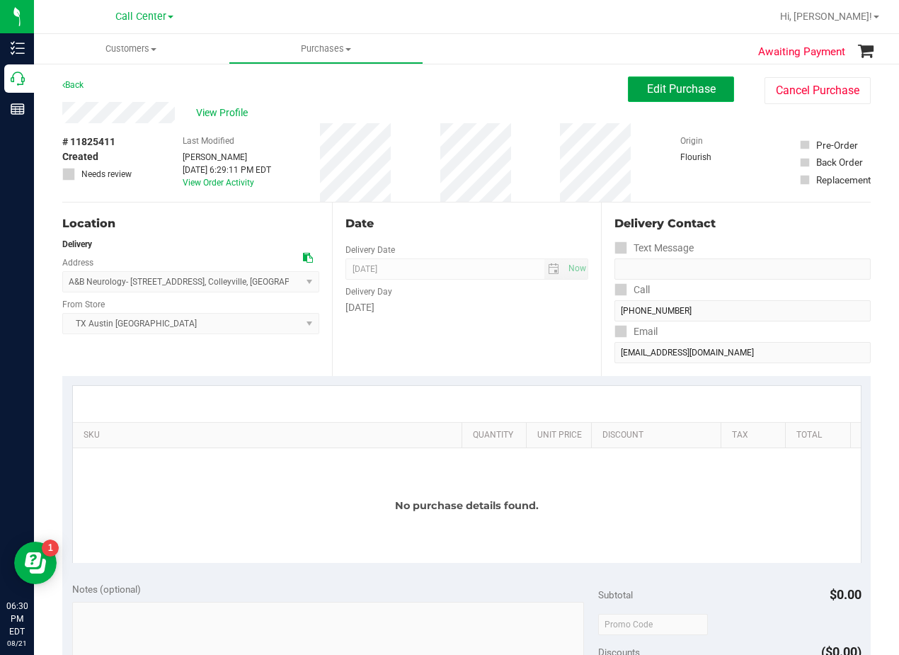
click at [657, 87] on span "Edit Purchase" at bounding box center [681, 88] width 69 height 13
click at [512, 88] on div "Back Edit Purchase Cancel Purchase" at bounding box center [466, 88] width 808 height 25
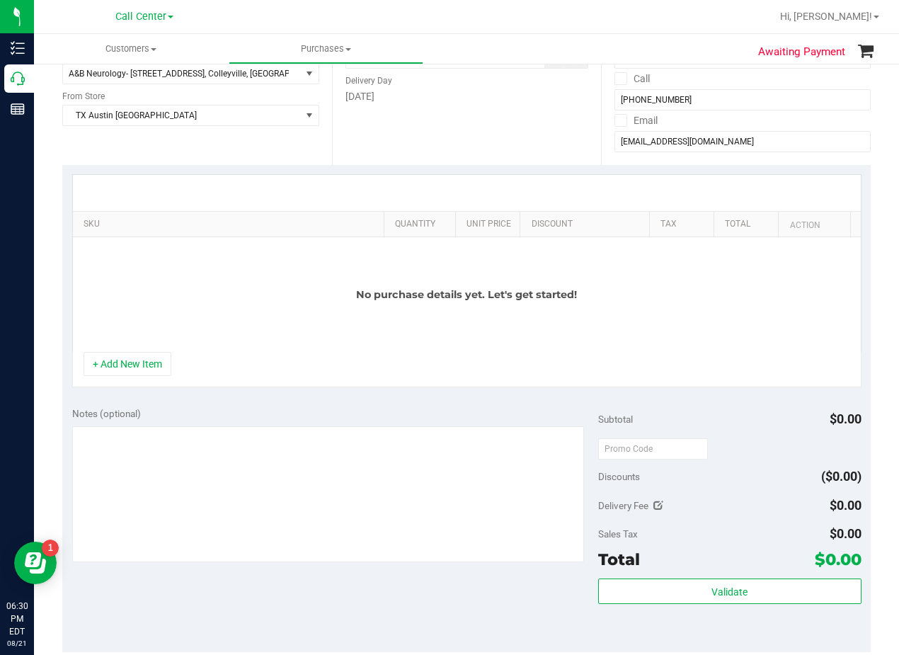
scroll to position [212, 0]
click at [130, 357] on button "+ Add New Item" at bounding box center [128, 362] width 88 height 24
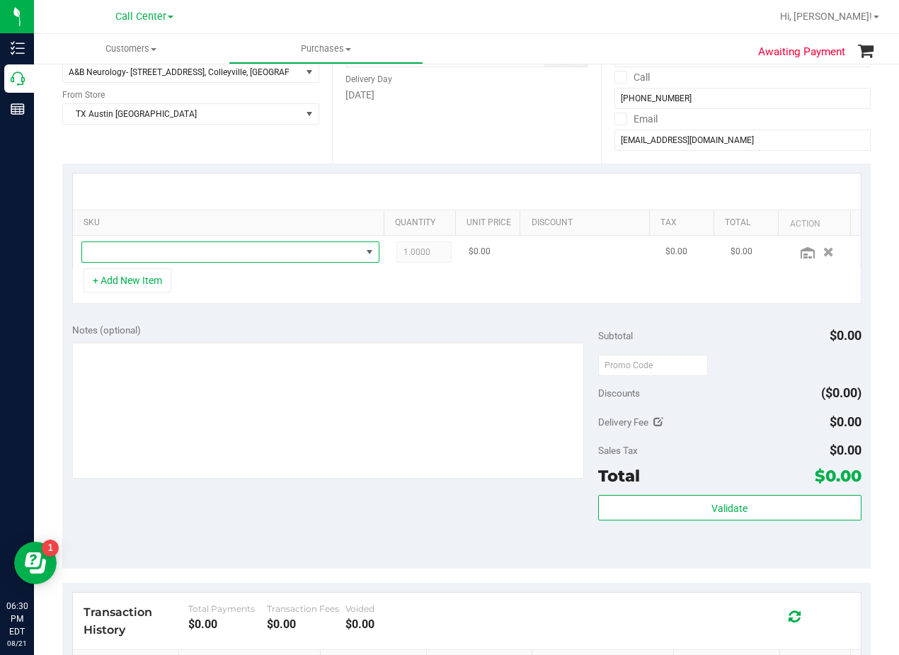
click at [193, 246] on span "NO DATA FOUND" at bounding box center [221, 252] width 279 height 20
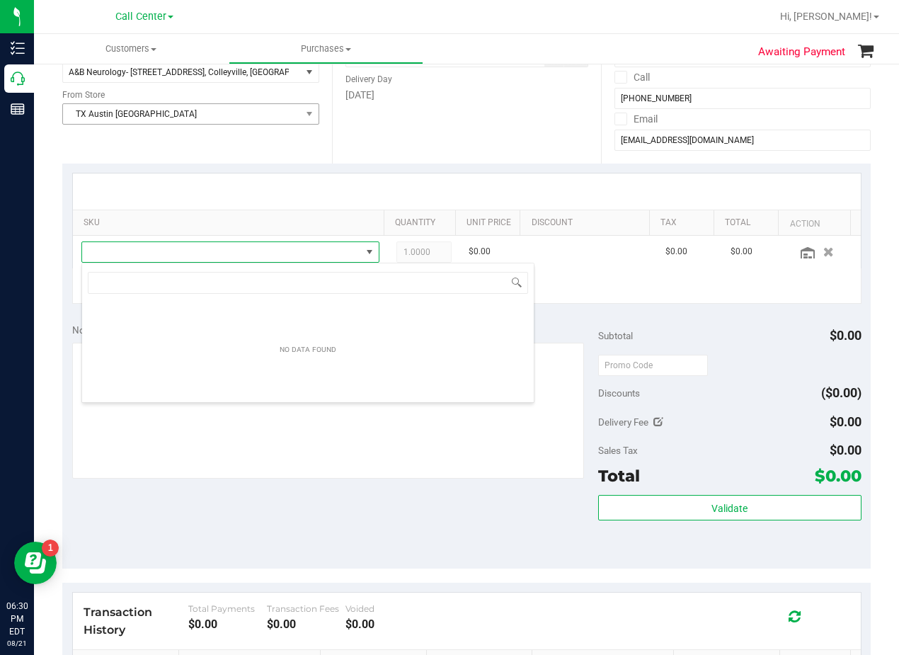
scroll to position [21, 289]
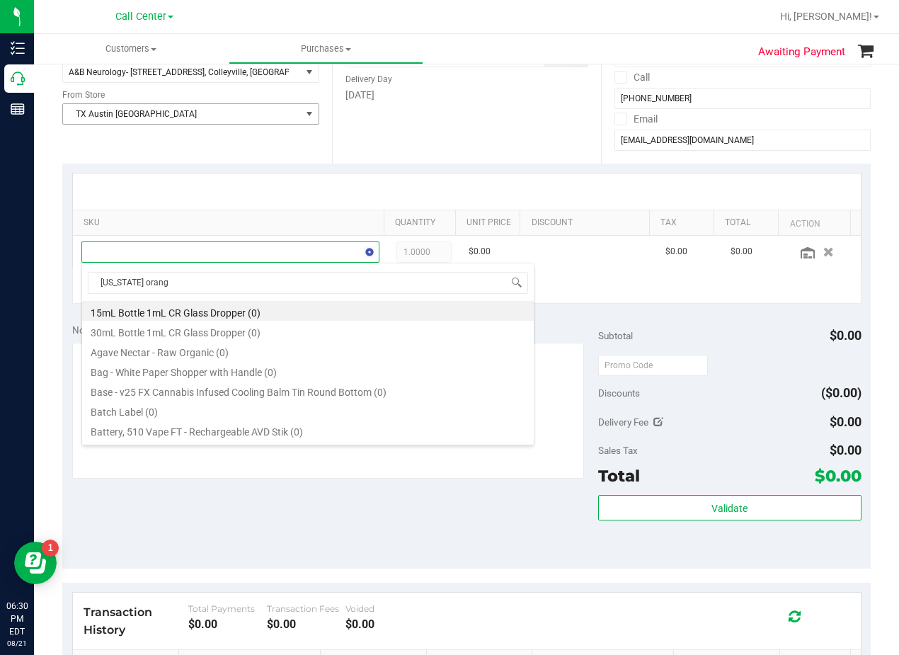
type input "texas orange"
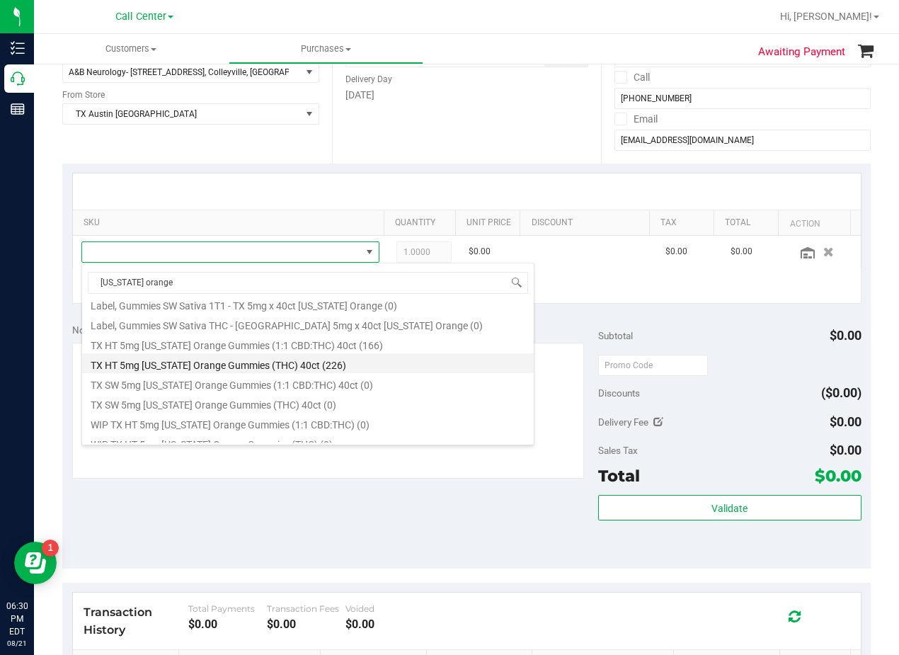
scroll to position [164, 0]
click at [304, 366] on li "TX HT 5mg Texas Orange Gummies (1:1 CBD:THC) 40ct (166)" at bounding box center [308, 365] width 452 height 20
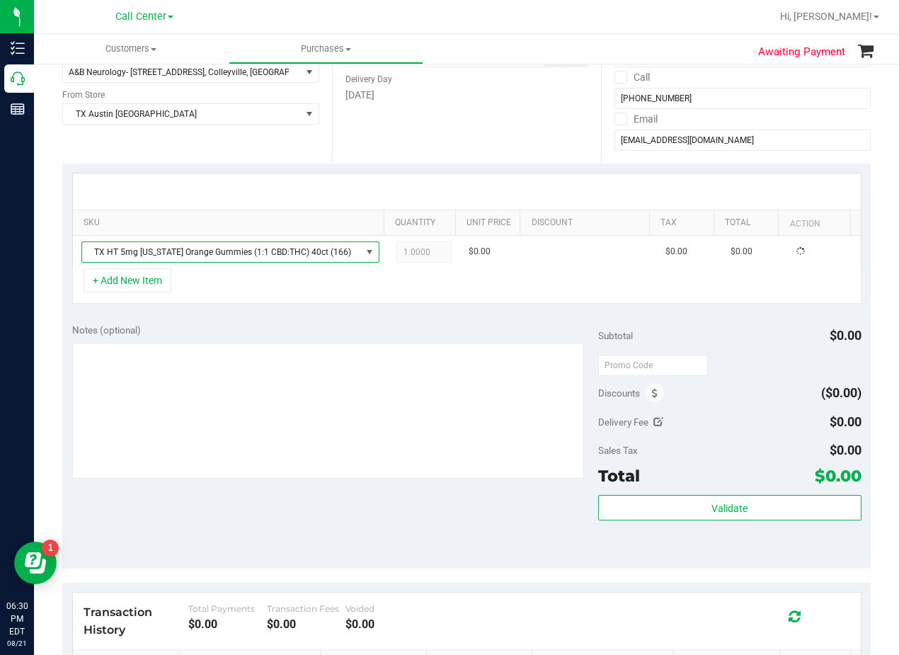
click at [360, 323] on div "Notes (optional)" at bounding box center [335, 330] width 526 height 14
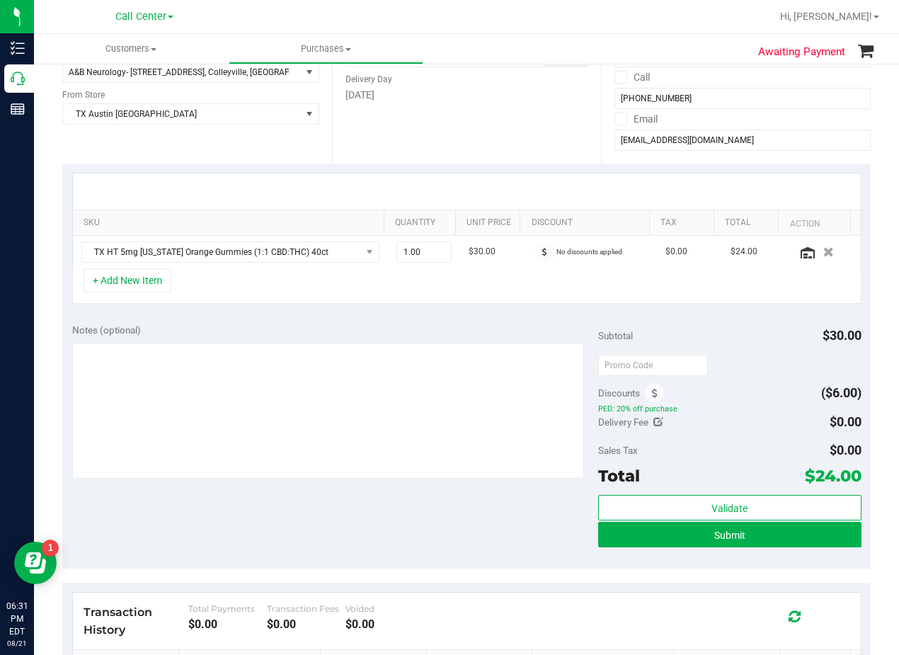
click at [446, 320] on div "Notes (optional) Subtotal $30.00 Discounts ($6.00) PED: 20% off purchase Delive…" at bounding box center [466, 441] width 808 height 255
click at [448, 314] on div "Notes (optional) Subtotal $30.00 Discounts ($6.00) PED: 20% off purchase Delive…" at bounding box center [466, 441] width 808 height 255
click at [483, 108] on div "Date Delivery Date 08/21/2025 Now 08/21/2025 08:00 AM Now Delivery Day Thursday" at bounding box center [467, 76] width 270 height 173
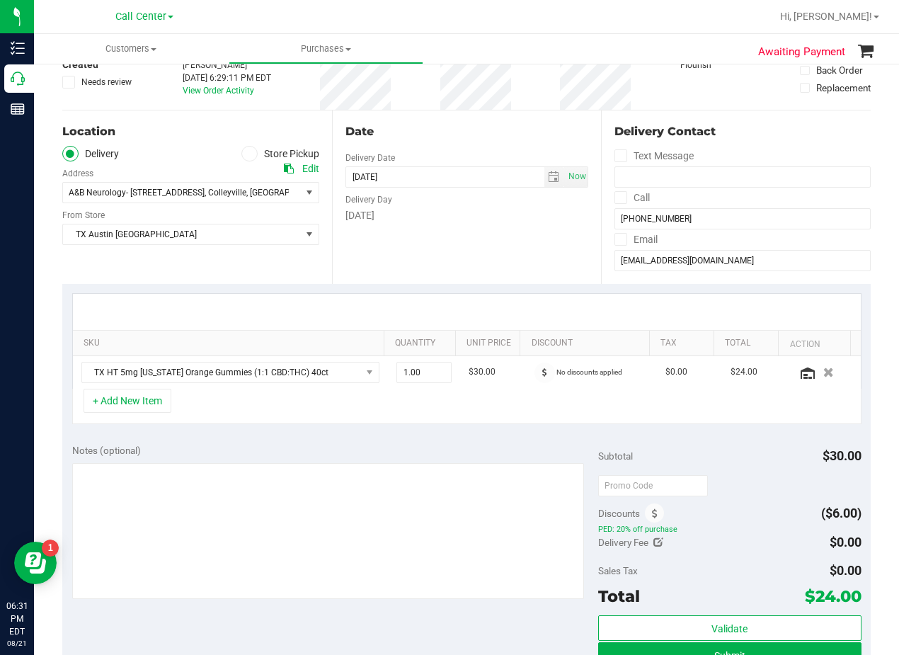
scroll to position [71, 0]
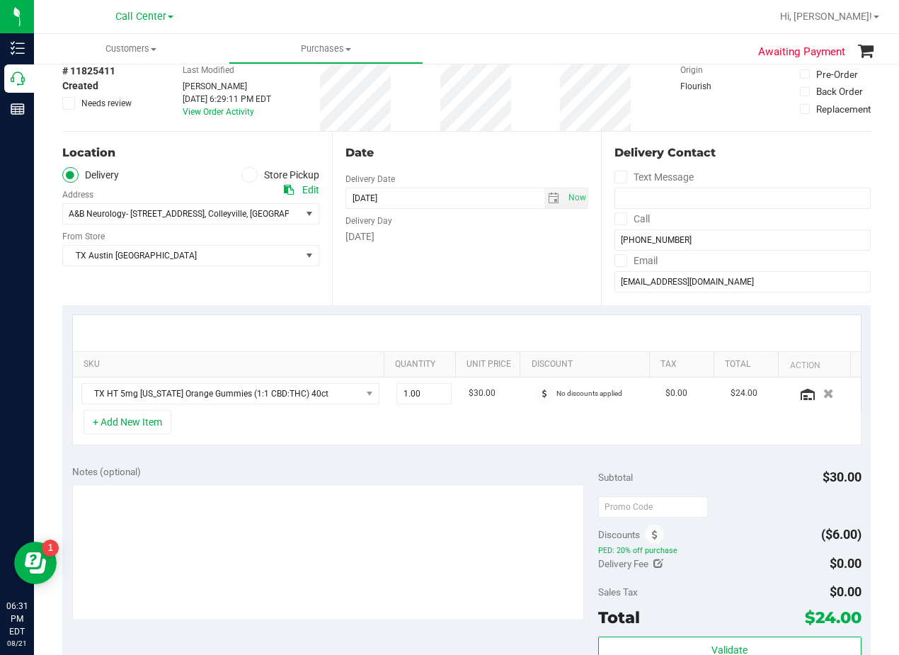
click at [468, 159] on div "Date" at bounding box center [466, 152] width 243 height 17
click at [156, 427] on button "+ Add New Item" at bounding box center [128, 422] width 88 height 24
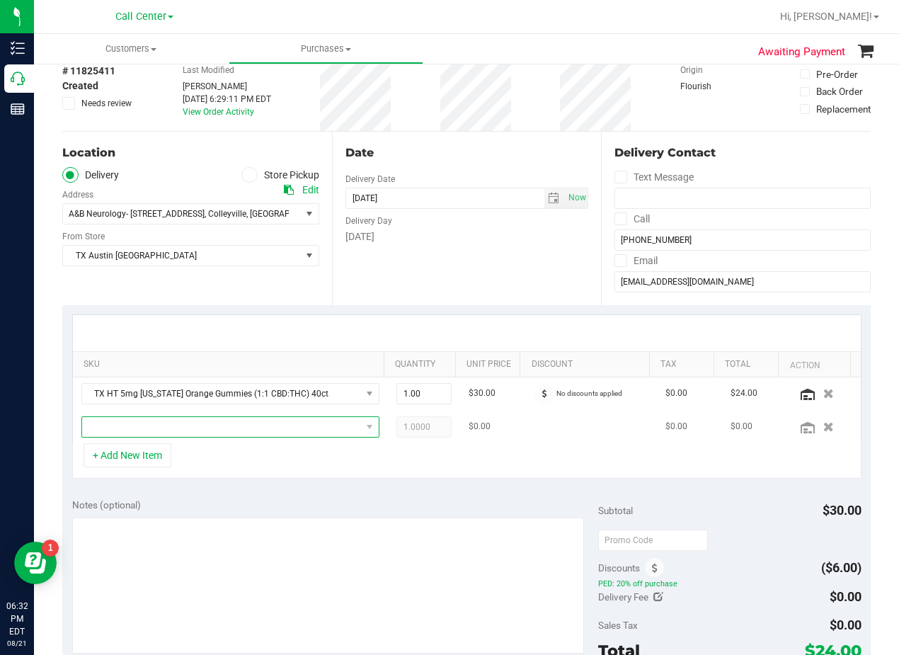
click at [236, 433] on span "NO DATA FOUND" at bounding box center [221, 427] width 279 height 20
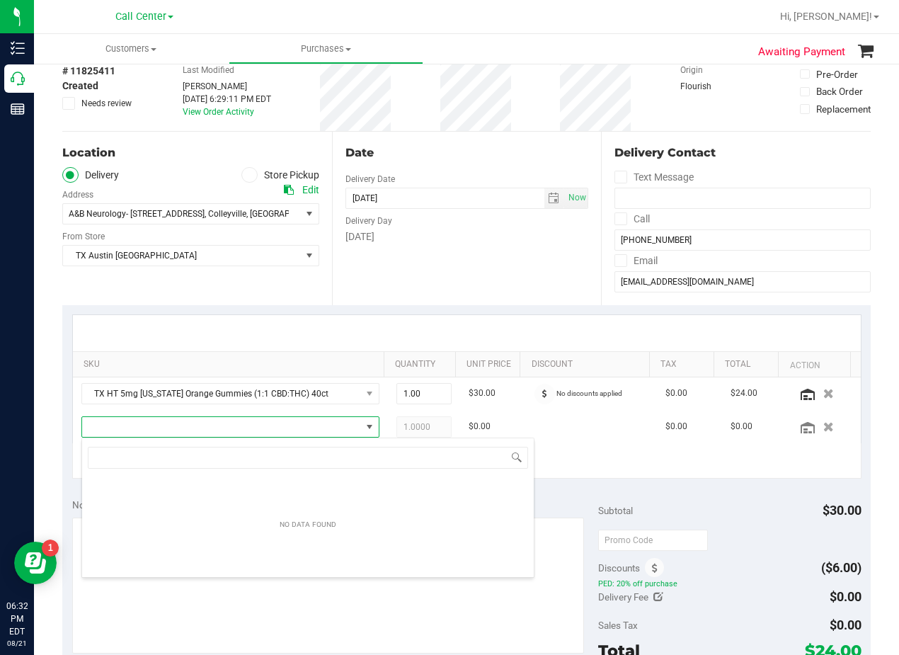
scroll to position [21, 279]
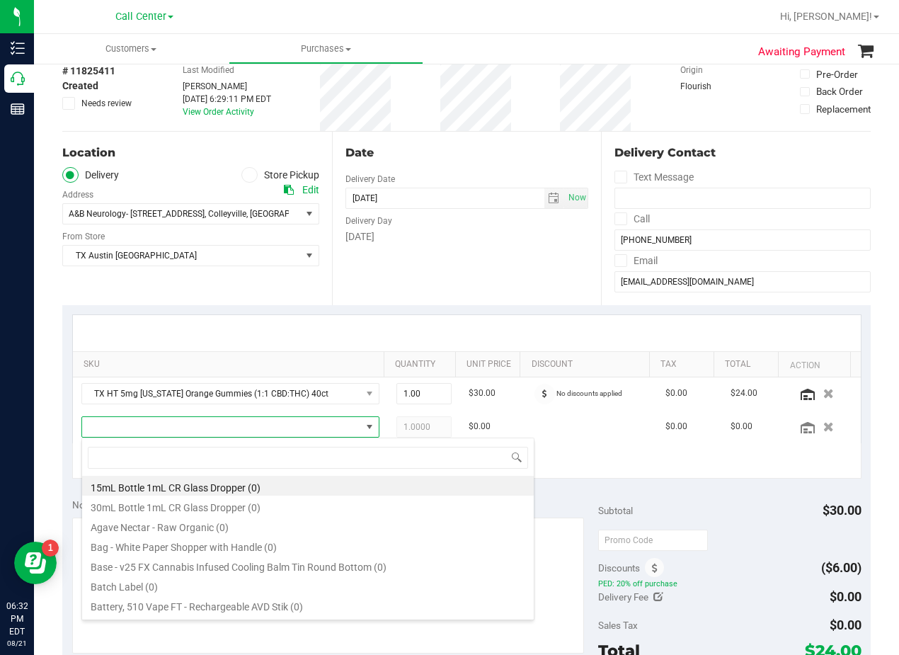
click at [420, 274] on div "Date Delivery Date 08/21/2025 Now 08/21/2025 08:00 AM Now Delivery Day Thursday" at bounding box center [467, 218] width 270 height 173
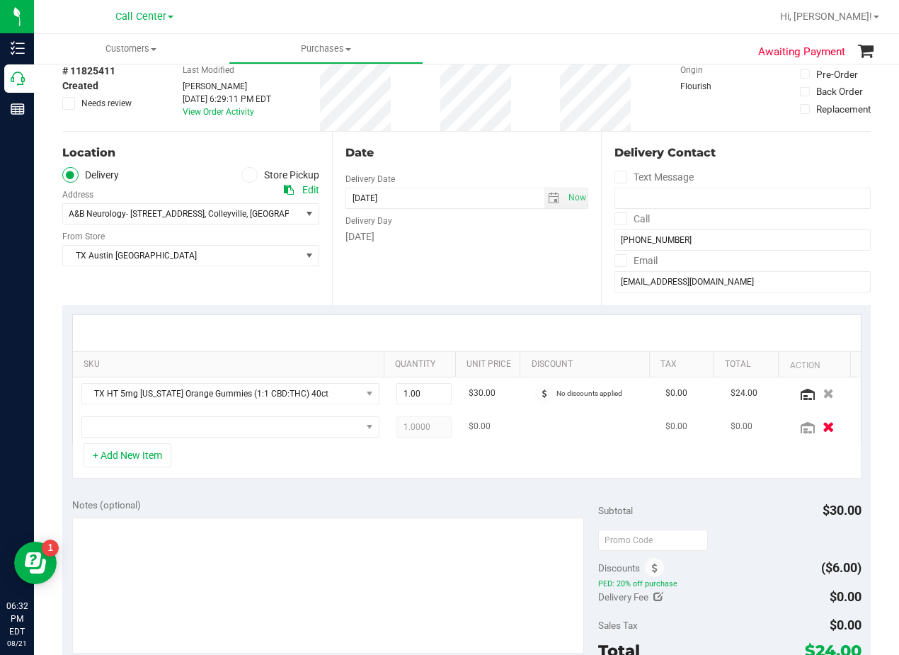
click at [816, 429] on button "button" at bounding box center [828, 426] width 24 height 15
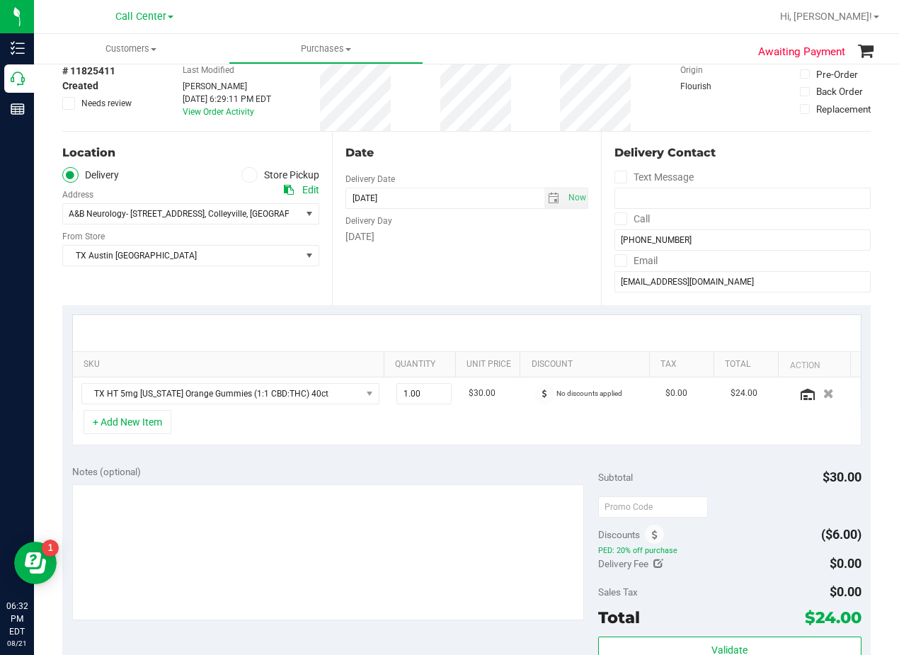
click at [489, 321] on div at bounding box center [467, 333] width 788 height 36
click at [498, 316] on div at bounding box center [467, 333] width 788 height 36
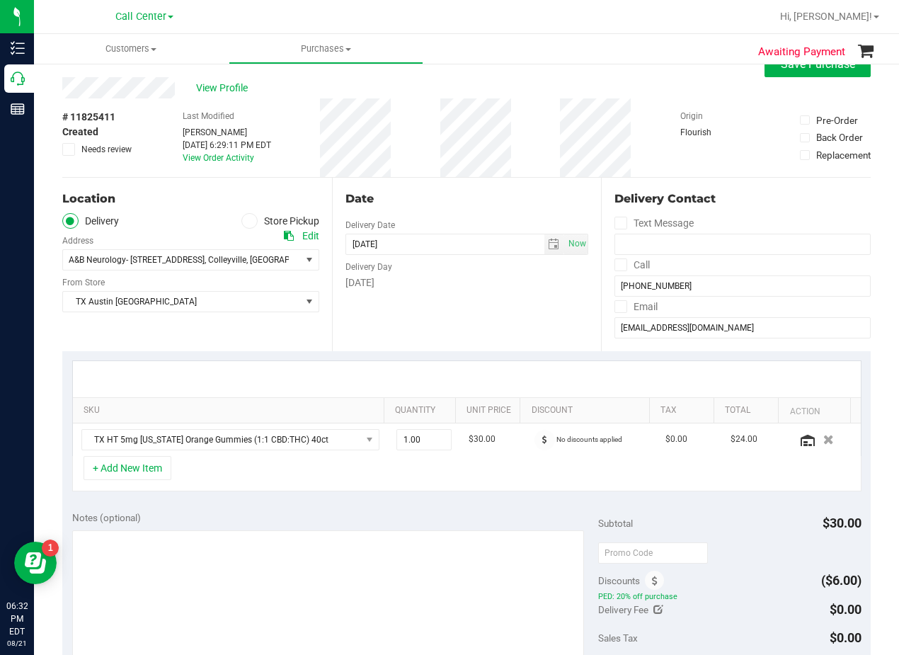
scroll to position [0, 0]
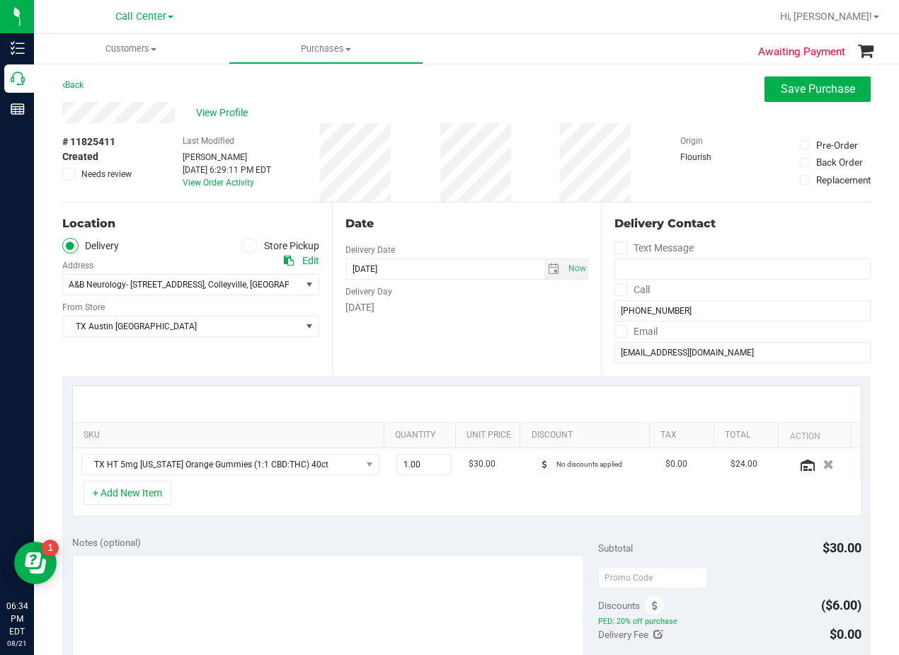
click at [466, 229] on div "Date" at bounding box center [466, 223] width 243 height 17
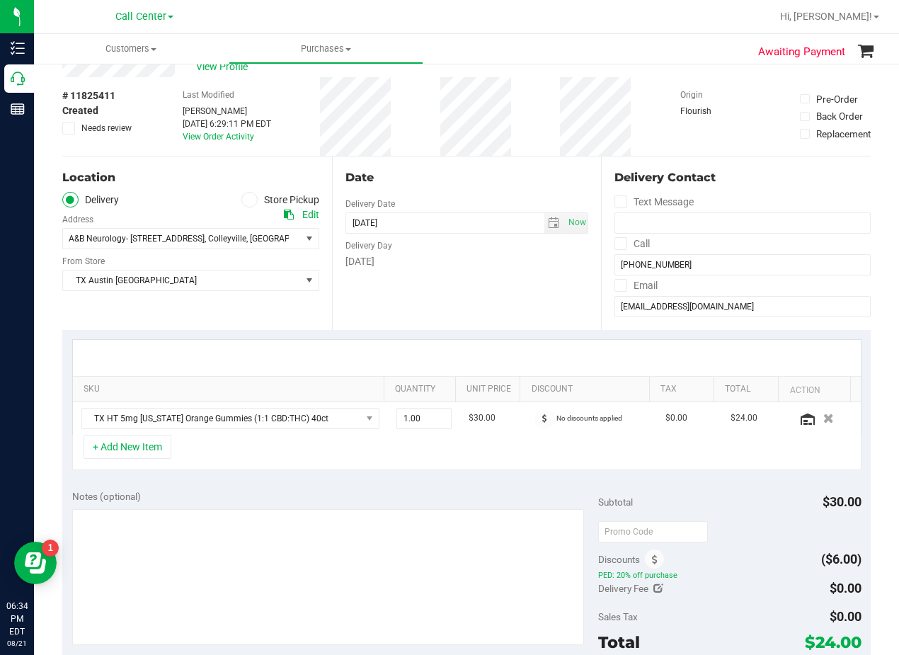
scroll to position [71, 0]
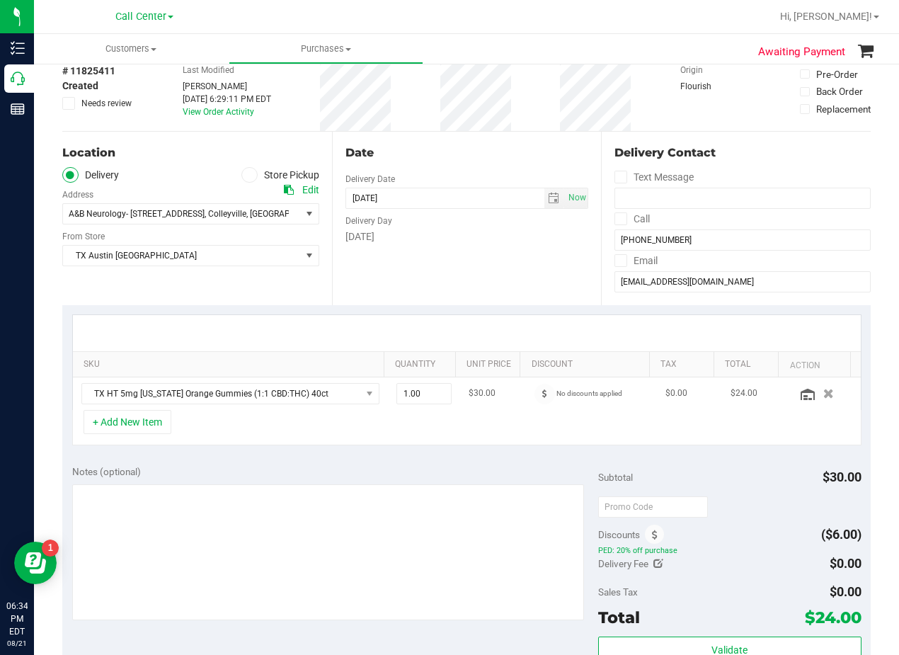
drag, startPoint x: 474, startPoint y: 235, endPoint x: 436, endPoint y: 379, distance: 149.4
click at [474, 240] on div "Thursday" at bounding box center [466, 236] width 243 height 15
click at [414, 391] on span "1.00 1" at bounding box center [424, 393] width 56 height 21
click at [414, 391] on input "1" at bounding box center [424, 394] width 54 height 20
type input "2"
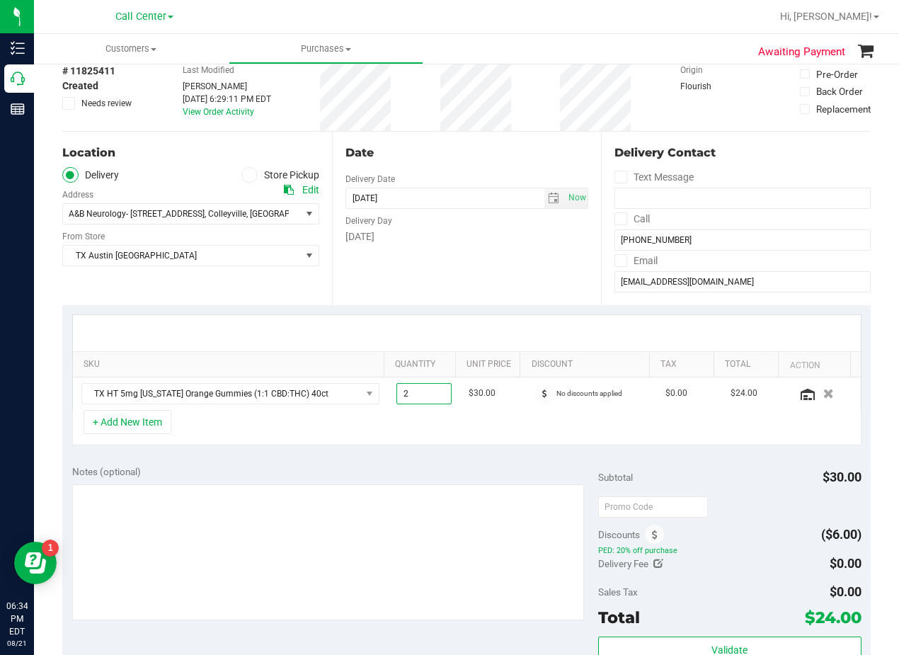
type input "2.00"
click at [440, 307] on div "SKU Quantity Unit Price Discount Tax Total Action TX HT 5mg Texas Orange Gummie…" at bounding box center [466, 380] width 808 height 150
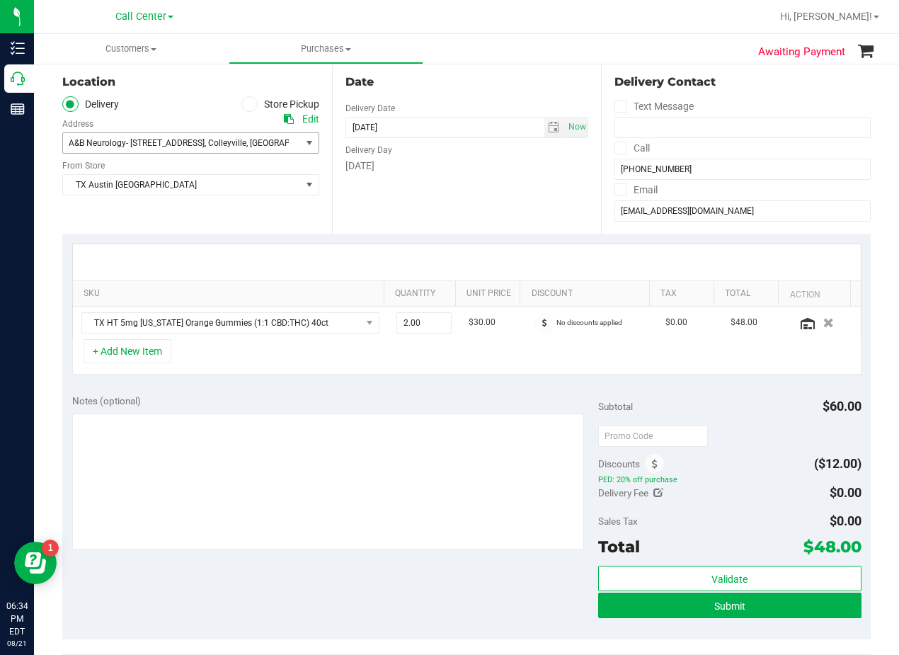
click at [202, 127] on div "A&B Neurology- 6213 Colleyville Blvd , Colleyville , TX 76304 Select address A&…" at bounding box center [190, 133] width 257 height 42
click at [214, 140] on span ", Colleyville" at bounding box center [226, 143] width 42 height 10
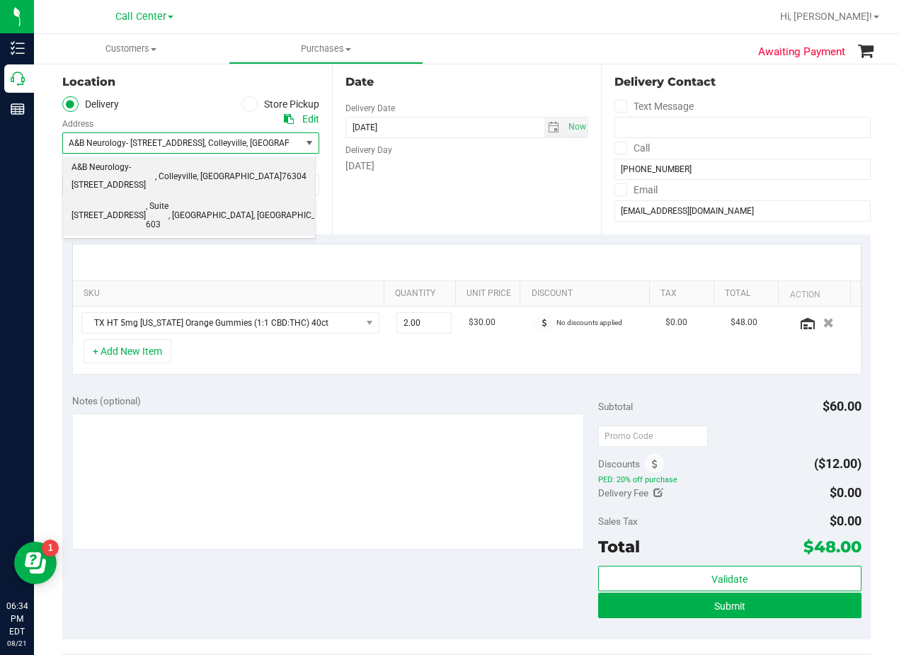
click at [253, 207] on span ", [GEOGRAPHIC_DATA]" at bounding box center [295, 216] width 85 height 18
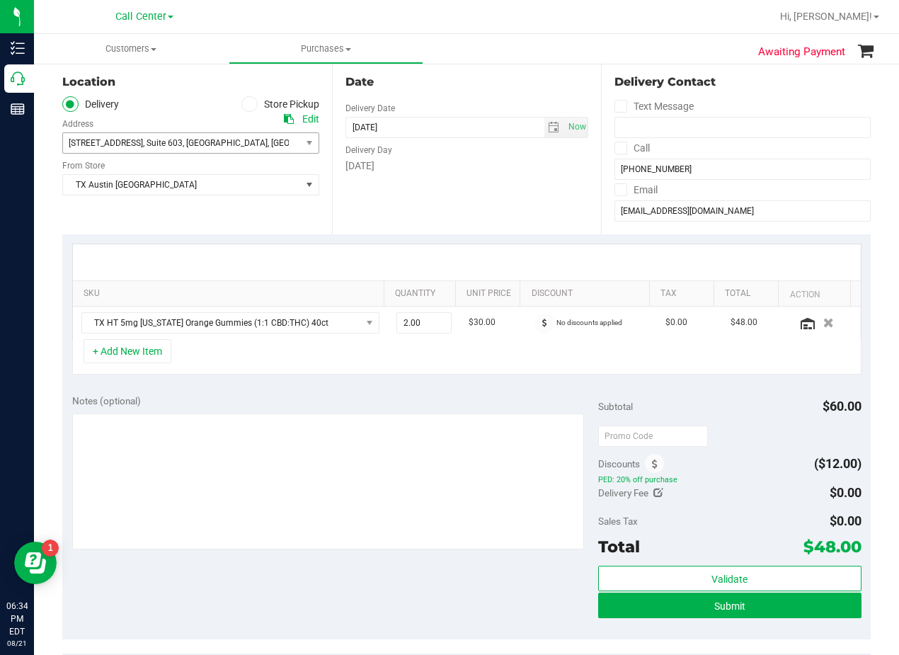
click at [451, 196] on div "Date Delivery Date 08/21/2025 Now 08/21/2025 08:00 AM Now Delivery Day Thursday" at bounding box center [467, 147] width 270 height 173
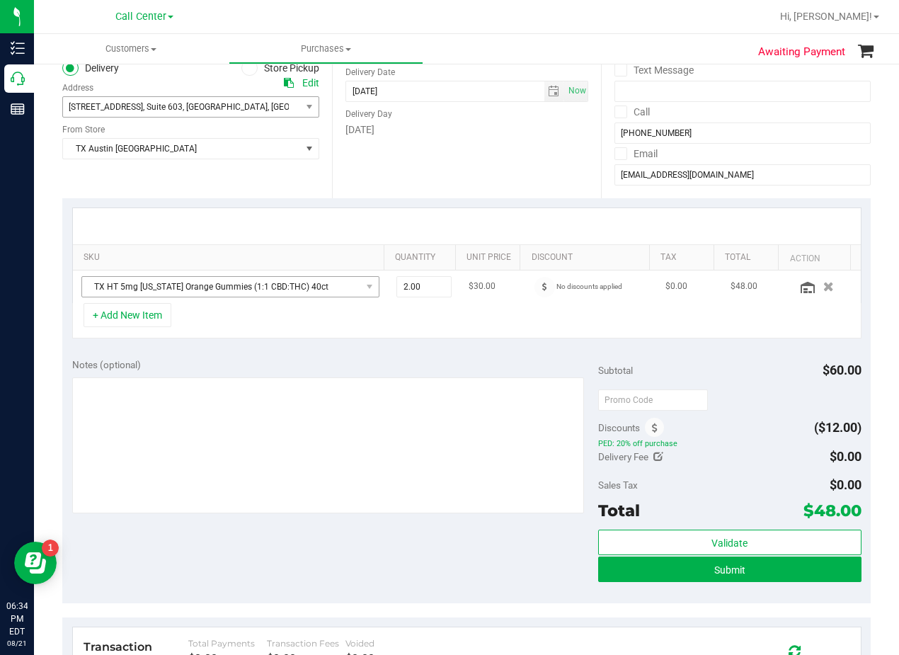
scroll to position [212, 0]
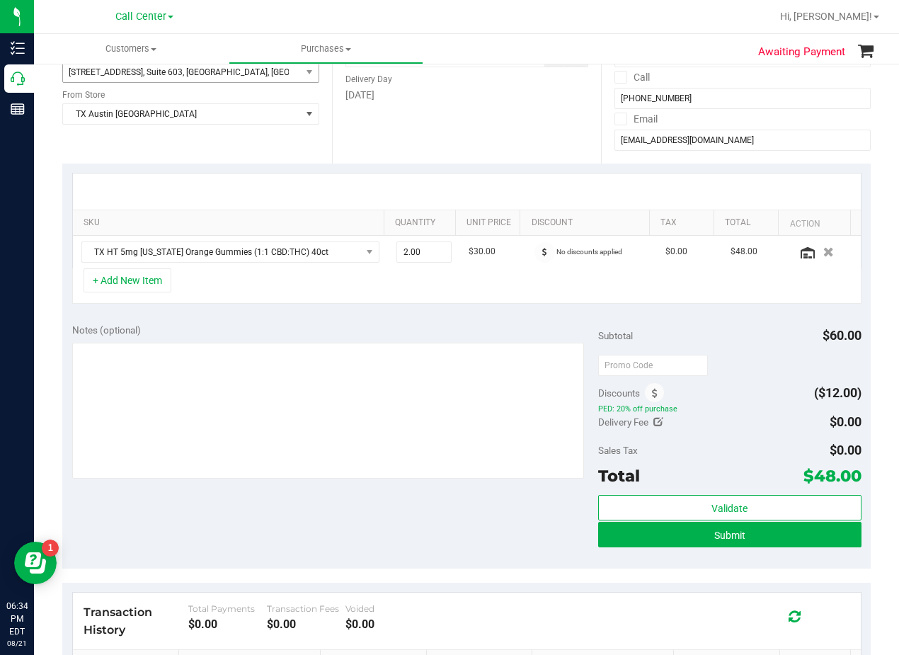
click at [497, 177] on div at bounding box center [467, 191] width 788 height 36
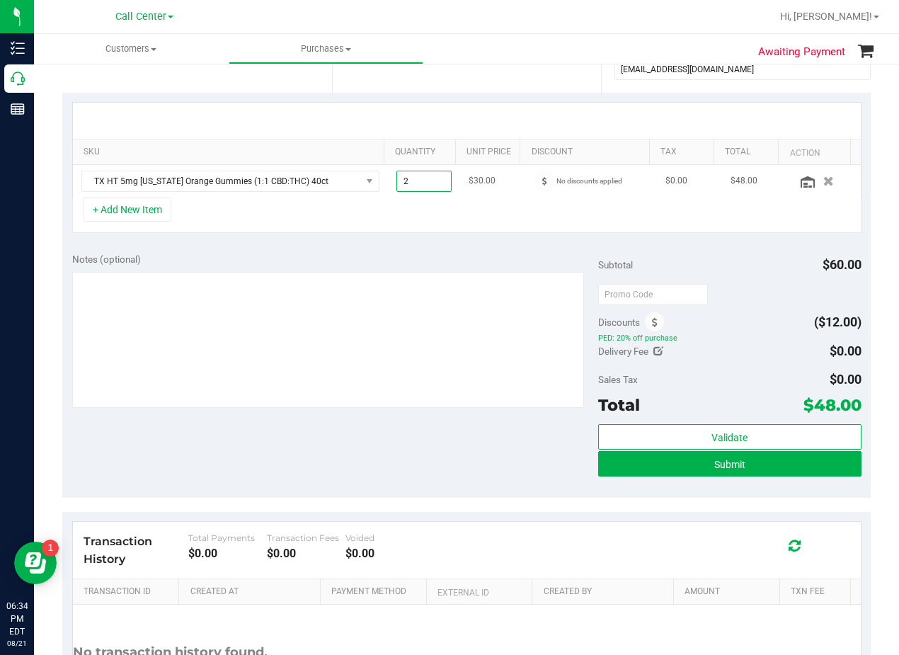
click at [425, 187] on span "2.00 2" at bounding box center [424, 181] width 56 height 21
click at [425, 187] on input "2" at bounding box center [424, 181] width 54 height 20
type input "3"
type input "3.00"
click at [488, 109] on div at bounding box center [467, 121] width 788 height 36
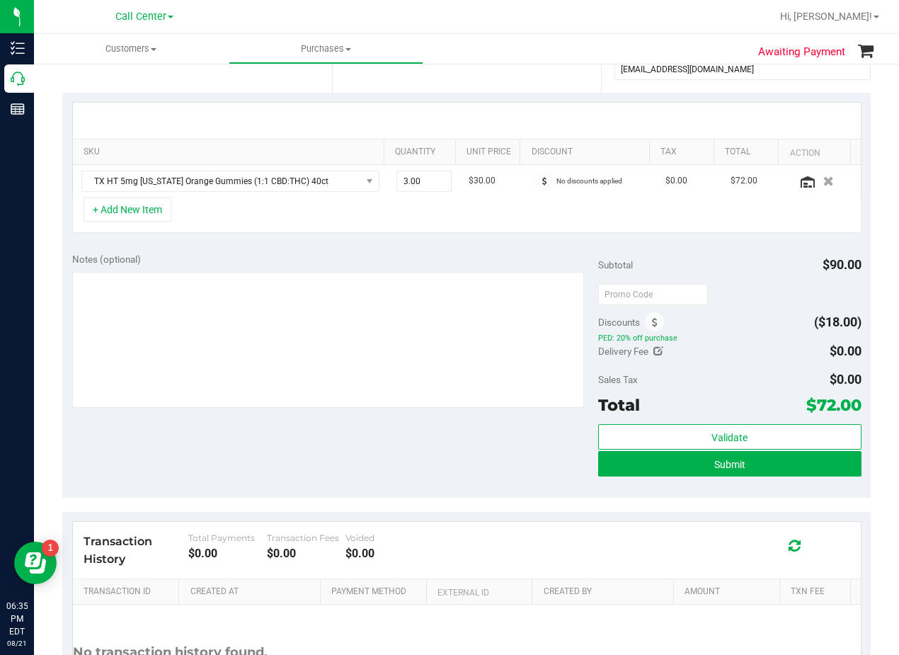
click at [503, 101] on div "SKU Quantity Unit Price Discount Tax Total Action TX HT 5mg Texas Orange Gummie…" at bounding box center [466, 168] width 808 height 150
click at [522, 202] on div "+ Add New Item" at bounding box center [466, 214] width 789 height 35
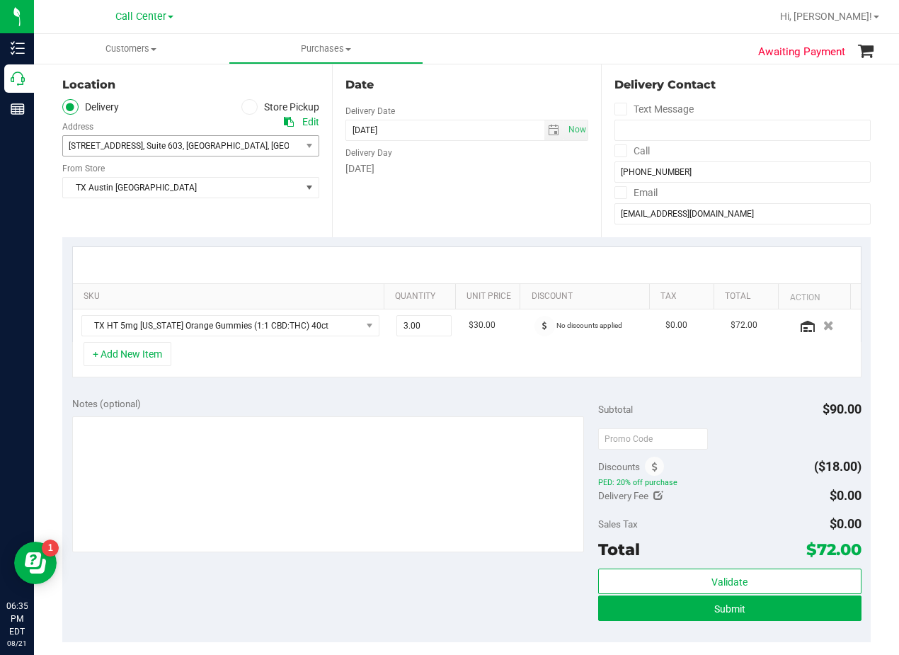
scroll to position [142, 0]
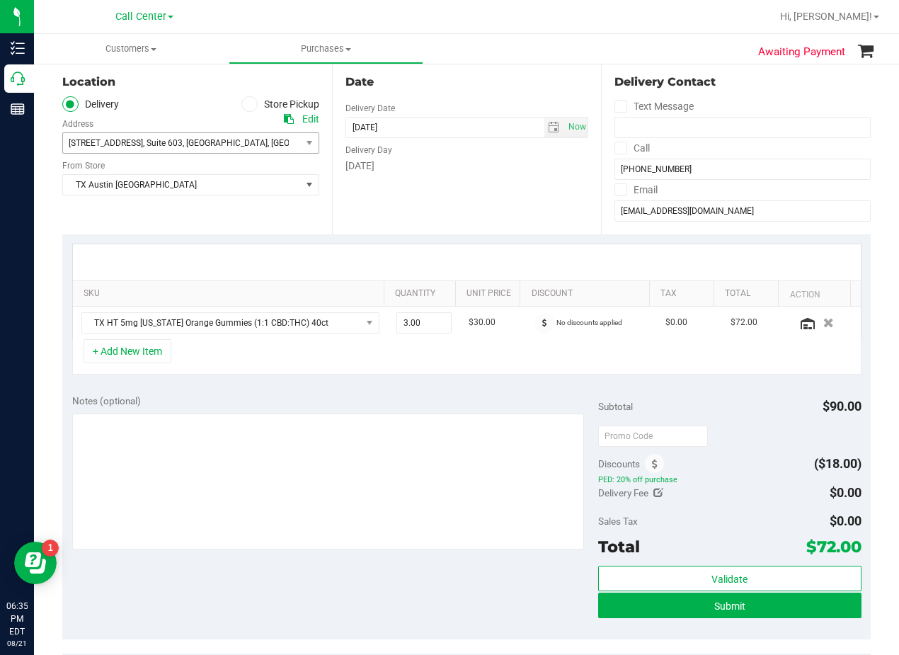
click at [495, 166] on div "Thursday" at bounding box center [466, 166] width 243 height 15
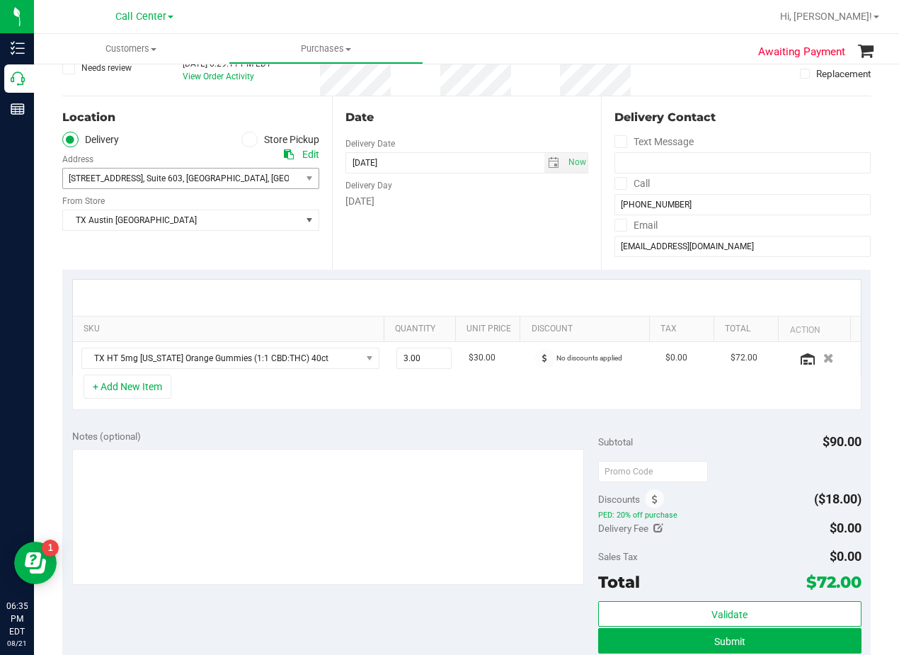
scroll to position [212, 0]
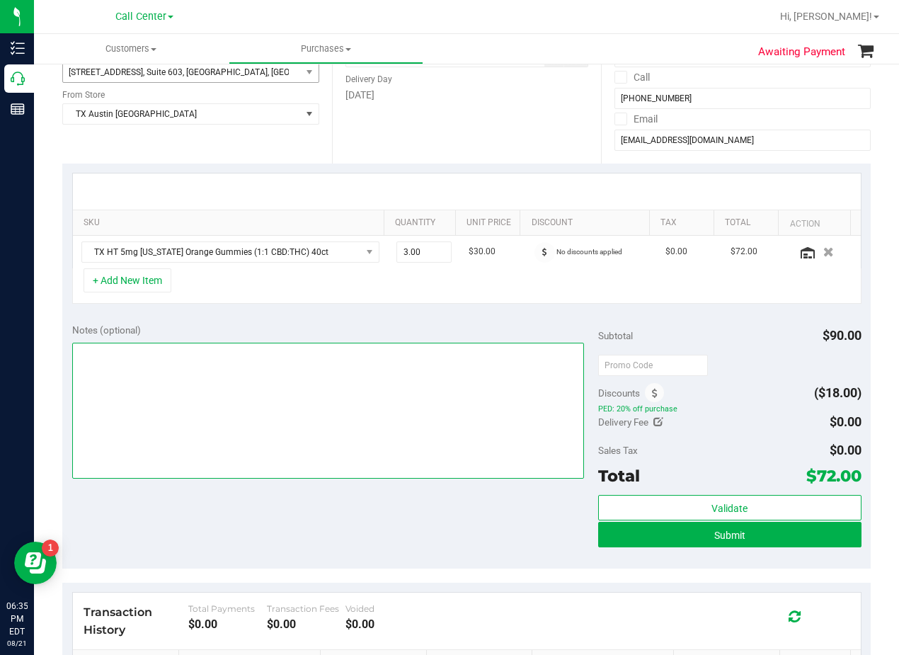
click at [413, 381] on textarea at bounding box center [328, 411] width 512 height 136
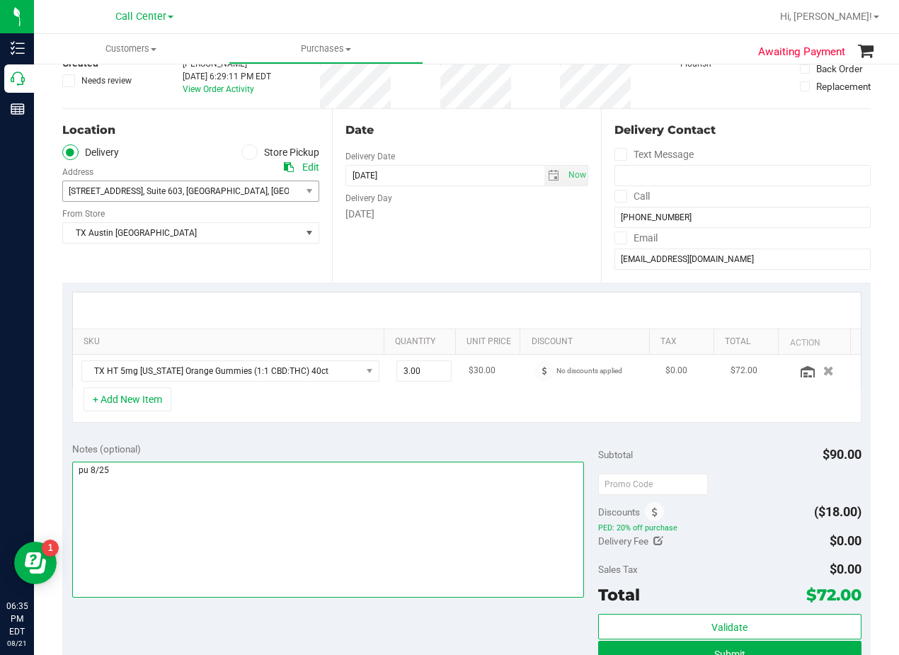
scroll to position [0, 0]
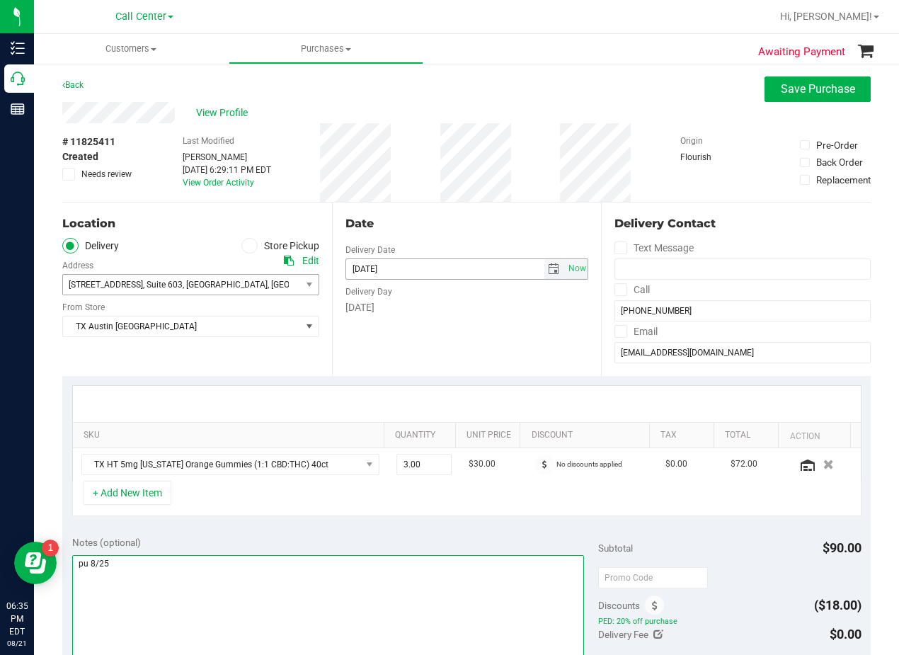
click at [548, 270] on span "select" at bounding box center [553, 268] width 11 height 11
type textarea "pu 8/25"
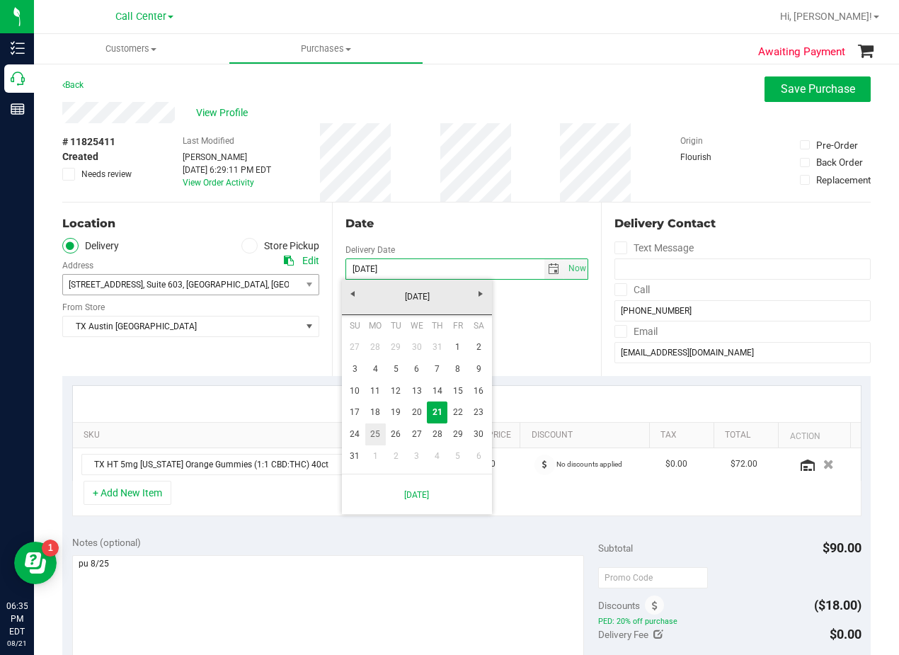
click at [382, 431] on link "25" at bounding box center [375, 434] width 21 height 22
type input "08/25/2025"
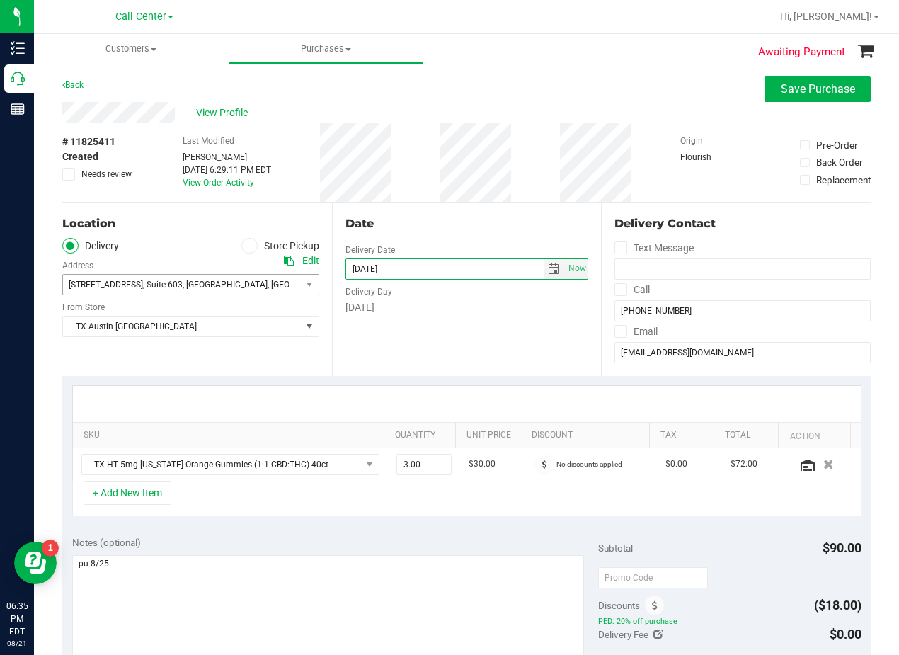
click at [406, 338] on div "Date Delivery Date 08/25/2025 Now 08/25/2025 08:00 AM Now Delivery Day Monday" at bounding box center [467, 288] width 270 height 173
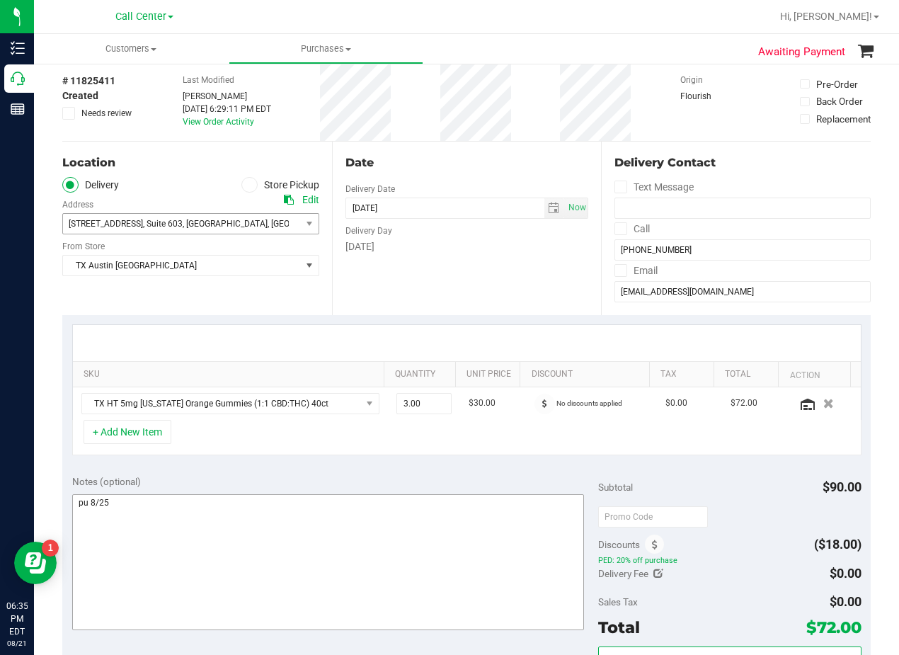
scroll to position [142, 0]
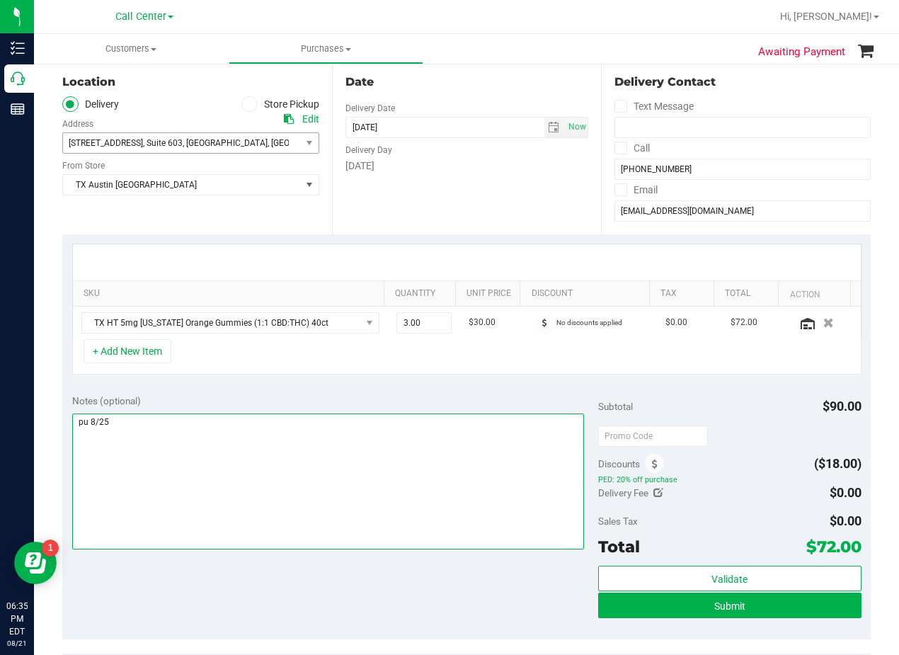
click at [342, 442] on textarea at bounding box center [328, 481] width 512 height 136
type textarea "pu 8/25 Fort Worth. AL 8/21"
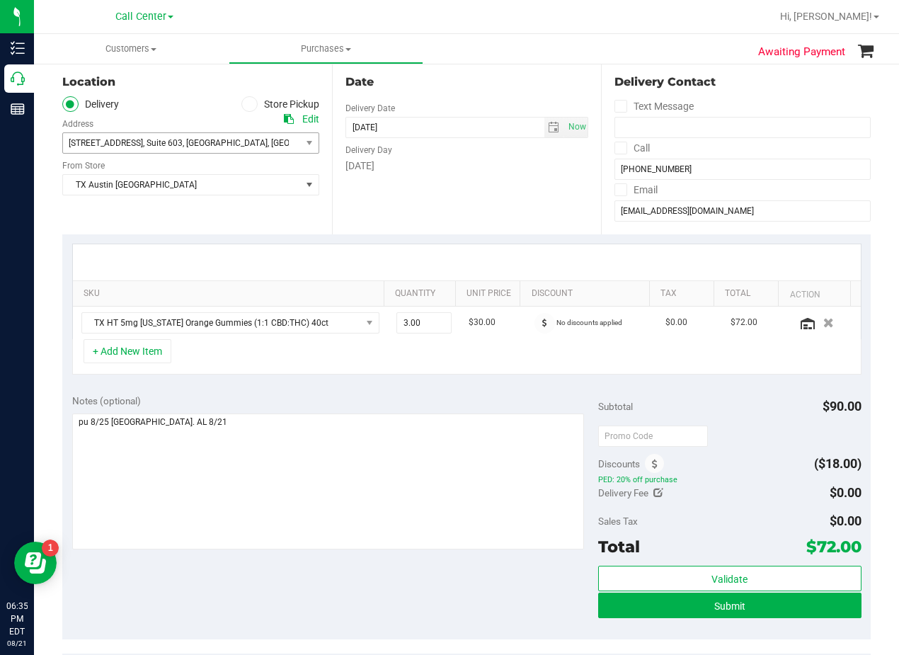
click at [379, 400] on div "Notes (optional)" at bounding box center [335, 401] width 526 height 14
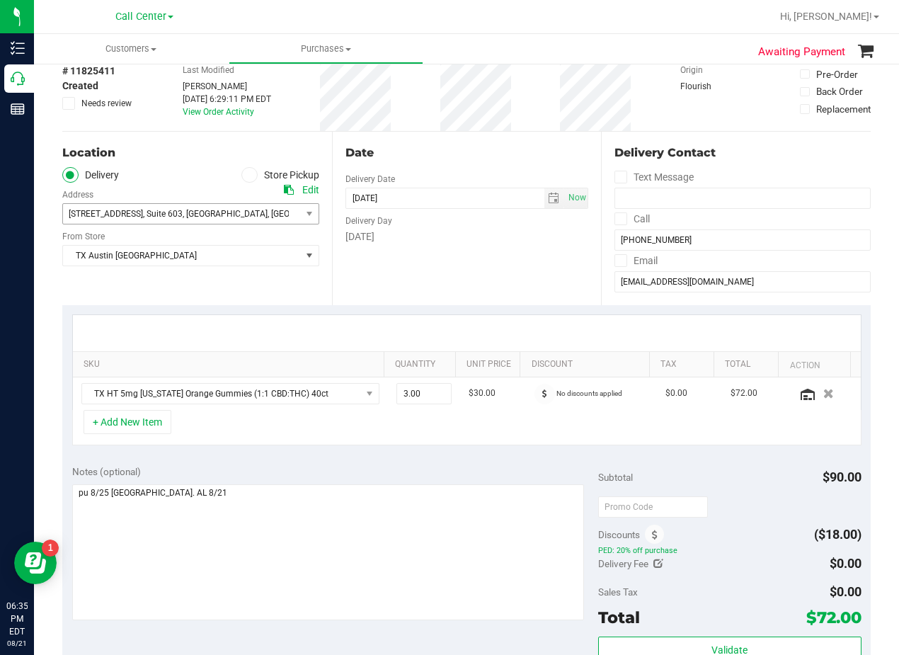
click at [484, 267] on div "Date Delivery Date 08/25/2025 Now 08/25/2025 08:00 AM Now Delivery Day Monday" at bounding box center [467, 218] width 270 height 173
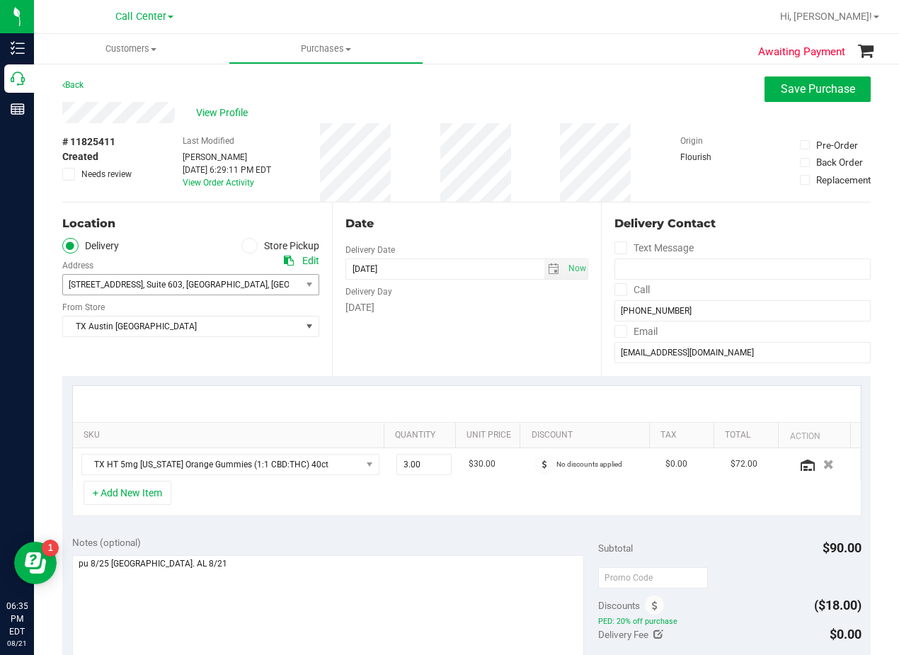
click at [546, 300] on div "Monday" at bounding box center [466, 307] width 243 height 15
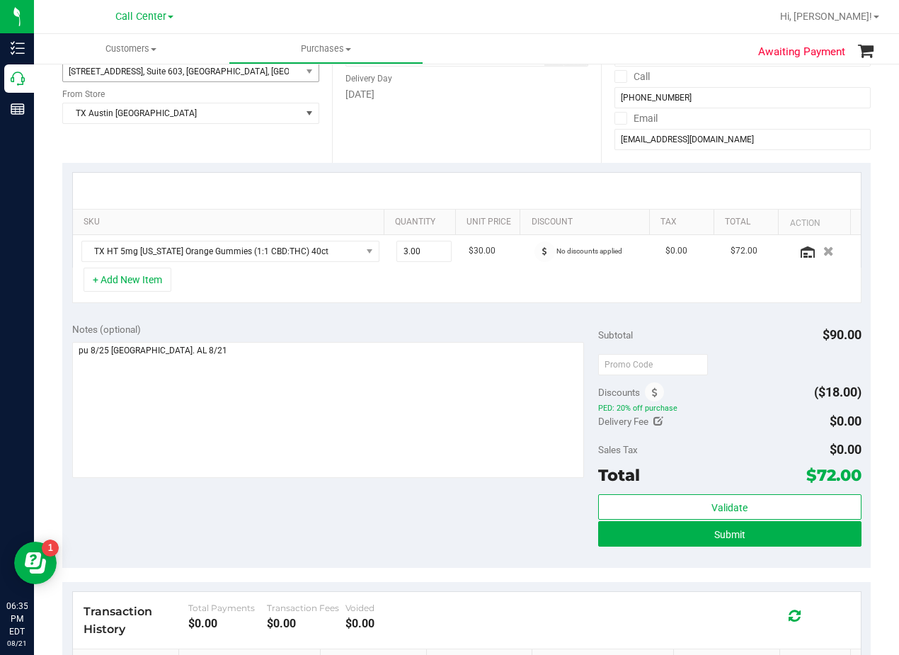
scroll to position [283, 0]
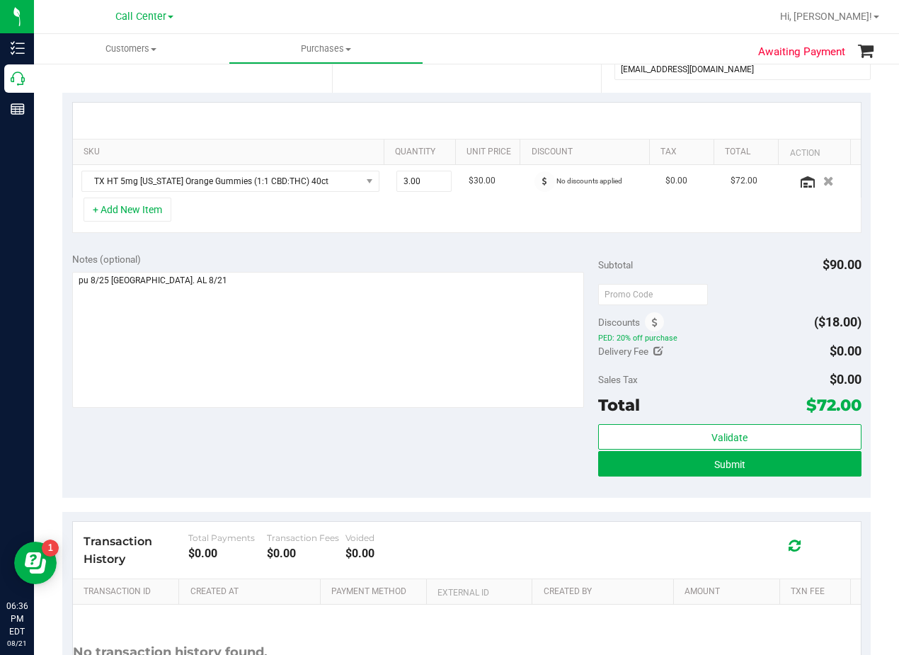
click at [464, 228] on div "+ Add New Item" at bounding box center [466, 214] width 789 height 35
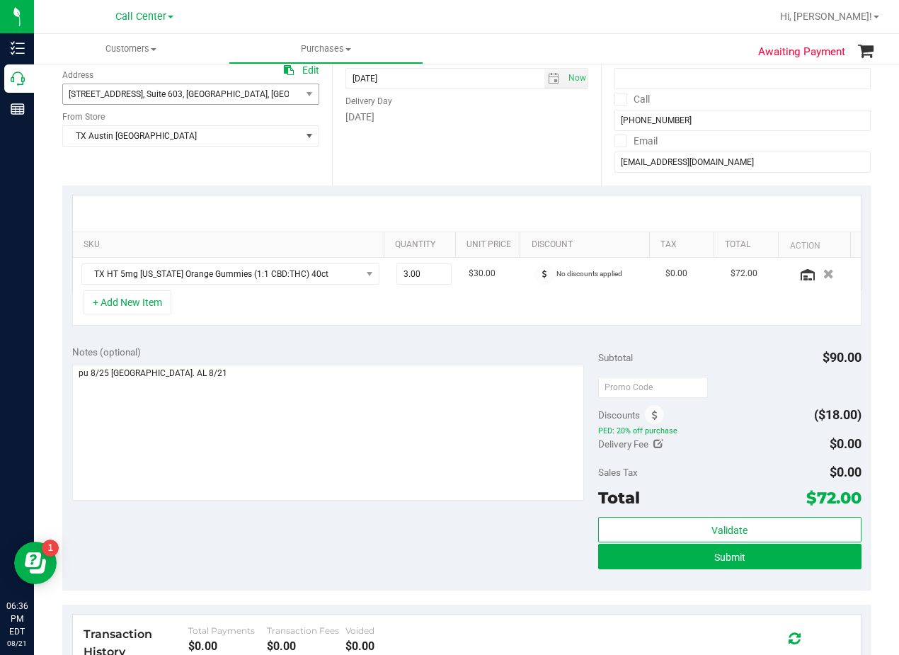
scroll to position [212, 0]
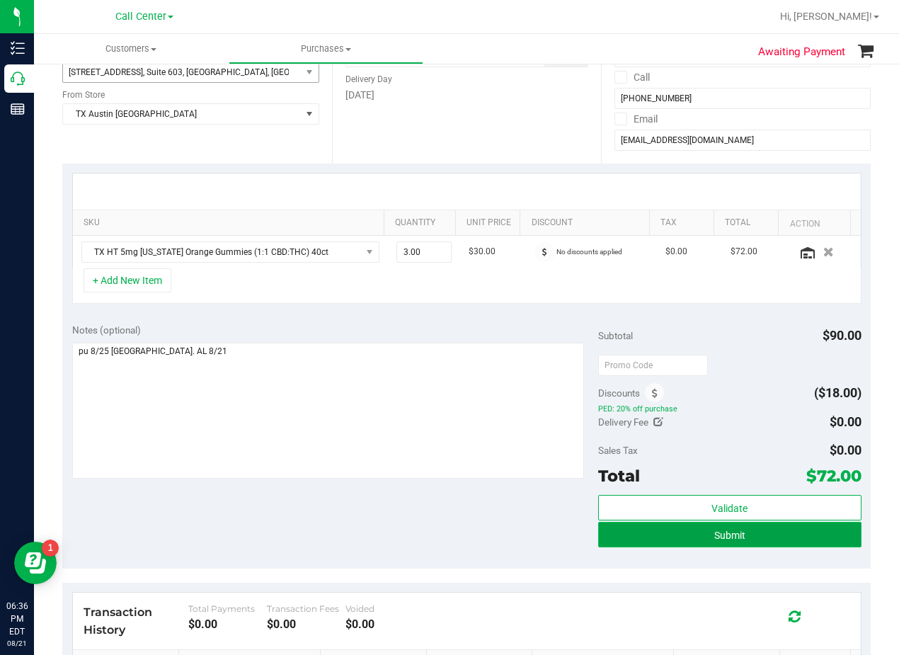
click at [614, 544] on button "Submit" at bounding box center [729, 534] width 263 height 25
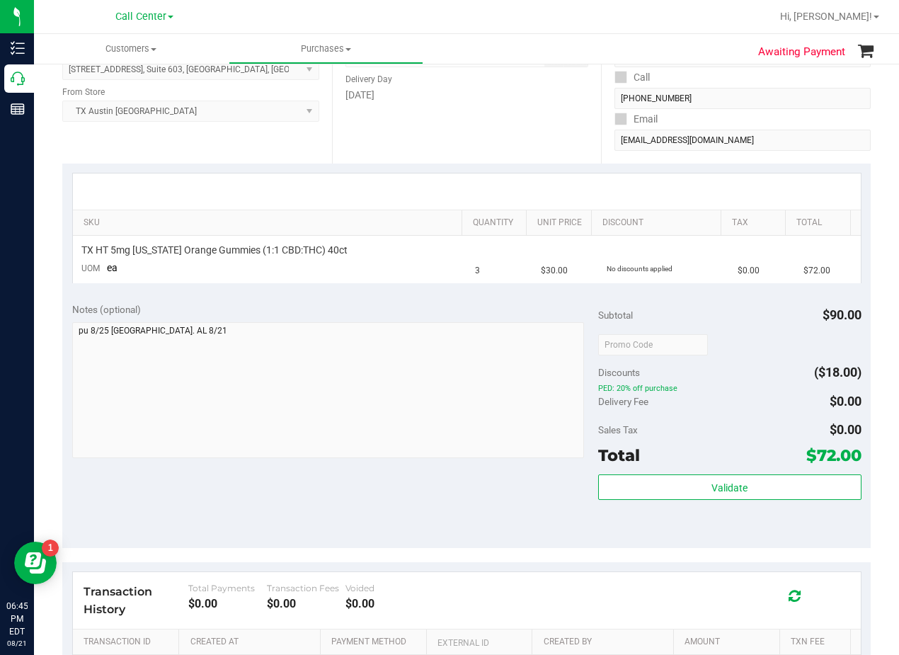
click at [488, 304] on div "Notes (optional)" at bounding box center [335, 309] width 526 height 14
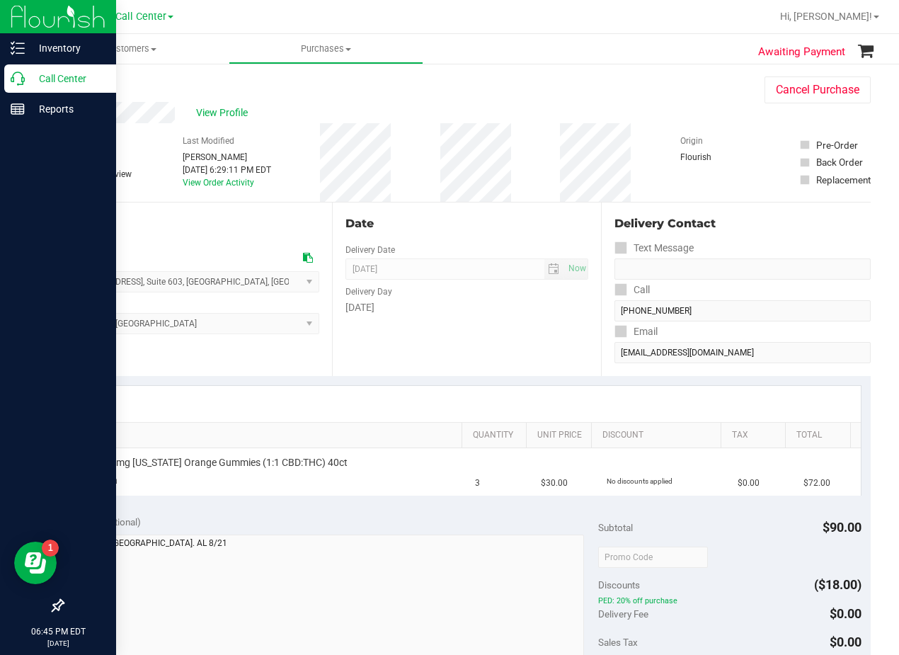
click at [24, 79] on icon at bounding box center [18, 78] width 14 height 14
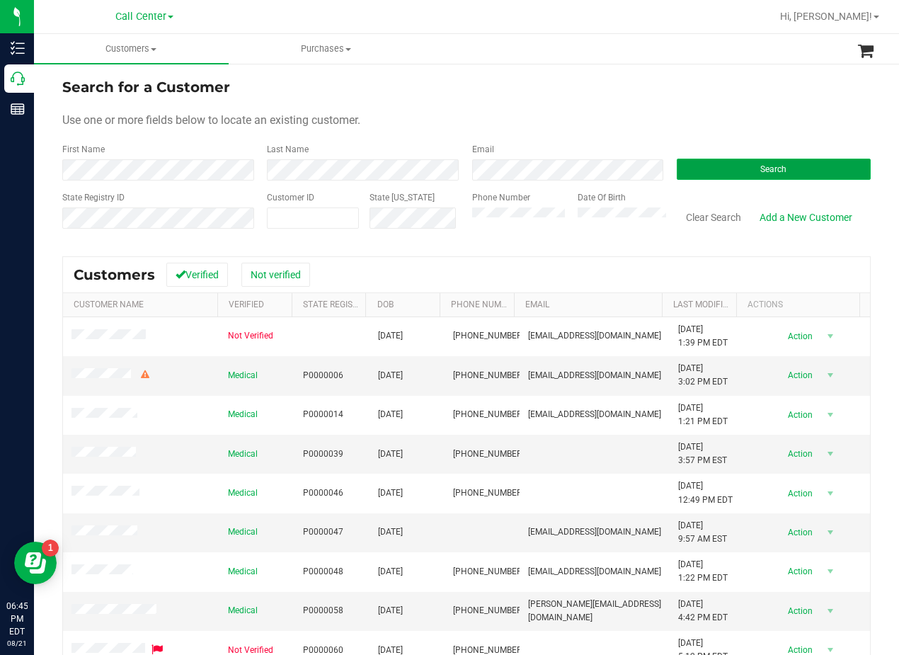
click at [737, 171] on button "Search" at bounding box center [774, 169] width 194 height 21
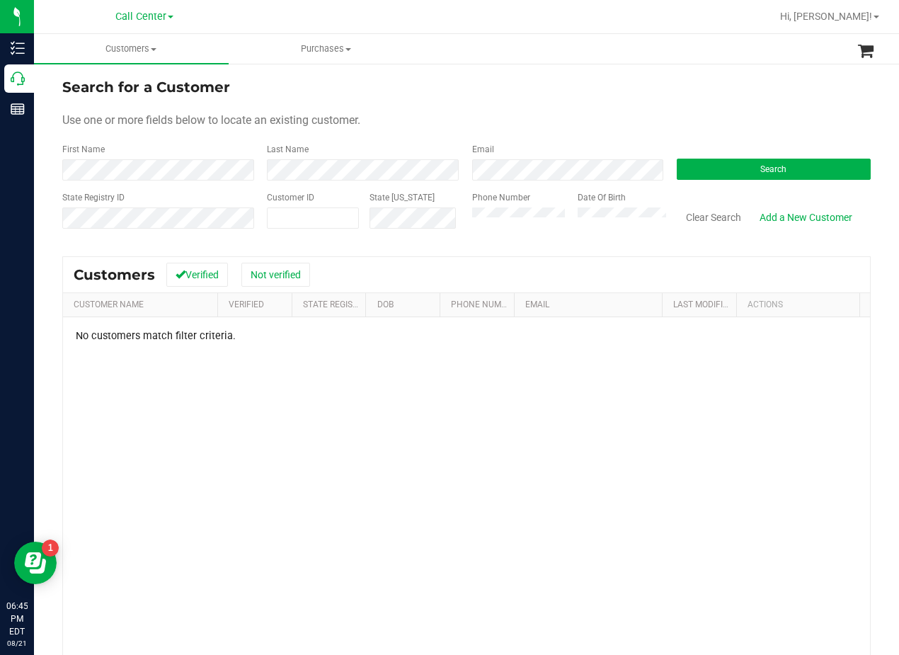
click at [609, 111] on form "Search for a Customer Use one or more fields below to locate an existing custom…" at bounding box center [466, 158] width 808 height 165
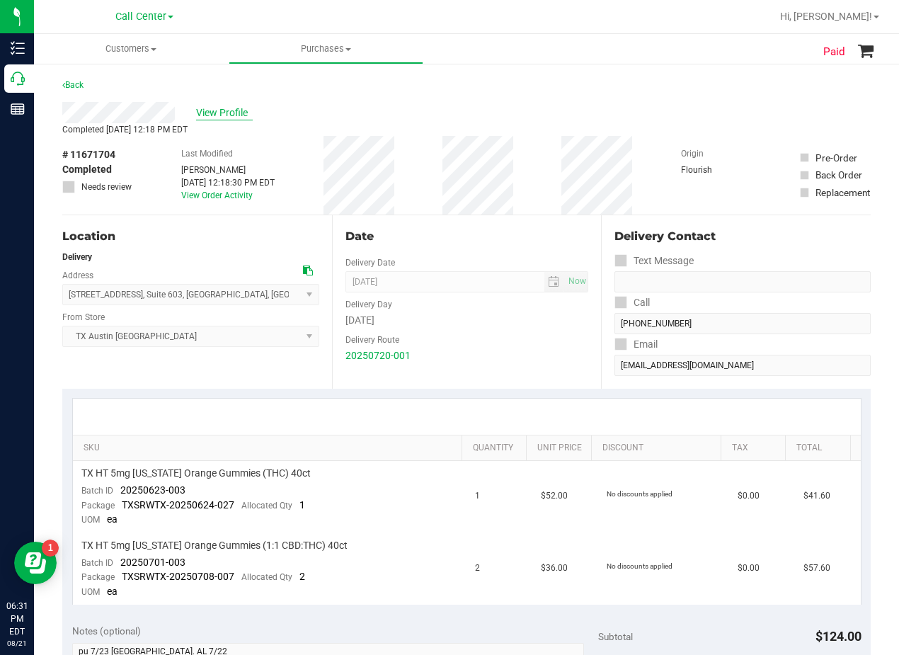
click at [235, 115] on span "View Profile" at bounding box center [224, 112] width 57 height 15
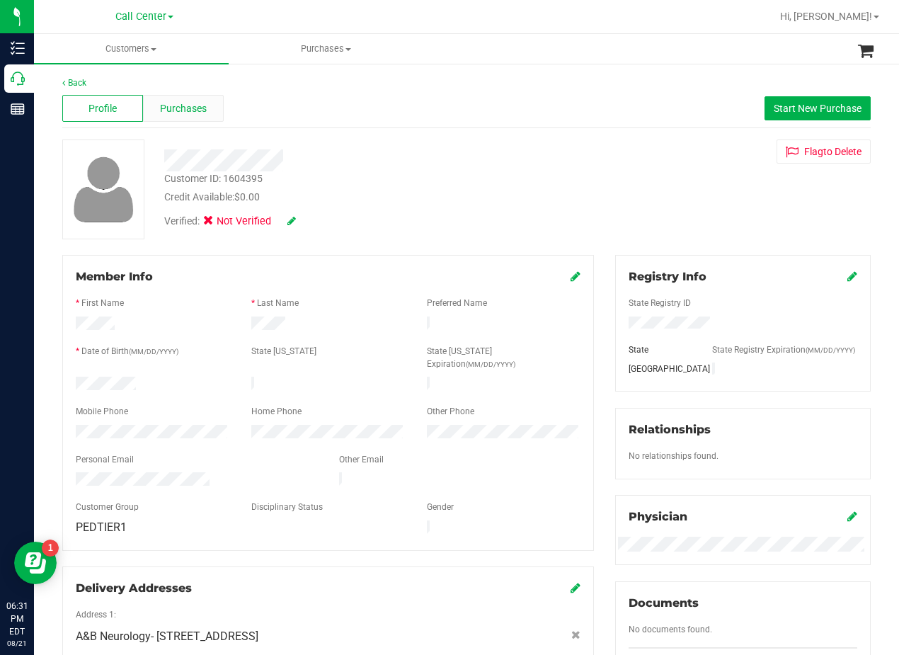
click at [198, 112] on span "Purchases" at bounding box center [183, 108] width 47 height 15
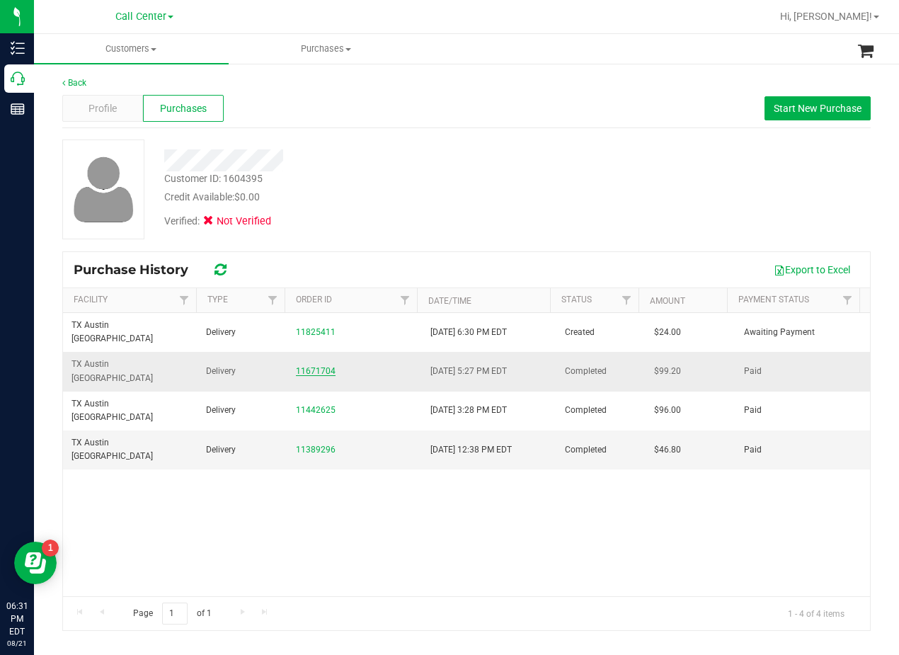
click at [319, 366] on link "11671704" at bounding box center [316, 371] width 40 height 10
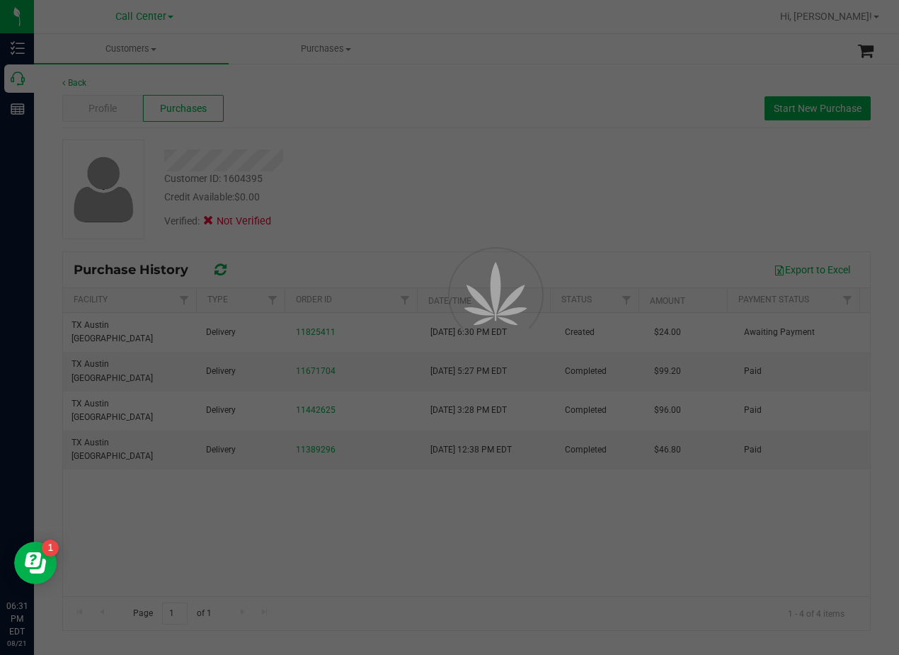
click at [401, 204] on div at bounding box center [449, 327] width 899 height 655
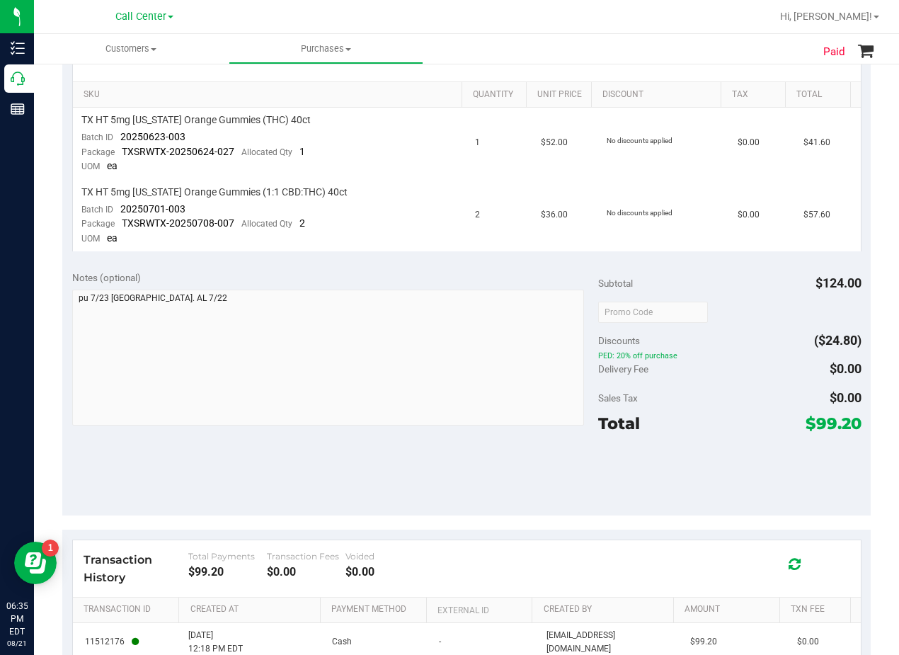
scroll to position [283, 0]
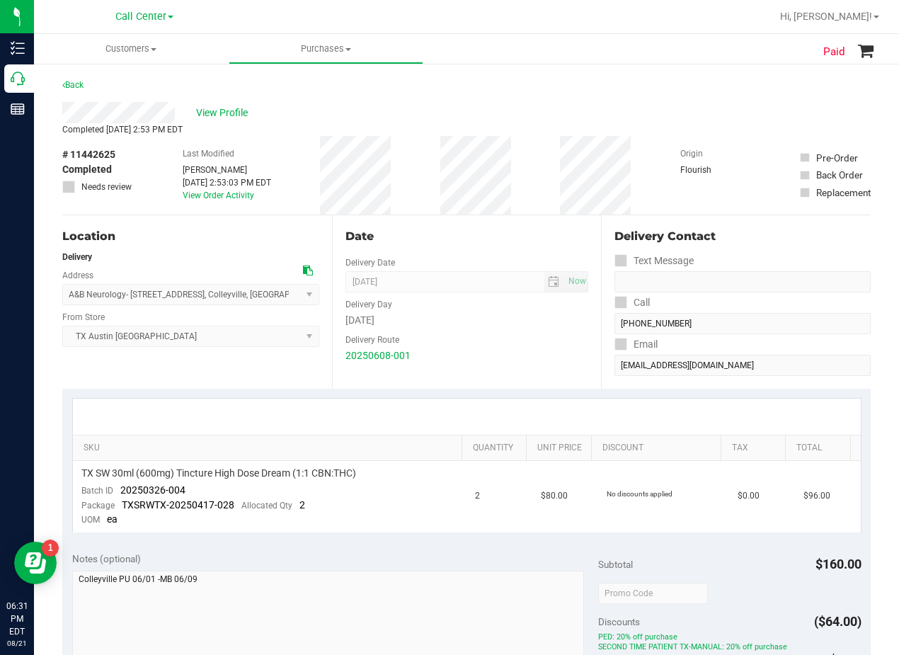
scroll to position [71, 0]
